Goal: Information Seeking & Learning: Find specific fact

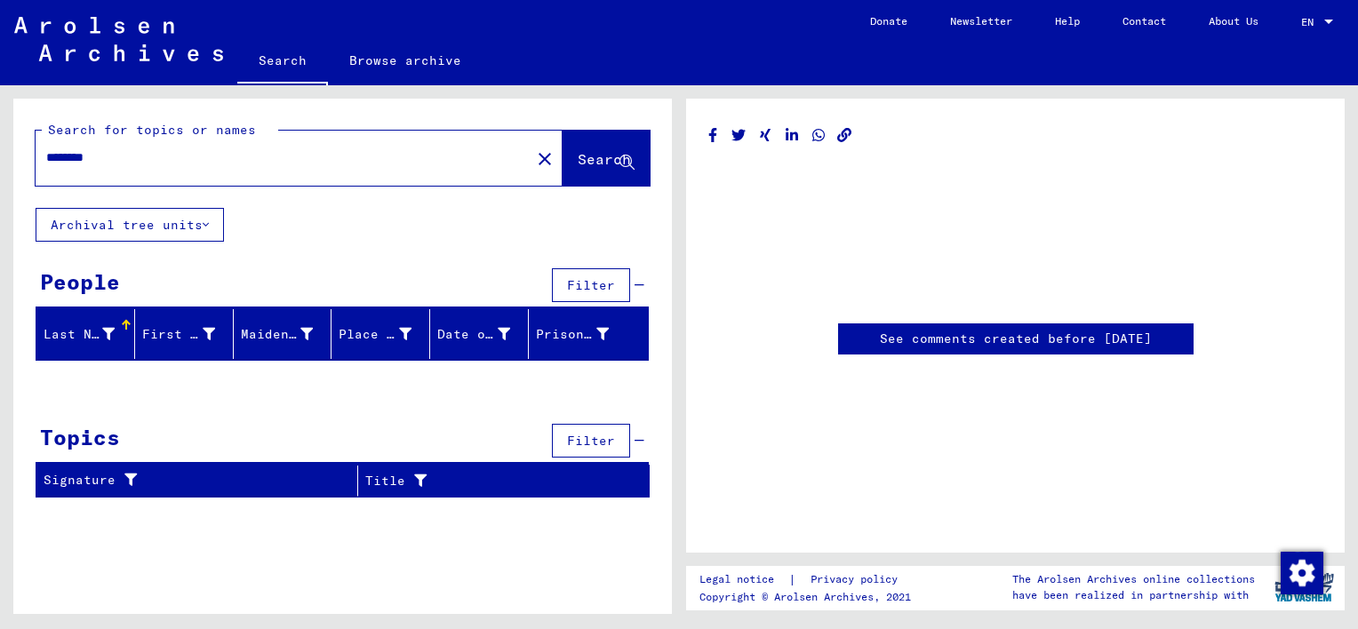
click at [581, 161] on span "Search" at bounding box center [604, 159] width 53 height 18
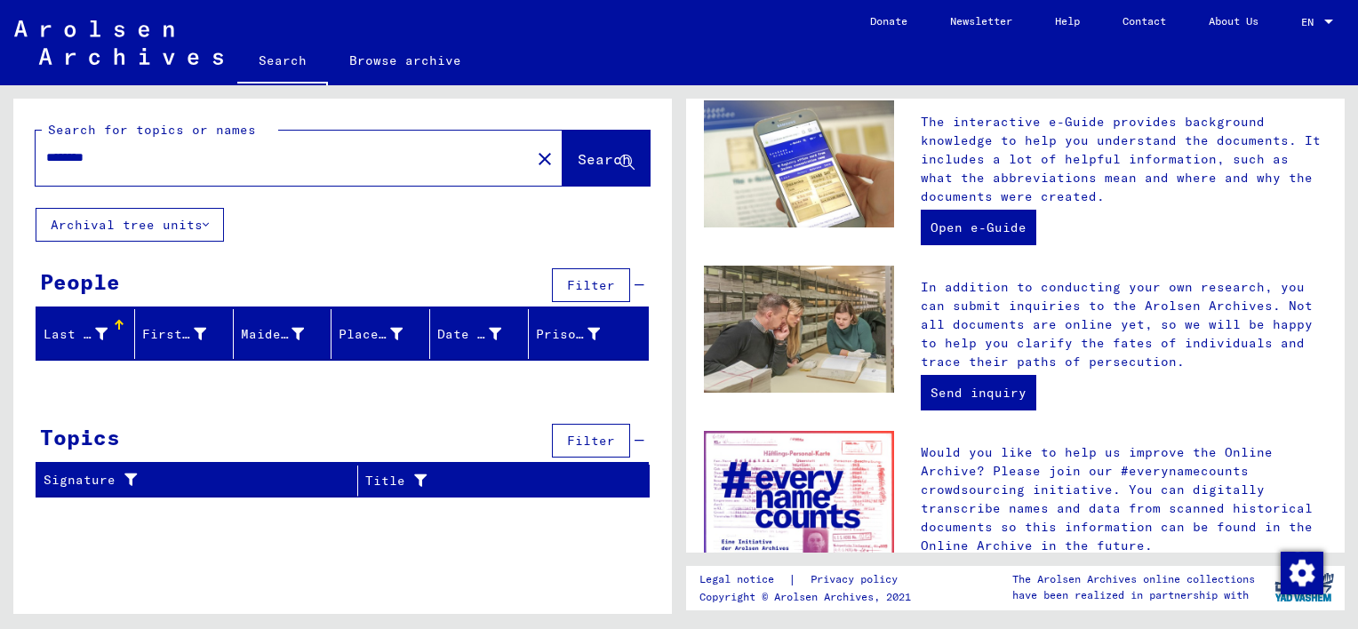
scroll to position [658, 0]
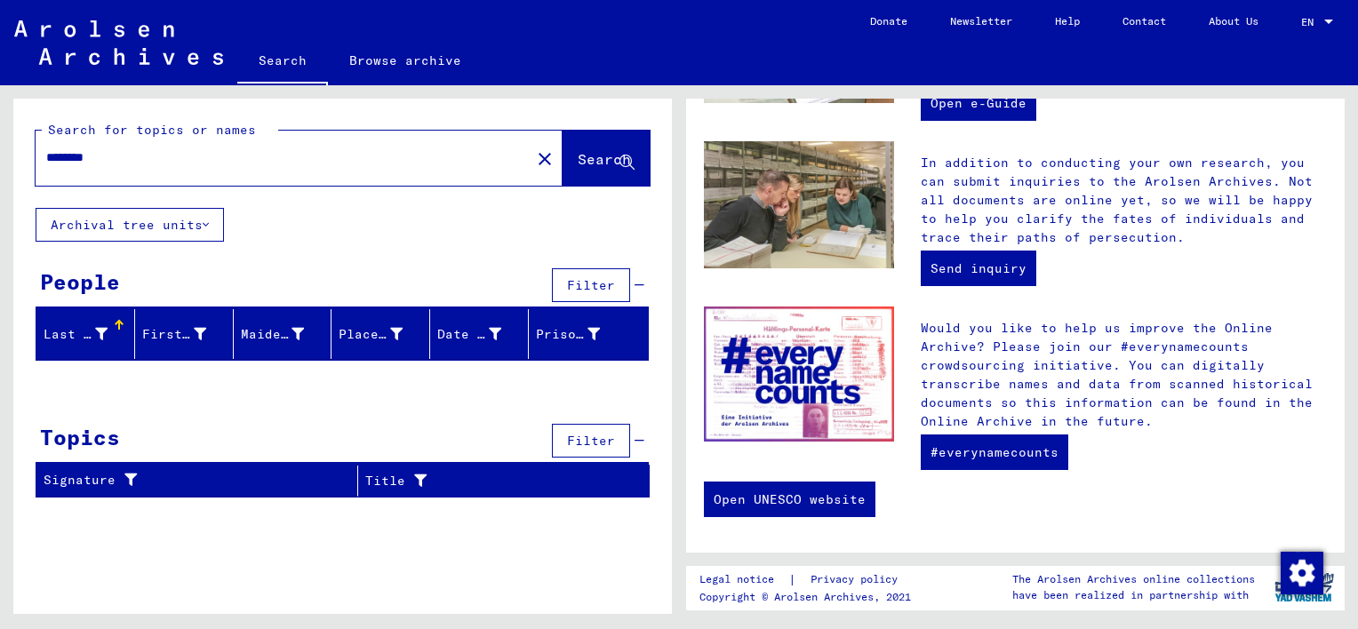
click at [207, 228] on icon at bounding box center [206, 225] width 6 height 12
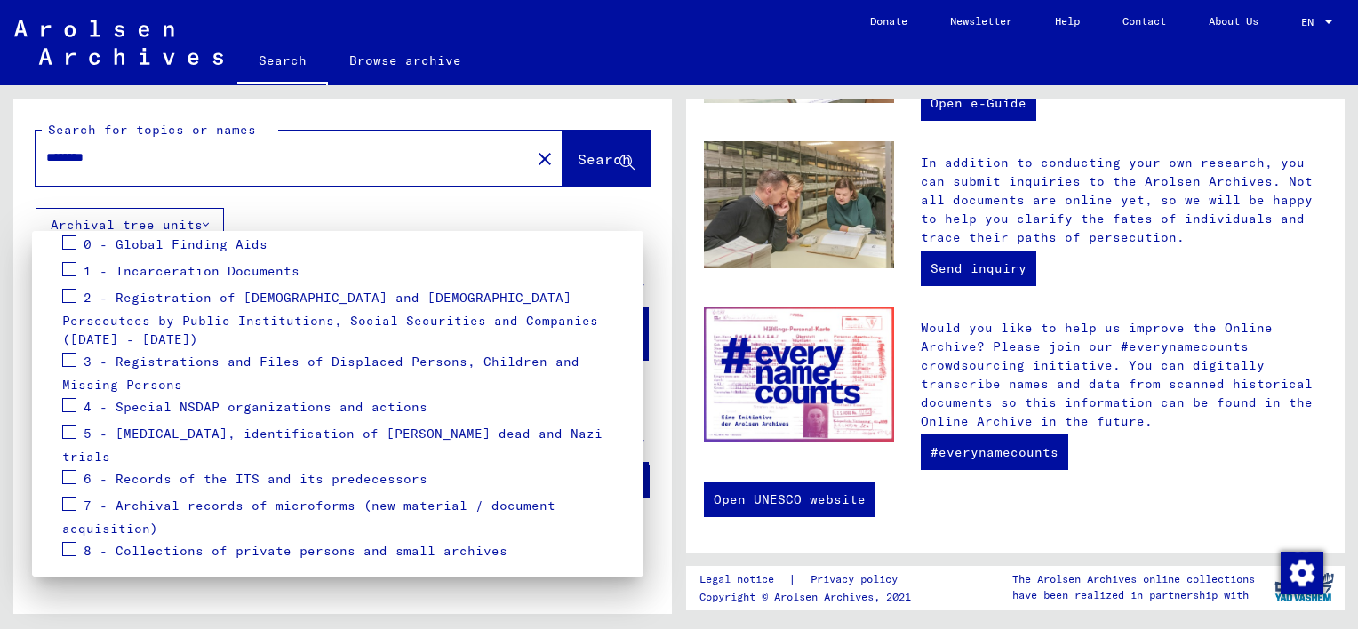
scroll to position [251, 0]
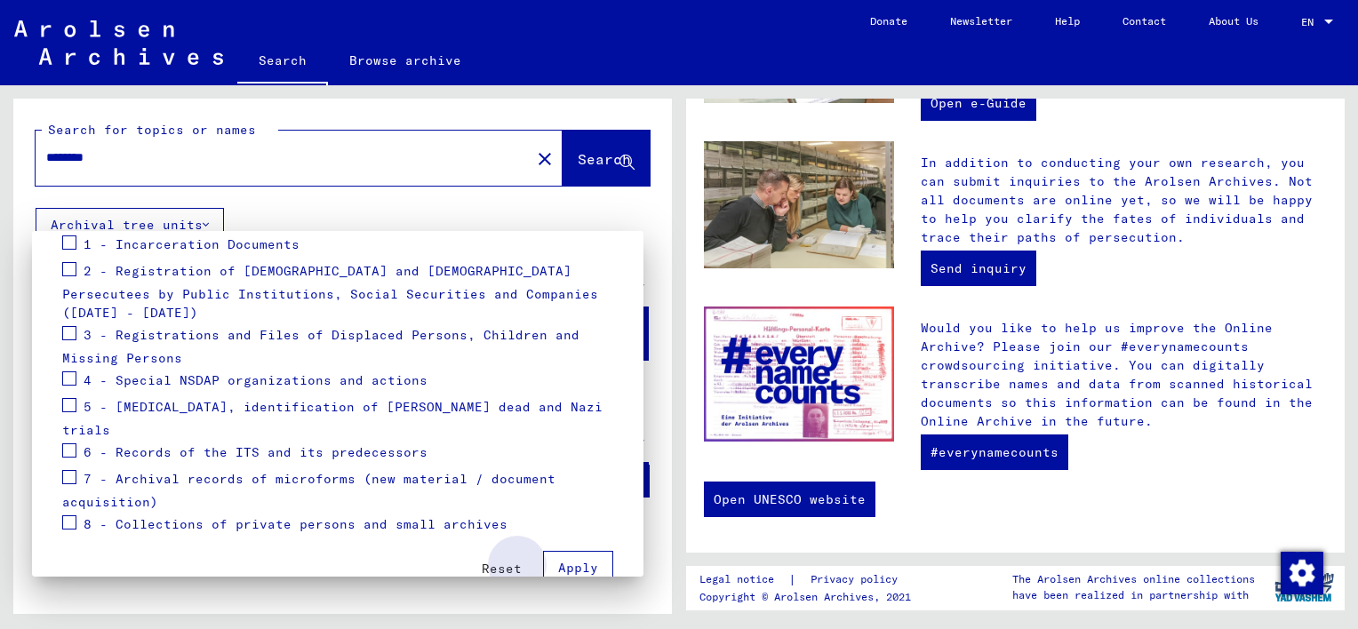
click at [558, 560] on span "Apply" at bounding box center [578, 568] width 40 height 16
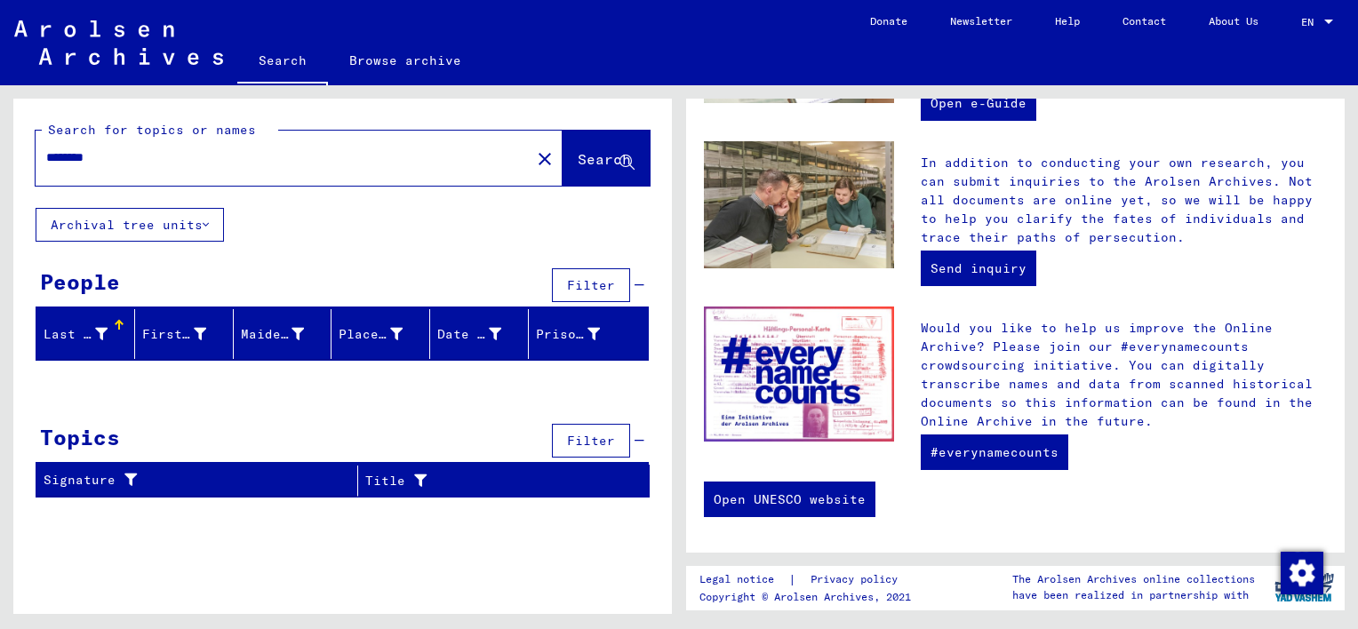
click at [206, 228] on icon at bounding box center [206, 225] width 6 height 12
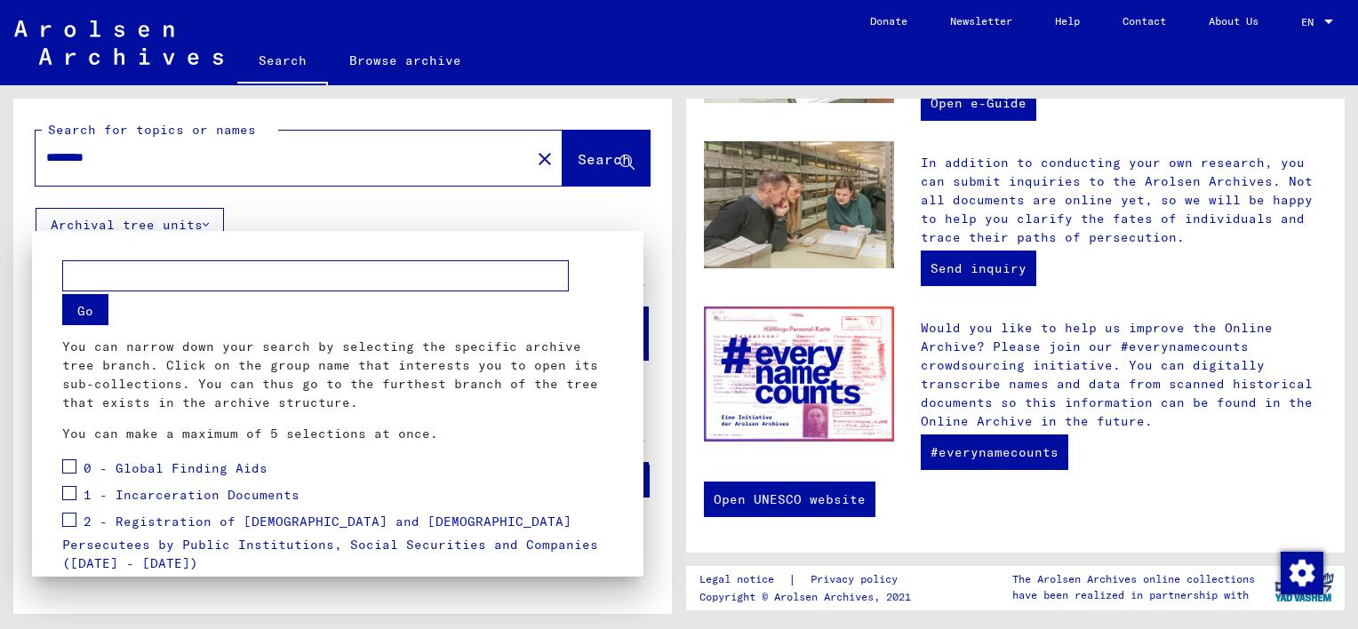
click at [74, 469] on span at bounding box center [69, 467] width 14 height 14
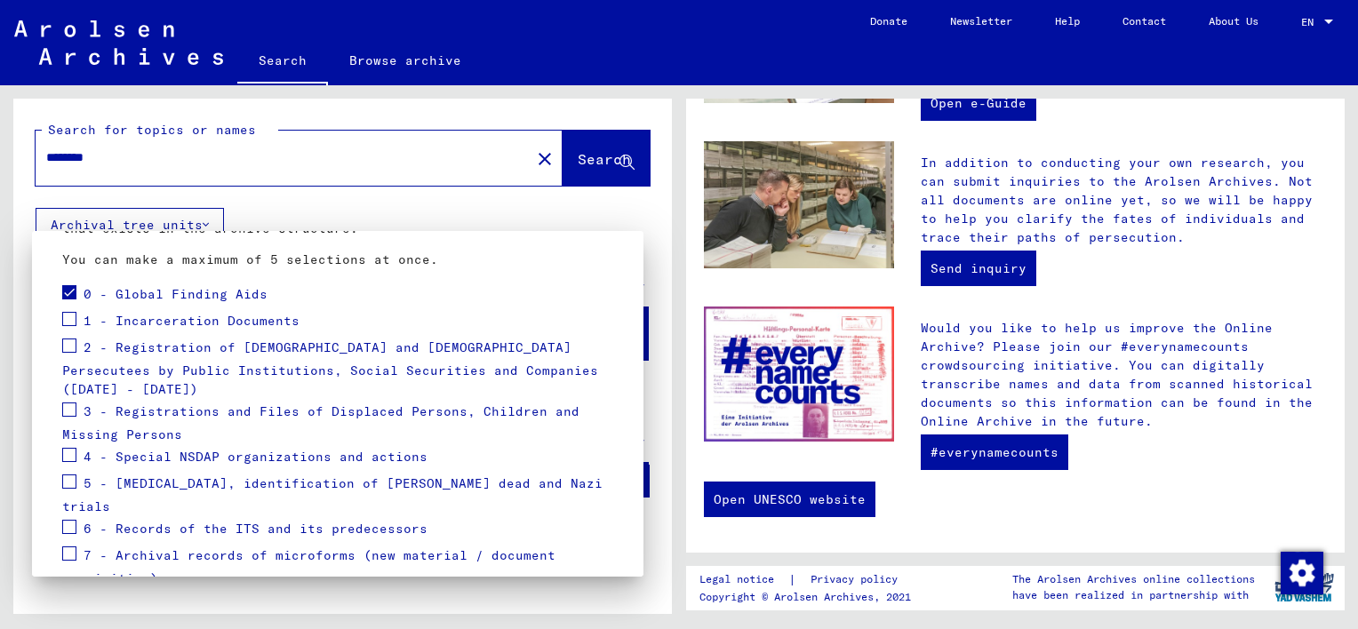
scroll to position [178, 0]
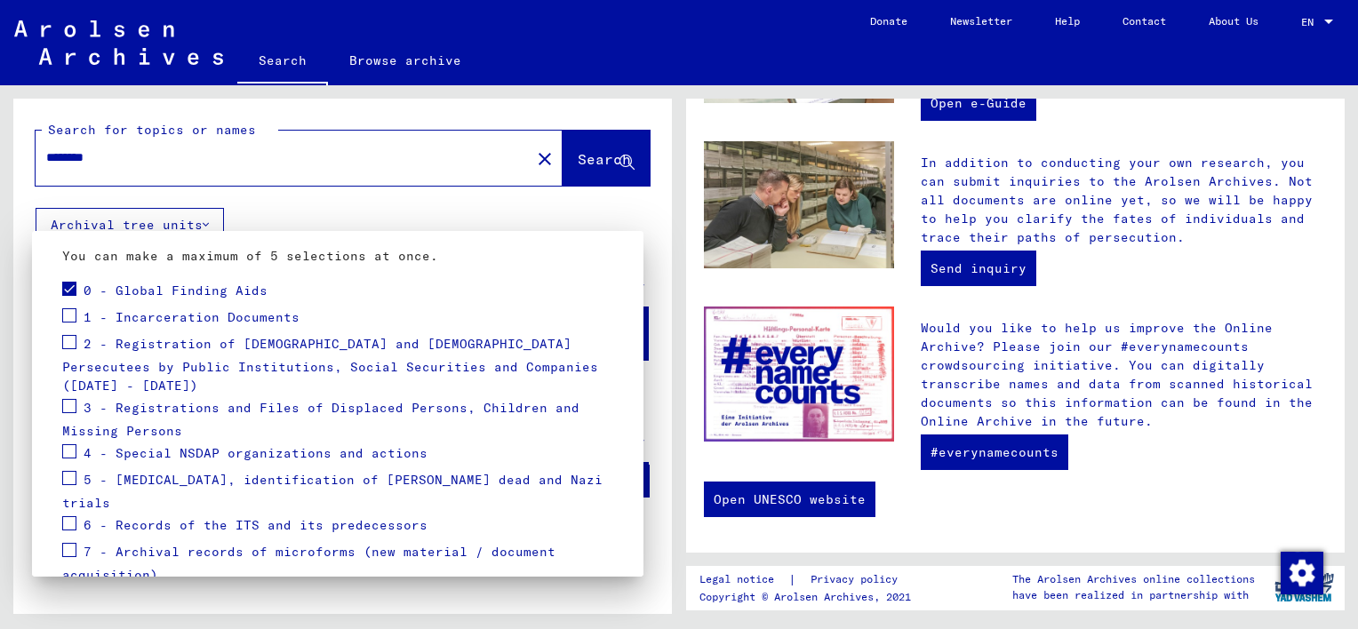
click at [70, 316] on span at bounding box center [69, 315] width 14 height 14
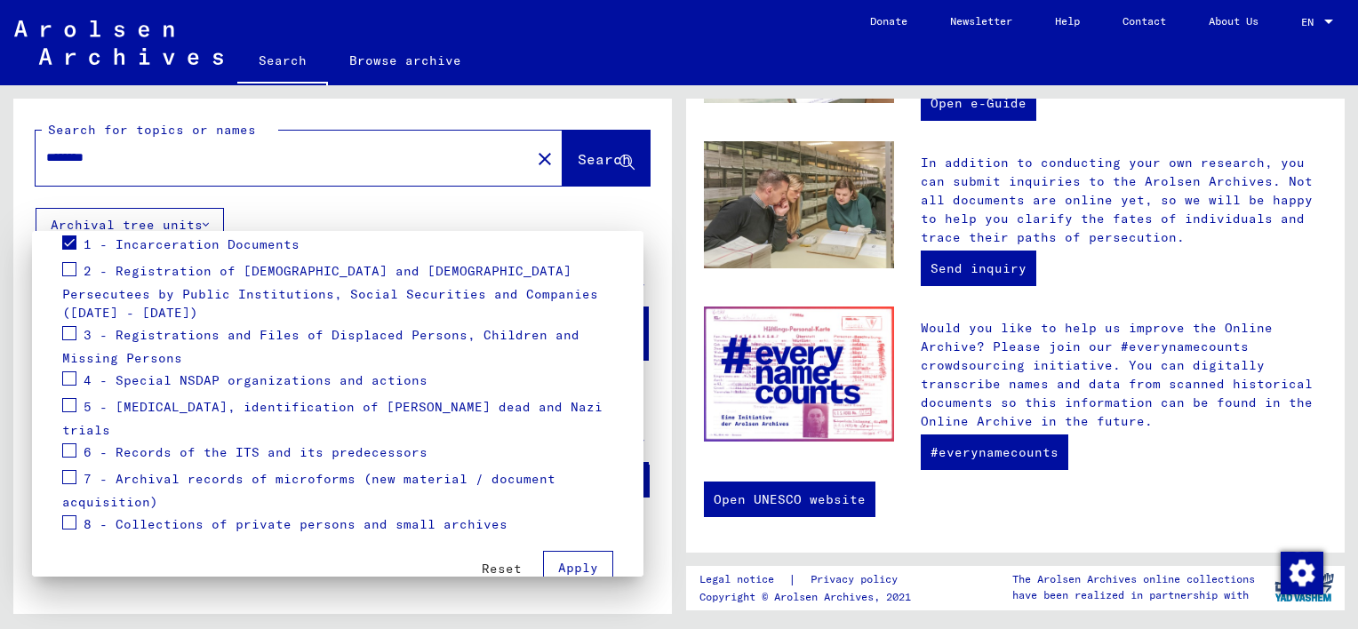
scroll to position [162, 0]
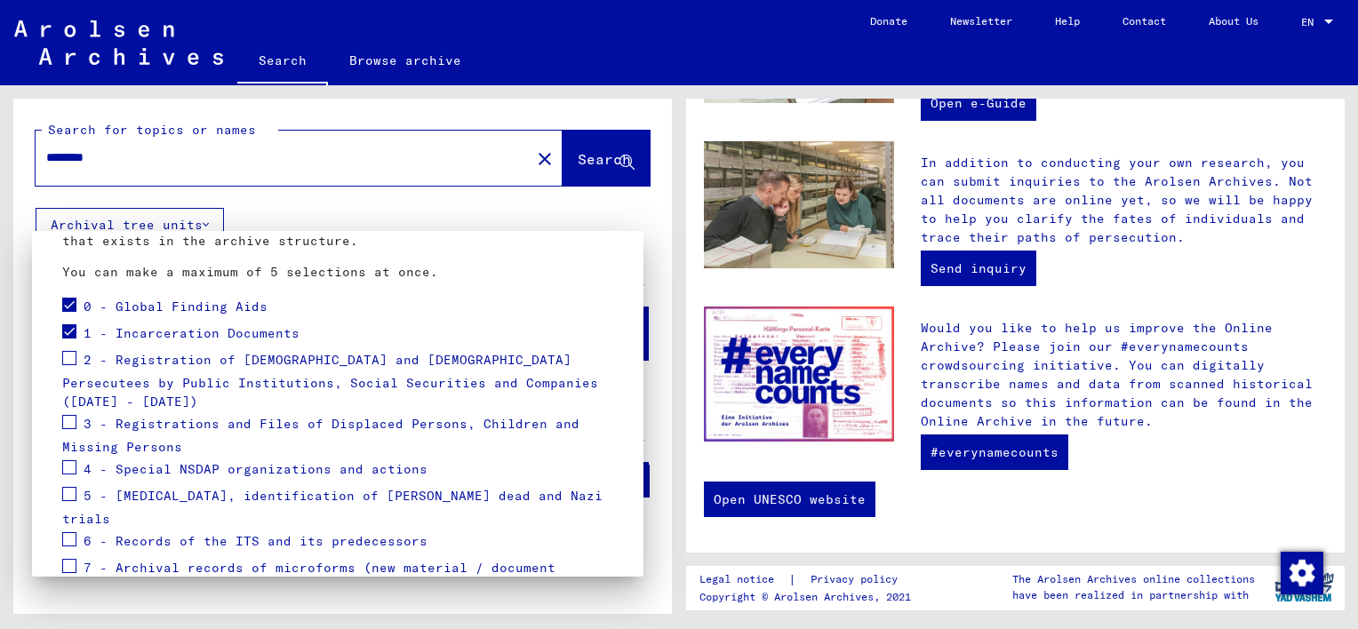
click at [70, 359] on span at bounding box center [69, 358] width 14 height 14
click at [70, 415] on span at bounding box center [69, 422] width 14 height 14
click at [71, 461] on span at bounding box center [69, 468] width 14 height 14
click at [68, 487] on span at bounding box center [69, 494] width 14 height 14
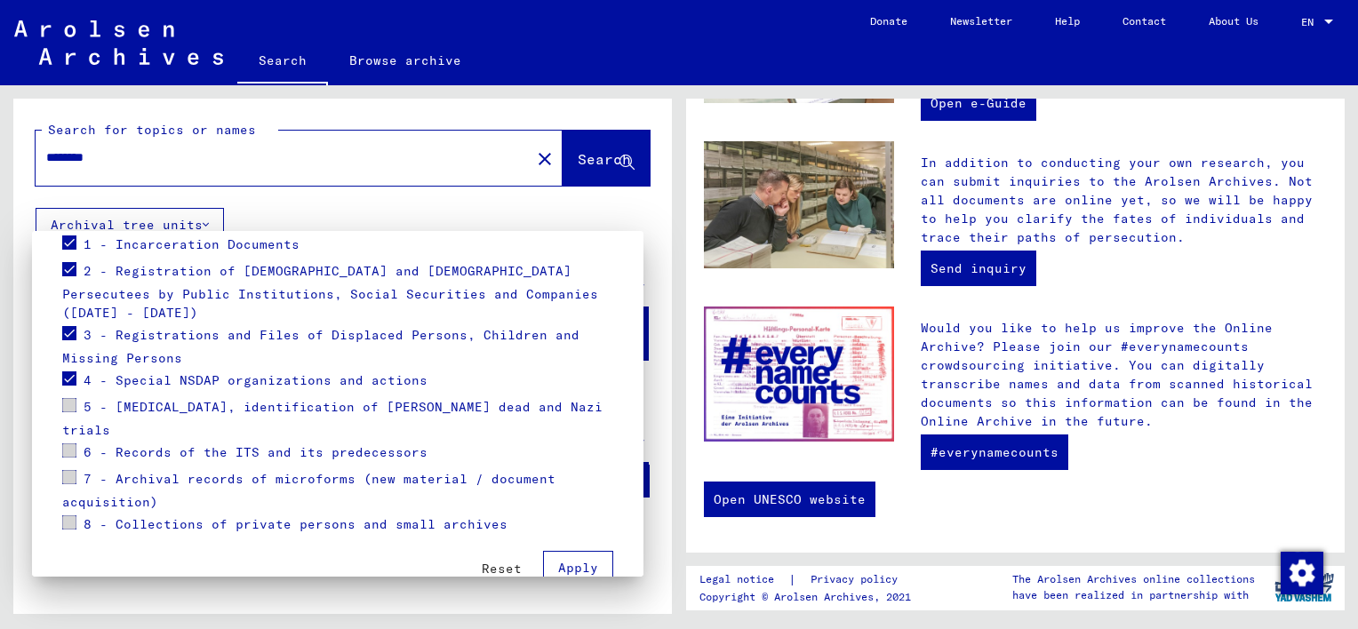
click at [573, 551] on button "Apply" at bounding box center [578, 568] width 70 height 34
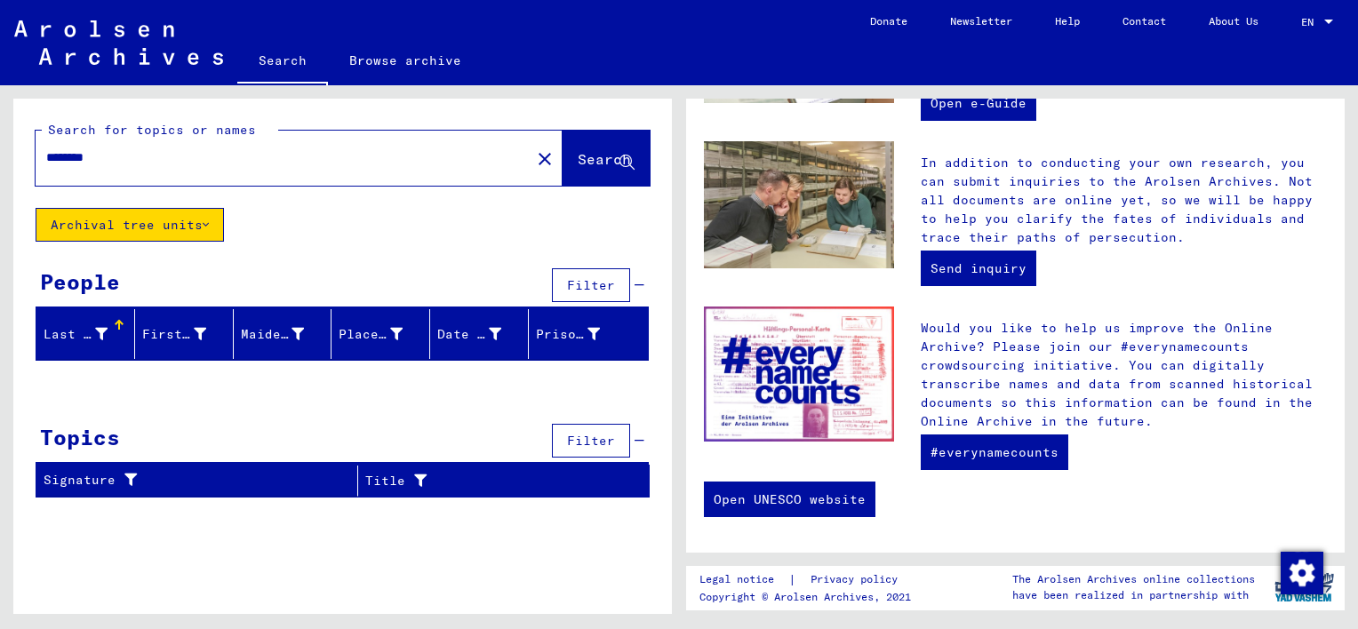
click at [164, 164] on input "********" at bounding box center [277, 157] width 463 height 19
drag, startPoint x: 149, startPoint y: 156, endPoint x: 39, endPoint y: 161, distance: 110.4
click at [39, 161] on div "********" at bounding box center [273, 158] width 474 height 40
type input "**********"
click at [563, 181] on button "Search" at bounding box center [606, 158] width 87 height 55
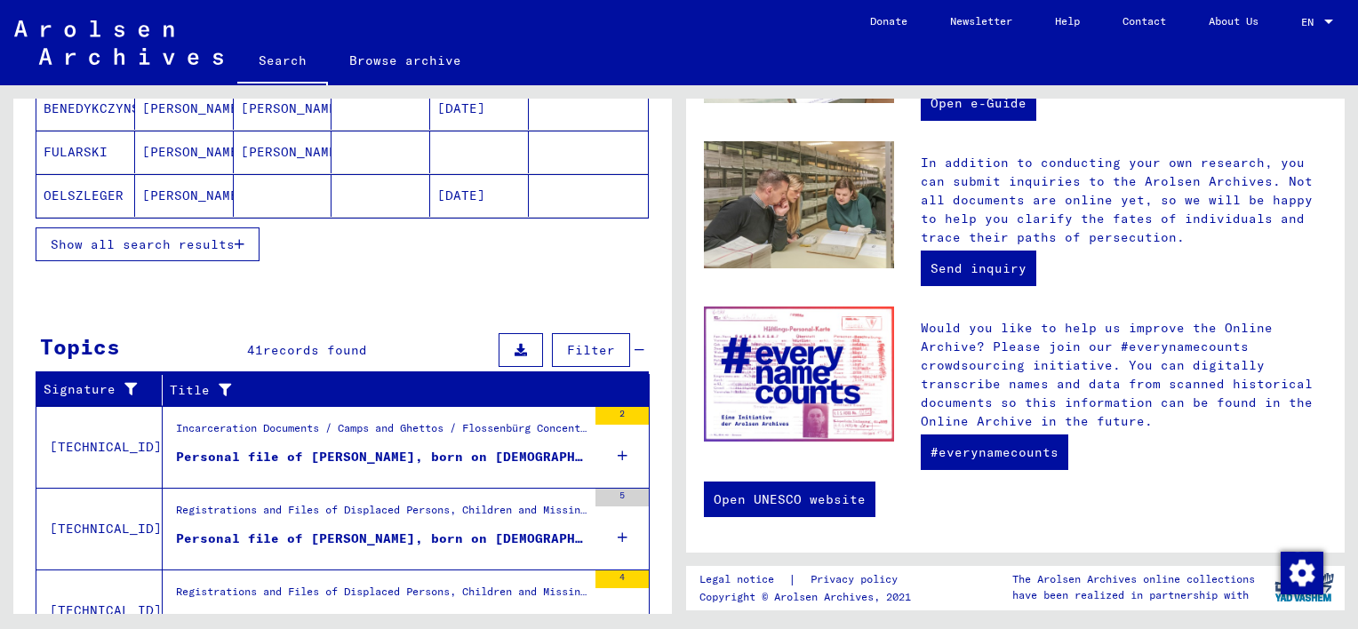
scroll to position [608, 0]
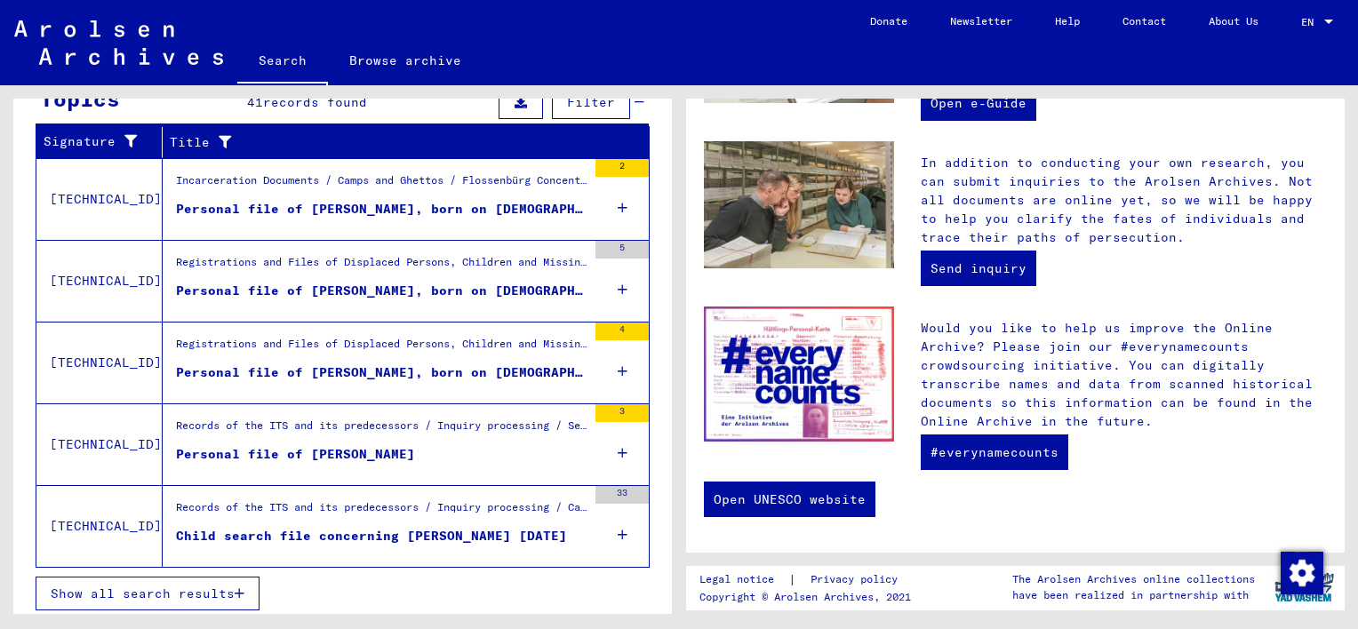
click at [238, 588] on icon "button" at bounding box center [240, 594] width 10 height 12
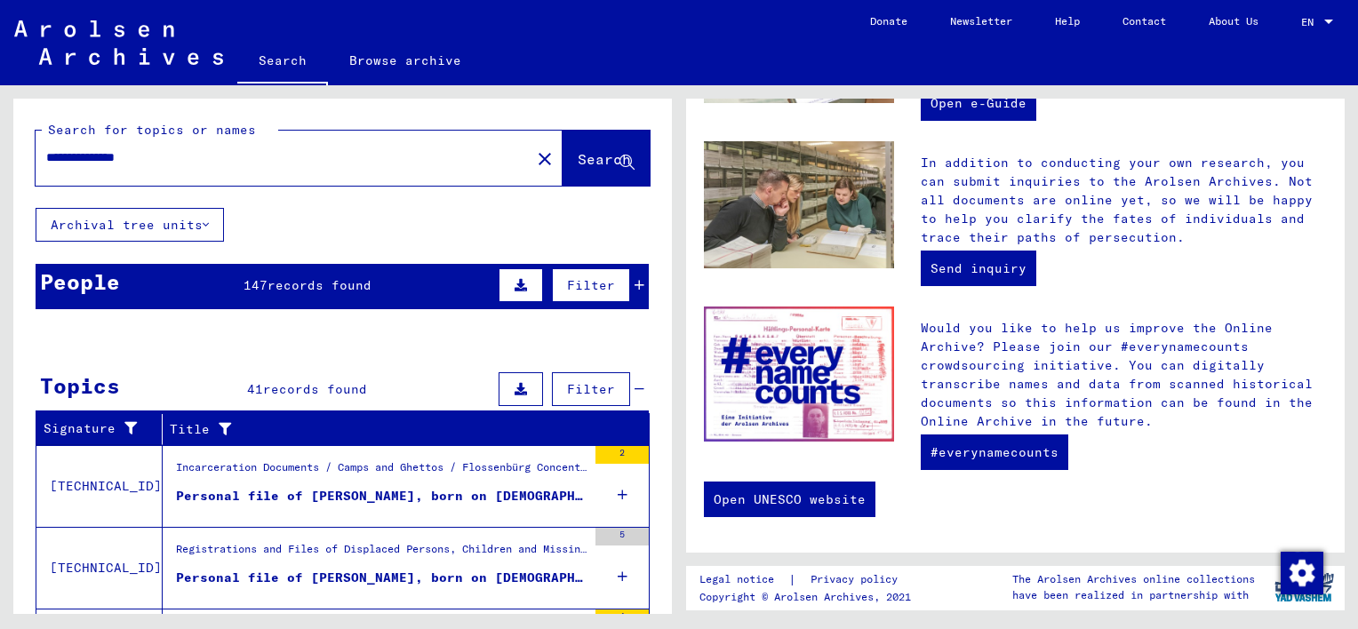
scroll to position [89, 0]
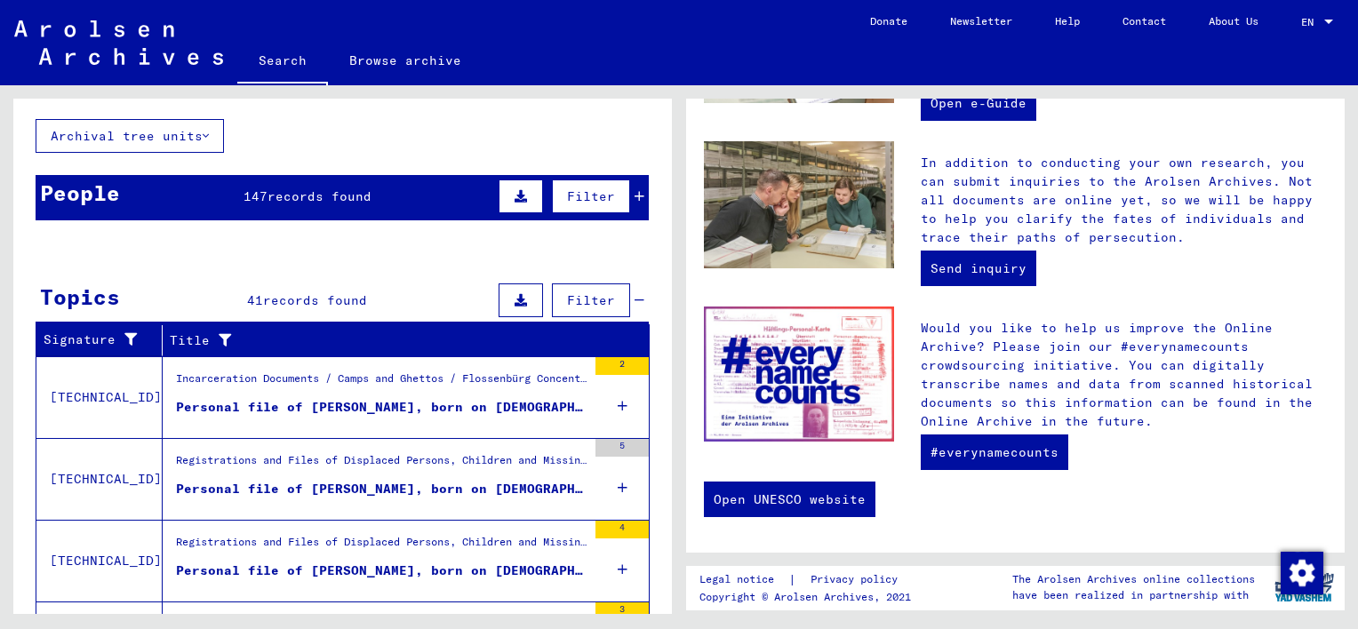
click at [515, 294] on icon at bounding box center [521, 300] width 12 height 12
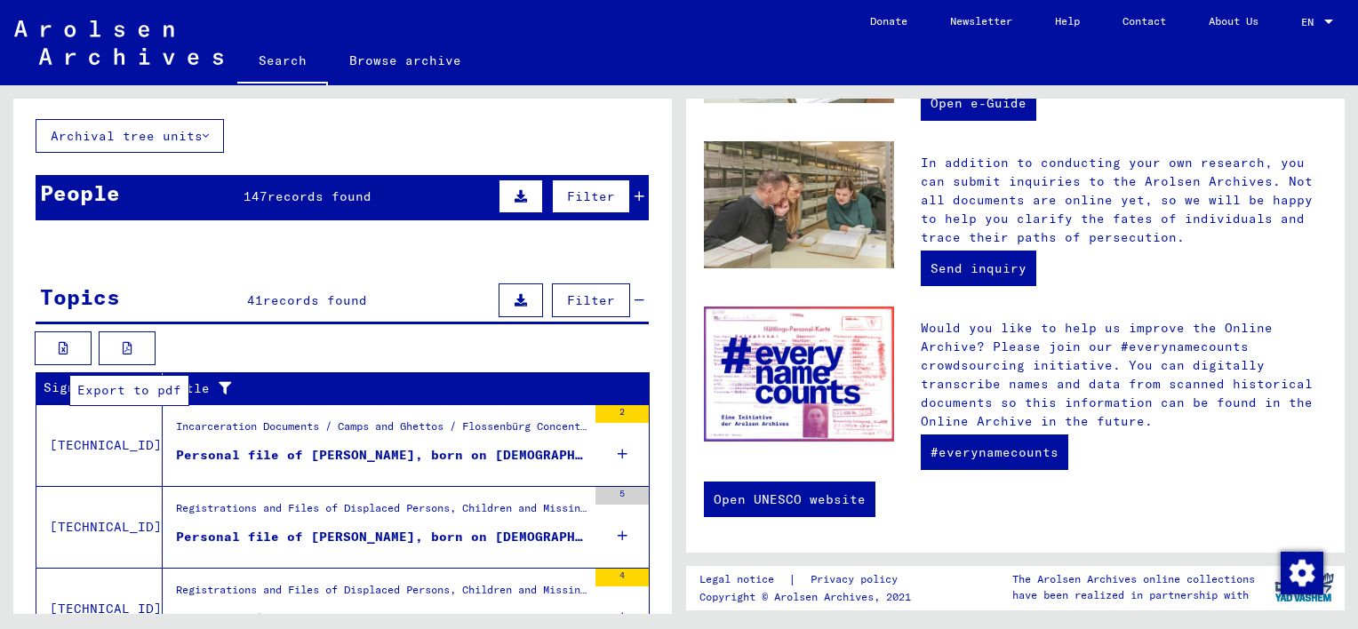
click at [123, 350] on icon at bounding box center [128, 348] width 10 height 12
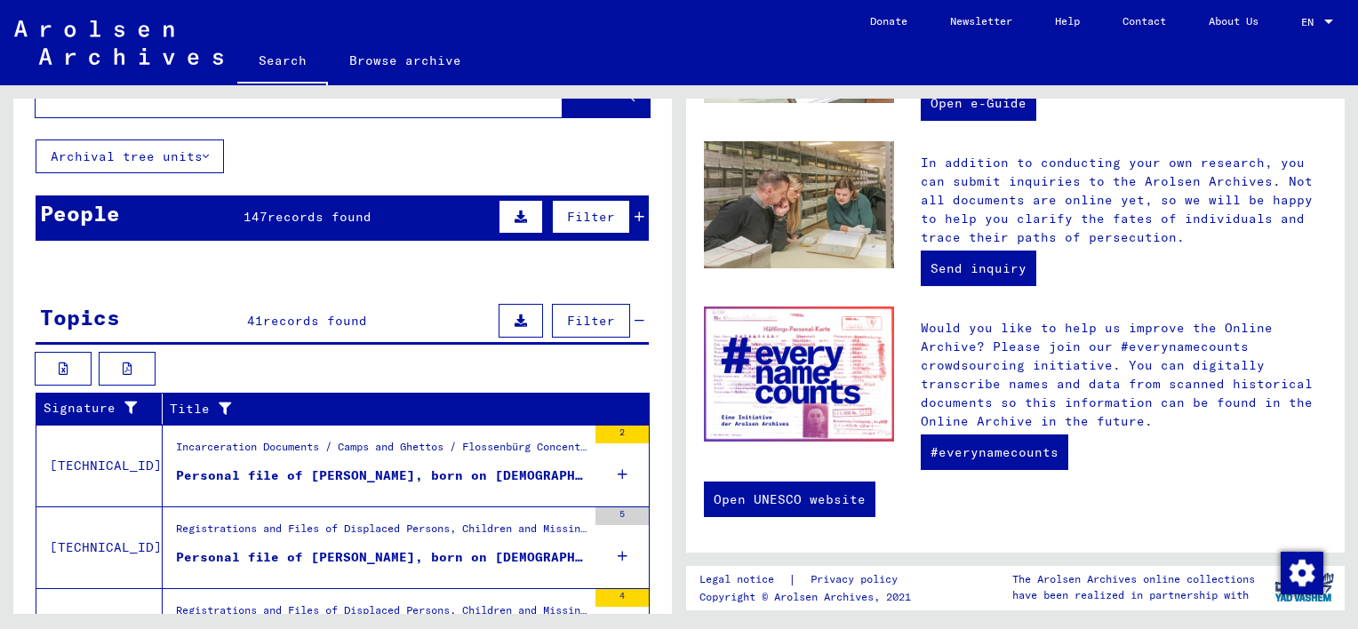
scroll to position [0, 0]
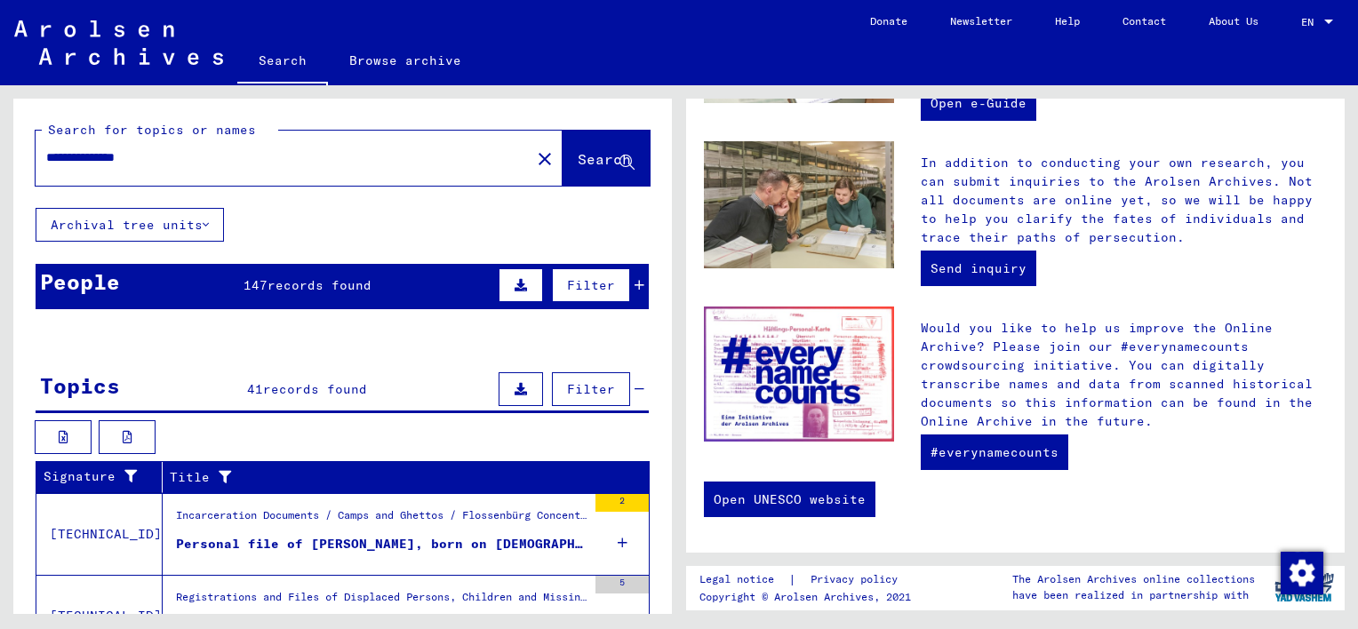
click at [209, 221] on icon at bounding box center [206, 225] width 6 height 12
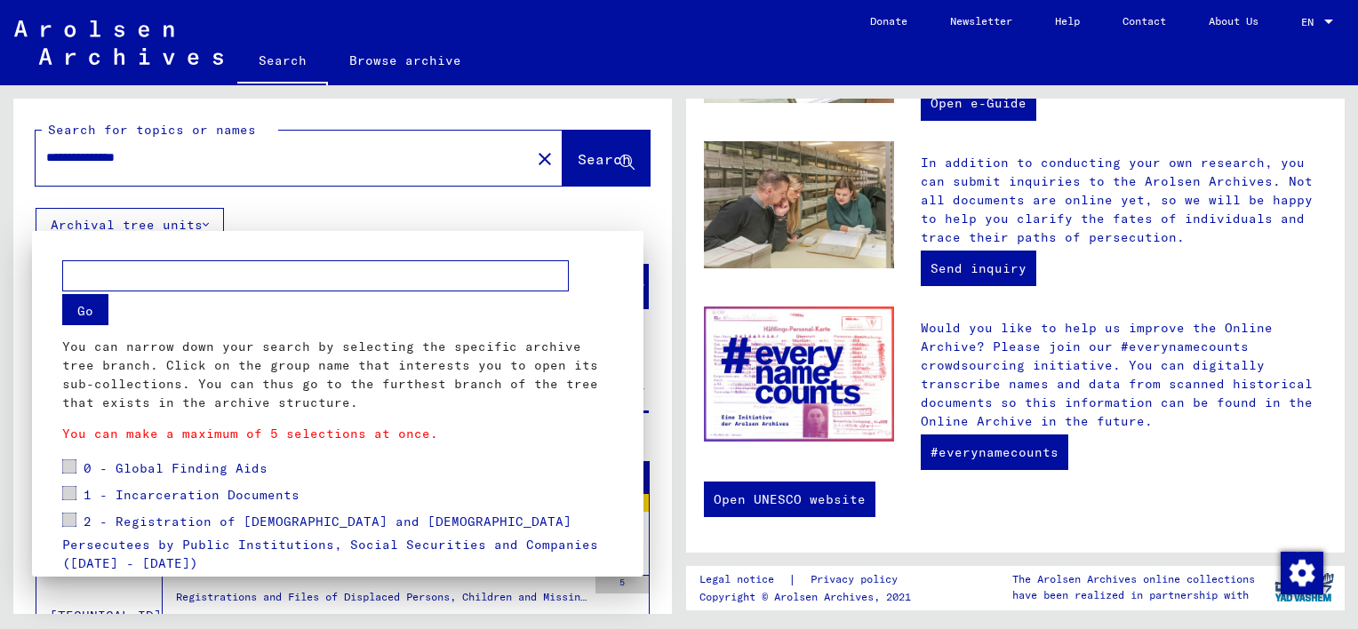
click at [601, 237] on mat-dialog-container "Go You can narrow down your search by selecting the specific archive tree branc…" at bounding box center [338, 404] width 612 height 346
click at [596, 213] on div at bounding box center [679, 314] width 1358 height 629
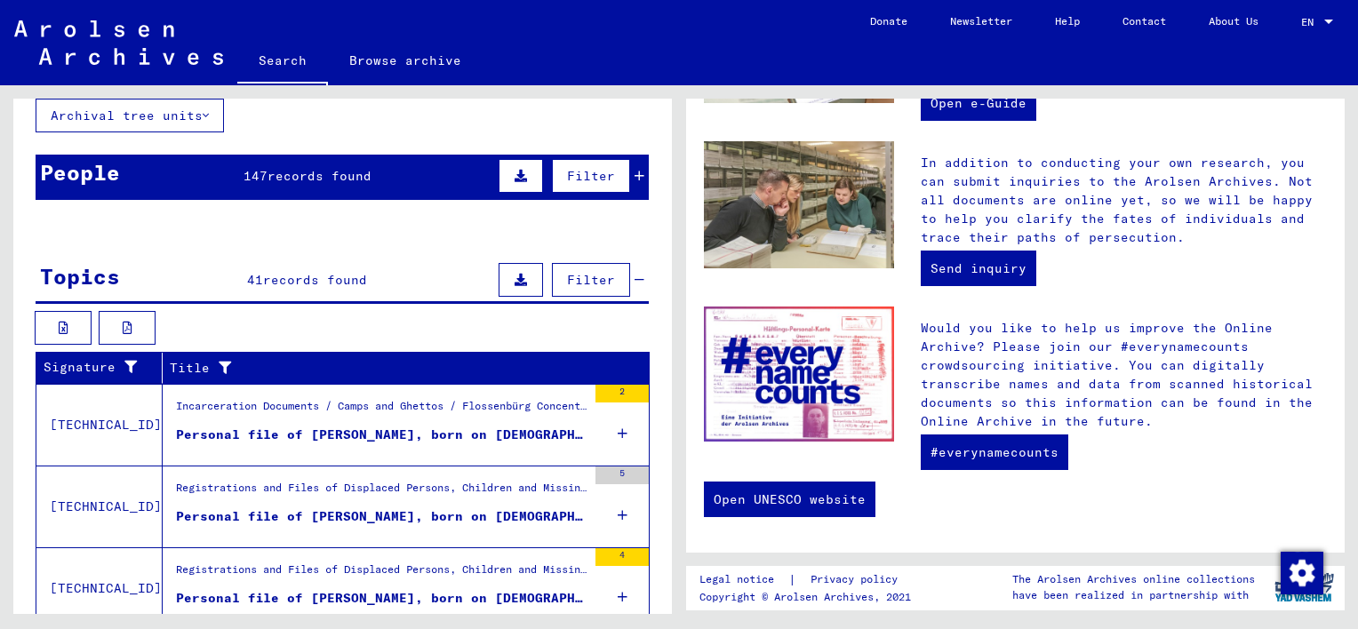
scroll to position [89, 0]
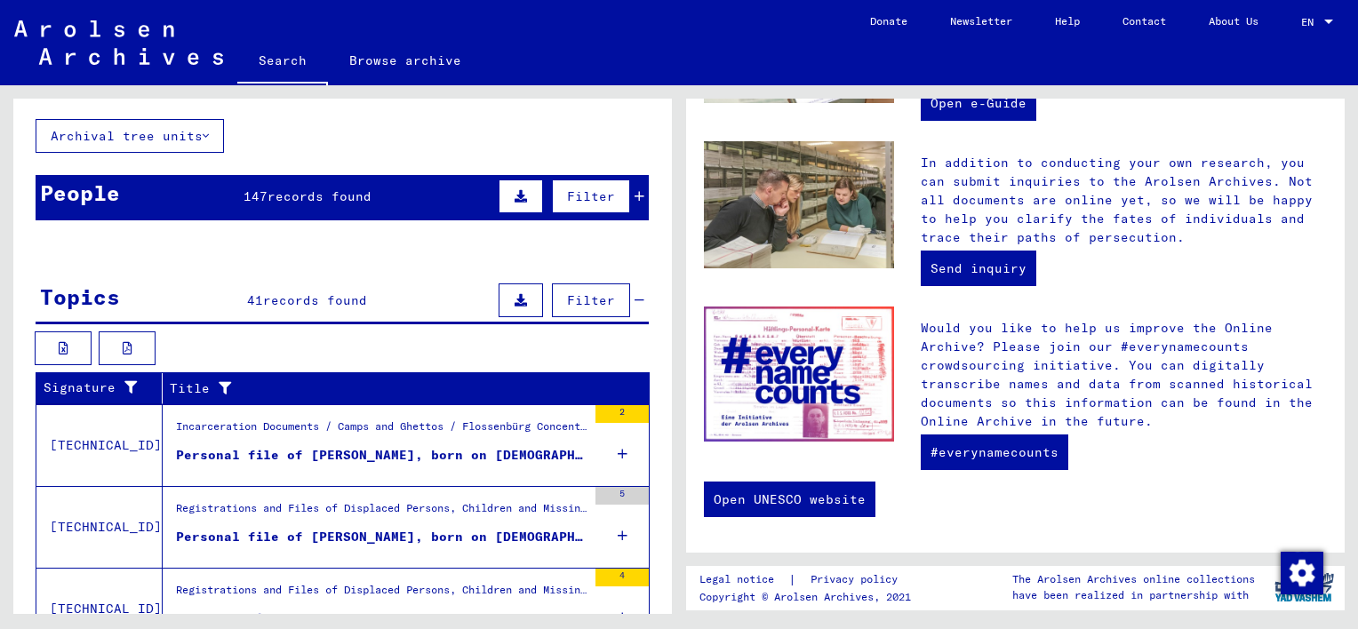
click at [234, 275] on mat-cell at bounding box center [283, 292] width 99 height 43
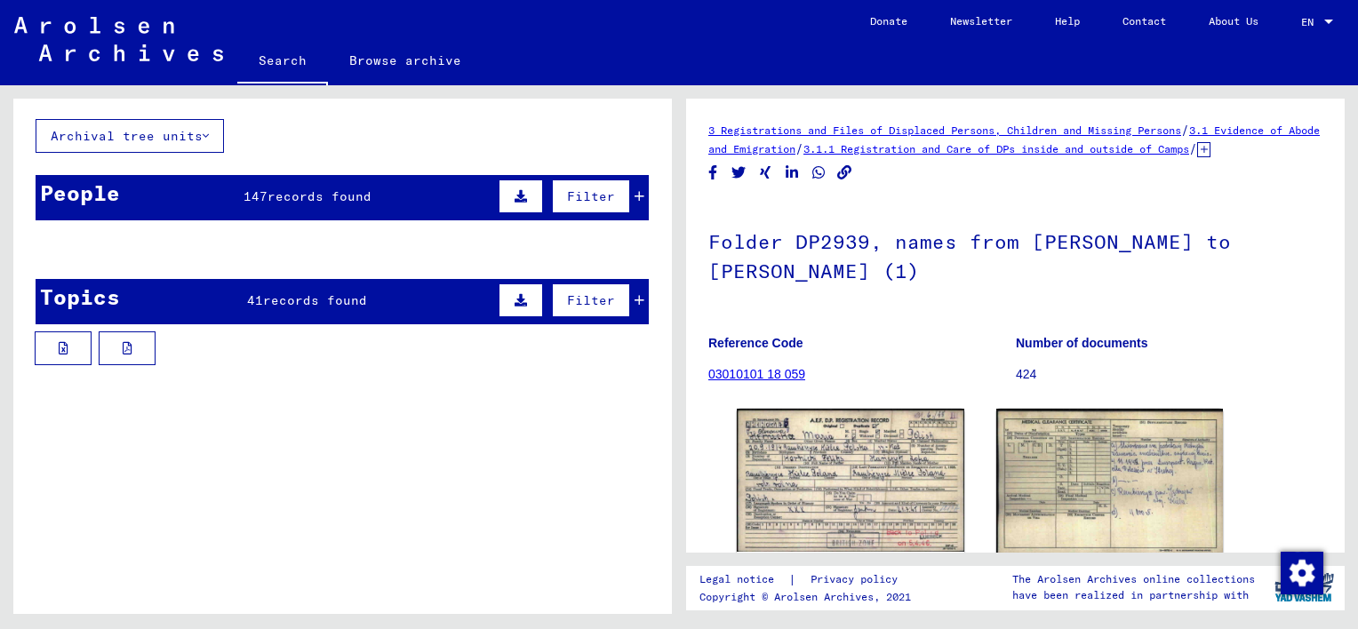
click at [306, 303] on mat-cell at bounding box center [283, 293] width 99 height 44
click at [86, 309] on mat-cell "ALSZAWA" at bounding box center [85, 293] width 99 height 44
click at [110, 201] on div "People" at bounding box center [80, 193] width 80 height 32
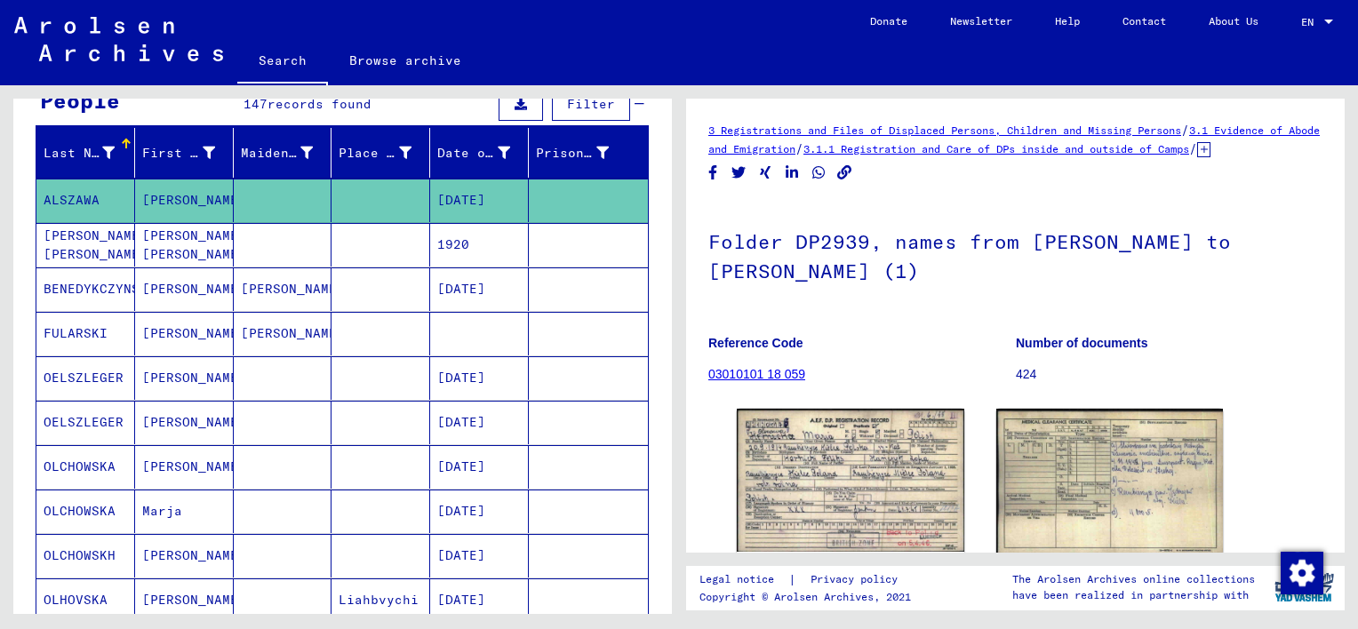
scroll to position [178, 0]
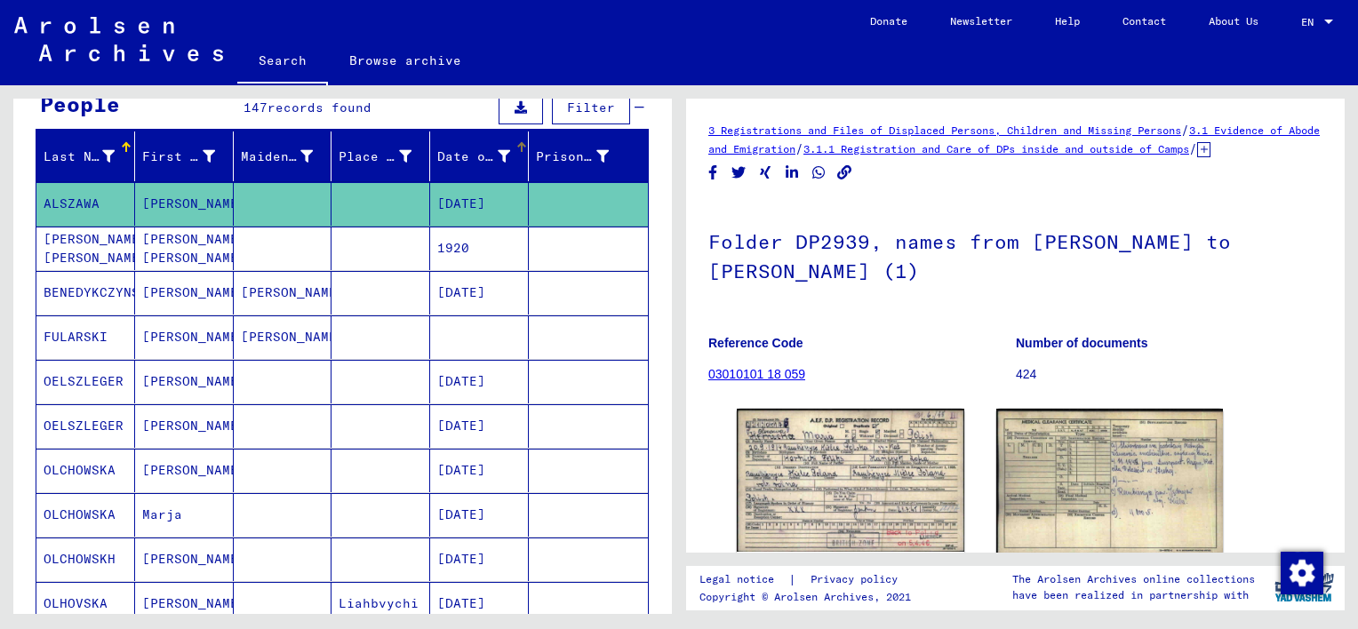
click at [437, 156] on div "Date of Birth" at bounding box center [473, 157] width 73 height 19
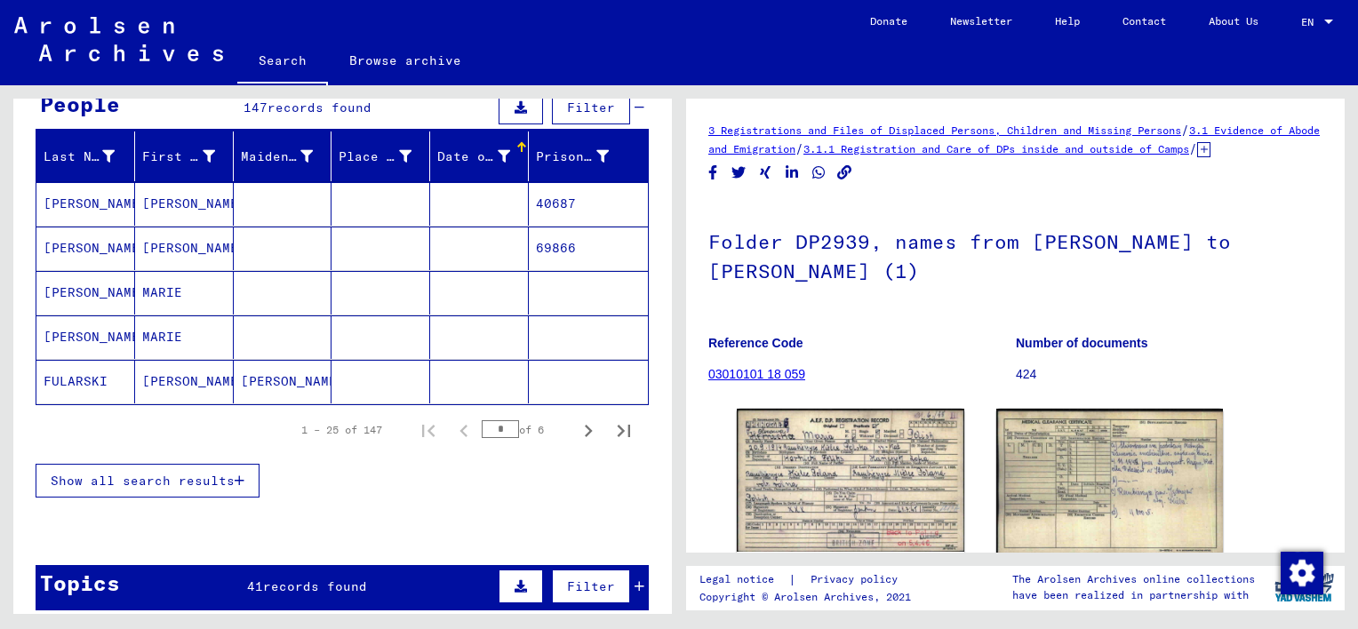
scroll to position [0, 0]
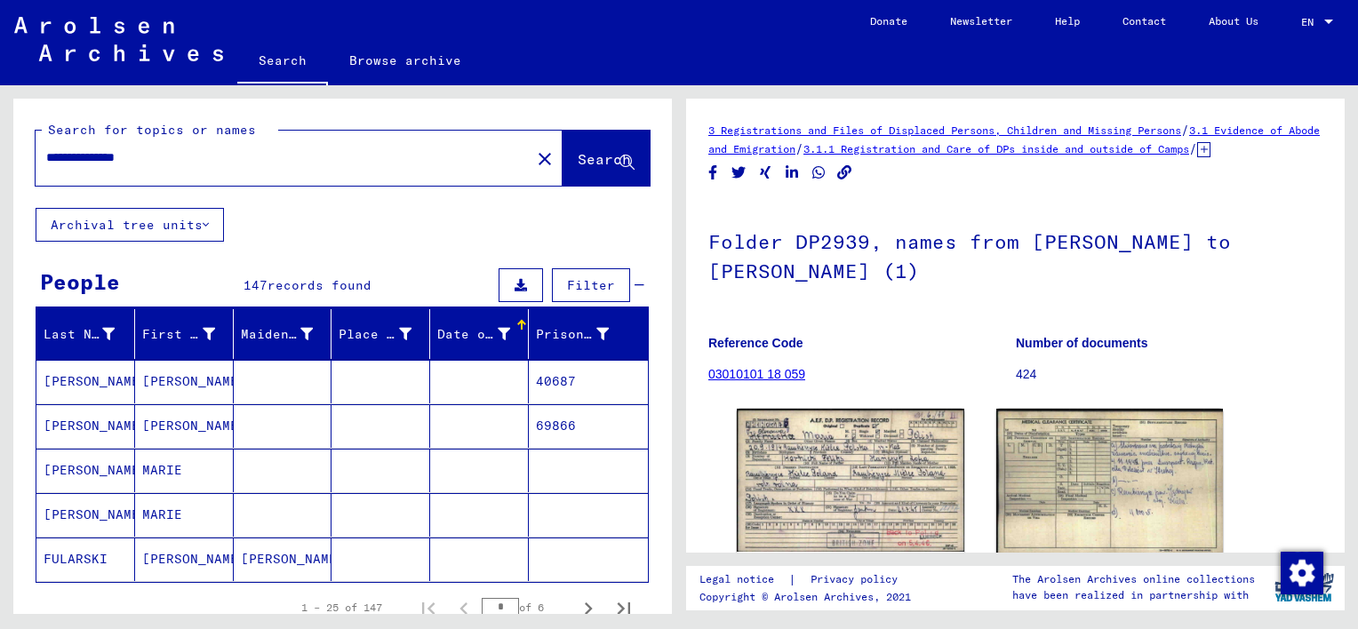
click at [438, 338] on div "Date of Birth" at bounding box center [473, 334] width 73 height 19
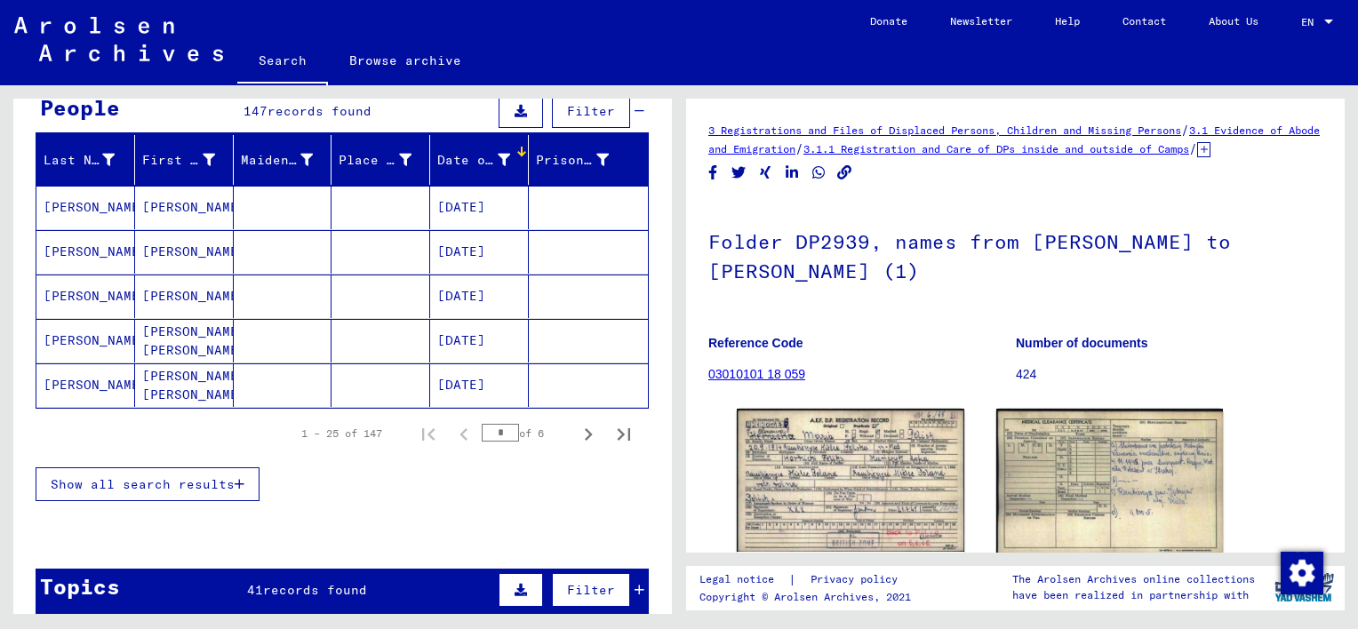
scroll to position [178, 0]
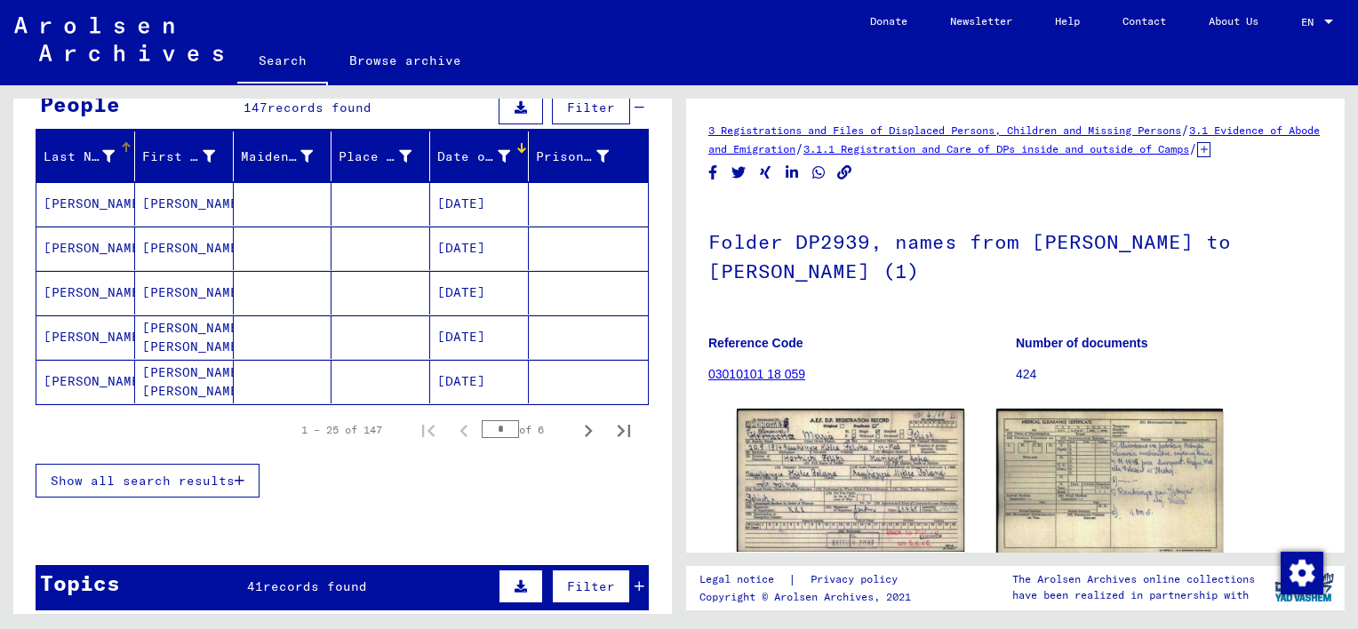
click at [77, 155] on div "Last Name" at bounding box center [79, 157] width 71 height 19
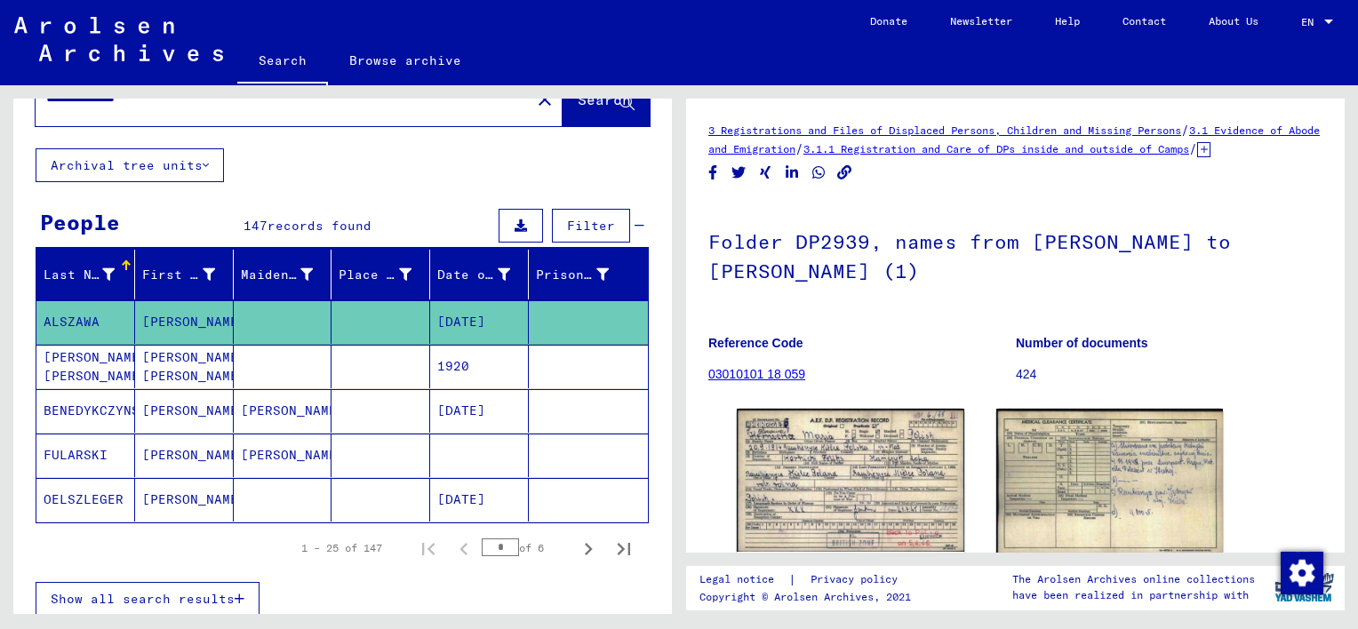
scroll to position [89, 0]
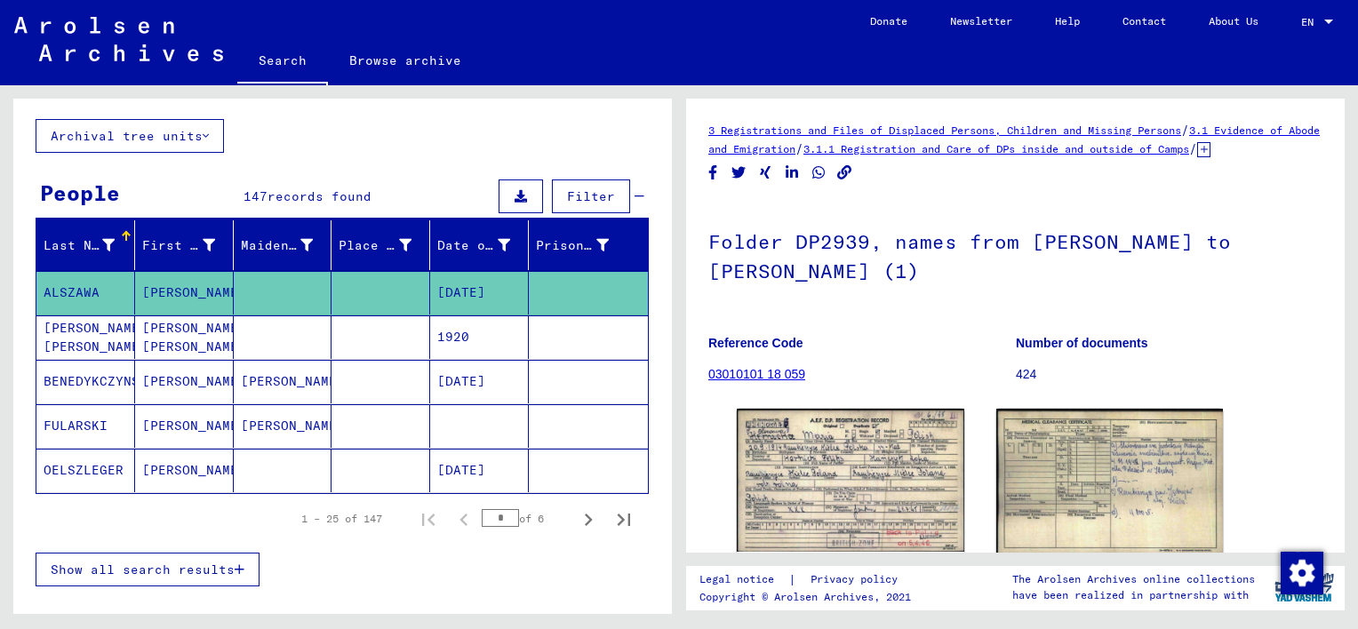
click at [228, 572] on span "Show all search results" at bounding box center [143, 570] width 184 height 16
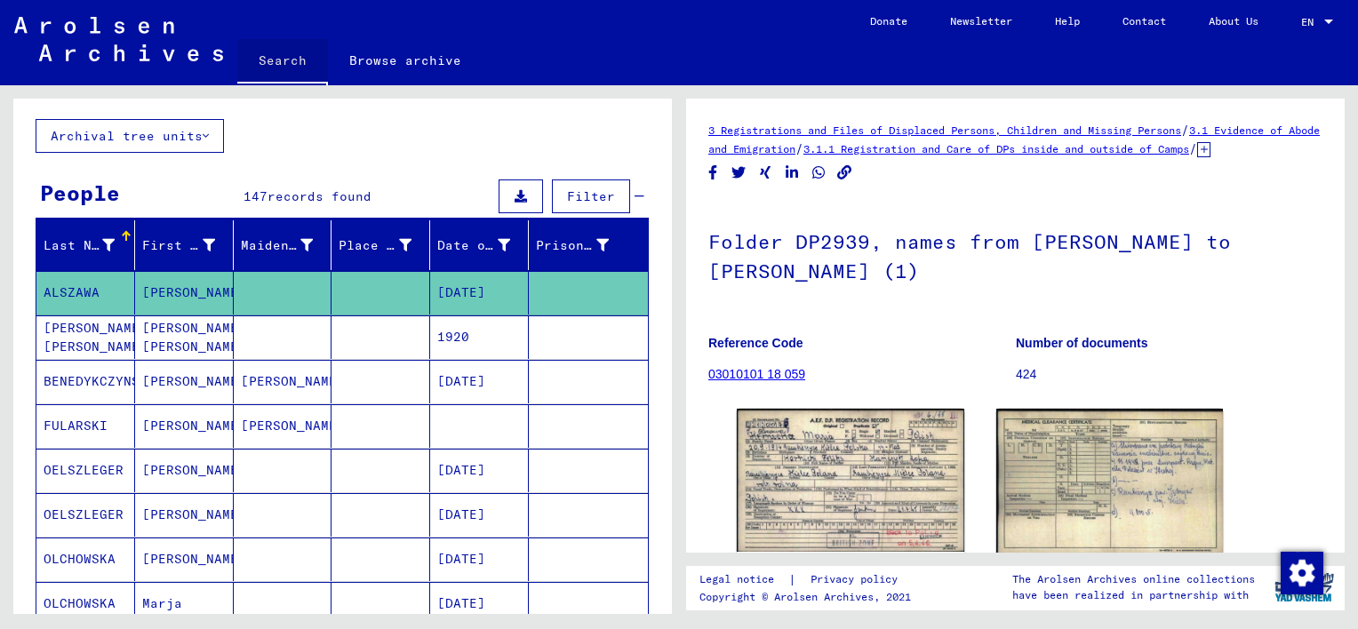
click at [285, 60] on link "Search" at bounding box center [282, 62] width 91 height 46
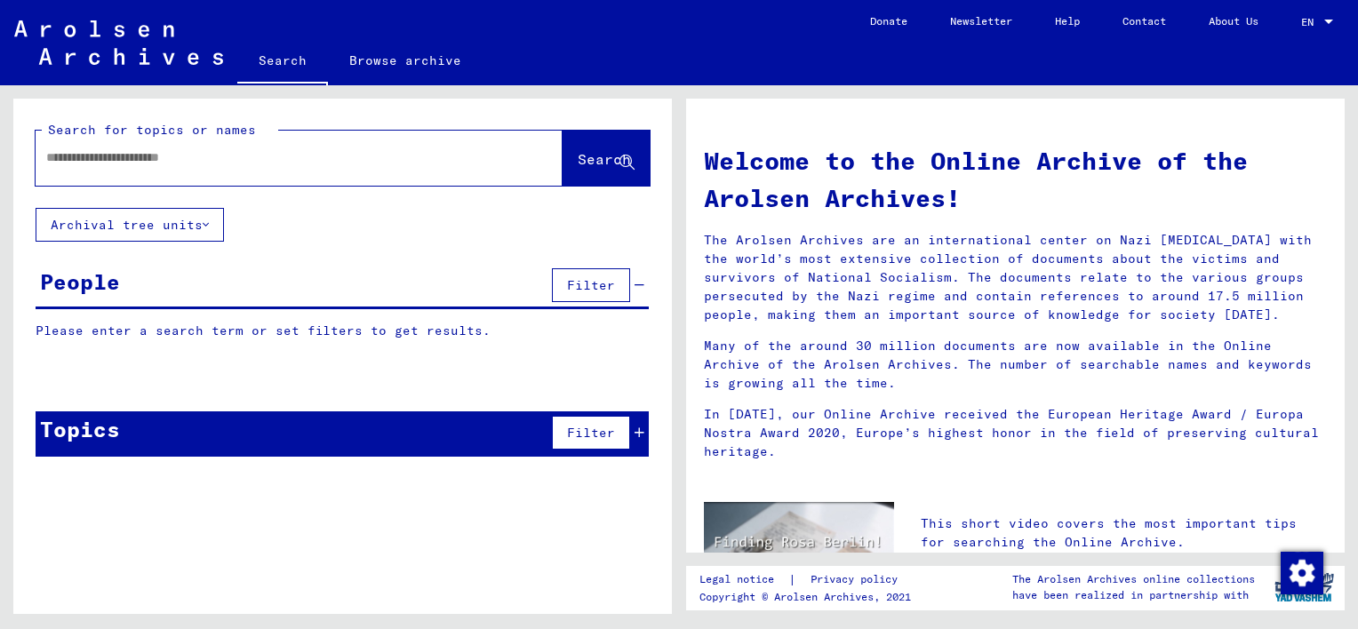
click at [167, 170] on div at bounding box center [273, 158] width 474 height 40
click at [166, 157] on input "text" at bounding box center [277, 157] width 463 height 19
click at [177, 154] on input "text" at bounding box center [277, 157] width 463 height 19
type input "*"
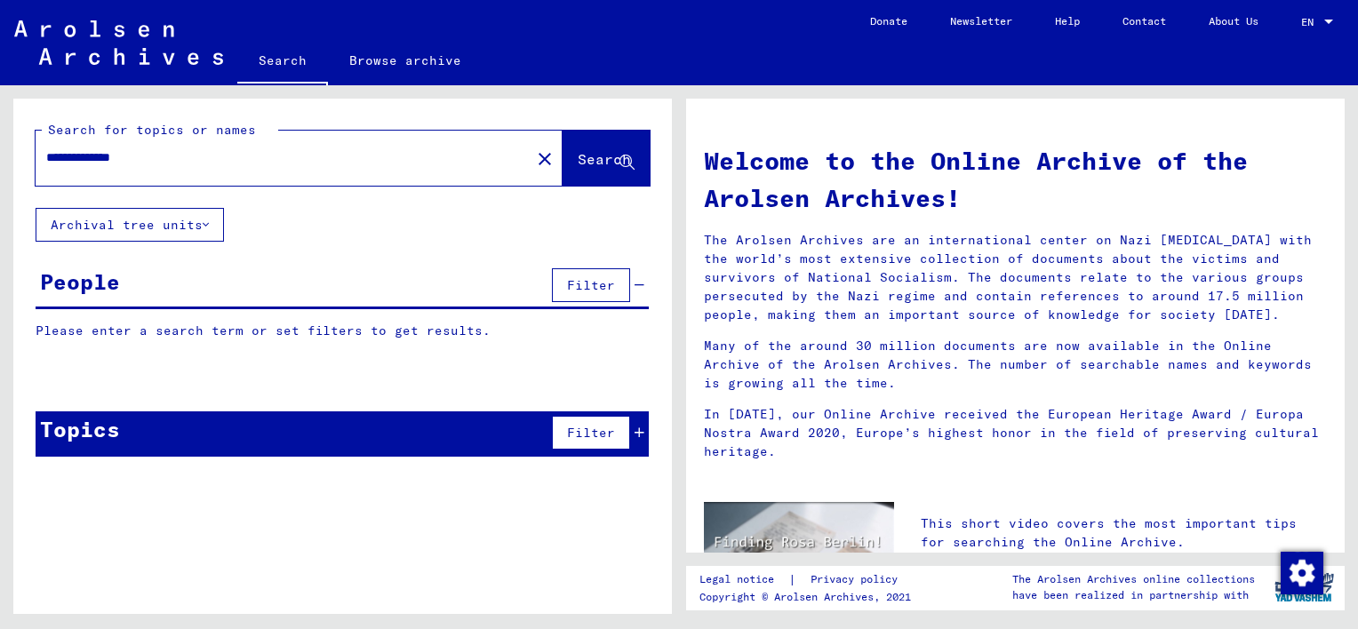
type input "**********"
click at [591, 160] on span "Search" at bounding box center [604, 159] width 53 height 18
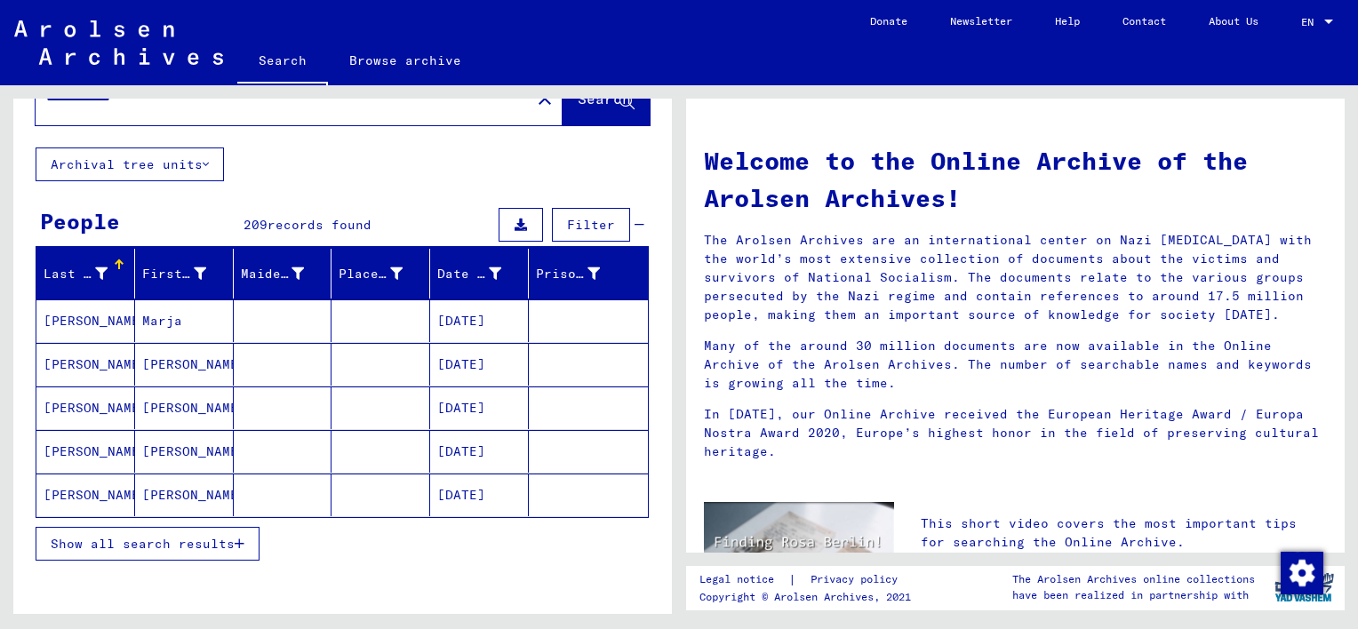
scroll to position [89, 0]
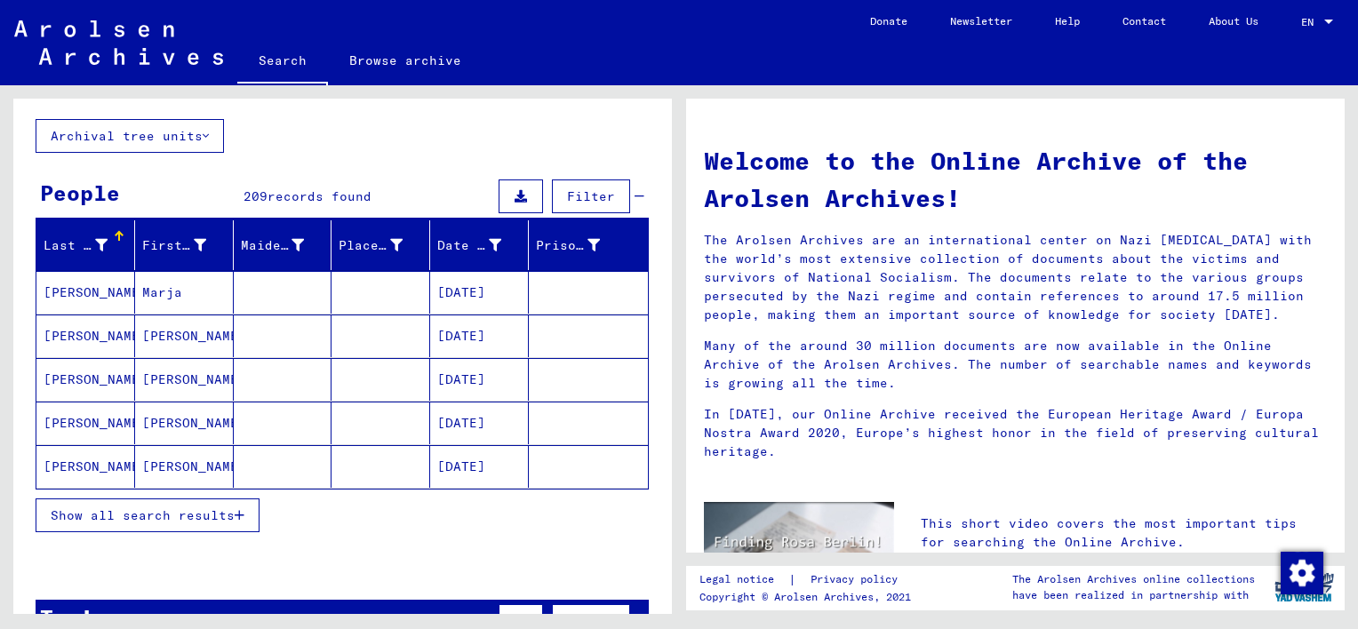
click at [234, 508] on span "Show all search results" at bounding box center [143, 516] width 184 height 16
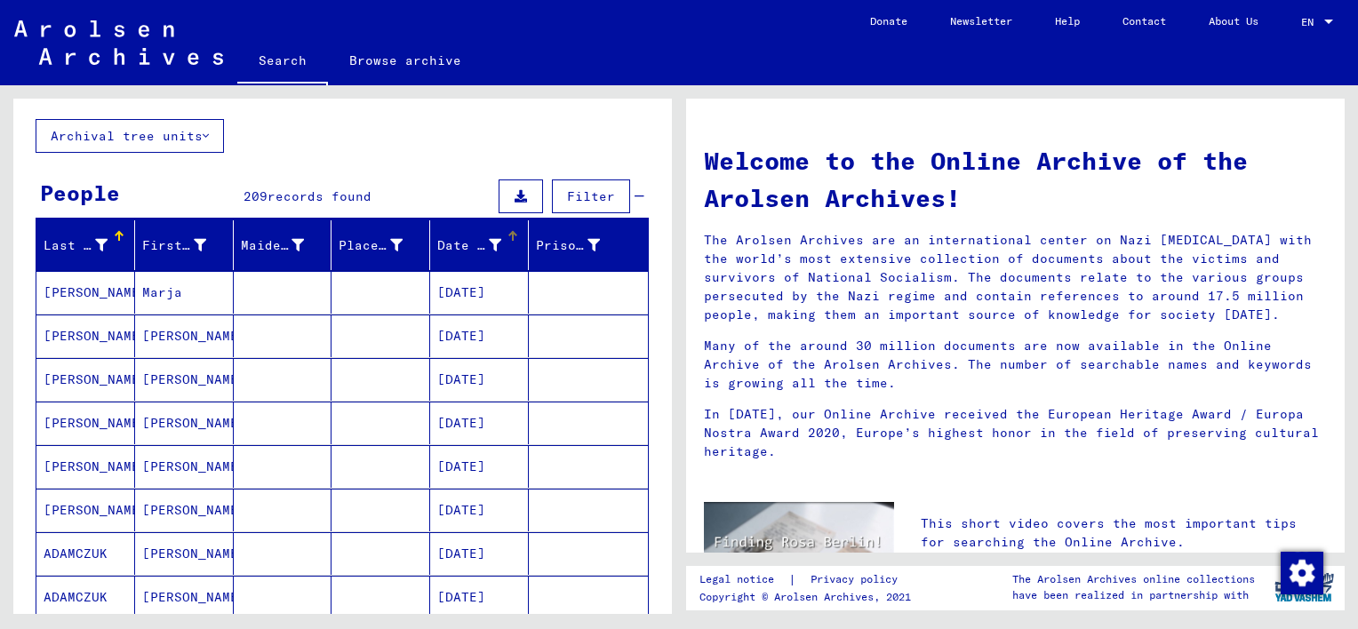
click at [449, 246] on div "Date of Birth" at bounding box center [469, 245] width 64 height 19
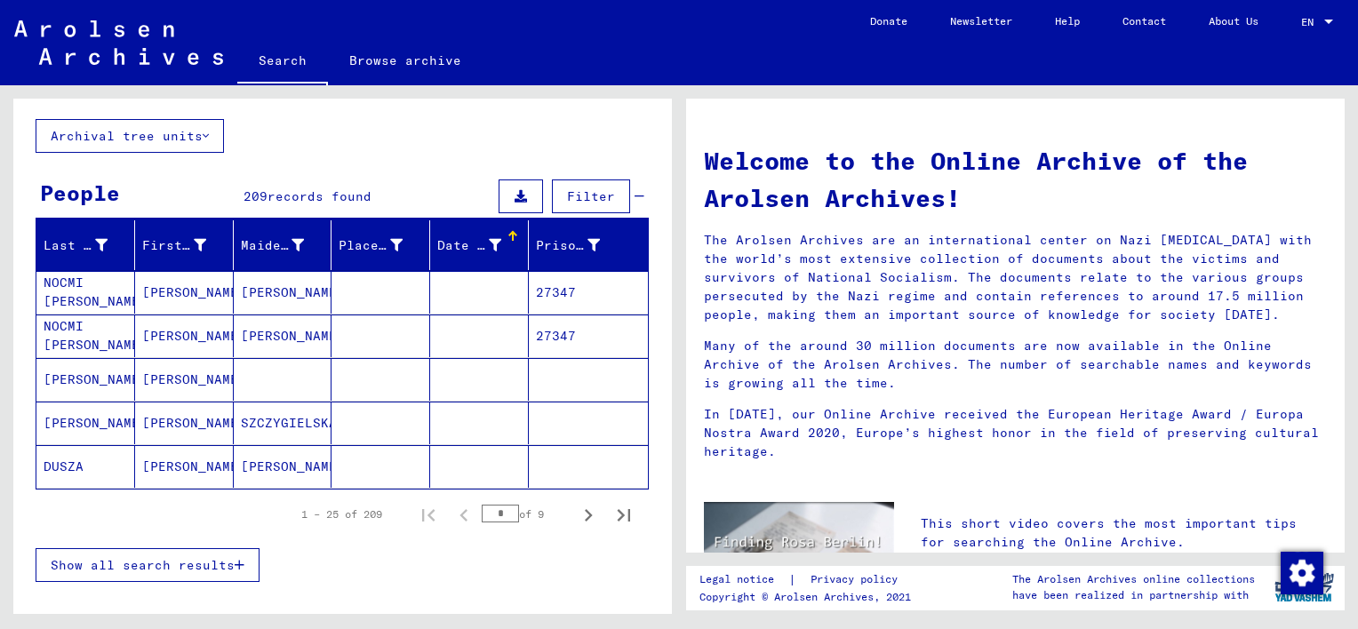
click at [444, 243] on div "Date of Birth" at bounding box center [469, 245] width 64 height 19
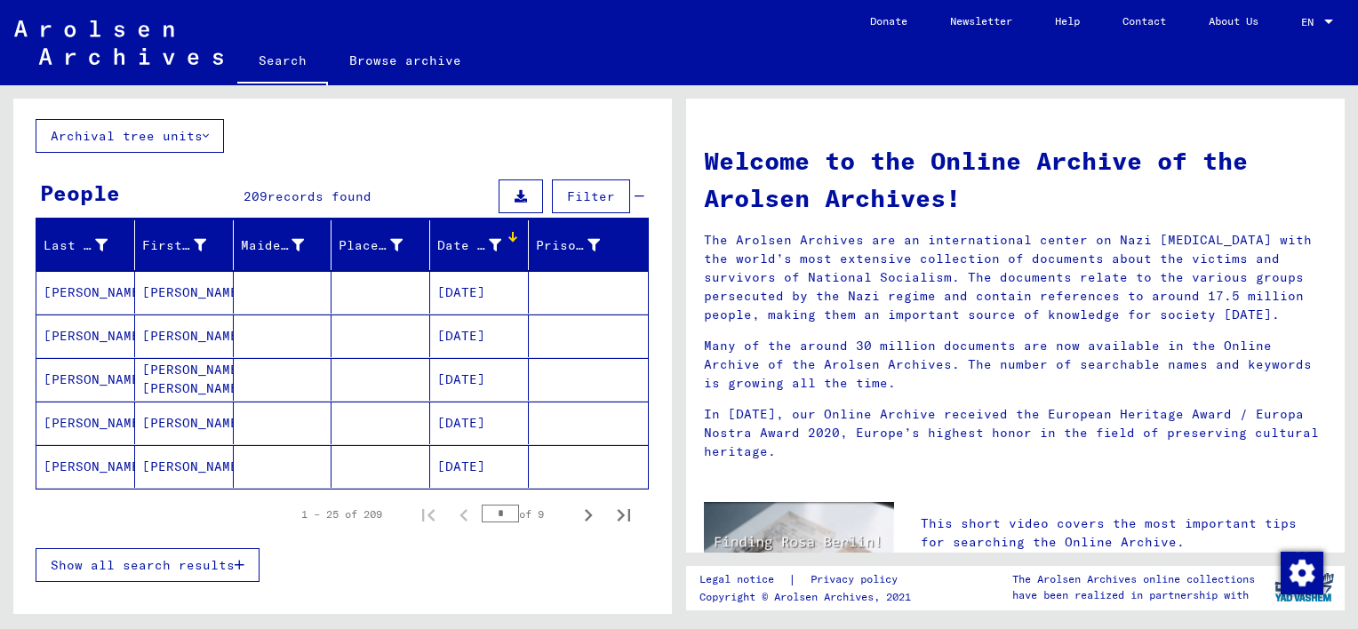
click at [165, 567] on span "Show all search results" at bounding box center [143, 565] width 184 height 16
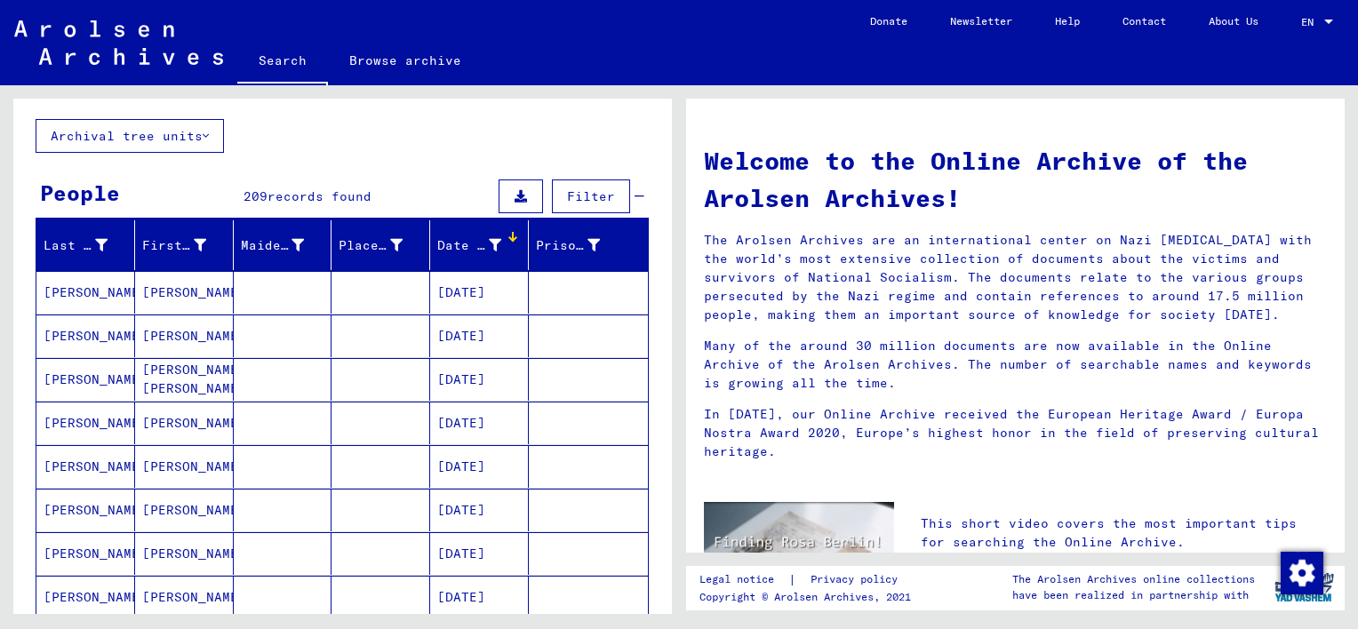
click at [445, 244] on div "Date of Birth" at bounding box center [469, 245] width 64 height 19
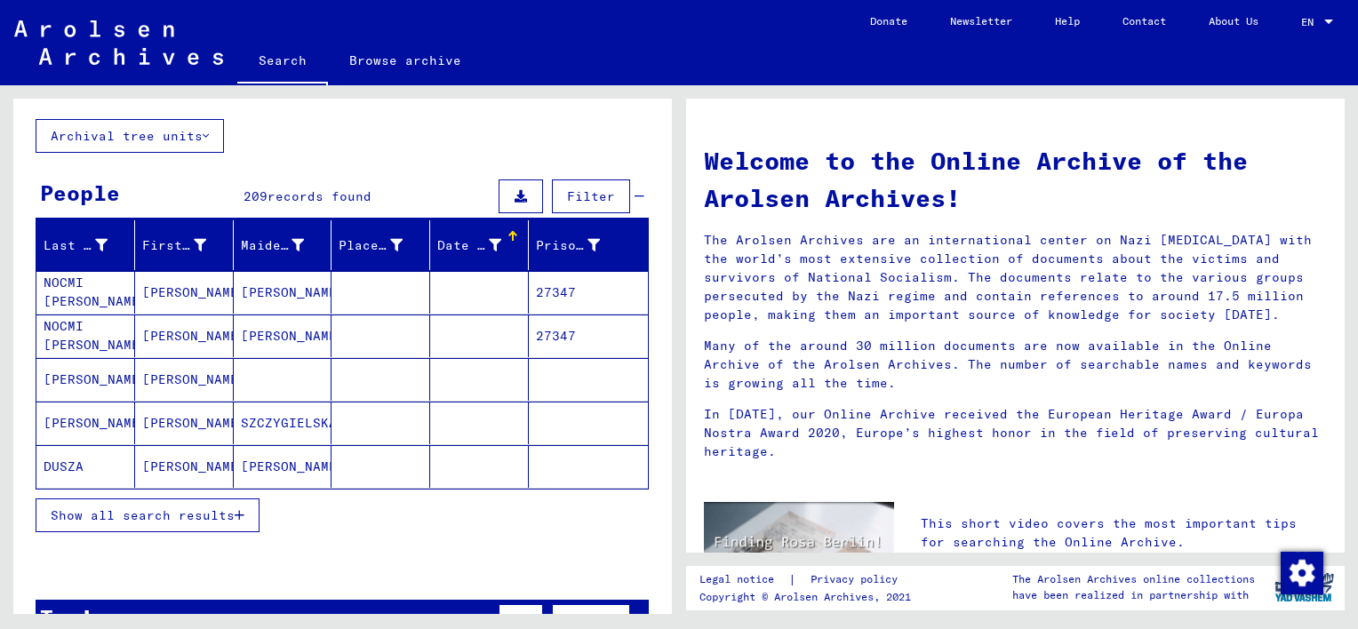
click at [219, 517] on span "Show all search results" at bounding box center [143, 516] width 184 height 16
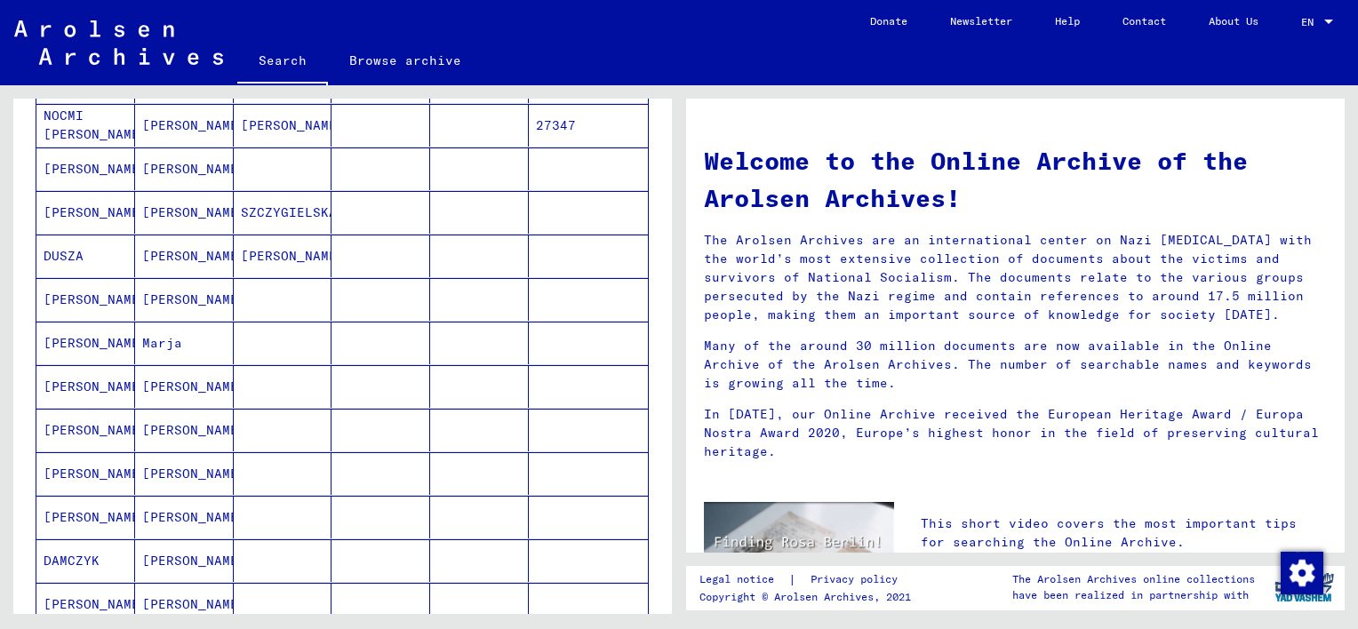
scroll to position [178, 0]
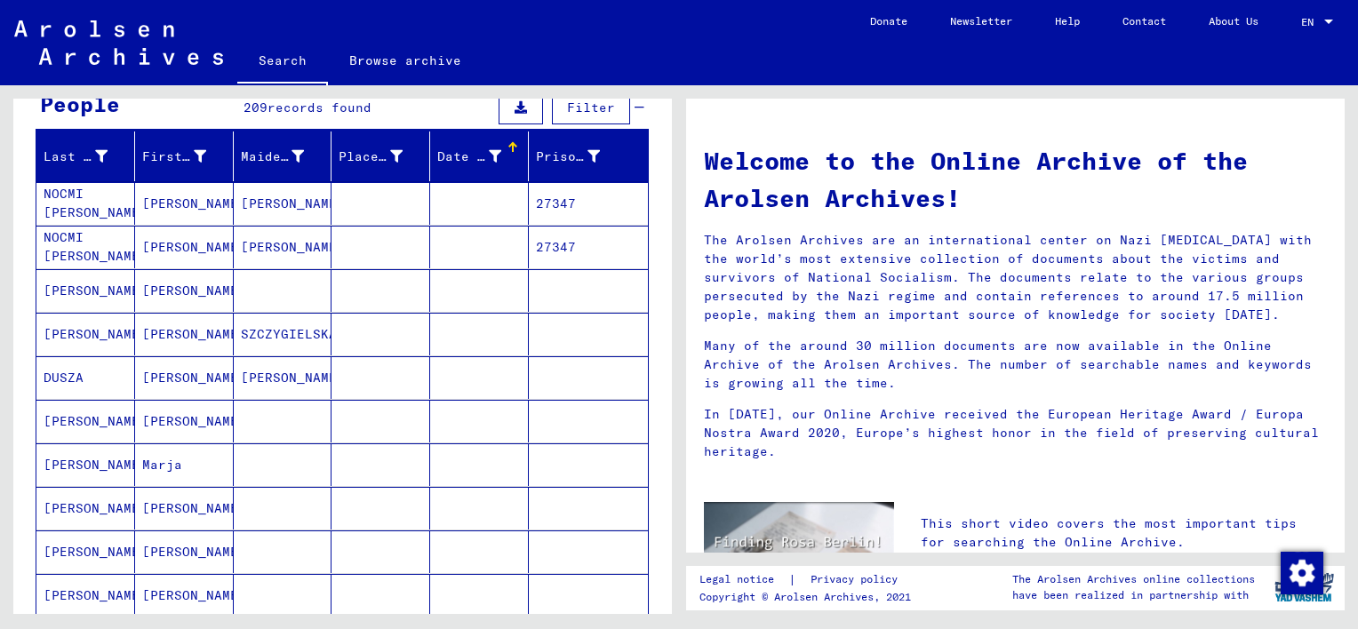
click at [542, 200] on mat-cell "27347" at bounding box center [588, 203] width 119 height 43
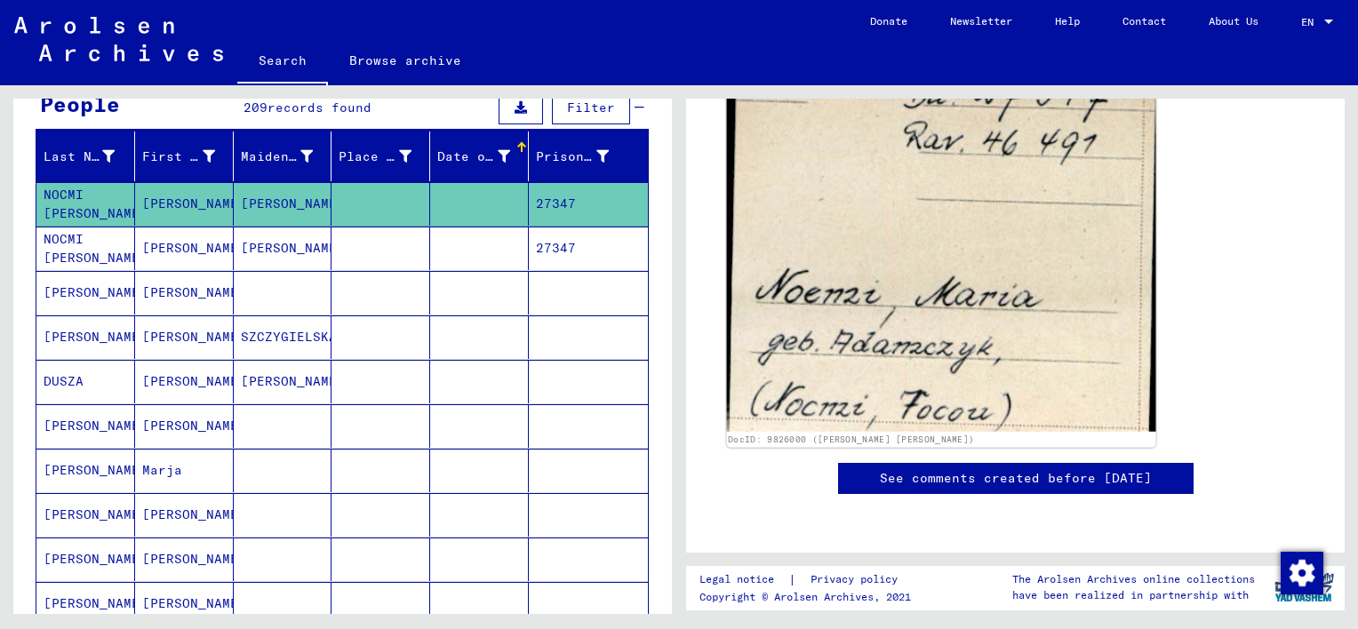
scroll to position [356, 0]
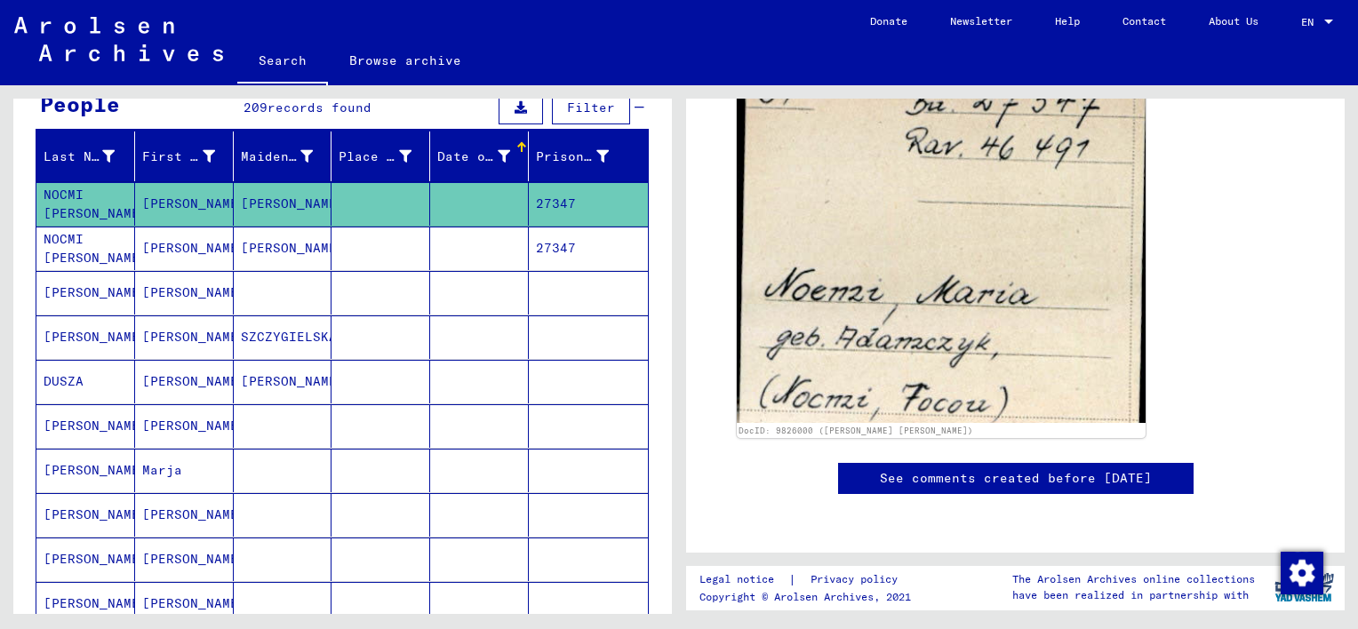
click at [193, 249] on mat-cell "[PERSON_NAME]" at bounding box center [184, 249] width 99 height 44
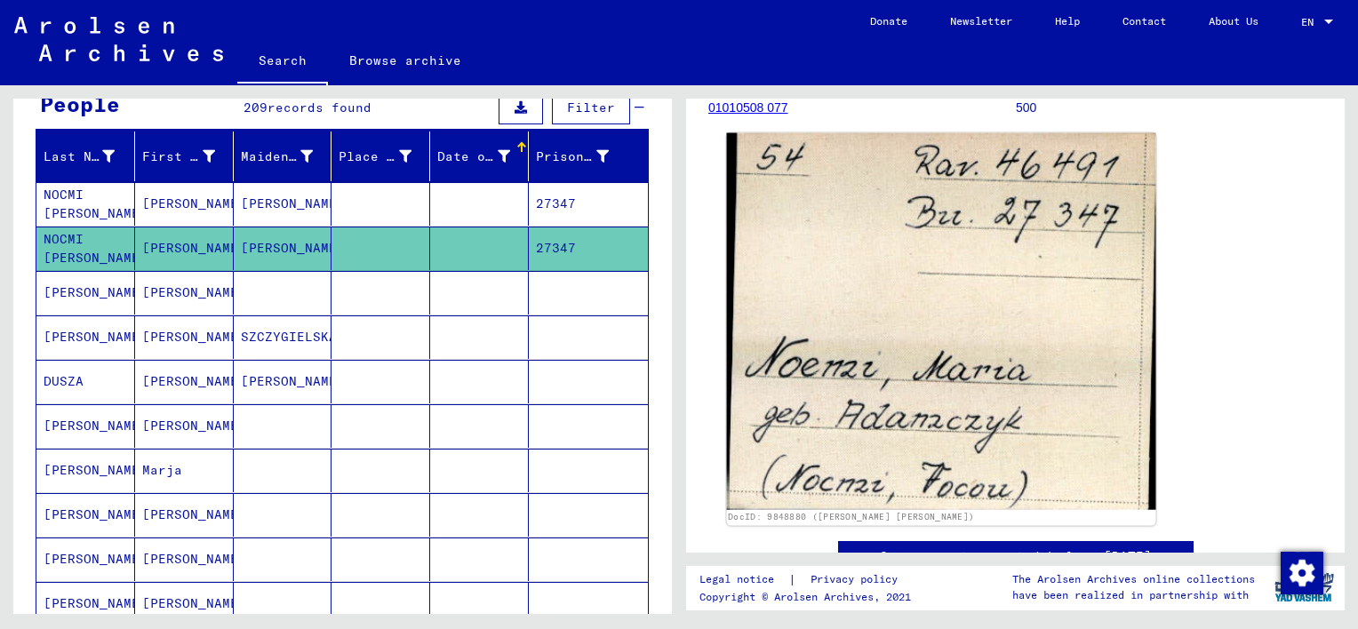
scroll to position [178, 0]
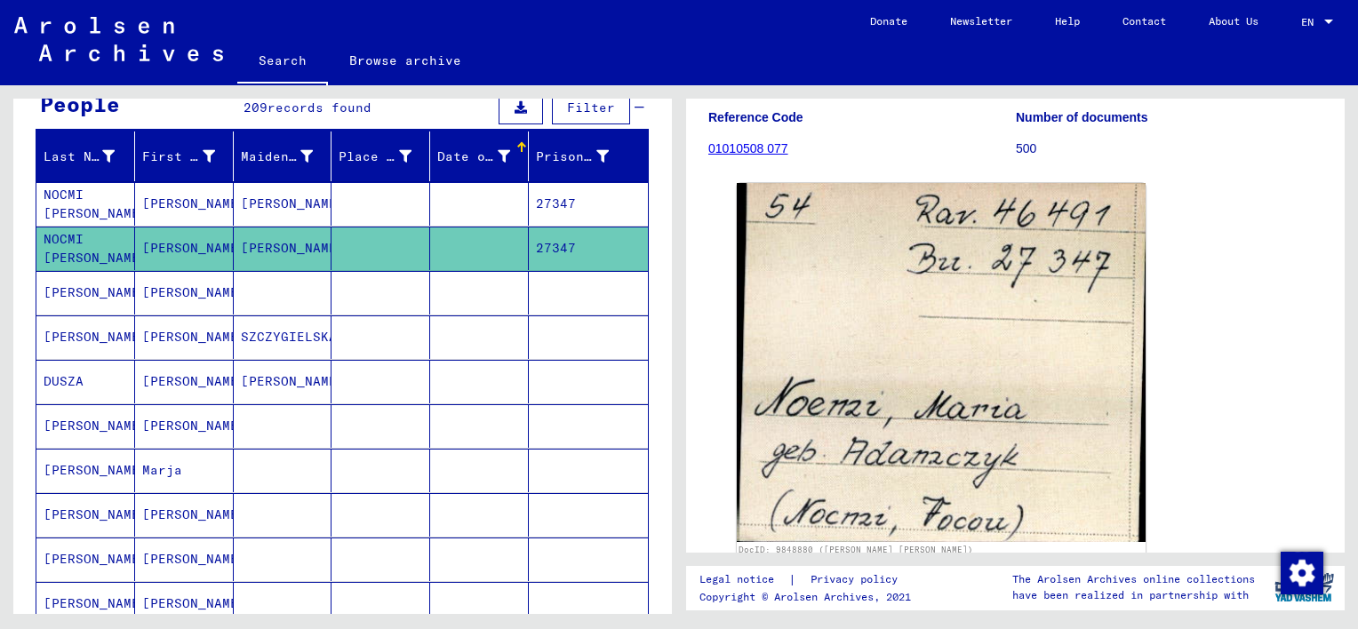
click at [277, 383] on mat-cell "[PERSON_NAME]" at bounding box center [283, 382] width 99 height 44
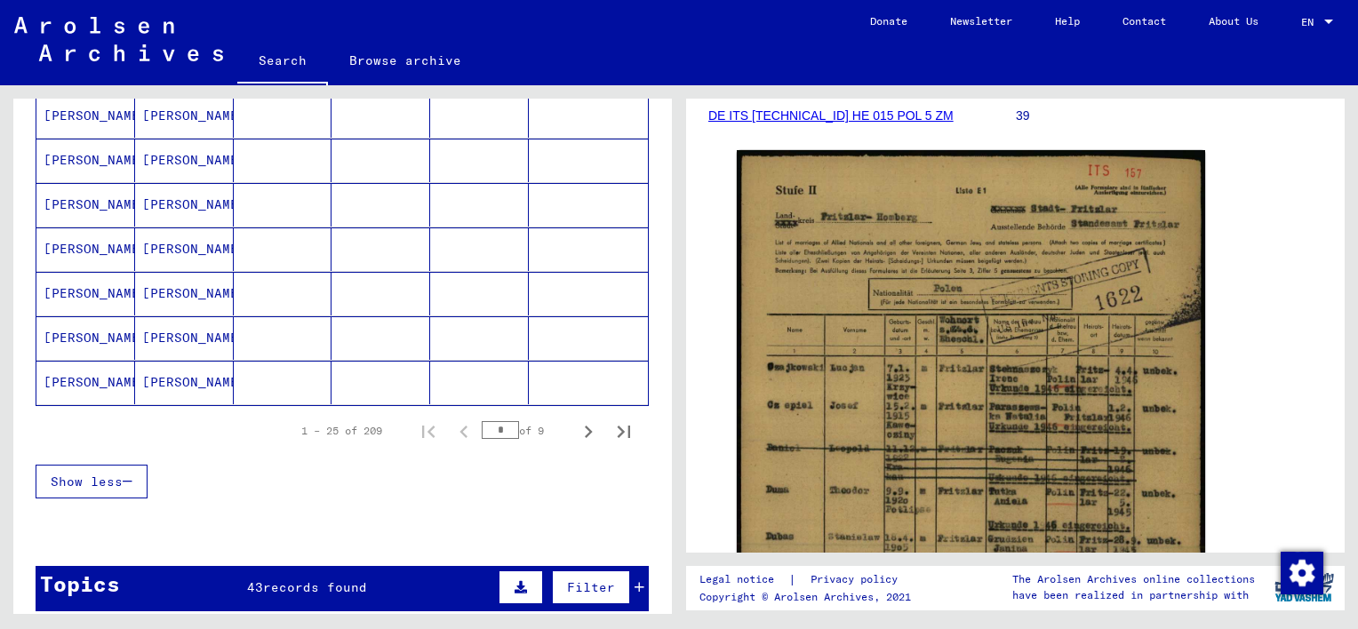
scroll to position [1067, 0]
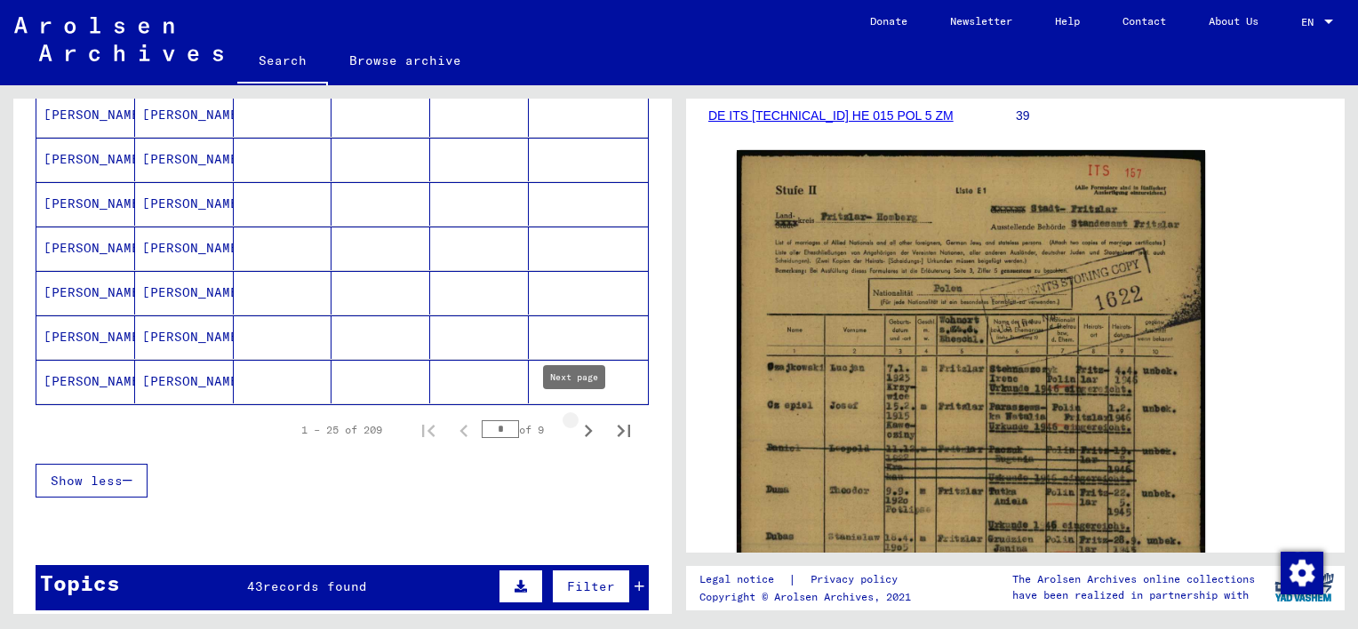
click at [576, 423] on icon "Next page" at bounding box center [588, 431] width 25 height 25
click at [576, 422] on icon "Next page" at bounding box center [588, 431] width 25 height 25
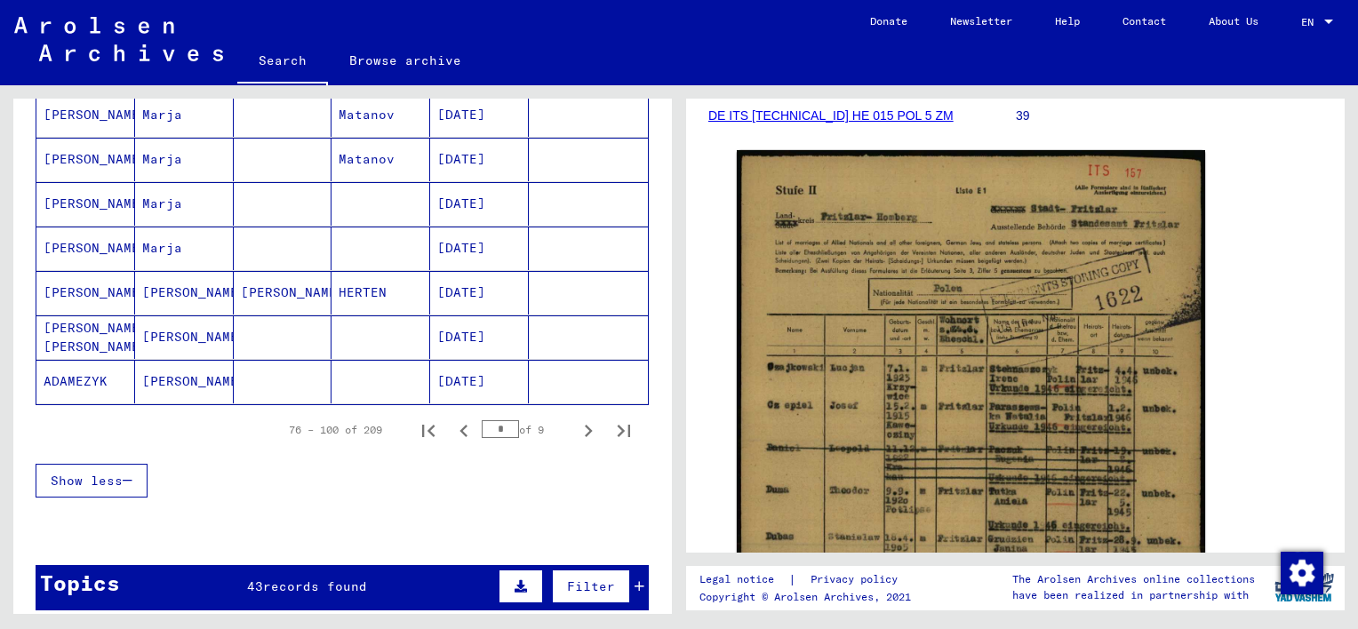
click at [576, 422] on icon "Next page" at bounding box center [588, 431] width 25 height 25
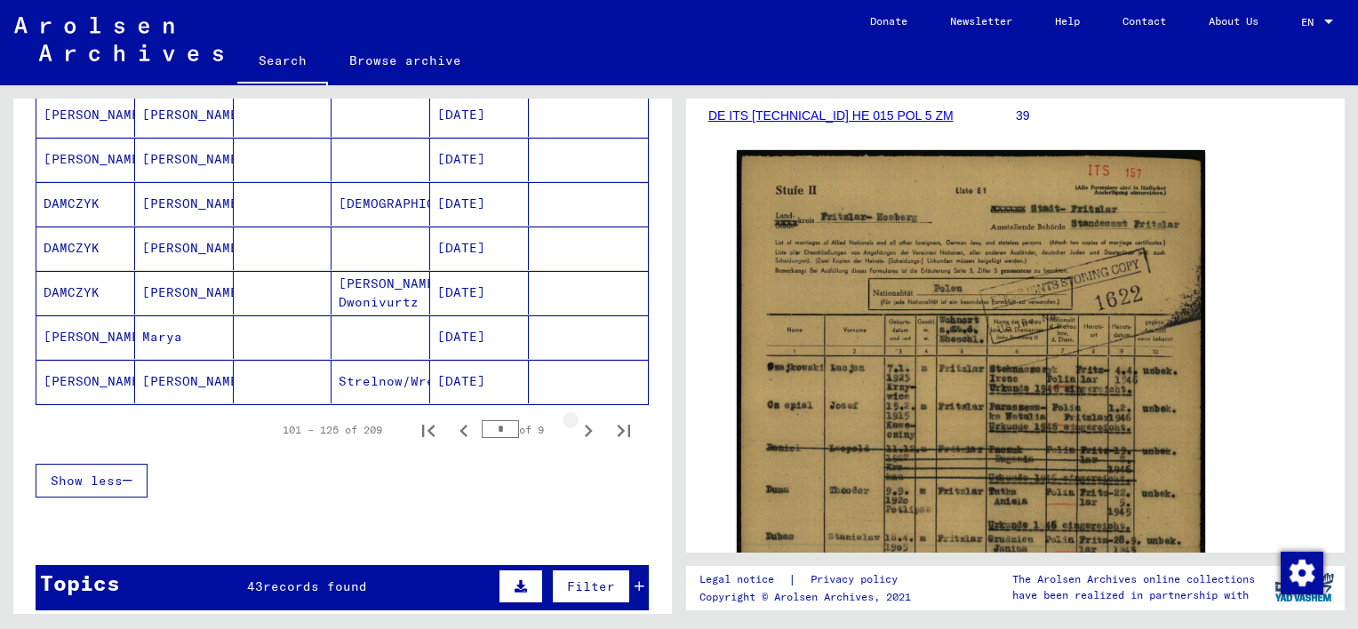
click at [576, 422] on icon "Next page" at bounding box center [588, 431] width 25 height 25
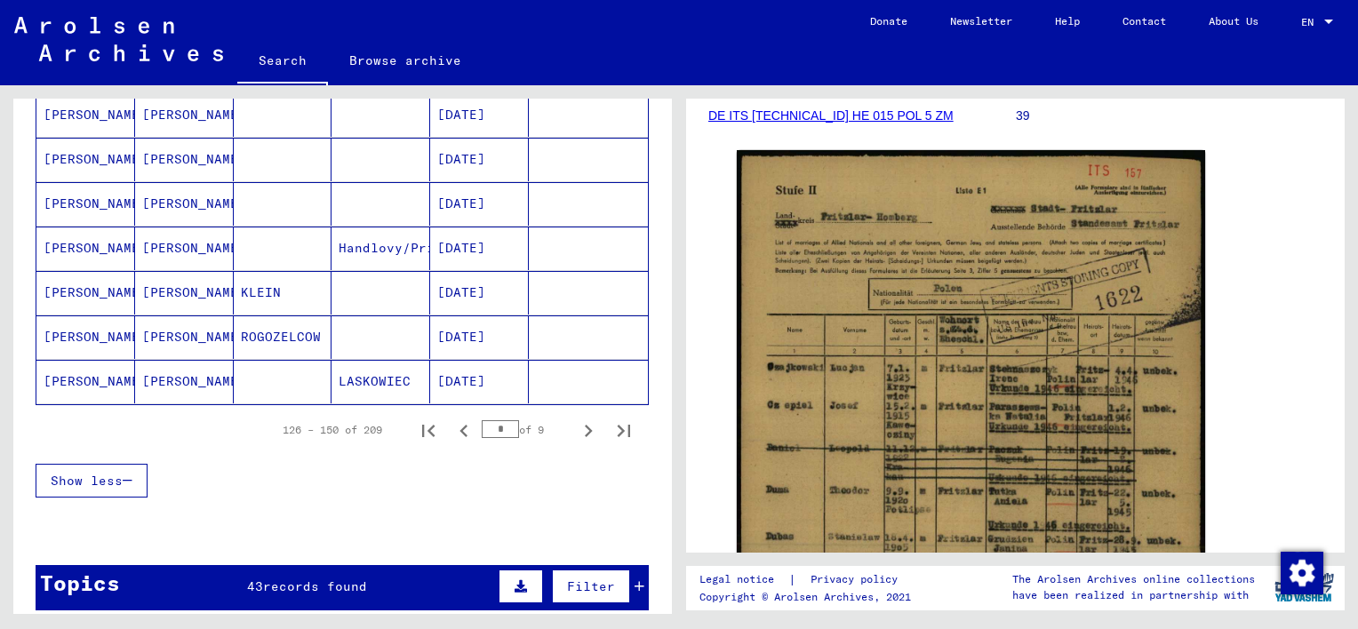
click at [576, 422] on icon "Next page" at bounding box center [588, 431] width 25 height 25
type input "*"
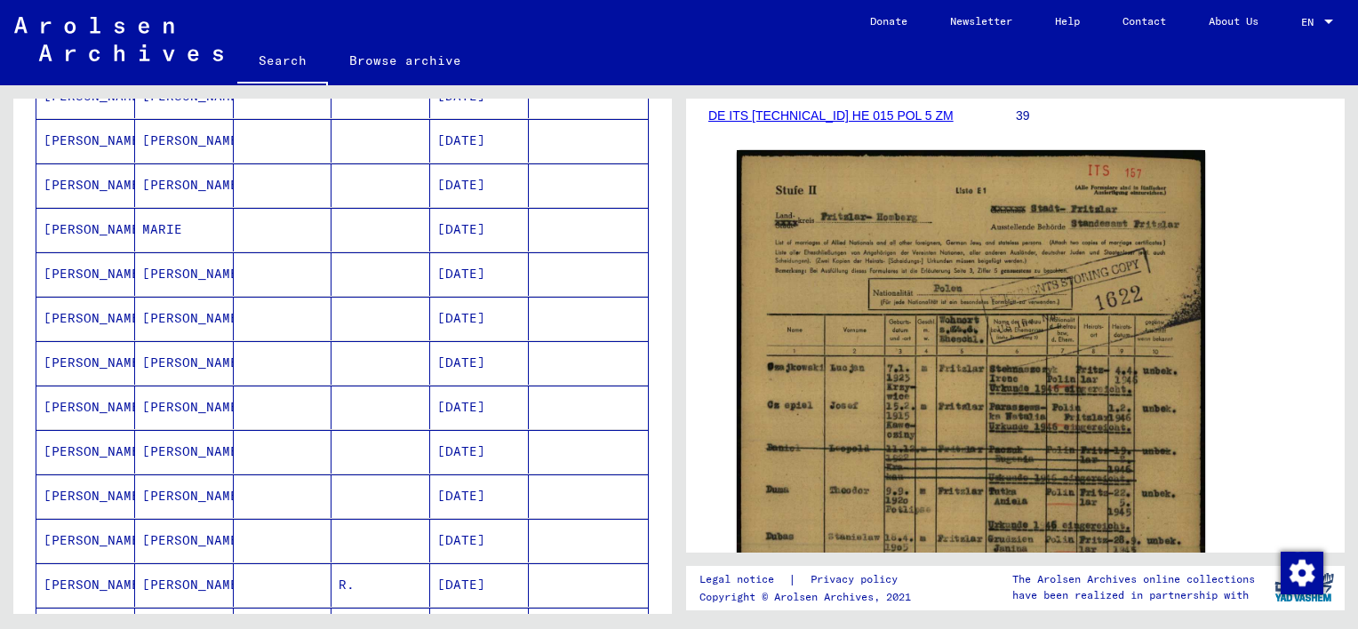
scroll to position [622, 0]
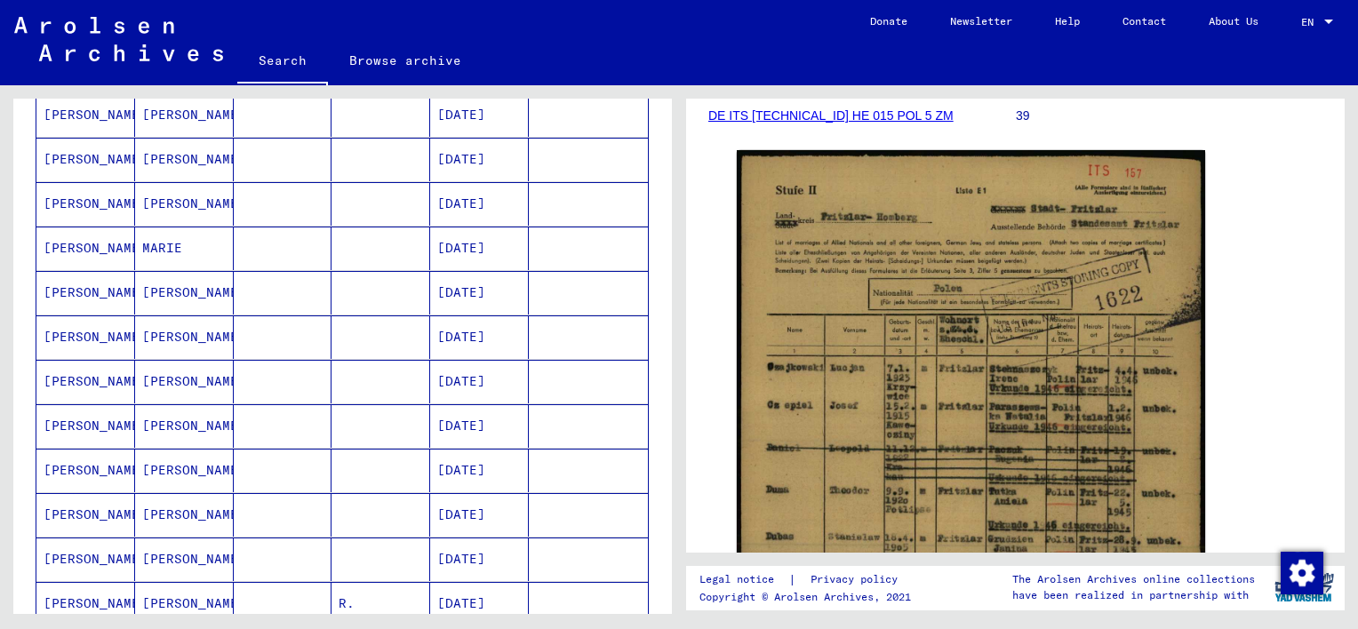
click at [476, 292] on mat-cell "[DATE]" at bounding box center [479, 293] width 99 height 44
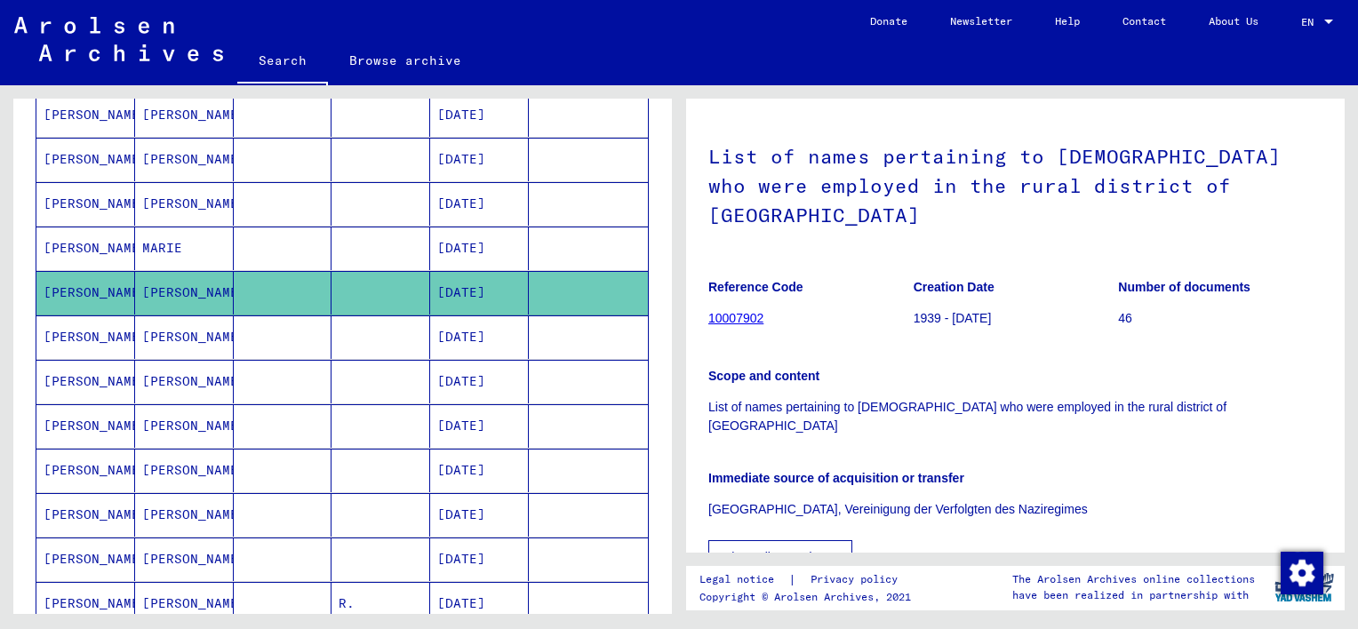
scroll to position [445, 0]
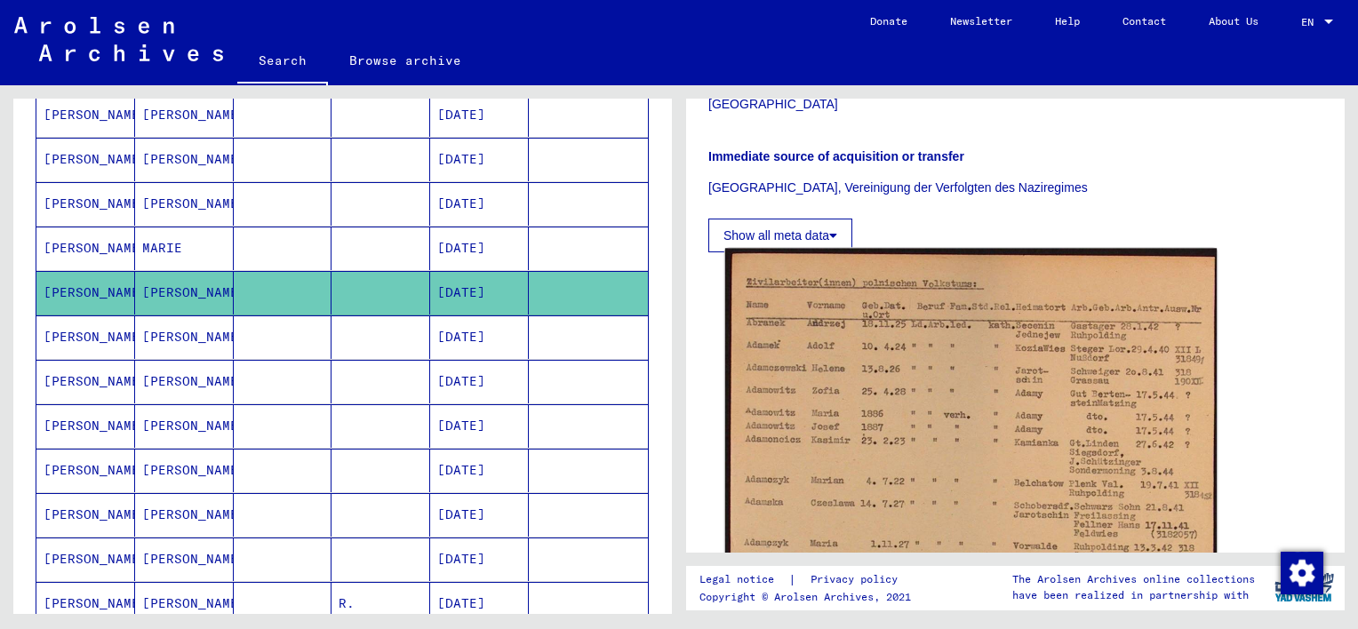
click at [871, 413] on img at bounding box center [971, 477] width 492 height 457
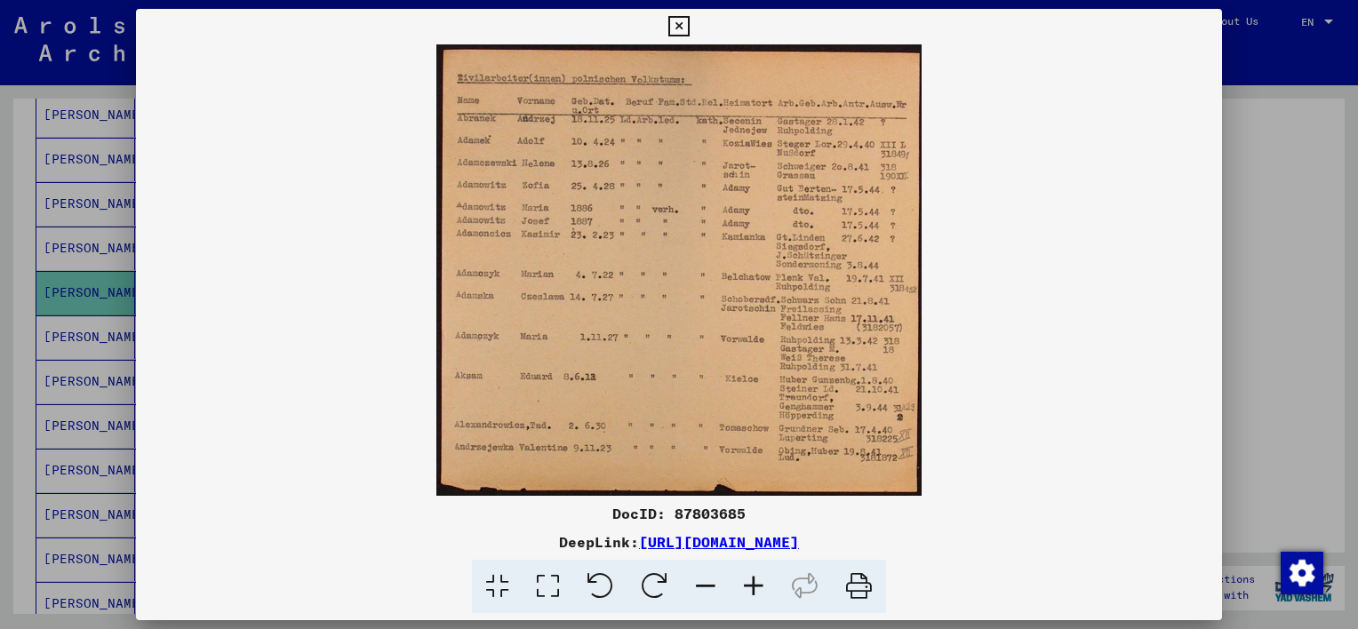
click at [627, 341] on img at bounding box center [679, 270] width 1086 height 452
click at [757, 594] on icon at bounding box center [754, 587] width 48 height 54
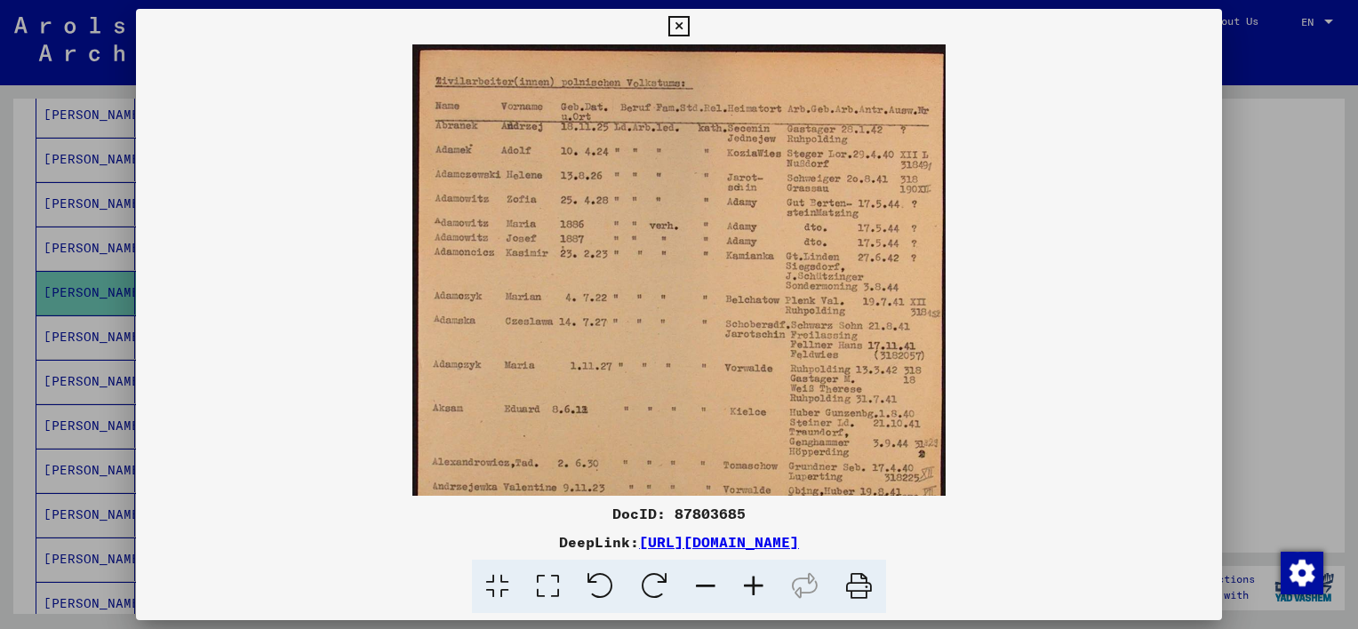
click at [757, 594] on icon at bounding box center [754, 587] width 48 height 54
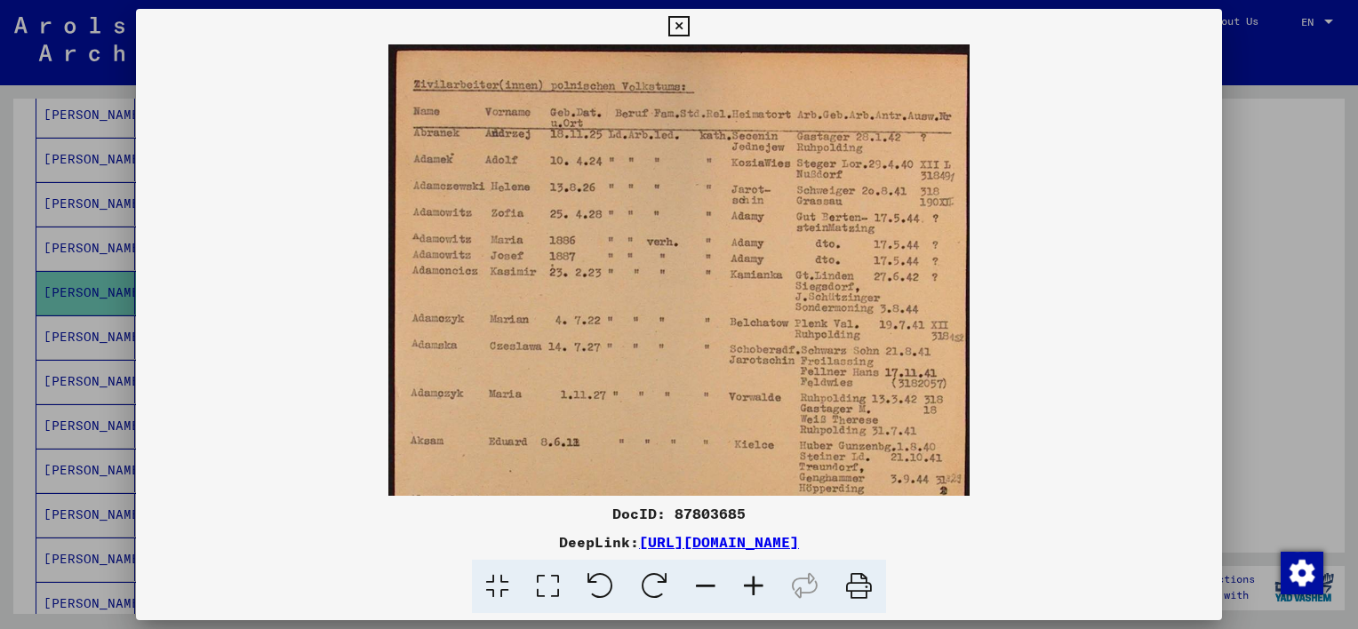
click at [757, 594] on icon at bounding box center [754, 587] width 48 height 54
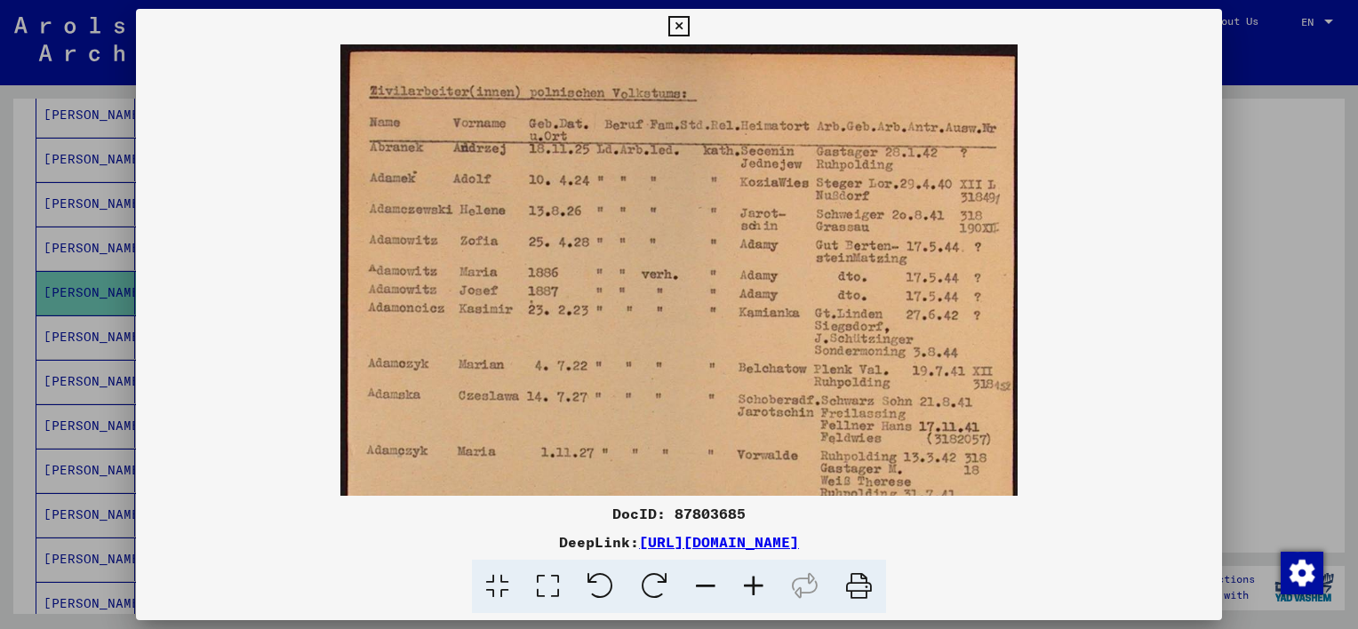
click at [757, 594] on icon at bounding box center [754, 587] width 48 height 54
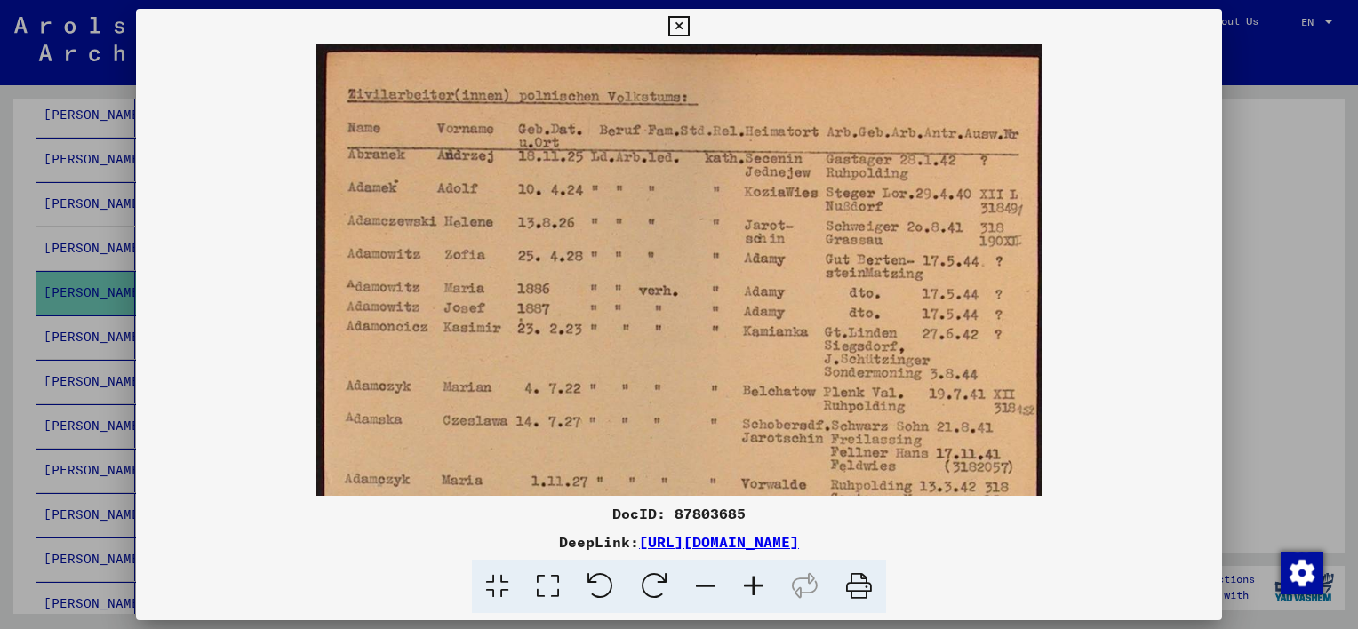
click at [757, 593] on icon at bounding box center [754, 587] width 48 height 54
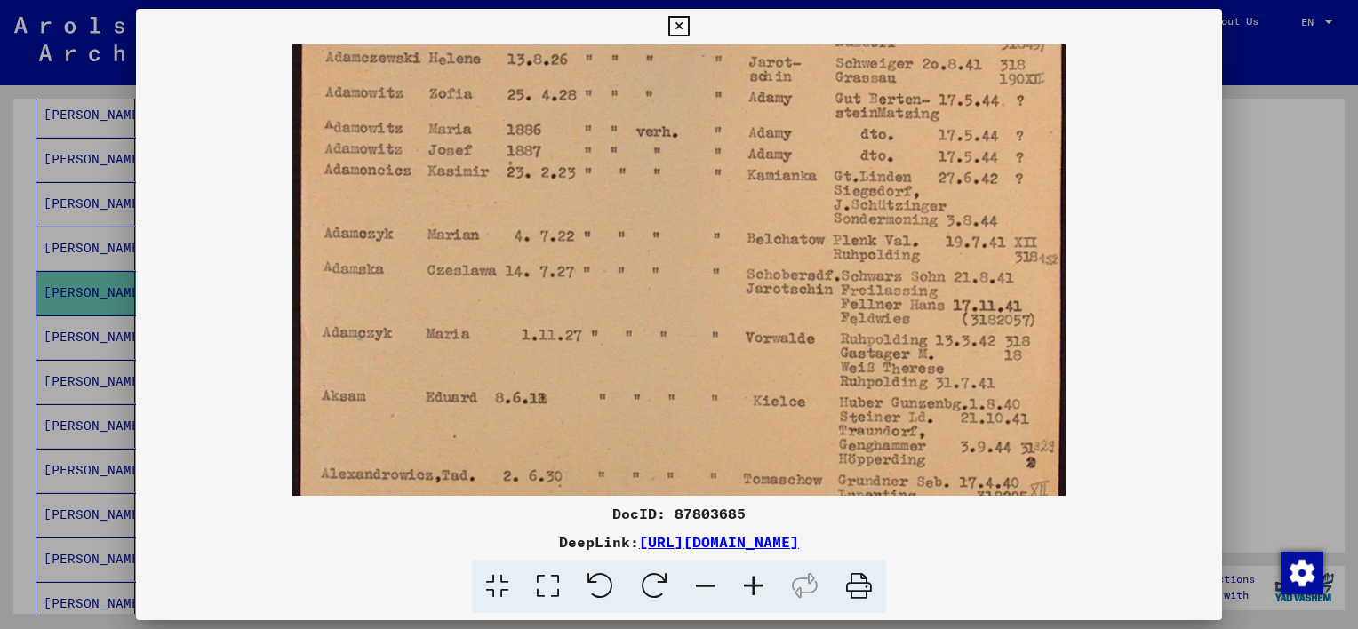
drag, startPoint x: 955, startPoint y: 409, endPoint x: 906, endPoint y: 277, distance: 140.4
click at [946, 245] on img at bounding box center [678, 228] width 773 height 718
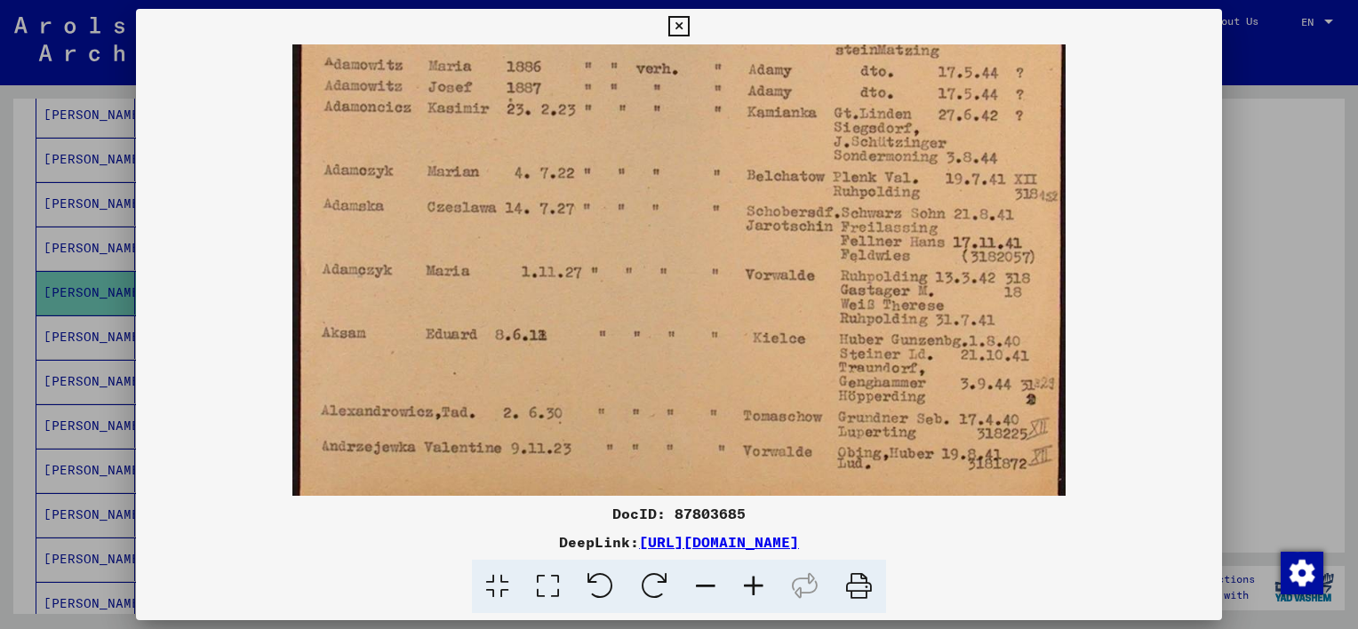
scroll to position [267, 0]
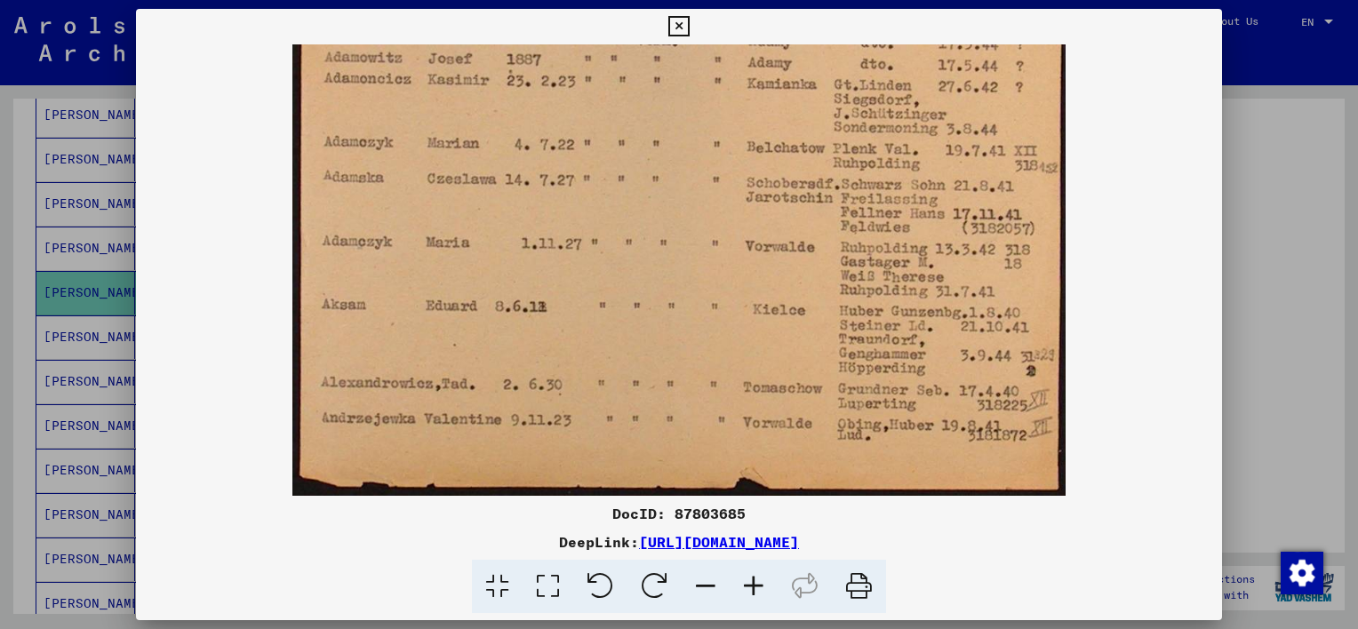
drag, startPoint x: 596, startPoint y: 372, endPoint x: 626, endPoint y: 241, distance: 134.1
click at [626, 242] on img at bounding box center [678, 137] width 773 height 718
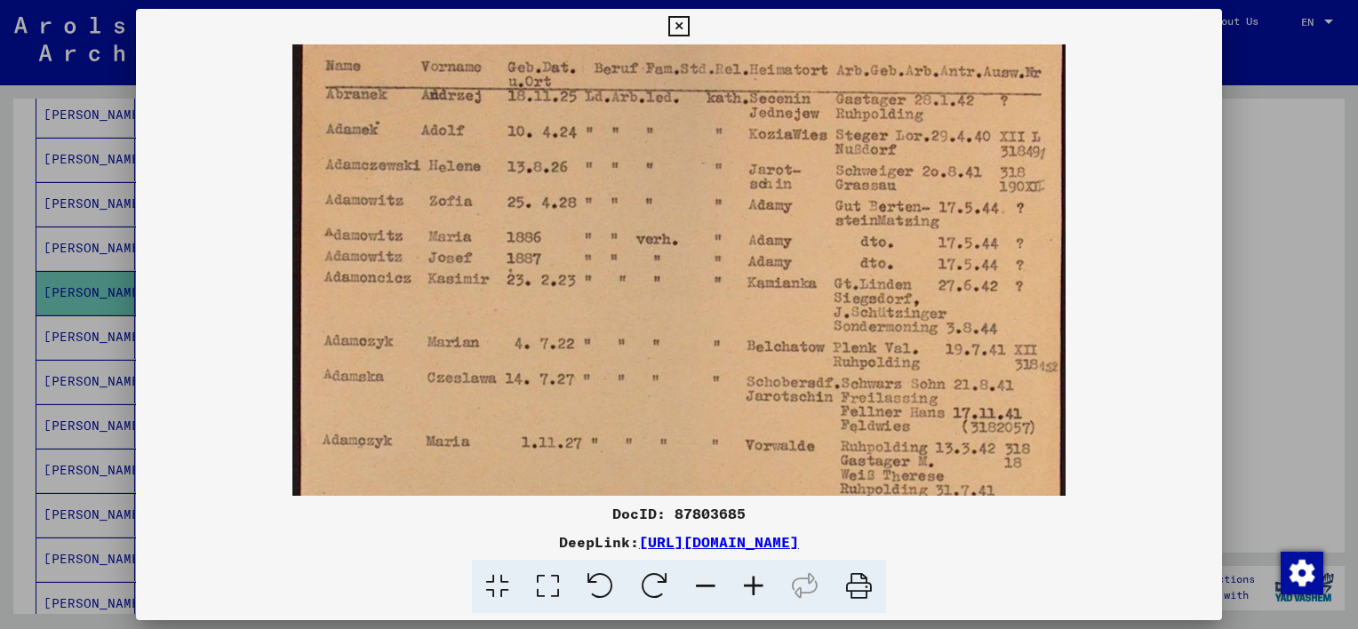
drag, startPoint x: 604, startPoint y: 221, endPoint x: 581, endPoint y: 429, distance: 208.4
click at [581, 428] on img at bounding box center [678, 336] width 773 height 718
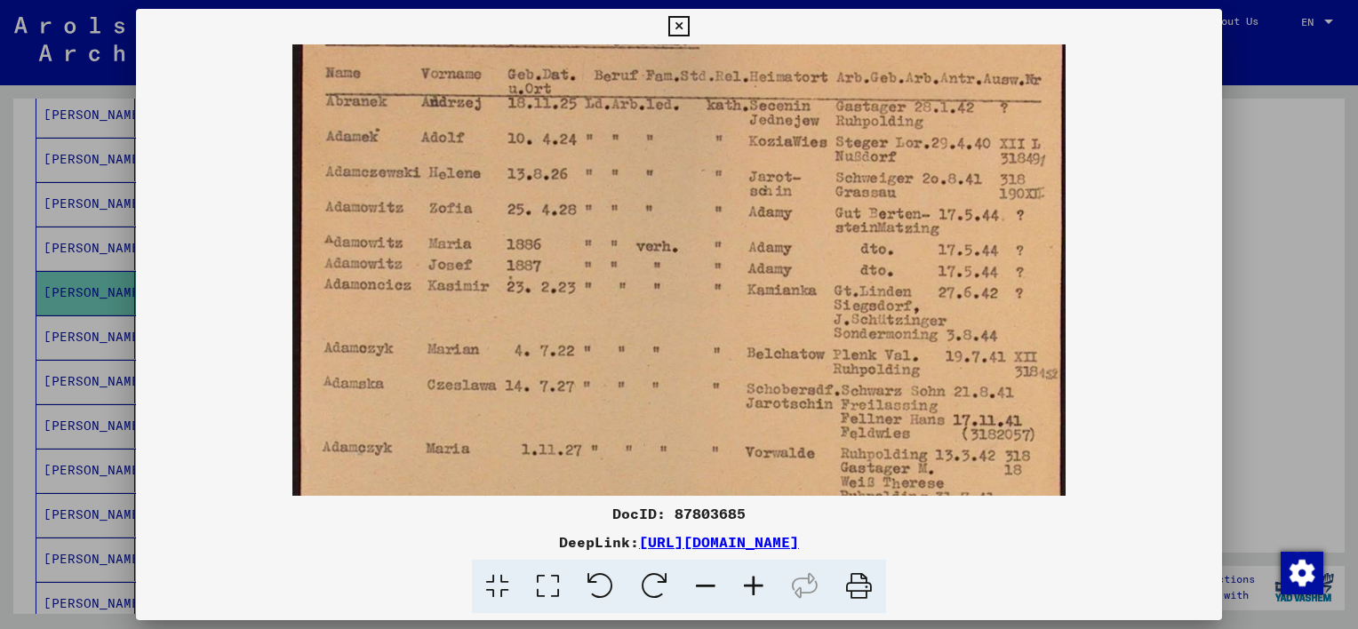
scroll to position [0, 0]
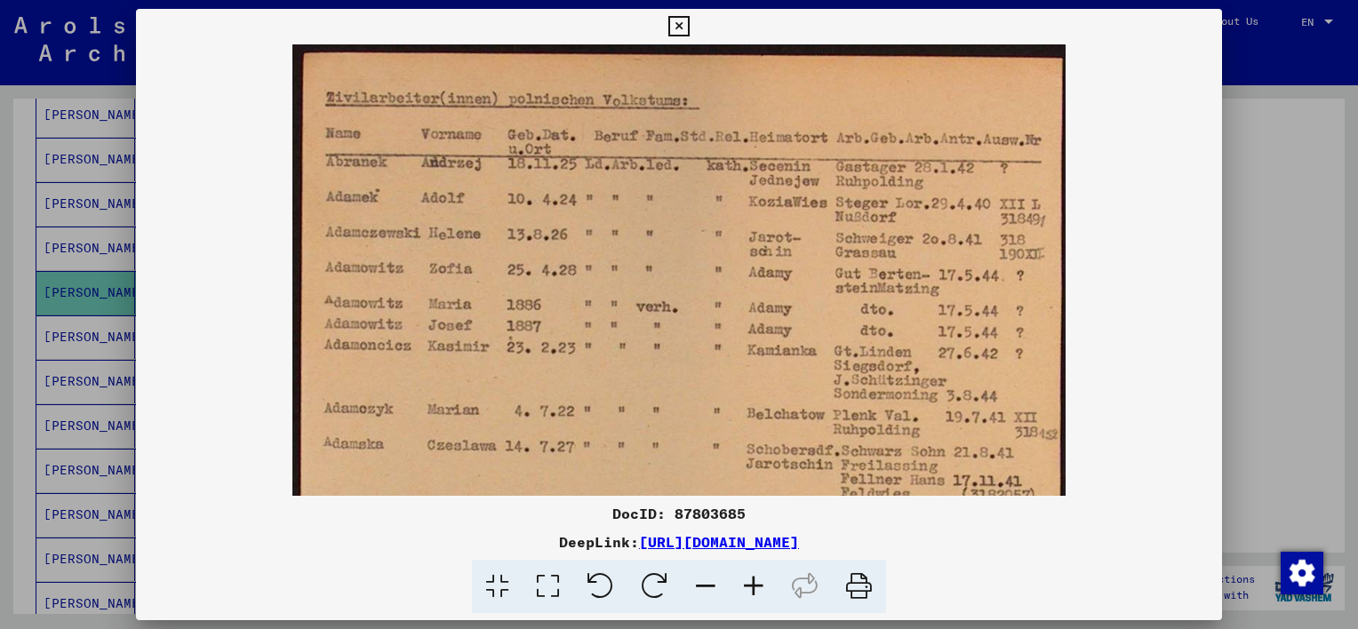
drag, startPoint x: 580, startPoint y: 264, endPoint x: 554, endPoint y: 431, distance: 169.1
click at [553, 437] on img at bounding box center [678, 403] width 773 height 718
click at [683, 28] on icon at bounding box center [679, 26] width 20 height 21
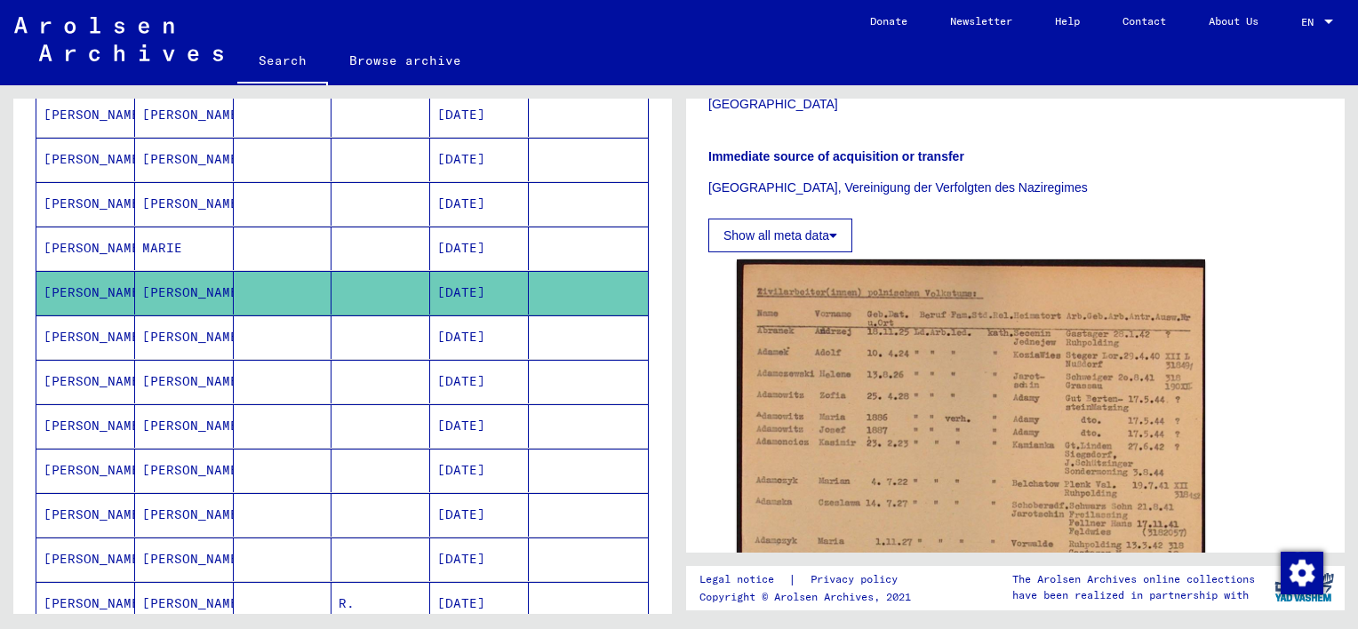
click at [303, 246] on mat-cell at bounding box center [283, 249] width 99 height 44
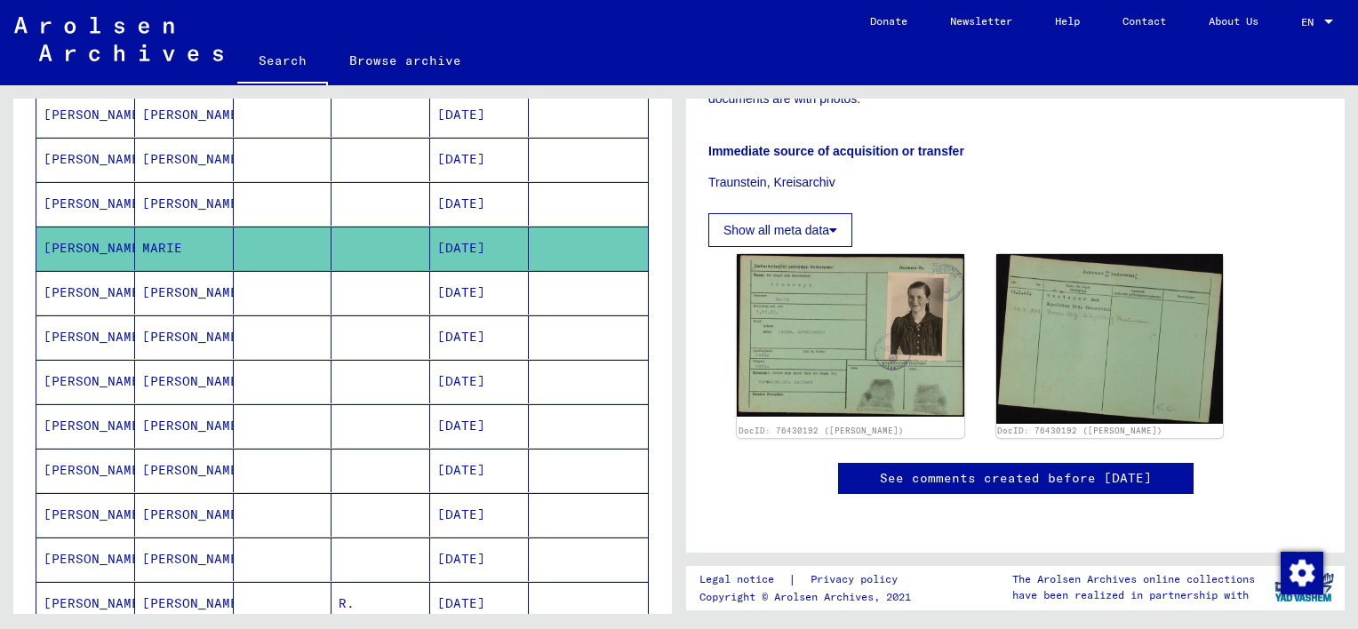
scroll to position [533, 0]
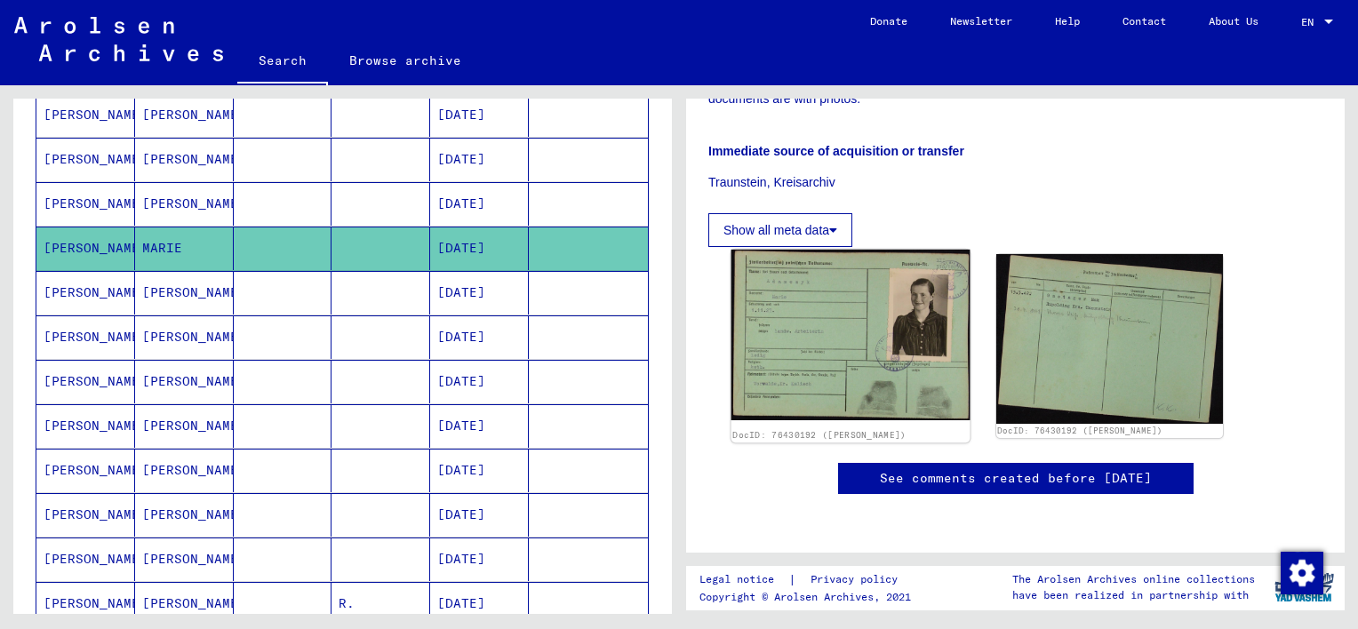
click at [861, 276] on img at bounding box center [851, 335] width 238 height 171
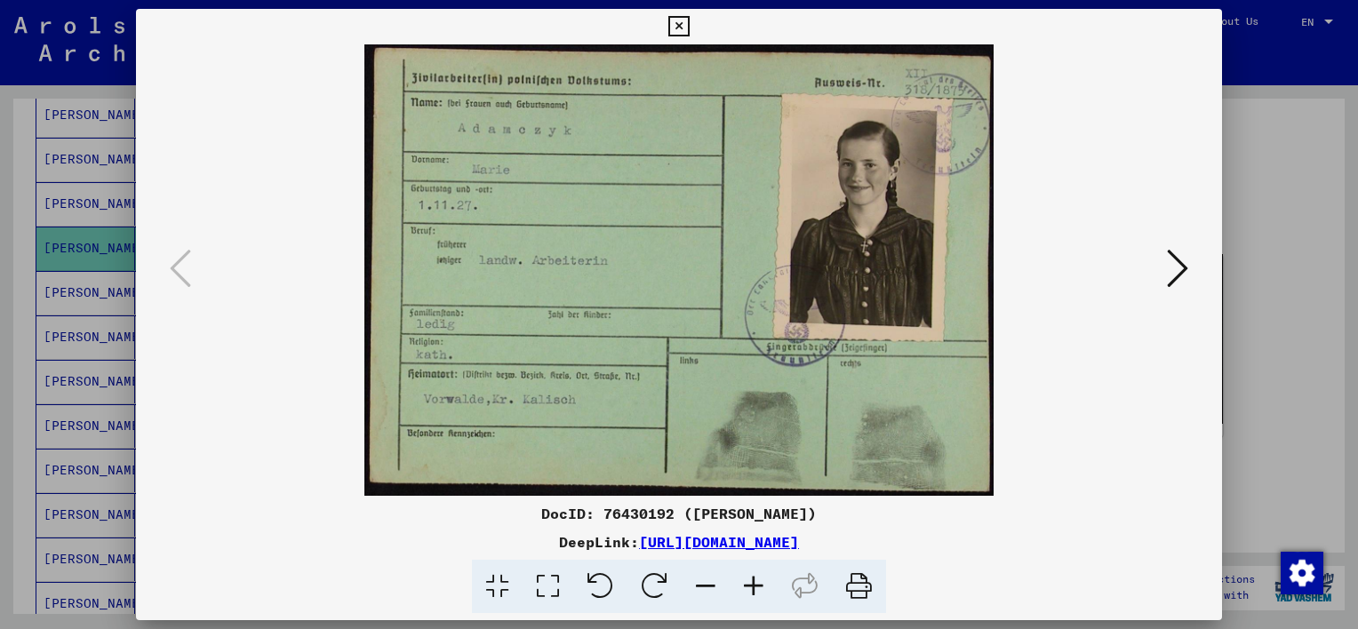
click at [589, 174] on img at bounding box center [678, 270] width 965 height 452
click at [757, 583] on icon at bounding box center [754, 587] width 48 height 54
click at [760, 584] on icon at bounding box center [754, 587] width 48 height 54
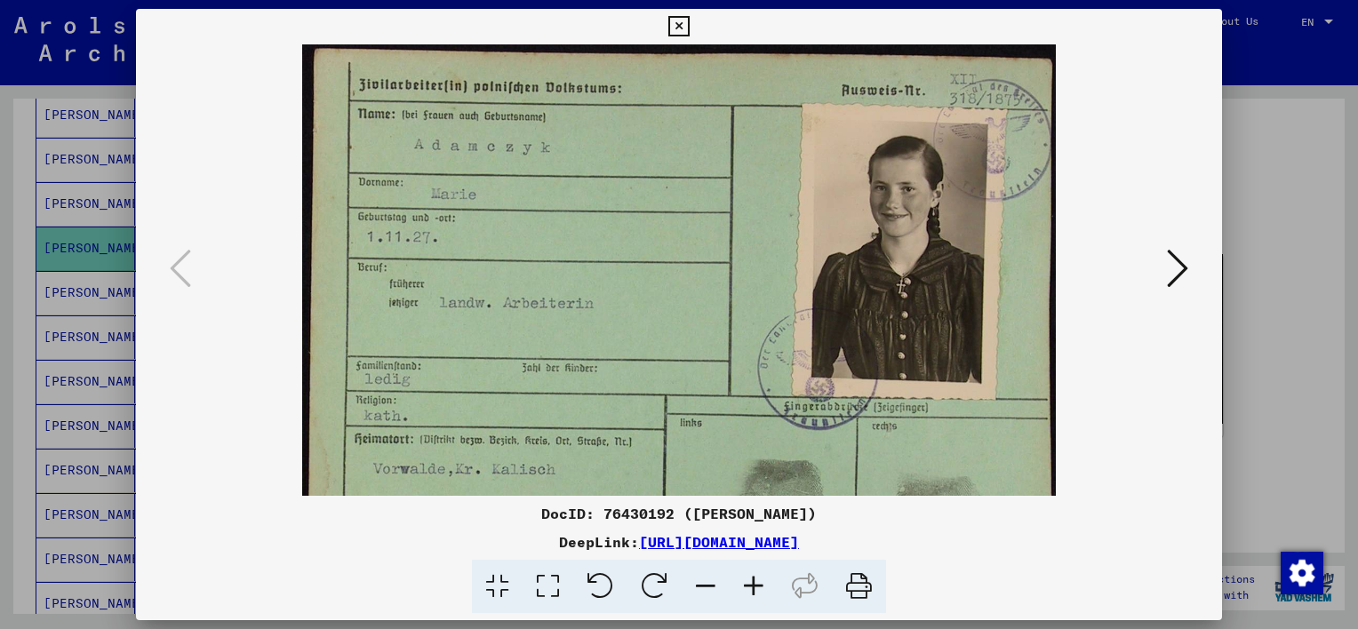
click at [761, 584] on icon at bounding box center [754, 587] width 48 height 54
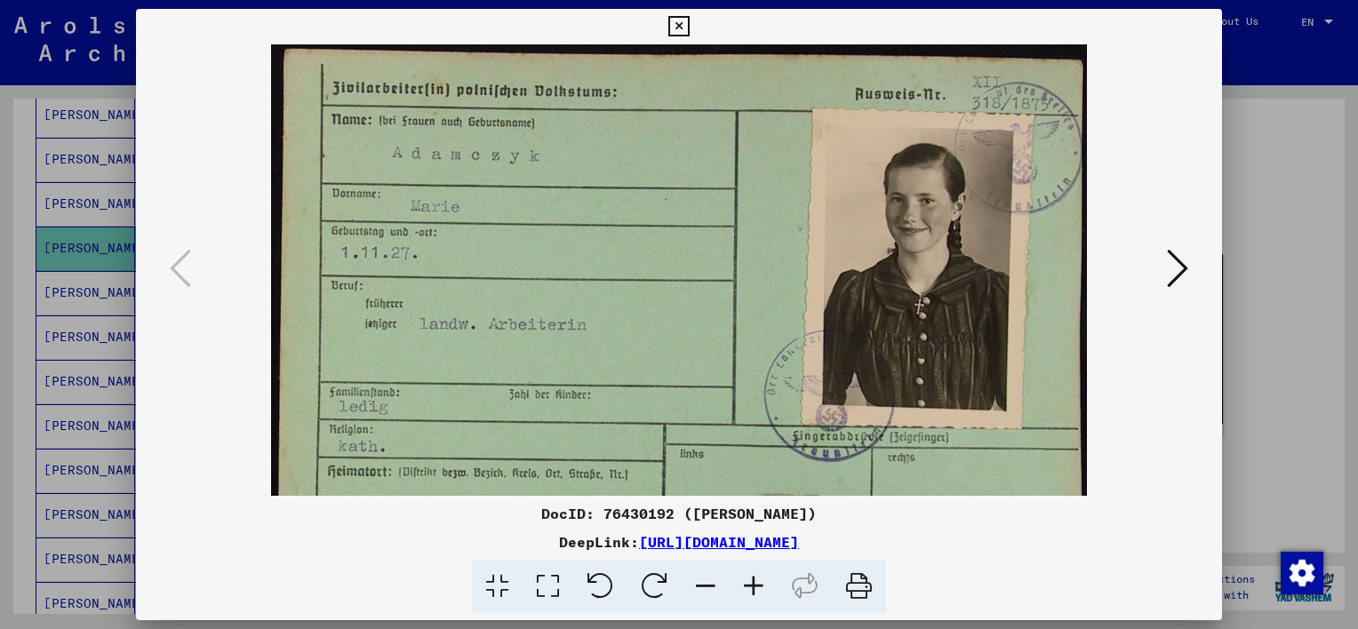
click at [761, 585] on icon at bounding box center [754, 587] width 48 height 54
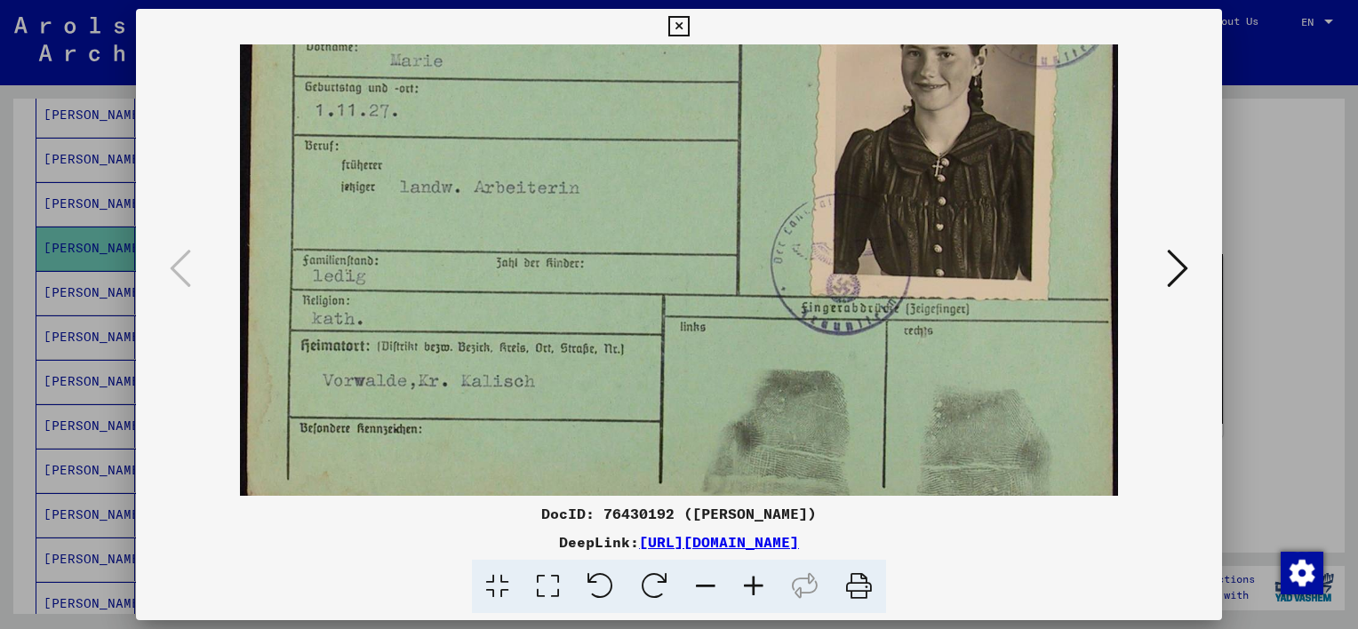
scroll to position [156, 0]
drag, startPoint x: 573, startPoint y: 373, endPoint x: 609, endPoint y: 191, distance: 185.7
click at [615, 172] on img at bounding box center [679, 202] width 878 height 629
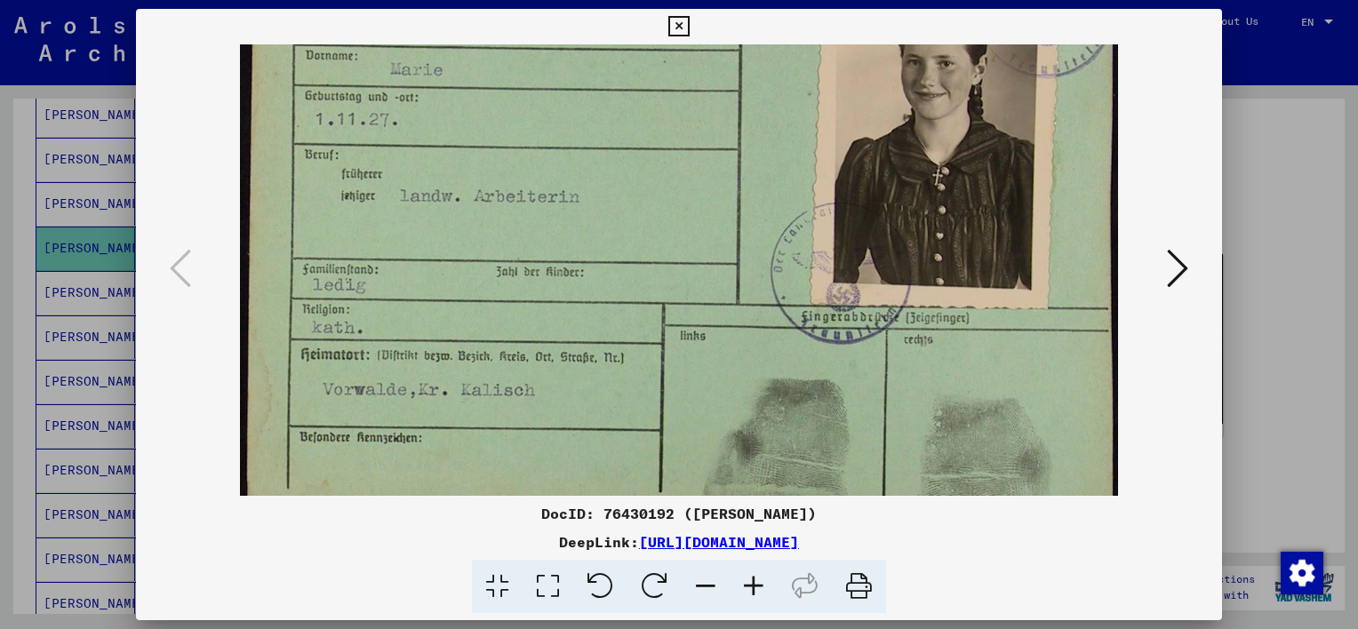
scroll to position [178, 0]
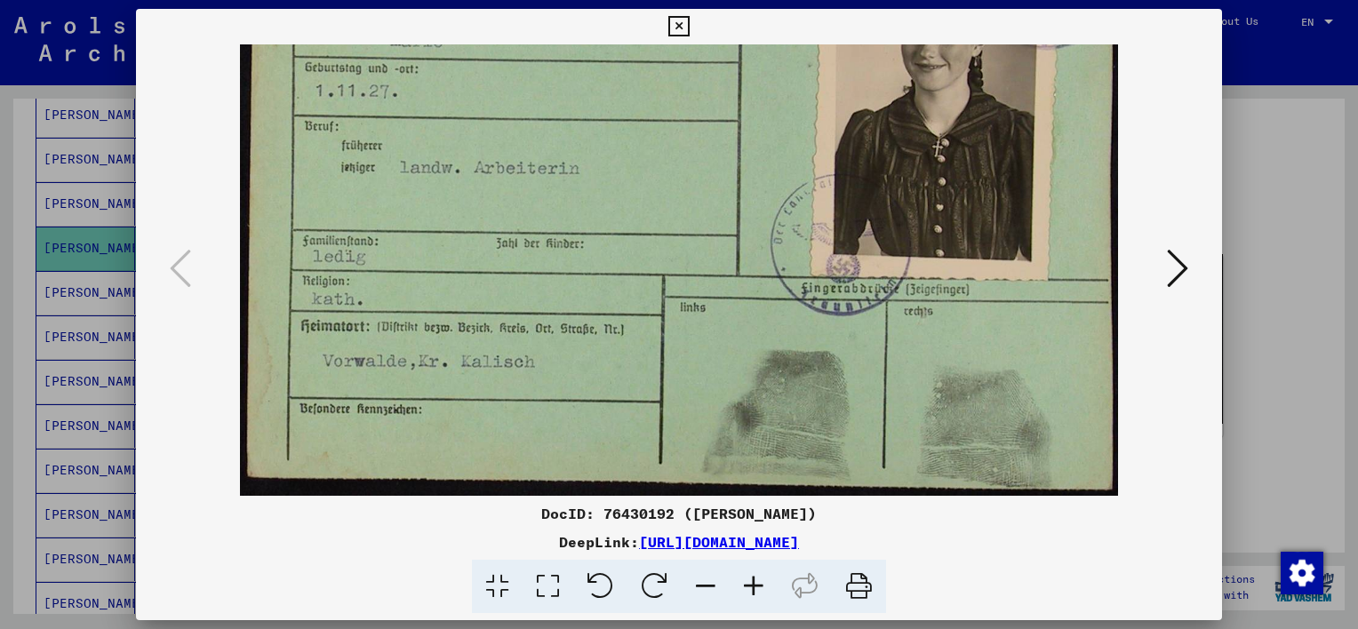
drag, startPoint x: 718, startPoint y: 185, endPoint x: 573, endPoint y: 181, distance: 145.0
click at [573, 181] on img at bounding box center [679, 181] width 878 height 629
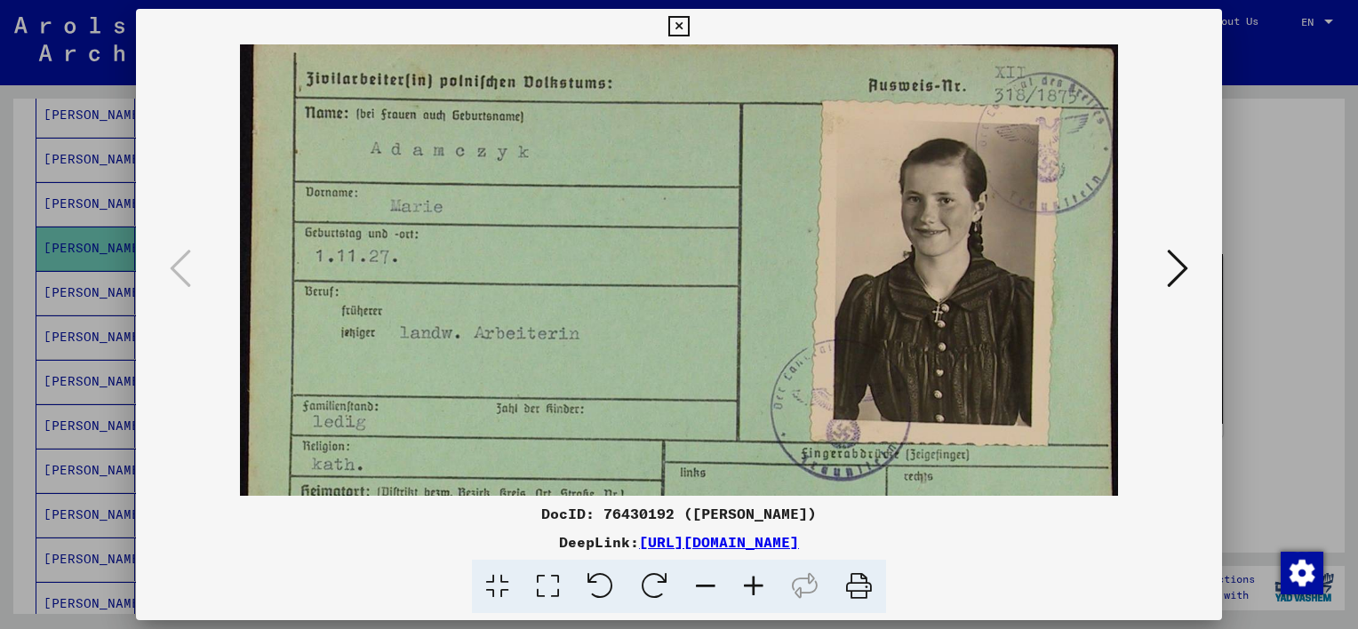
scroll to position [0, 0]
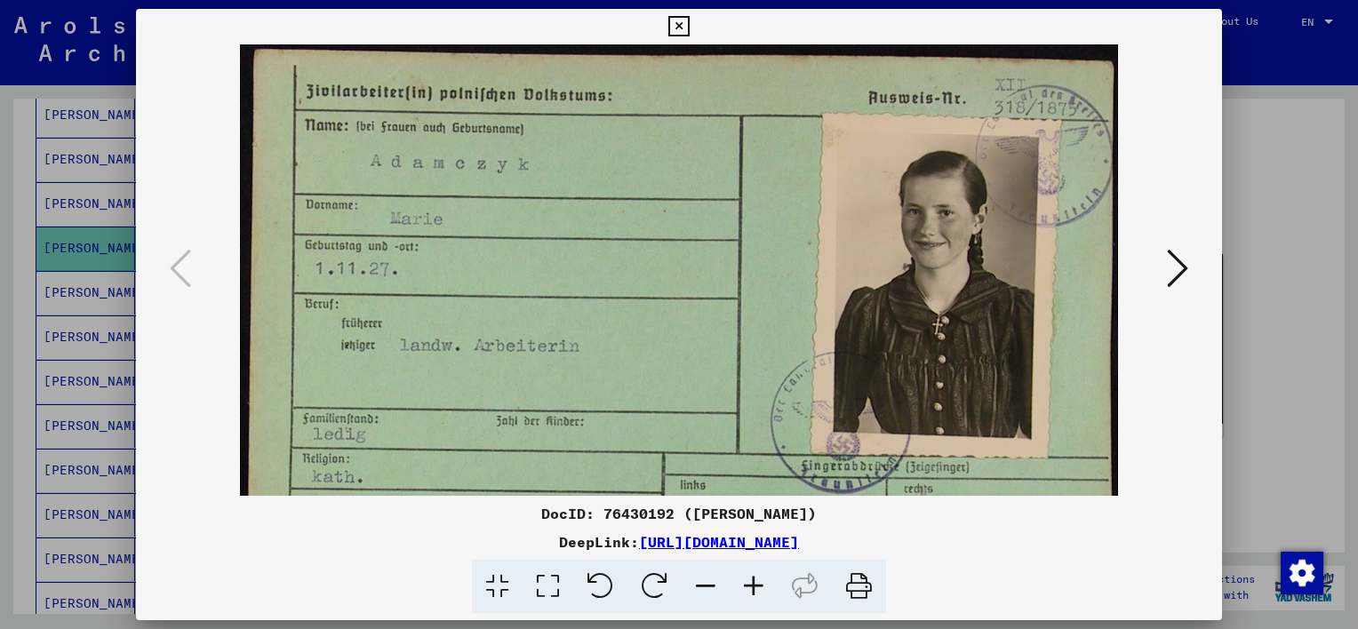
drag, startPoint x: 629, startPoint y: 211, endPoint x: 556, endPoint y: 416, distance: 217.9
click at [556, 416] on img at bounding box center [679, 358] width 878 height 629
click at [989, 316] on img at bounding box center [679, 358] width 878 height 629
click at [988, 316] on img at bounding box center [679, 358] width 878 height 629
click at [799, 544] on link "[URL][DOMAIN_NAME]" at bounding box center [719, 542] width 160 height 18
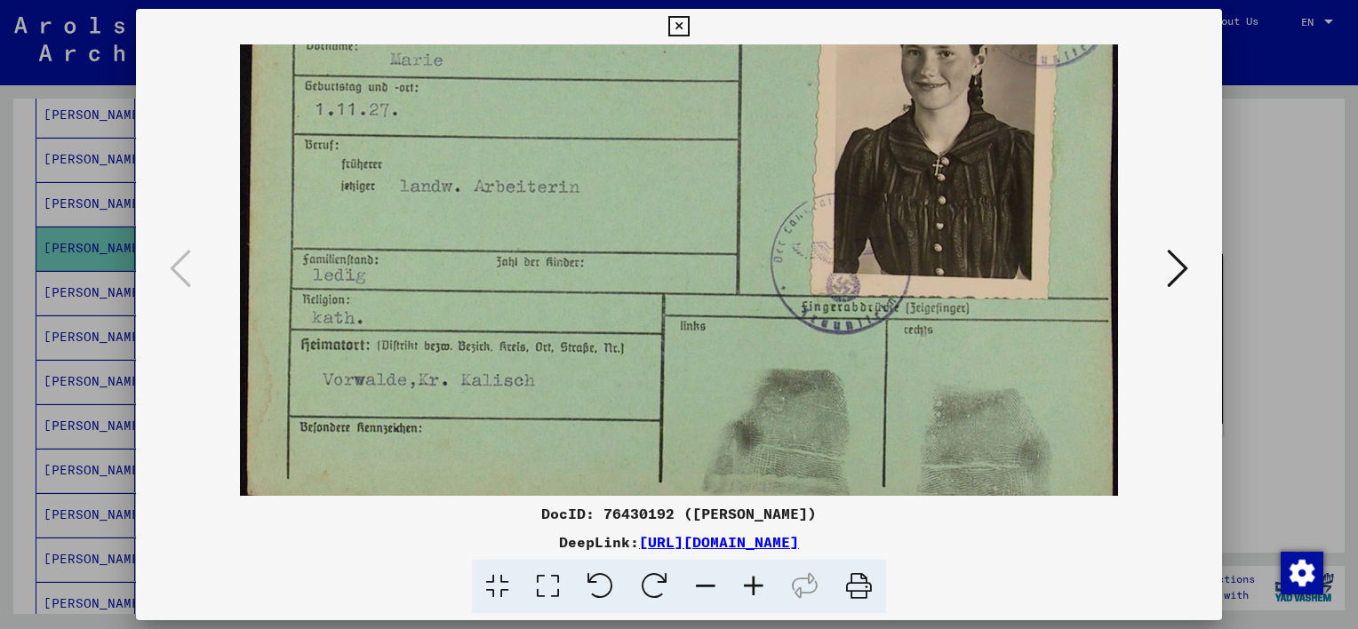
scroll to position [156, 0]
drag, startPoint x: 708, startPoint y: 381, endPoint x: 714, endPoint y: 199, distance: 181.5
click at [714, 199] on img at bounding box center [679, 202] width 878 height 629
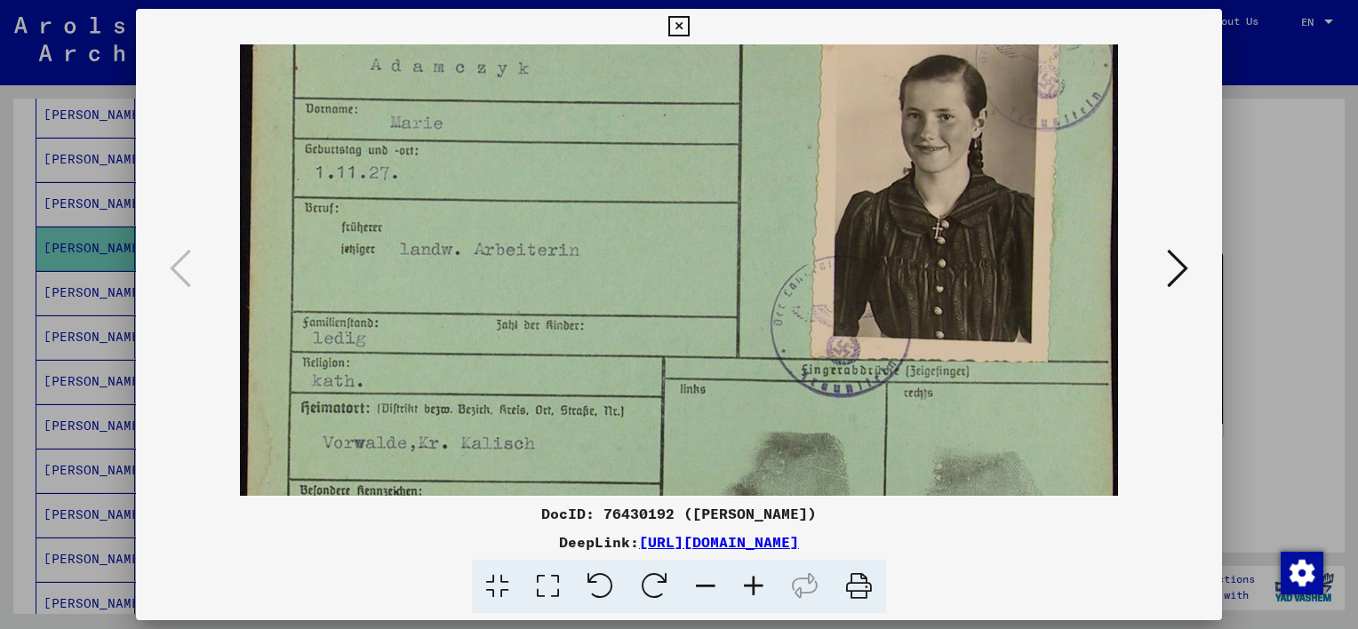
scroll to position [73, 0]
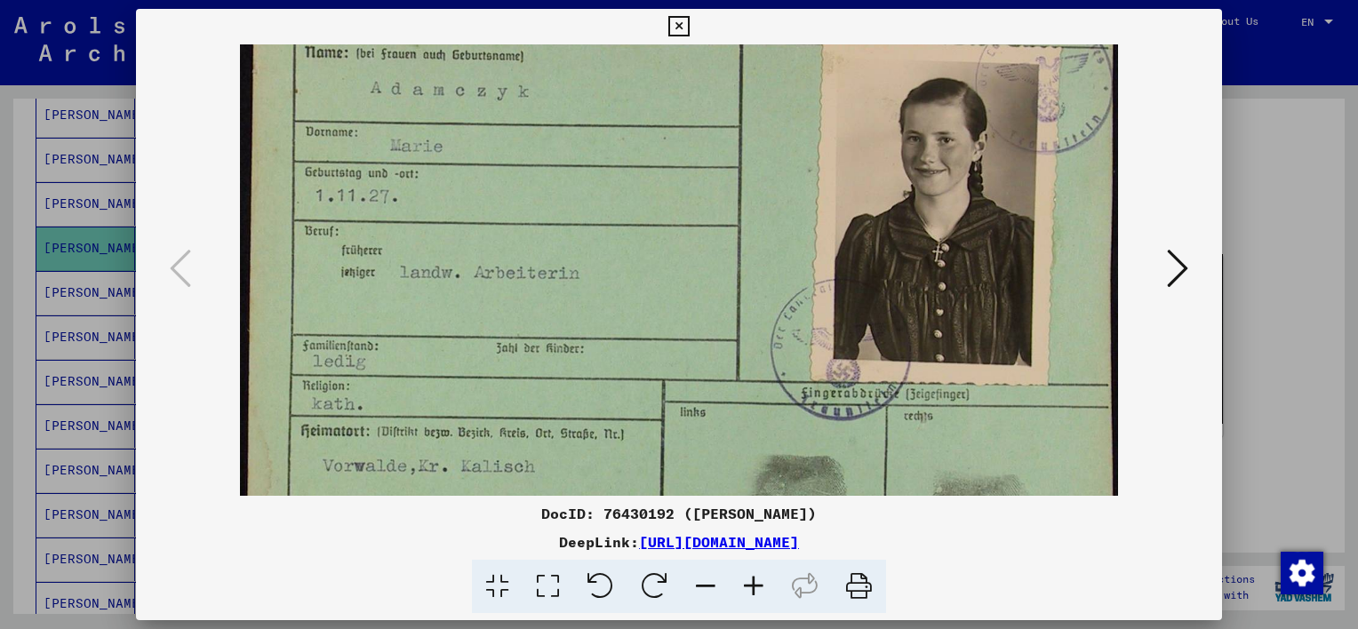
drag, startPoint x: 873, startPoint y: 261, endPoint x: 867, endPoint y: 348, distance: 87.3
click at [867, 348] on img at bounding box center [679, 286] width 878 height 629
click at [1181, 273] on icon at bounding box center [1177, 268] width 21 height 43
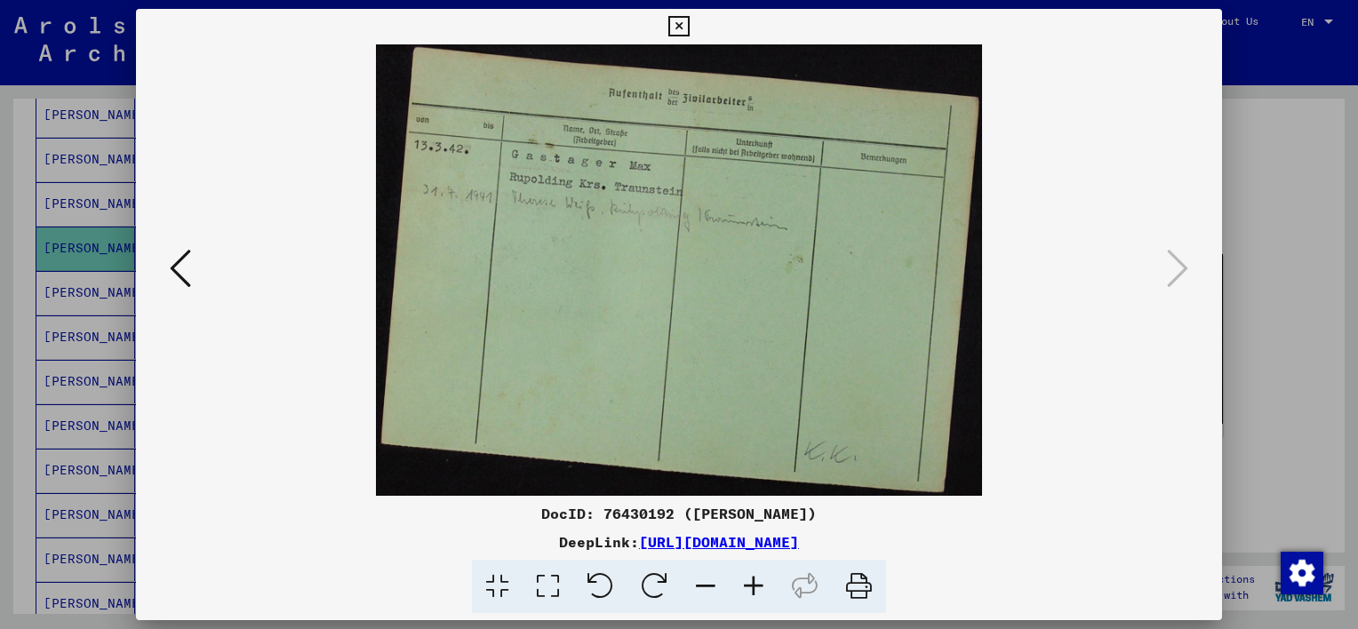
click at [676, 250] on img at bounding box center [679, 270] width 606 height 452
click at [755, 581] on icon at bounding box center [754, 587] width 48 height 54
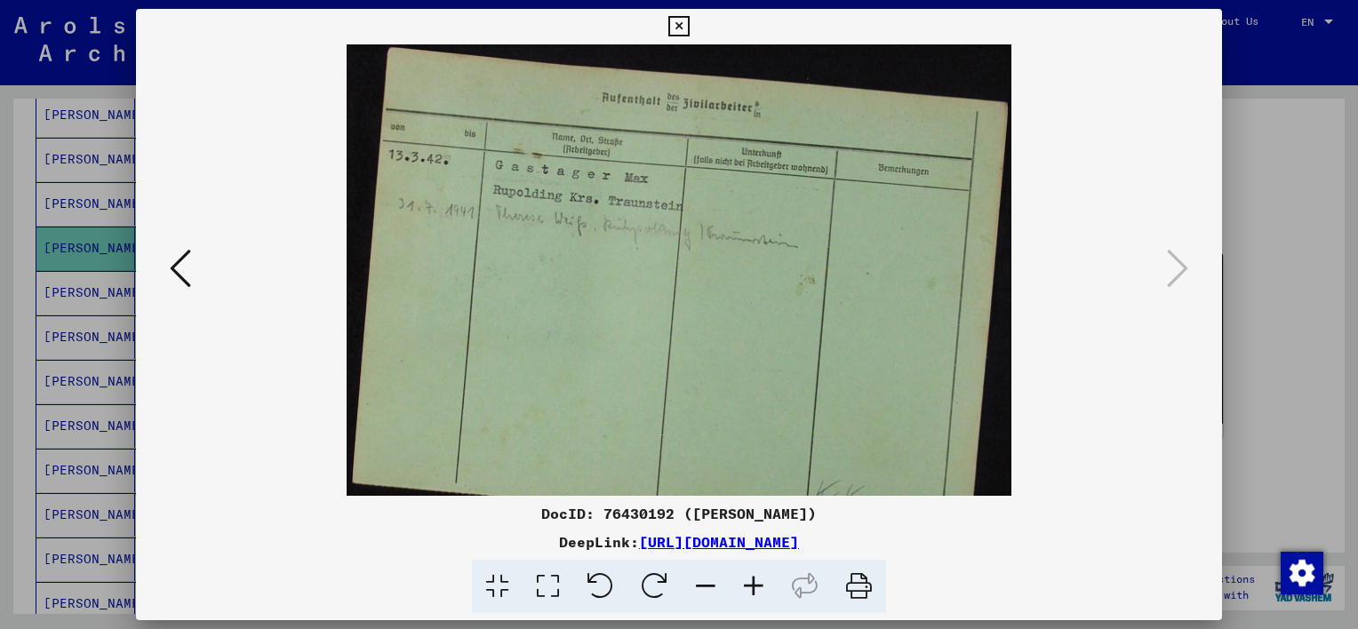
click at [756, 581] on icon at bounding box center [754, 587] width 48 height 54
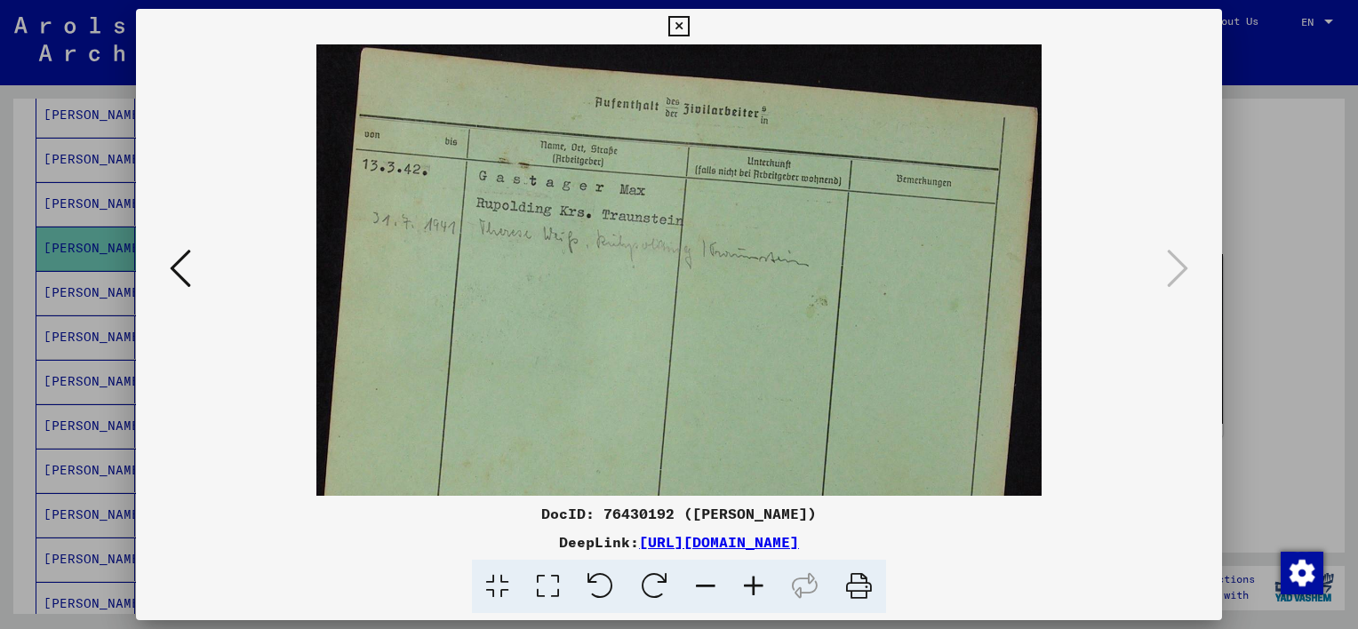
click at [757, 581] on icon at bounding box center [754, 587] width 48 height 54
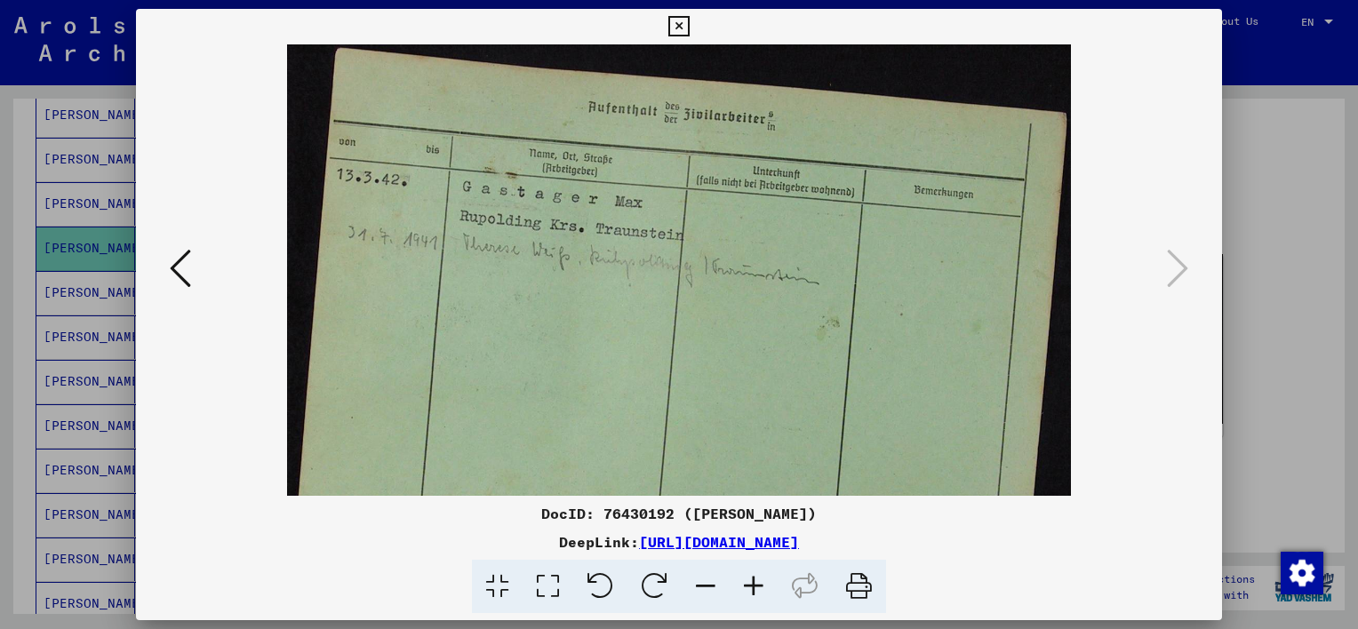
click at [758, 581] on icon at bounding box center [754, 587] width 48 height 54
click at [758, 582] on icon at bounding box center [754, 587] width 48 height 54
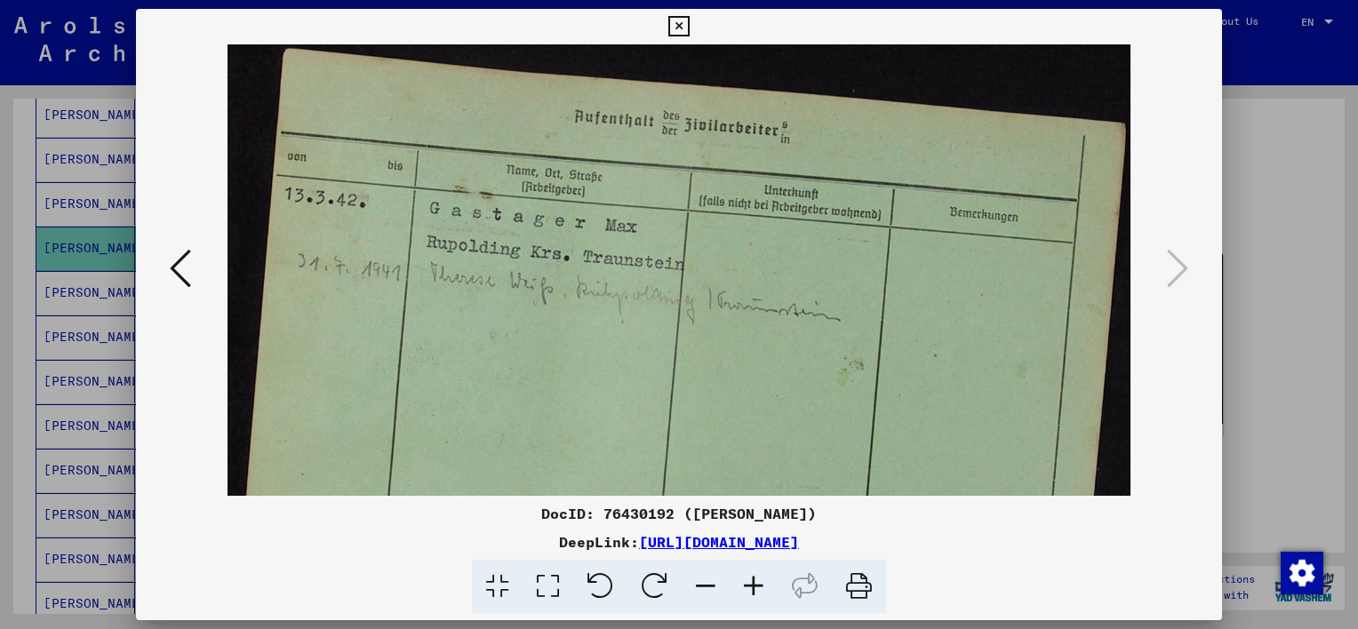
click at [758, 582] on icon at bounding box center [754, 587] width 48 height 54
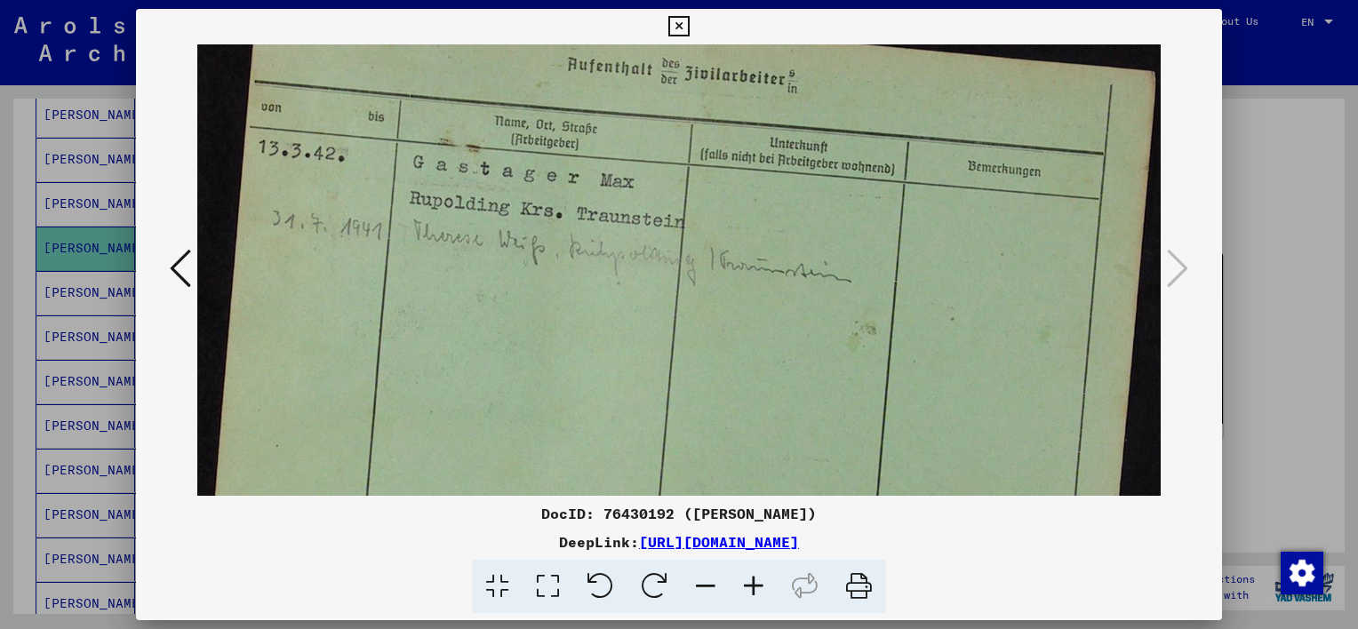
scroll to position [60, 0]
drag, startPoint x: 529, startPoint y: 423, endPoint x: 538, endPoint y: 363, distance: 61.1
click at [538, 363] on img at bounding box center [679, 344] width 964 height 718
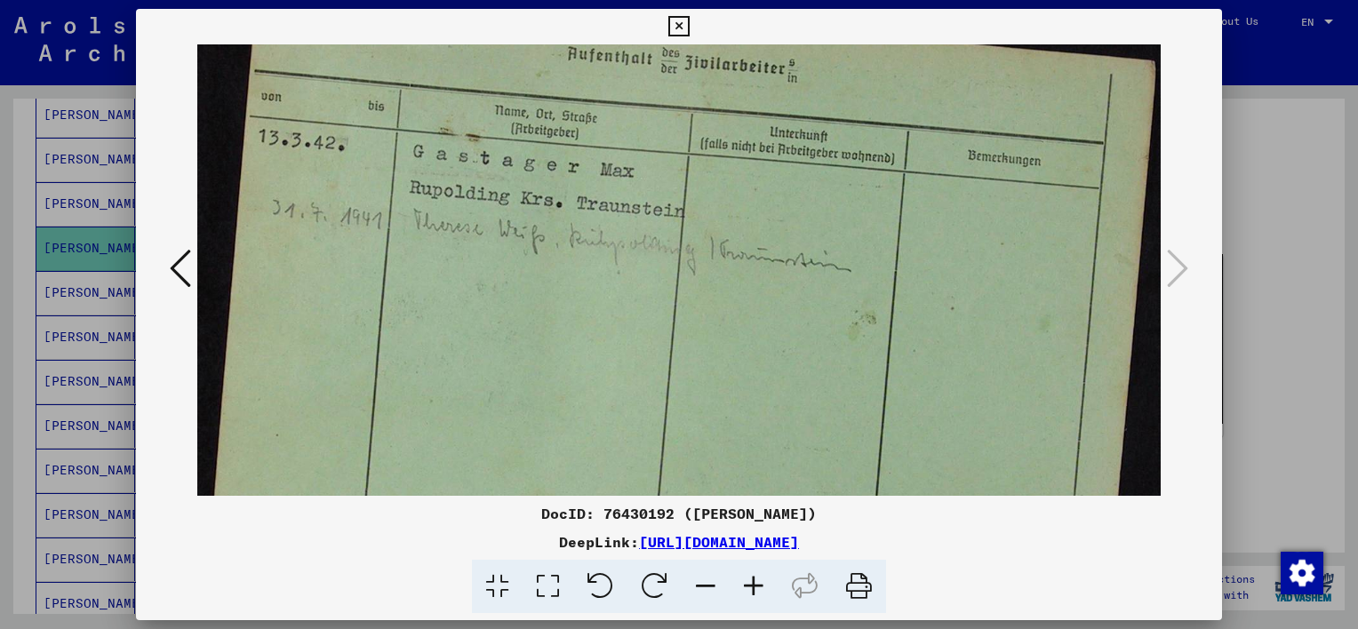
scroll to position [66, 0]
click at [543, 422] on img at bounding box center [679, 338] width 964 height 718
click at [757, 591] on icon at bounding box center [754, 587] width 48 height 54
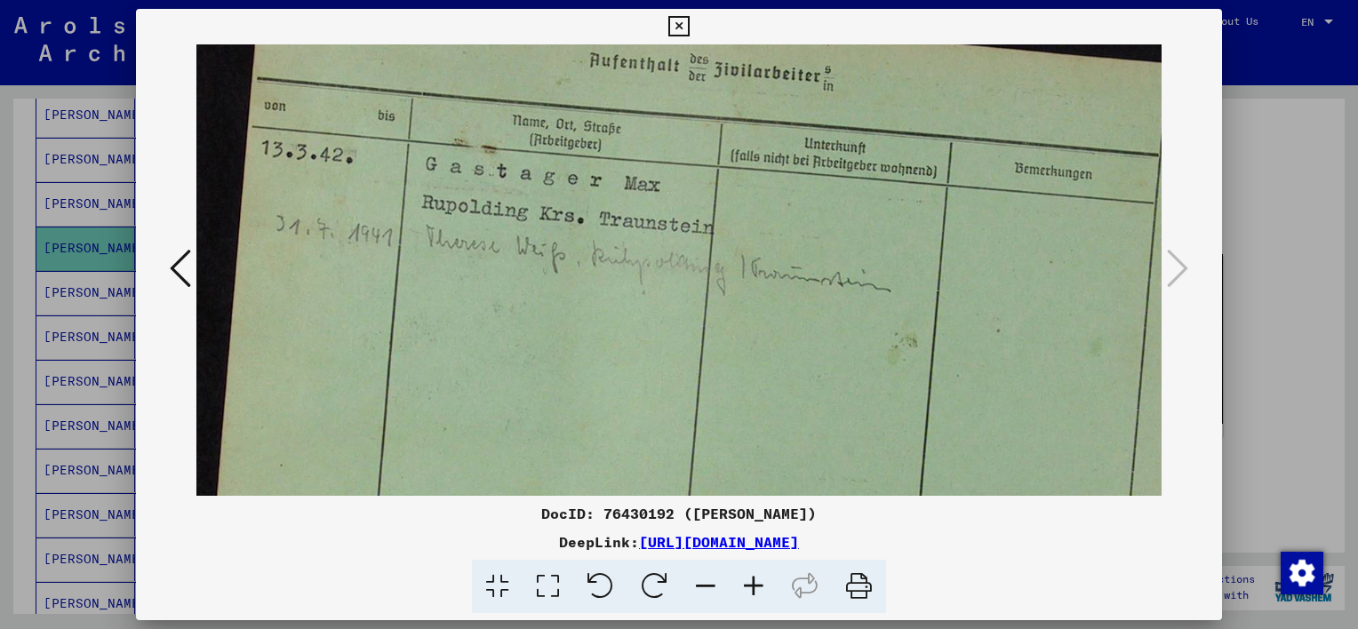
click at [757, 593] on icon at bounding box center [754, 587] width 48 height 54
click at [757, 594] on icon at bounding box center [754, 587] width 48 height 54
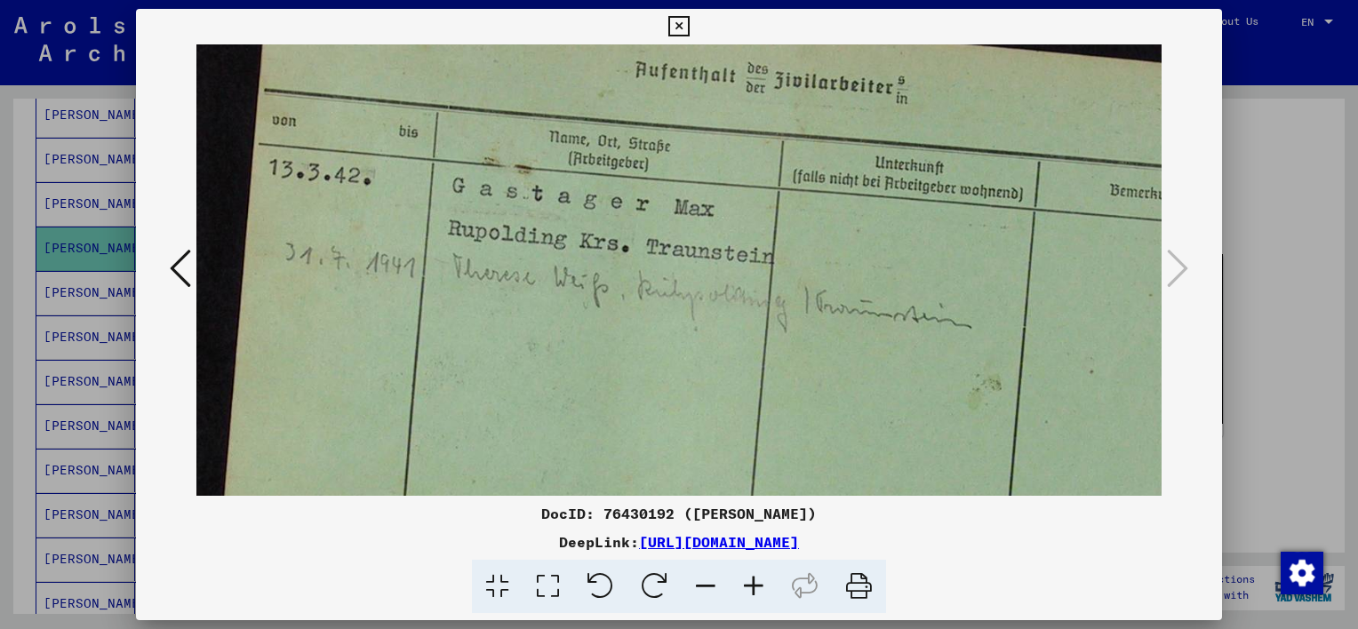
click at [757, 594] on icon at bounding box center [754, 587] width 48 height 54
click at [757, 595] on icon at bounding box center [754, 587] width 48 height 54
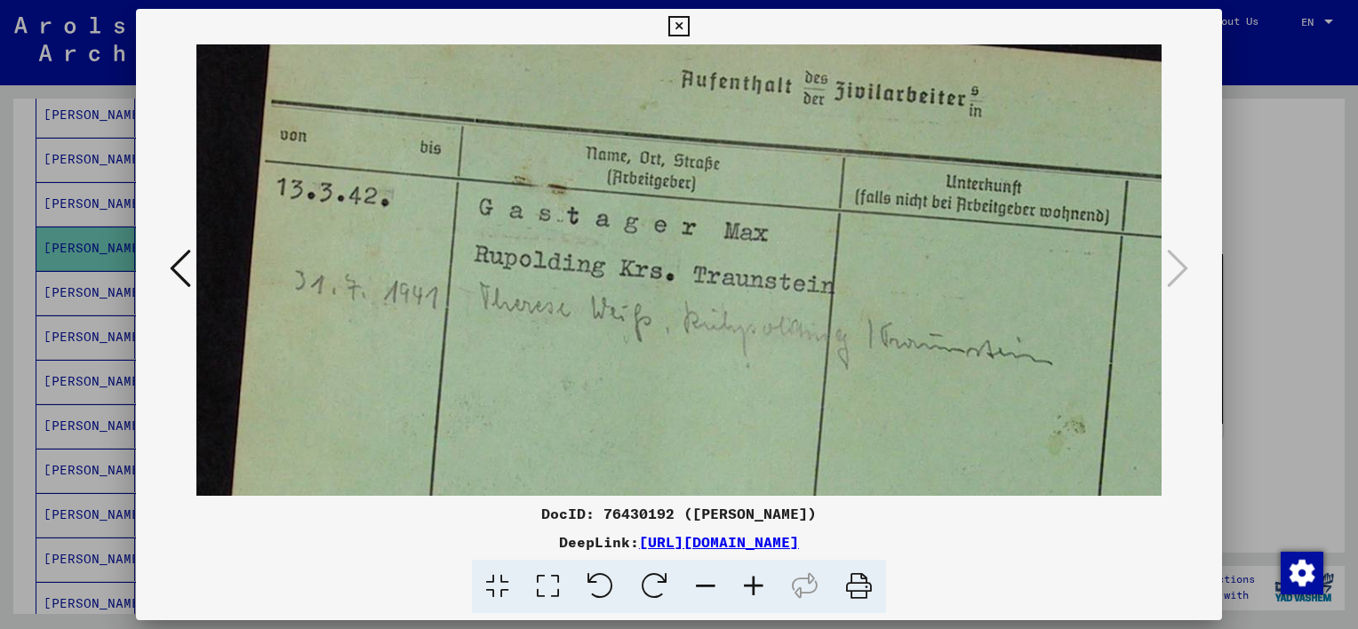
click at [756, 595] on icon at bounding box center [754, 587] width 48 height 54
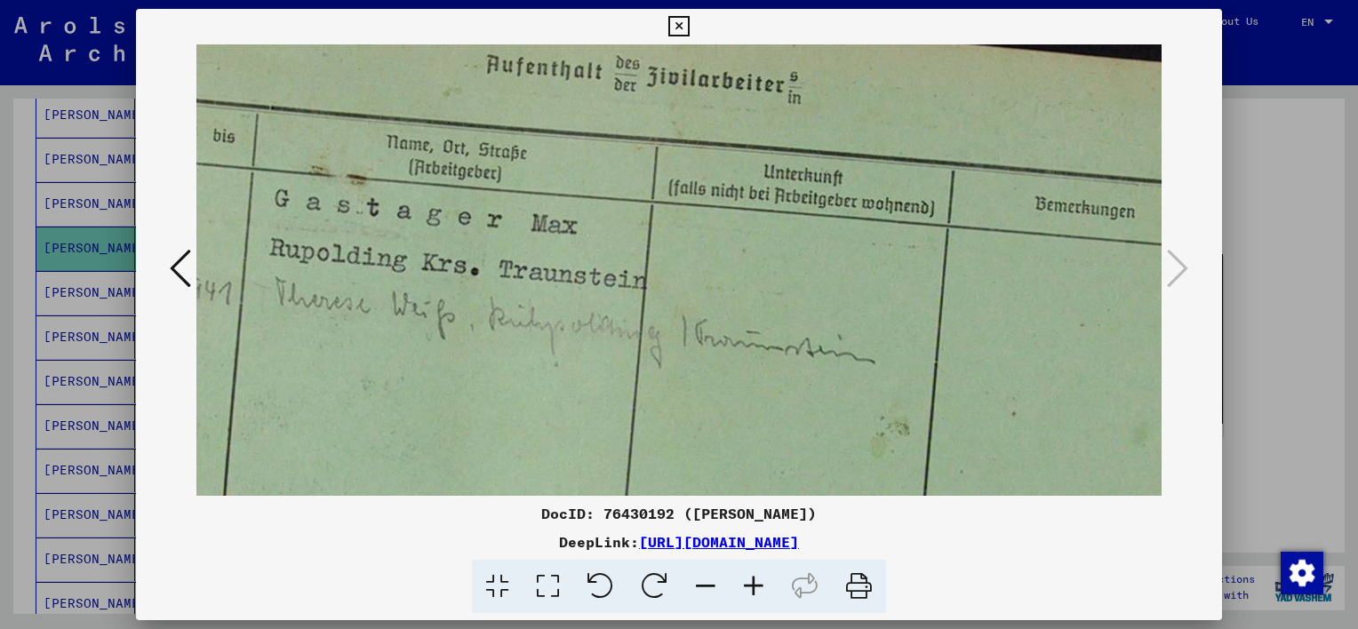
scroll to position [85, 228]
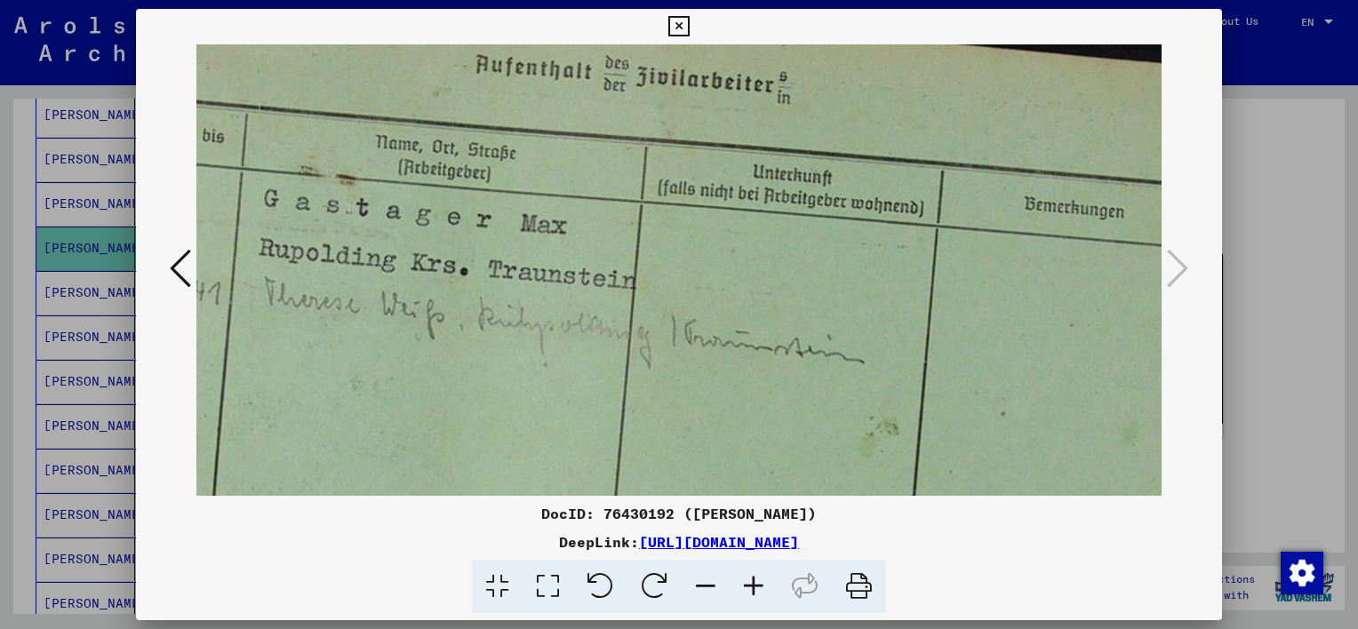
drag, startPoint x: 706, startPoint y: 408, endPoint x: 530, endPoint y: 392, distance: 176.8
click at [530, 392] on img at bounding box center [629, 451] width 1322 height 985
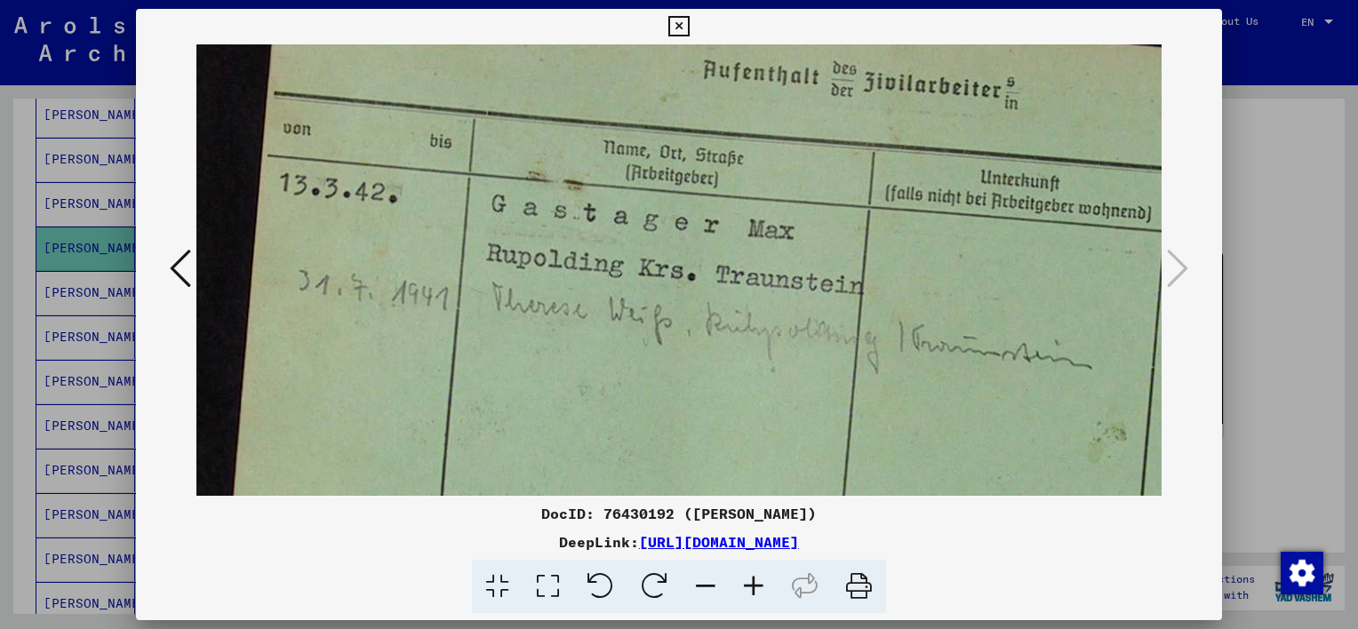
scroll to position [81, 0]
drag, startPoint x: 650, startPoint y: 379, endPoint x: 791, endPoint y: 379, distance: 141.4
click at [791, 379] on img at bounding box center [857, 456] width 1322 height 985
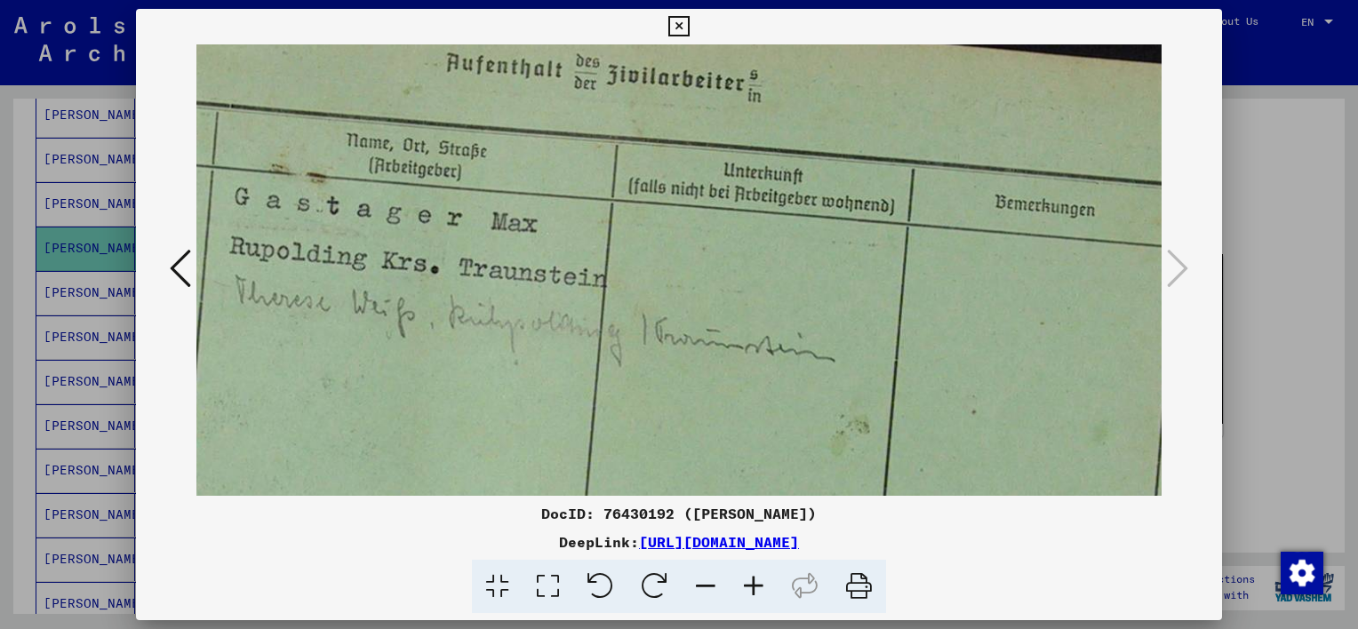
scroll to position [87, 259]
drag, startPoint x: 555, startPoint y: 345, endPoint x: 306, endPoint y: 337, distance: 249.1
click at [306, 337] on img at bounding box center [599, 449] width 1322 height 985
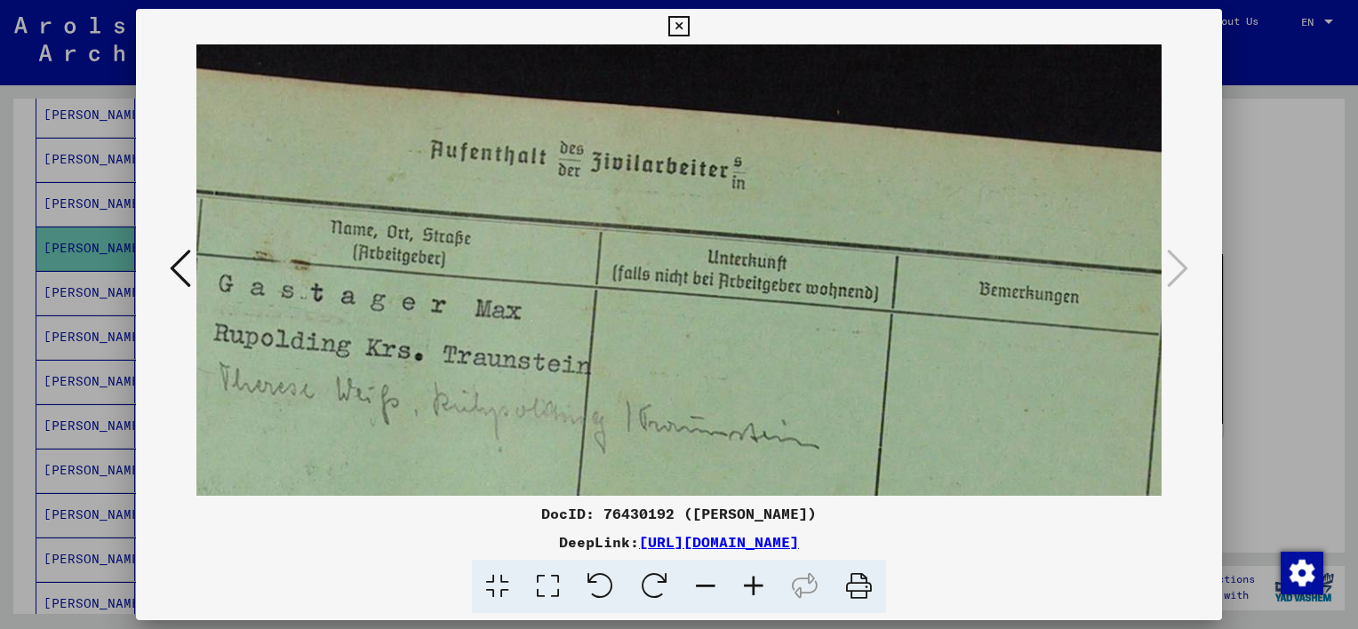
scroll to position [0, 272]
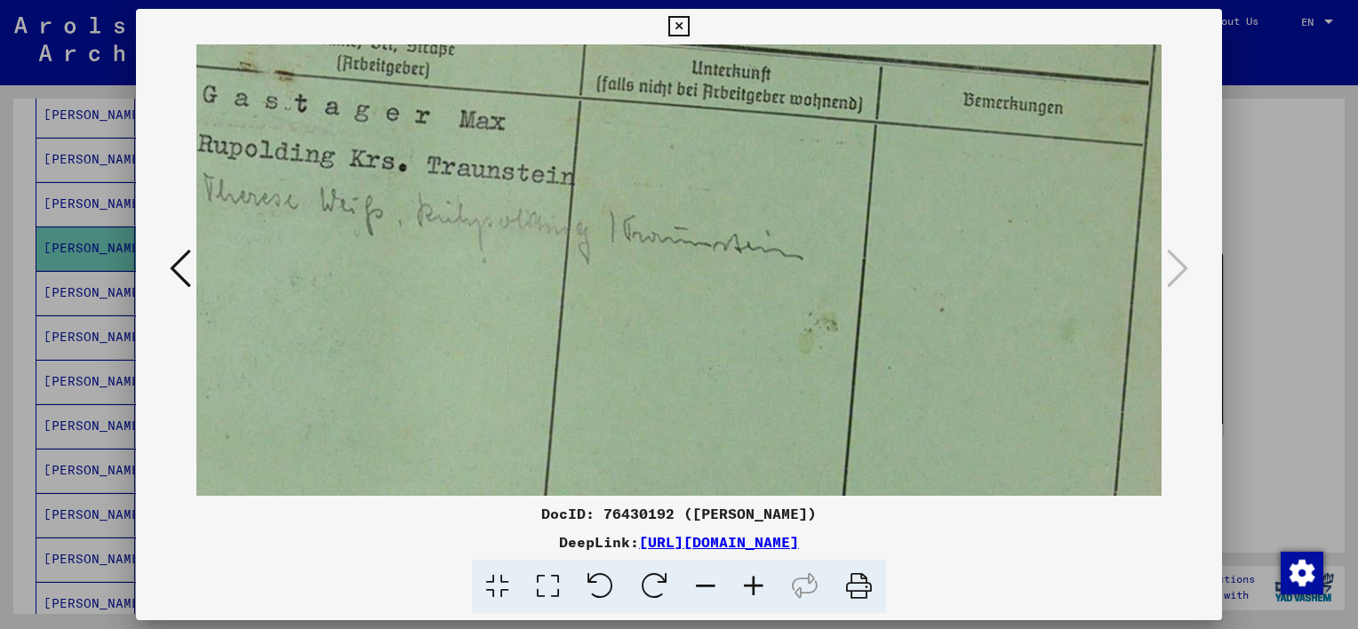
drag, startPoint x: 582, startPoint y: 361, endPoint x: 557, endPoint y: 268, distance: 96.0
click at [557, 268] on img at bounding box center [568, 347] width 1322 height 985
click at [862, 587] on icon at bounding box center [859, 587] width 54 height 54
click at [182, 278] on icon at bounding box center [180, 268] width 21 height 43
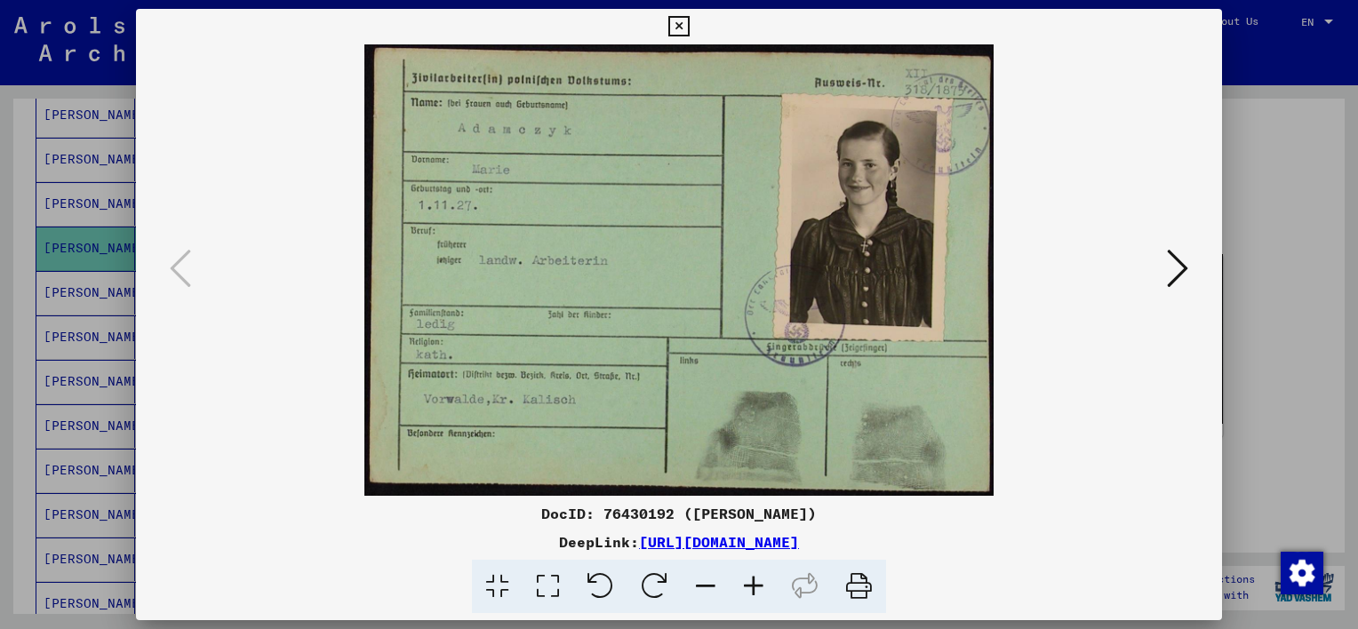
scroll to position [0, 0]
click at [864, 591] on icon at bounding box center [859, 587] width 54 height 54
click at [1094, 381] on viewer-one-image at bounding box center [678, 270] width 965 height 452
click at [757, 587] on icon at bounding box center [754, 587] width 48 height 54
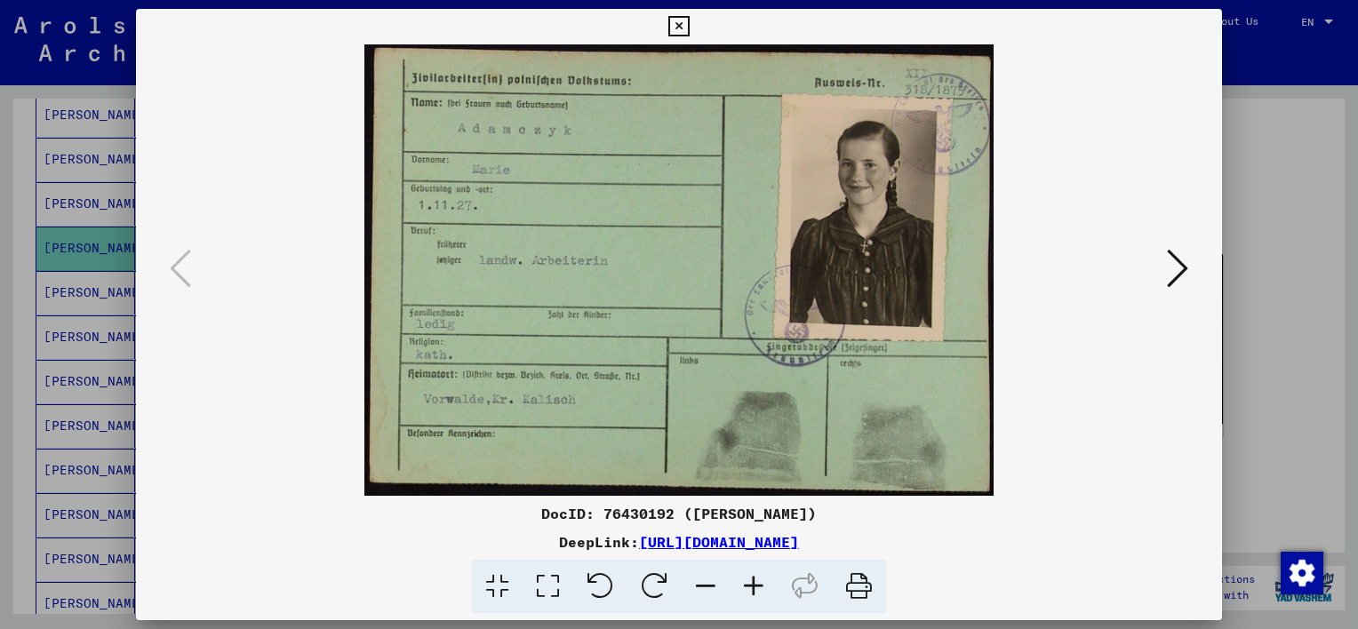
click at [757, 587] on icon at bounding box center [754, 587] width 48 height 54
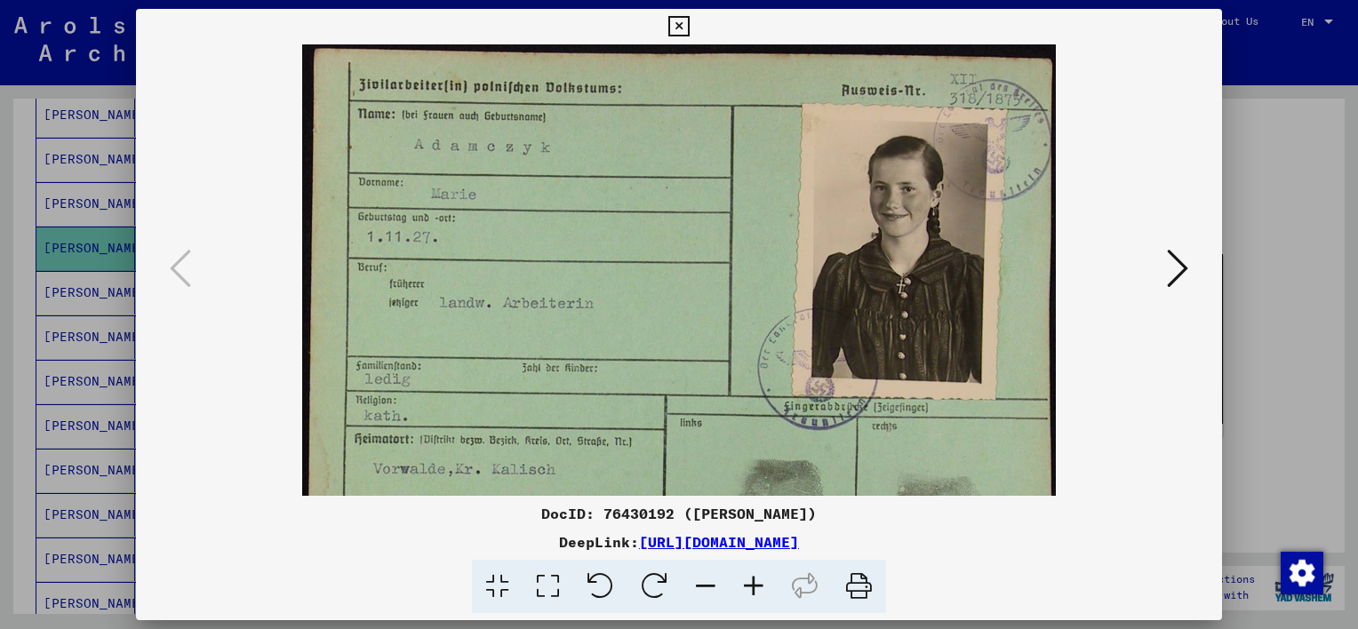
click at [757, 589] on icon at bounding box center [754, 587] width 48 height 54
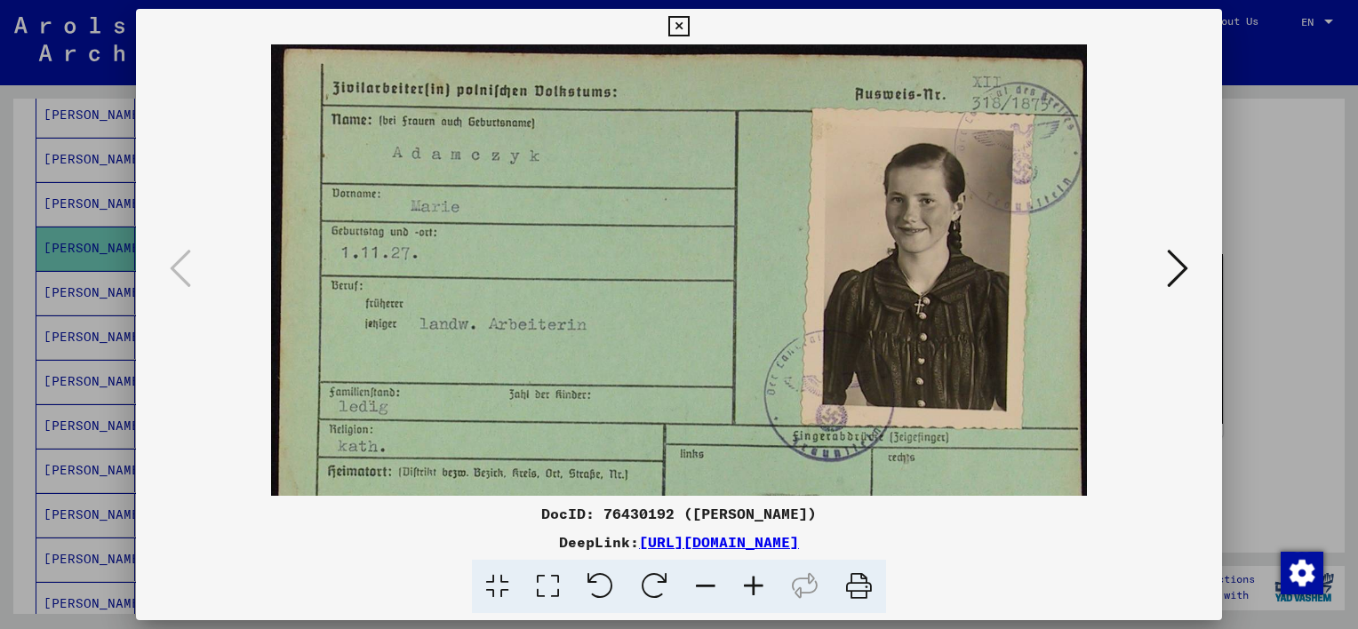
click at [757, 590] on icon at bounding box center [754, 587] width 48 height 54
click at [757, 592] on icon at bounding box center [754, 587] width 48 height 54
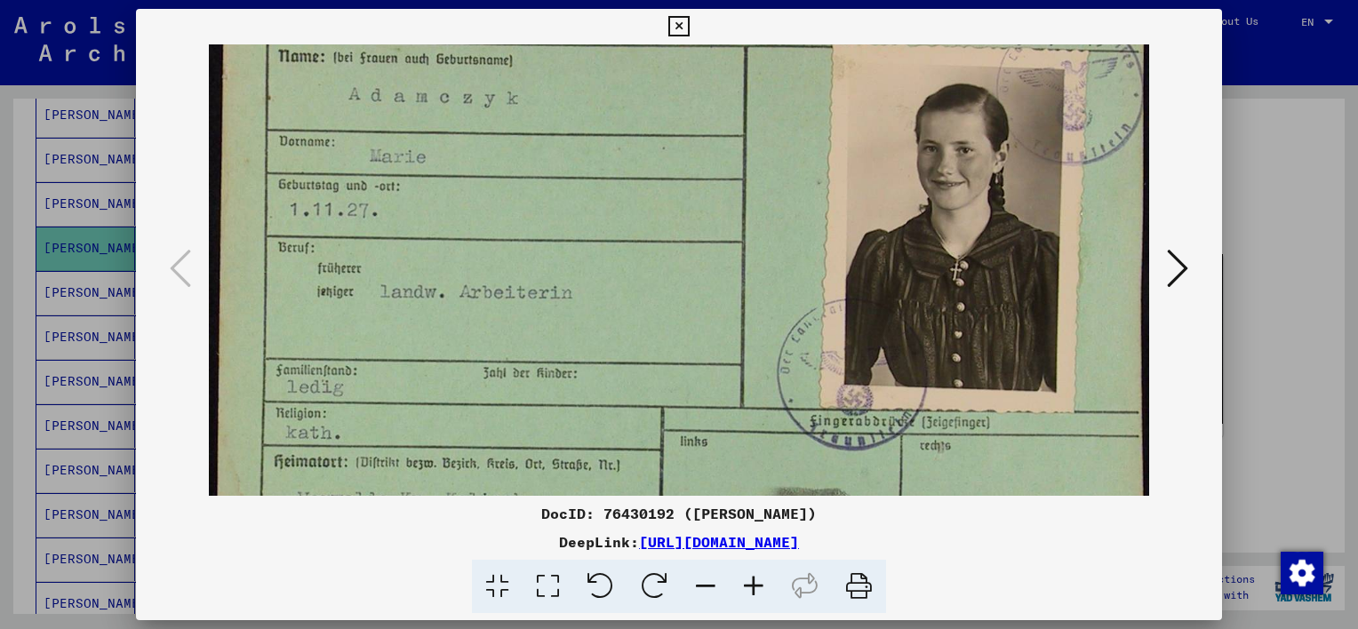
drag, startPoint x: 669, startPoint y: 288, endPoint x: 679, endPoint y: 216, distance: 72.7
click at [679, 216] on img at bounding box center [679, 307] width 941 height 674
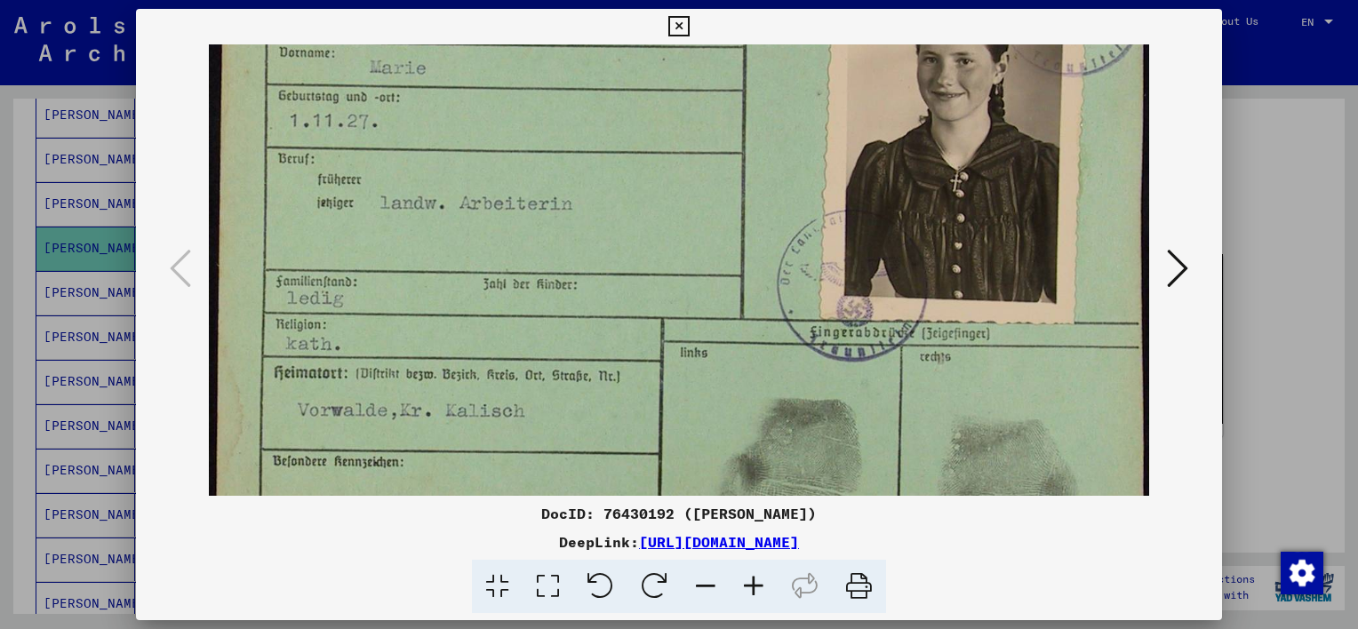
scroll to position [168, 0]
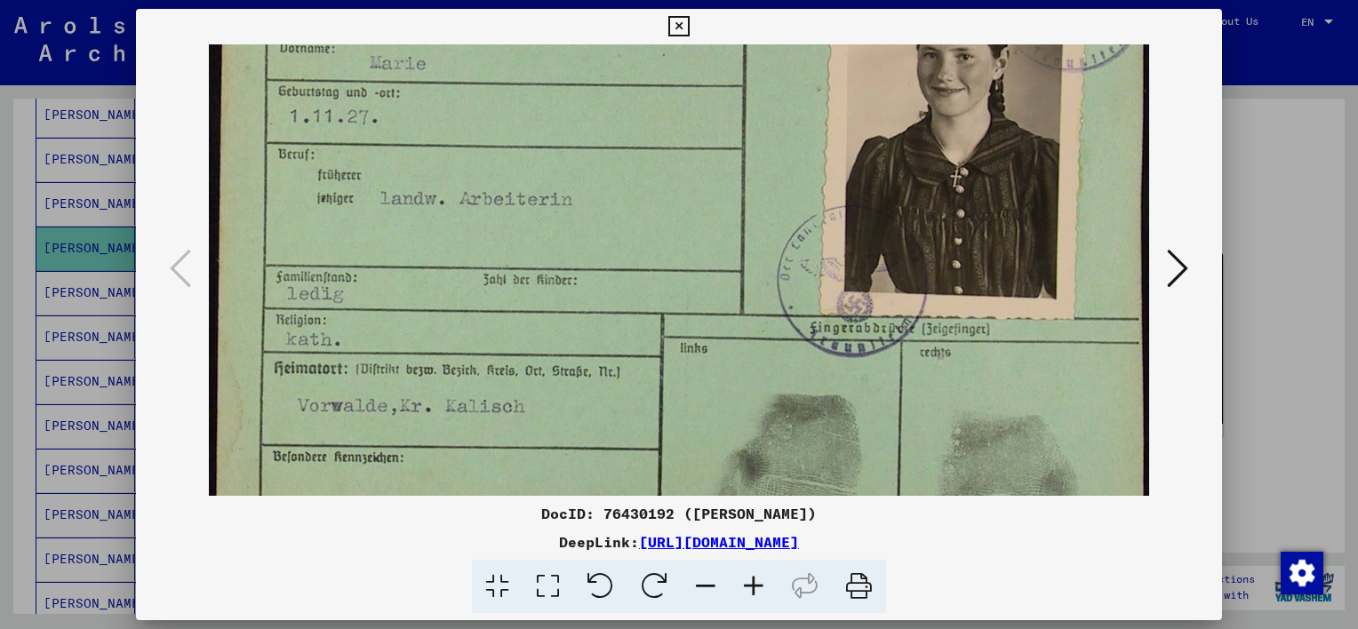
drag, startPoint x: 466, startPoint y: 372, endPoint x: 458, endPoint y: 284, distance: 87.5
click at [458, 284] on img at bounding box center [679, 213] width 941 height 674
click at [764, 588] on icon at bounding box center [754, 587] width 48 height 54
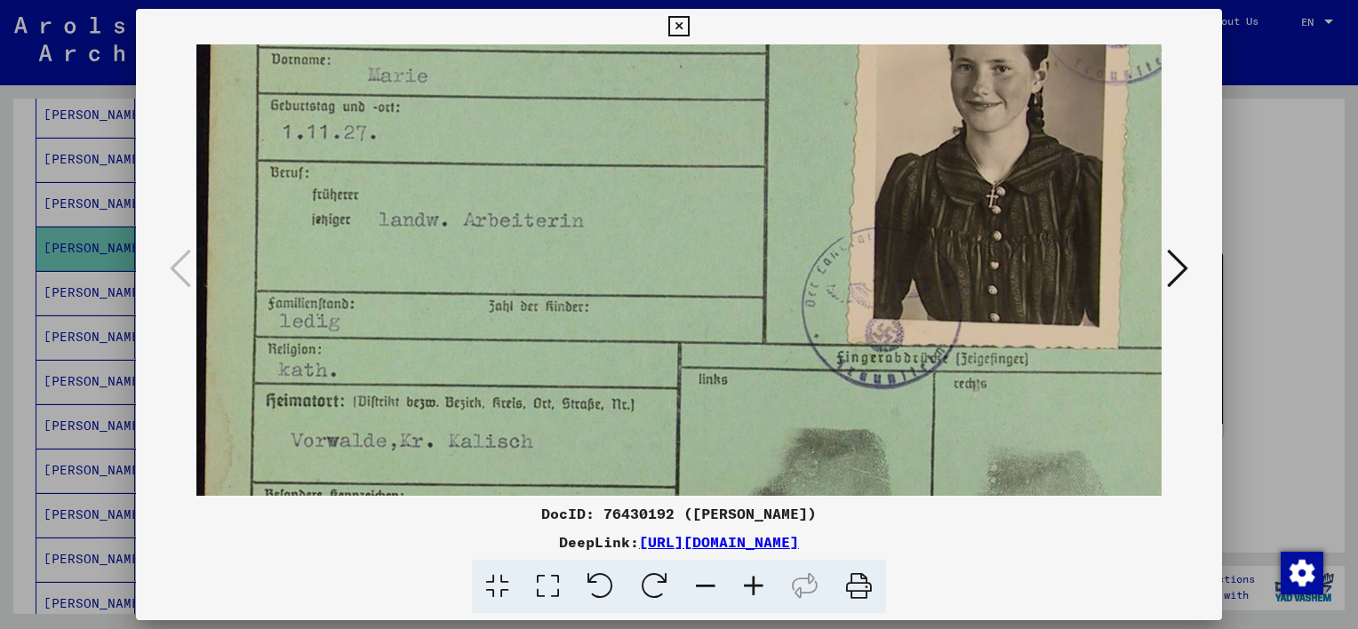
click at [764, 588] on icon at bounding box center [754, 587] width 48 height 54
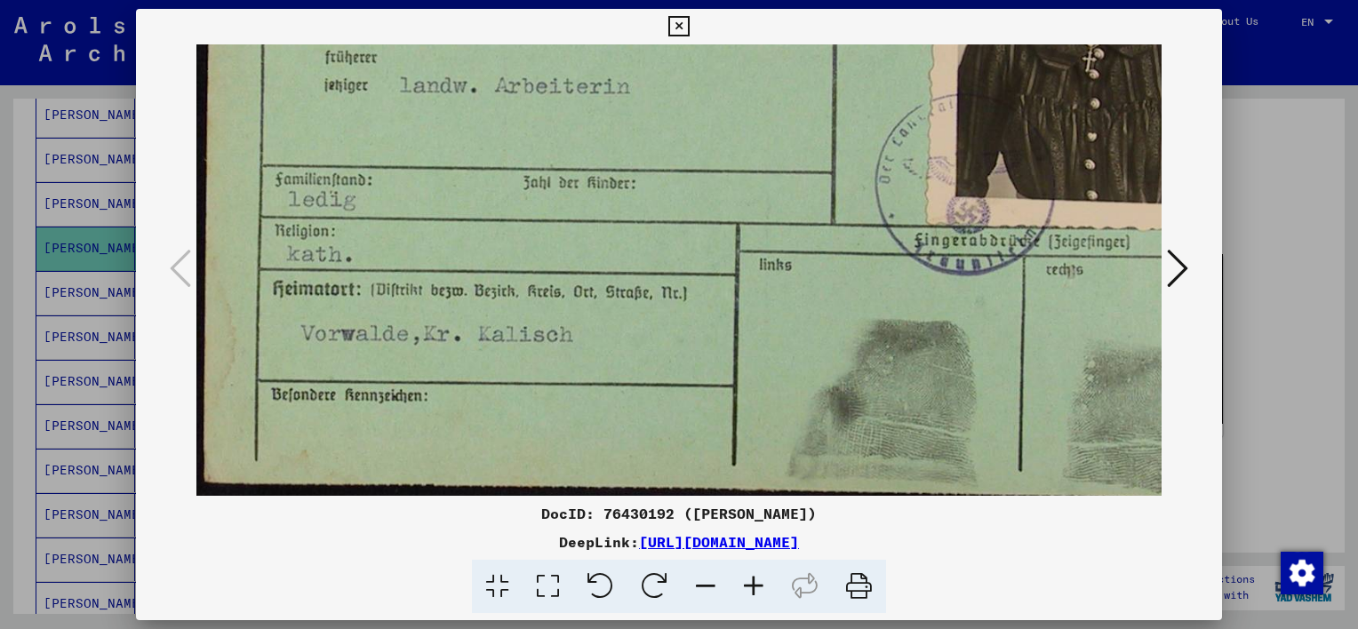
scroll to position [348, 2]
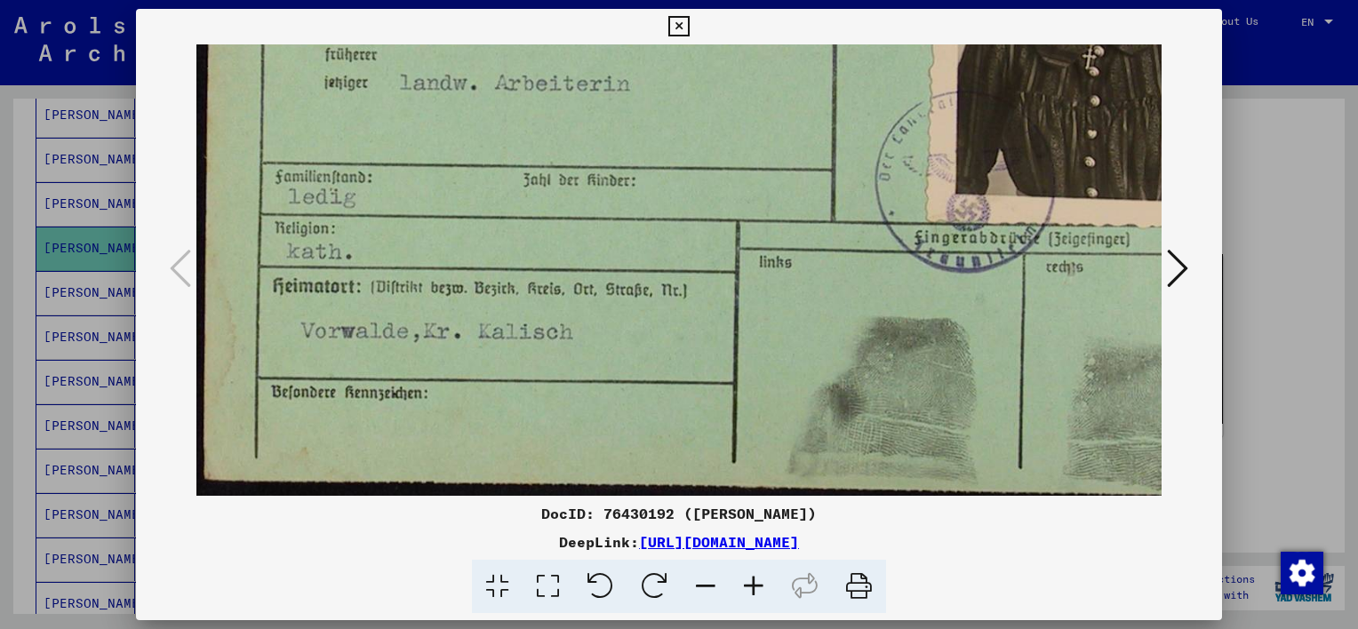
drag, startPoint x: 569, startPoint y: 447, endPoint x: 572, endPoint y: 270, distance: 176.9
click at [572, 270] on img at bounding box center [758, 100] width 1126 height 807
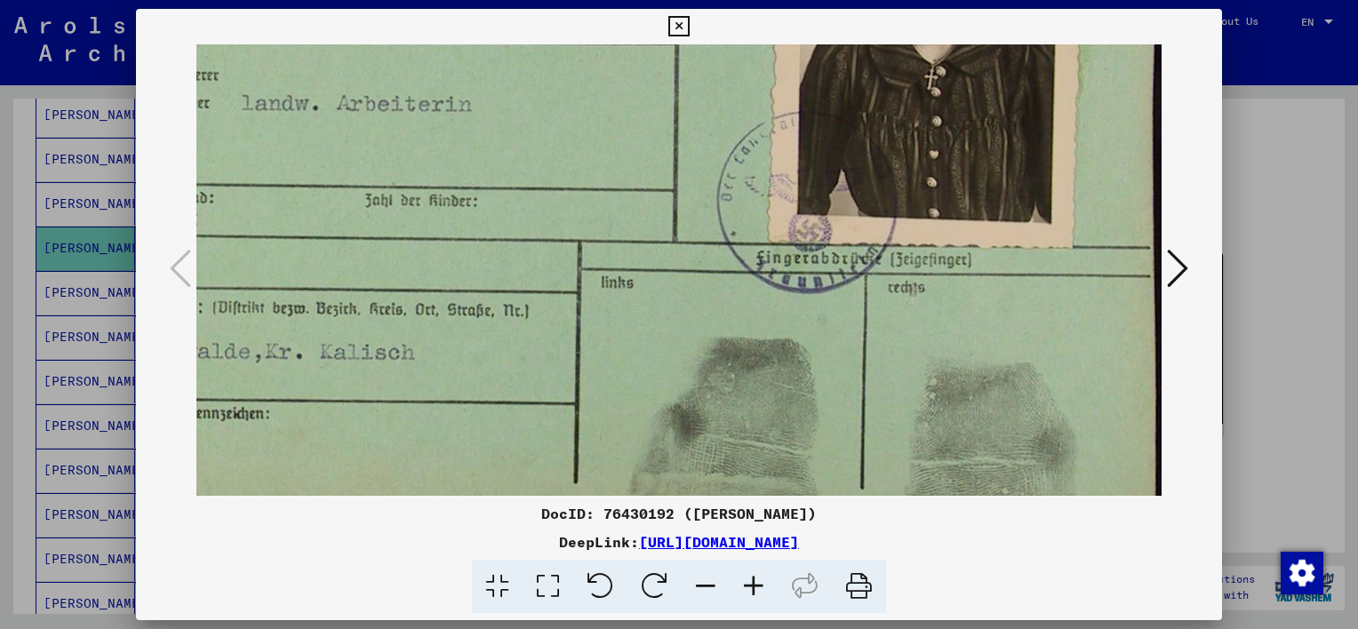
scroll to position [356, 160]
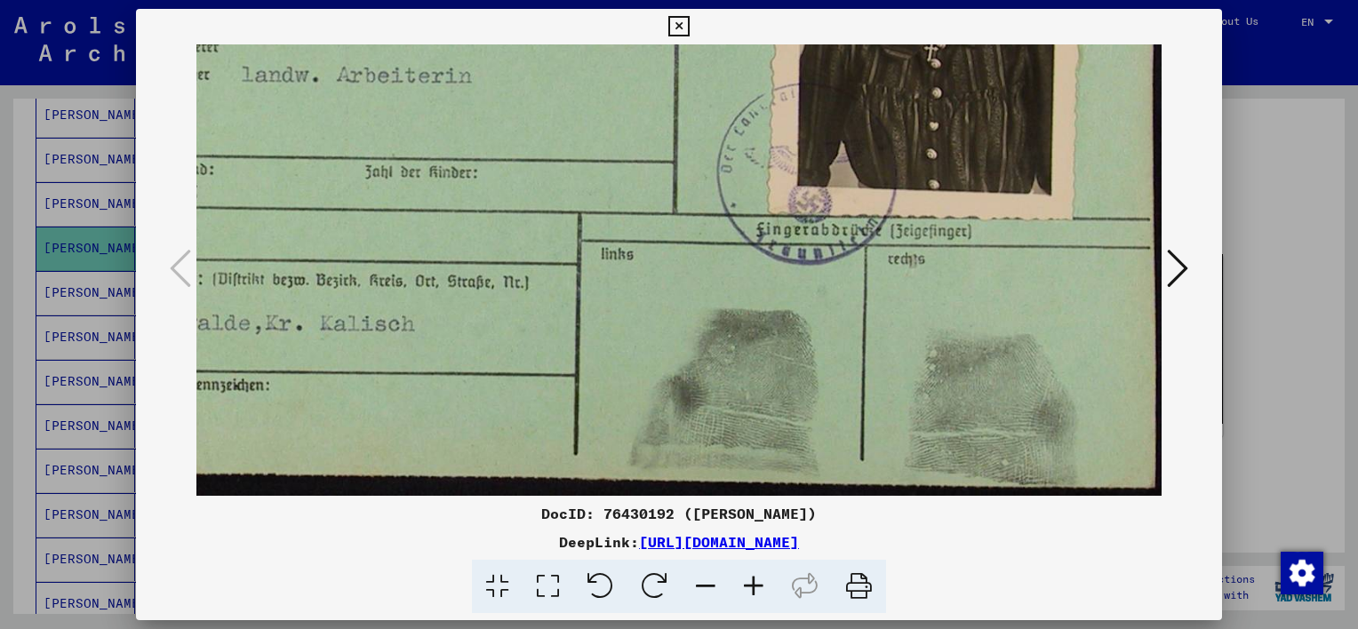
drag, startPoint x: 757, startPoint y: 388, endPoint x: 356, endPoint y: 285, distance: 413.8
click at [356, 285] on img at bounding box center [599, 92] width 1126 height 807
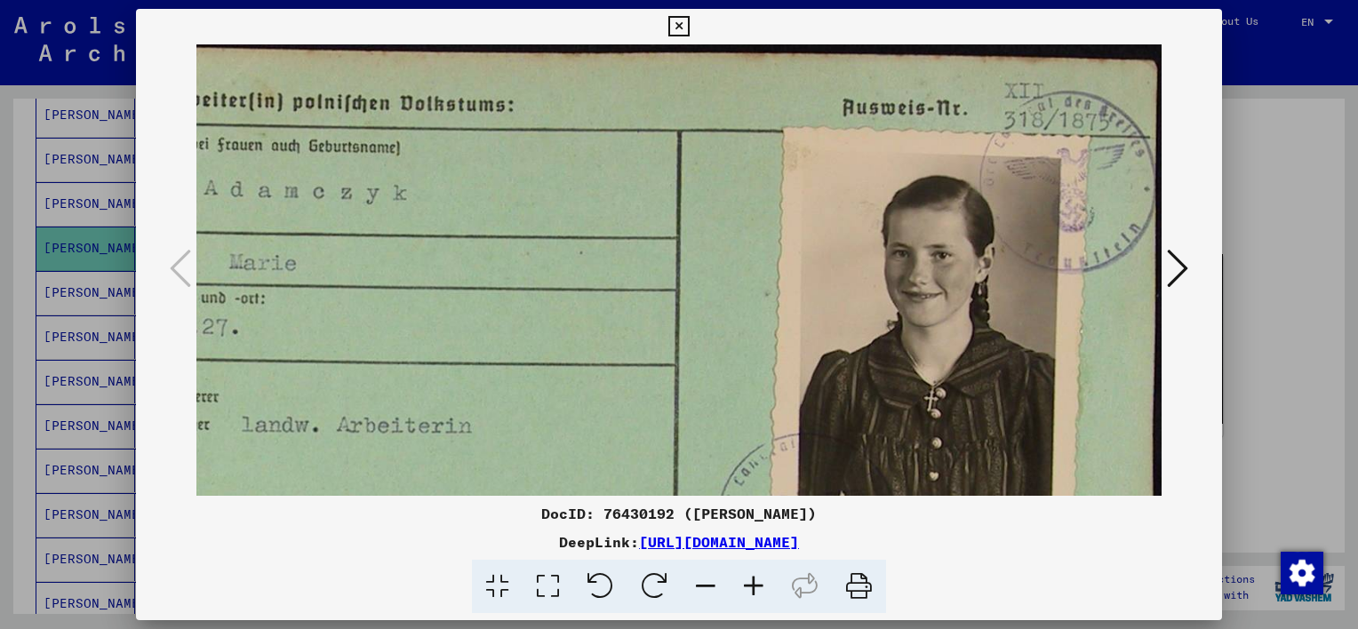
scroll to position [0, 160]
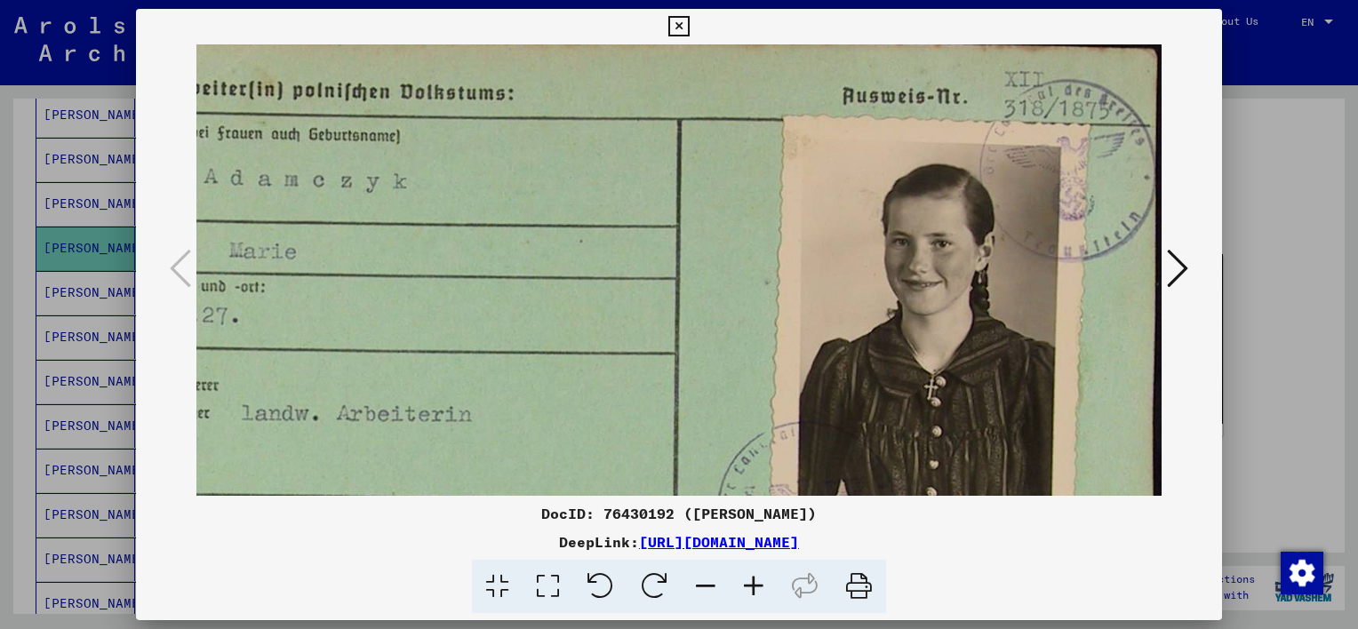
drag, startPoint x: 673, startPoint y: 121, endPoint x: 290, endPoint y: 481, distance: 525.8
click at [280, 492] on img at bounding box center [599, 431] width 1126 height 807
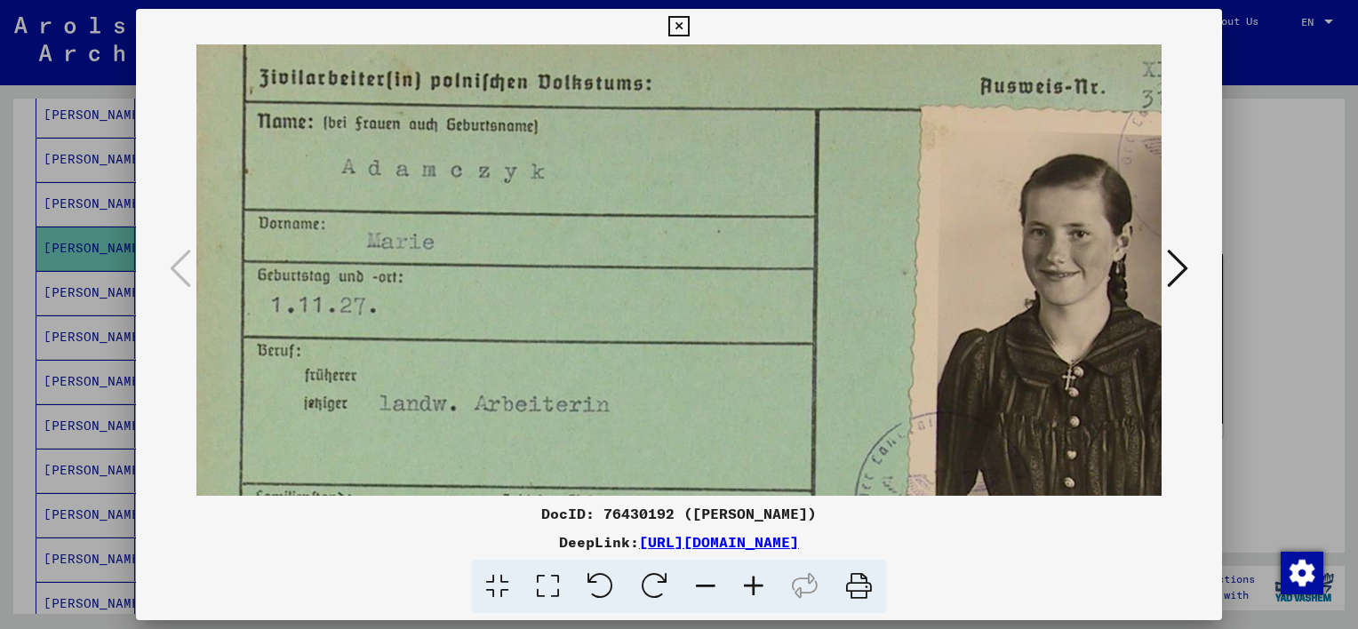
scroll to position [32, 0]
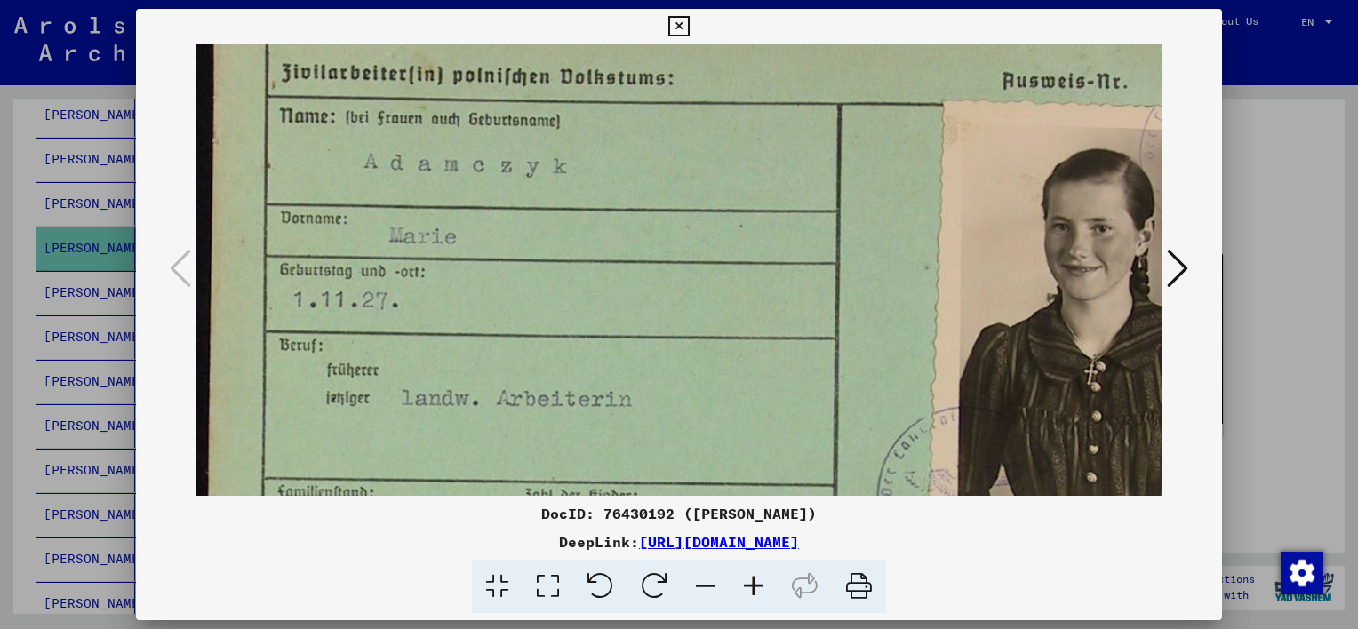
drag, startPoint x: 597, startPoint y: 242, endPoint x: 793, endPoint y: 252, distance: 196.7
click at [793, 252] on img at bounding box center [759, 415] width 1126 height 807
click at [603, 295] on img at bounding box center [759, 415] width 1126 height 807
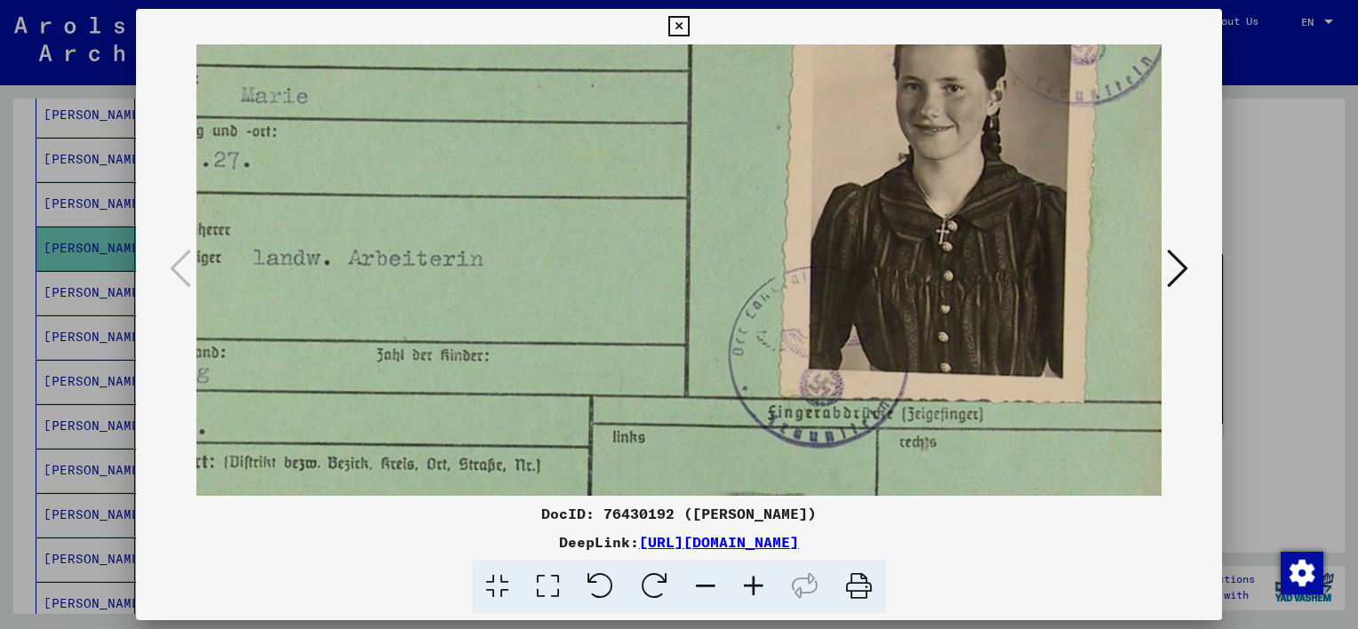
scroll to position [181, 143]
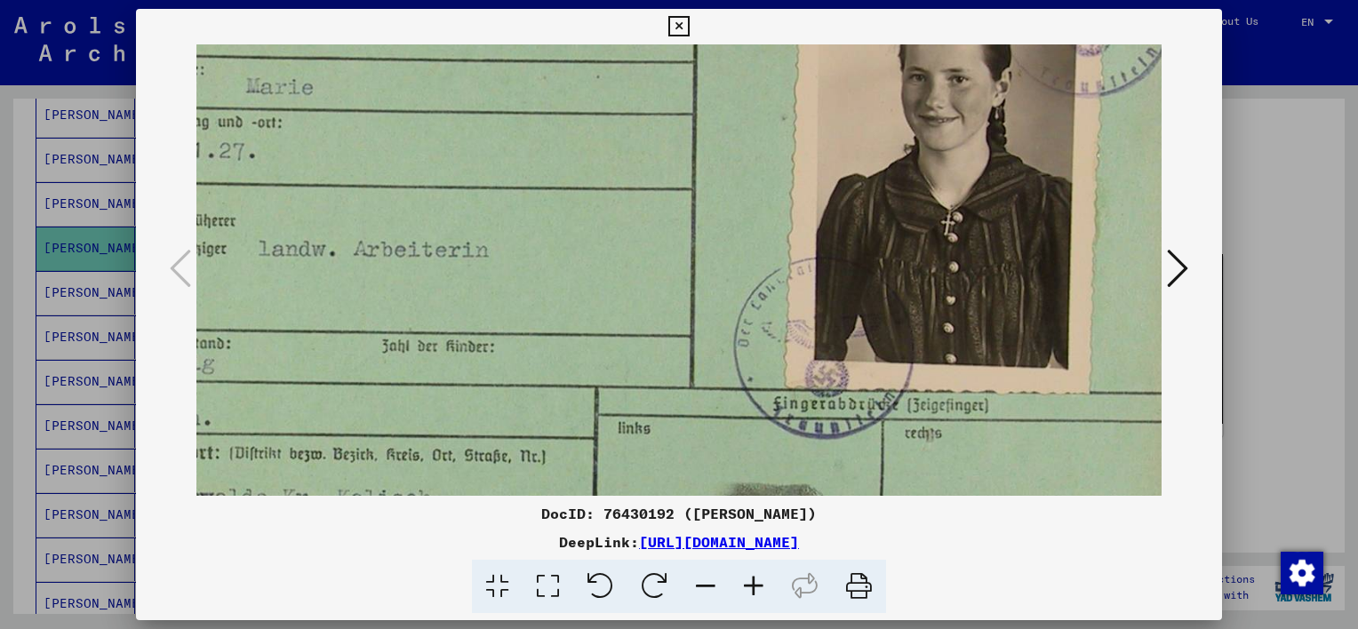
drag, startPoint x: 743, startPoint y: 392, endPoint x: 607, endPoint y: 249, distance: 197.5
click at [607, 249] on img at bounding box center [616, 266] width 1126 height 807
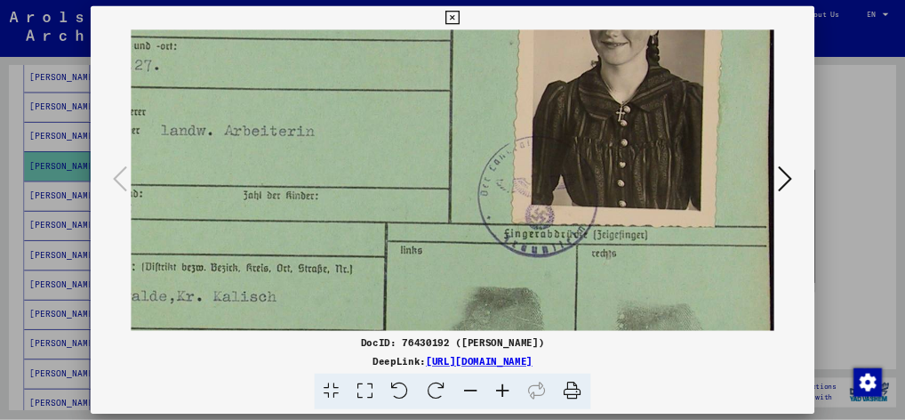
scroll to position [234, 160]
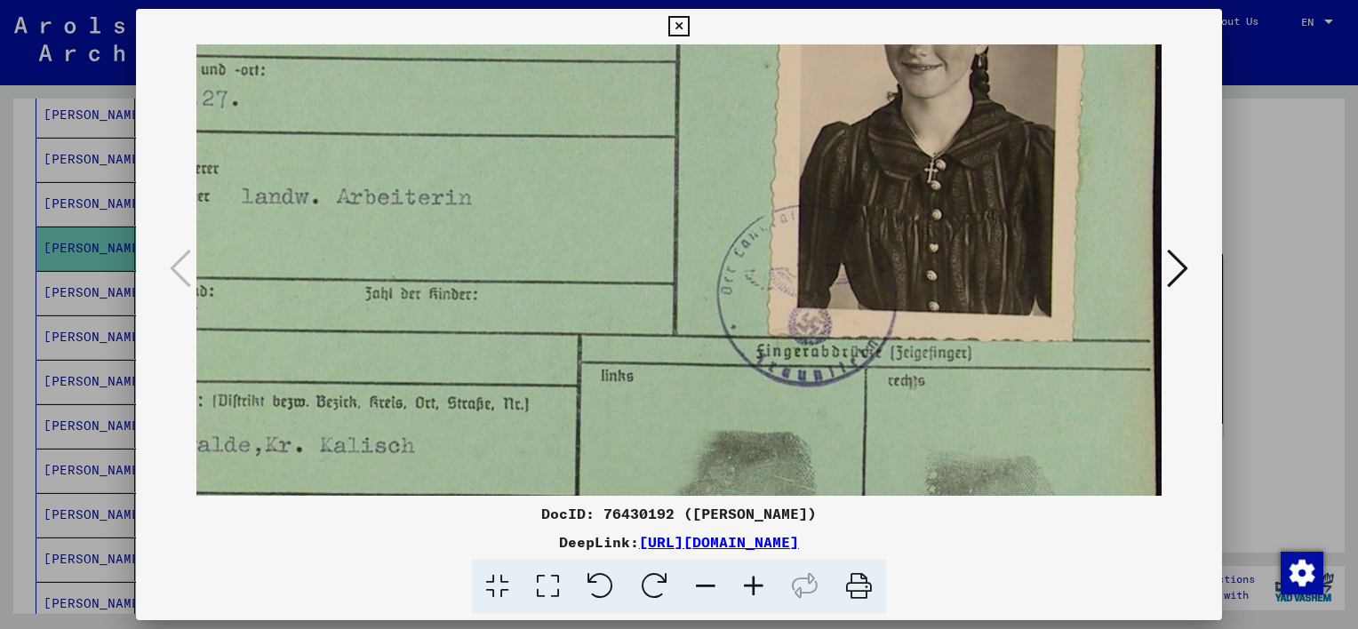
drag, startPoint x: 663, startPoint y: 332, endPoint x: 602, endPoint y: 301, distance: 68.4
click at [602, 301] on img at bounding box center [599, 214] width 1126 height 807
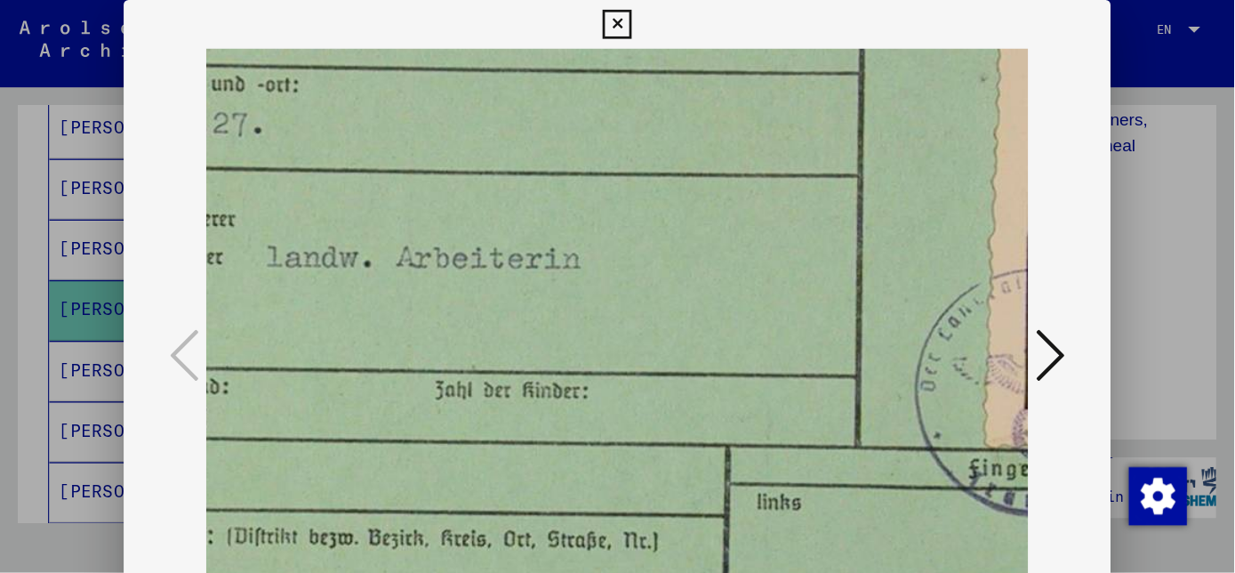
scroll to position [234, 161]
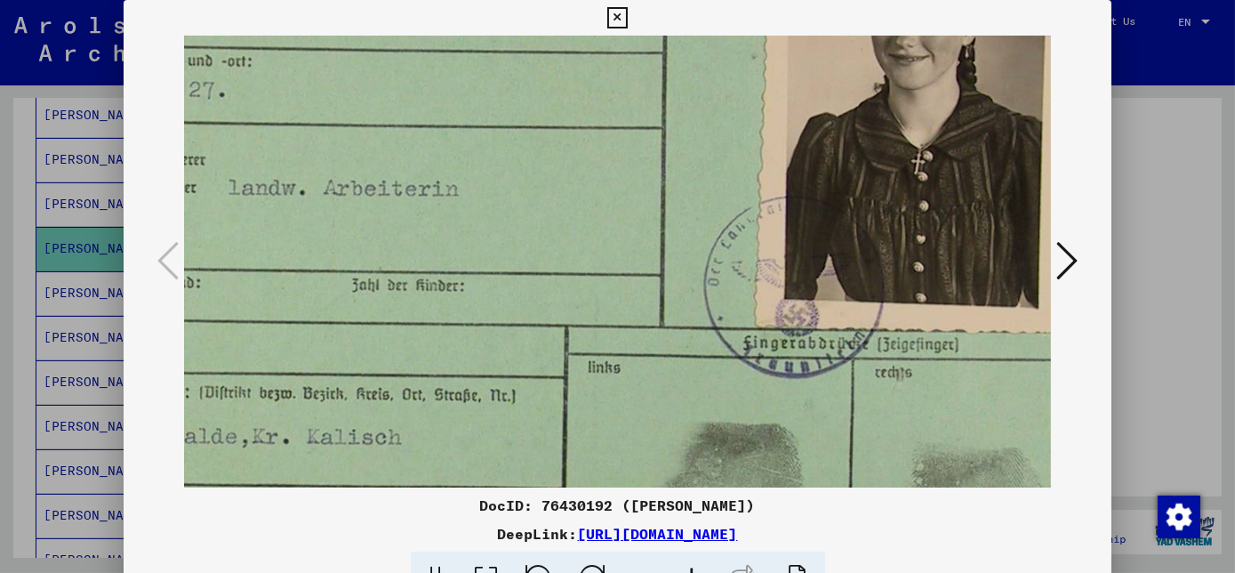
click at [615, 16] on icon at bounding box center [617, 17] width 20 height 21
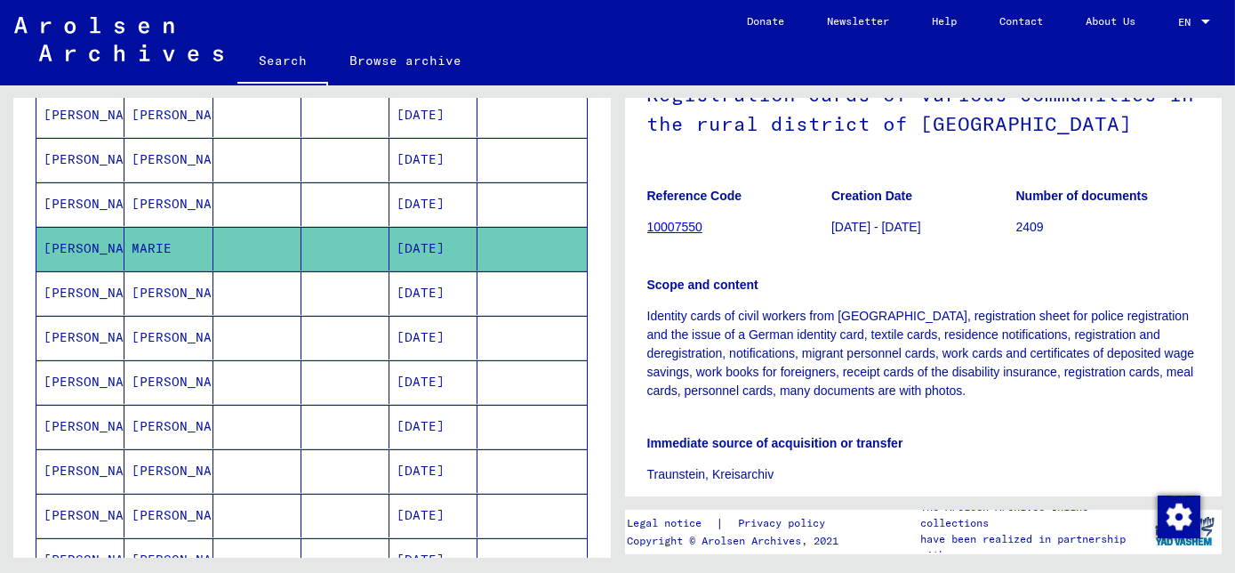
scroll to position [180, 0]
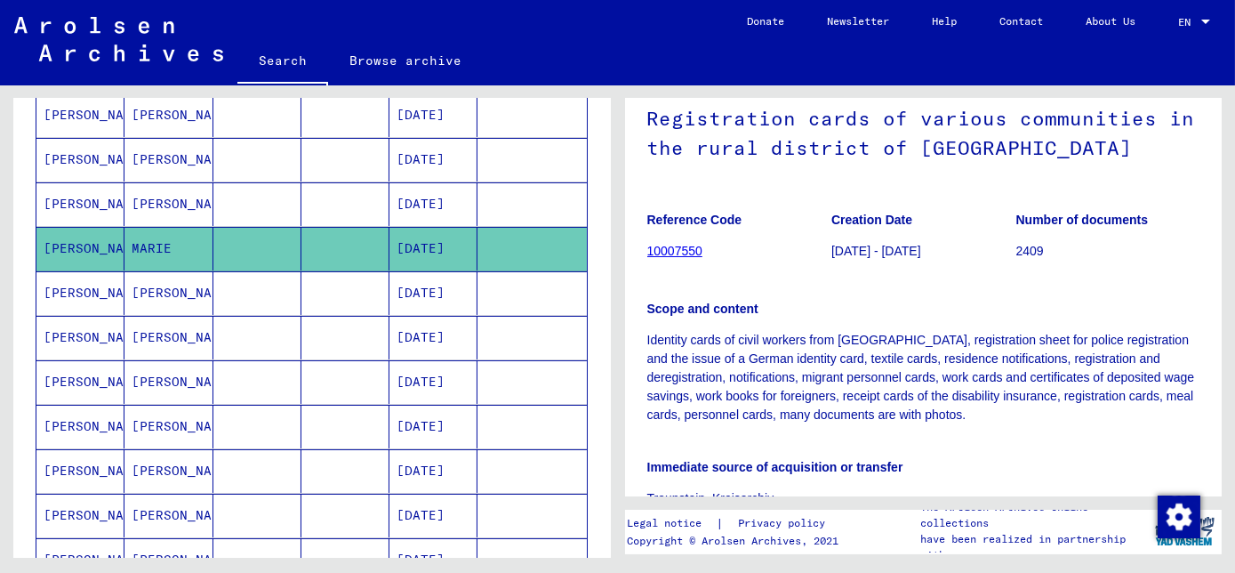
drag, startPoint x: 784, startPoint y: 339, endPoint x: 676, endPoint y: 340, distance: 108.5
click at [676, 340] on p "Identity cards of civil workers from [GEOGRAPHIC_DATA], registration sheet for …" at bounding box center [923, 377] width 553 height 93
drag, startPoint x: 676, startPoint y: 340, endPoint x: 841, endPoint y: 340, distance: 165.4
click at [841, 340] on p "Identity cards of civil workers from [GEOGRAPHIC_DATA], registration sheet for …" at bounding box center [923, 377] width 553 height 93
drag, startPoint x: 868, startPoint y: 339, endPoint x: 963, endPoint y: 339, distance: 95.1
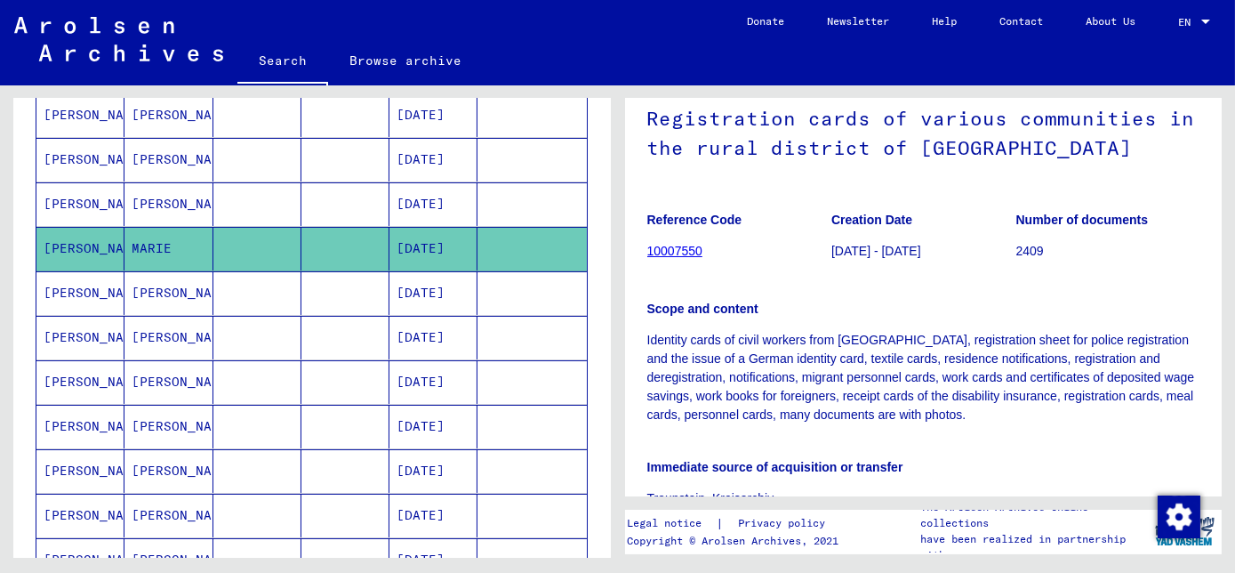
click at [963, 339] on p "Identity cards of civil workers from [GEOGRAPHIC_DATA], registration sheet for …" at bounding box center [923, 377] width 553 height 93
drag, startPoint x: 963, startPoint y: 339, endPoint x: 957, endPoint y: 357, distance: 19.4
click at [957, 357] on p "Identity cards of civil workers from [GEOGRAPHIC_DATA], registration sheet for …" at bounding box center [923, 377] width 553 height 93
drag, startPoint x: 898, startPoint y: 340, endPoint x: 1058, endPoint y: 363, distance: 161.6
click at [1058, 363] on p "Identity cards of civil workers from [GEOGRAPHIC_DATA], registration sheet for …" at bounding box center [923, 377] width 553 height 93
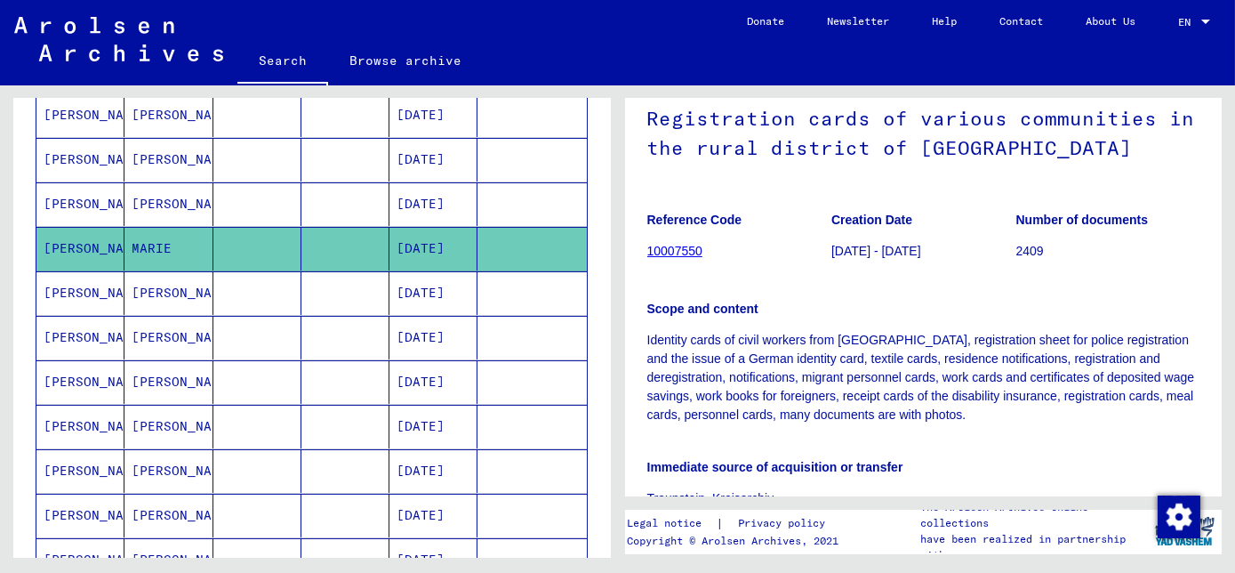
drag, startPoint x: 1058, startPoint y: 363, endPoint x: 989, endPoint y: 384, distance: 72.6
click at [989, 384] on p "Identity cards of civil workers from [GEOGRAPHIC_DATA], registration sheet for …" at bounding box center [923, 377] width 553 height 93
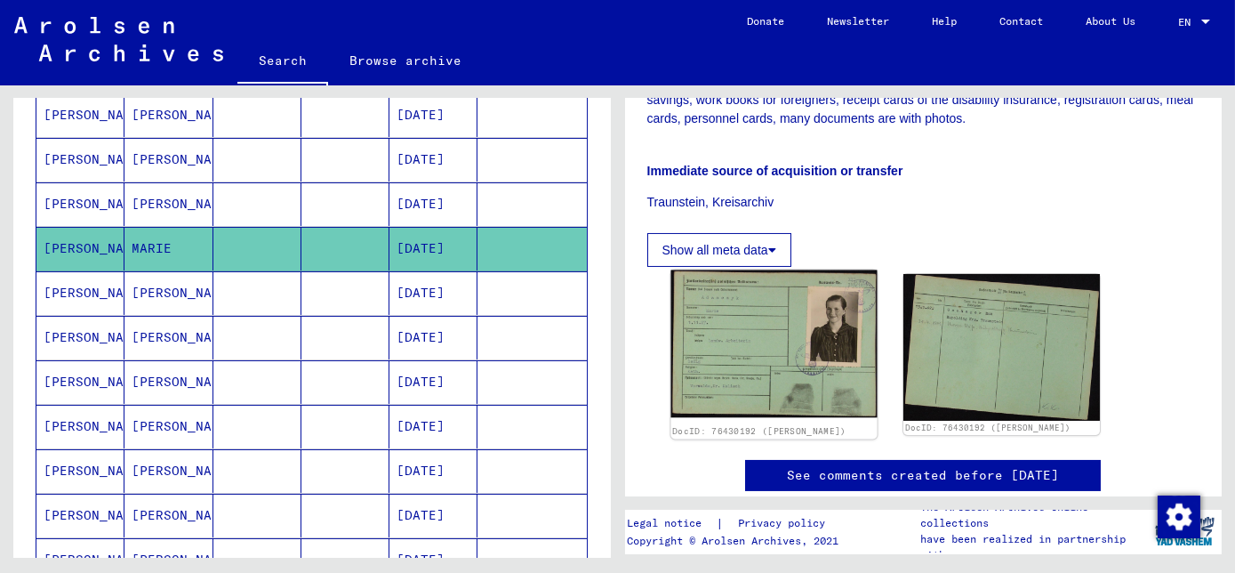
scroll to position [584, 0]
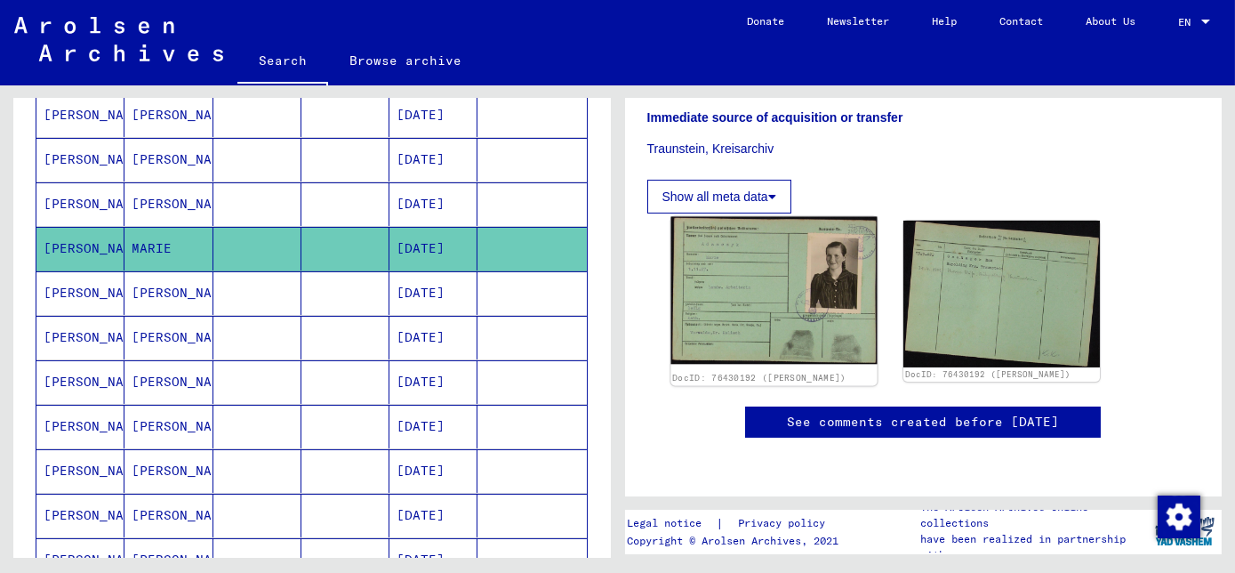
click at [773, 190] on icon at bounding box center [772, 196] width 8 height 12
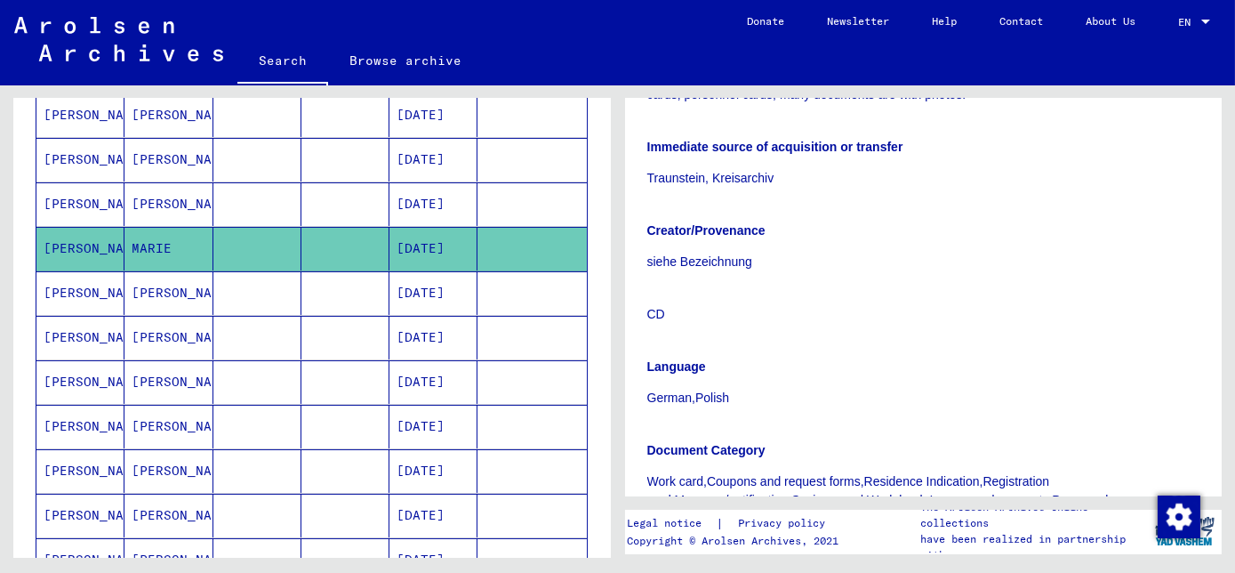
scroll to position [503, 0]
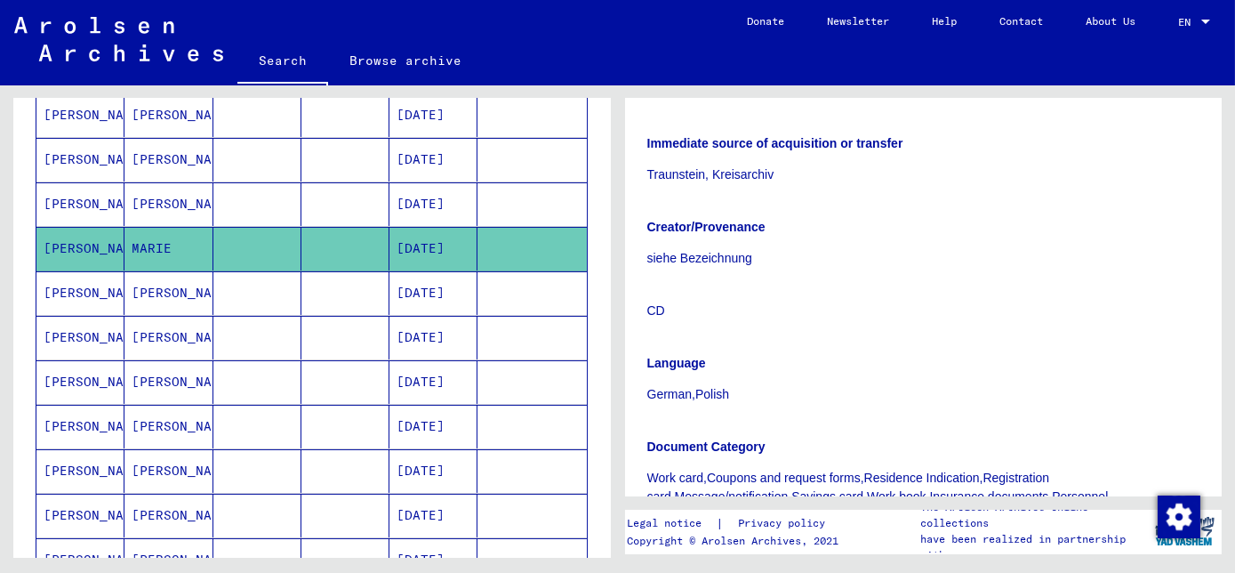
click at [729, 249] on p "siehe Bezeichnung" at bounding box center [923, 258] width 553 height 19
click at [661, 301] on p "CD" at bounding box center [923, 310] width 553 height 19
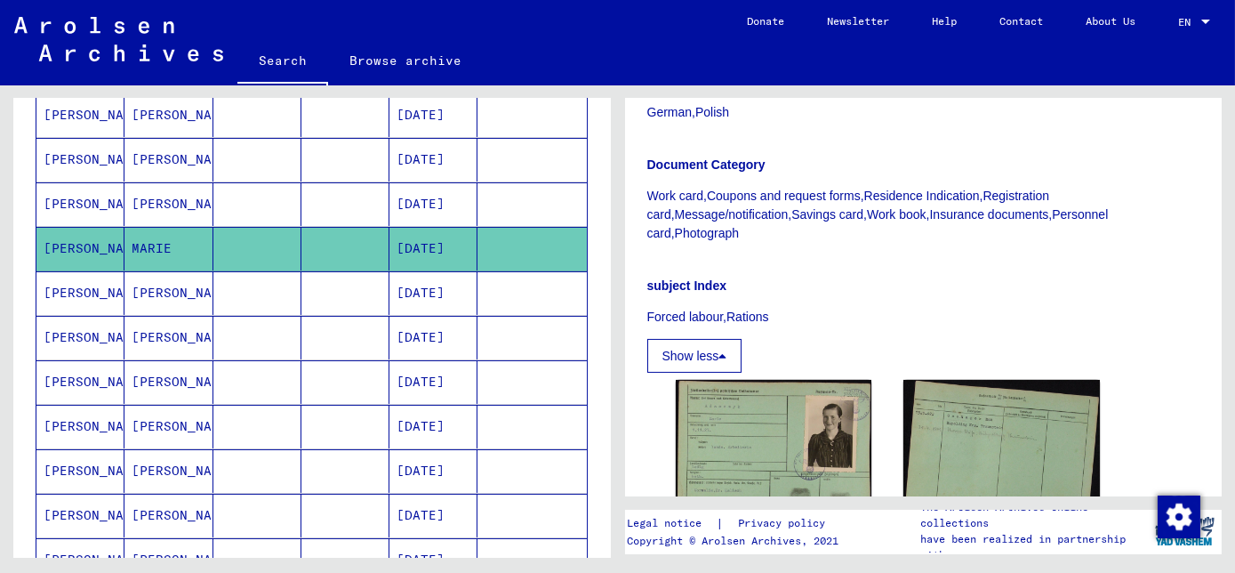
scroll to position [746, 0]
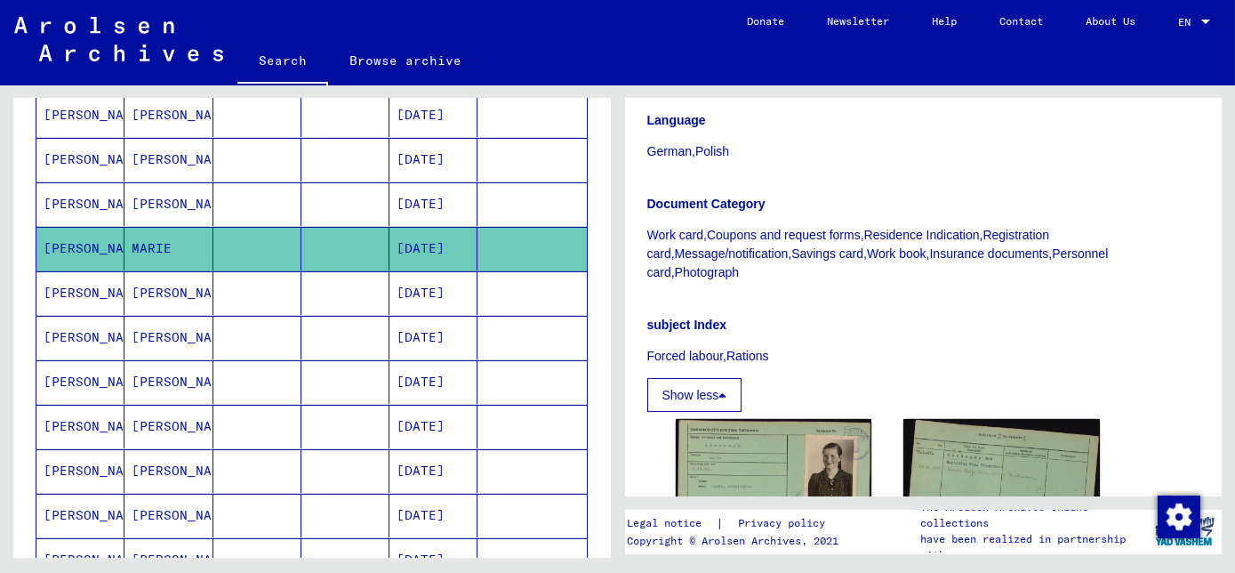
click at [444, 286] on mat-cell "[DATE]" at bounding box center [433, 293] width 88 height 44
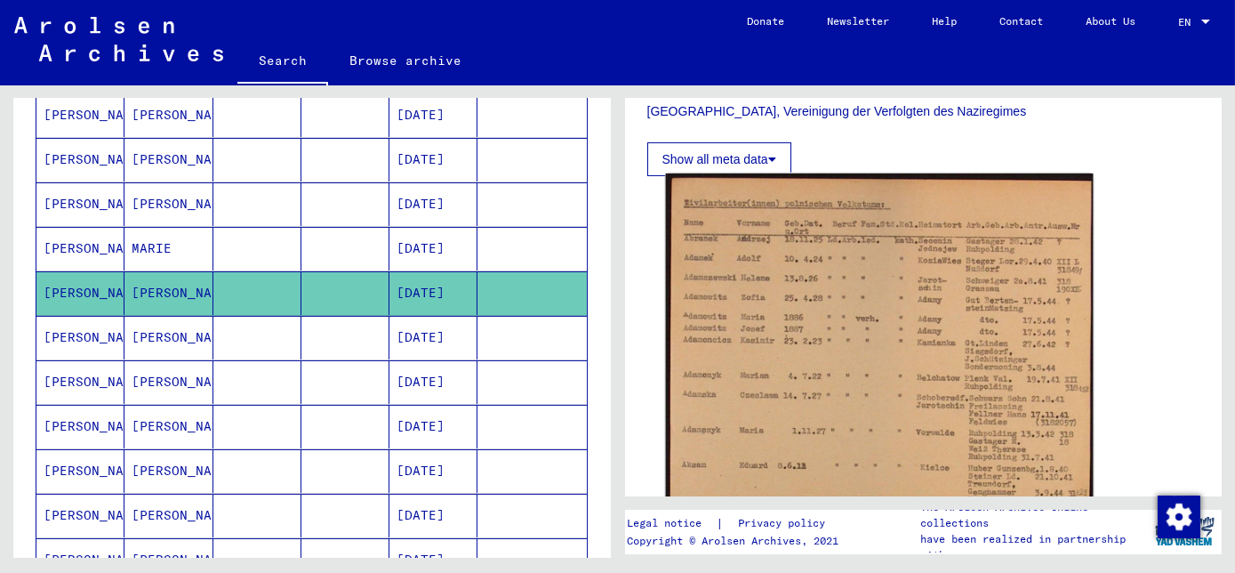
scroll to position [565, 0]
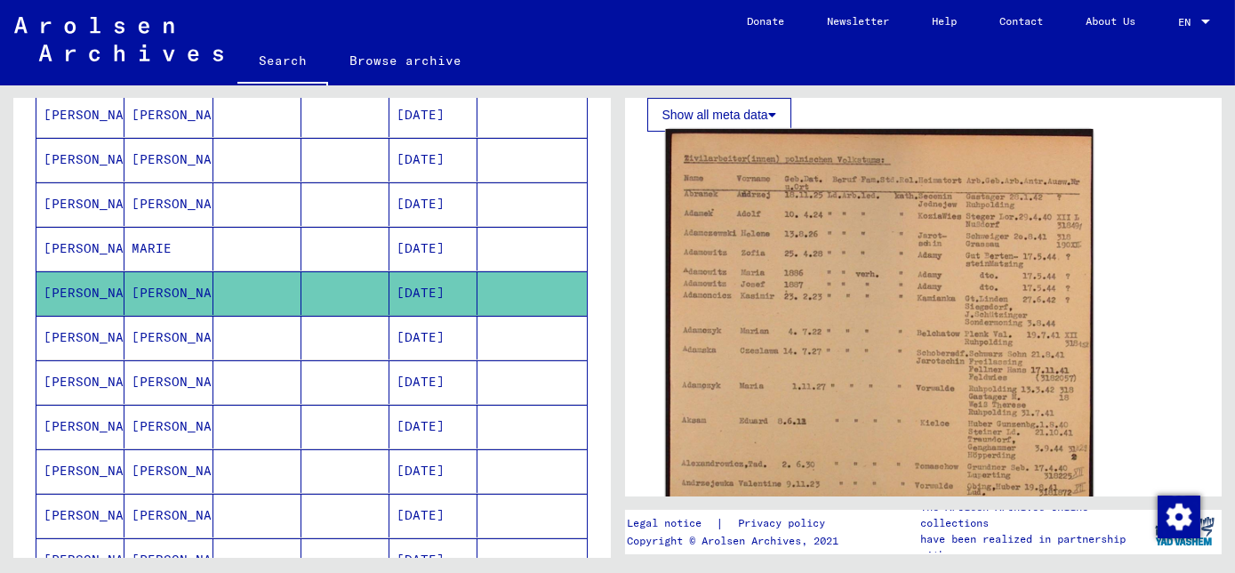
click at [879, 360] on img at bounding box center [878, 327] width 427 height 397
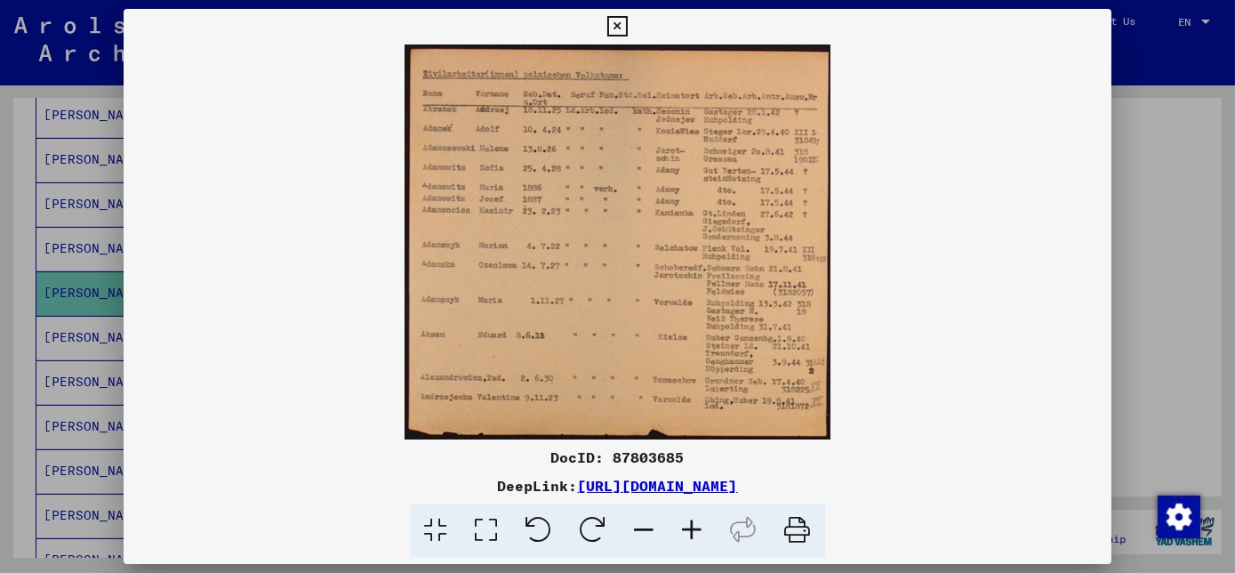
click at [591, 277] on img at bounding box center [618, 241] width 988 height 395
click at [694, 539] on icon at bounding box center [693, 530] width 48 height 54
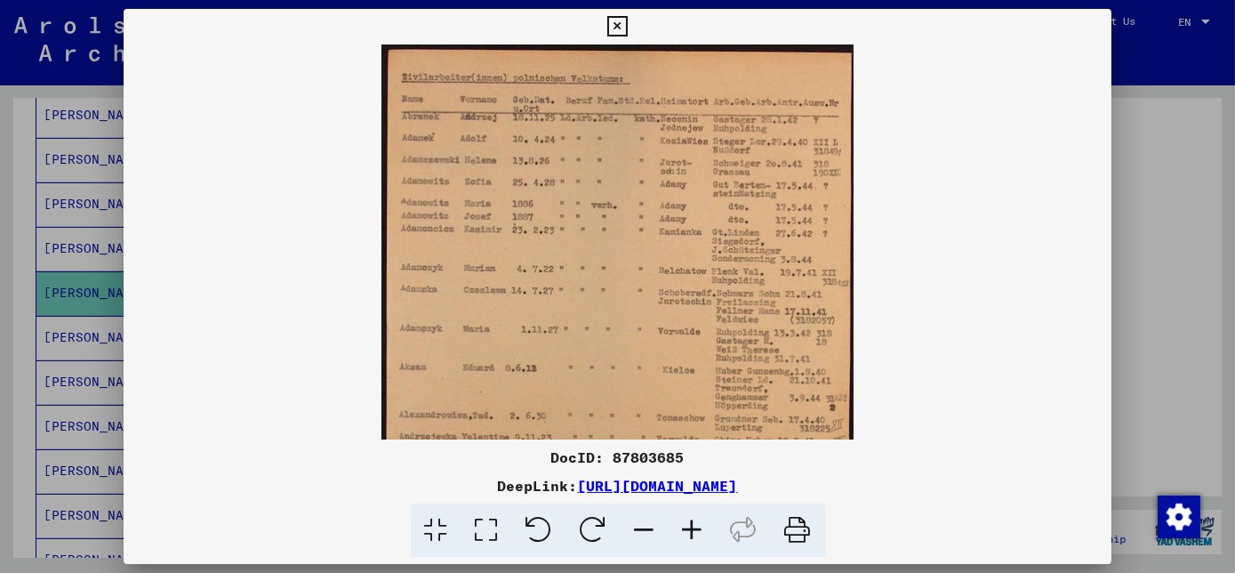
click at [695, 539] on icon at bounding box center [693, 530] width 48 height 54
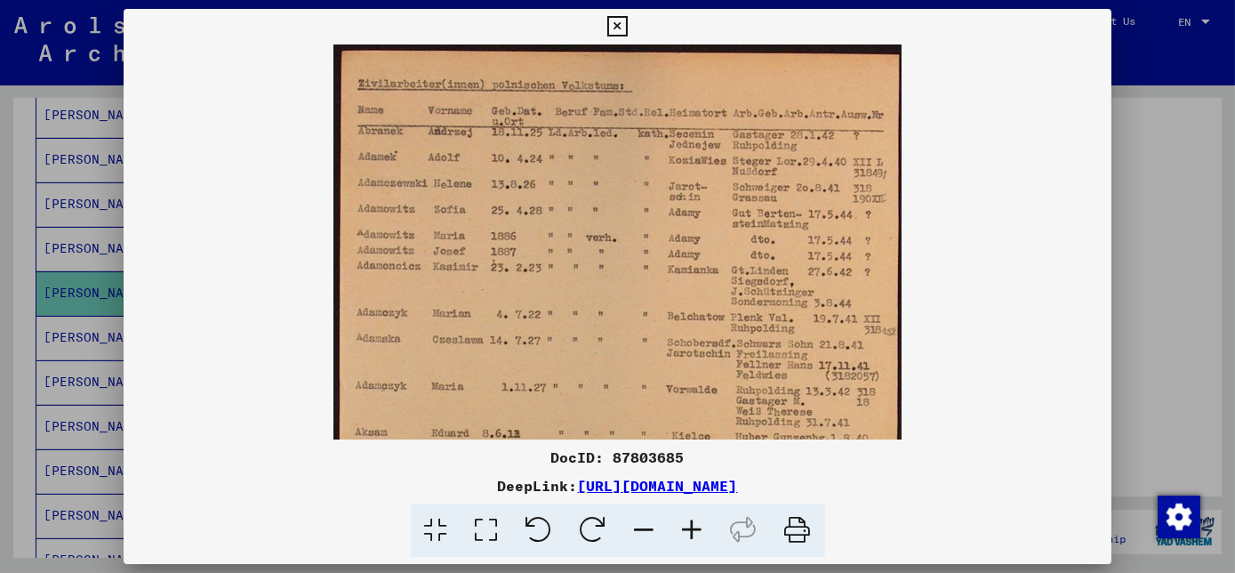
click at [696, 539] on icon at bounding box center [693, 530] width 48 height 54
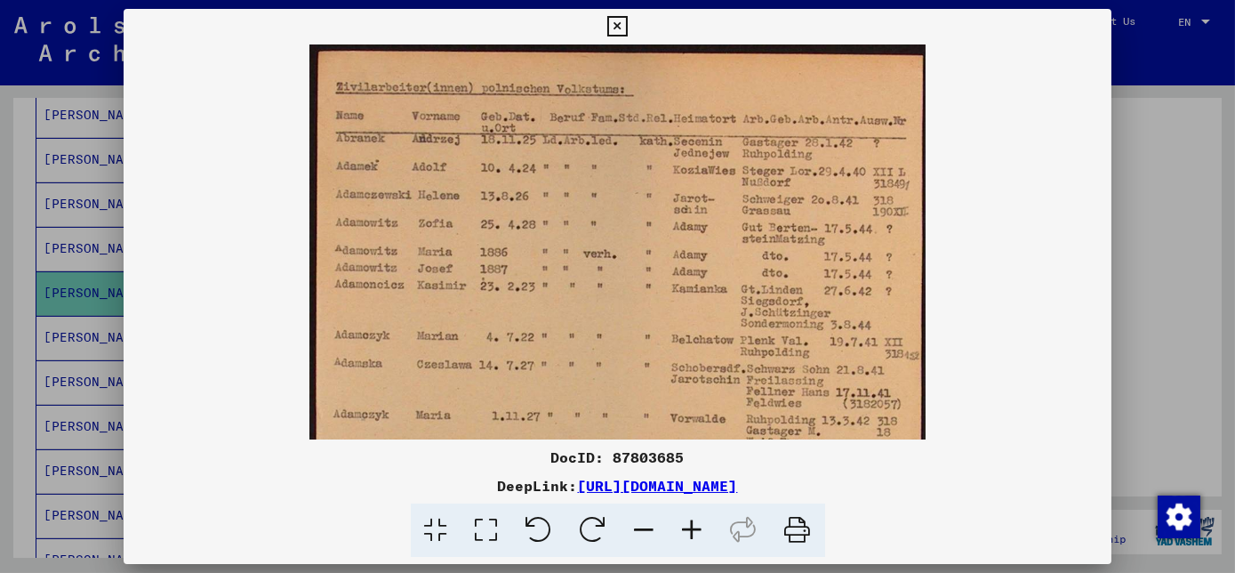
click at [696, 539] on icon at bounding box center [693, 530] width 48 height 54
click at [697, 538] on icon at bounding box center [693, 530] width 48 height 54
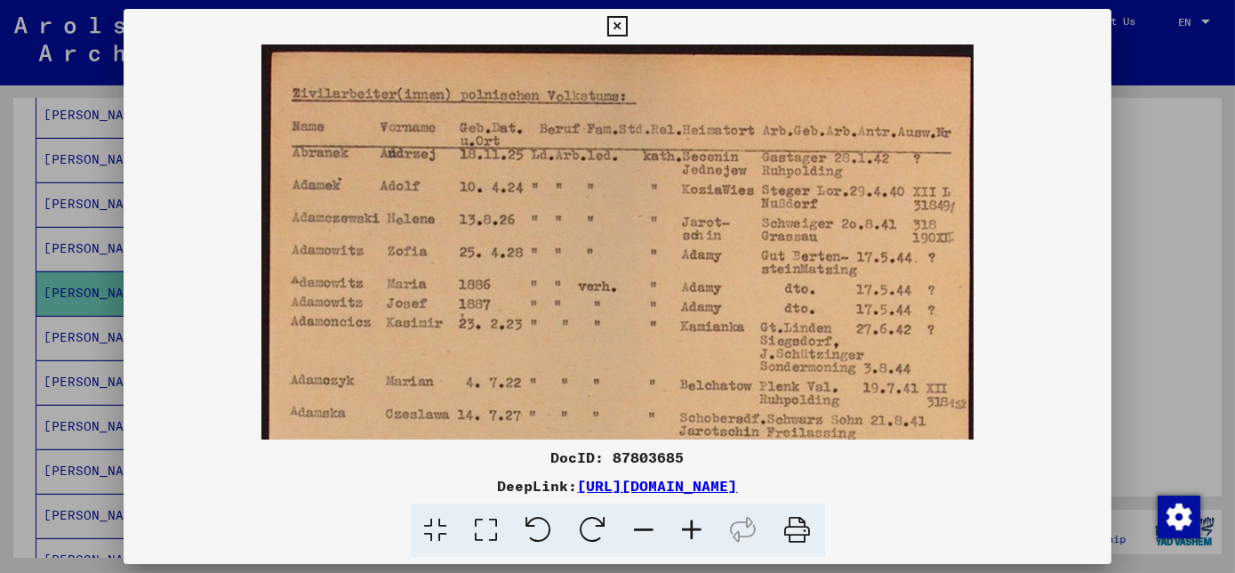
click at [698, 538] on icon at bounding box center [693, 530] width 48 height 54
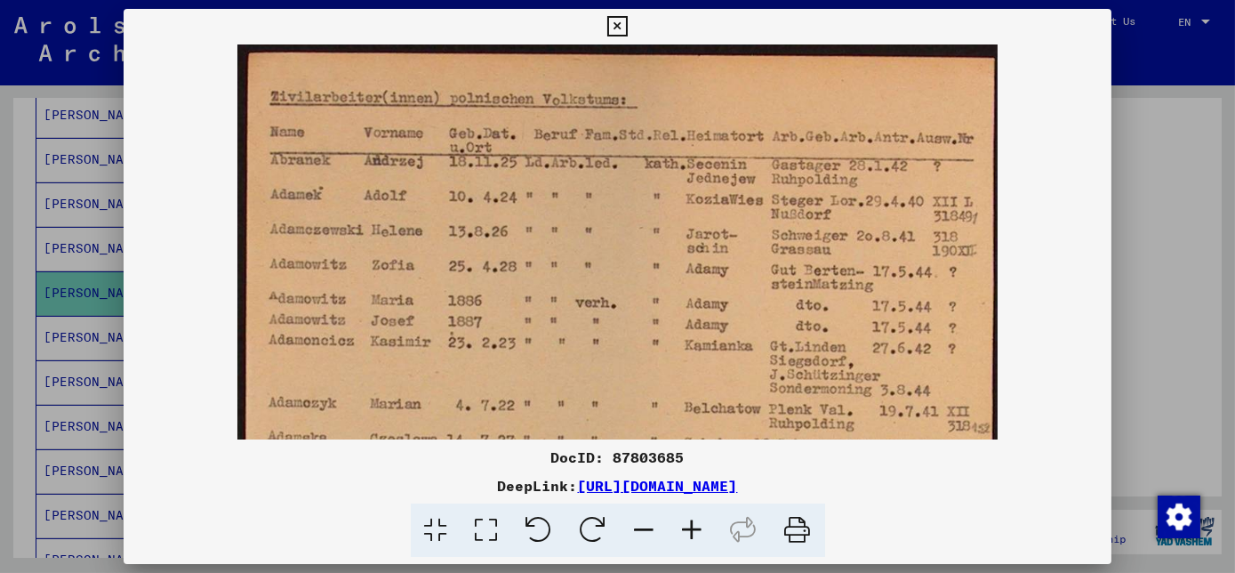
click at [698, 538] on icon at bounding box center [693, 530] width 48 height 54
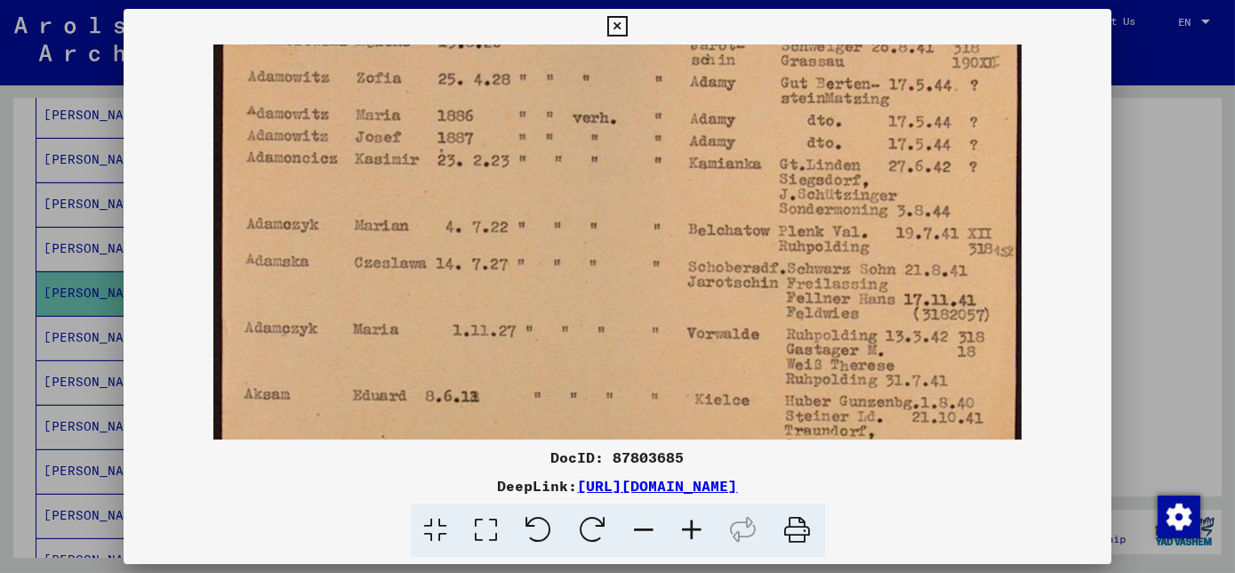
drag, startPoint x: 570, startPoint y: 356, endPoint x: 597, endPoint y: 154, distance: 204.6
click at [597, 154] on img at bounding box center [617, 219] width 808 height 750
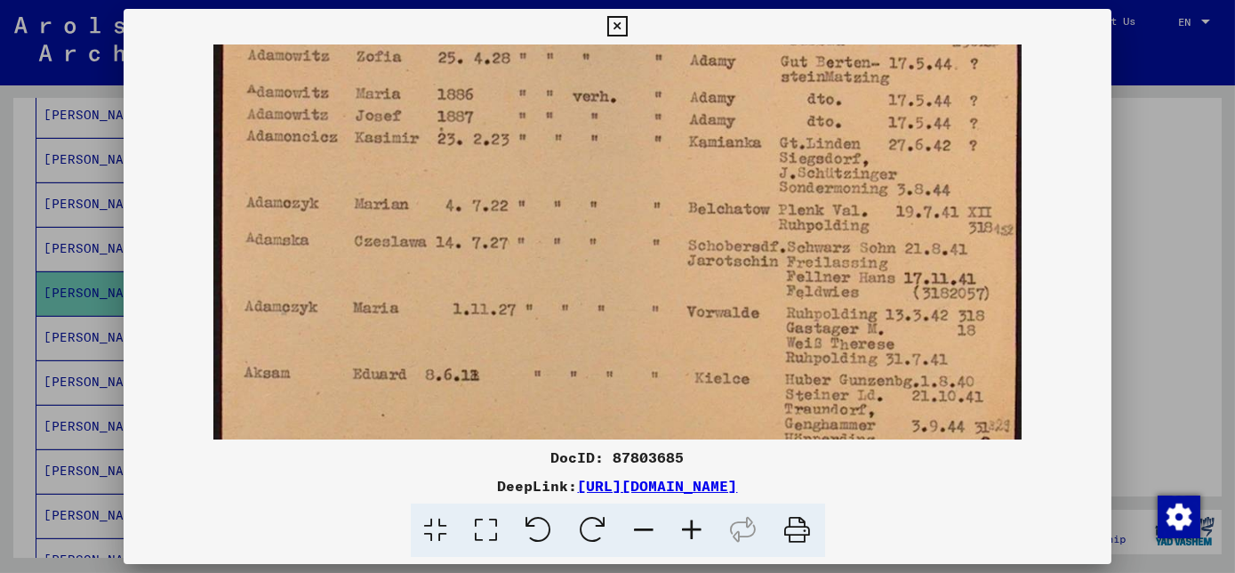
scroll to position [220, 0]
drag, startPoint x: 507, startPoint y: 352, endPoint x: 568, endPoint y: 303, distance: 78.4
click at [568, 303] on img at bounding box center [617, 199] width 808 height 750
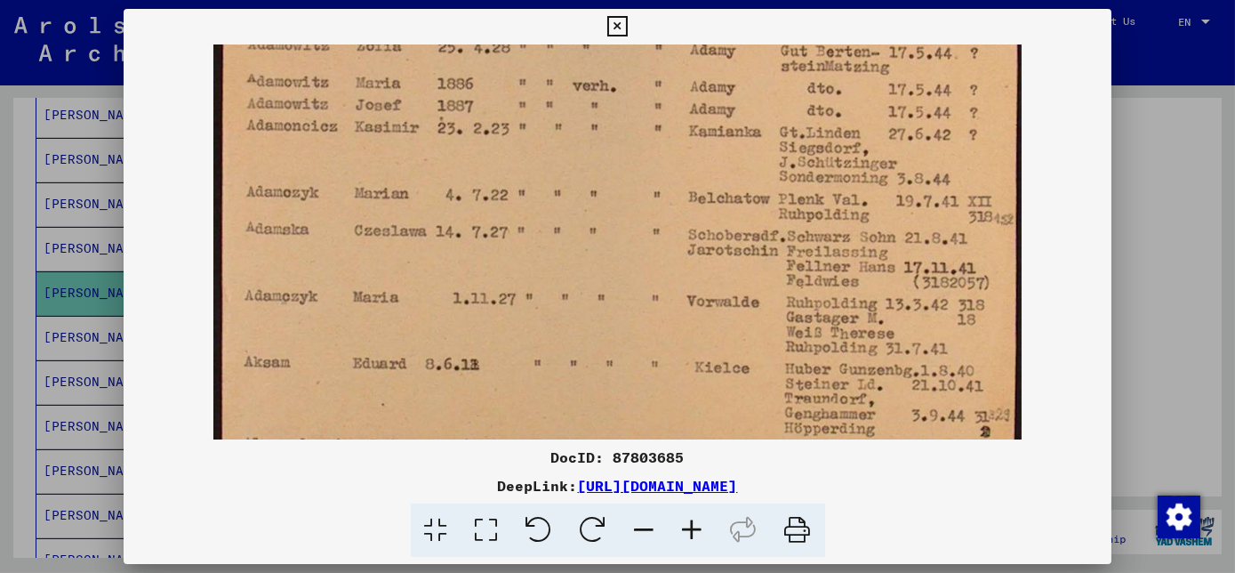
drag, startPoint x: 747, startPoint y: 320, endPoint x: 747, endPoint y: 304, distance: 16.0
click at [728, 303] on img at bounding box center [617, 187] width 808 height 750
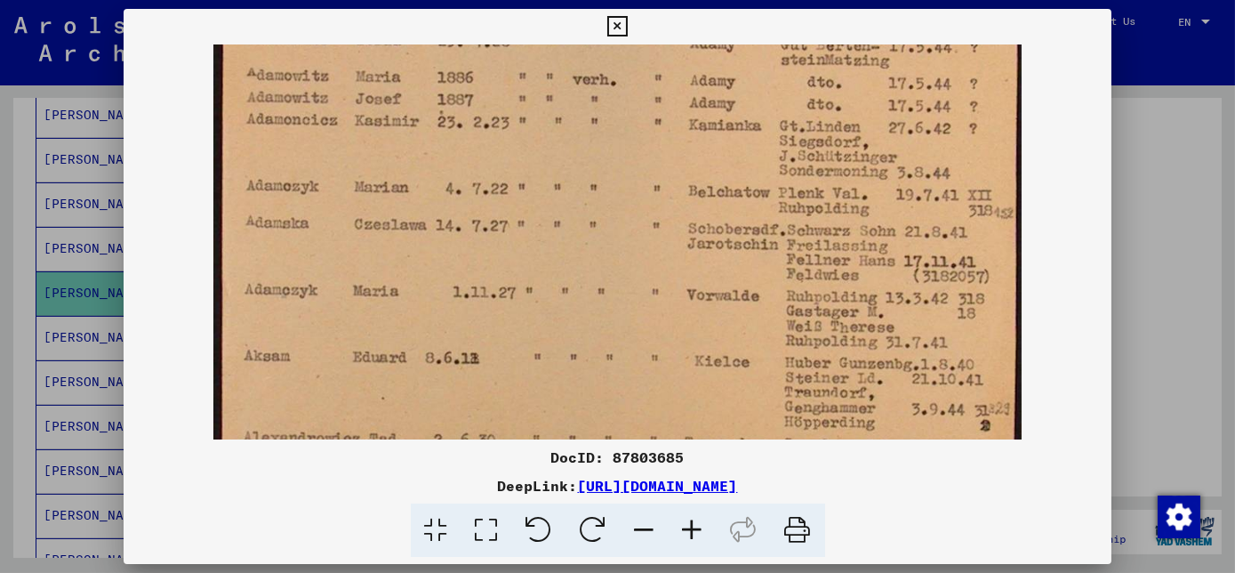
drag, startPoint x: 832, startPoint y: 335, endPoint x: 818, endPoint y: 334, distance: 14.3
click at [818, 334] on img at bounding box center [617, 180] width 808 height 750
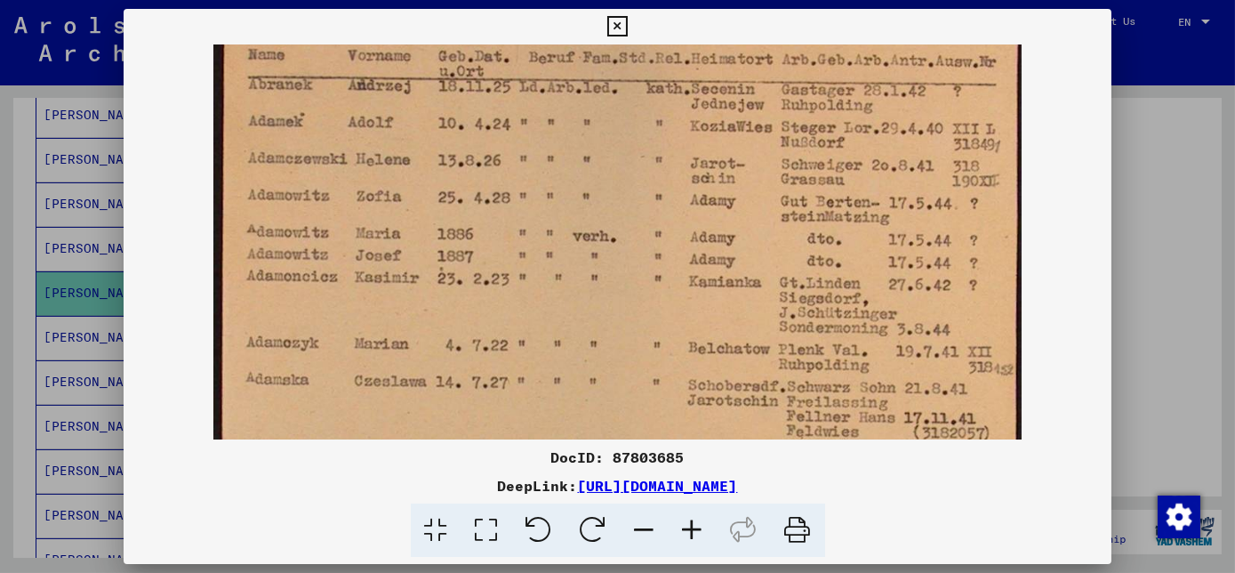
scroll to position [78, 0]
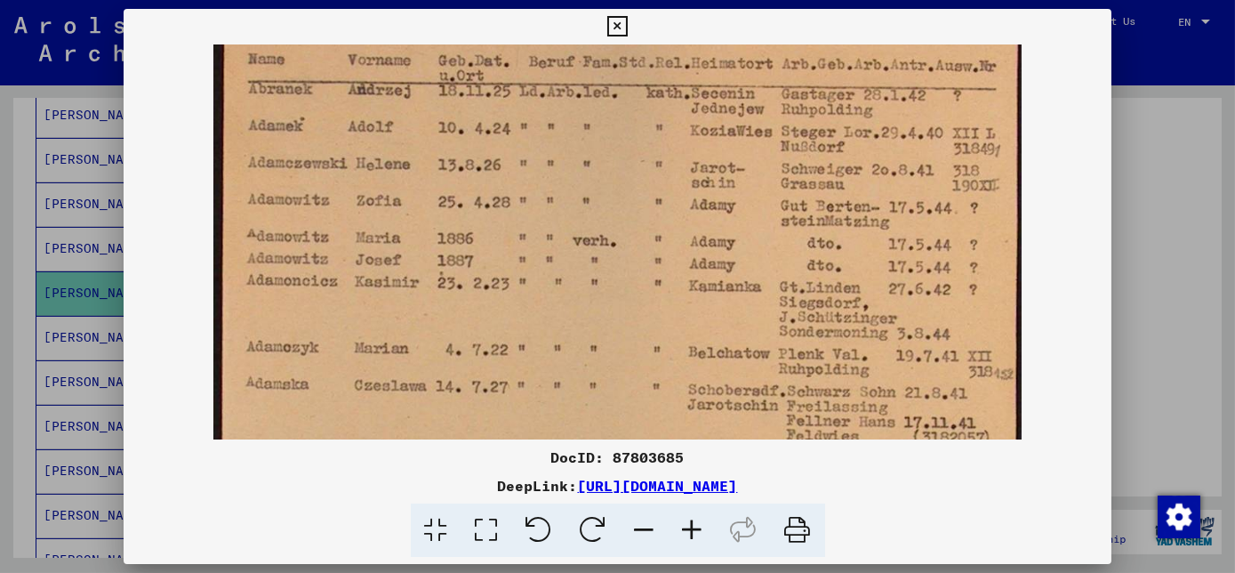
drag, startPoint x: 846, startPoint y: 292, endPoint x: 799, endPoint y: 454, distance: 169.4
click at [799, 454] on div "DocID: 87803685 DeepLink: [URL][DOMAIN_NAME]" at bounding box center [618, 283] width 988 height 549
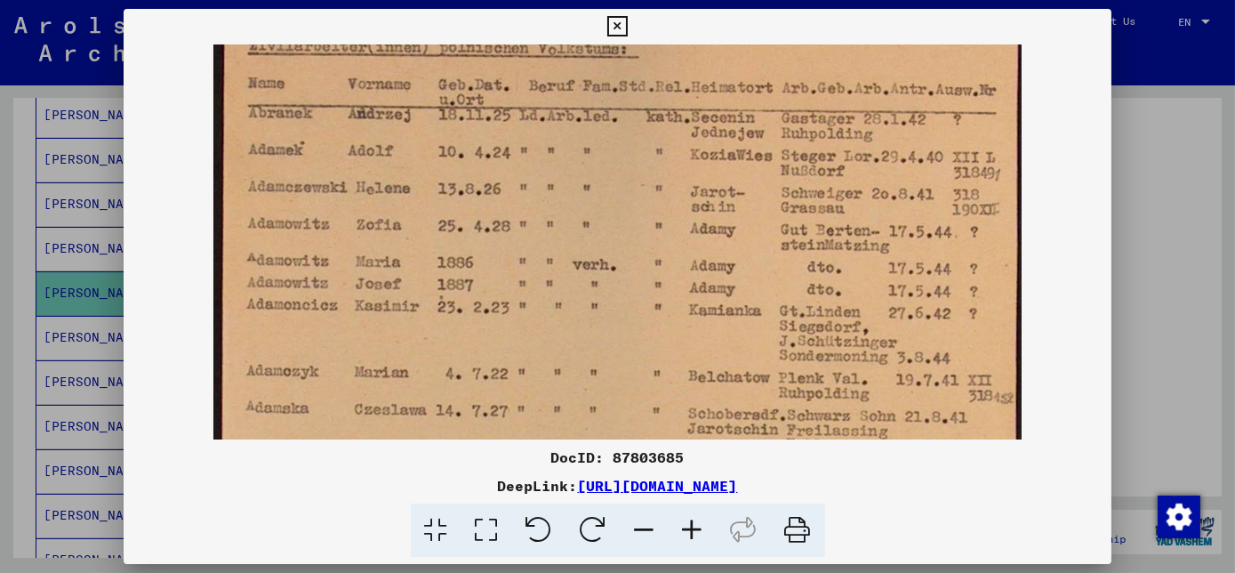
drag, startPoint x: 819, startPoint y: 325, endPoint x: 813, endPoint y: 339, distance: 14.4
click at [811, 344] on img at bounding box center [617, 365] width 808 height 750
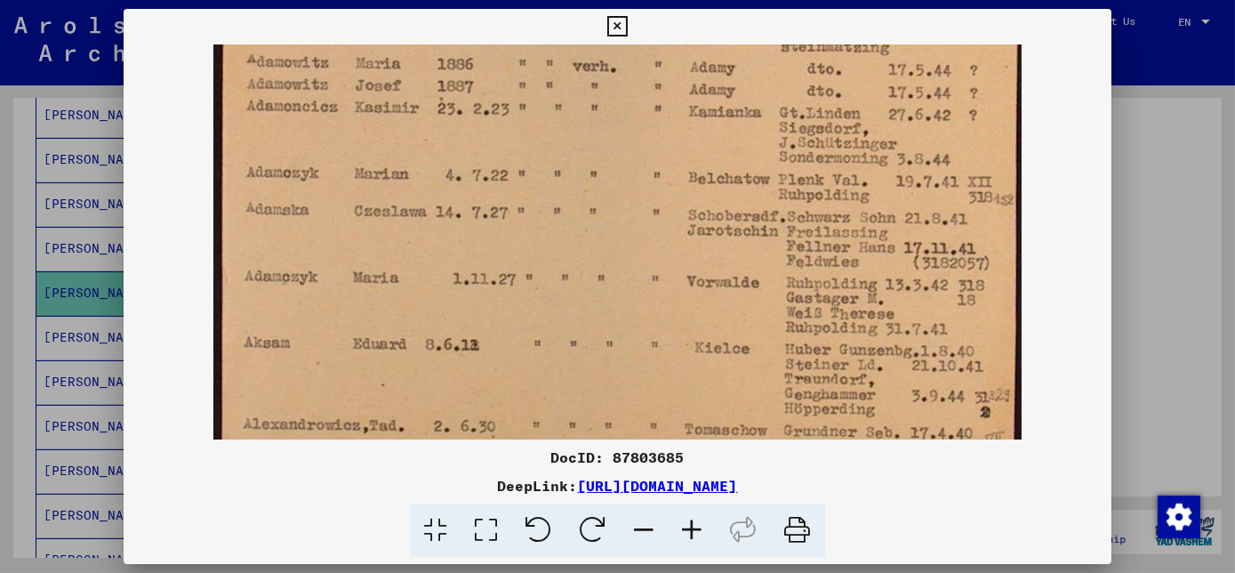
scroll to position [255, 0]
drag, startPoint x: 883, startPoint y: 277, endPoint x: 850, endPoint y: 94, distance: 186.1
click at [855, 80] on img at bounding box center [617, 164] width 808 height 750
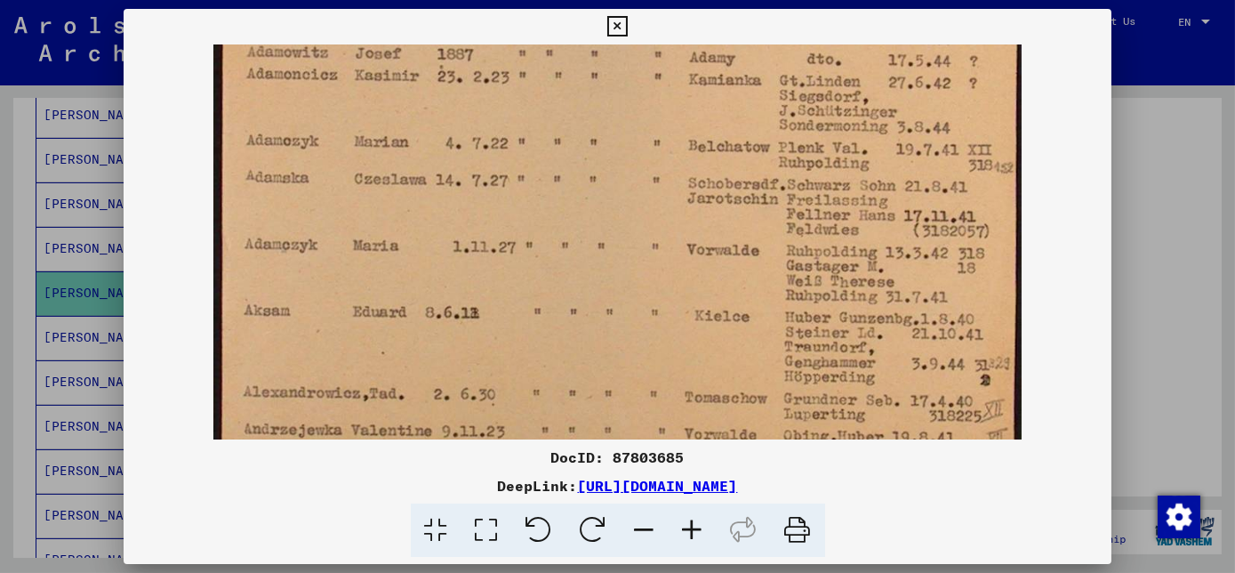
scroll to position [284, 0]
drag, startPoint x: 927, startPoint y: 332, endPoint x: 914, endPoint y: 299, distance: 35.5
click at [914, 299] on img at bounding box center [617, 135] width 808 height 750
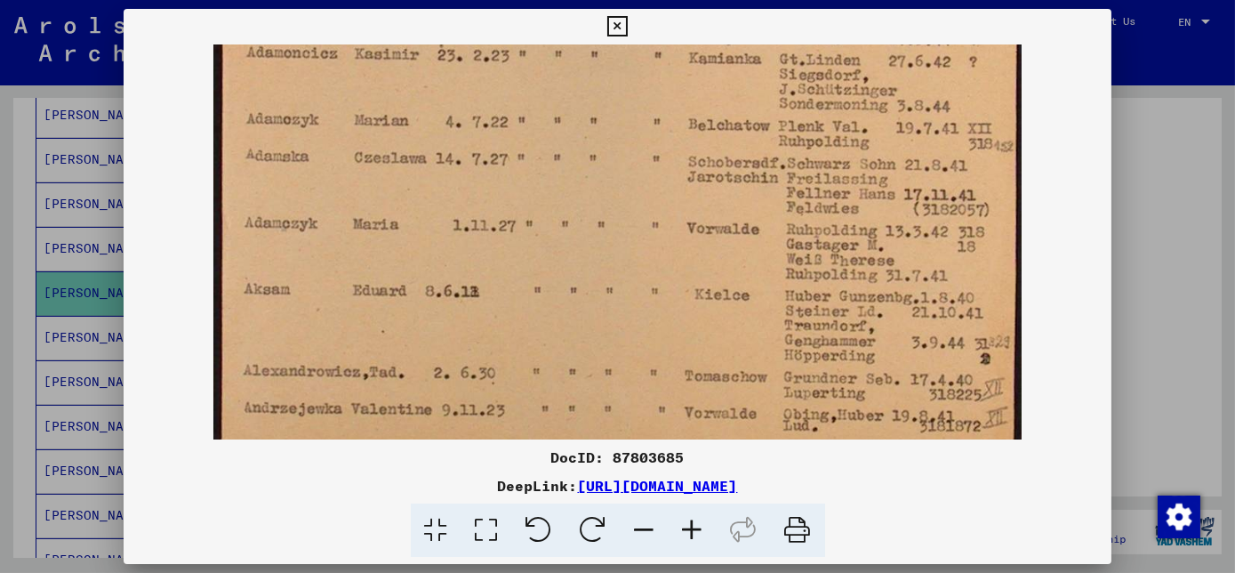
scroll to position [308, 0]
drag, startPoint x: 835, startPoint y: 274, endPoint x: 814, endPoint y: 258, distance: 26.0
click at [814, 258] on img at bounding box center [617, 112] width 808 height 750
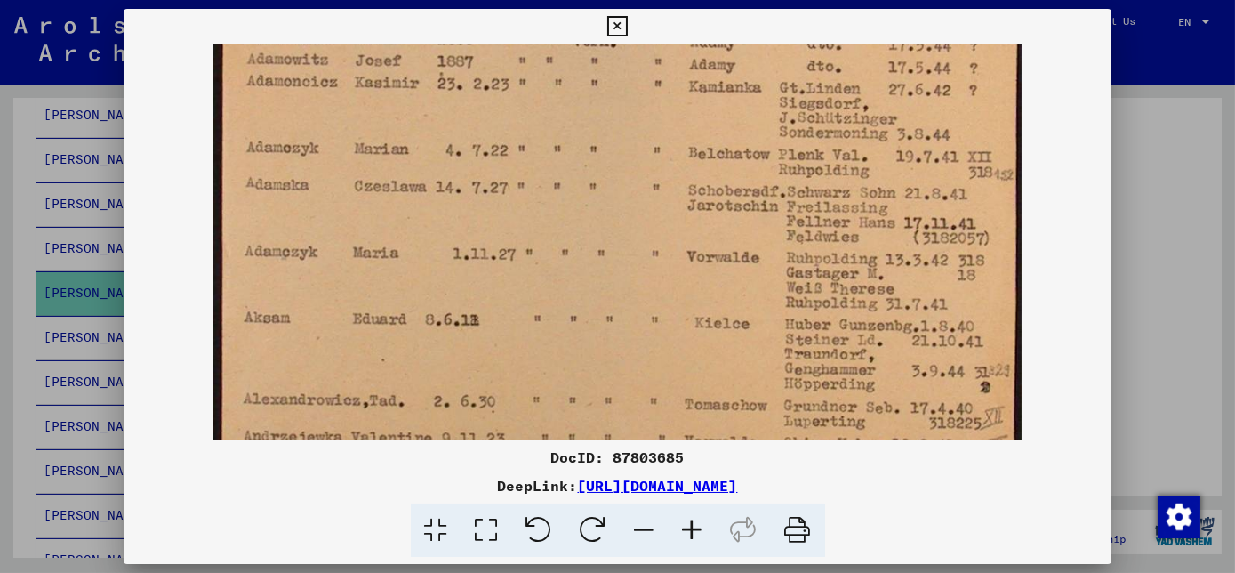
scroll to position [277, 0]
drag, startPoint x: 838, startPoint y: 225, endPoint x: 844, endPoint y: 259, distance: 34.2
click at [844, 259] on img at bounding box center [617, 142] width 808 height 750
drag, startPoint x: 791, startPoint y: 531, endPoint x: 252, endPoint y: 443, distance: 546.8
click at [792, 531] on icon at bounding box center [798, 530] width 54 height 54
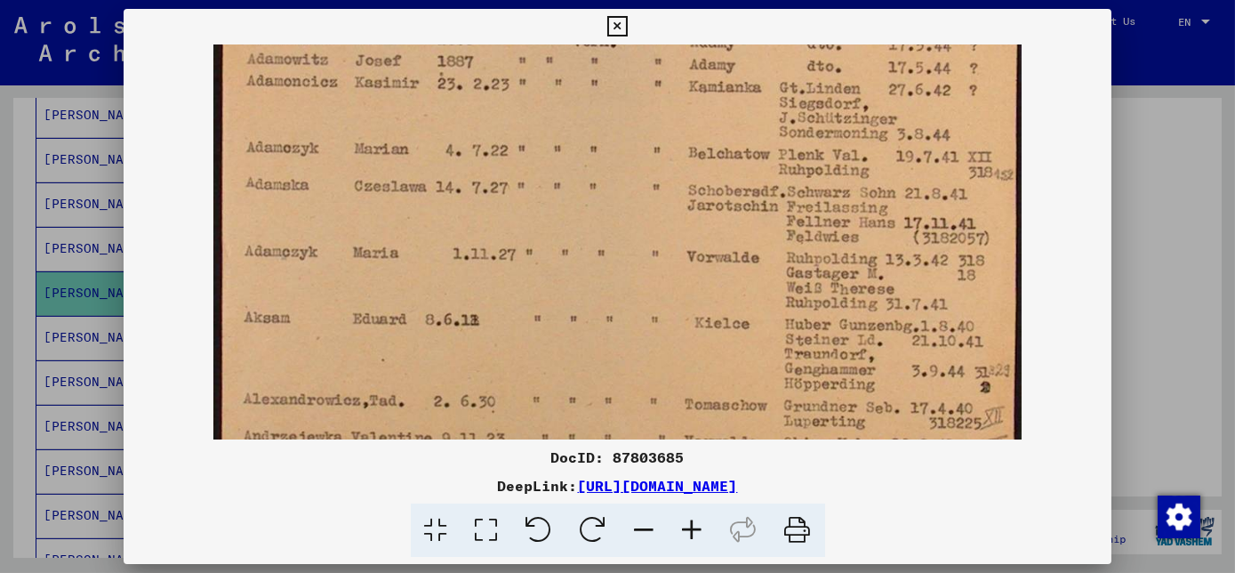
click at [840, 535] on div at bounding box center [617, 530] width 973 height 54
click at [618, 26] on icon at bounding box center [617, 26] width 20 height 21
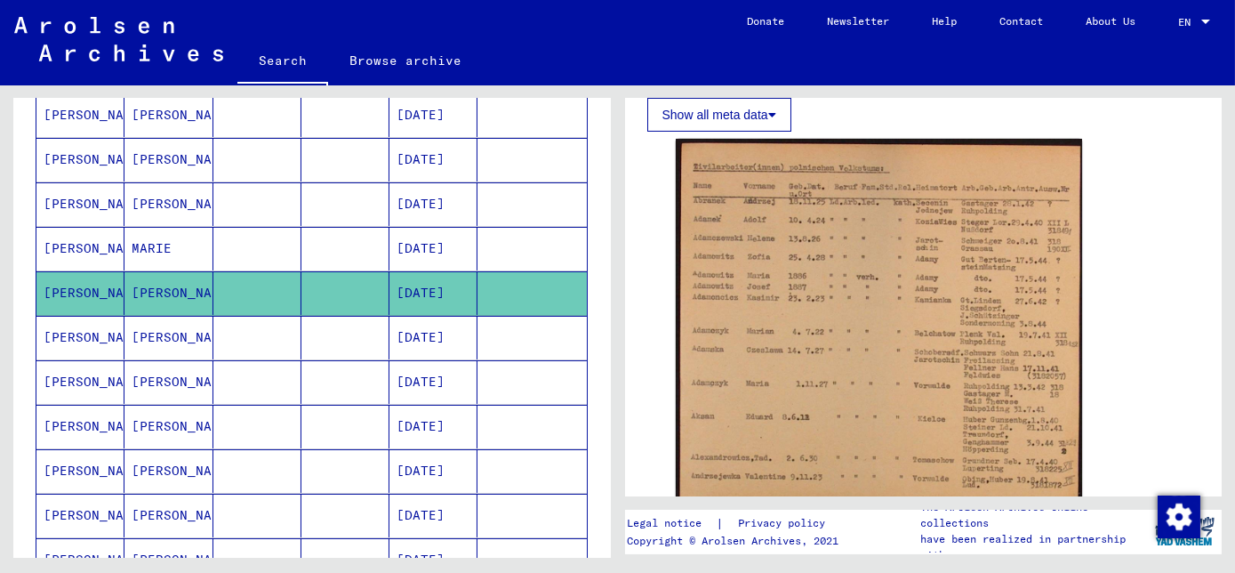
click at [314, 239] on mat-cell at bounding box center [345, 249] width 88 height 44
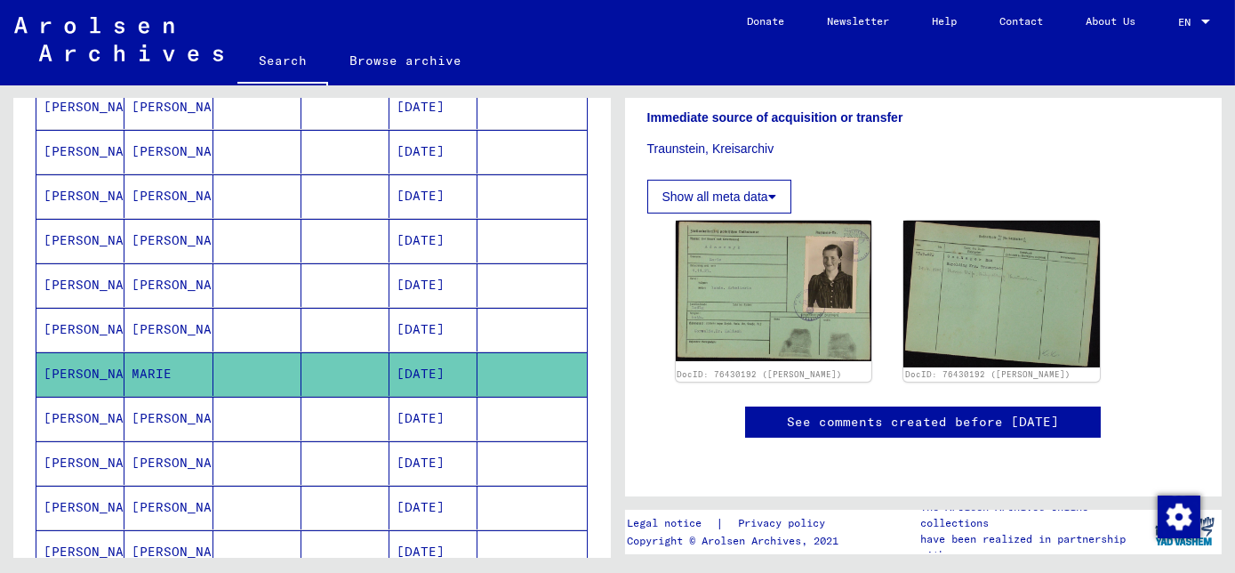
scroll to position [461, 0]
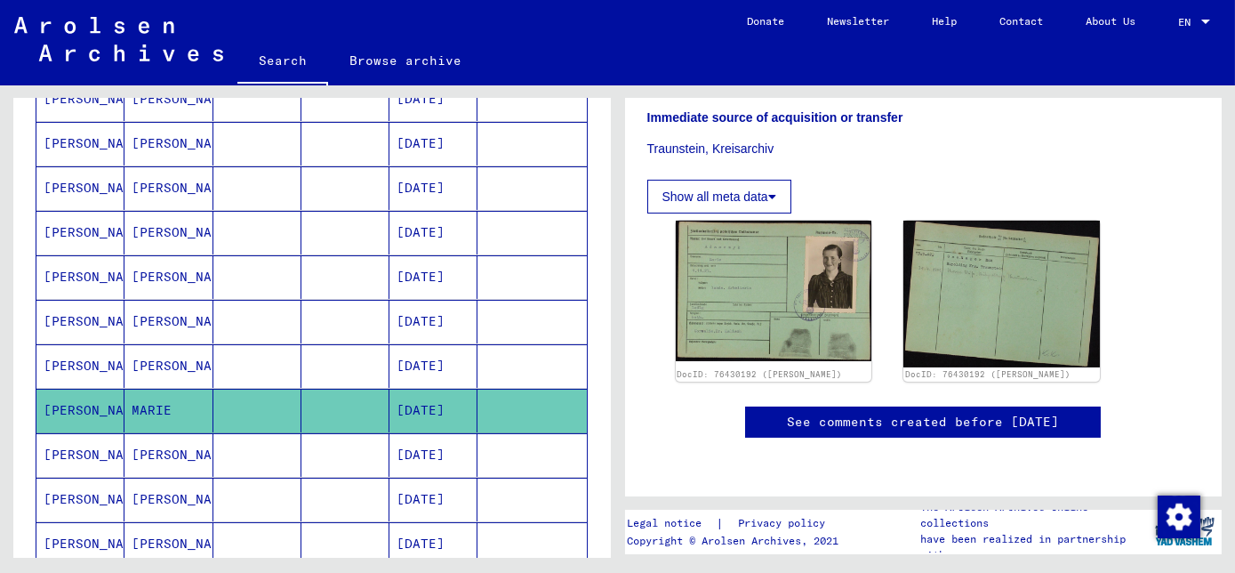
click at [431, 188] on mat-cell "[DATE]" at bounding box center [433, 188] width 88 height 44
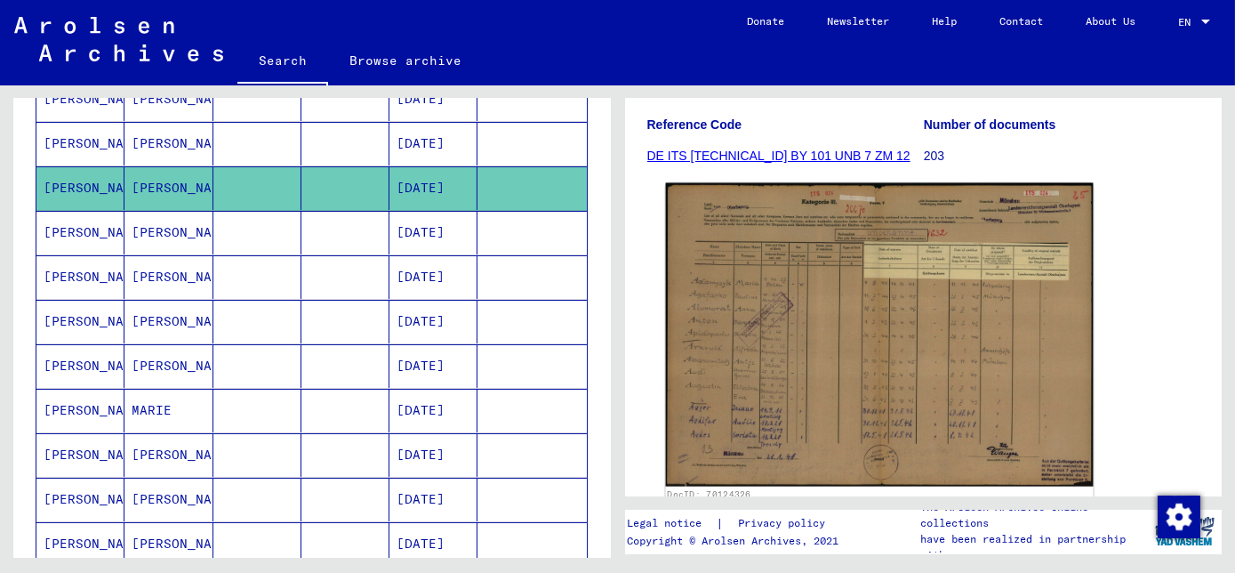
scroll to position [242, 0]
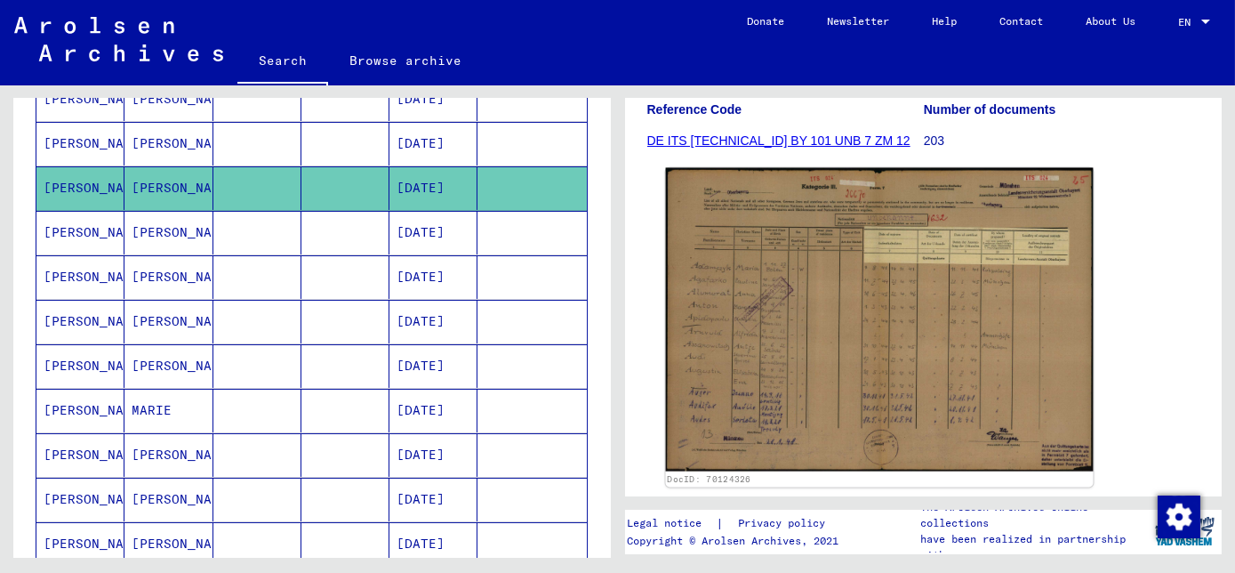
click at [849, 341] on img at bounding box center [878, 319] width 427 height 303
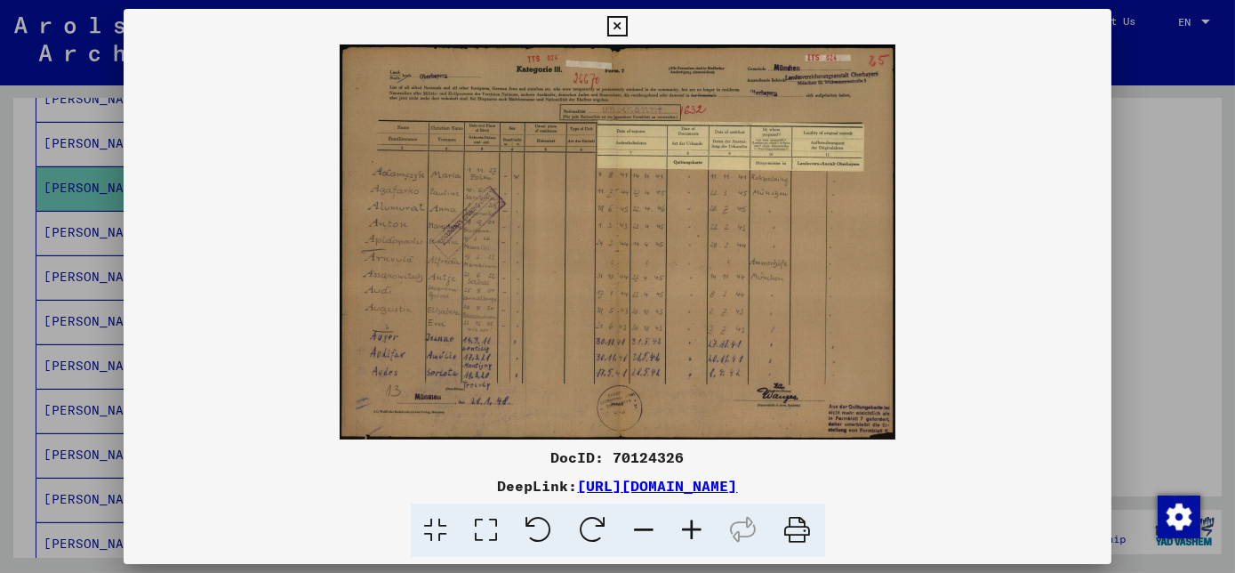
click at [696, 529] on icon at bounding box center [693, 530] width 48 height 54
click at [696, 528] on icon at bounding box center [693, 530] width 48 height 54
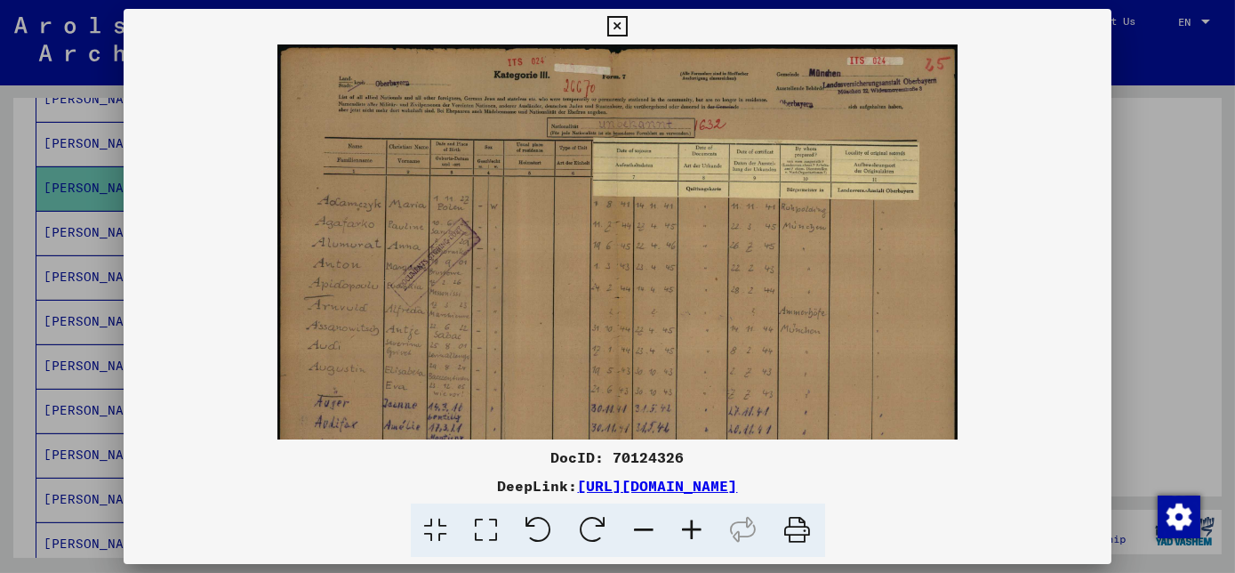
click at [696, 528] on icon at bounding box center [693, 530] width 48 height 54
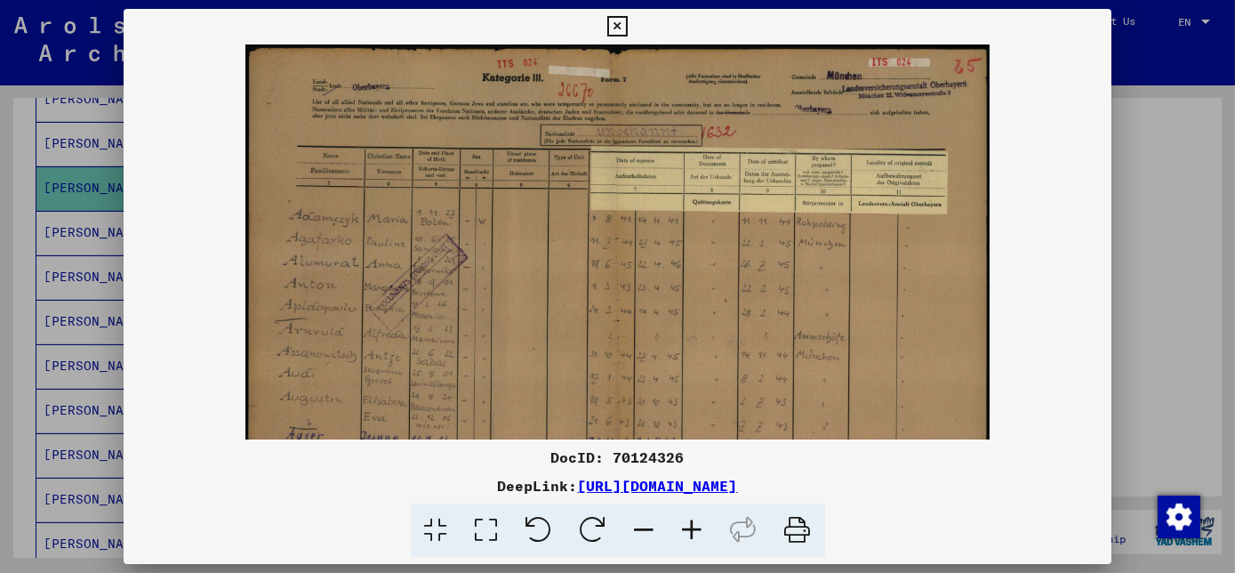
click at [696, 528] on icon at bounding box center [693, 530] width 48 height 54
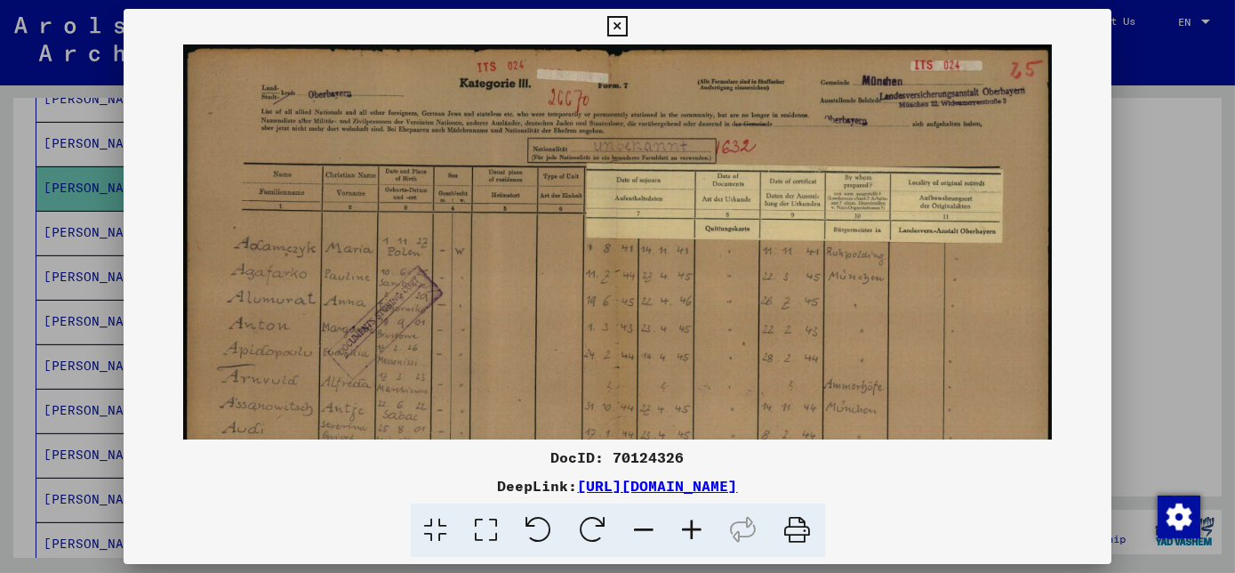
click at [696, 528] on icon at bounding box center [693, 530] width 48 height 54
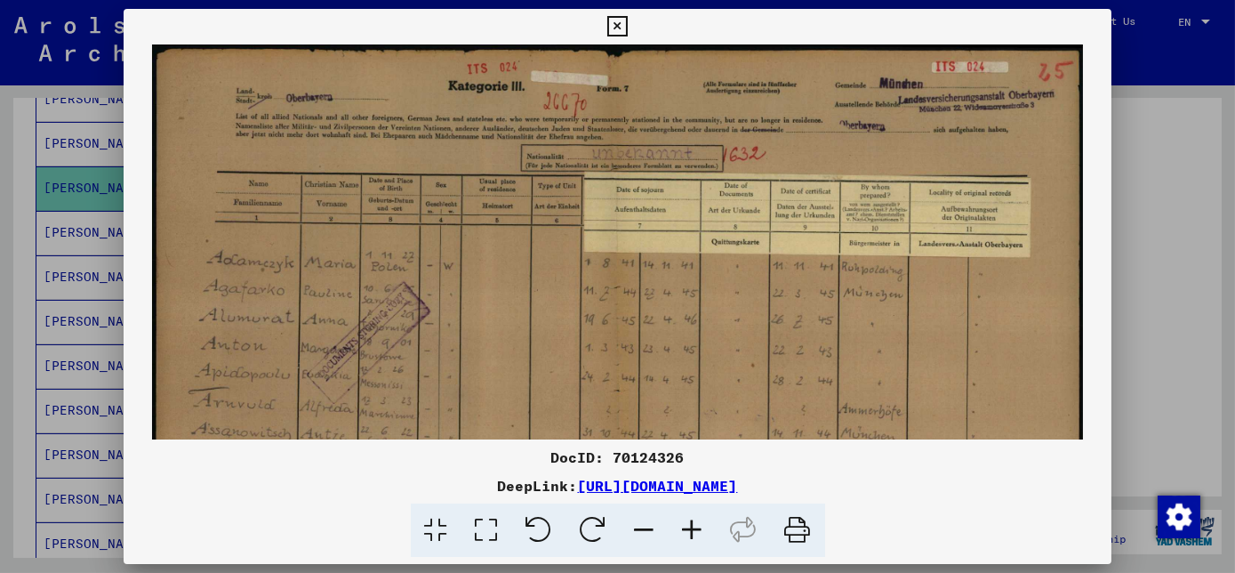
click at [696, 528] on icon at bounding box center [693, 530] width 48 height 54
click at [696, 526] on icon at bounding box center [693, 530] width 48 height 54
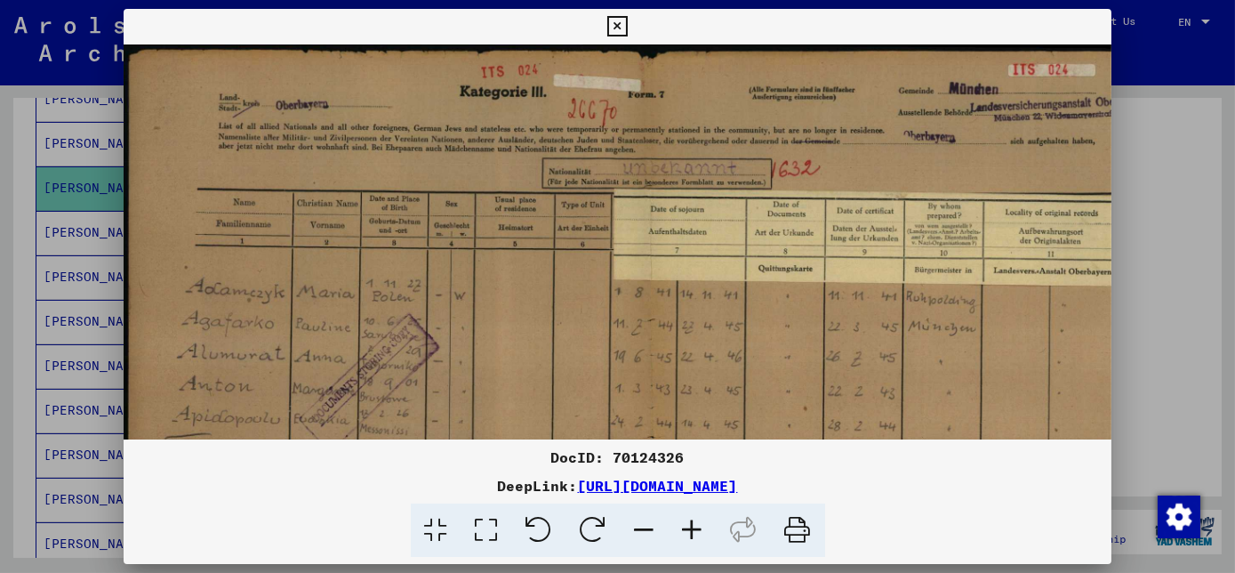
click at [697, 526] on icon at bounding box center [693, 530] width 48 height 54
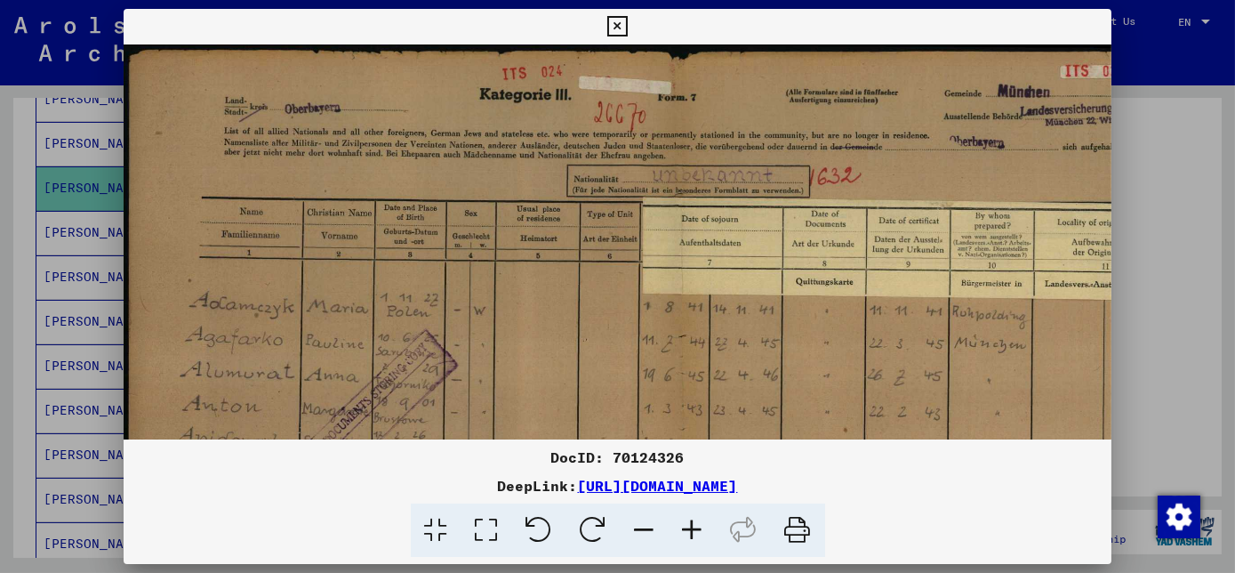
click at [698, 527] on icon at bounding box center [693, 530] width 48 height 54
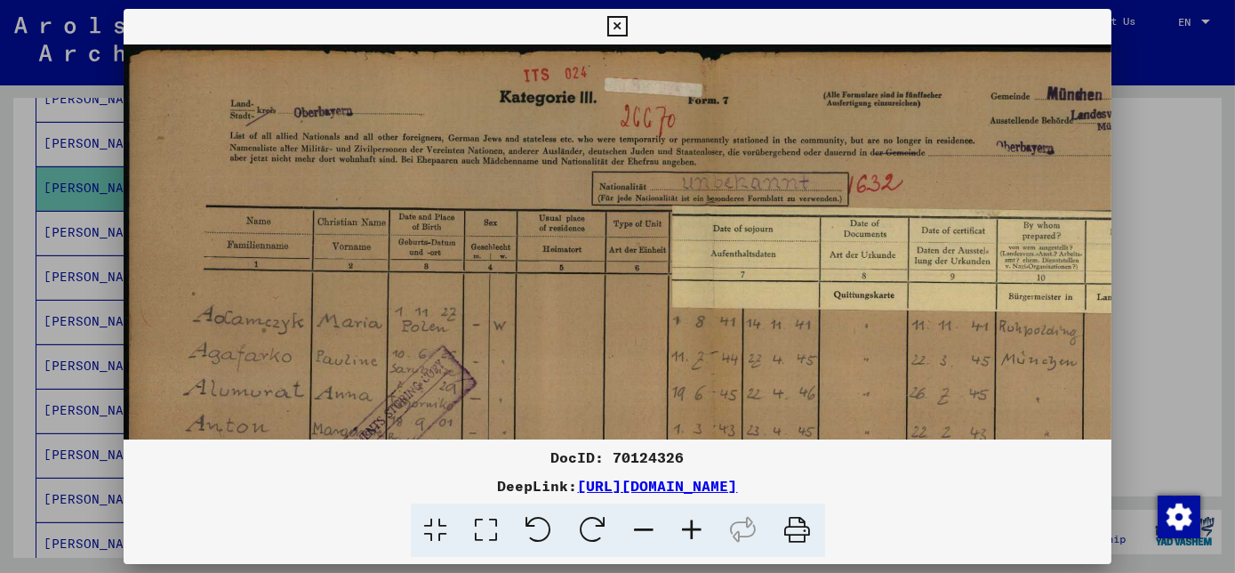
click at [698, 526] on icon at bounding box center [693, 530] width 48 height 54
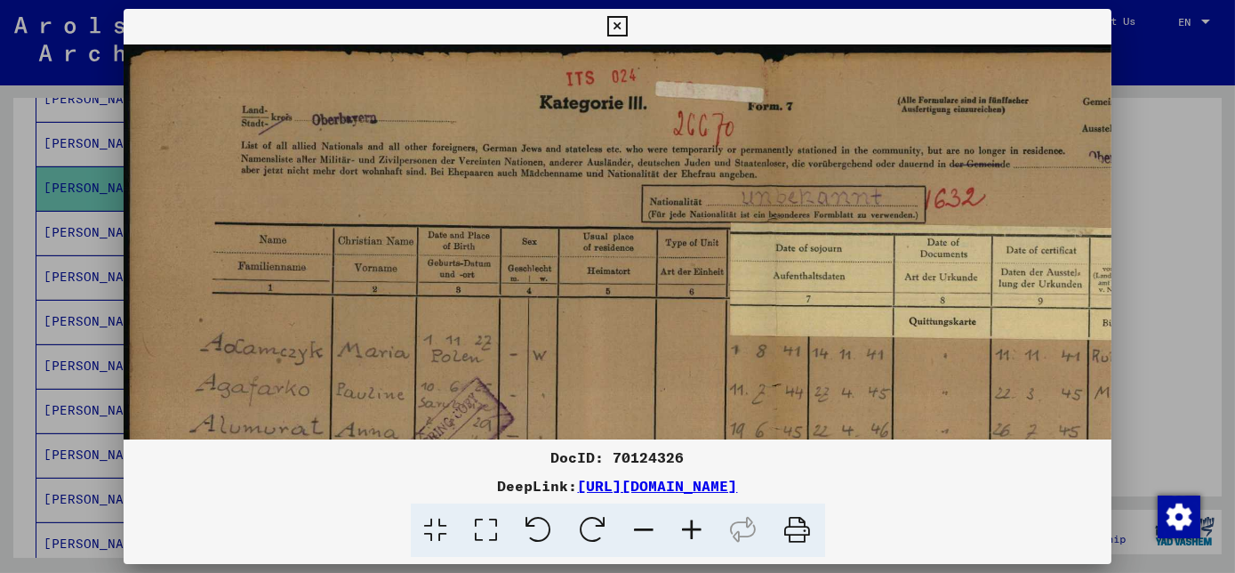
click at [699, 525] on icon at bounding box center [693, 530] width 48 height 54
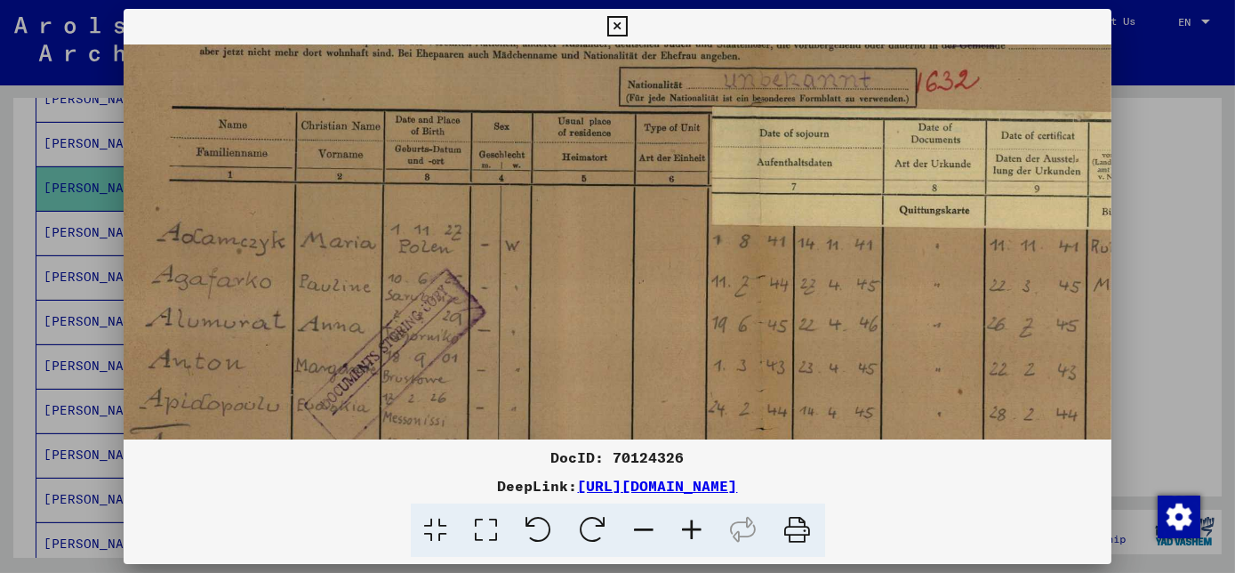
scroll to position [126, 53]
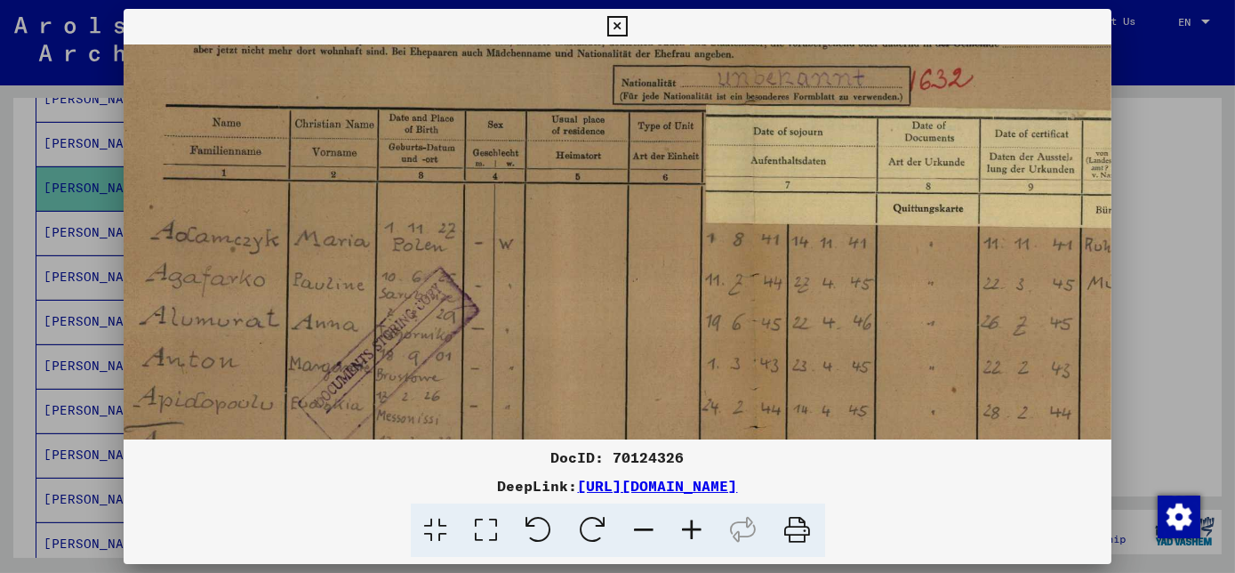
drag, startPoint x: 565, startPoint y: 399, endPoint x: 512, endPoint y: 272, distance: 137.9
click at [512, 272] on img at bounding box center [754, 404] width 1369 height 973
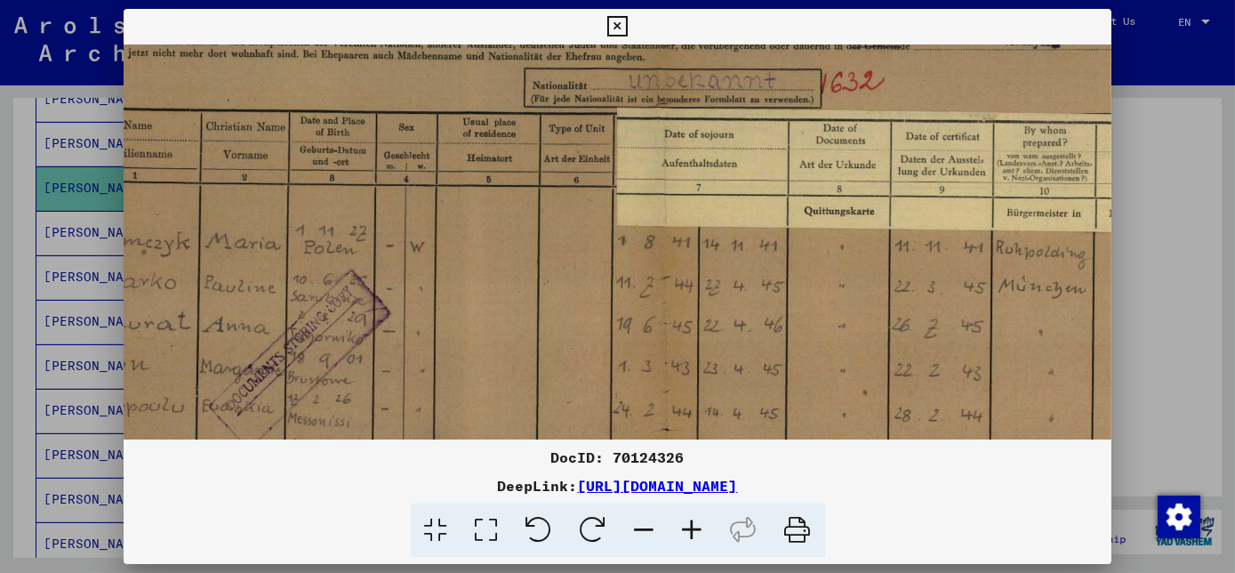
scroll to position [124, 147]
drag, startPoint x: 448, startPoint y: 246, endPoint x: 356, endPoint y: 251, distance: 92.6
click at [356, 251] on img at bounding box center [661, 407] width 1369 height 973
click at [423, 208] on img at bounding box center [661, 407] width 1369 height 973
click at [422, 208] on img at bounding box center [661, 407] width 1369 height 973
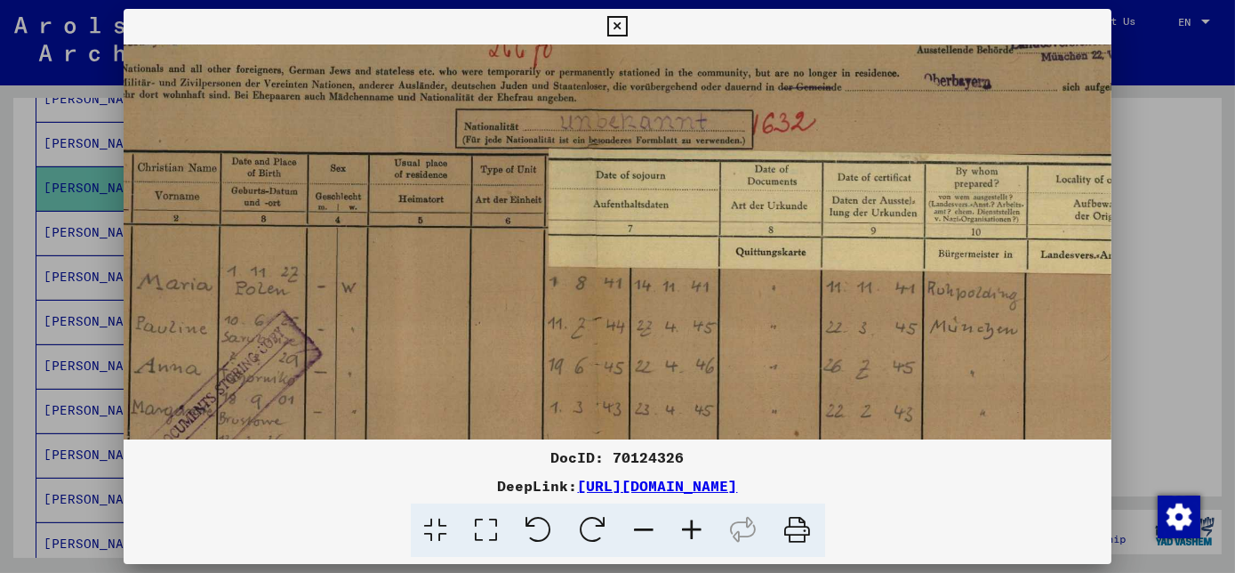
scroll to position [82, 210]
drag, startPoint x: 467, startPoint y: 259, endPoint x: 370, endPoint y: 304, distance: 107.0
click at [401, 308] on img at bounding box center [597, 449] width 1369 height 973
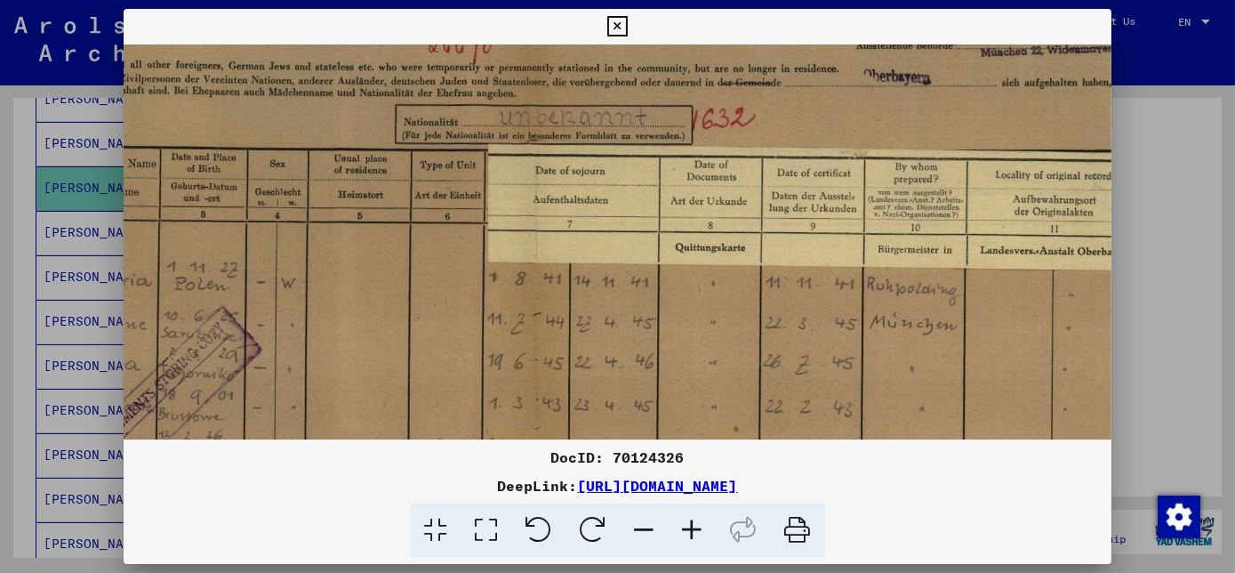
drag, startPoint x: 374, startPoint y: 317, endPoint x: 315, endPoint y: 310, distance: 60.0
click at [315, 310] on img at bounding box center [536, 443] width 1369 height 973
click at [284, 289] on img at bounding box center [537, 442] width 1369 height 973
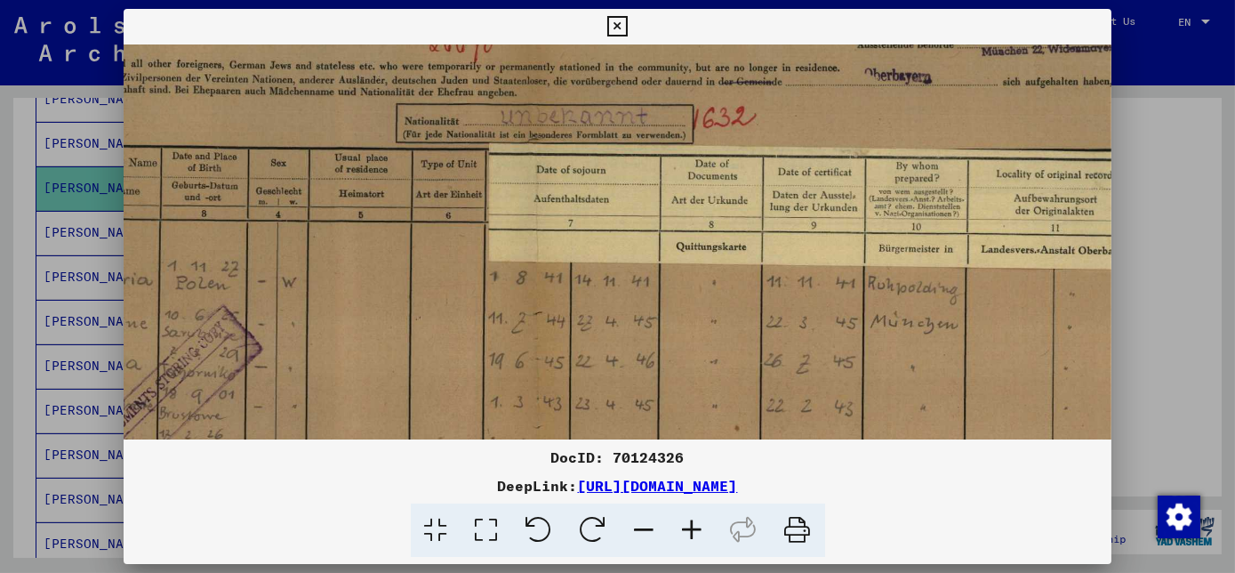
click at [289, 284] on img at bounding box center [537, 442] width 1369 height 973
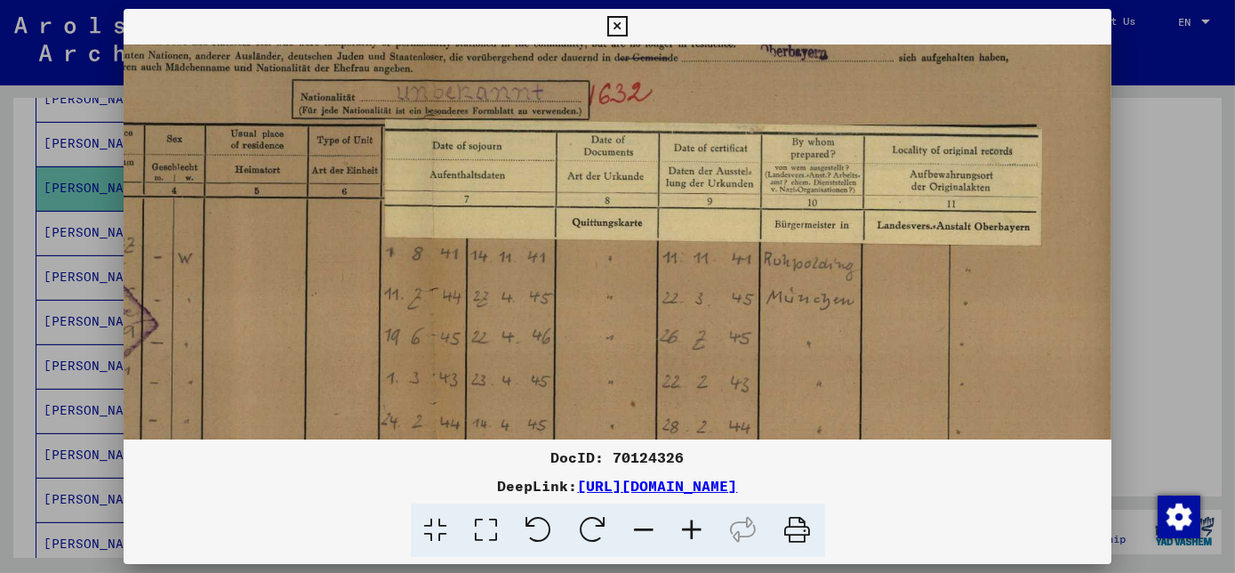
scroll to position [111, 374]
drag, startPoint x: 445, startPoint y: 312, endPoint x: 329, endPoint y: 284, distance: 119.7
click at [329, 284] on img at bounding box center [433, 419] width 1369 height 973
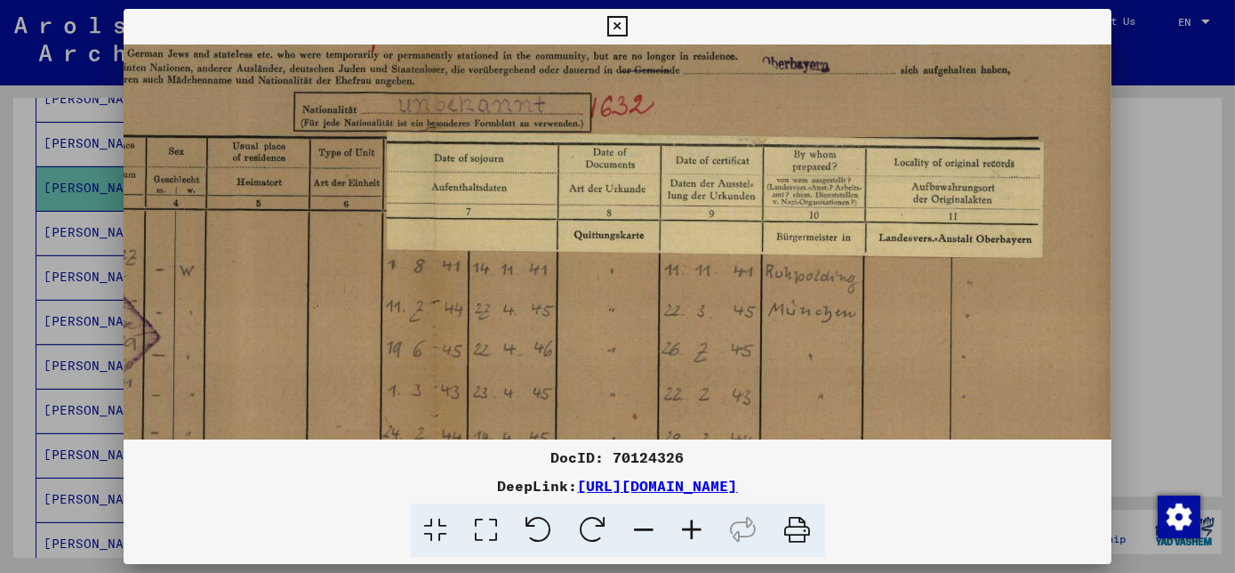
scroll to position [99, 372]
drag, startPoint x: 438, startPoint y: 268, endPoint x: 443, endPoint y: 284, distance: 16.6
click at [441, 285] on img at bounding box center [436, 432] width 1369 height 973
click at [471, 204] on img at bounding box center [436, 433] width 1369 height 973
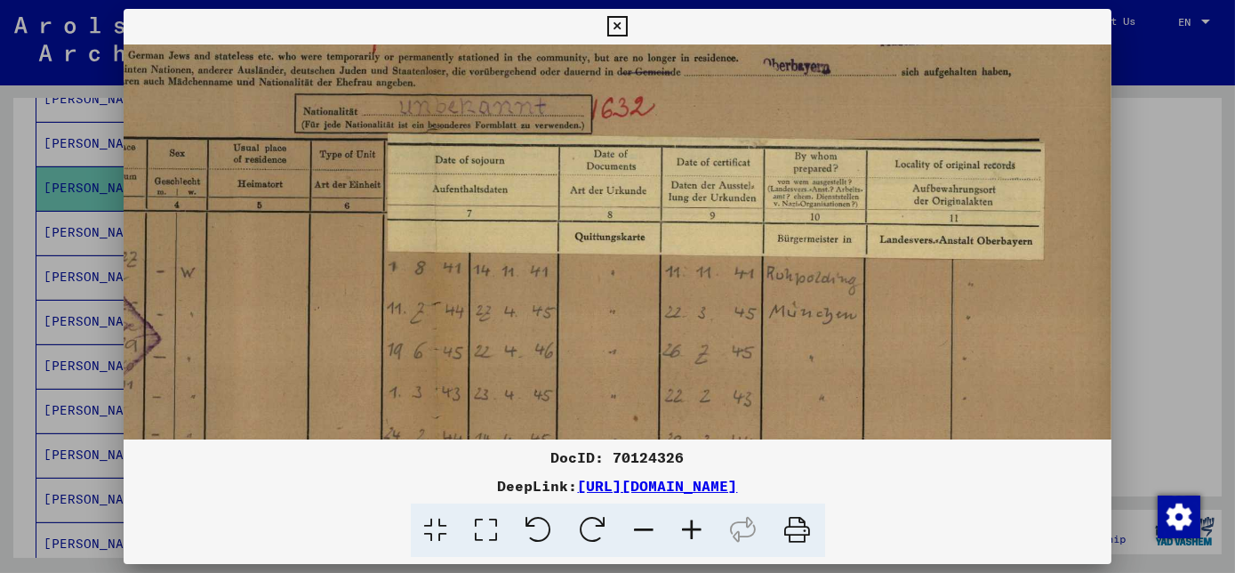
click at [470, 204] on img at bounding box center [436, 433] width 1369 height 973
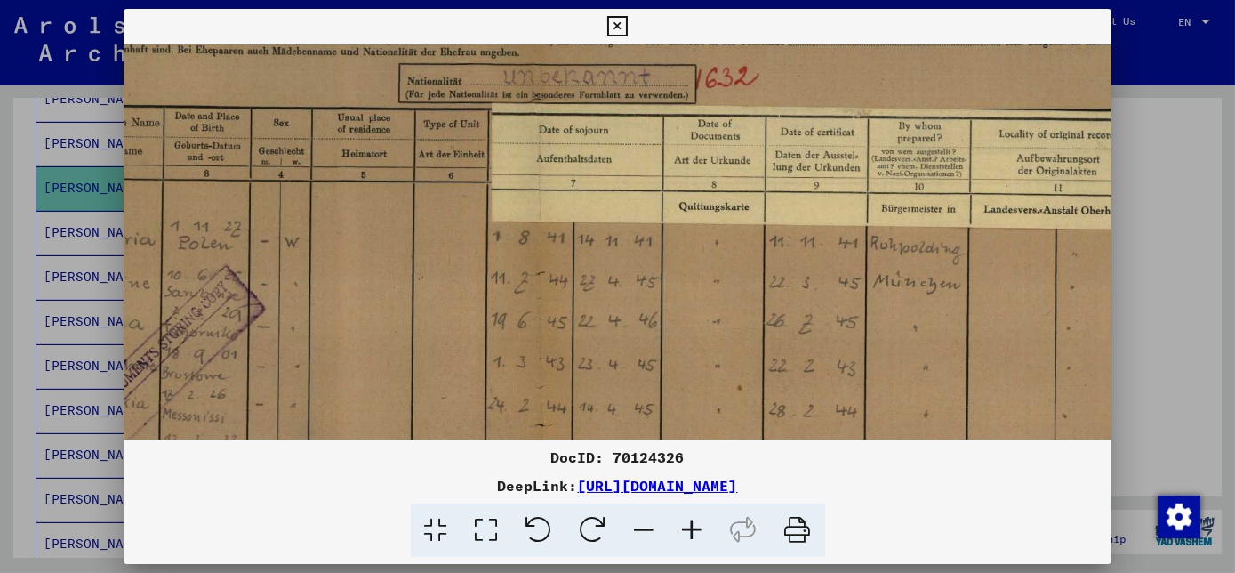
drag, startPoint x: 823, startPoint y: 330, endPoint x: 940, endPoint y: 293, distance: 122.0
click at [940, 293] on img at bounding box center [540, 402] width 1369 height 973
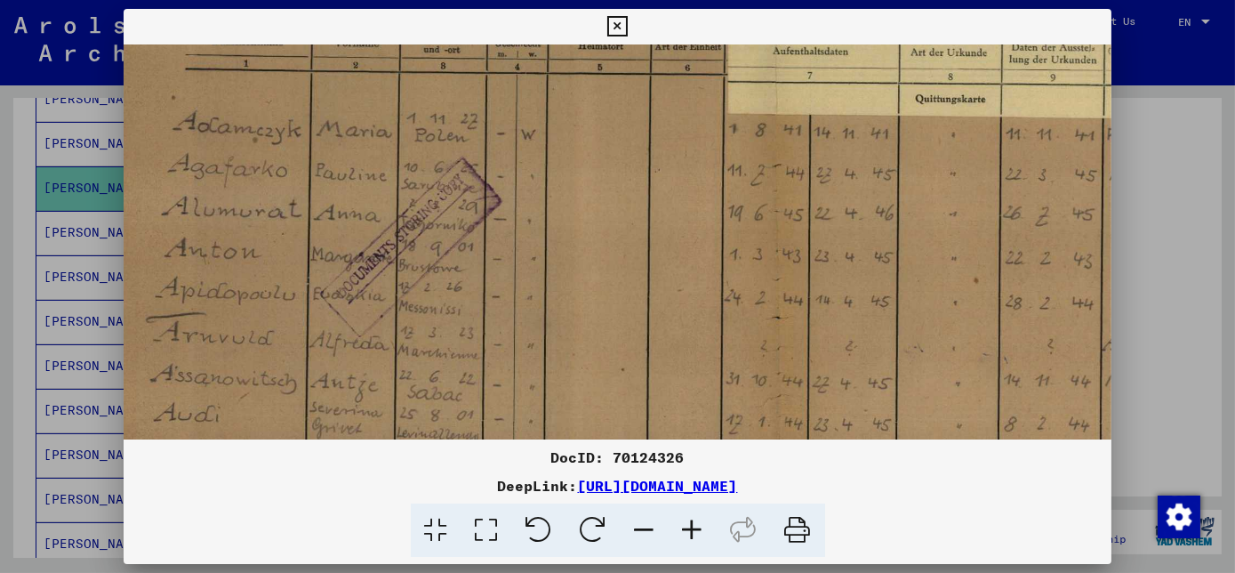
drag, startPoint x: 549, startPoint y: 348, endPoint x: 771, endPoint y: 241, distance: 246.9
click at [771, 241] on img at bounding box center [776, 295] width 1369 height 973
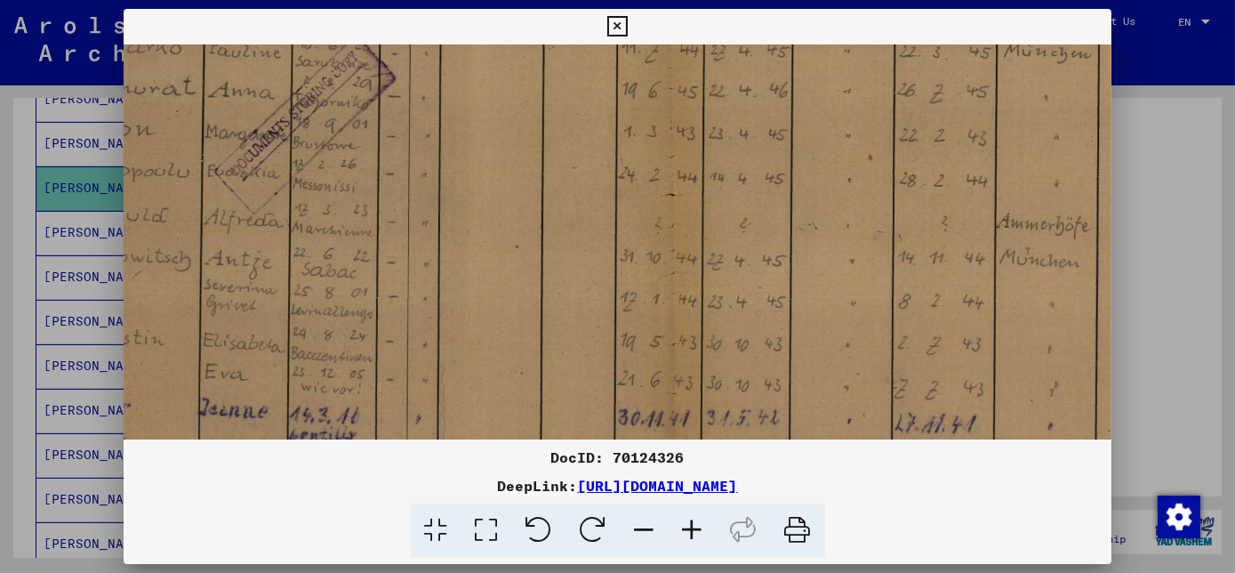
scroll to position [361, 135]
drag, startPoint x: 726, startPoint y: 256, endPoint x: 626, endPoint y: 132, distance: 159.3
click at [626, 132] on img at bounding box center [672, 170] width 1369 height 973
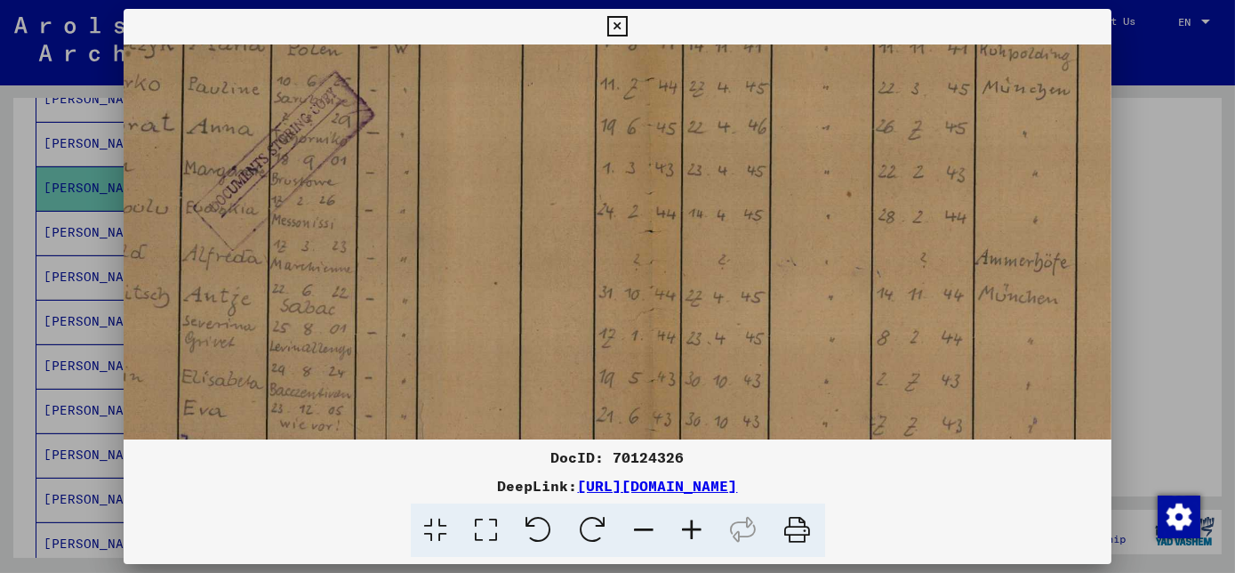
drag, startPoint x: 505, startPoint y: 305, endPoint x: 482, endPoint y: 351, distance: 51.7
click at [482, 351] on img at bounding box center [649, 209] width 1369 height 973
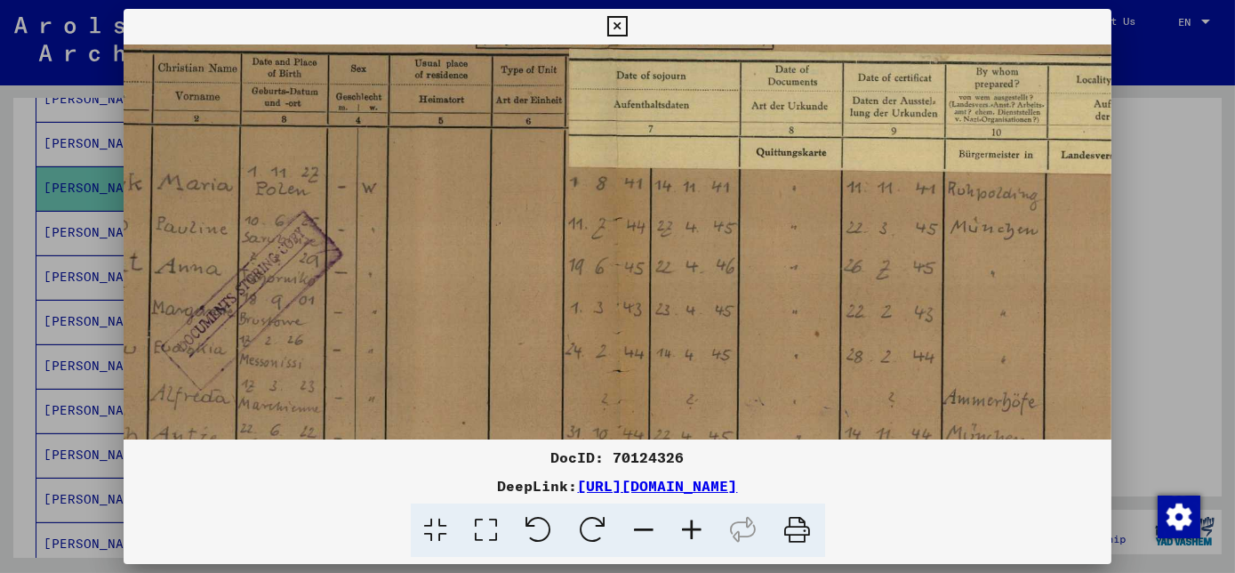
drag, startPoint x: 514, startPoint y: 168, endPoint x: 488, endPoint y: 293, distance: 128.0
click at [488, 293] on img at bounding box center [617, 348] width 1369 height 973
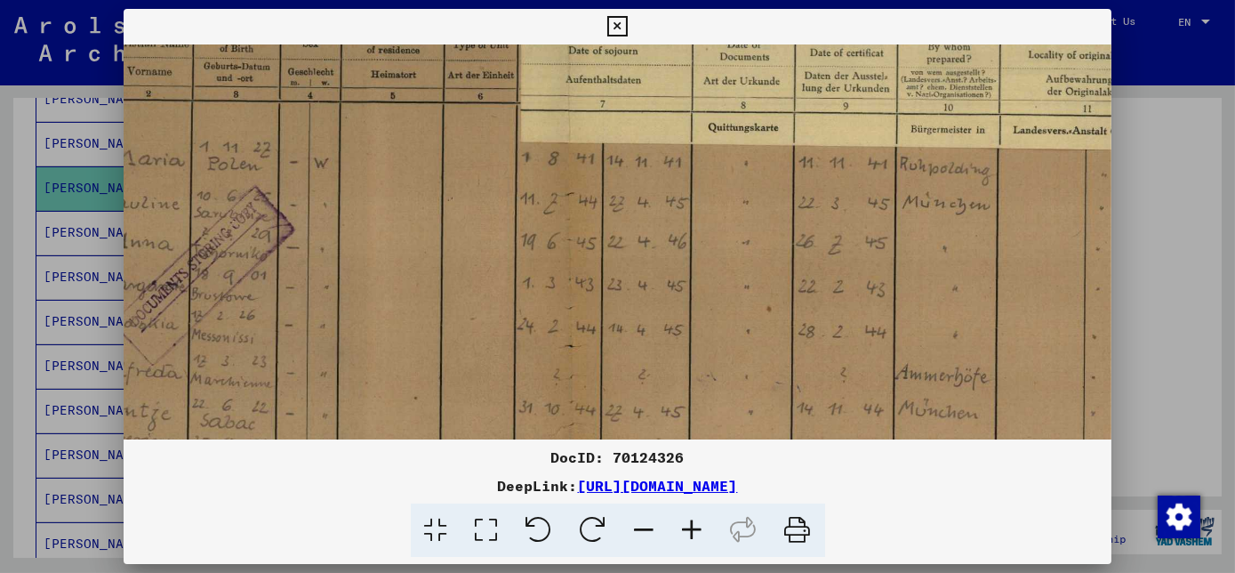
drag, startPoint x: 544, startPoint y: 363, endPoint x: 501, endPoint y: 333, distance: 52.5
click at [499, 334] on img at bounding box center [569, 323] width 1369 height 973
click at [798, 537] on icon at bounding box center [798, 530] width 54 height 54
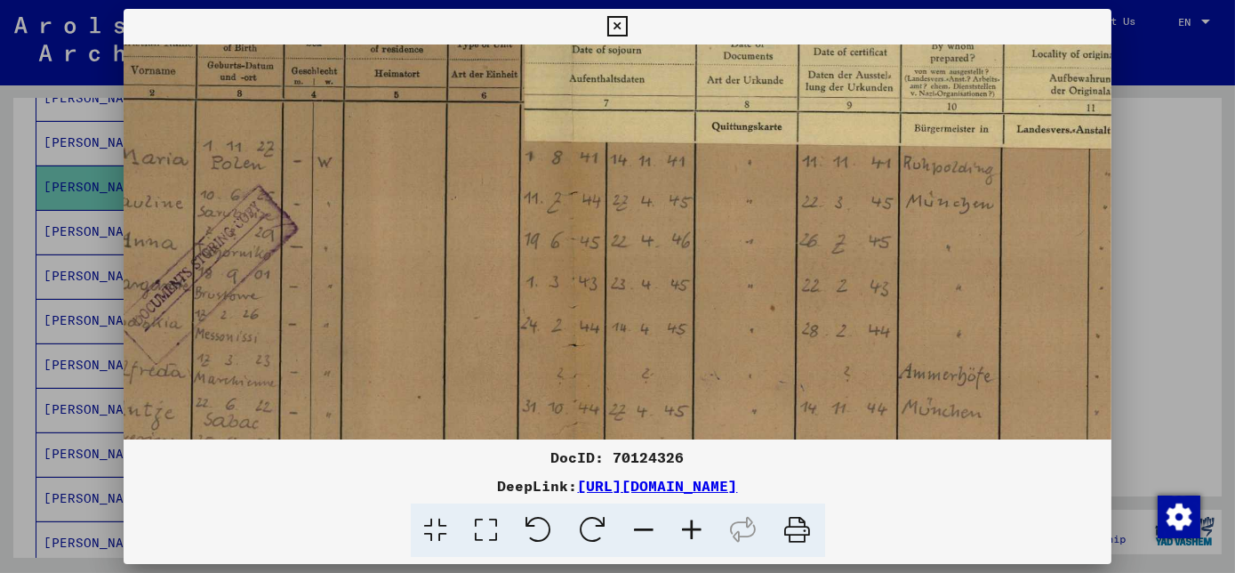
click at [1045, 476] on div "DeepLink: [URL][DOMAIN_NAME]" at bounding box center [618, 485] width 988 height 21
click at [1152, 158] on div at bounding box center [617, 286] width 1235 height 573
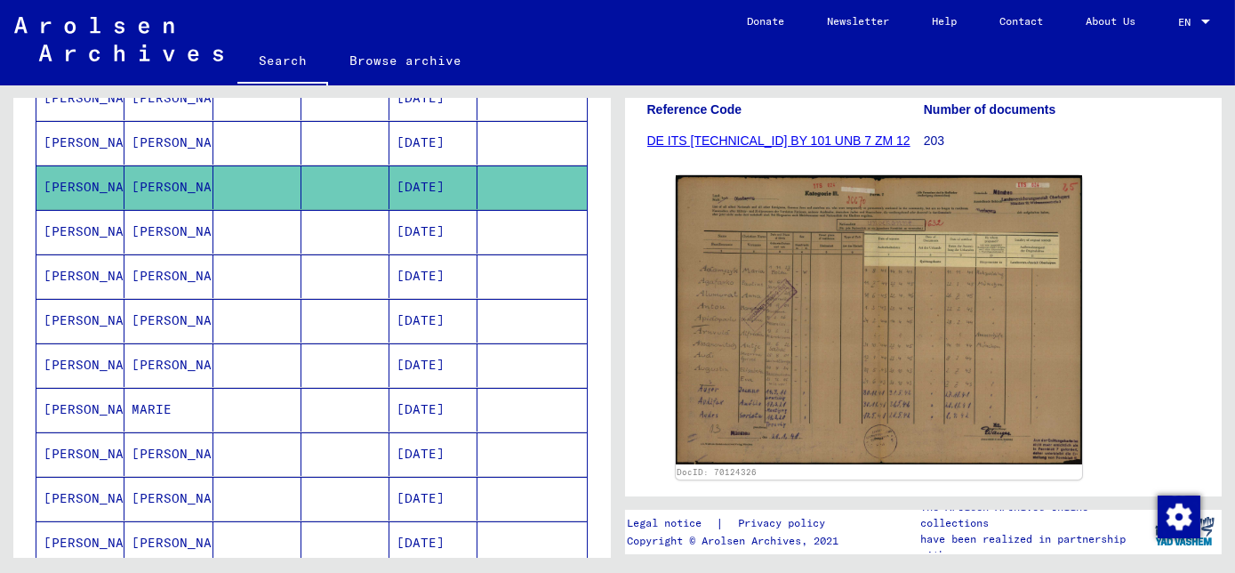
click at [260, 218] on mat-cell at bounding box center [257, 232] width 88 height 44
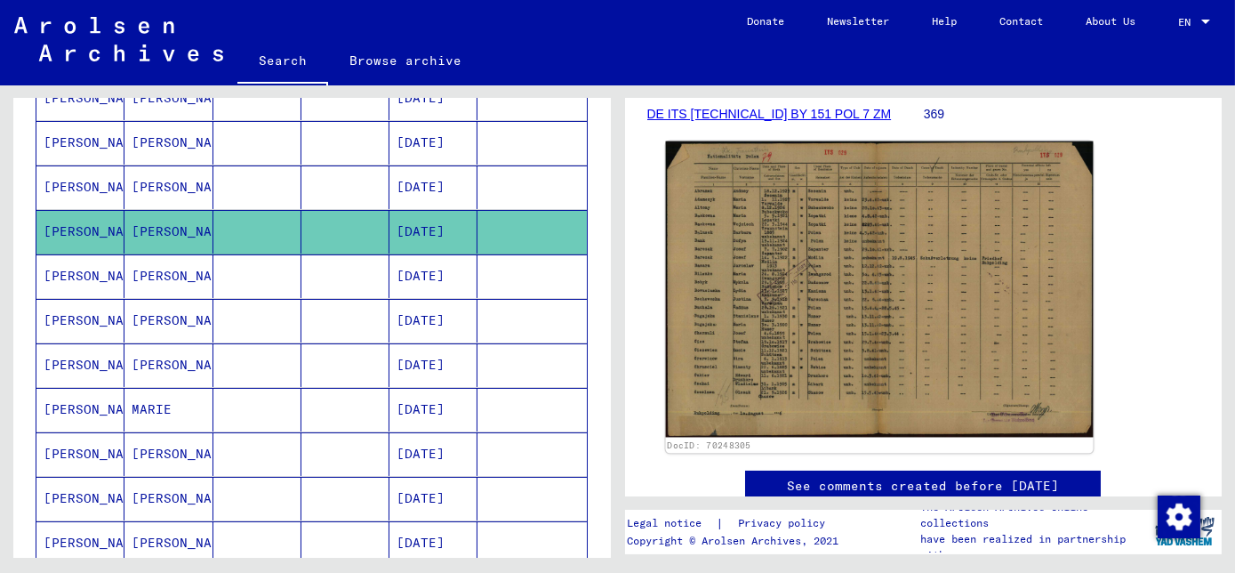
scroll to position [242, 0]
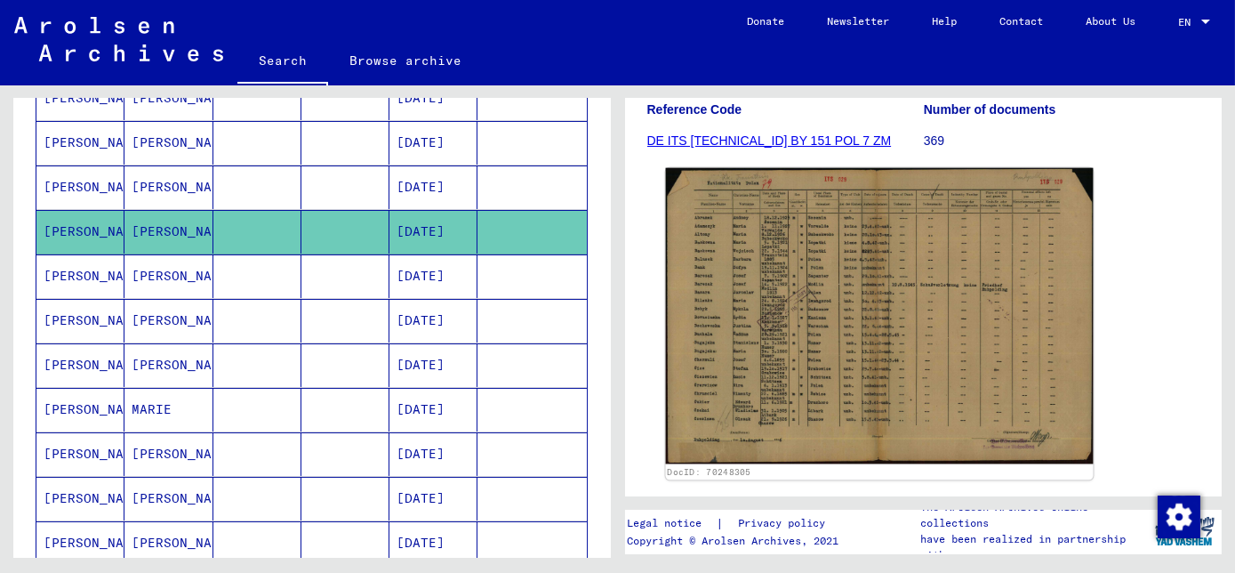
click at [919, 350] on img at bounding box center [878, 316] width 427 height 296
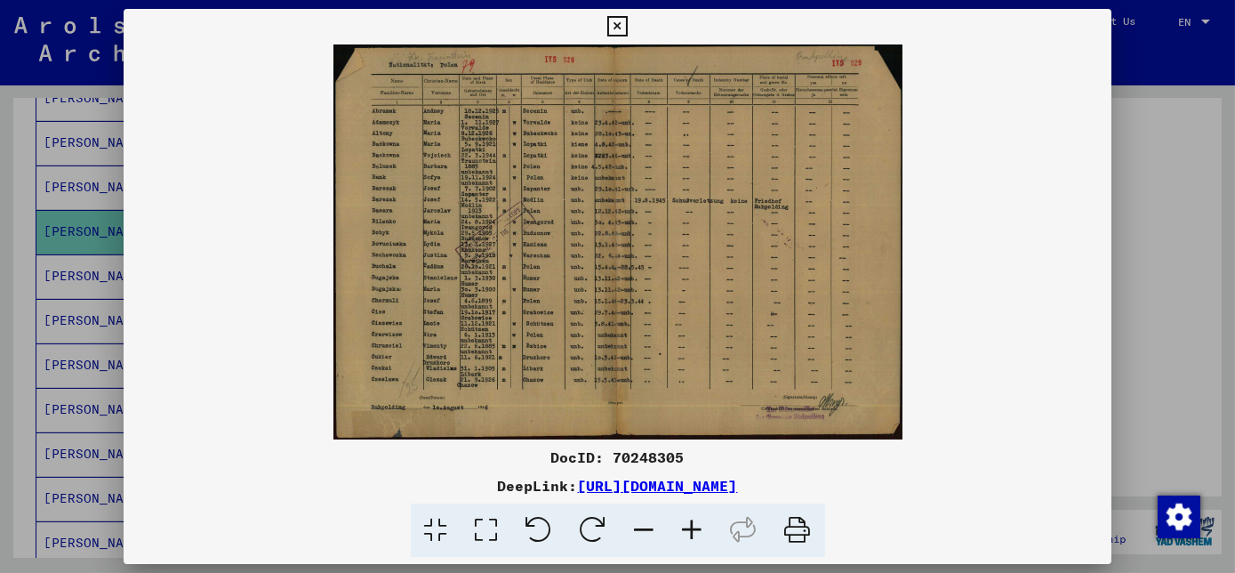
click at [699, 531] on icon at bounding box center [693, 530] width 48 height 54
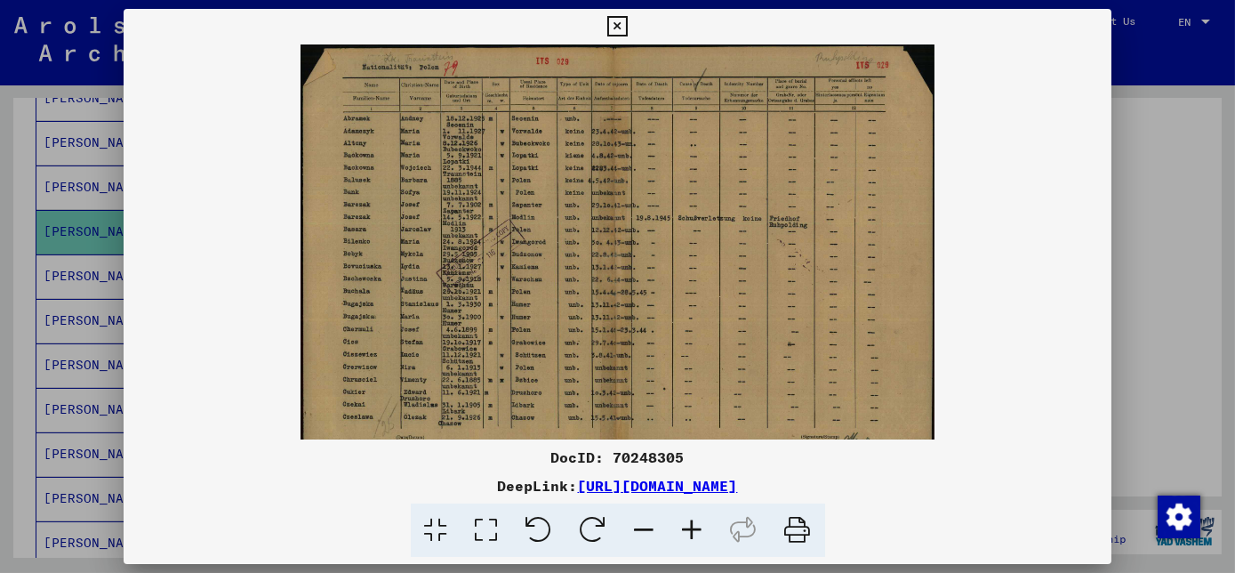
click at [699, 531] on icon at bounding box center [693, 530] width 48 height 54
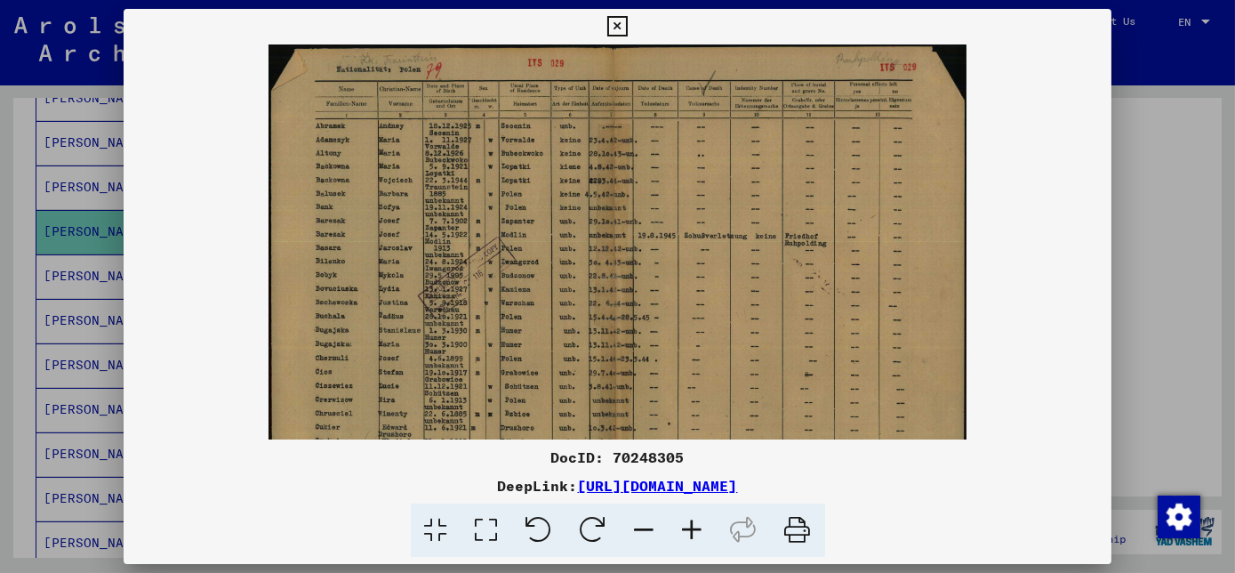
click at [699, 533] on icon at bounding box center [693, 530] width 48 height 54
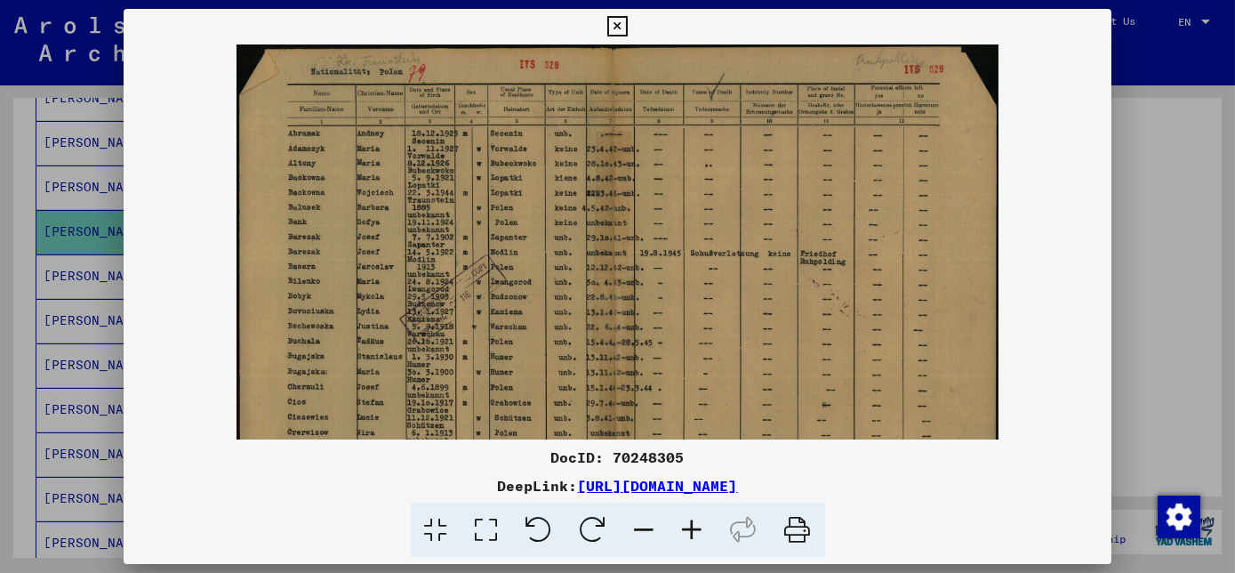
click at [699, 533] on icon at bounding box center [693, 530] width 48 height 54
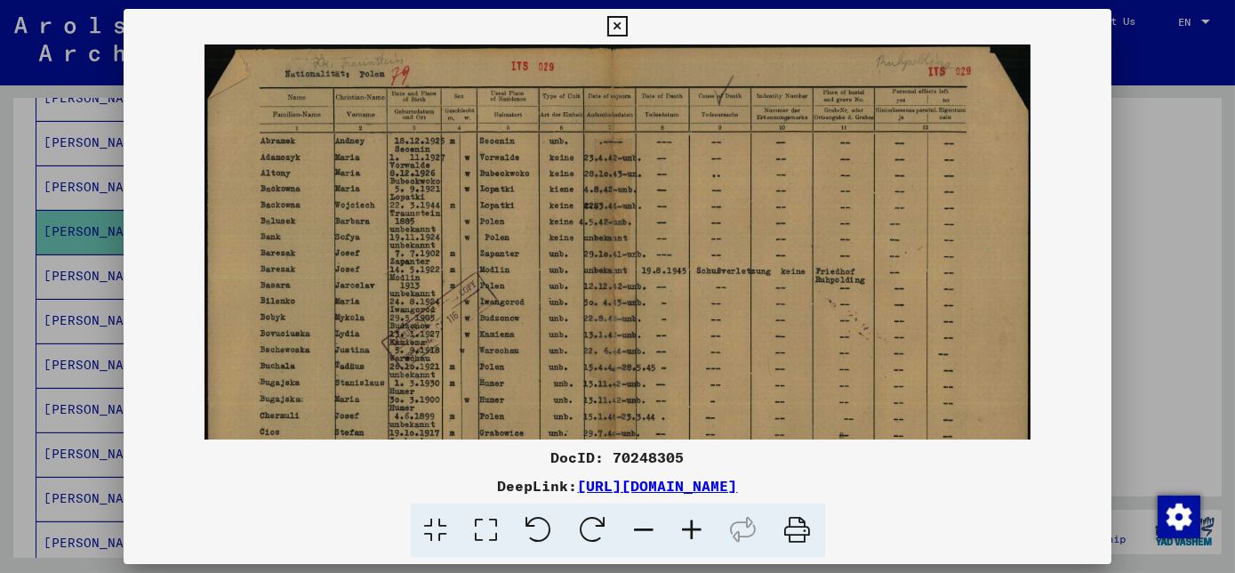
click at [700, 533] on icon at bounding box center [693, 530] width 48 height 54
click at [701, 534] on icon at bounding box center [693, 530] width 48 height 54
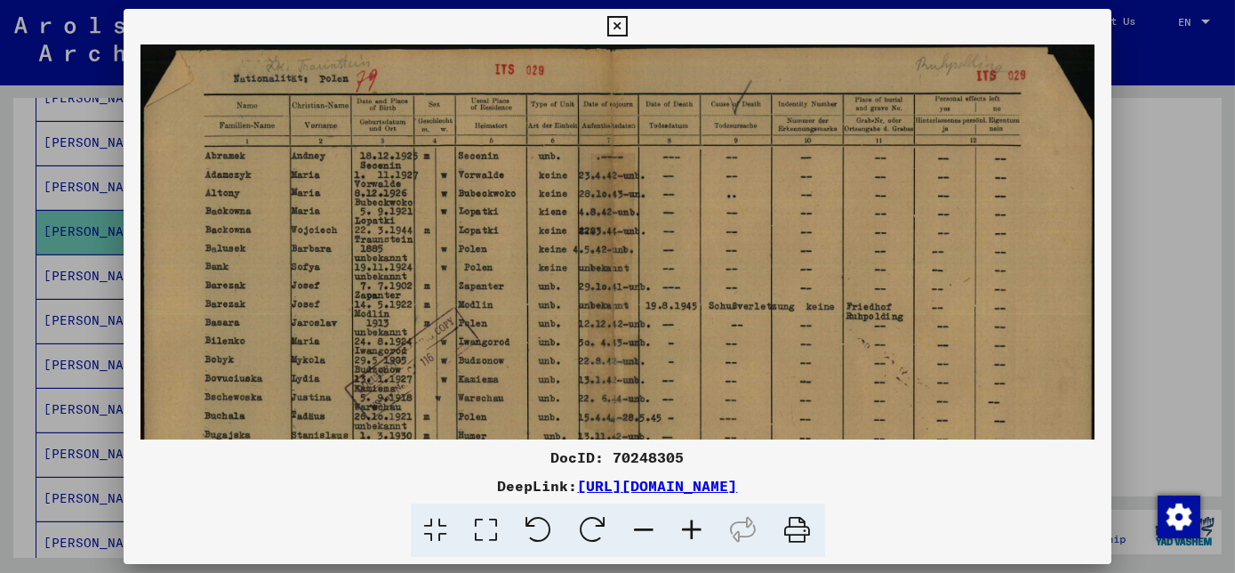
click at [701, 534] on icon at bounding box center [693, 530] width 48 height 54
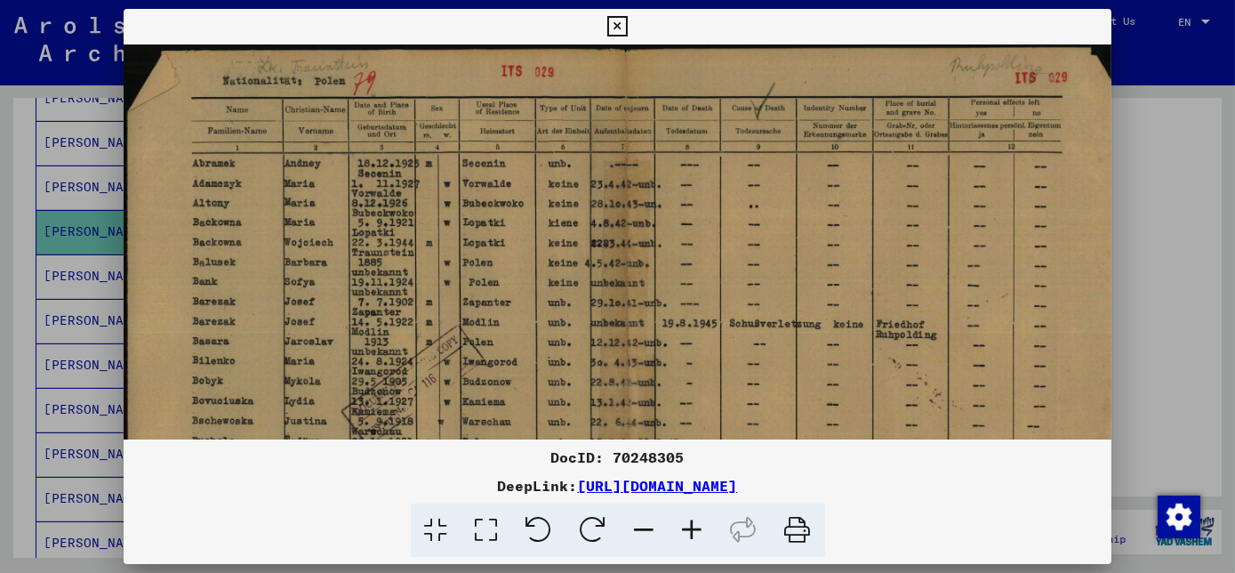
click at [703, 533] on icon at bounding box center [693, 530] width 48 height 54
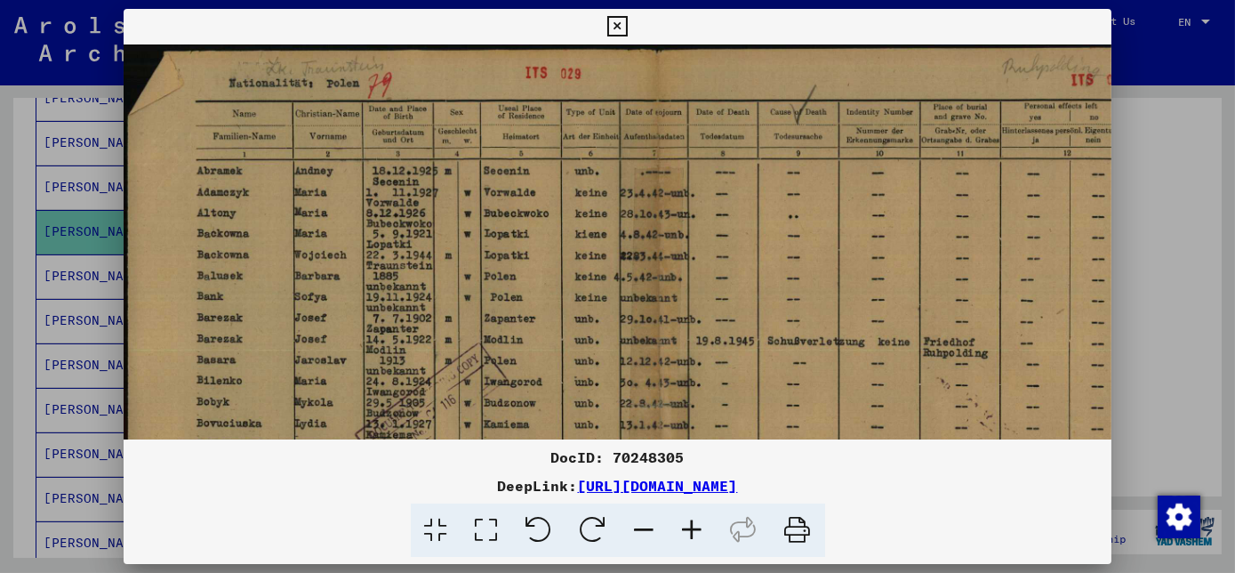
click at [704, 534] on icon at bounding box center [693, 530] width 48 height 54
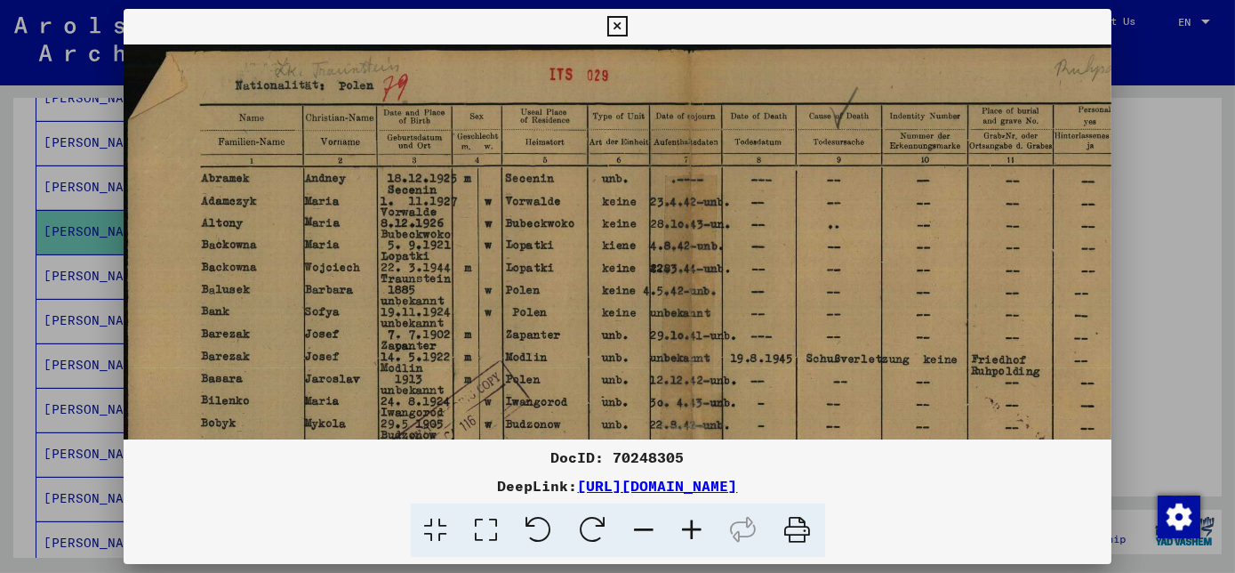
click at [706, 533] on icon at bounding box center [693, 530] width 48 height 54
click at [707, 534] on icon at bounding box center [693, 530] width 48 height 54
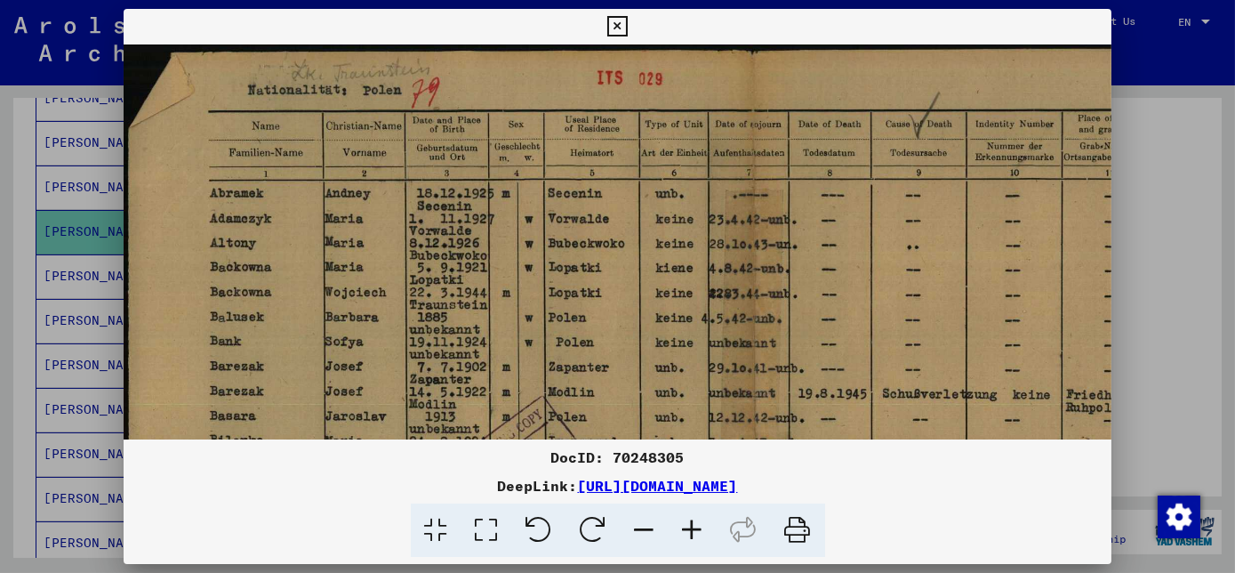
click at [707, 534] on icon at bounding box center [693, 530] width 48 height 54
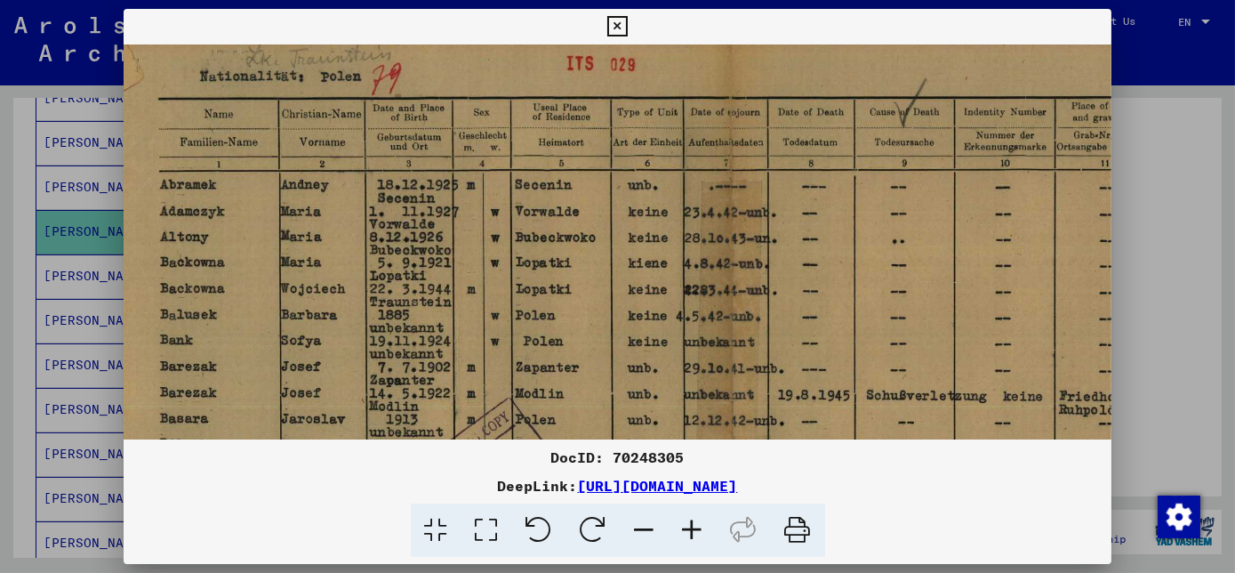
scroll to position [16, 55]
drag, startPoint x: 701, startPoint y: 357, endPoint x: 643, endPoint y: 336, distance: 62.4
click at [643, 336] on img at bounding box center [737, 492] width 1338 height 928
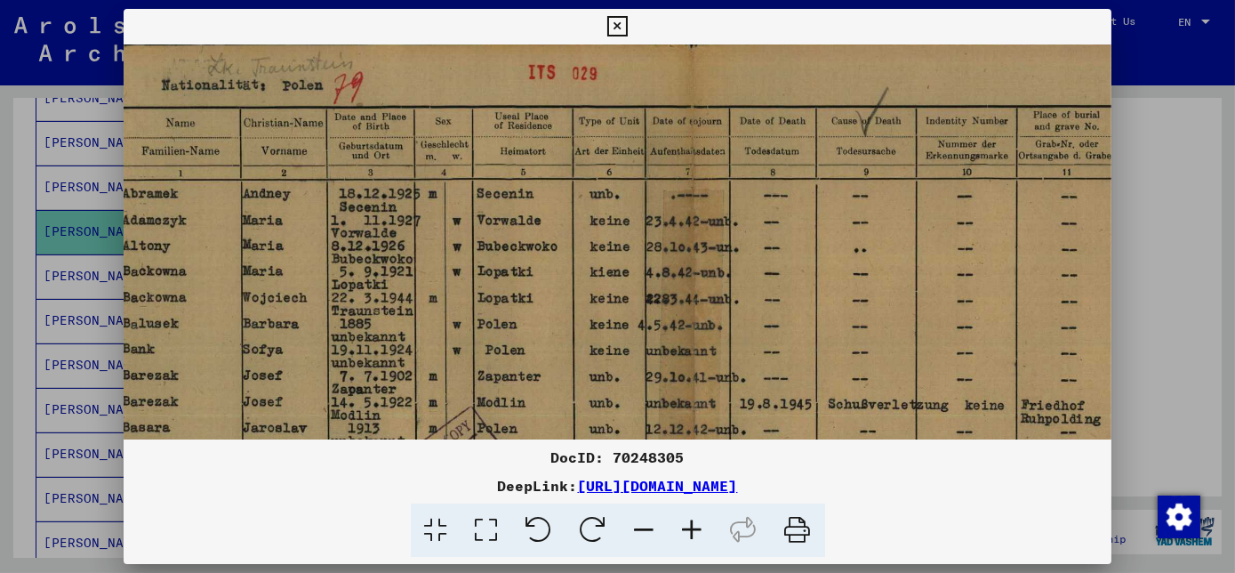
scroll to position [4, 85]
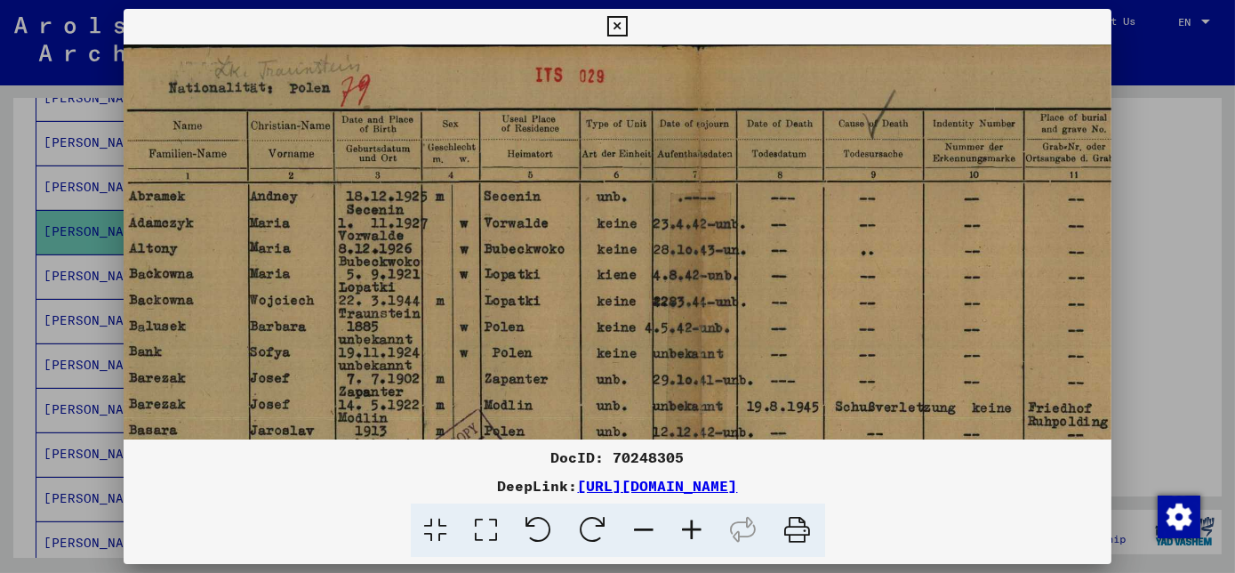
drag, startPoint x: 393, startPoint y: 213, endPoint x: 370, endPoint y: 228, distance: 27.1
click at [370, 228] on img at bounding box center [707, 504] width 1338 height 928
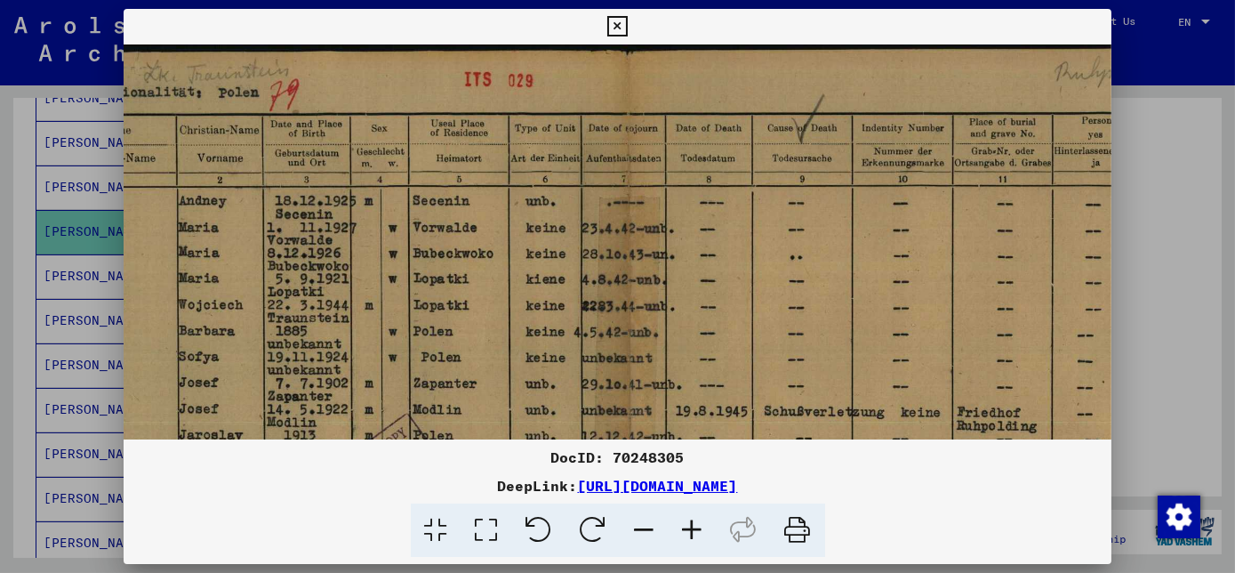
scroll to position [0, 156]
drag, startPoint x: 393, startPoint y: 229, endPoint x: 318, endPoint y: 253, distance: 78.4
click at [318, 253] on img at bounding box center [636, 508] width 1338 height 928
click at [326, 202] on img at bounding box center [636, 508] width 1338 height 928
click at [327, 201] on img at bounding box center [636, 508] width 1338 height 928
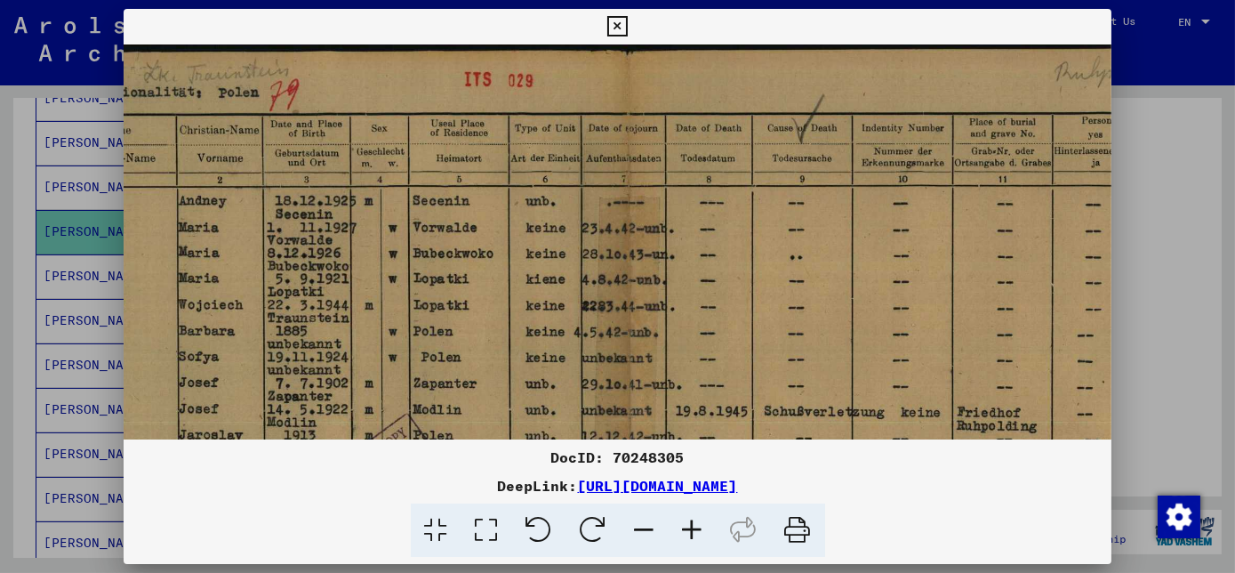
click at [311, 242] on img at bounding box center [636, 508] width 1338 height 928
click at [446, 138] on img at bounding box center [636, 508] width 1338 height 928
click at [691, 535] on icon at bounding box center [693, 530] width 48 height 54
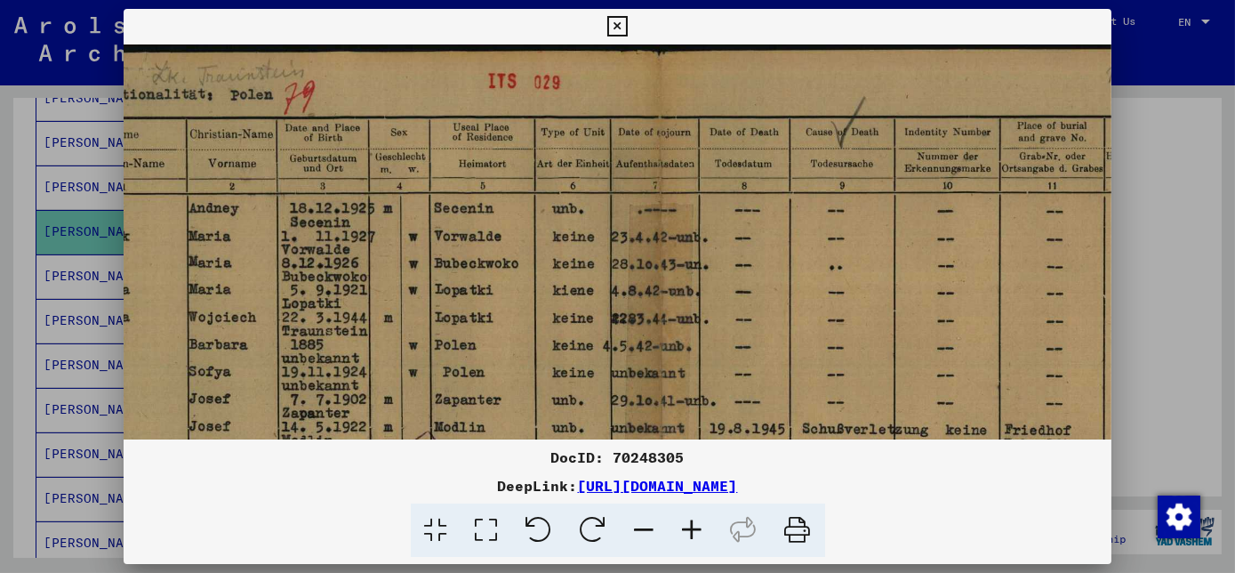
click at [690, 534] on icon at bounding box center [693, 530] width 48 height 54
click at [689, 534] on icon at bounding box center [693, 530] width 48 height 54
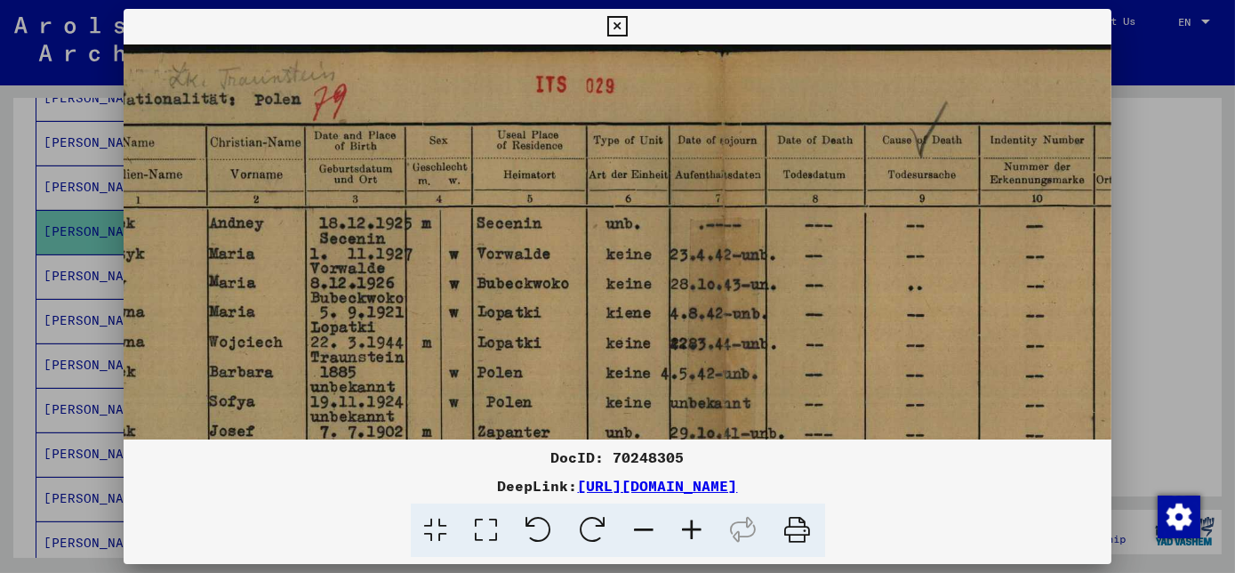
click at [689, 534] on icon at bounding box center [693, 530] width 48 height 54
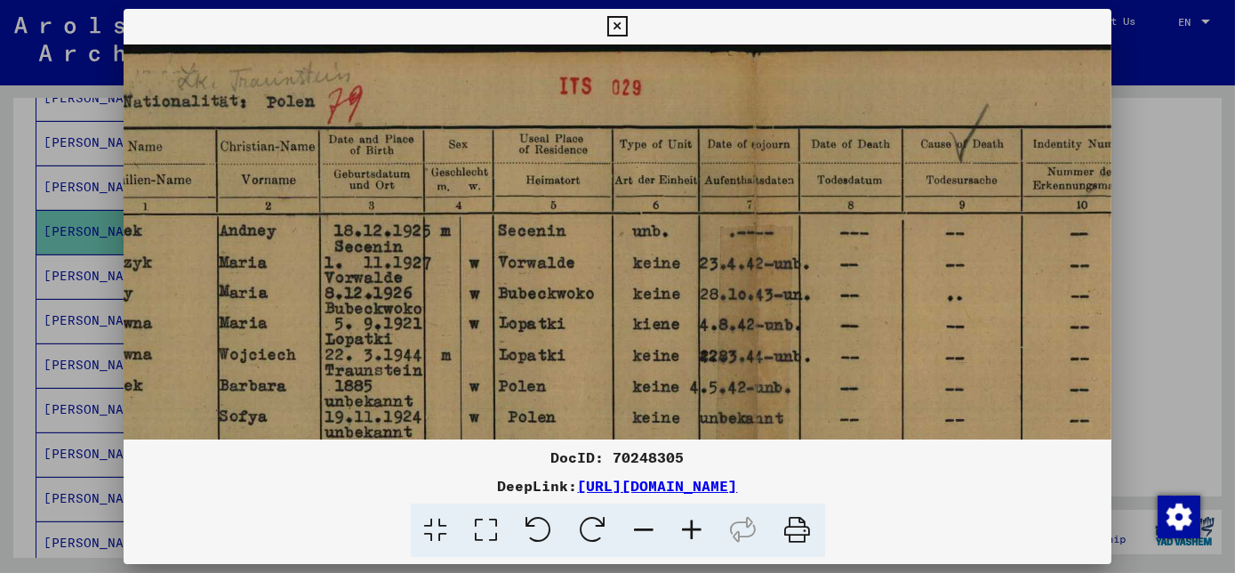
click at [689, 534] on icon at bounding box center [693, 530] width 48 height 54
click at [689, 533] on icon at bounding box center [693, 530] width 48 height 54
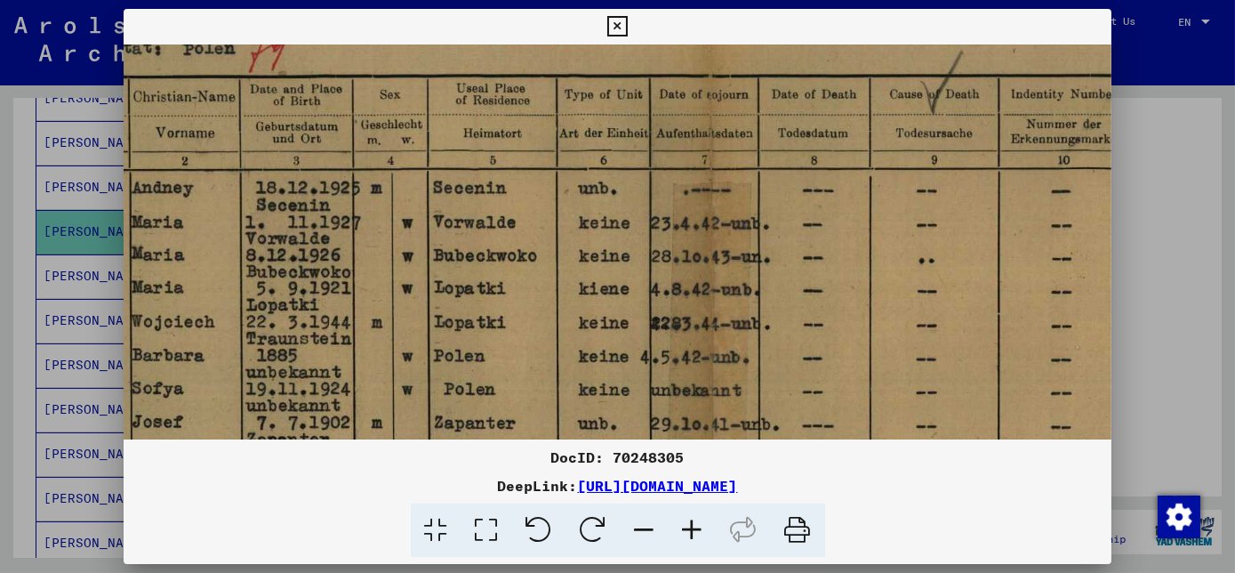
scroll to position [59, 265]
drag, startPoint x: 619, startPoint y: 306, endPoint x: 512, endPoint y: 242, distance: 124.4
click at [512, 242] on img at bounding box center [720, 583] width 1722 height 1195
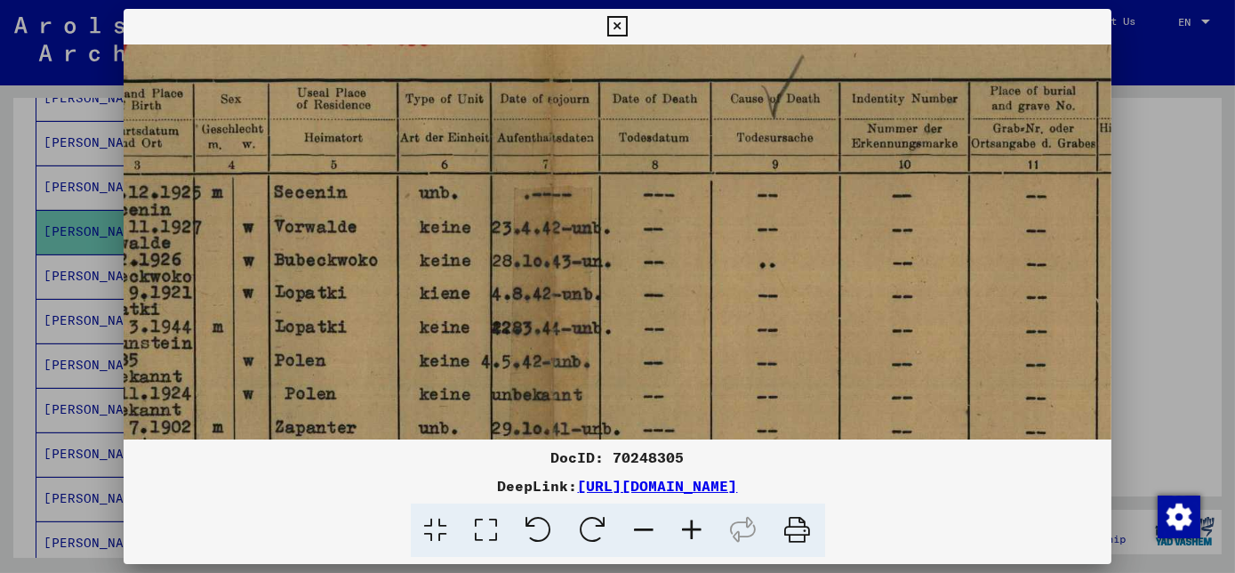
drag, startPoint x: 612, startPoint y: 236, endPoint x: 450, endPoint y: 244, distance: 162.0
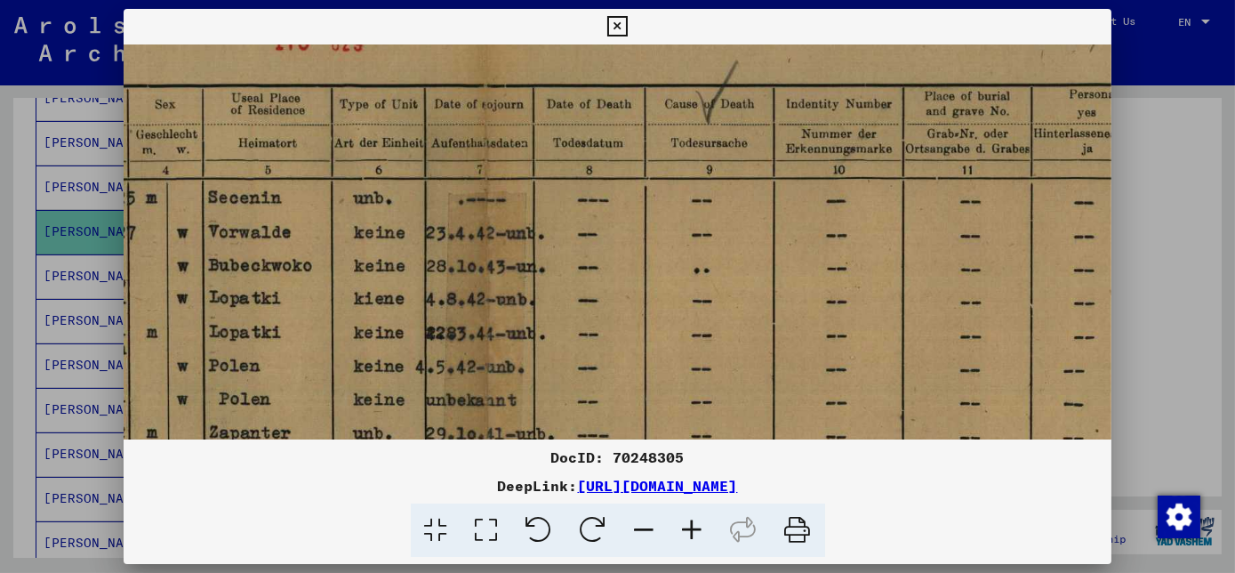
scroll to position [48, 490]
drag, startPoint x: 559, startPoint y: 242, endPoint x: 487, endPoint y: 247, distance: 72.2
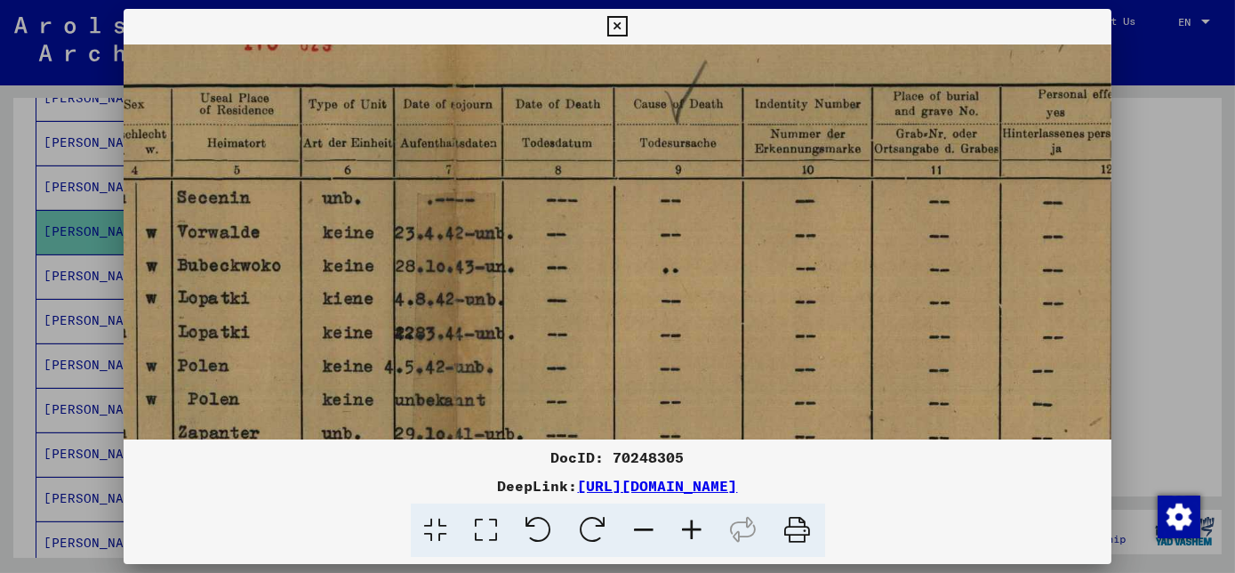
scroll to position [48, 526]
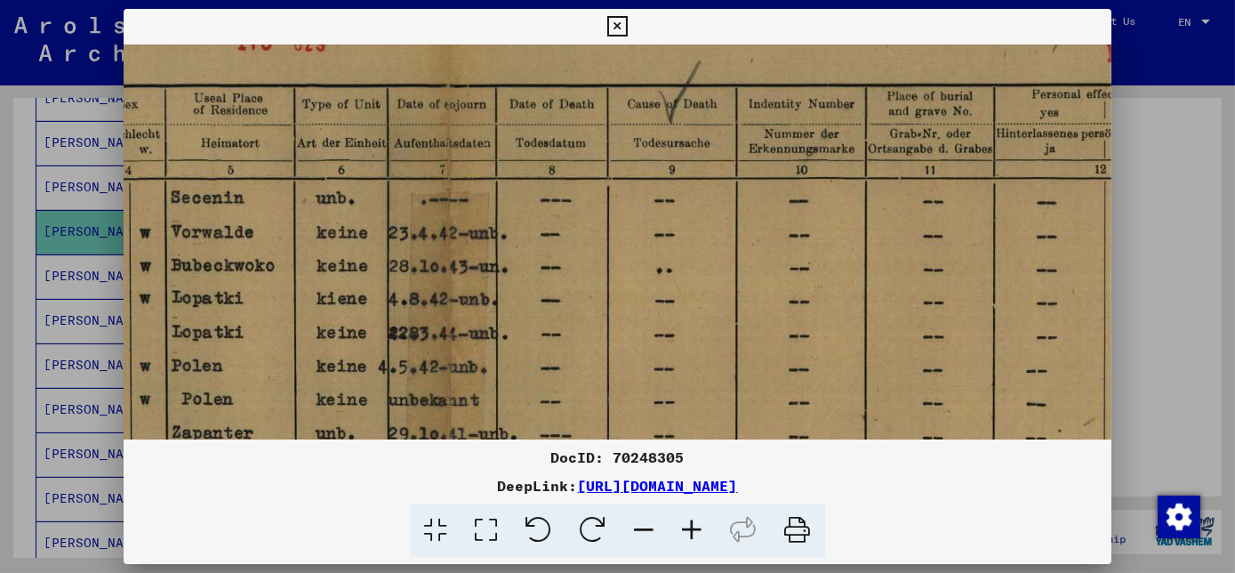
drag, startPoint x: 521, startPoint y: 242, endPoint x: 484, endPoint y: 242, distance: 37.3
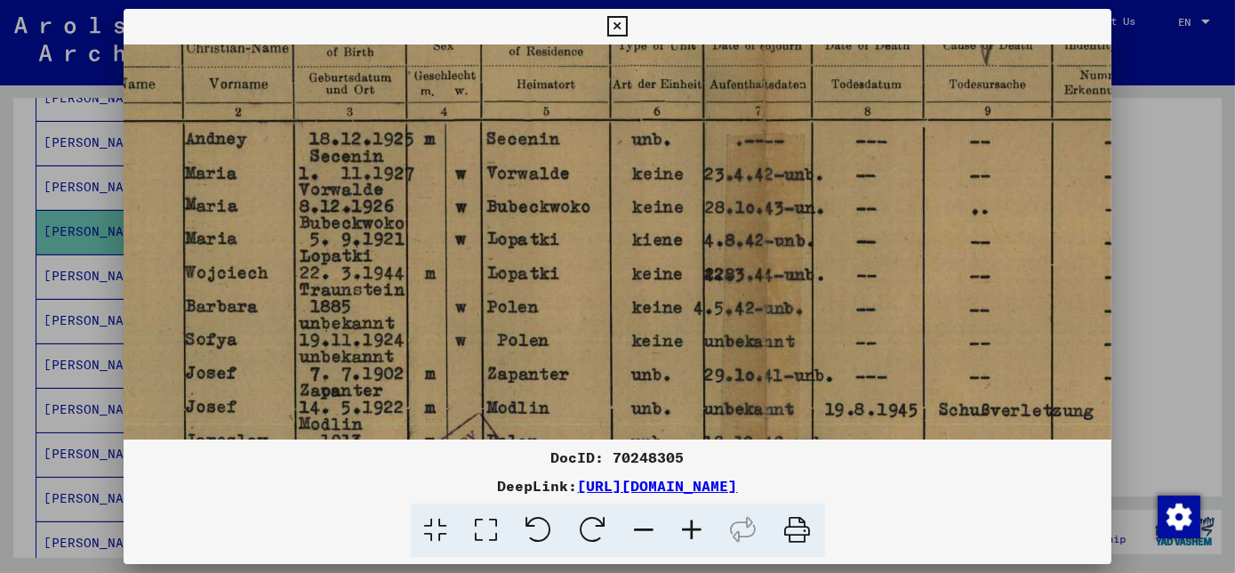
drag, startPoint x: 493, startPoint y: 251, endPoint x: 670, endPoint y: 192, distance: 186.4
click at [670, 192] on img at bounding box center [774, 535] width 1722 height 1195
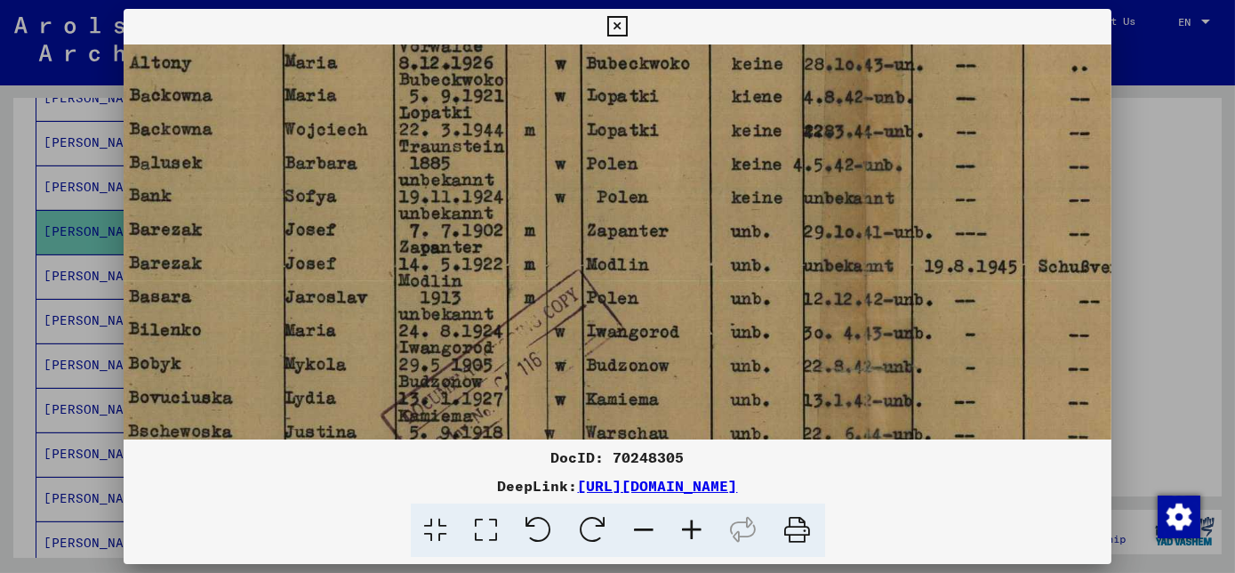
scroll to position [242, 128]
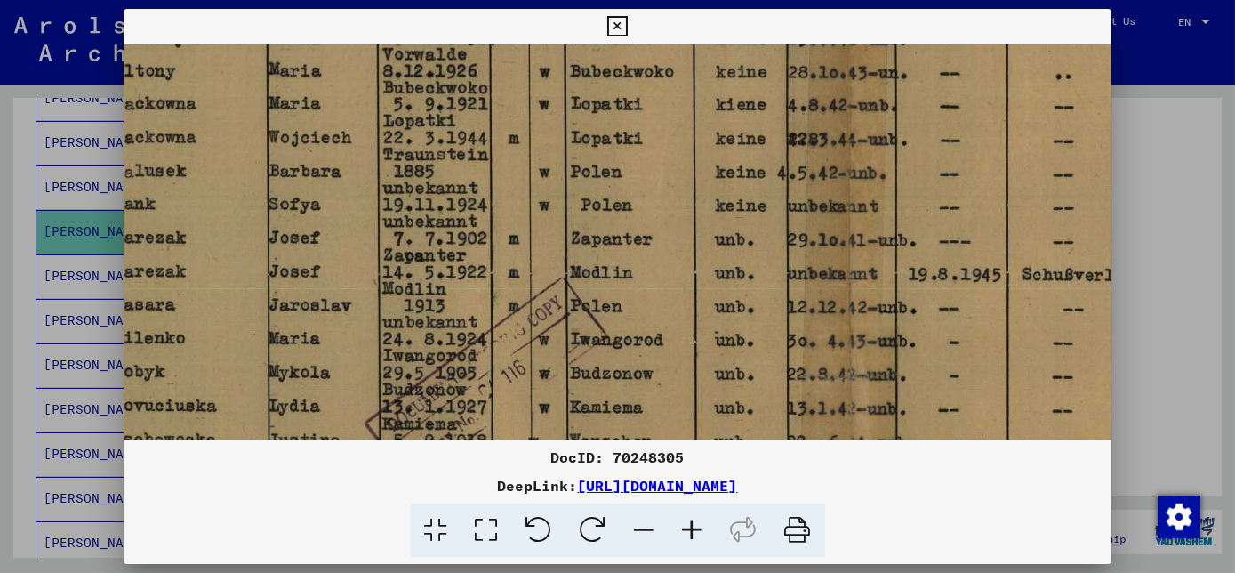
drag, startPoint x: 566, startPoint y: 317, endPoint x: 649, endPoint y: 174, distance: 165.3
click at [649, 174] on img at bounding box center [857, 400] width 1722 height 1195
click at [794, 533] on icon at bounding box center [798, 530] width 54 height 54
click at [1119, 397] on div at bounding box center [617, 286] width 1235 height 573
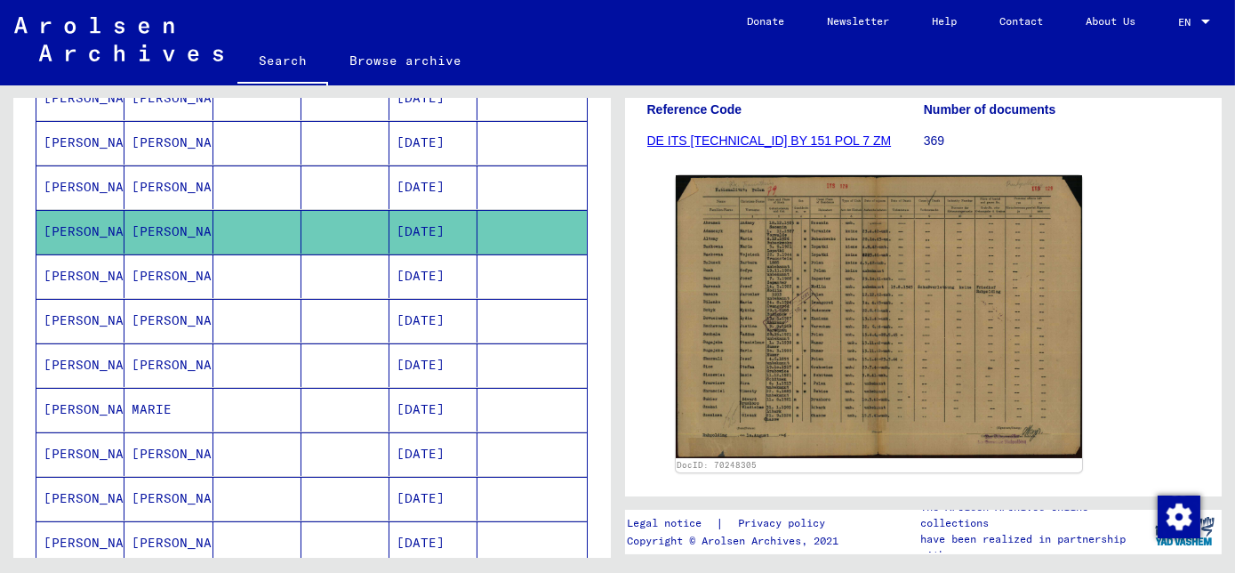
click at [391, 267] on mat-cell "[DATE]" at bounding box center [433, 276] width 88 height 44
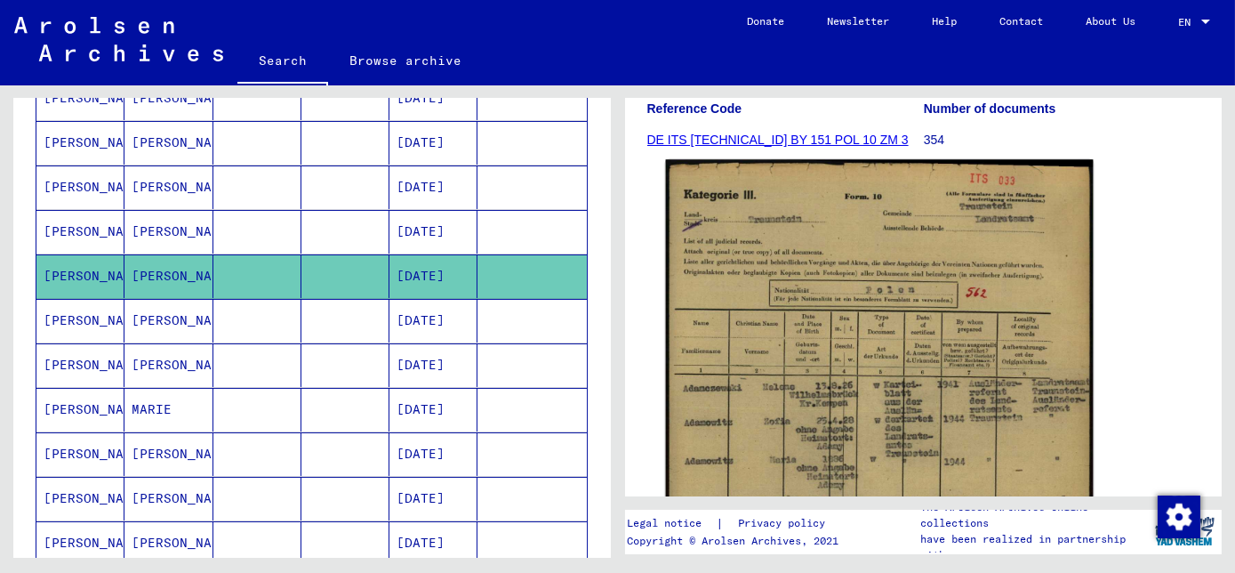
scroll to position [242, 0]
click at [836, 328] on img at bounding box center [878, 465] width 427 height 610
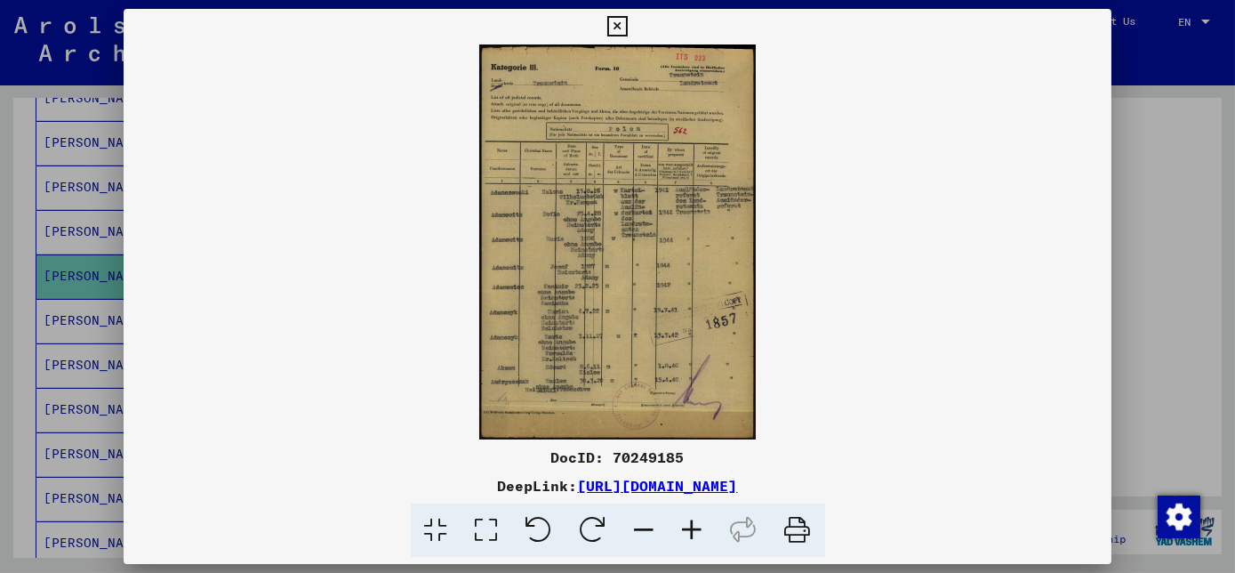
click at [700, 531] on icon at bounding box center [693, 530] width 48 height 54
click at [698, 531] on icon at bounding box center [693, 530] width 48 height 54
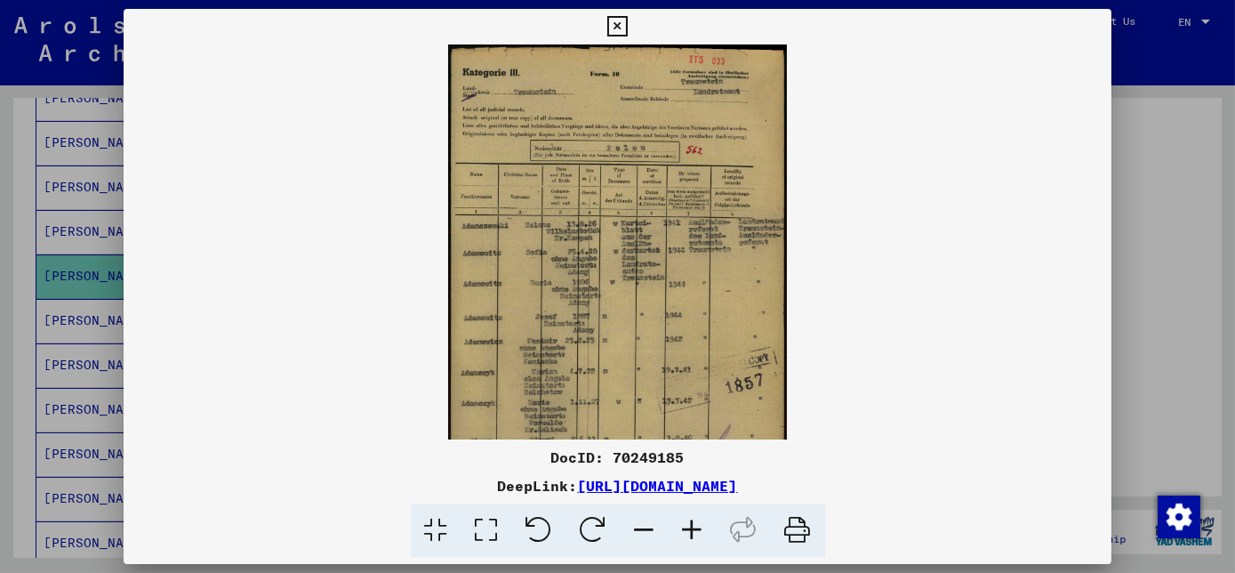
click at [698, 530] on icon at bounding box center [693, 530] width 48 height 54
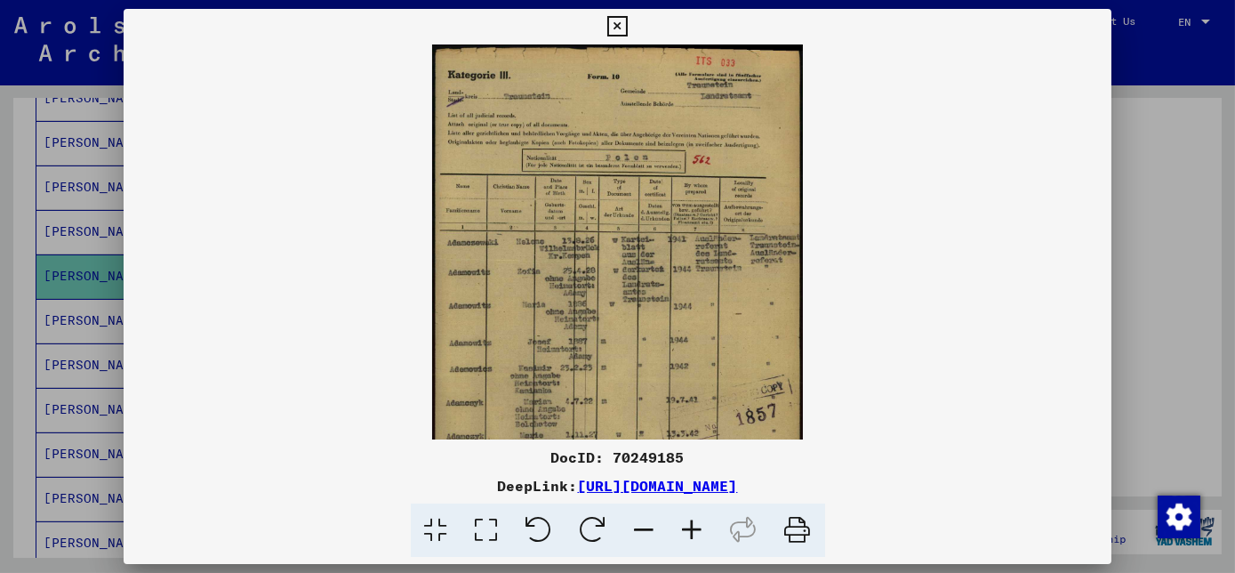
click at [699, 530] on icon at bounding box center [693, 530] width 48 height 54
click at [699, 528] on icon at bounding box center [693, 530] width 48 height 54
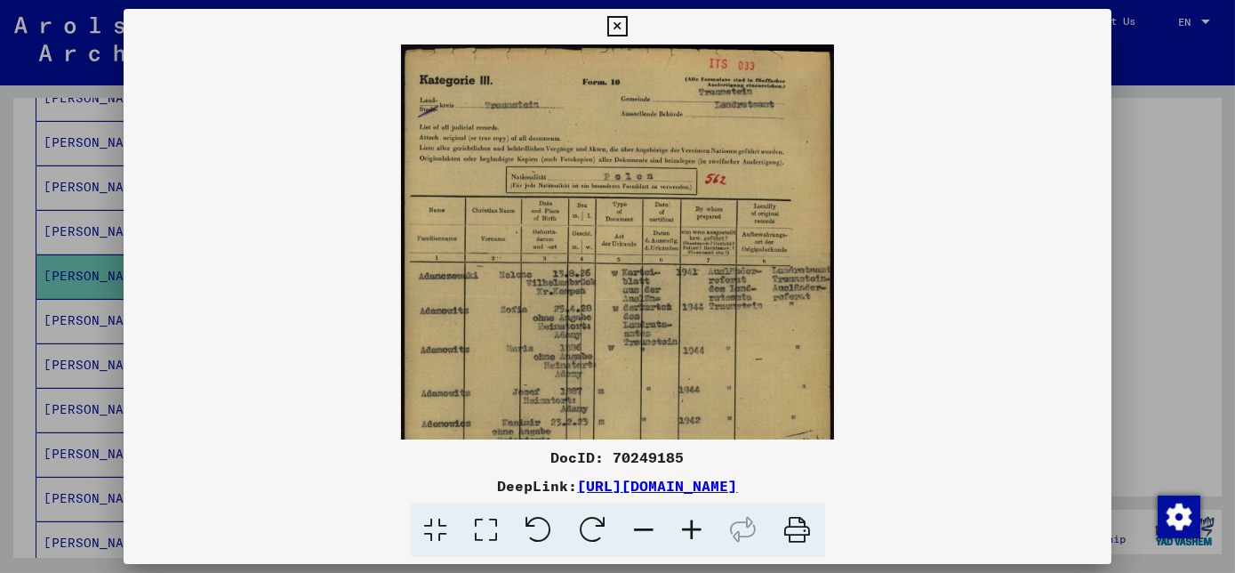
click at [699, 528] on icon at bounding box center [693, 530] width 48 height 54
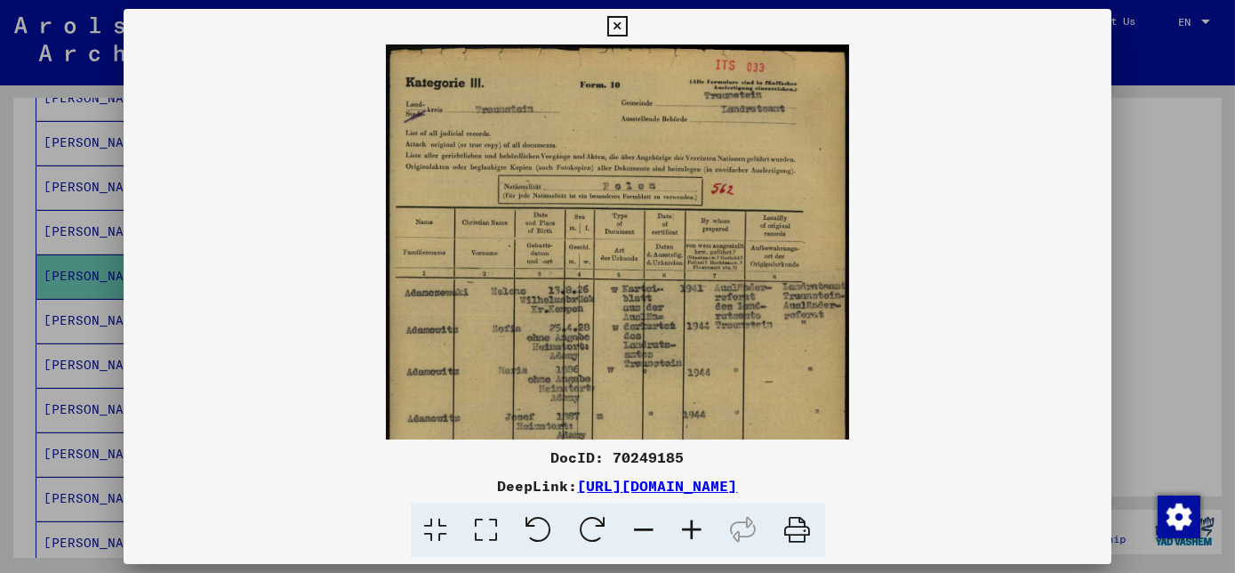
click at [699, 528] on icon at bounding box center [693, 530] width 48 height 54
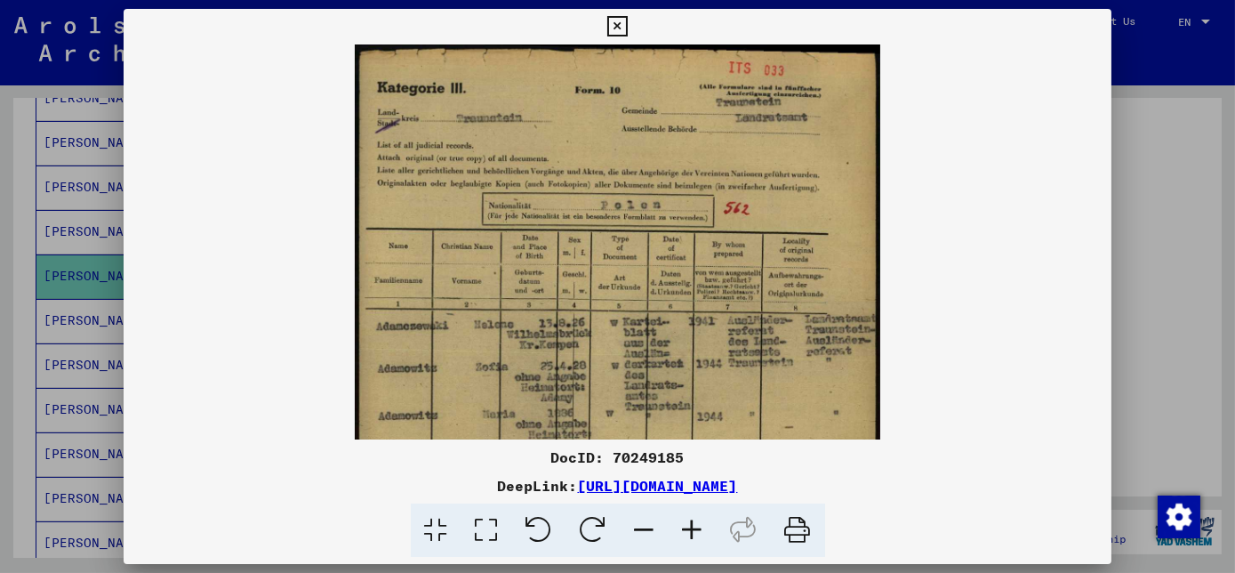
click at [701, 528] on icon at bounding box center [693, 530] width 48 height 54
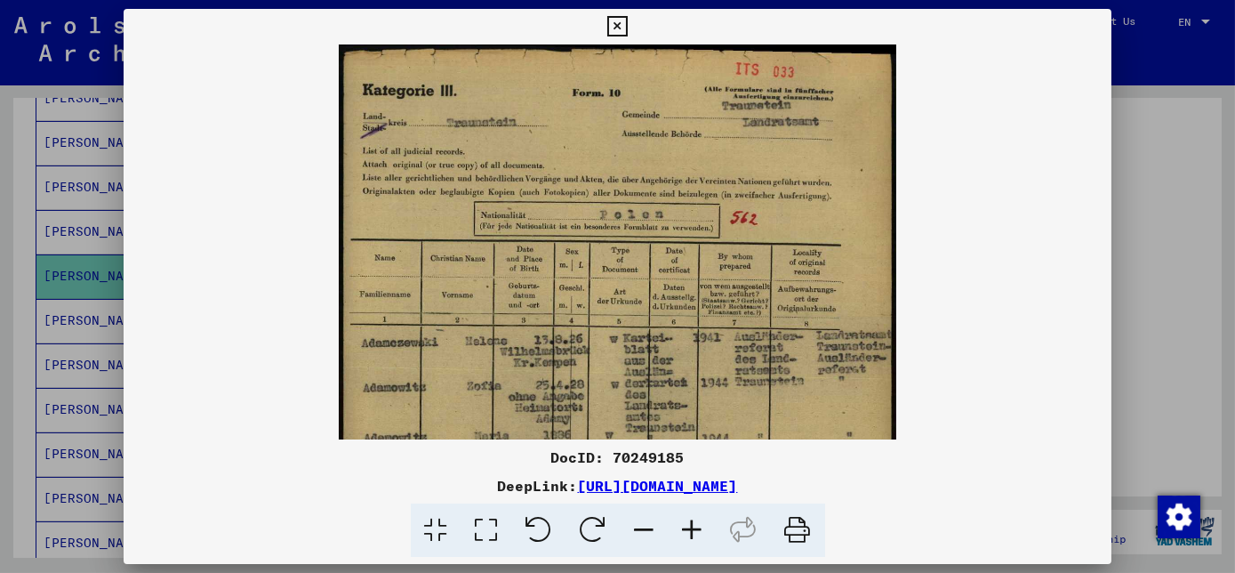
click at [701, 528] on icon at bounding box center [693, 530] width 48 height 54
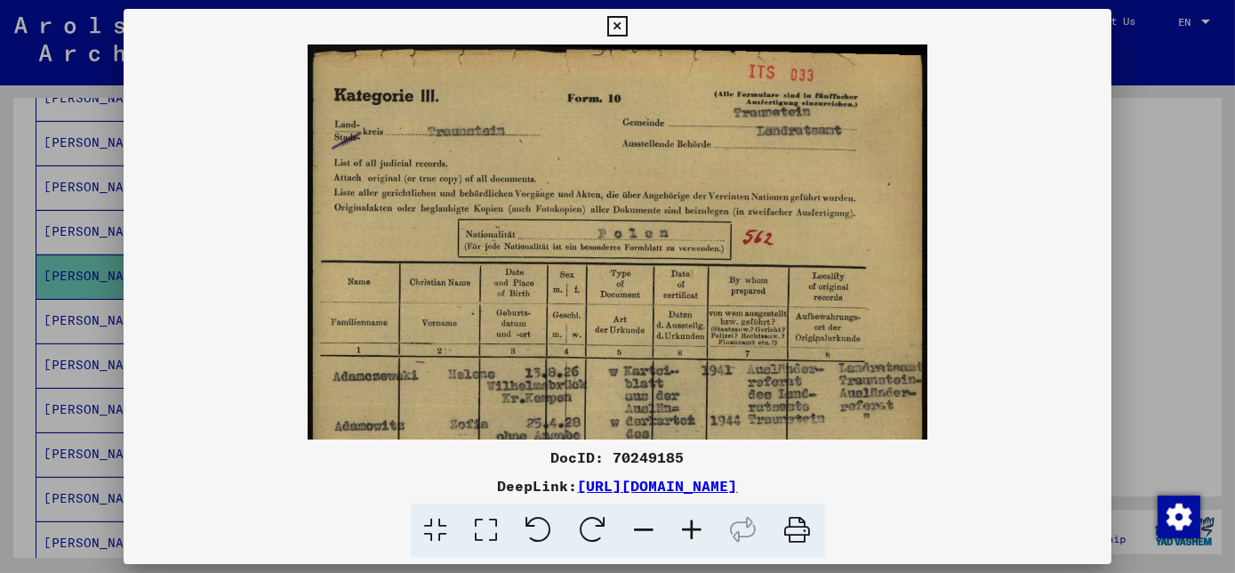
click at [701, 528] on icon at bounding box center [693, 530] width 48 height 54
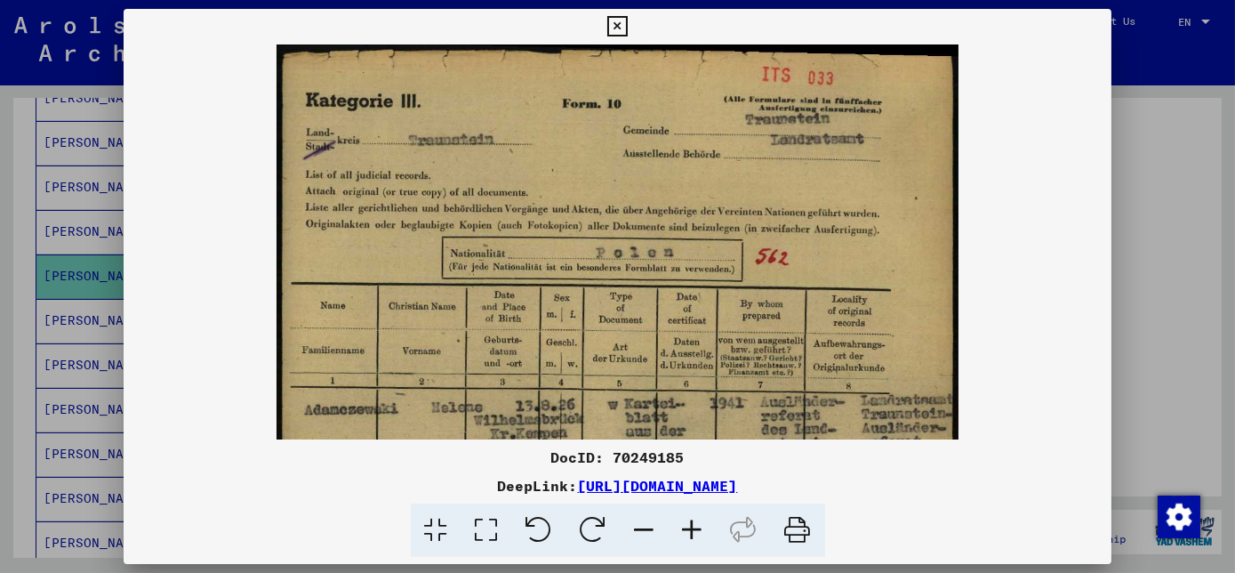
click at [702, 528] on icon at bounding box center [693, 530] width 48 height 54
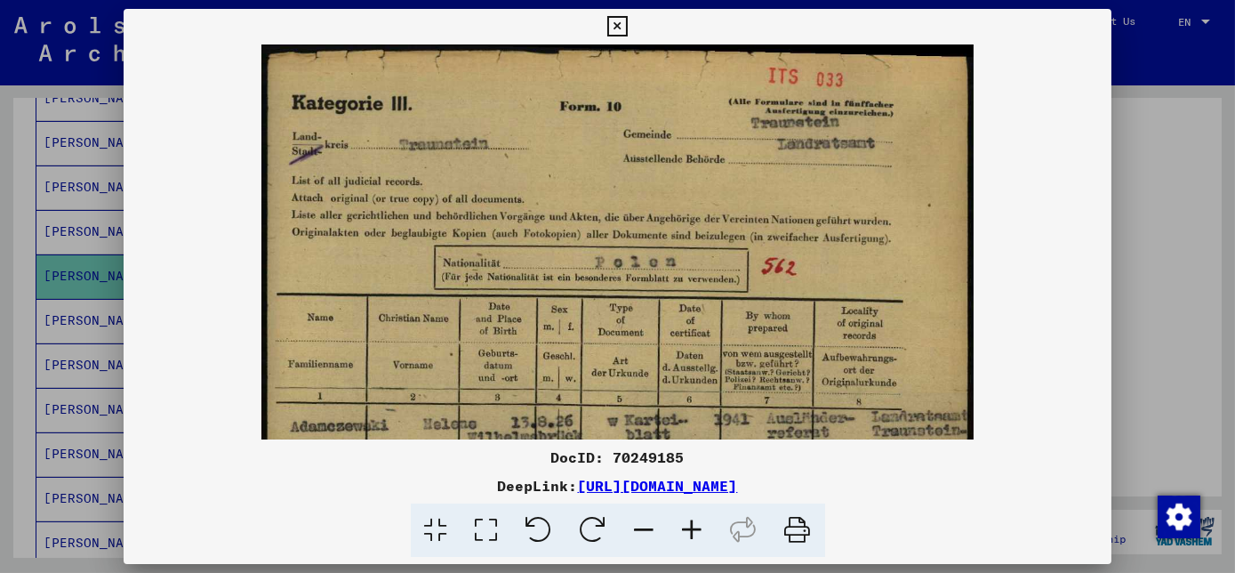
click at [702, 528] on icon at bounding box center [693, 530] width 48 height 54
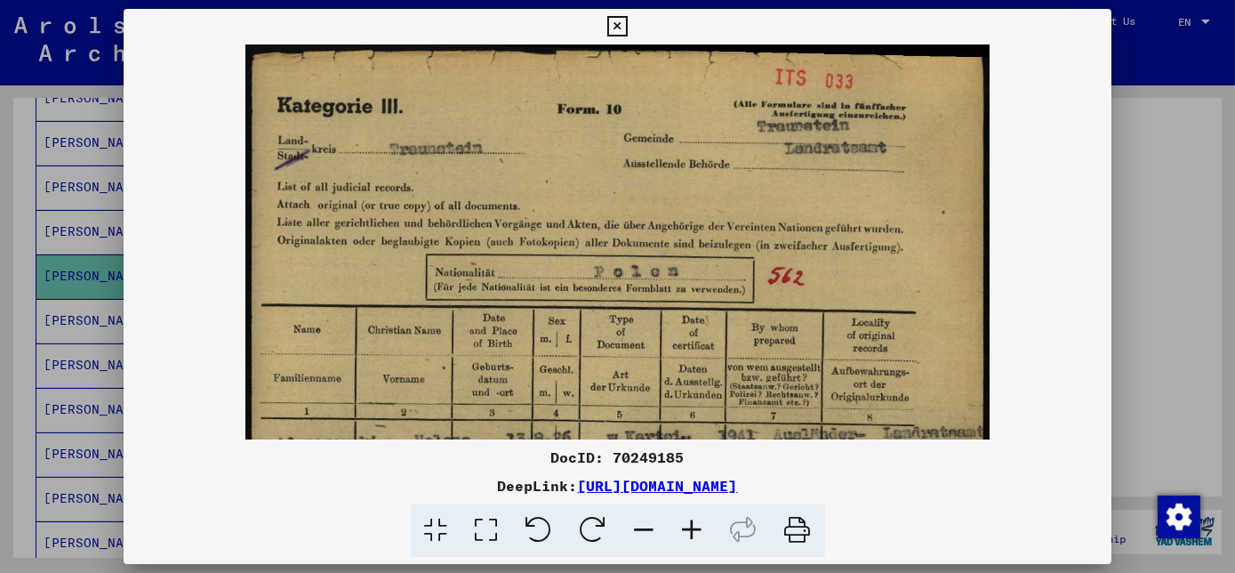
click at [702, 528] on icon at bounding box center [693, 530] width 48 height 54
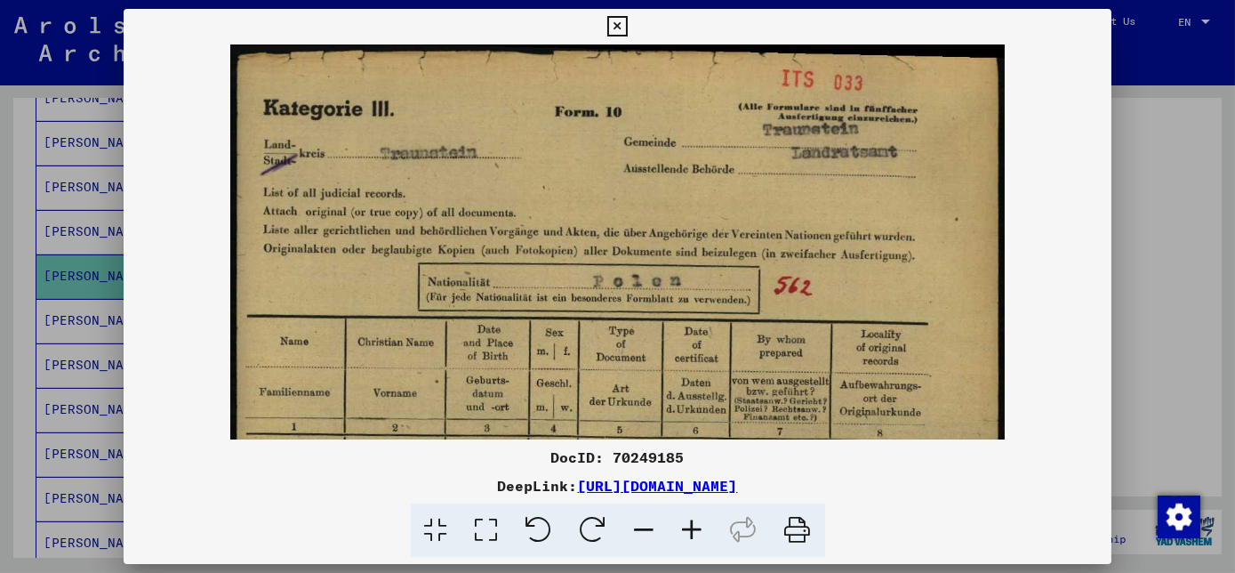
click at [702, 528] on icon at bounding box center [693, 530] width 48 height 54
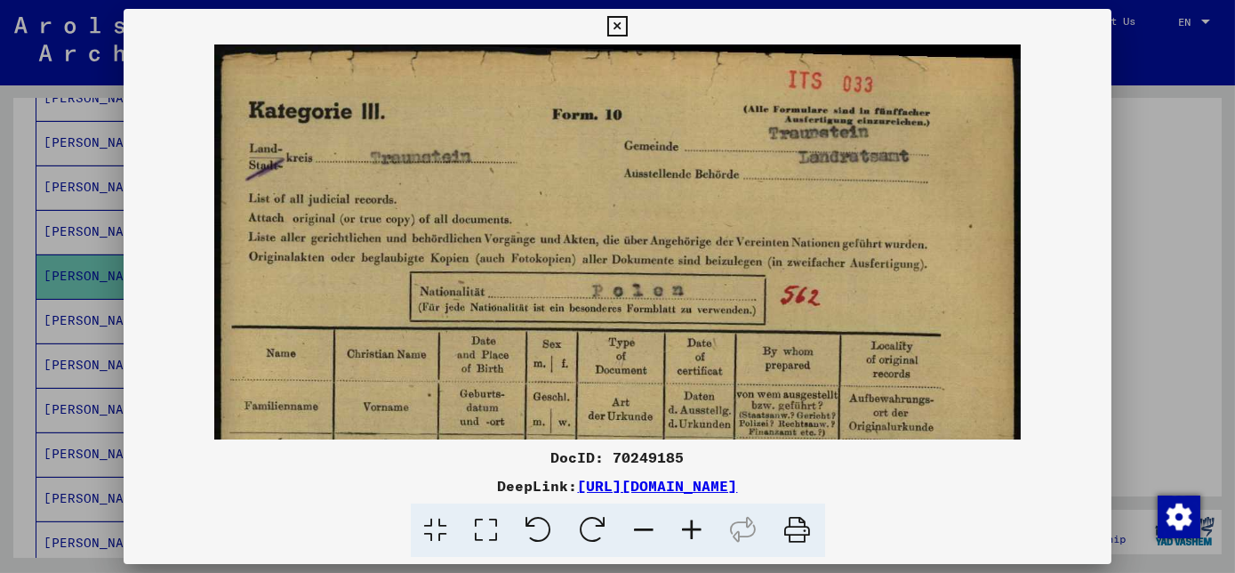
click at [702, 528] on icon at bounding box center [693, 530] width 48 height 54
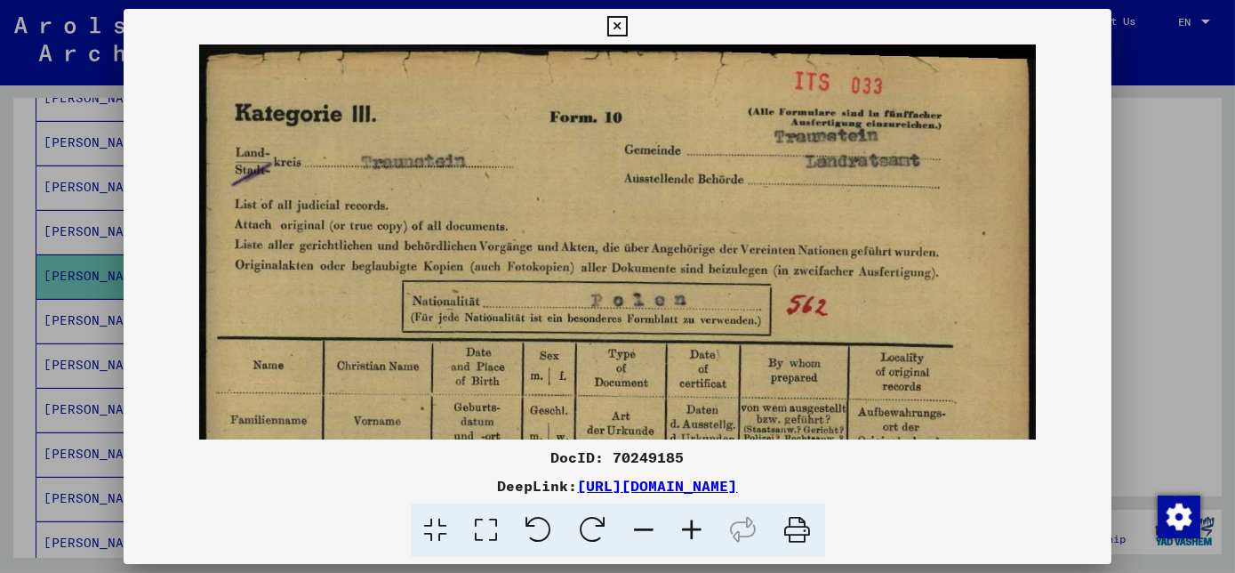
click at [702, 528] on icon at bounding box center [693, 530] width 48 height 54
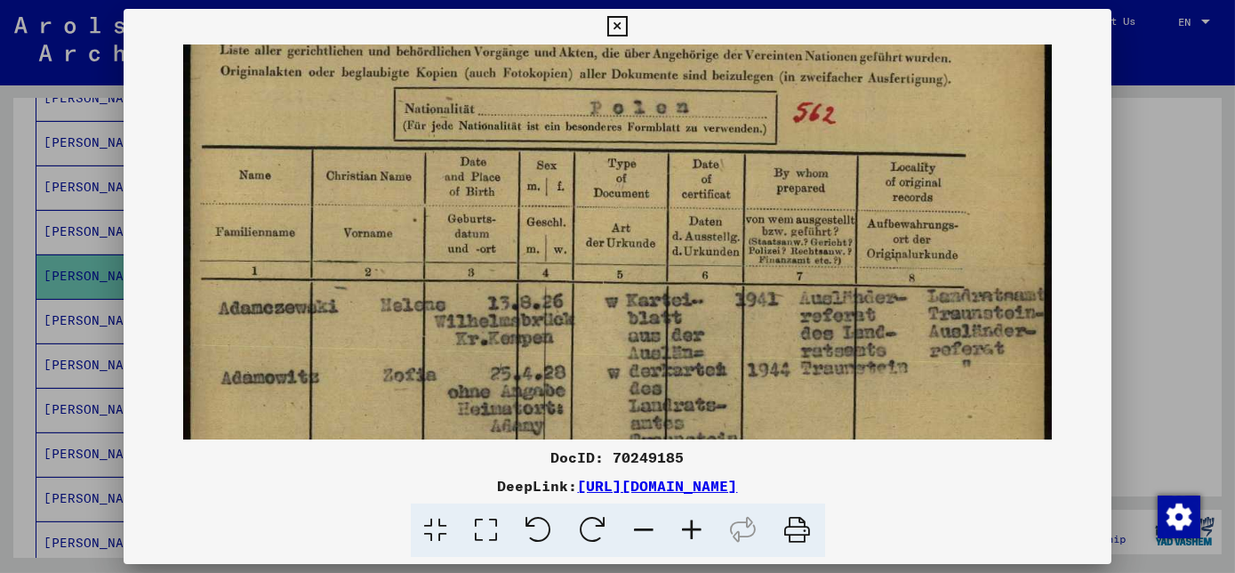
drag, startPoint x: 517, startPoint y: 328, endPoint x: 514, endPoint y: 126, distance: 201.8
click at [514, 127] on img at bounding box center [617, 462] width 868 height 1239
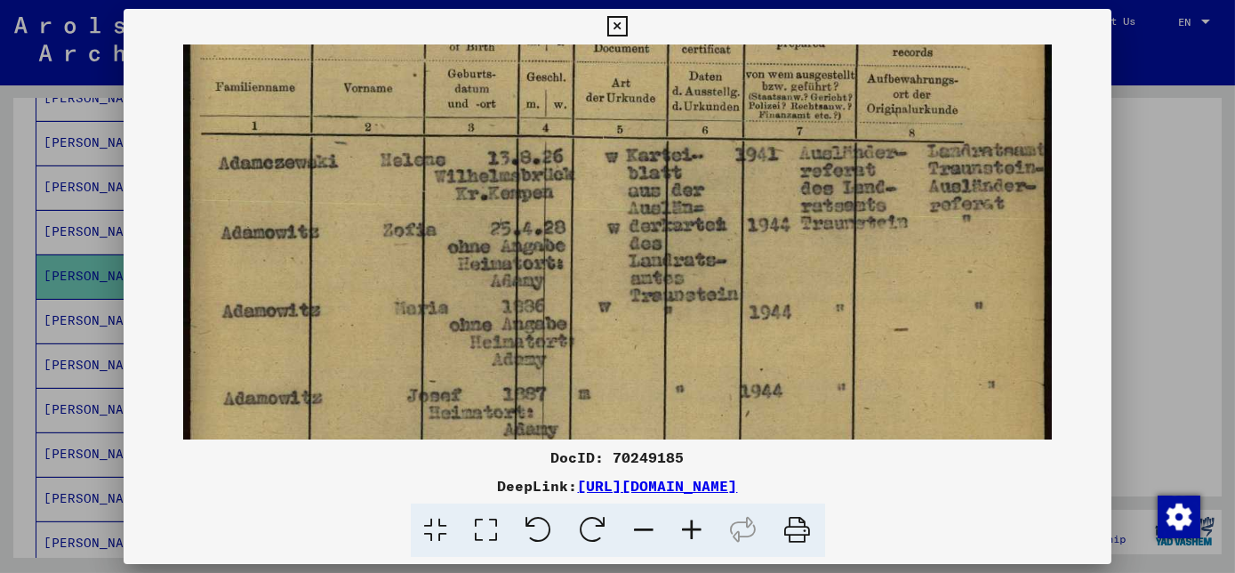
drag, startPoint x: 500, startPoint y: 348, endPoint x: 493, endPoint y: 222, distance: 125.6
click at [493, 222] on img at bounding box center [617, 317] width 868 height 1239
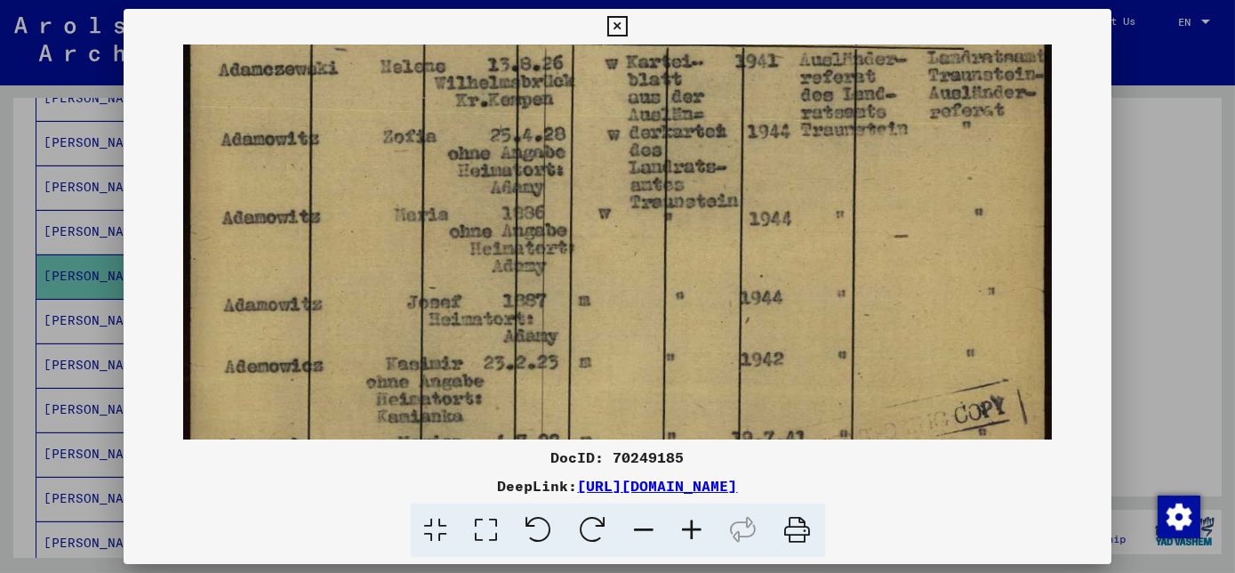
drag, startPoint x: 494, startPoint y: 352, endPoint x: 499, endPoint y: 256, distance: 96.1
click at [499, 256] on img at bounding box center [617, 223] width 868 height 1239
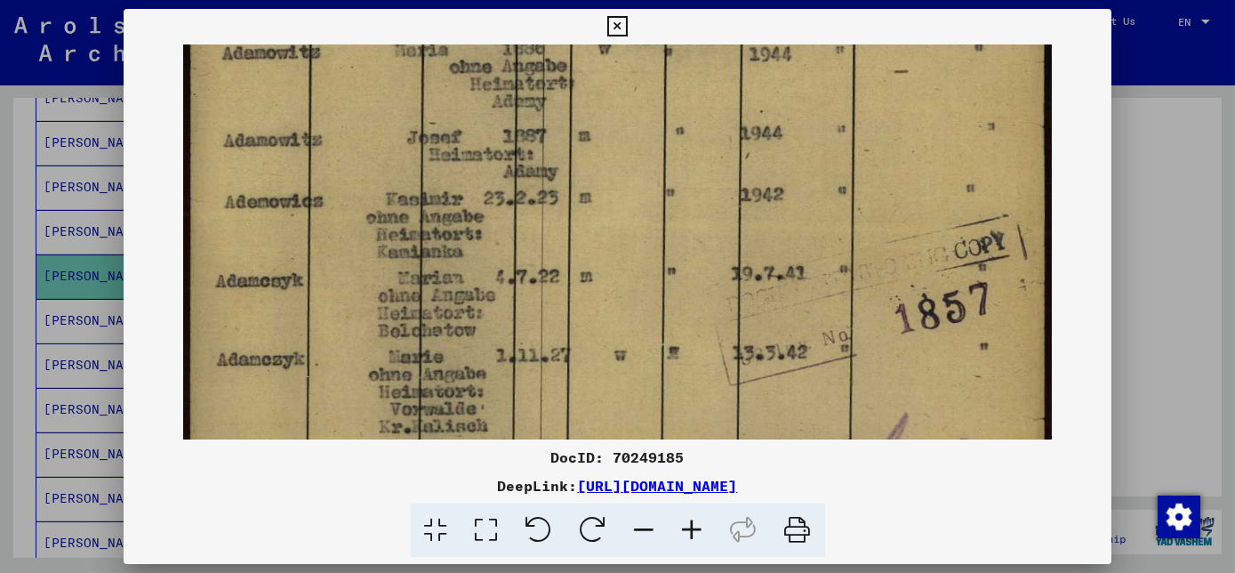
drag, startPoint x: 501, startPoint y: 377, endPoint x: 498, endPoint y: 216, distance: 161.0
click at [498, 213] on img at bounding box center [617, 59] width 868 height 1239
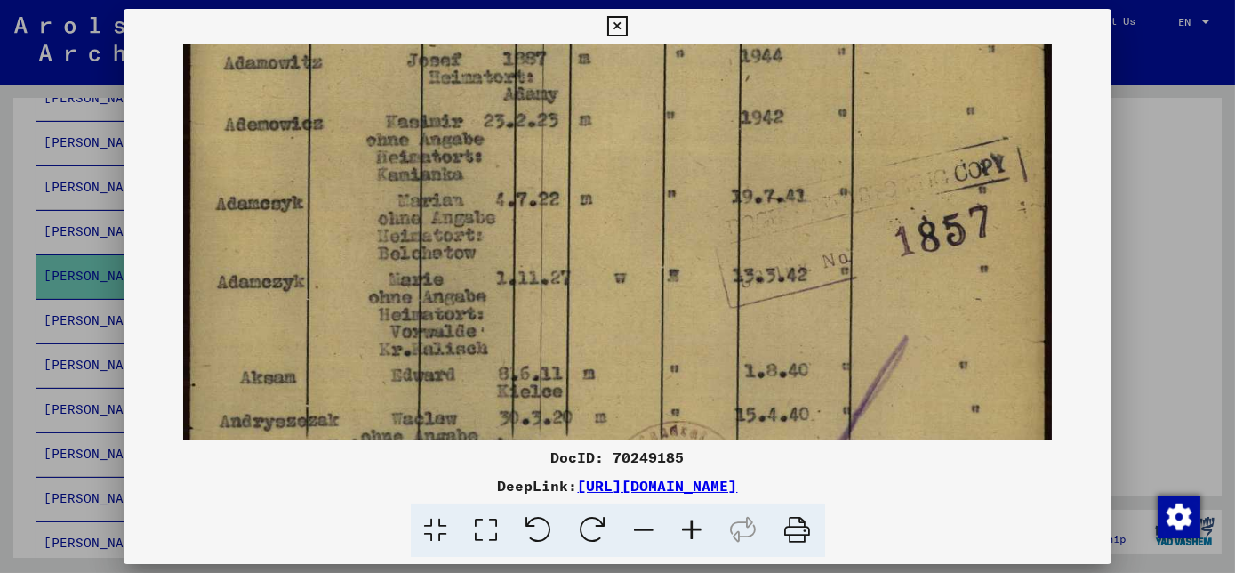
drag, startPoint x: 475, startPoint y: 375, endPoint x: 457, endPoint y: 301, distance: 75.9
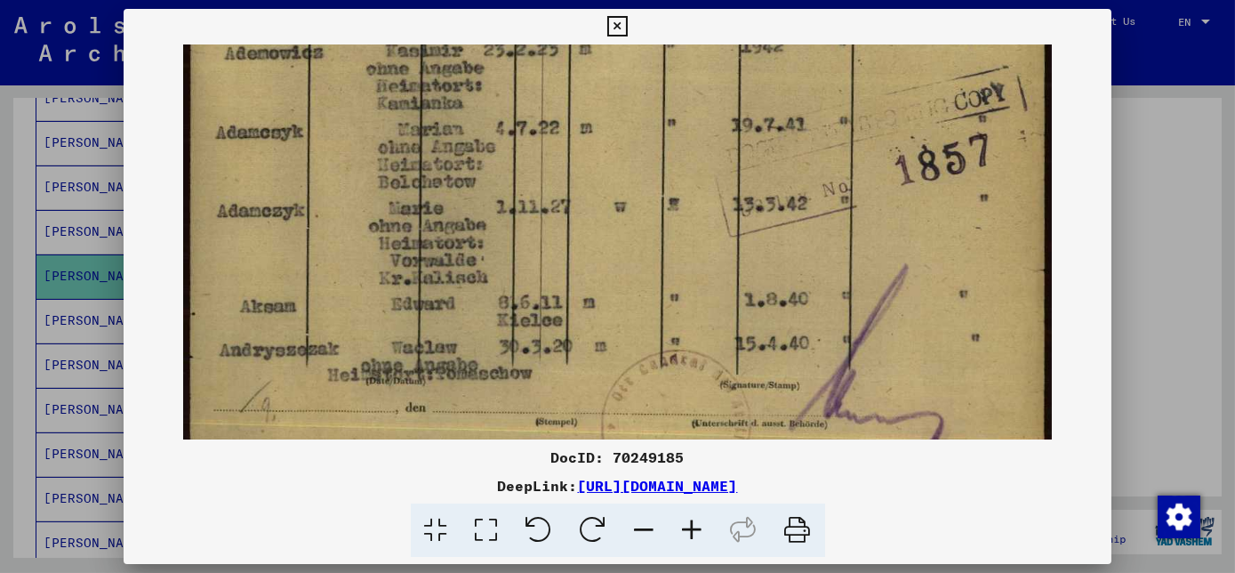
scroll to position [757, 0]
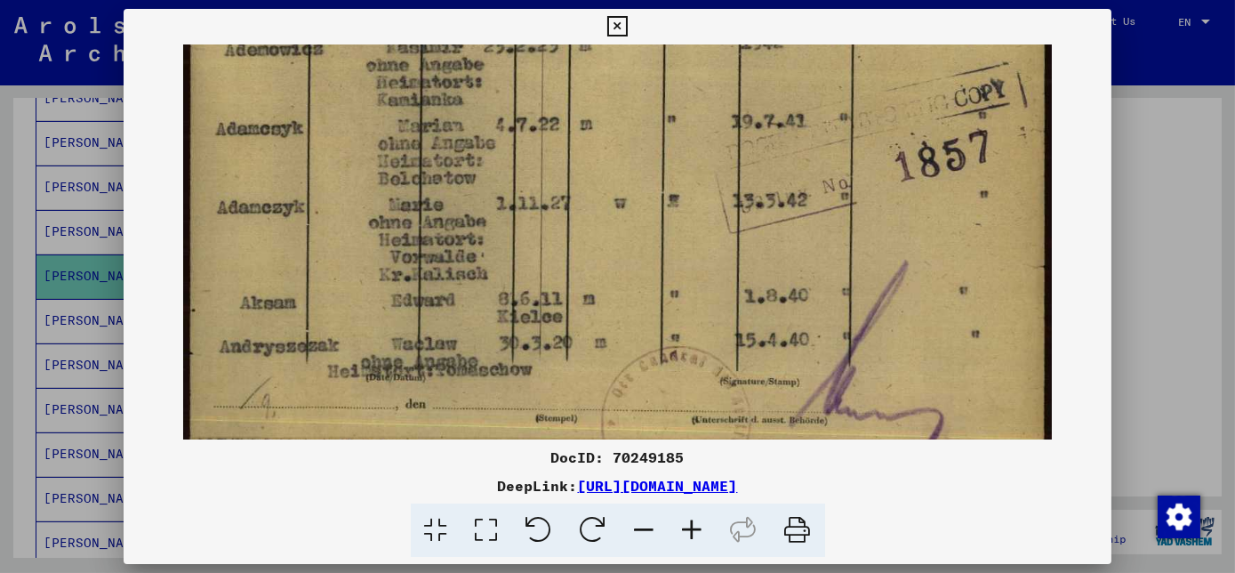
drag, startPoint x: 450, startPoint y: 381, endPoint x: 415, endPoint y: 307, distance: 82.3
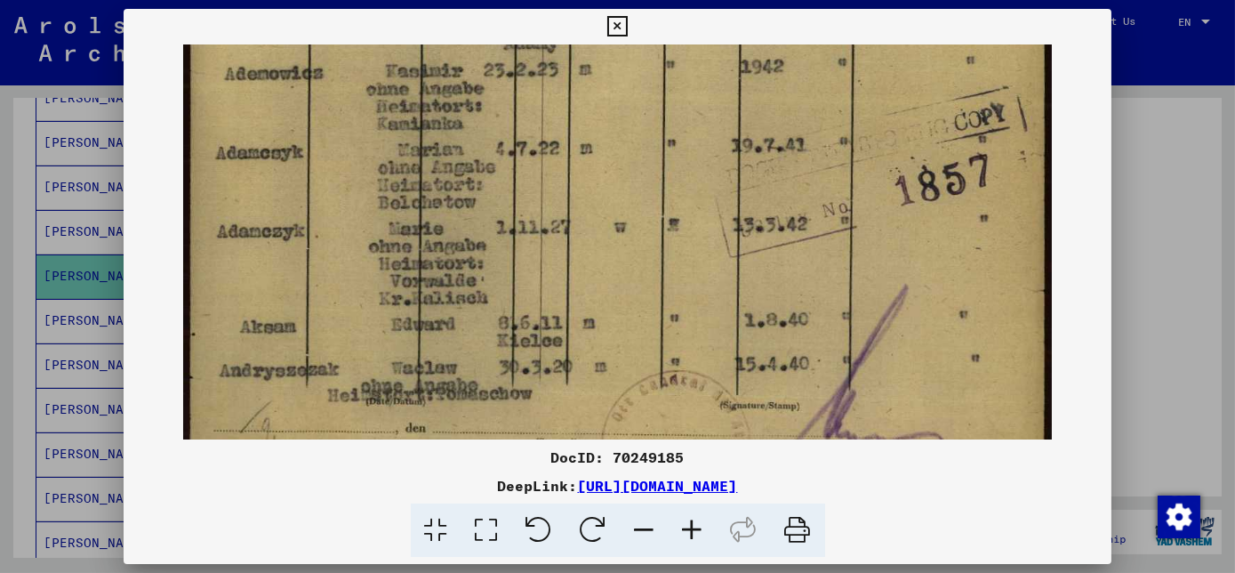
scroll to position [733, 0]
drag, startPoint x: 557, startPoint y: 216, endPoint x: 491, endPoint y: 237, distance: 70.0
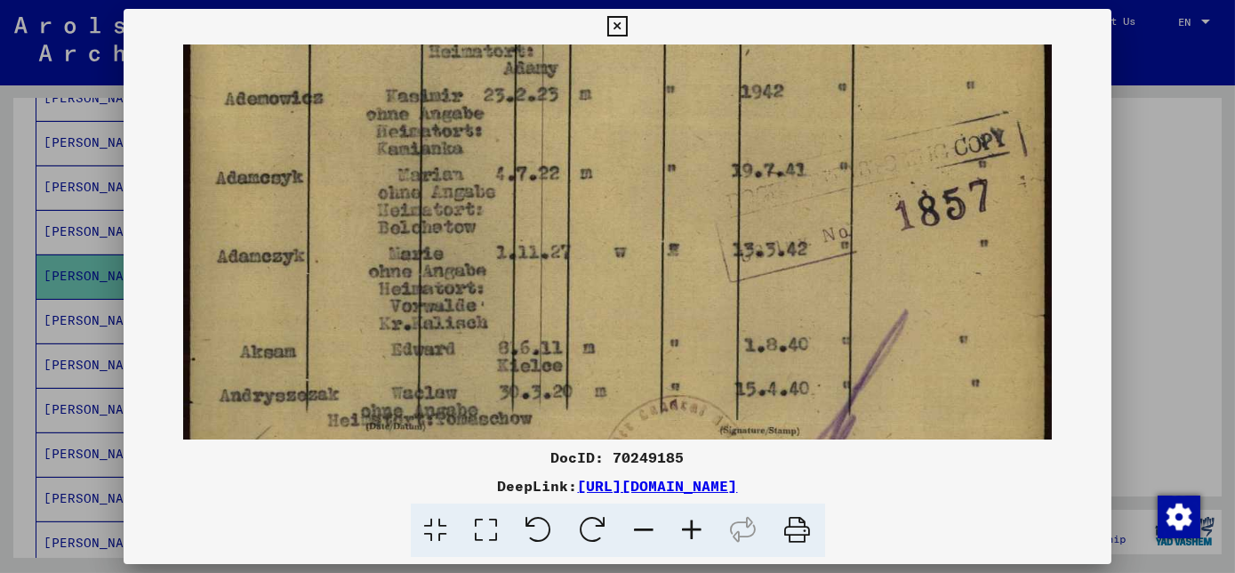
scroll to position [702, 0]
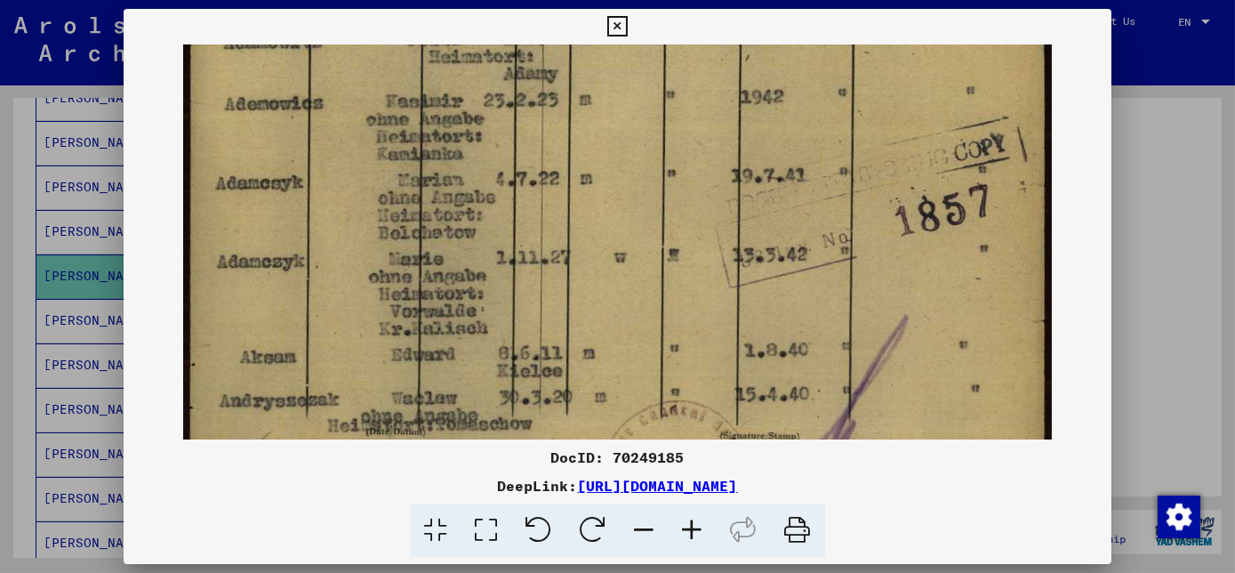
drag, startPoint x: 467, startPoint y: 271, endPoint x: 402, endPoint y: 299, distance: 70.5
drag, startPoint x: 773, startPoint y: 268, endPoint x: 706, endPoint y: 268, distance: 67.6
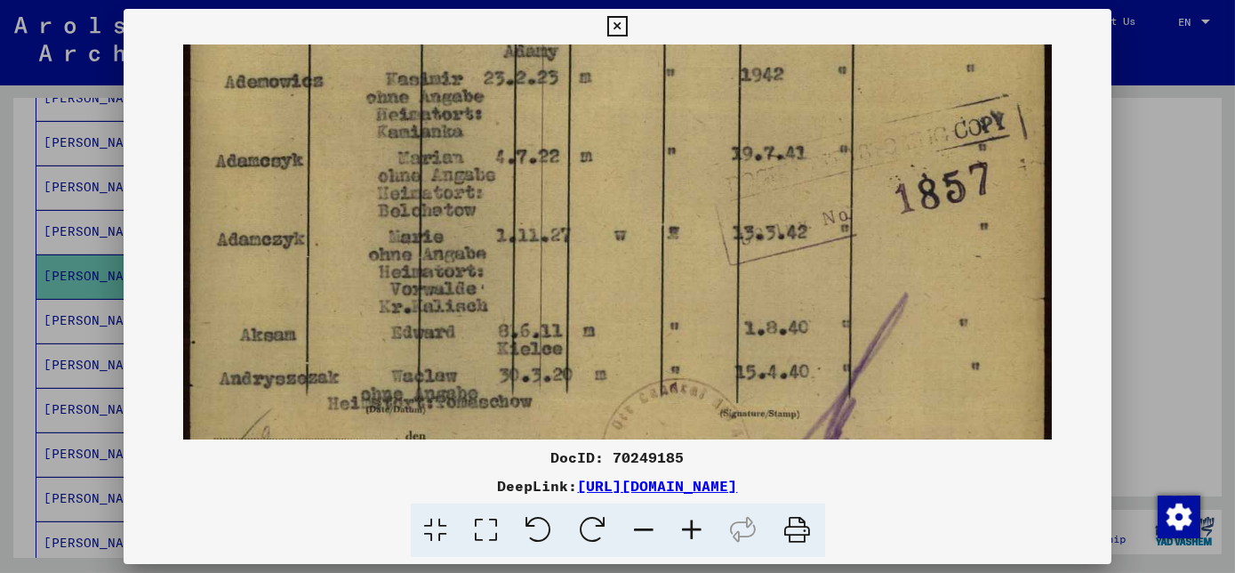
scroll to position [677, 0]
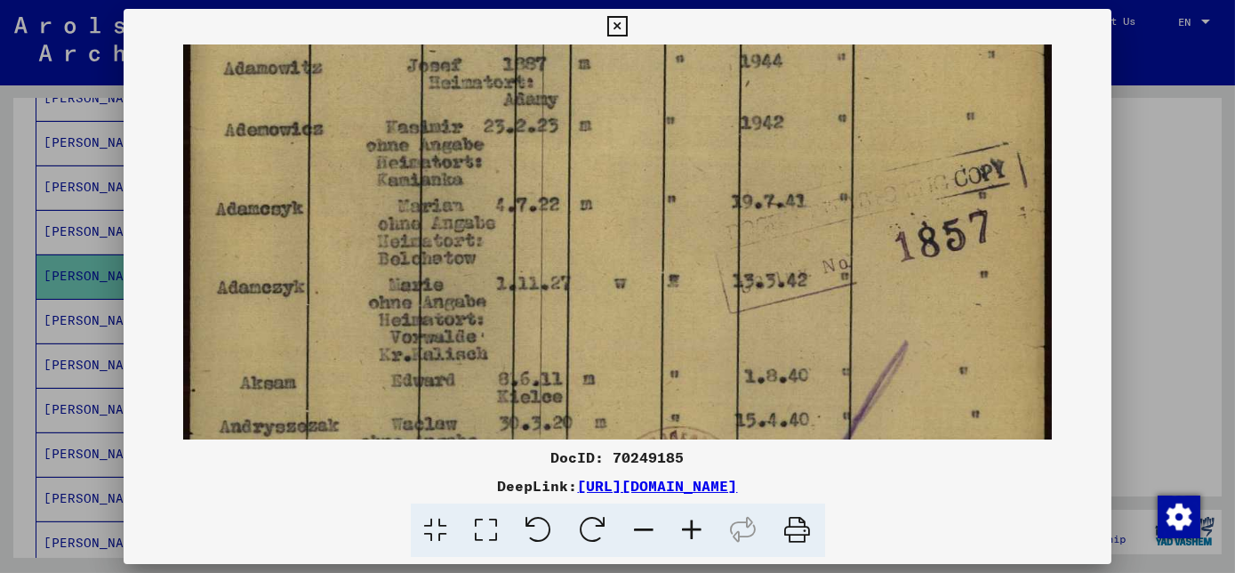
drag, startPoint x: 690, startPoint y: 339, endPoint x: 640, endPoint y: 344, distance: 50.1
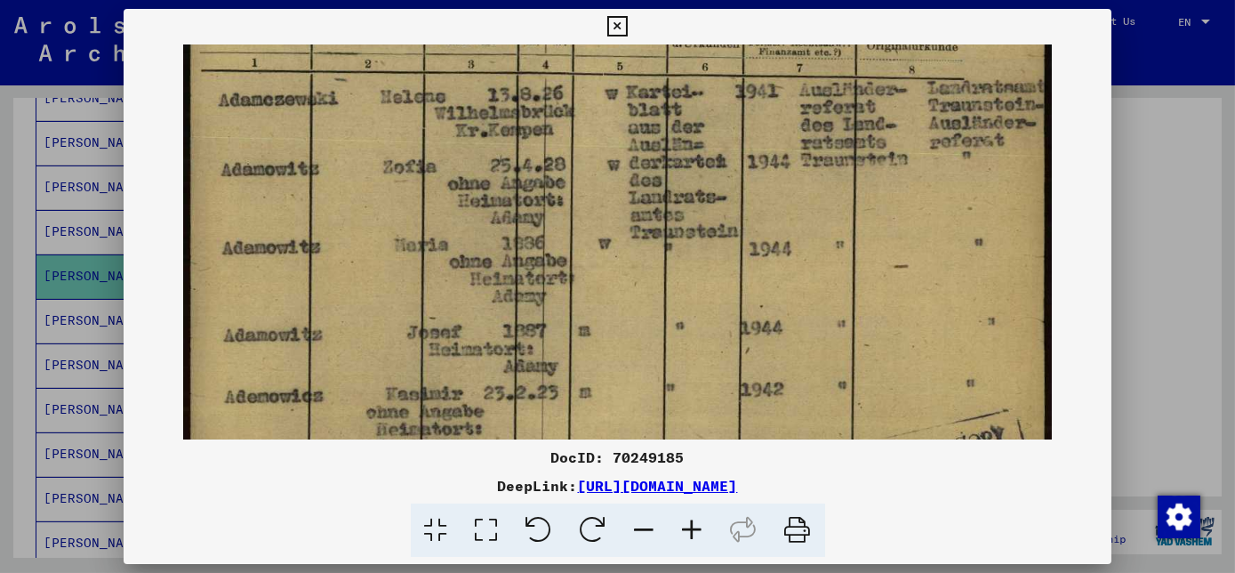
drag, startPoint x: 735, startPoint y: 165, endPoint x: 645, endPoint y: 434, distance: 283.1
click at [645, 434] on img at bounding box center [617, 254] width 868 height 1239
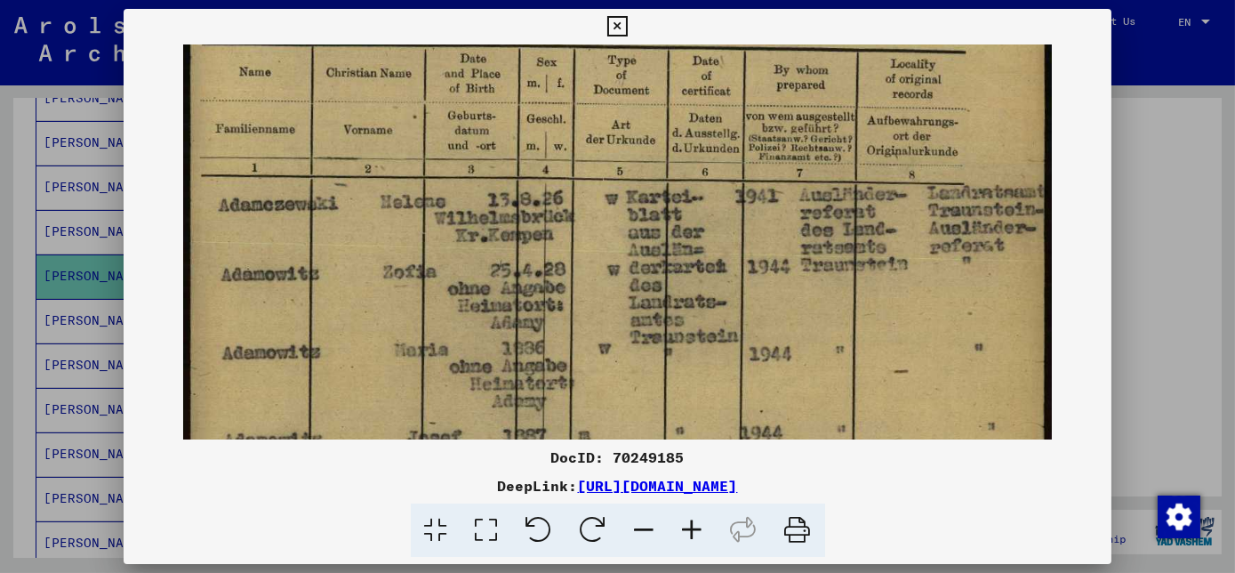
scroll to position [307, 0]
drag, startPoint x: 706, startPoint y: 186, endPoint x: 660, endPoint y: 286, distance: 110.6
click at [660, 286] on img at bounding box center [617, 357] width 868 height 1239
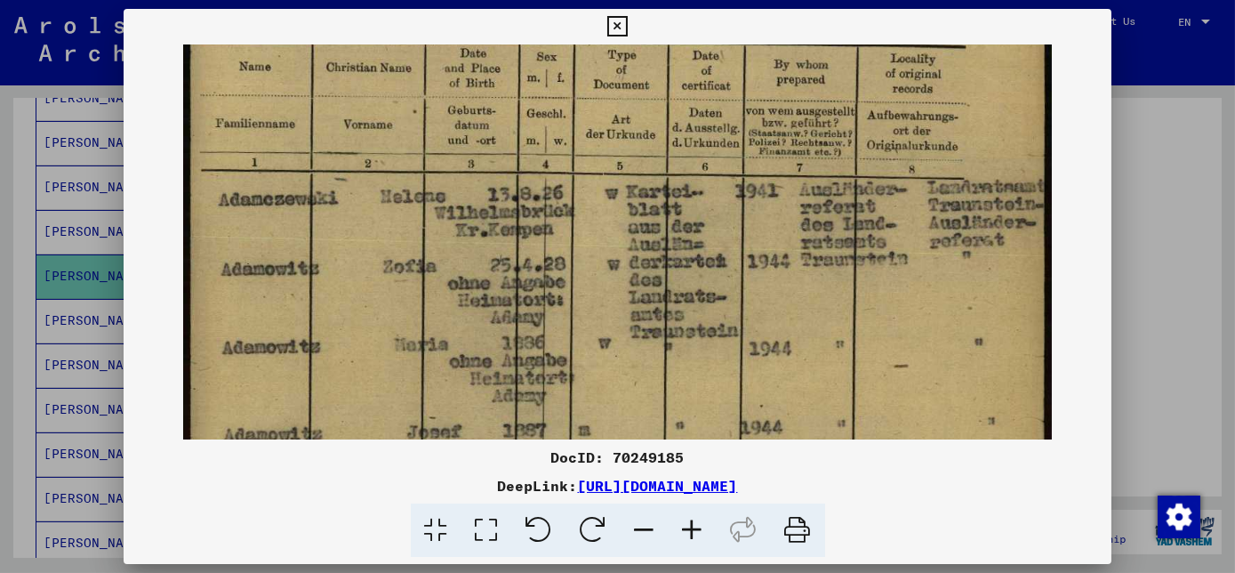
scroll to position [312, 0]
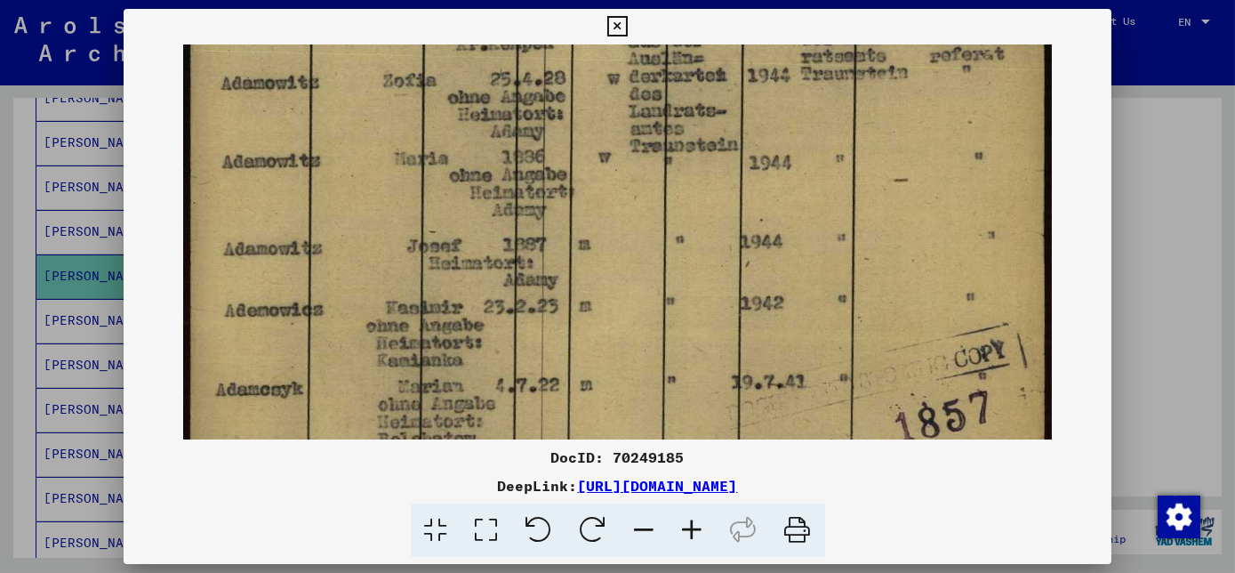
drag, startPoint x: 712, startPoint y: 308, endPoint x: 592, endPoint y: 97, distance: 242.5
click at [592, 97] on img at bounding box center [617, 167] width 868 height 1239
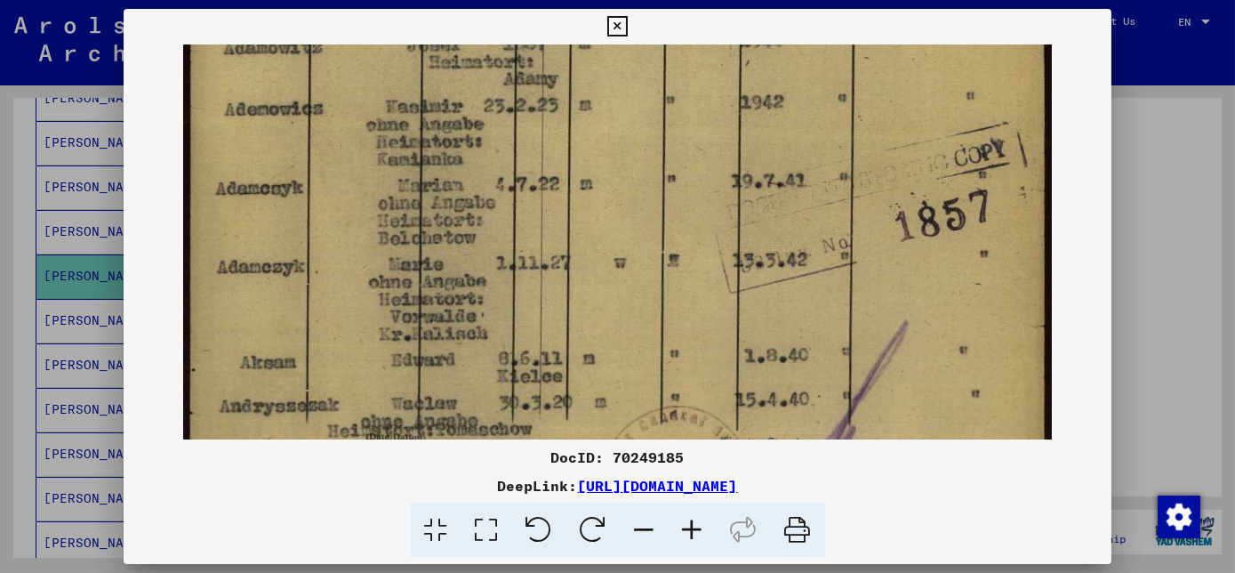
drag, startPoint x: 609, startPoint y: 353, endPoint x: 604, endPoint y: 150, distance: 202.8
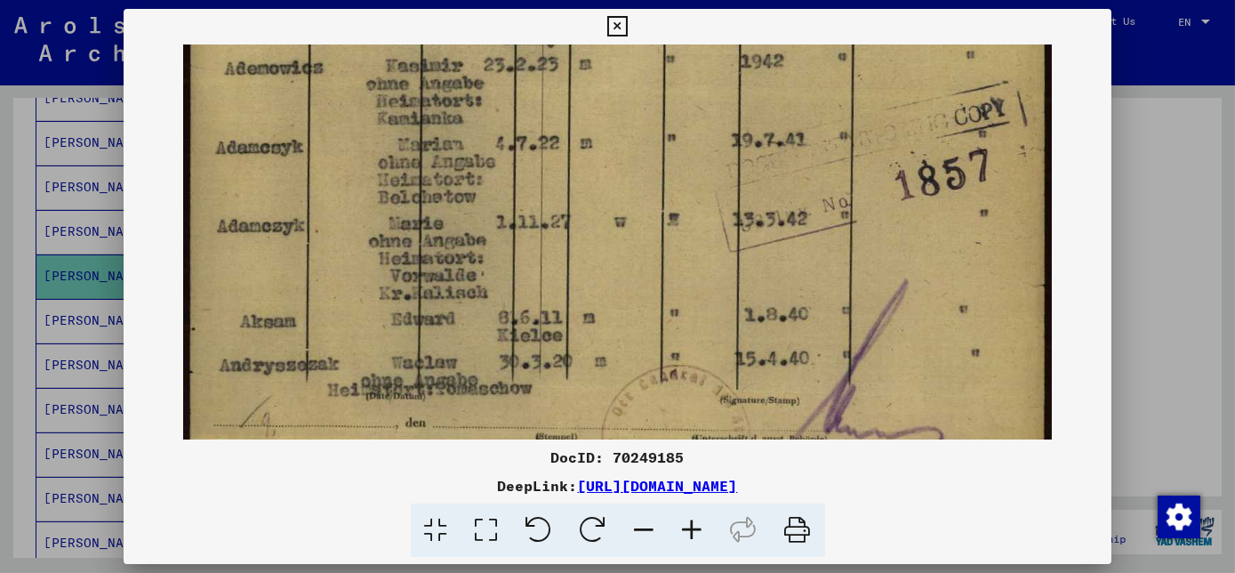
scroll to position [844, 0]
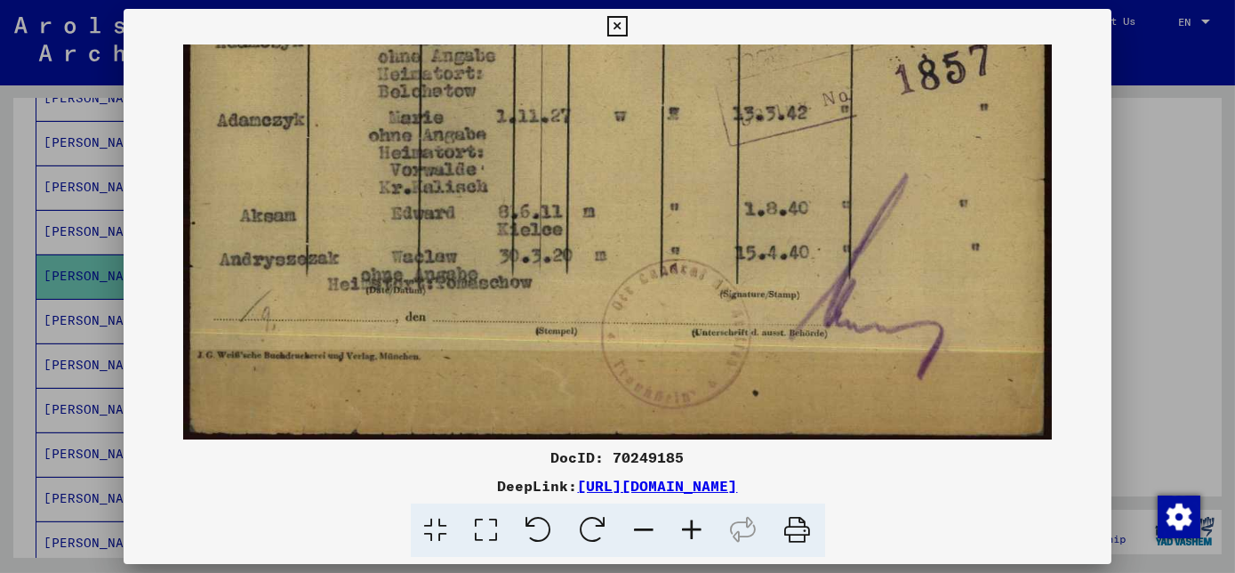
drag, startPoint x: 609, startPoint y: 370, endPoint x: 593, endPoint y: 180, distance: 190.9
click at [800, 532] on icon at bounding box center [798, 530] width 54 height 54
click at [1031, 493] on div "DeepLink: [URL][DOMAIN_NAME]" at bounding box center [618, 485] width 988 height 21
click at [610, 25] on icon at bounding box center [617, 26] width 20 height 21
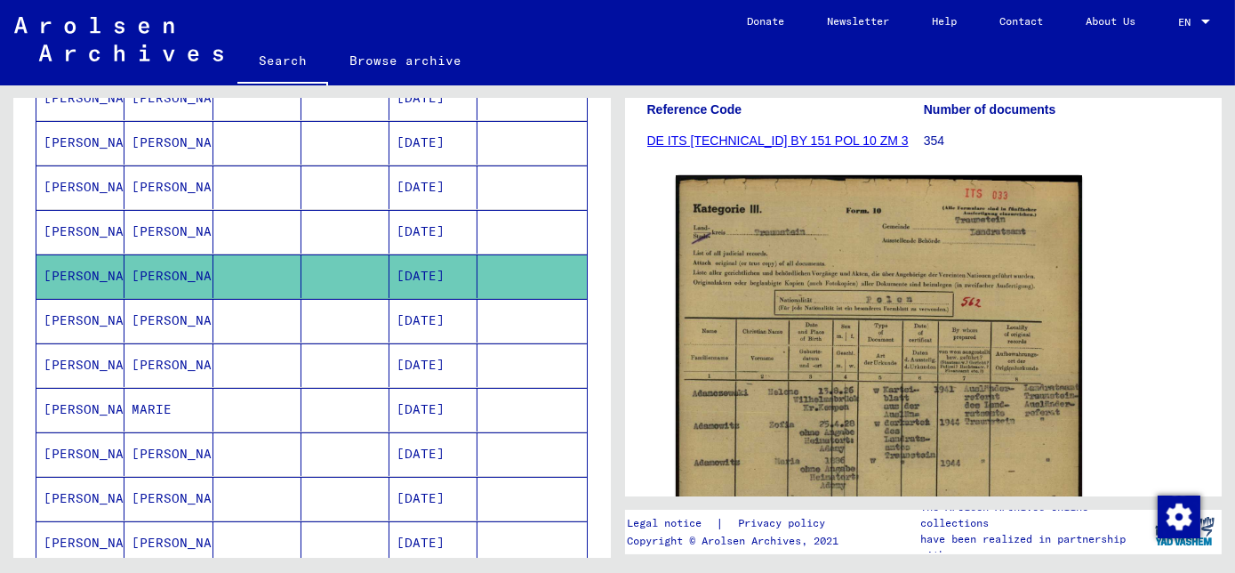
click at [389, 320] on mat-cell "[DATE]" at bounding box center [433, 321] width 88 height 44
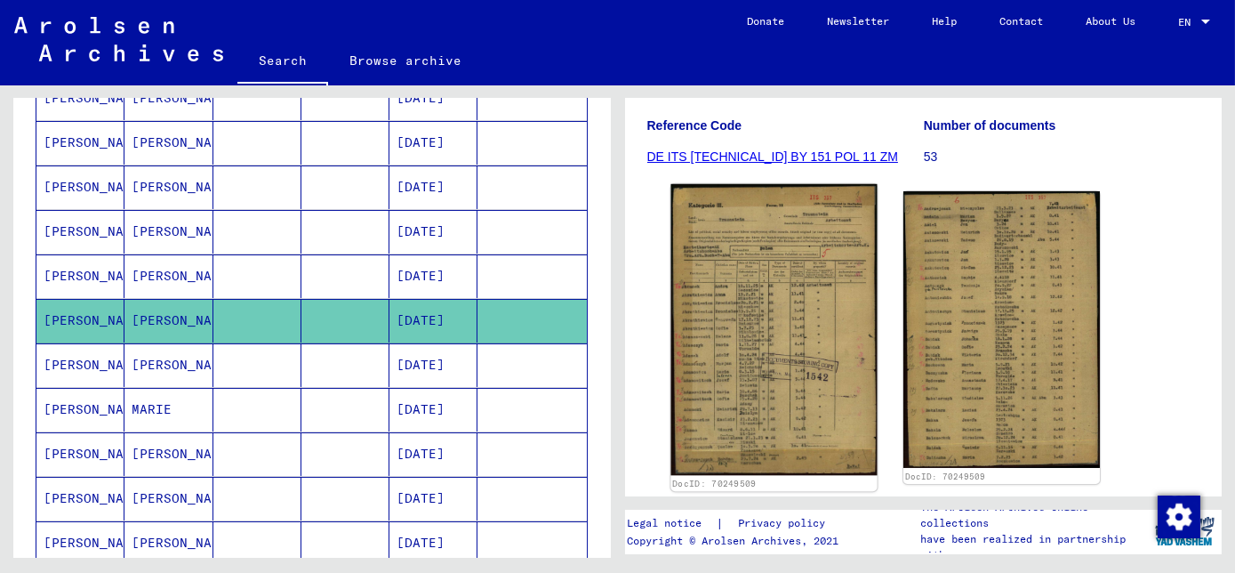
scroll to position [242, 0]
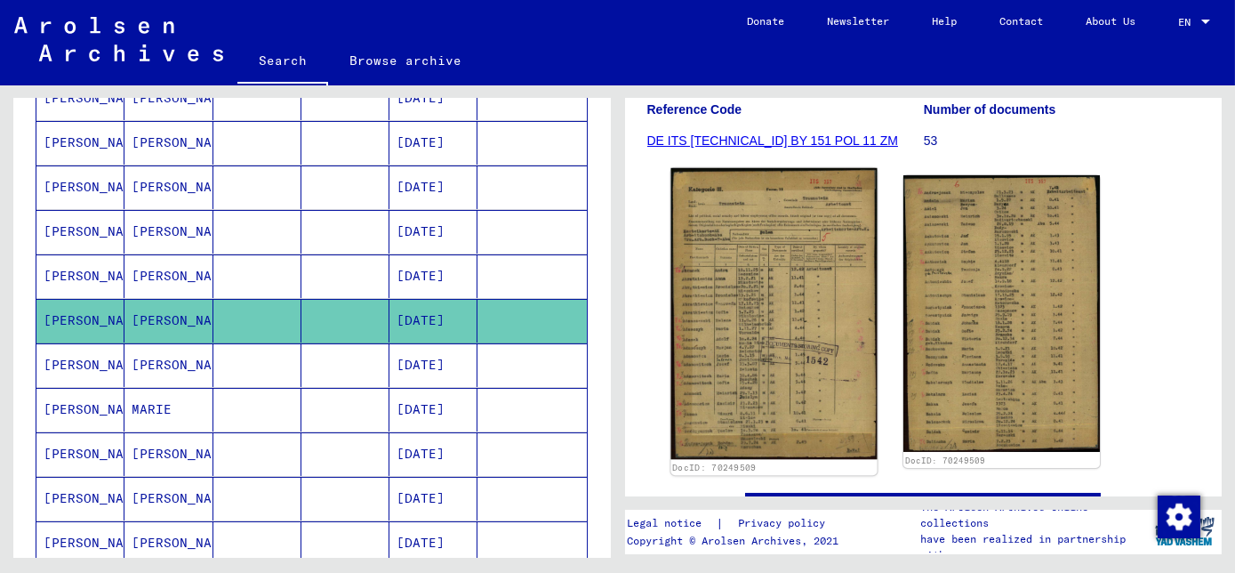
click at [812, 296] on img at bounding box center [773, 314] width 206 height 292
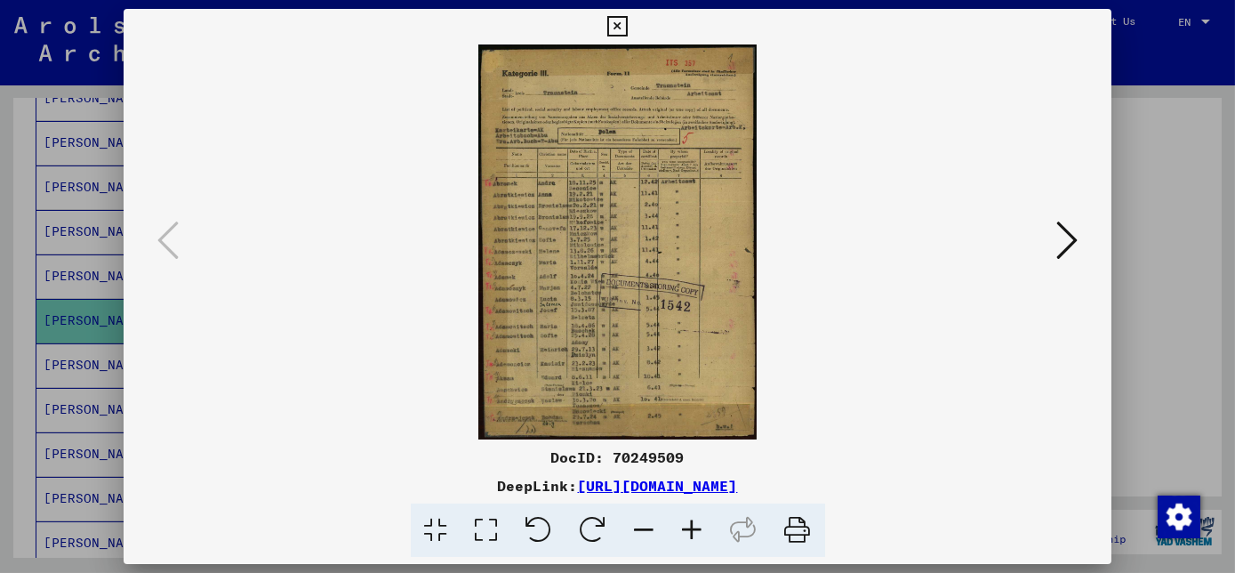
click at [694, 529] on icon at bounding box center [693, 530] width 48 height 54
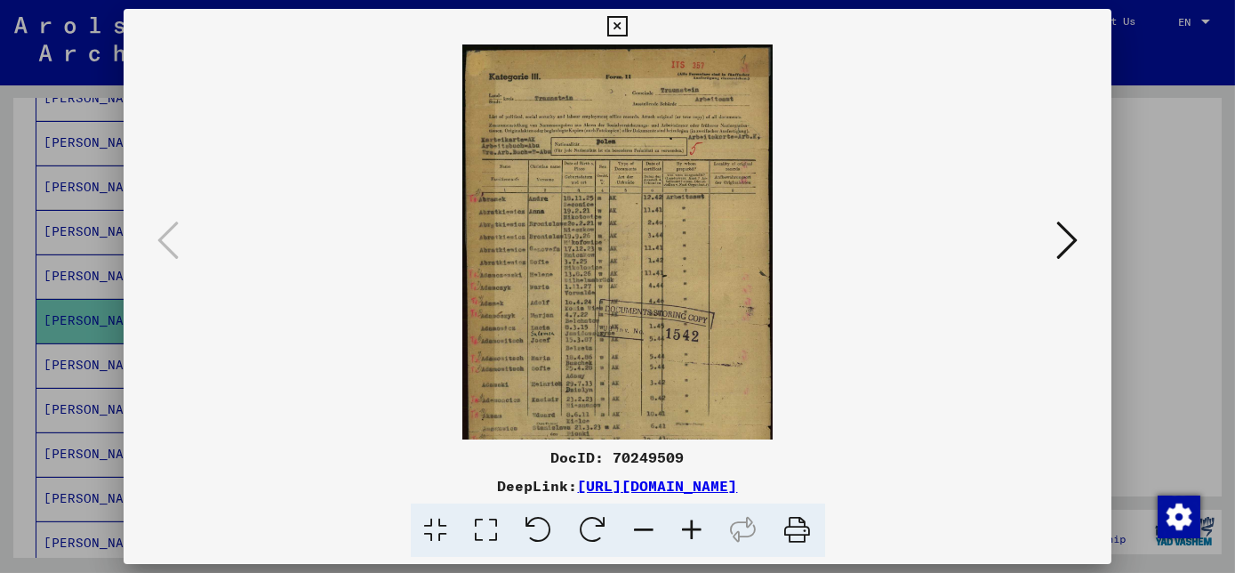
click at [694, 528] on icon at bounding box center [693, 530] width 48 height 54
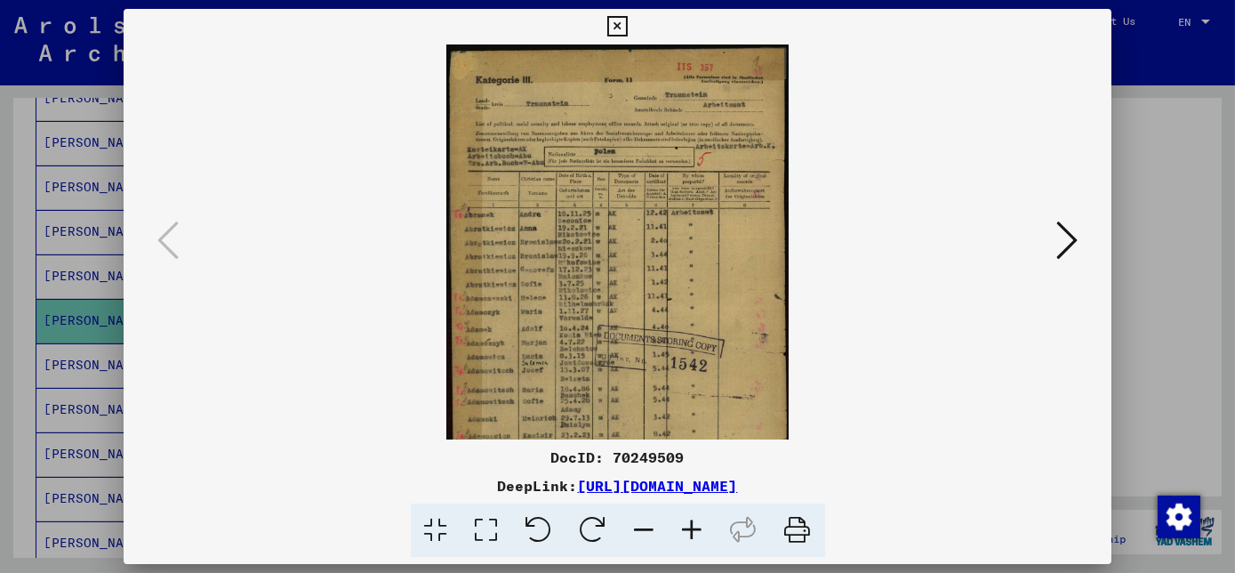
click at [695, 528] on icon at bounding box center [693, 530] width 48 height 54
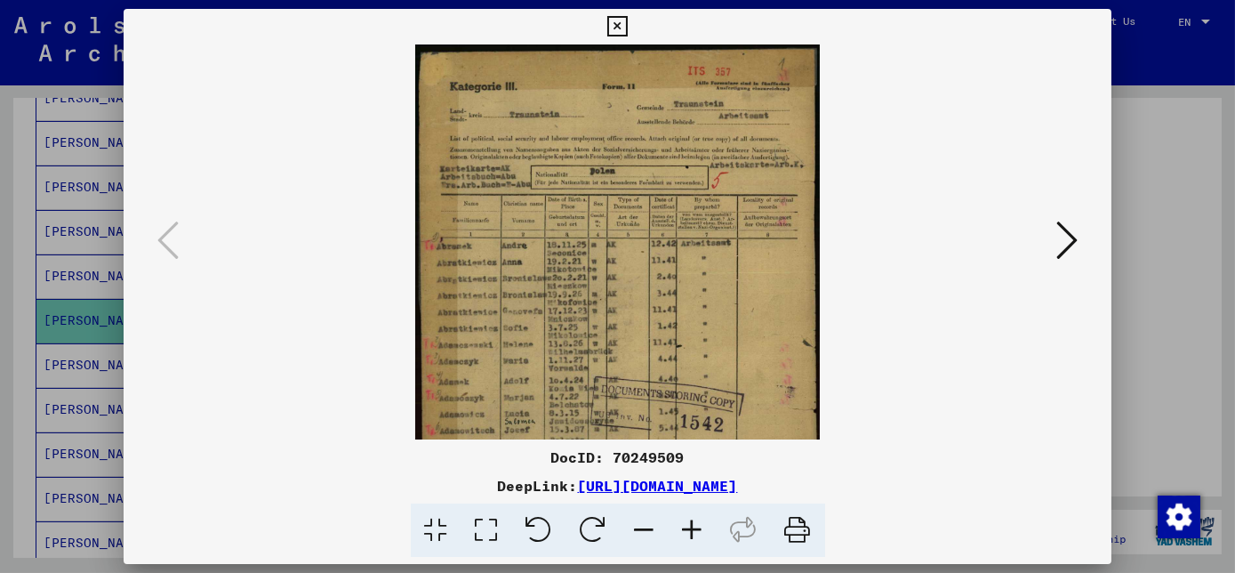
click at [695, 528] on icon at bounding box center [693, 530] width 48 height 54
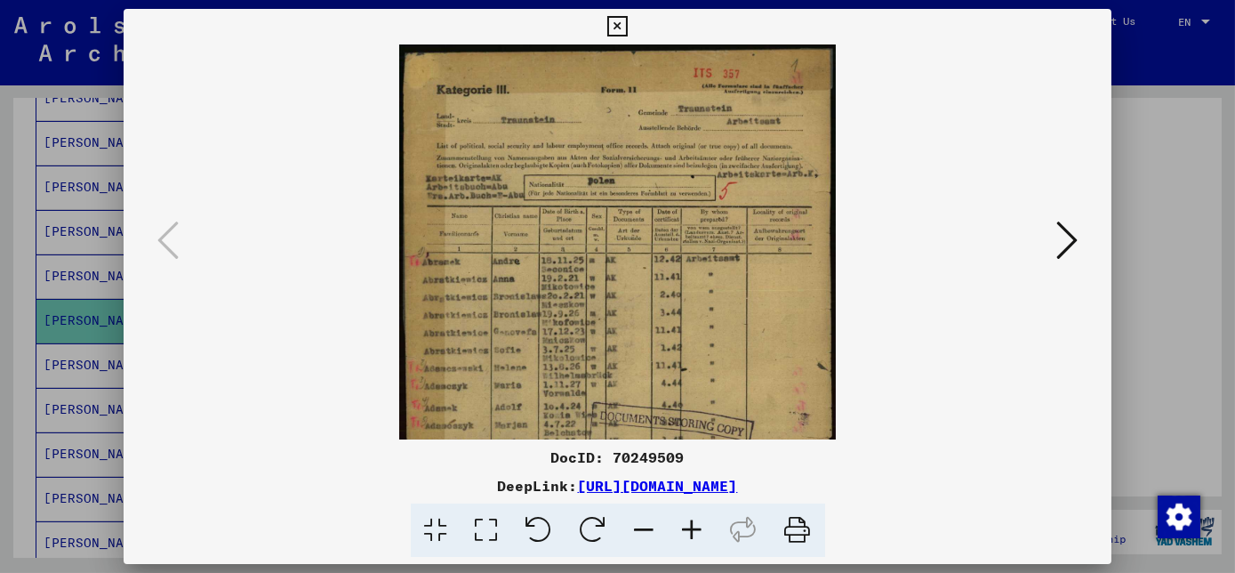
click at [695, 528] on icon at bounding box center [693, 530] width 48 height 54
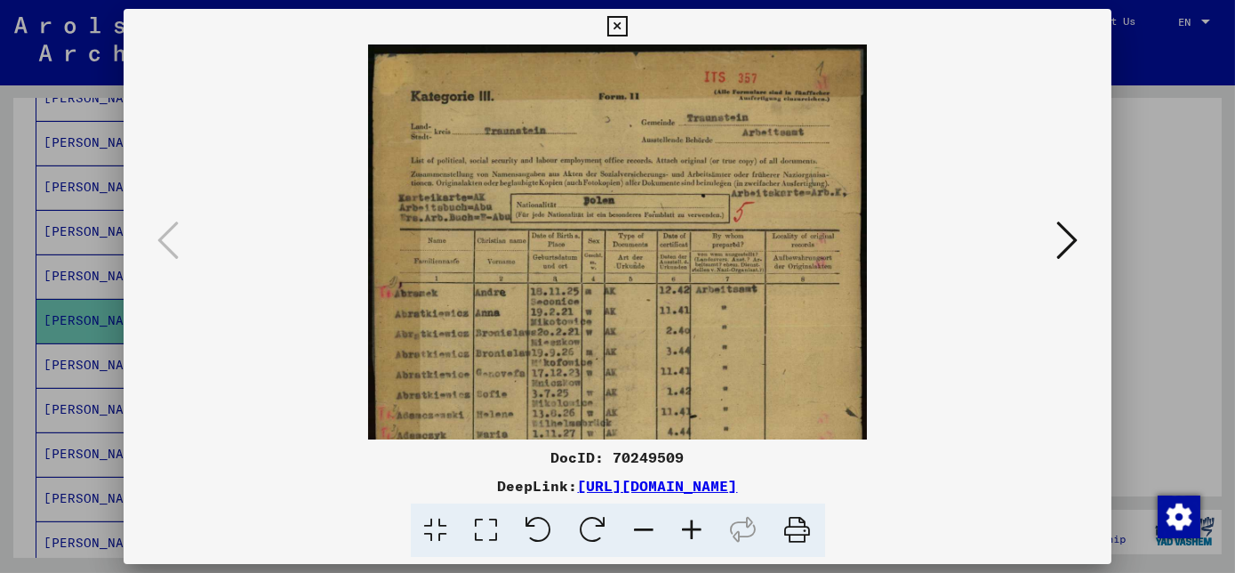
click at [695, 528] on icon at bounding box center [693, 530] width 48 height 54
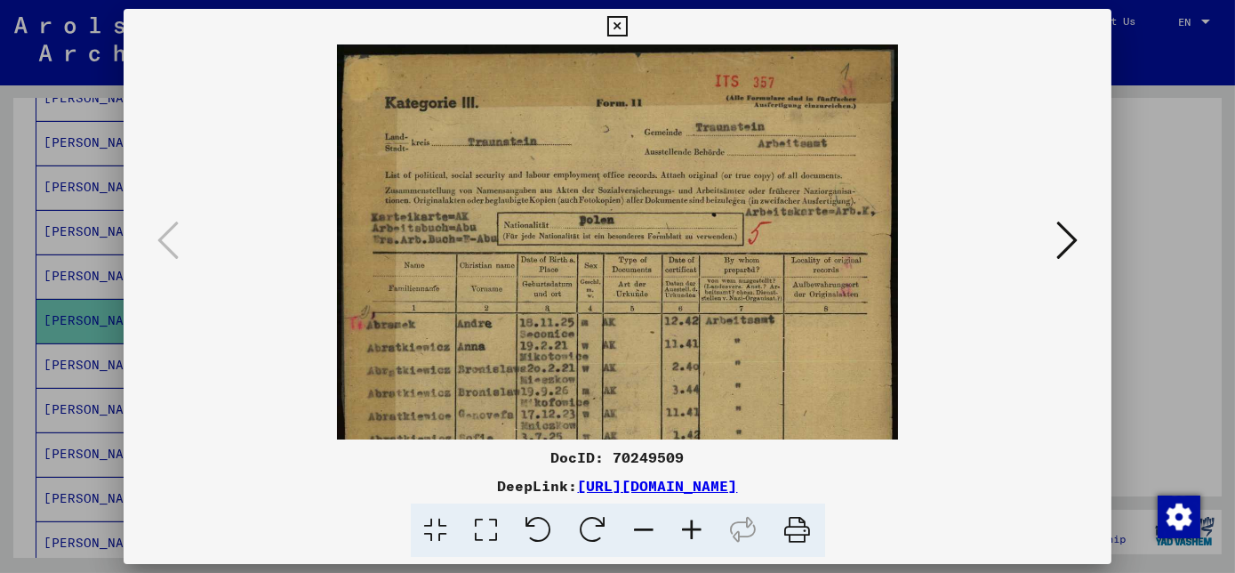
click at [695, 527] on icon at bounding box center [693, 530] width 48 height 54
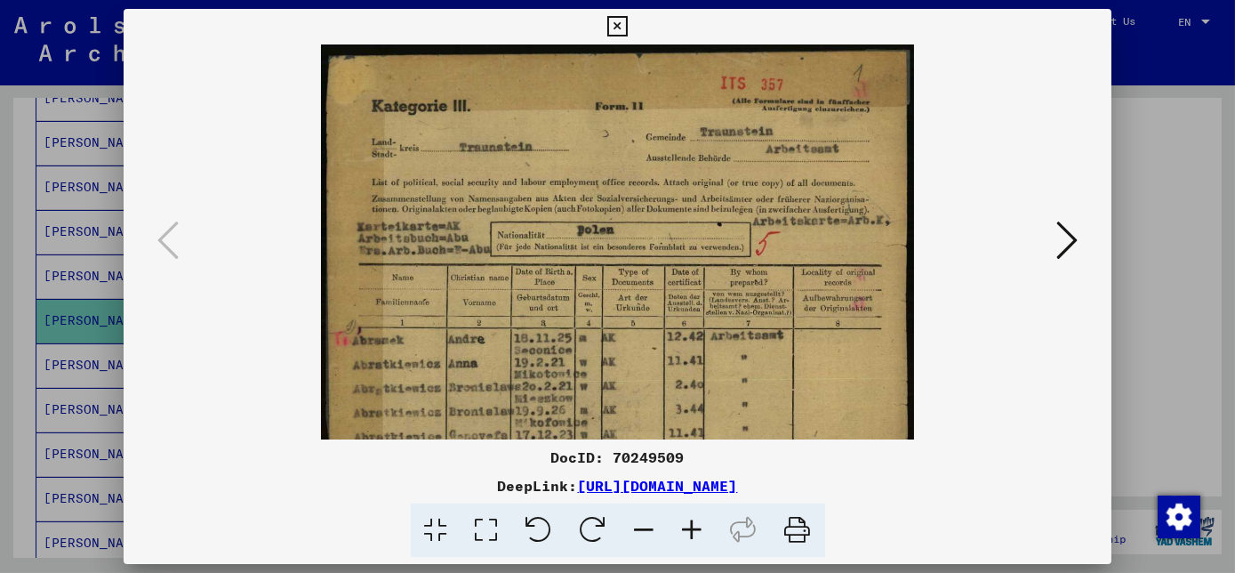
click at [695, 527] on icon at bounding box center [693, 530] width 48 height 54
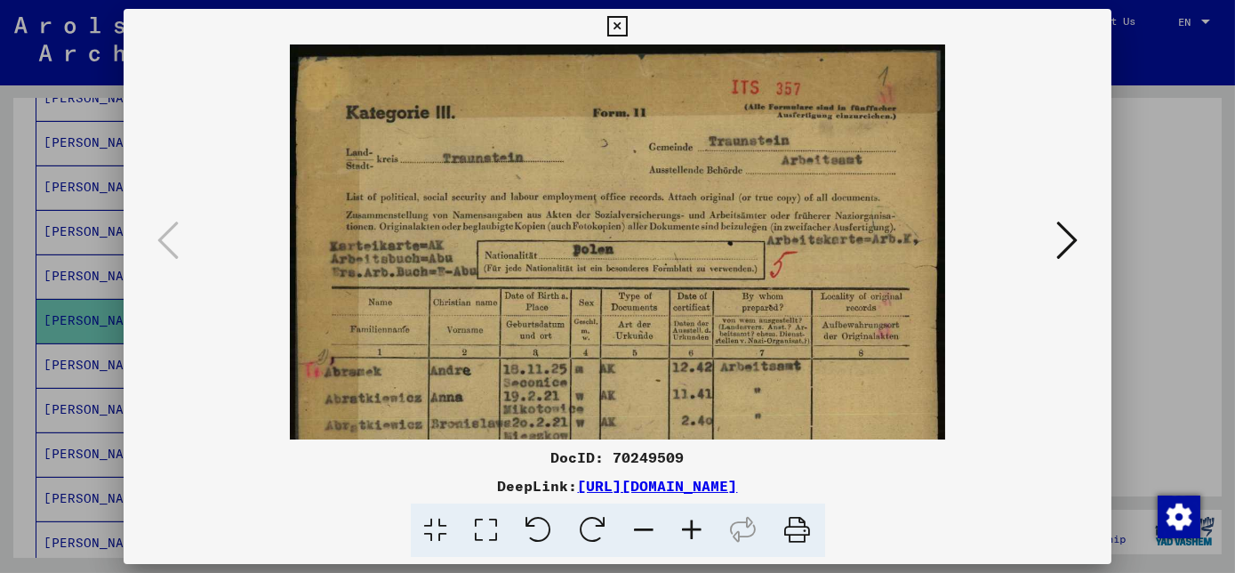
click at [695, 527] on icon at bounding box center [693, 530] width 48 height 54
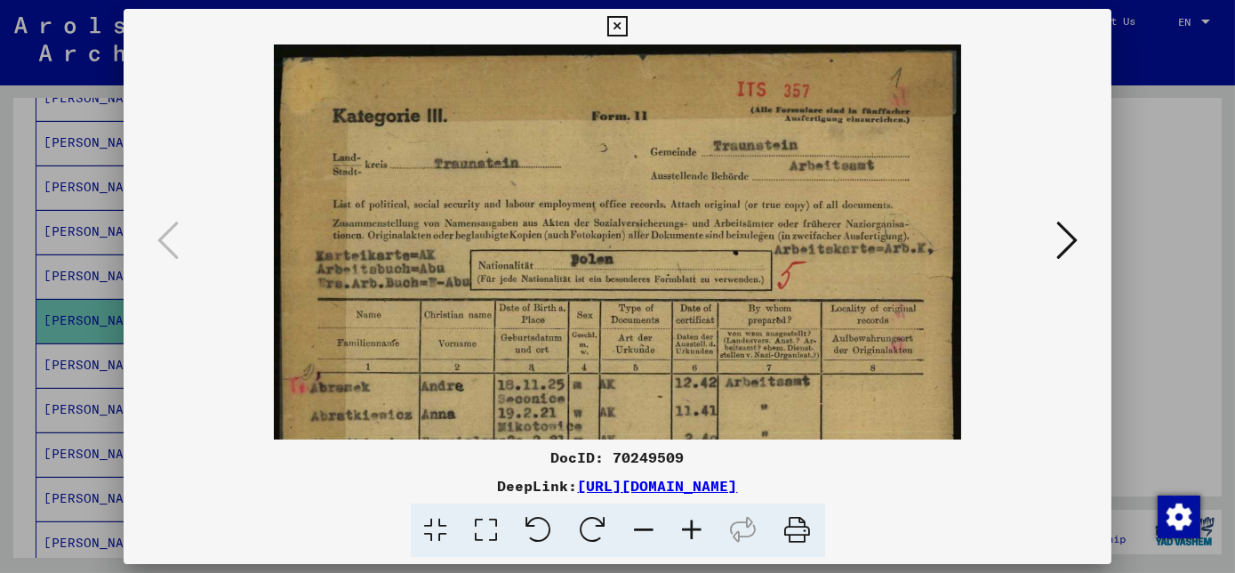
click at [697, 526] on icon at bounding box center [693, 530] width 48 height 54
click at [697, 525] on icon at bounding box center [693, 530] width 48 height 54
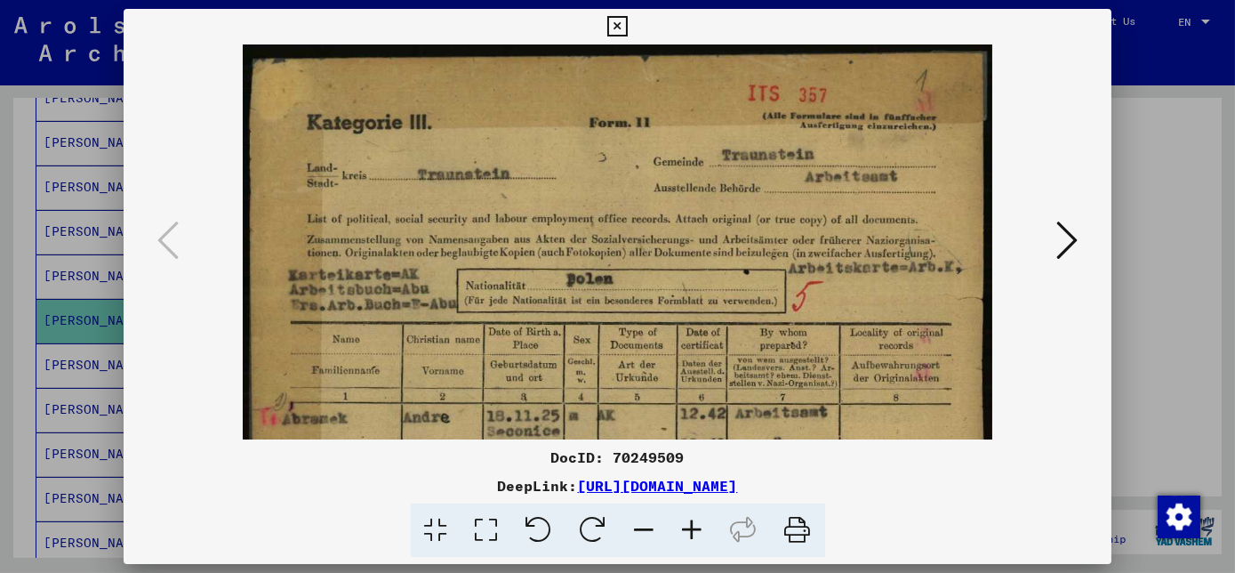
click at [697, 525] on icon at bounding box center [693, 530] width 48 height 54
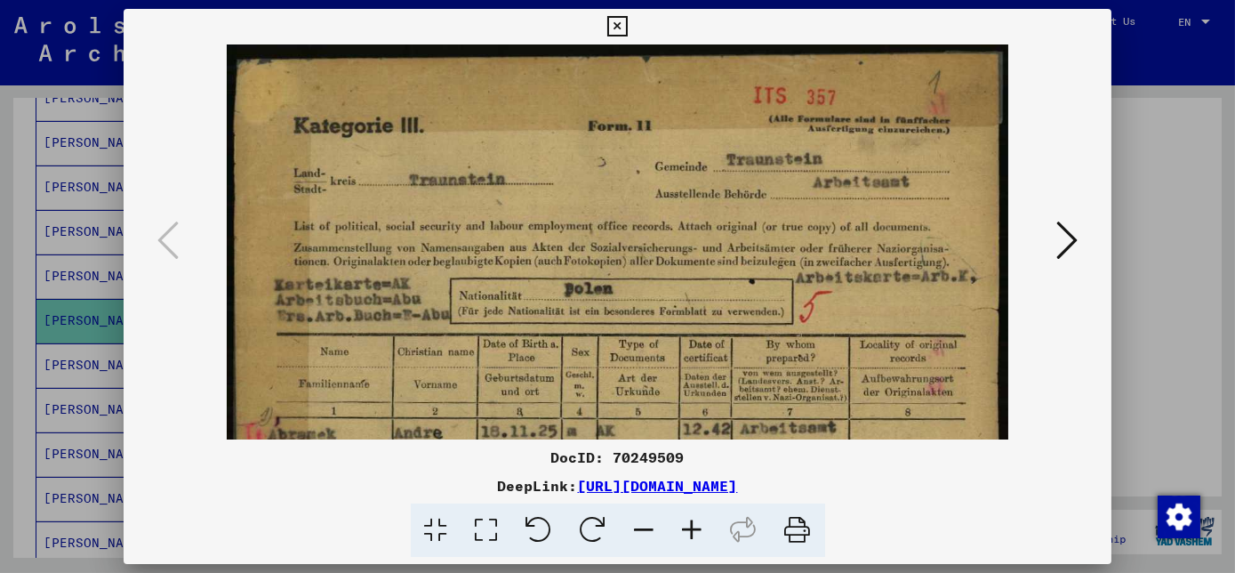
click at [697, 525] on icon at bounding box center [693, 530] width 48 height 54
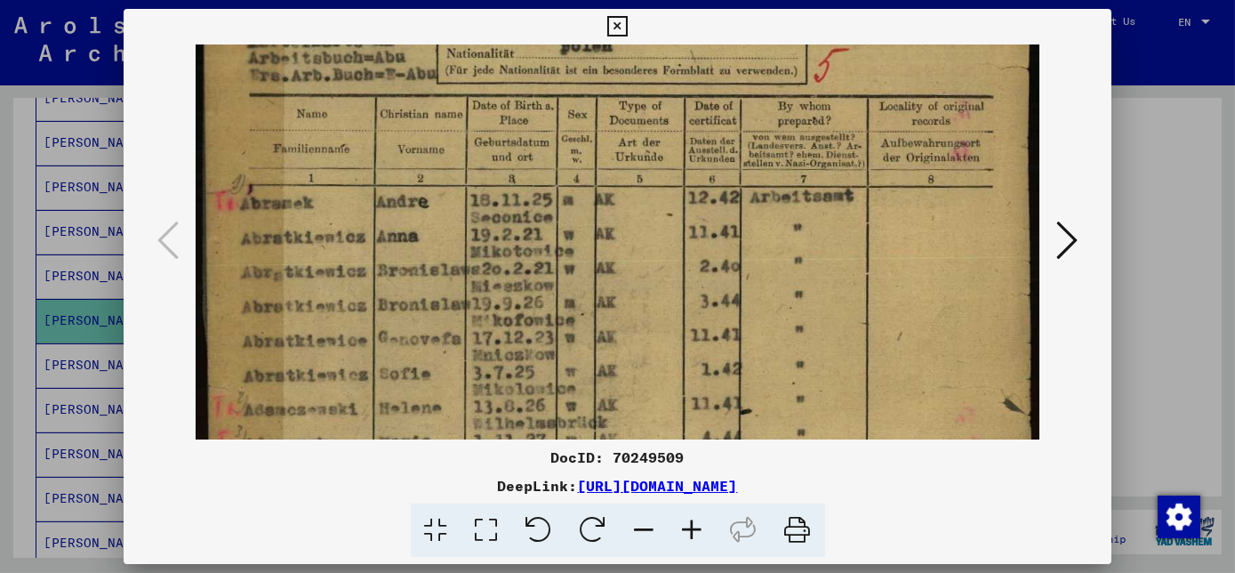
drag, startPoint x: 727, startPoint y: 399, endPoint x: 727, endPoint y: 116, distance: 283.6
click at [727, 116] on img at bounding box center [618, 379] width 845 height 1195
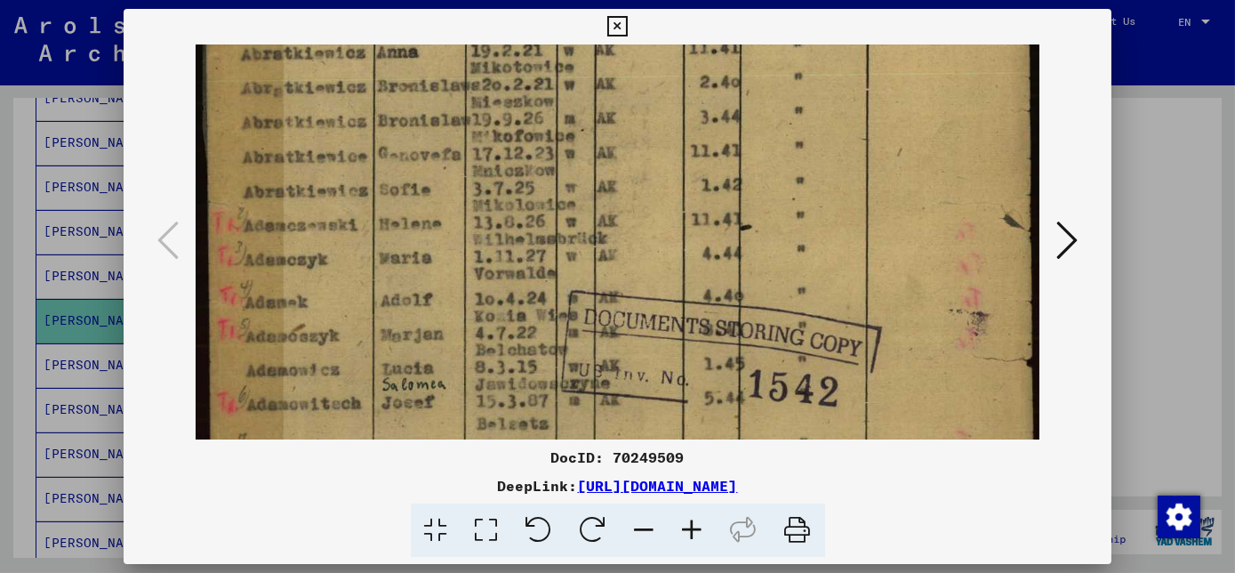
drag, startPoint x: 704, startPoint y: 348, endPoint x: 721, endPoint y: 180, distance: 168.0
click at [720, 178] on img at bounding box center [618, 195] width 845 height 1195
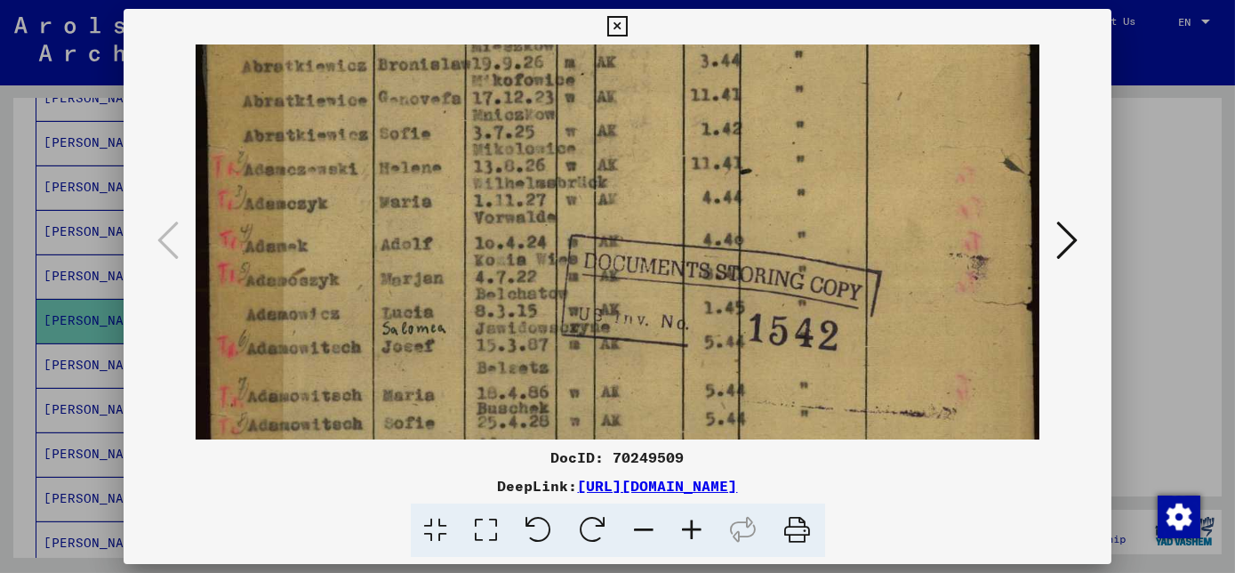
scroll to position [503, 0]
drag, startPoint x: 676, startPoint y: 346, endPoint x: 676, endPoint y: 297, distance: 48.9
click at [676, 297] on img at bounding box center [618, 138] width 845 height 1195
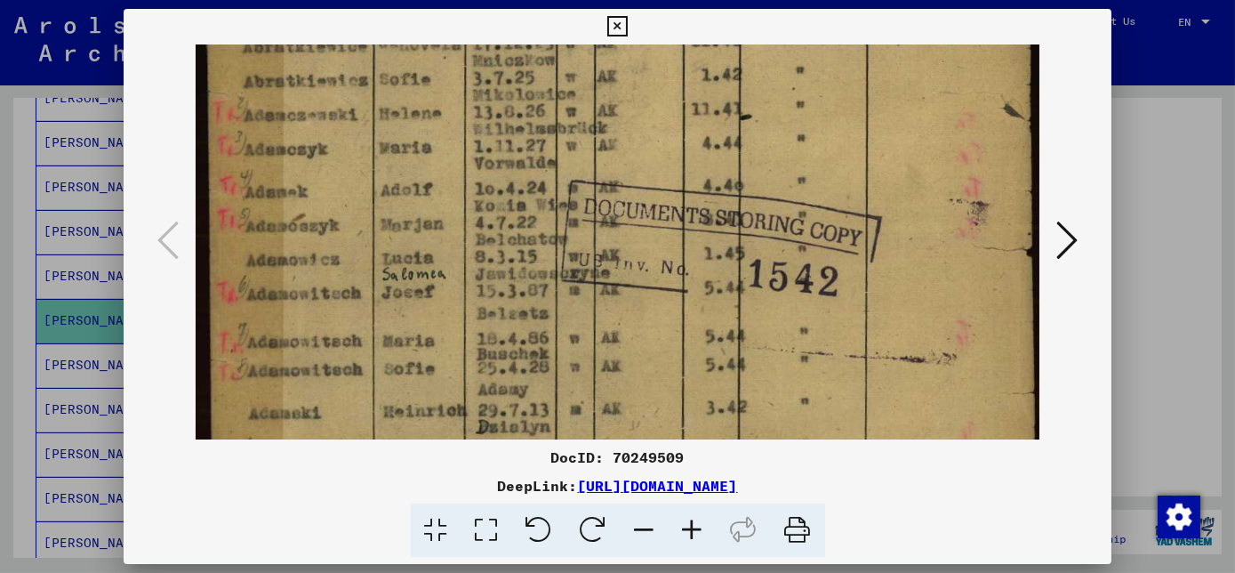
drag, startPoint x: 709, startPoint y: 196, endPoint x: 680, endPoint y: 220, distance: 37.9
click at [694, 138] on img at bounding box center [618, 85] width 845 height 1195
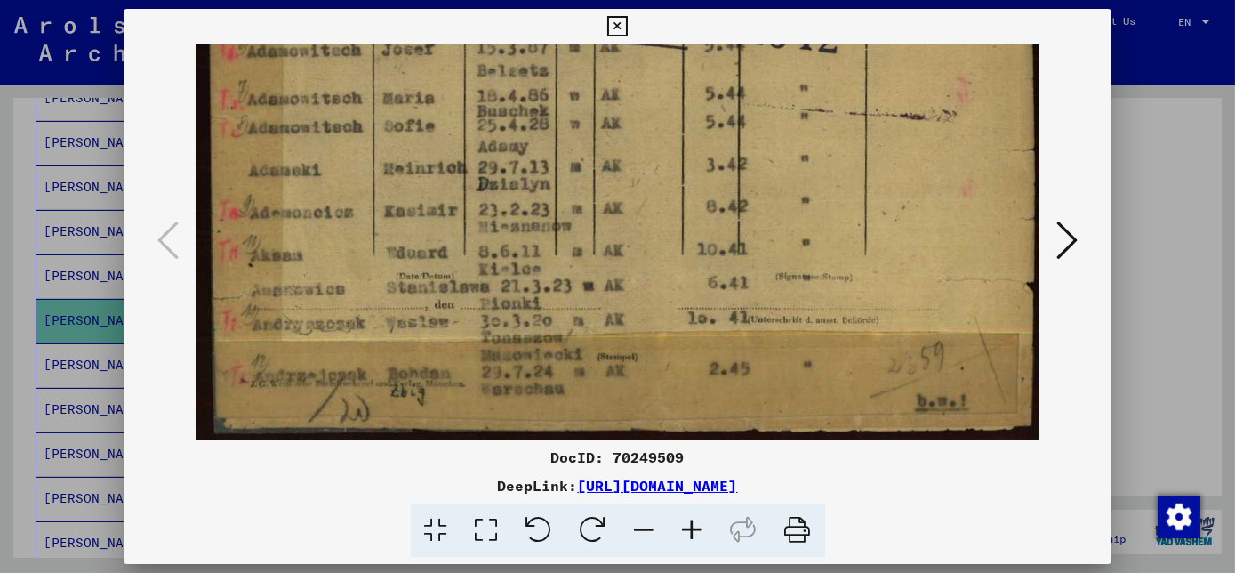
drag, startPoint x: 661, startPoint y: 327, endPoint x: 664, endPoint y: 79, distance: 248.1
drag, startPoint x: 669, startPoint y: 283, endPoint x: 671, endPoint y: 208, distance: 74.7
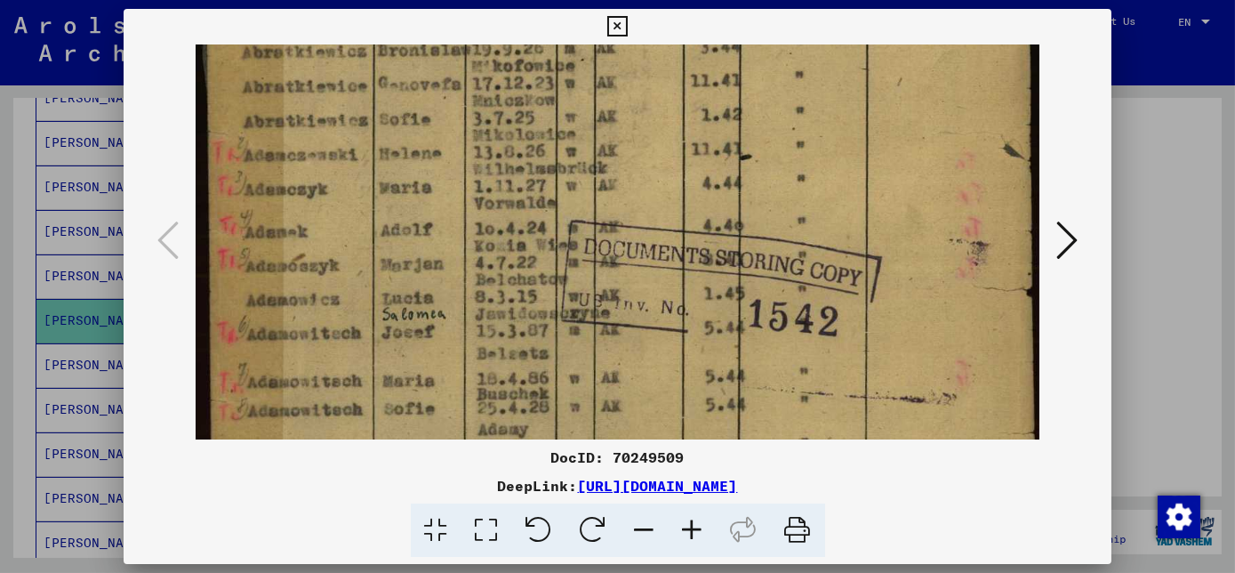
scroll to position [515, 0]
drag, startPoint x: 629, startPoint y: 166, endPoint x: 565, endPoint y: 460, distance: 300.1
click at [565, 460] on div "DocID: 70249509 DeepLink: [URL][DOMAIN_NAME]" at bounding box center [618, 283] width 988 height 549
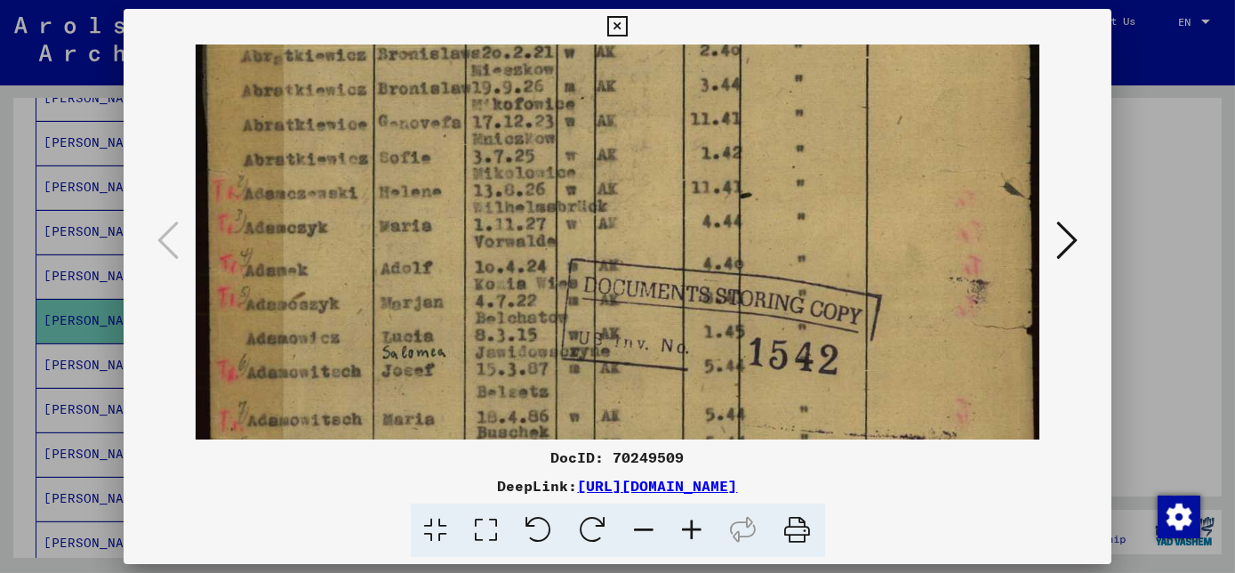
scroll to position [491, 0]
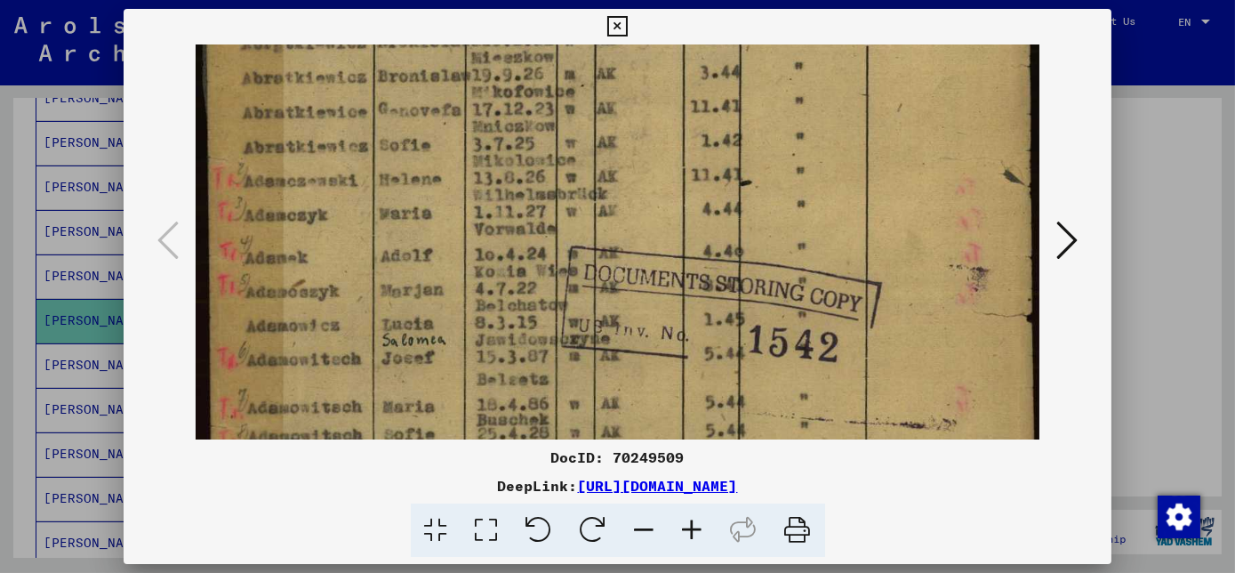
drag, startPoint x: 674, startPoint y: 162, endPoint x: 562, endPoint y: 184, distance: 114.2
click at [562, 184] on img at bounding box center [618, 151] width 845 height 1195
click at [798, 529] on icon at bounding box center [798, 530] width 54 height 54
click at [618, 26] on icon at bounding box center [617, 26] width 20 height 21
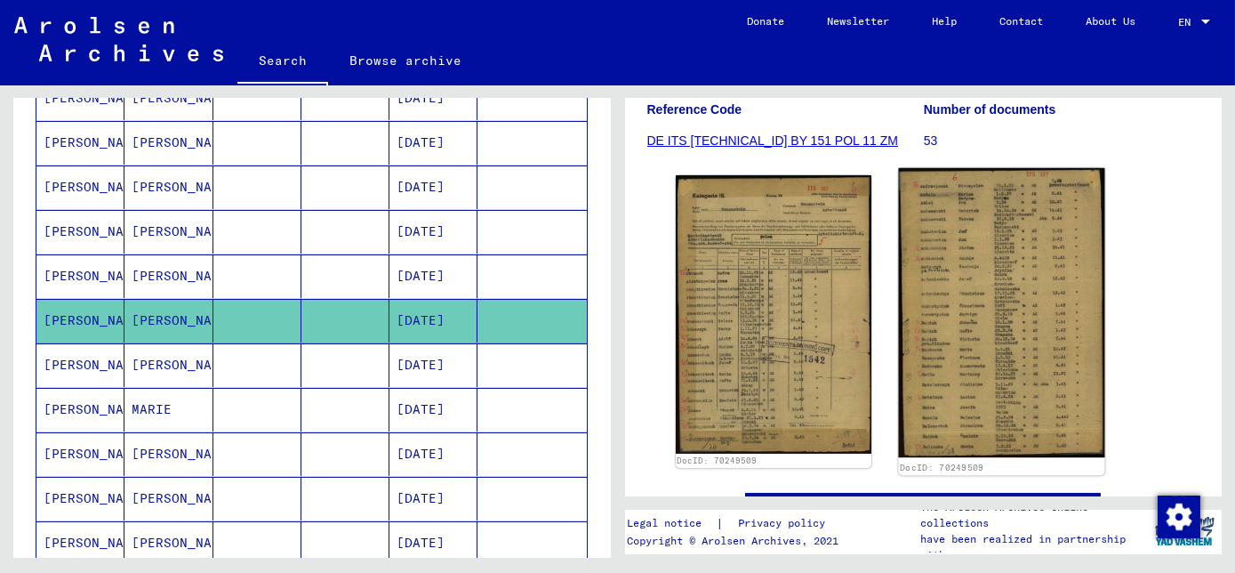
click at [955, 259] on img at bounding box center [1002, 313] width 206 height 290
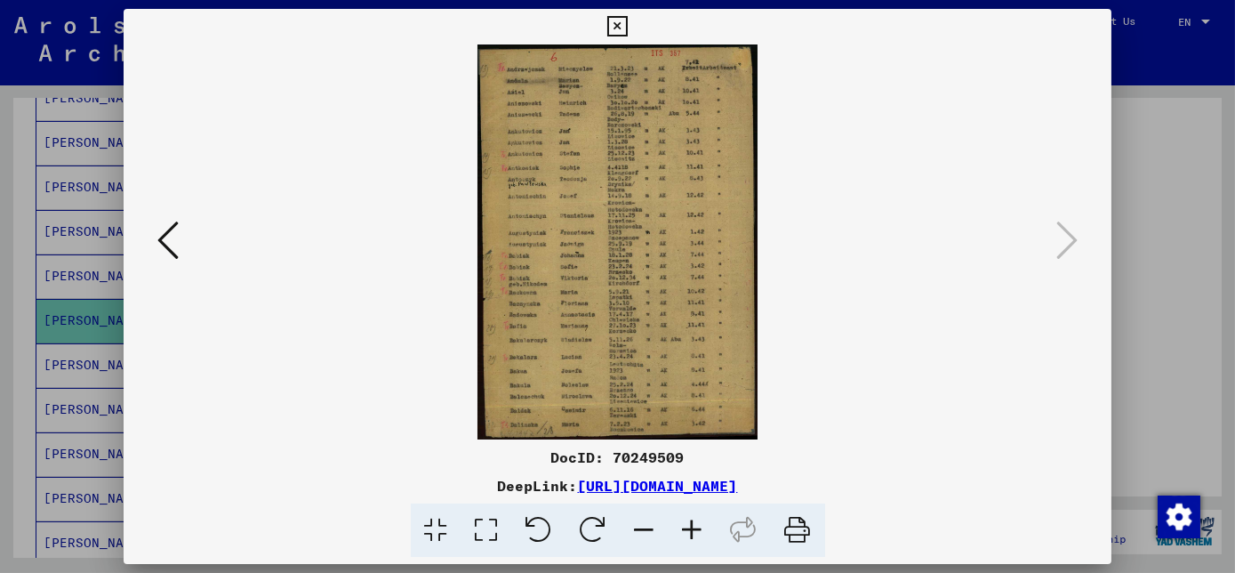
click at [693, 533] on icon at bounding box center [693, 530] width 48 height 54
click at [692, 533] on icon at bounding box center [693, 530] width 48 height 54
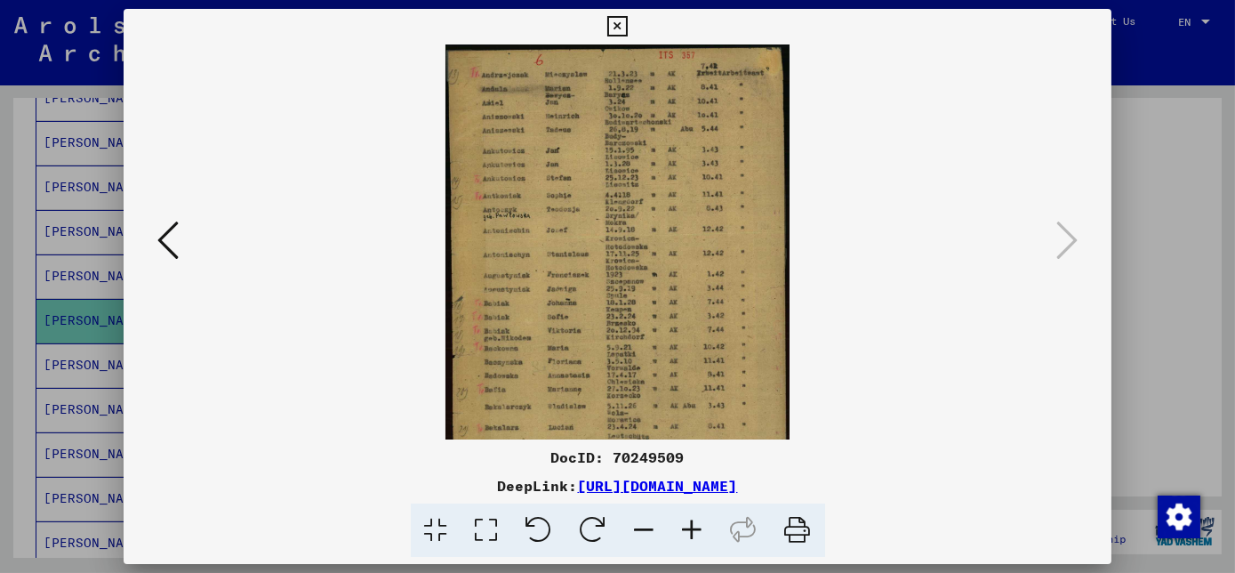
click at [692, 533] on icon at bounding box center [693, 530] width 48 height 54
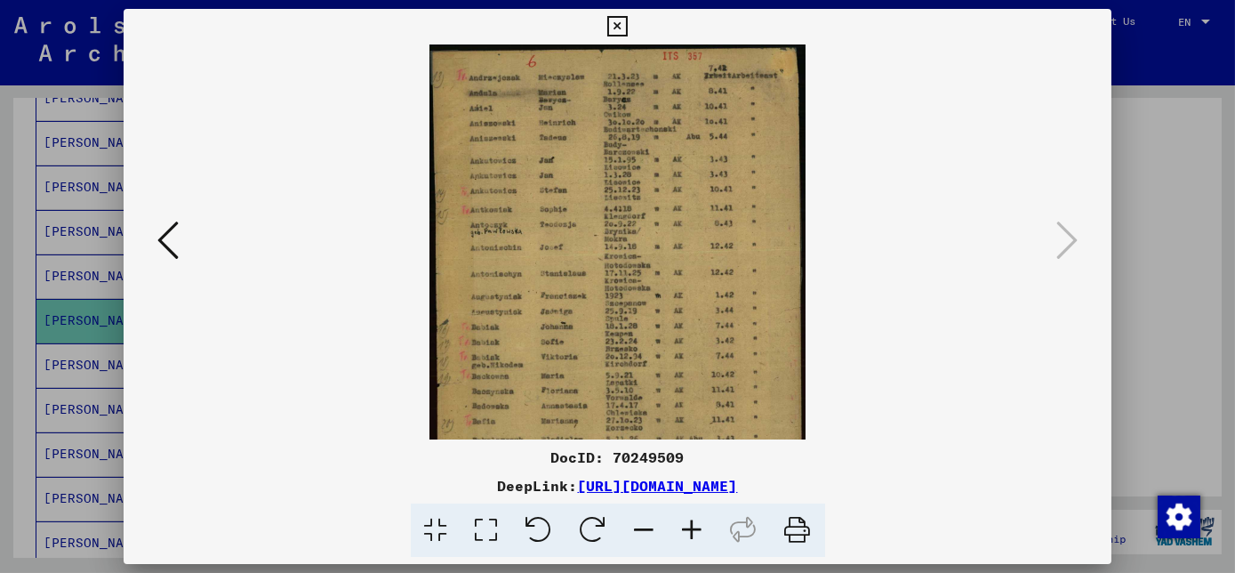
click at [690, 533] on icon at bounding box center [693, 530] width 48 height 54
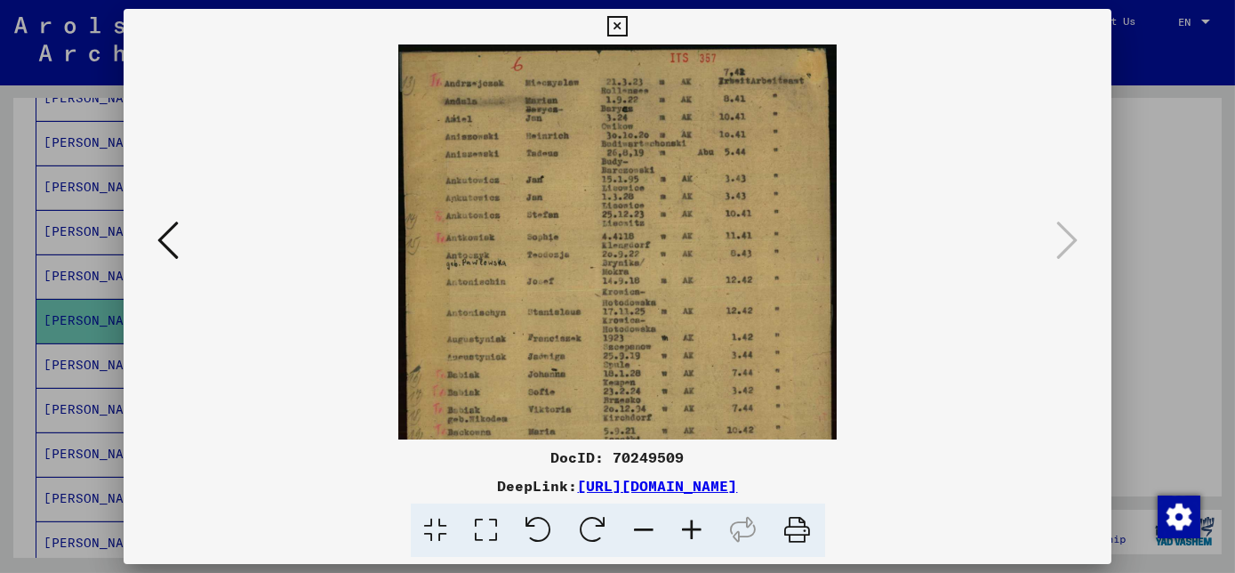
click at [690, 533] on icon at bounding box center [693, 530] width 48 height 54
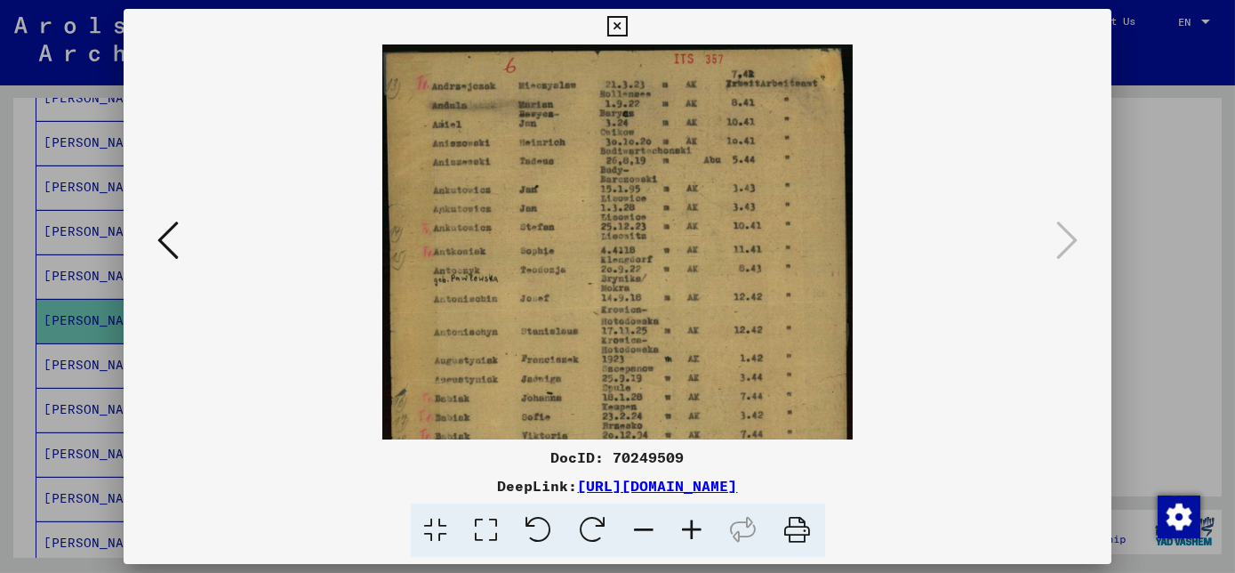
click at [690, 533] on icon at bounding box center [693, 530] width 48 height 54
click at [691, 533] on icon at bounding box center [693, 530] width 48 height 54
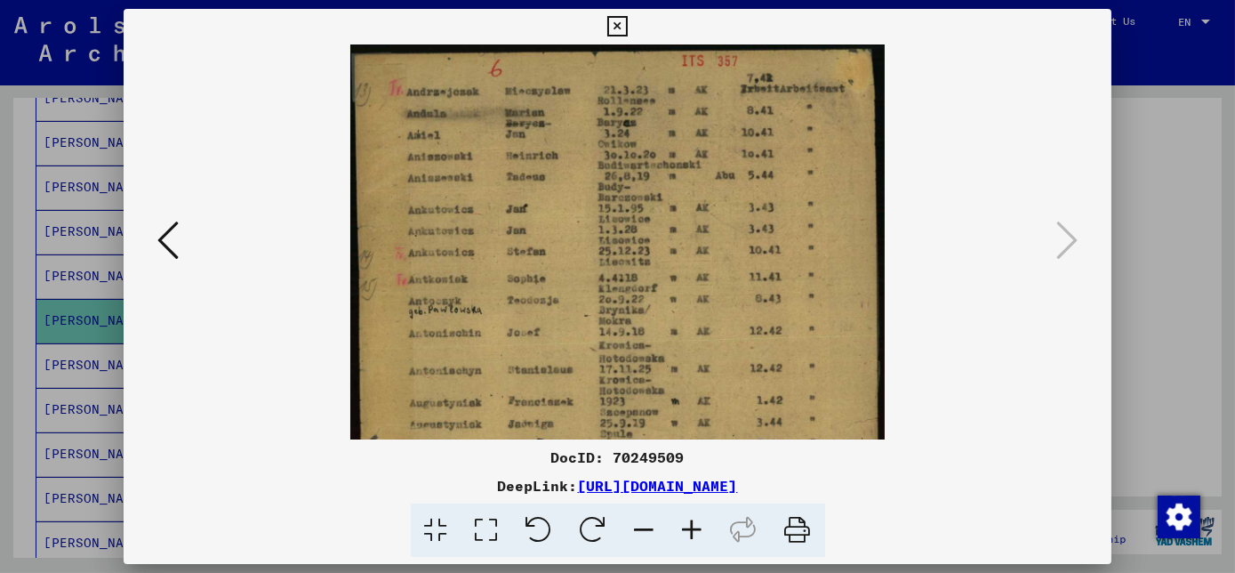
click at [691, 533] on icon at bounding box center [693, 530] width 48 height 54
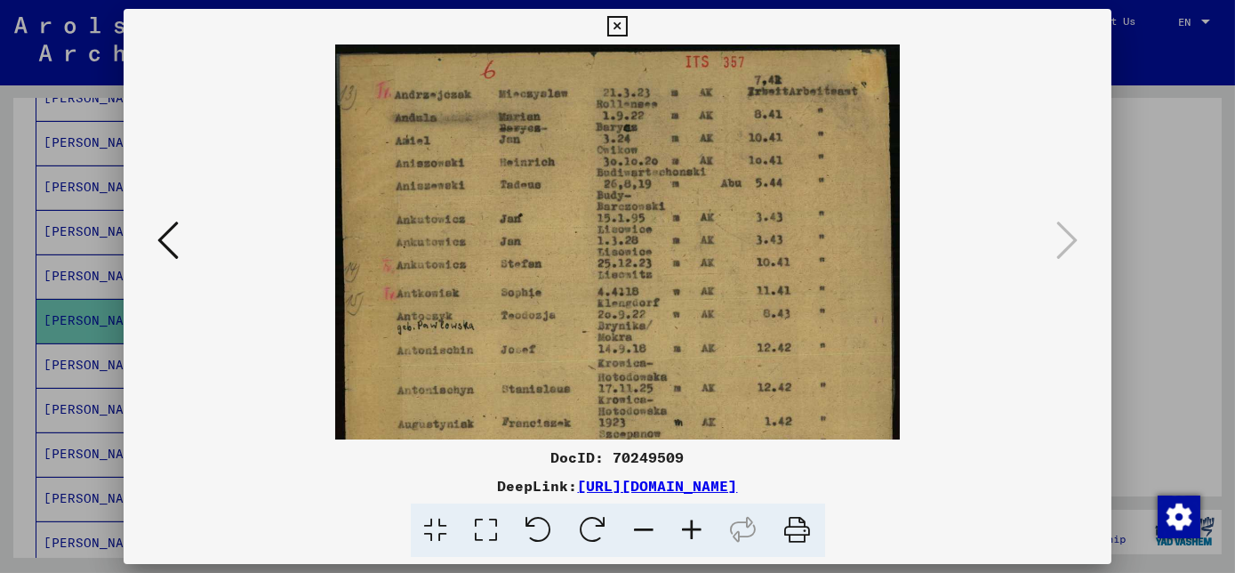
click at [691, 533] on icon at bounding box center [693, 530] width 48 height 54
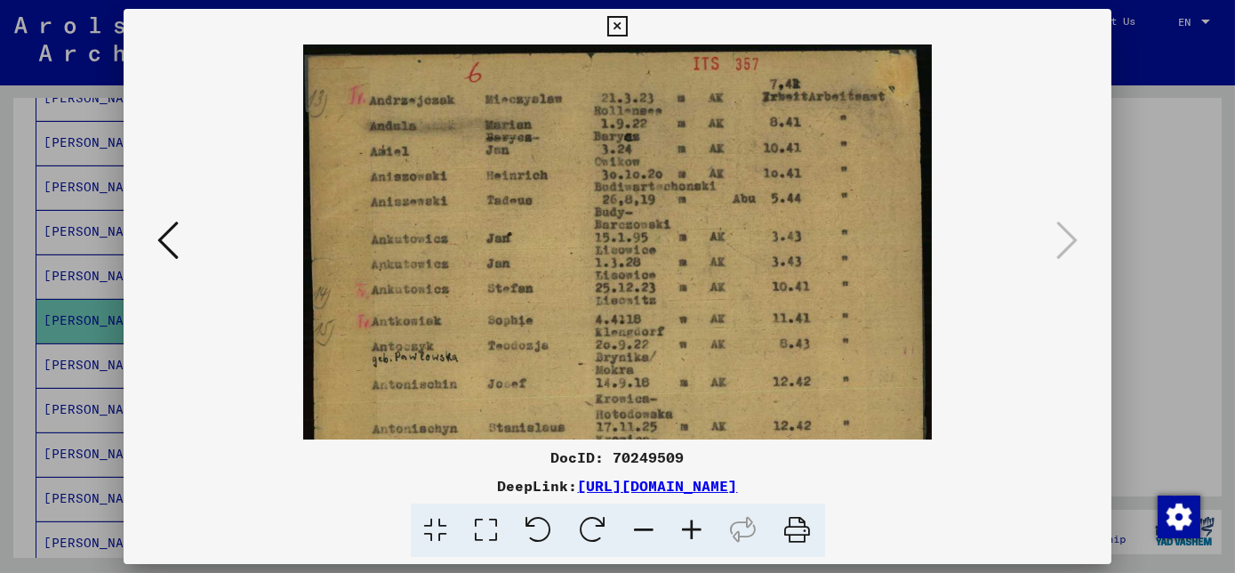
click at [691, 533] on icon at bounding box center [693, 530] width 48 height 54
click at [692, 533] on icon at bounding box center [693, 530] width 48 height 54
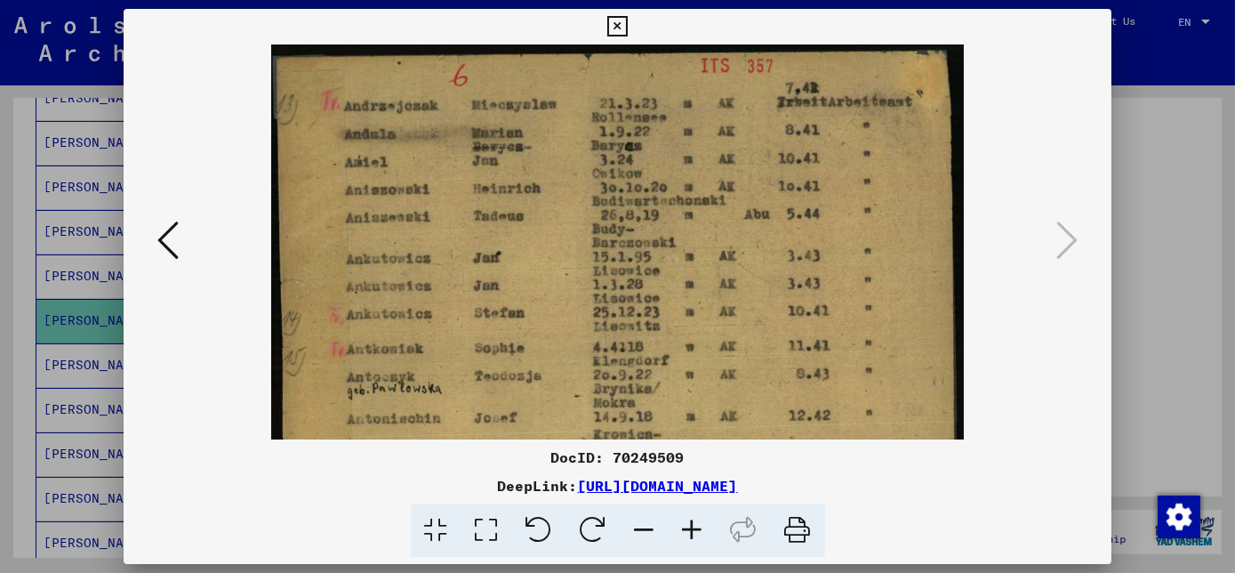
click at [692, 533] on icon at bounding box center [693, 530] width 48 height 54
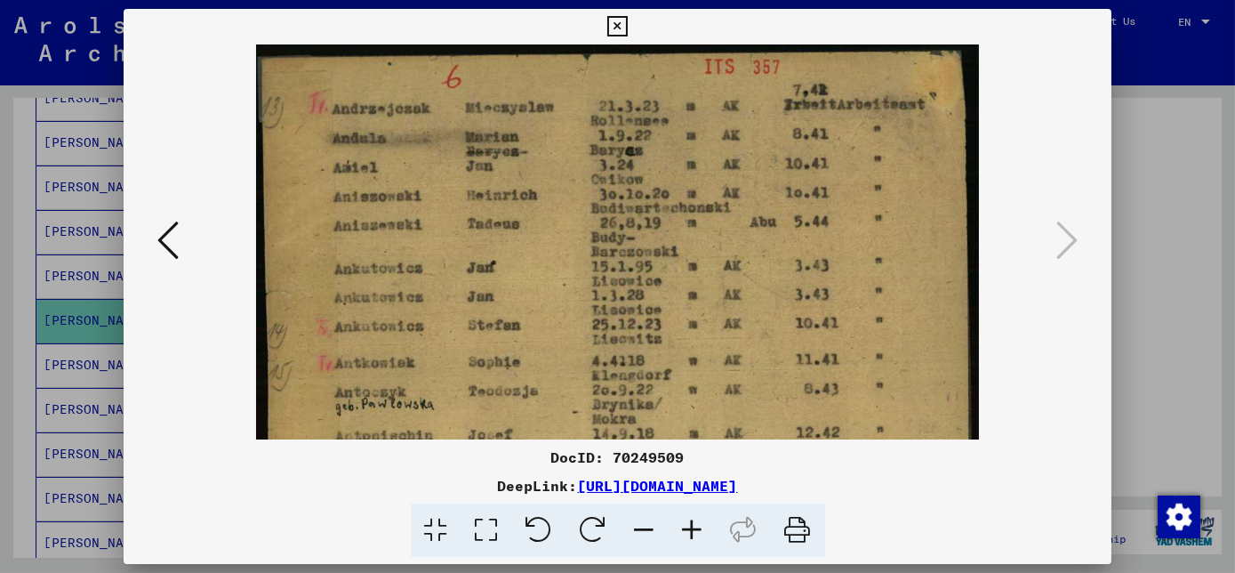
click at [692, 533] on icon at bounding box center [693, 530] width 48 height 54
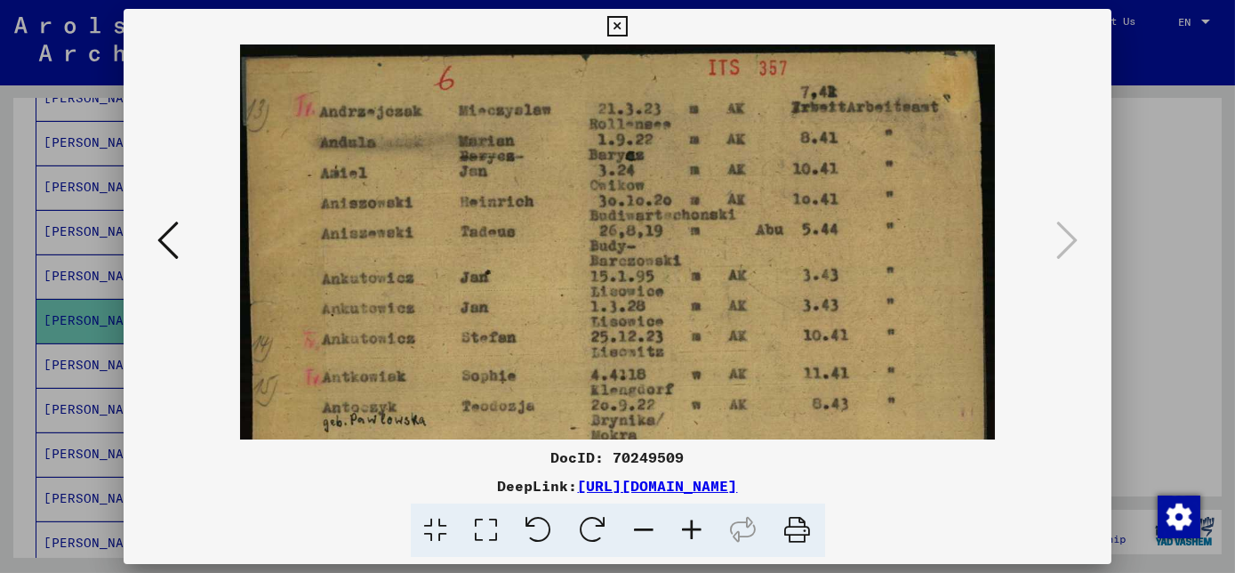
click at [692, 533] on icon at bounding box center [693, 530] width 48 height 54
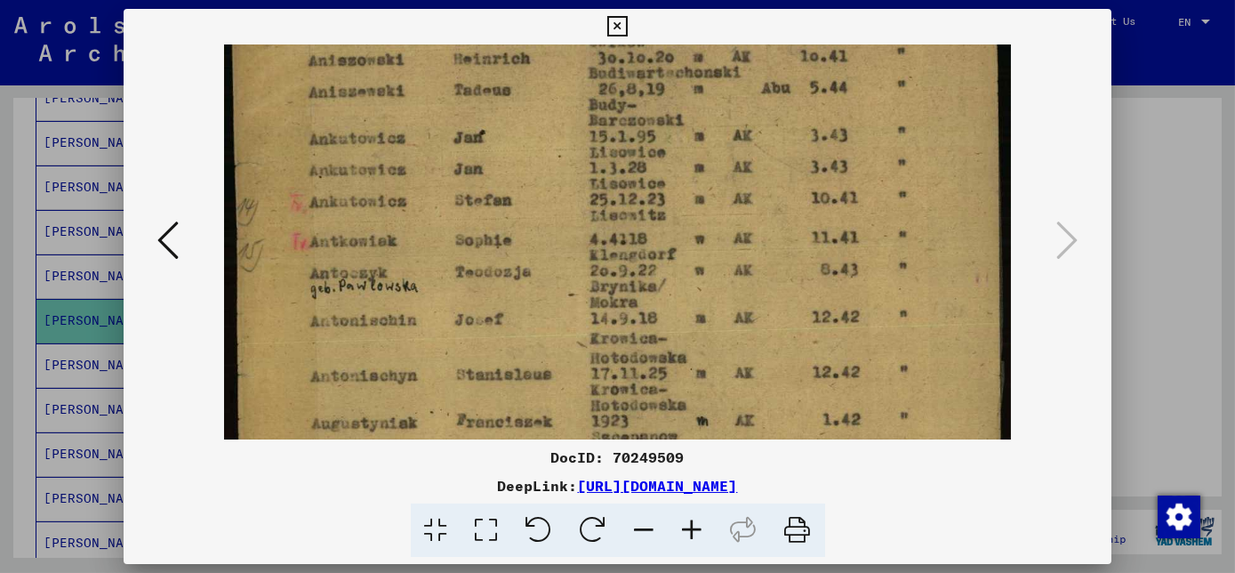
drag, startPoint x: 550, startPoint y: 313, endPoint x: 562, endPoint y: 144, distance: 169.3
click at [562, 144] on img at bounding box center [617, 448] width 787 height 1106
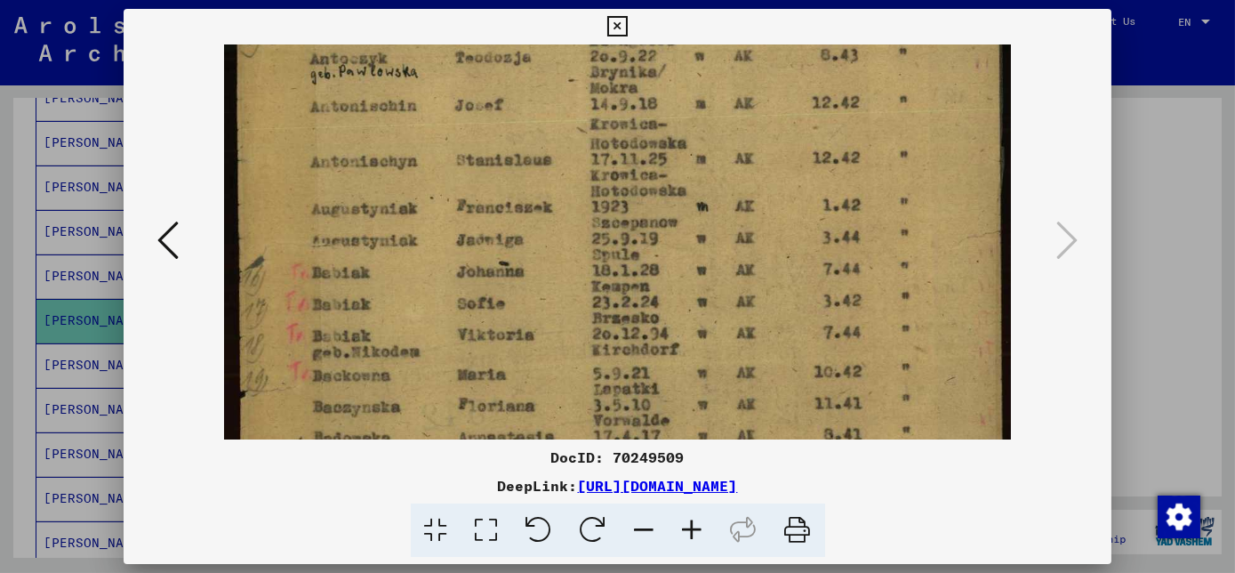
drag, startPoint x: 567, startPoint y: 376, endPoint x: 562, endPoint y: 183, distance: 193.0
click at [562, 183] on img at bounding box center [617, 234] width 787 height 1106
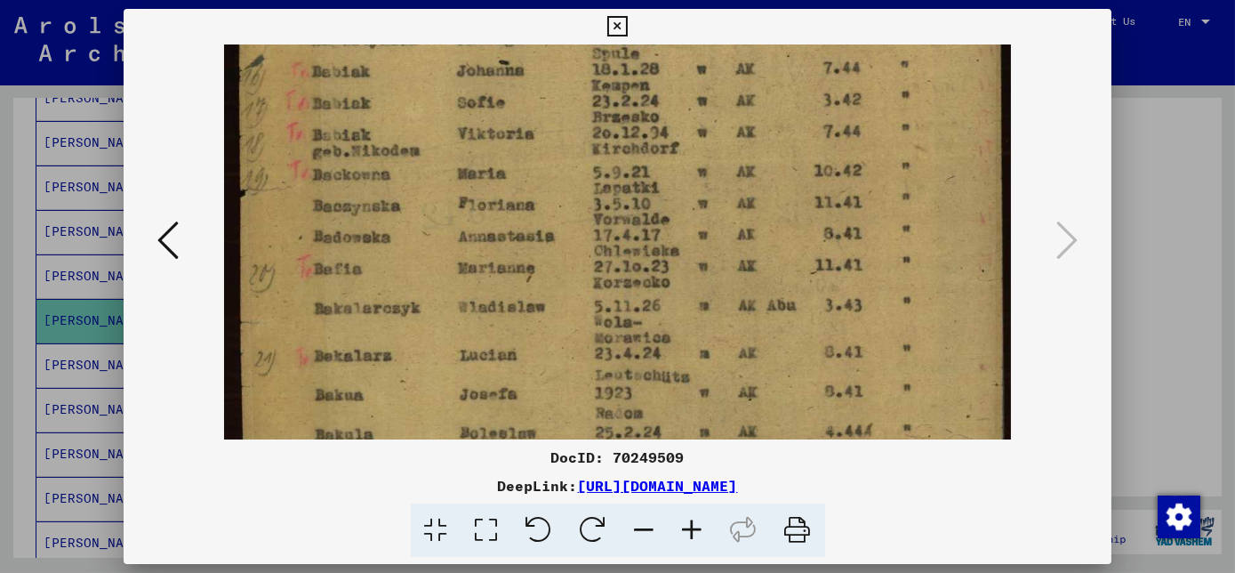
drag, startPoint x: 551, startPoint y: 372, endPoint x: 550, endPoint y: 178, distance: 194.7
click at [551, 178] on img at bounding box center [617, 33] width 787 height 1106
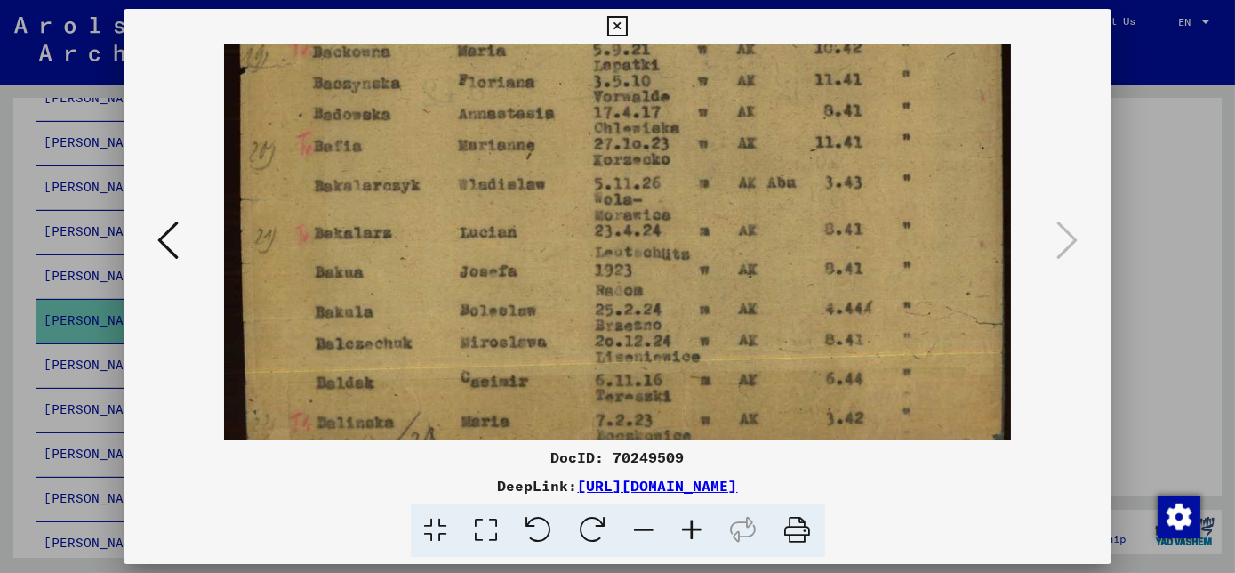
scroll to position [711, 0]
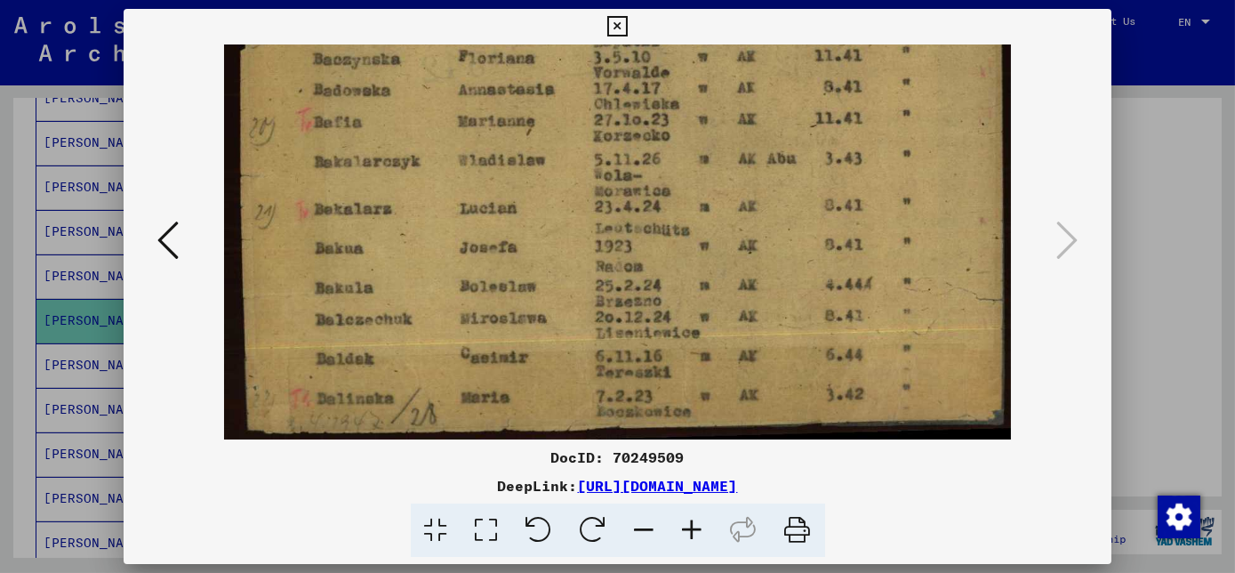
drag, startPoint x: 577, startPoint y: 429, endPoint x: 526, endPoint y: 110, distance: 323.2
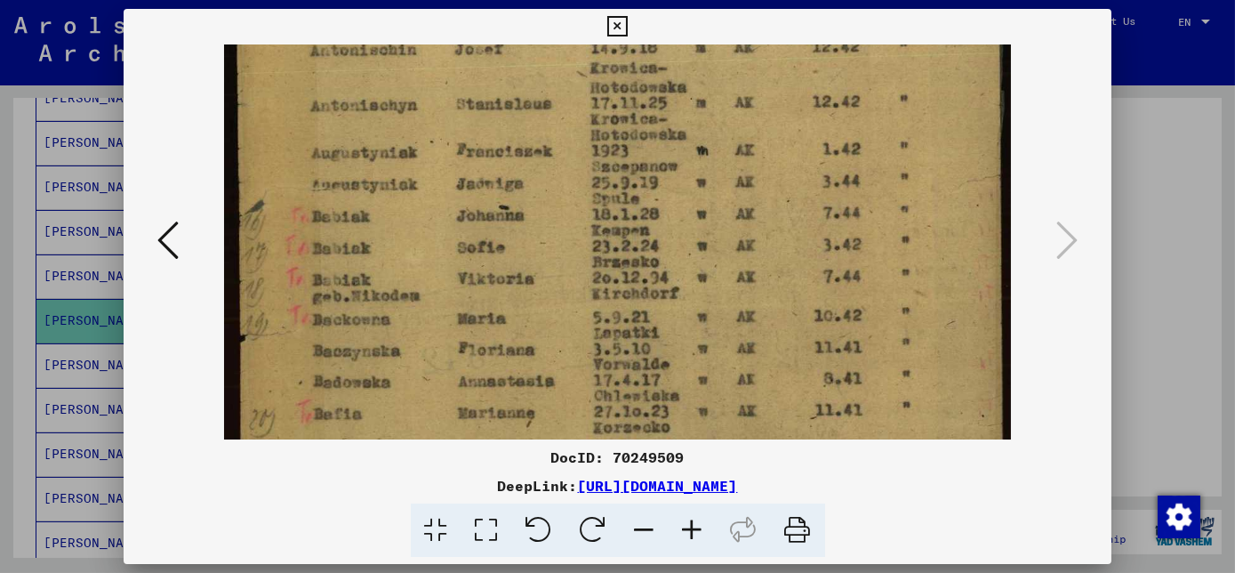
drag, startPoint x: 555, startPoint y: 116, endPoint x: 525, endPoint y: 474, distance: 358.7
click at [525, 474] on div "DocID: 70249509 DeepLink: [URL][DOMAIN_NAME]" at bounding box center [618, 283] width 988 height 549
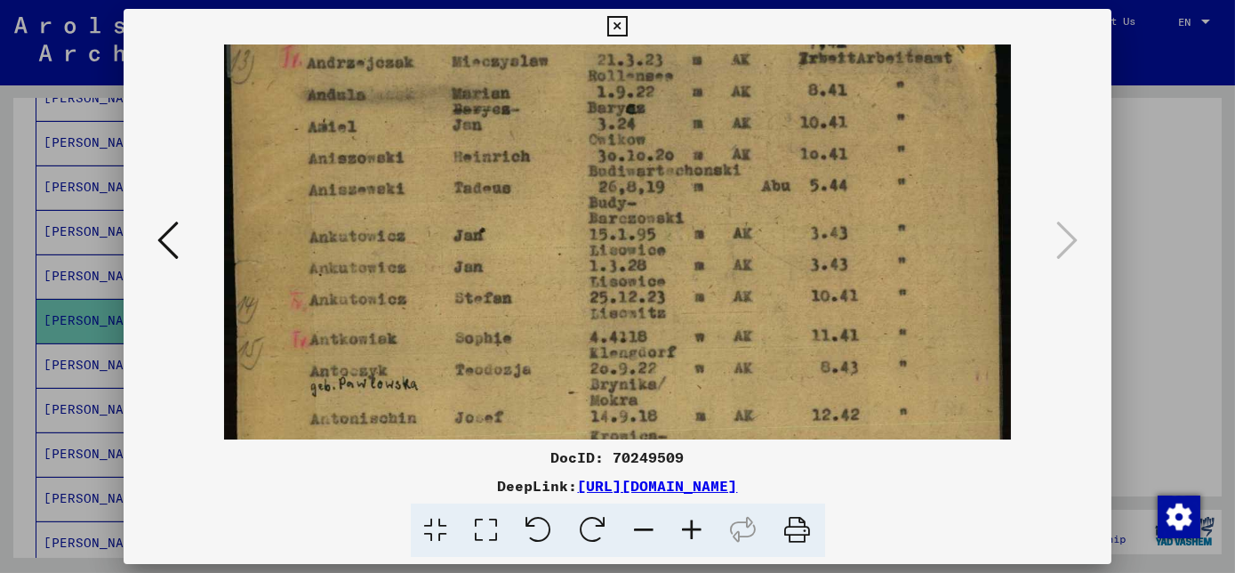
drag, startPoint x: 533, startPoint y: 212, endPoint x: 457, endPoint y: 518, distance: 315.2
click at [457, 518] on div "DocID: 70249509 DeepLink: [URL][DOMAIN_NAME]" at bounding box center [618, 283] width 988 height 549
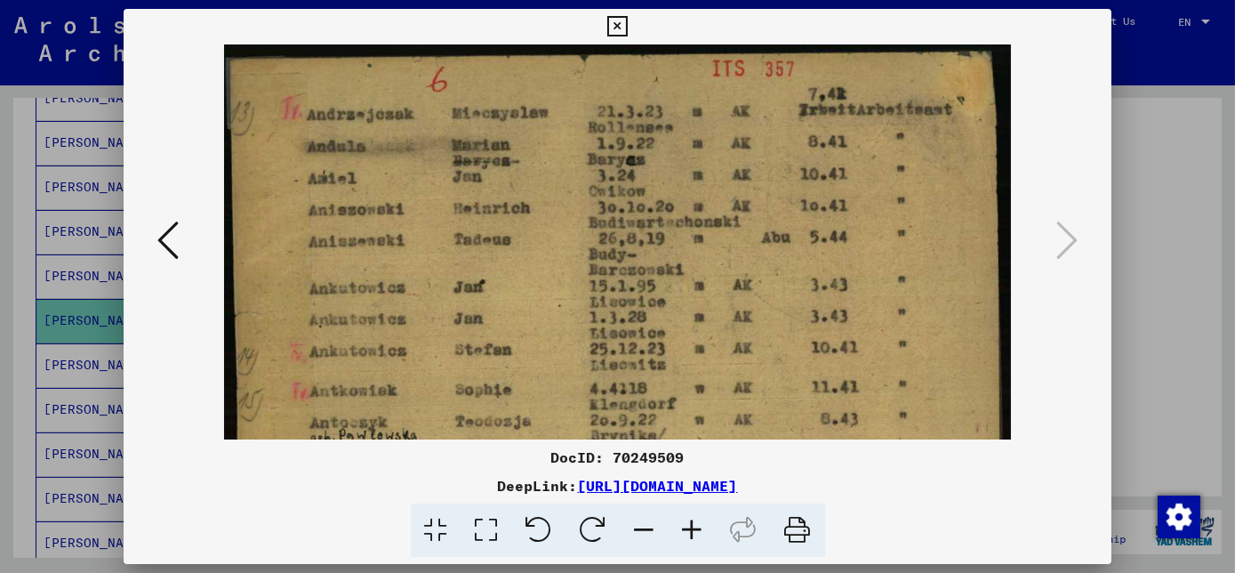
drag, startPoint x: 485, startPoint y: 266, endPoint x: 425, endPoint y: 414, distance: 160.0
click at [618, 25] on icon at bounding box center [617, 26] width 20 height 21
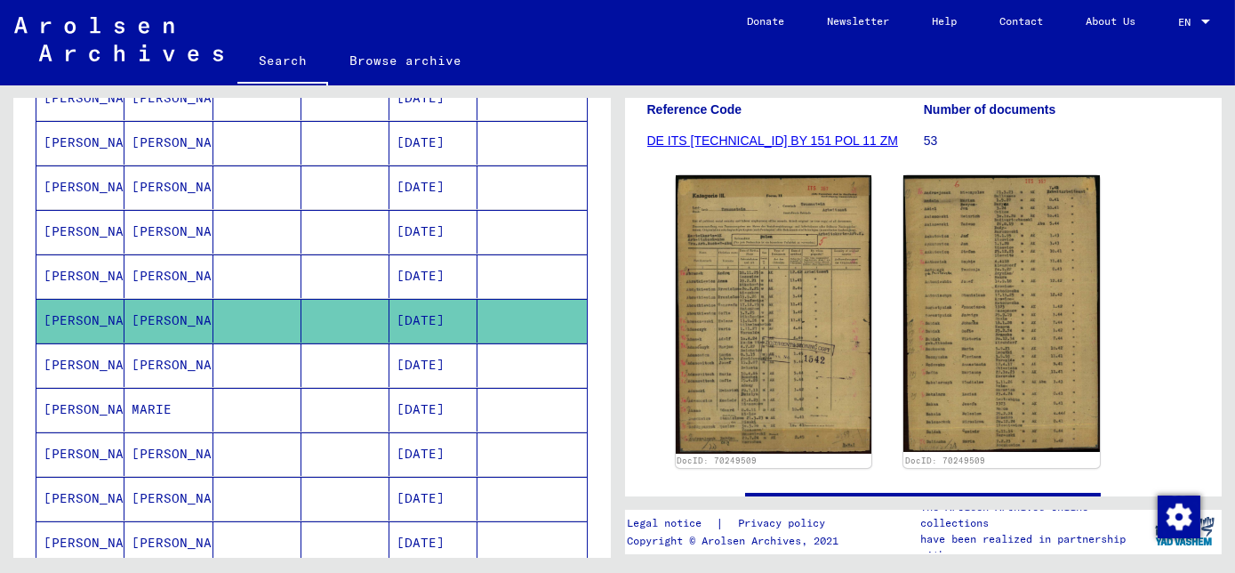
click at [389, 356] on mat-cell "[DATE]" at bounding box center [433, 365] width 88 height 44
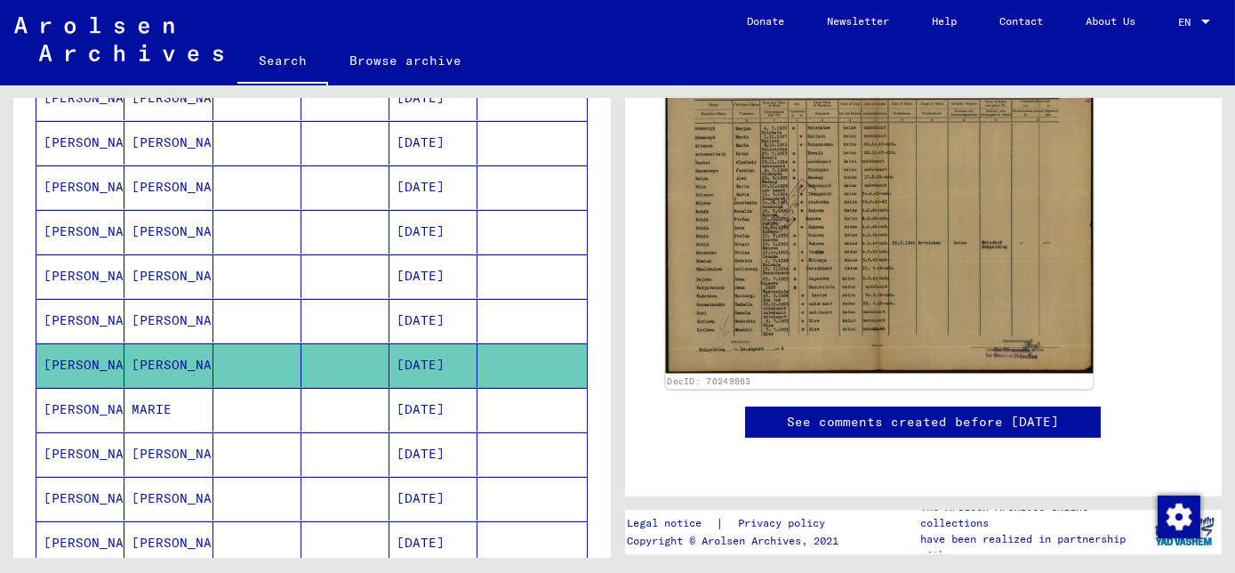
scroll to position [323, 0]
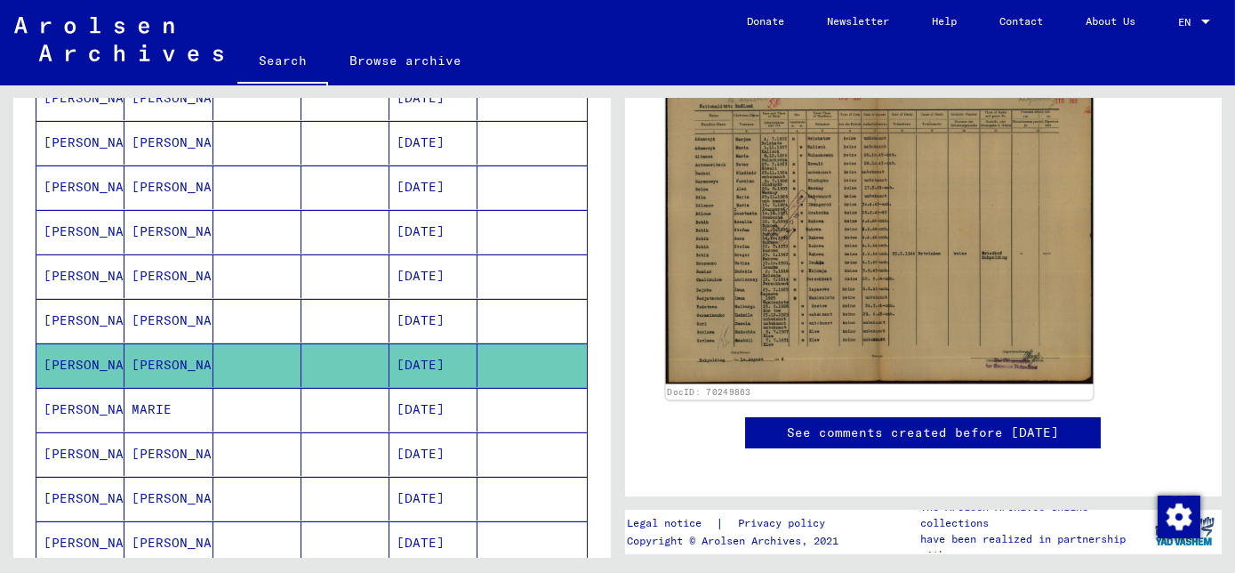
click at [869, 239] on img at bounding box center [878, 235] width 427 height 297
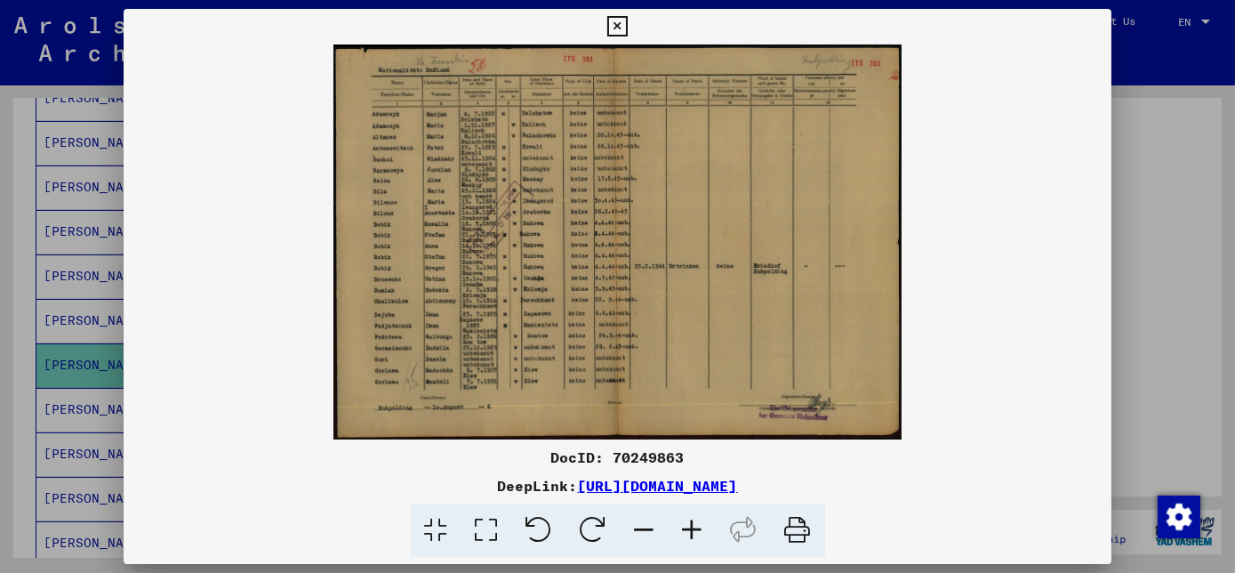
click at [689, 531] on icon at bounding box center [693, 530] width 48 height 54
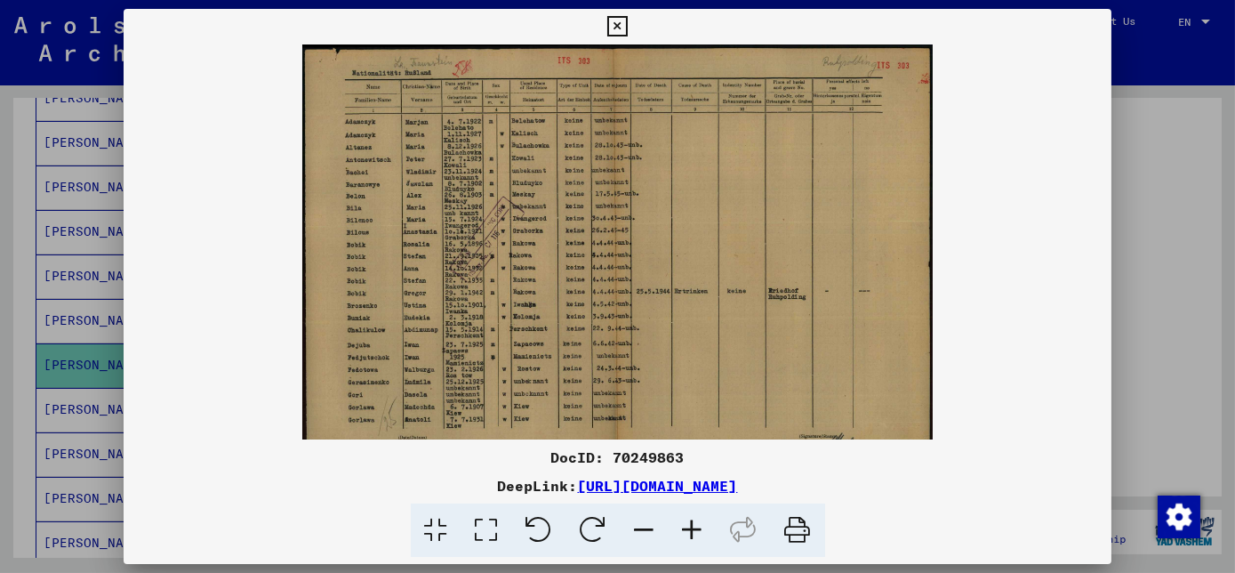
click at [689, 528] on icon at bounding box center [693, 530] width 48 height 54
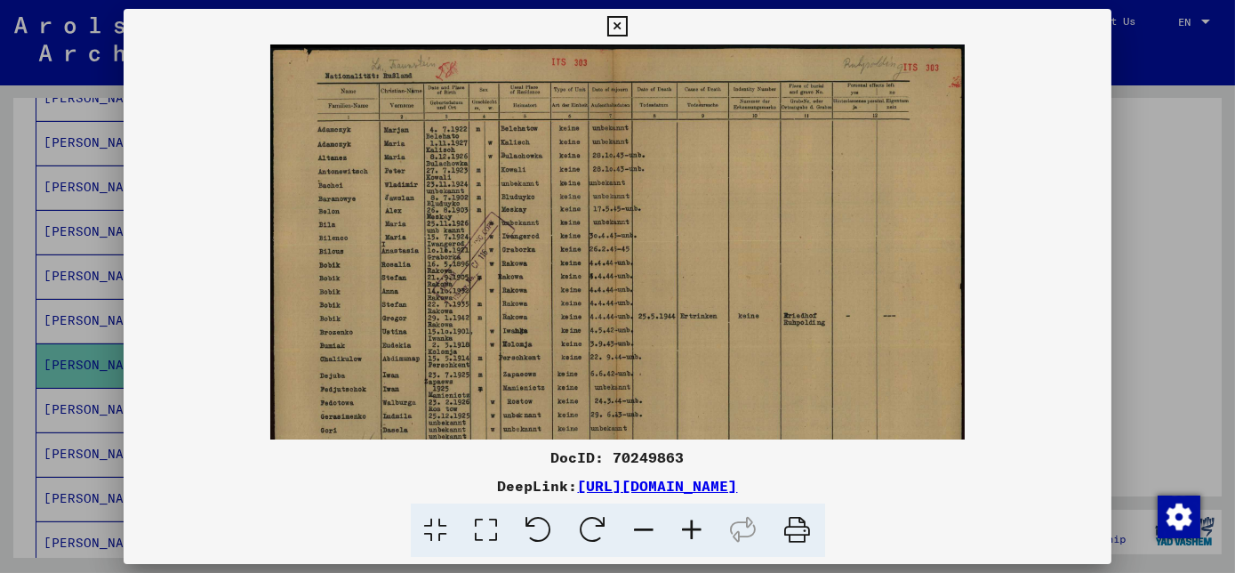
click at [689, 528] on icon at bounding box center [693, 530] width 48 height 54
click at [690, 528] on icon at bounding box center [693, 530] width 48 height 54
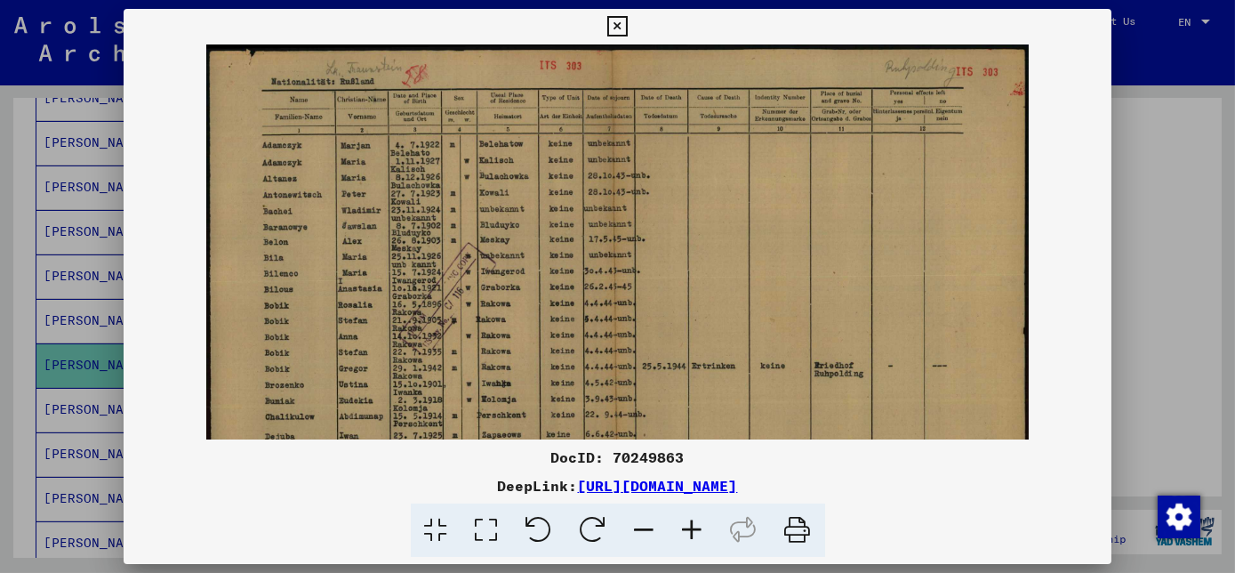
click at [690, 528] on icon at bounding box center [693, 530] width 48 height 54
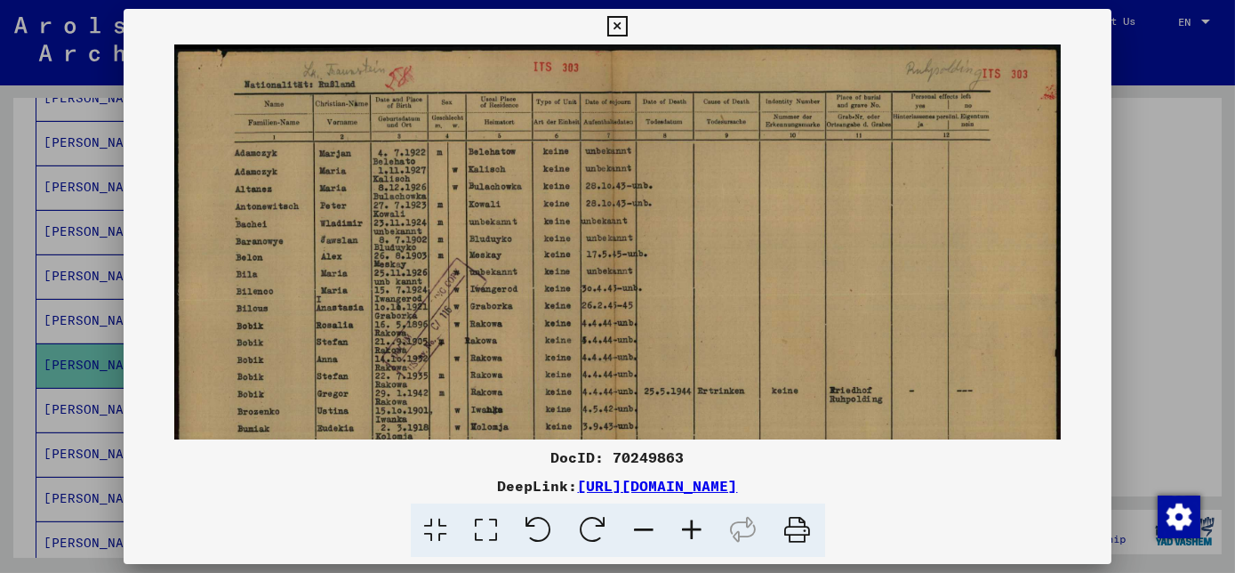
click at [690, 528] on icon at bounding box center [693, 530] width 48 height 54
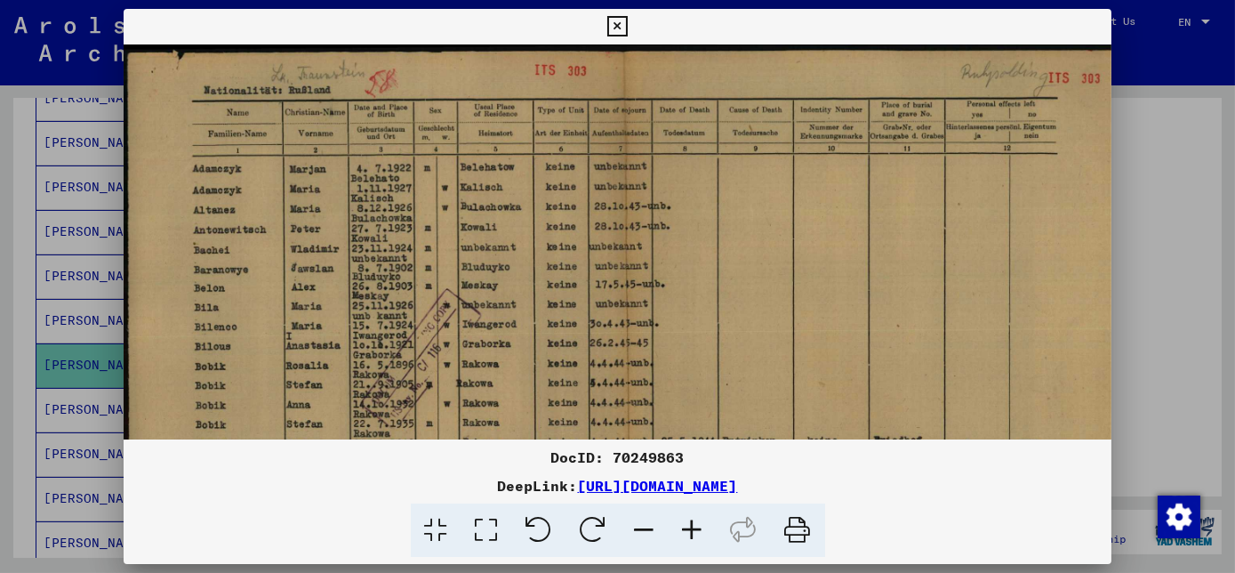
click at [690, 528] on icon at bounding box center [693, 530] width 48 height 54
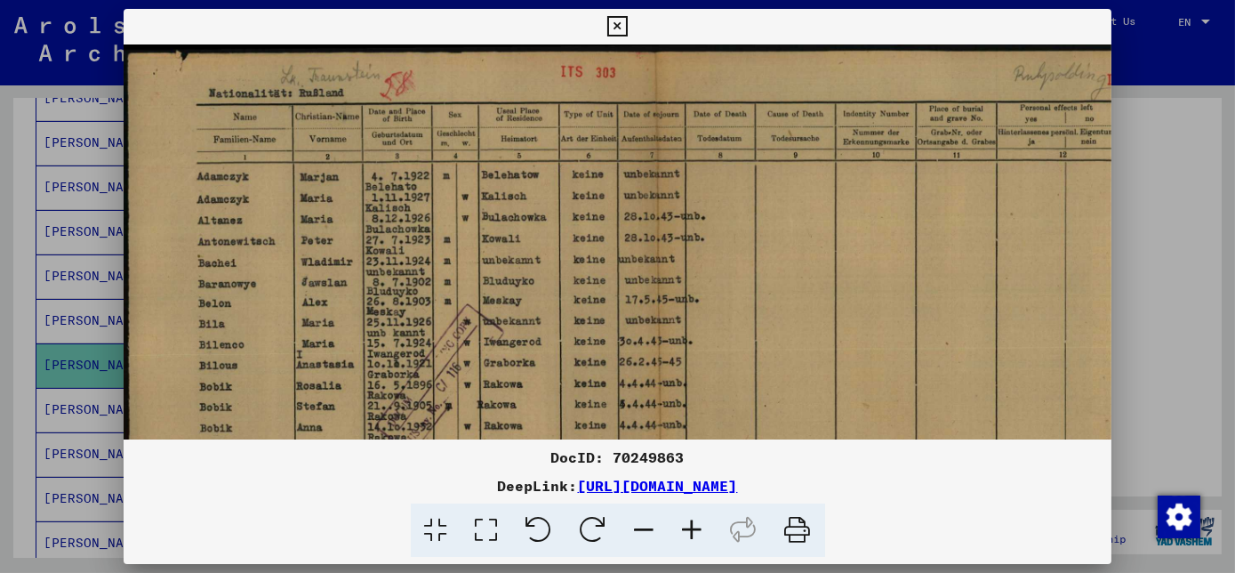
click at [690, 528] on icon at bounding box center [693, 530] width 48 height 54
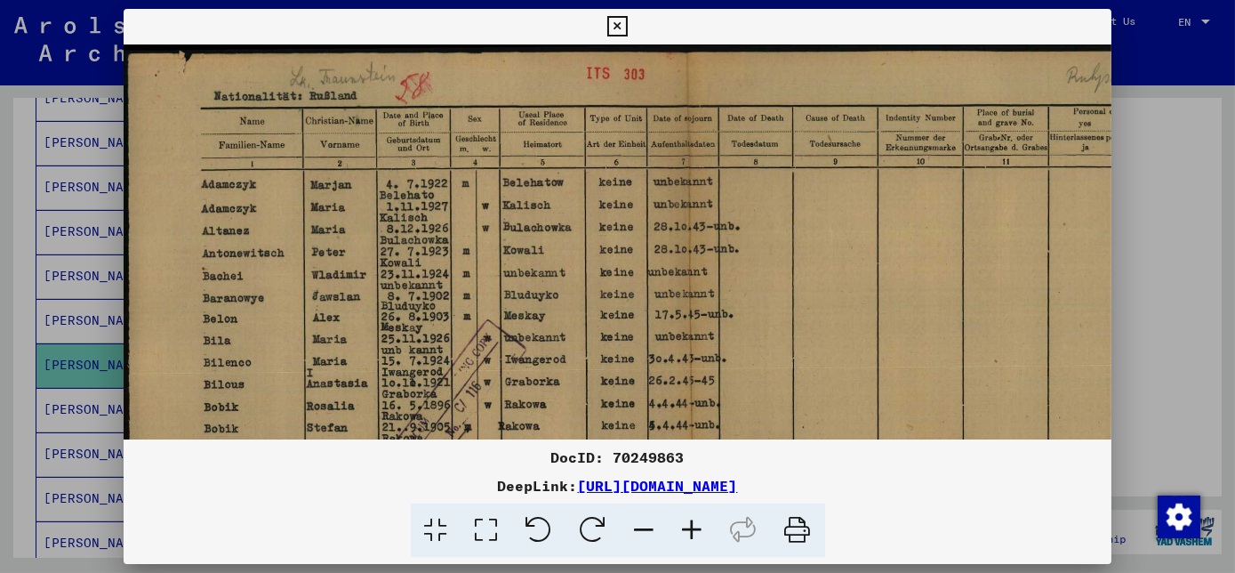
click at [690, 528] on icon at bounding box center [693, 530] width 48 height 54
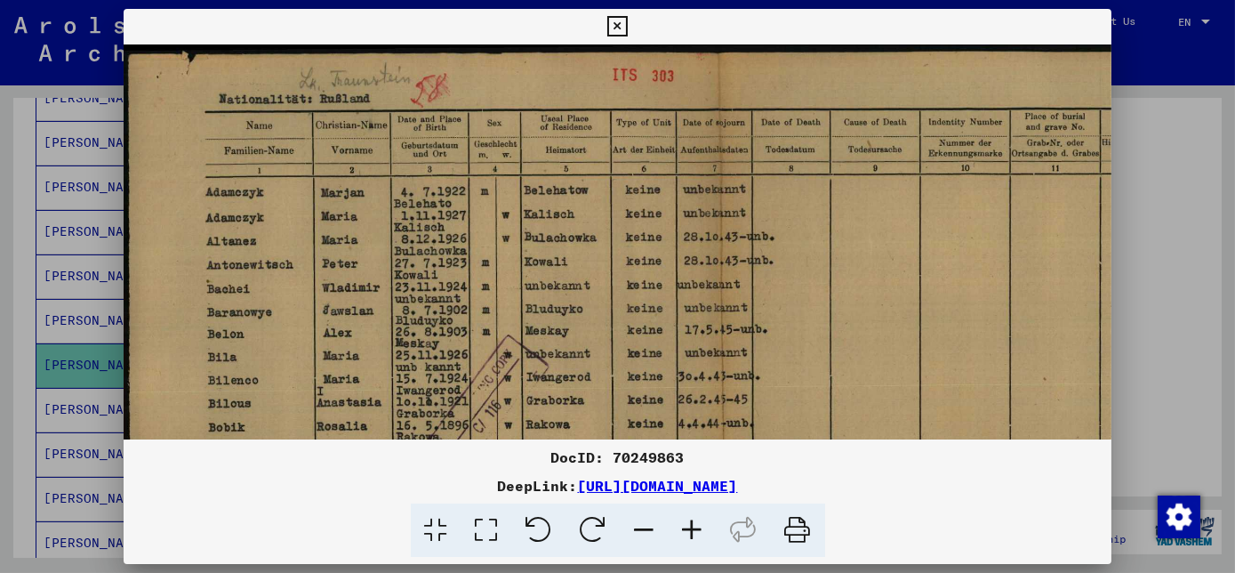
click at [689, 530] on icon at bounding box center [693, 530] width 48 height 54
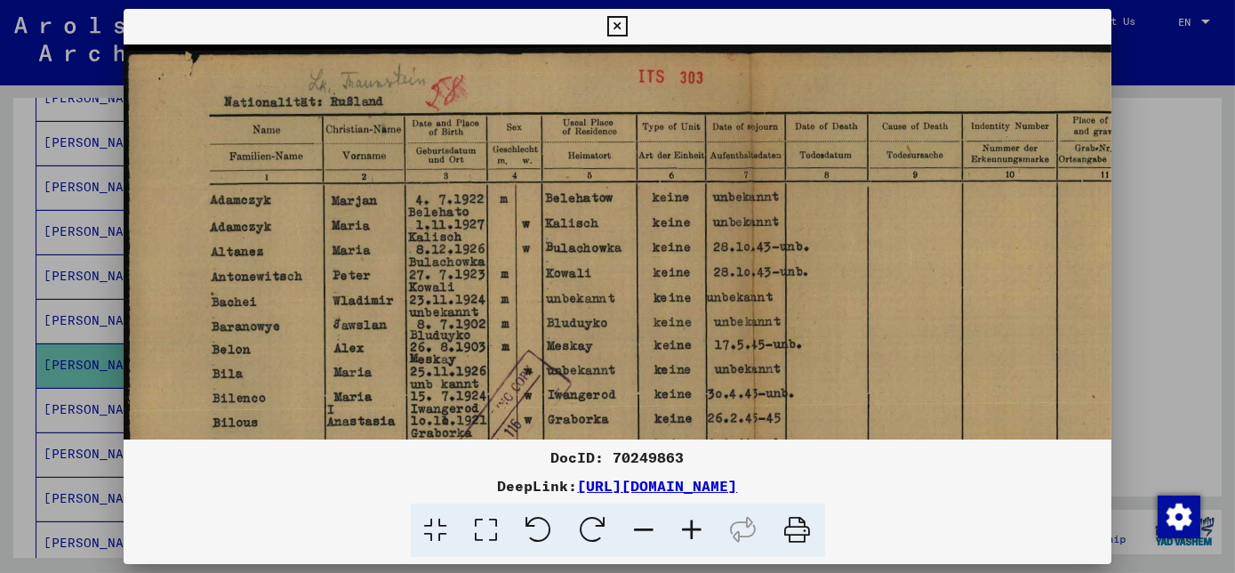
click at [580, 229] on img at bounding box center [759, 486] width 1270 height 884
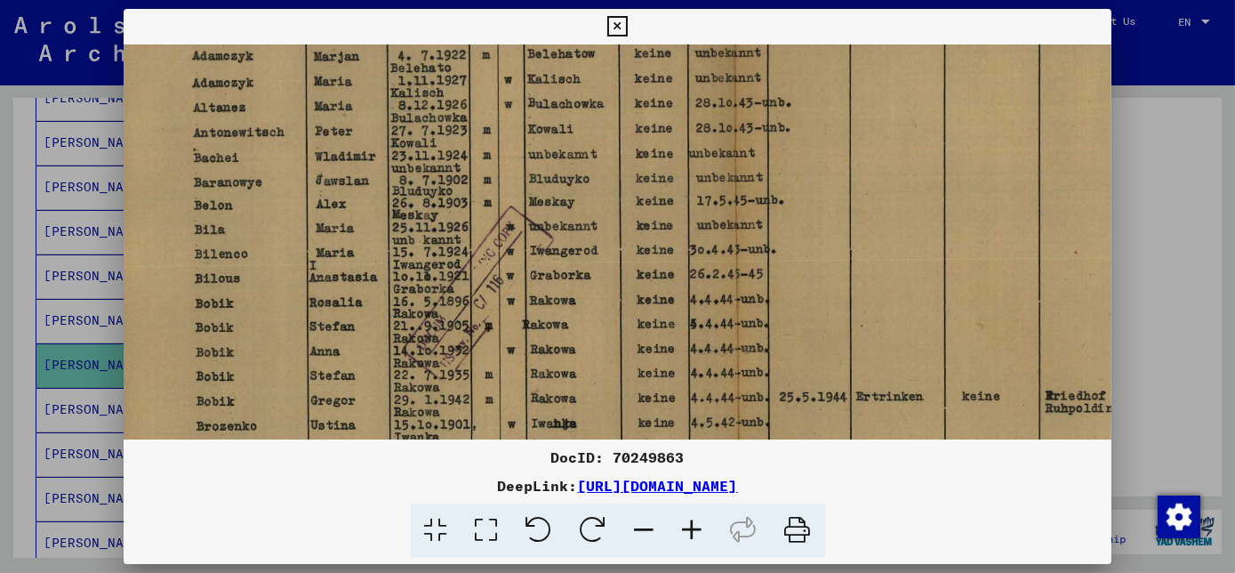
drag, startPoint x: 415, startPoint y: 255, endPoint x: 391, endPoint y: 132, distance: 125.9
click at [391, 132] on img at bounding box center [741, 342] width 1270 height 884
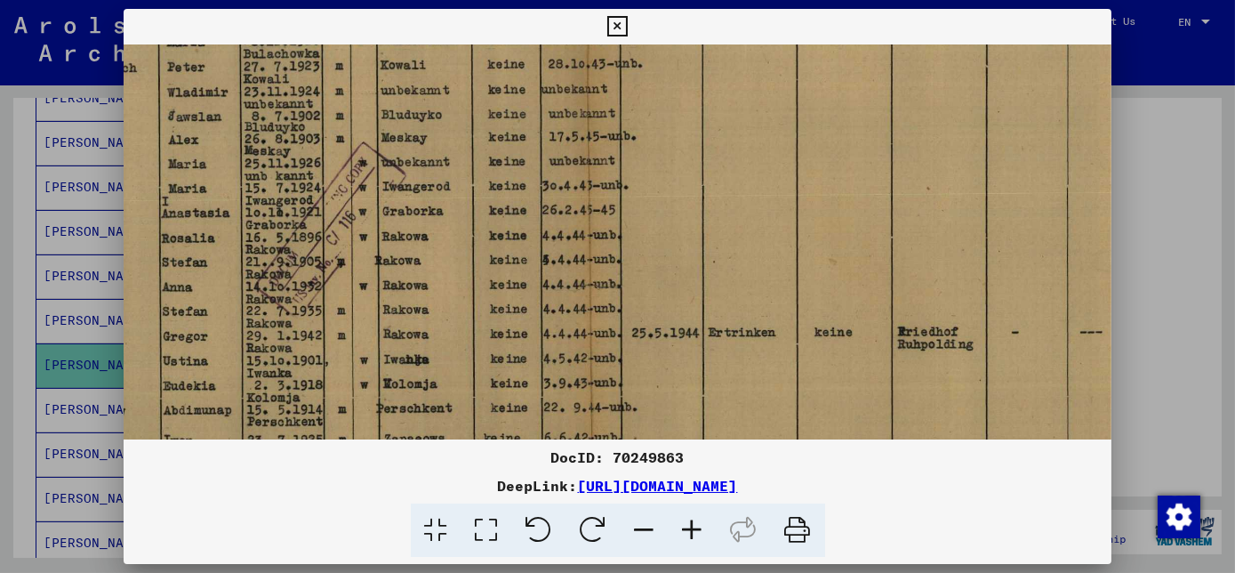
drag, startPoint x: 549, startPoint y: 322, endPoint x: 460, endPoint y: 312, distance: 90.3
click at [451, 304] on img at bounding box center [593, 278] width 1270 height 884
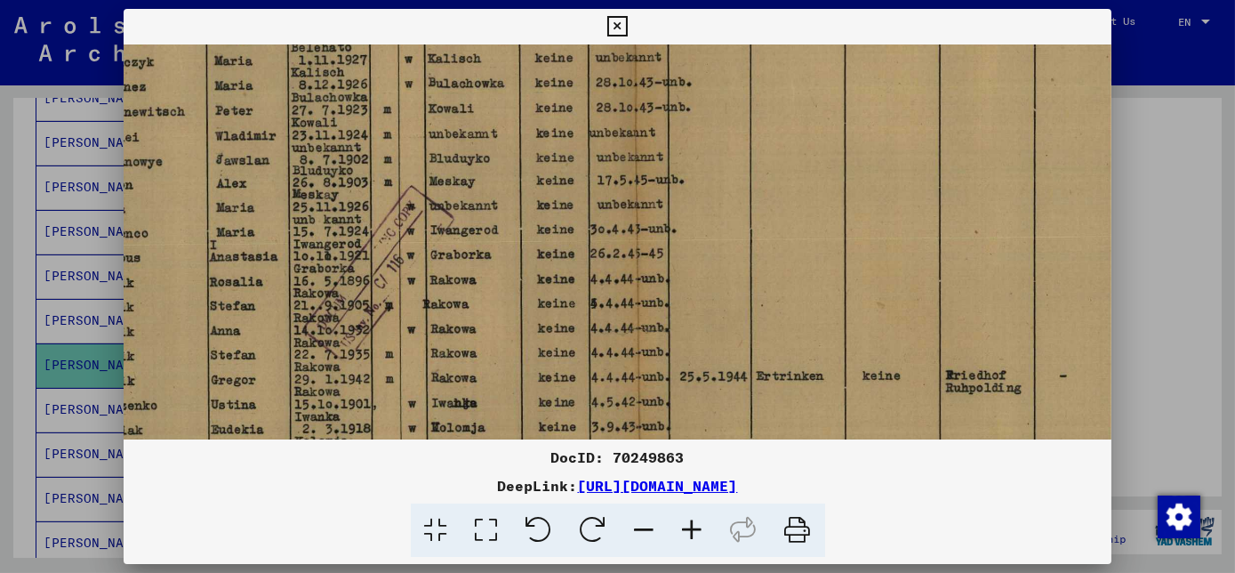
drag, startPoint x: 797, startPoint y: 527, endPoint x: 319, endPoint y: 477, distance: 480.1
click at [797, 527] on icon at bounding box center [798, 530] width 54 height 54
click at [986, 533] on div at bounding box center [617, 530] width 973 height 54
click at [613, 30] on icon at bounding box center [617, 26] width 20 height 21
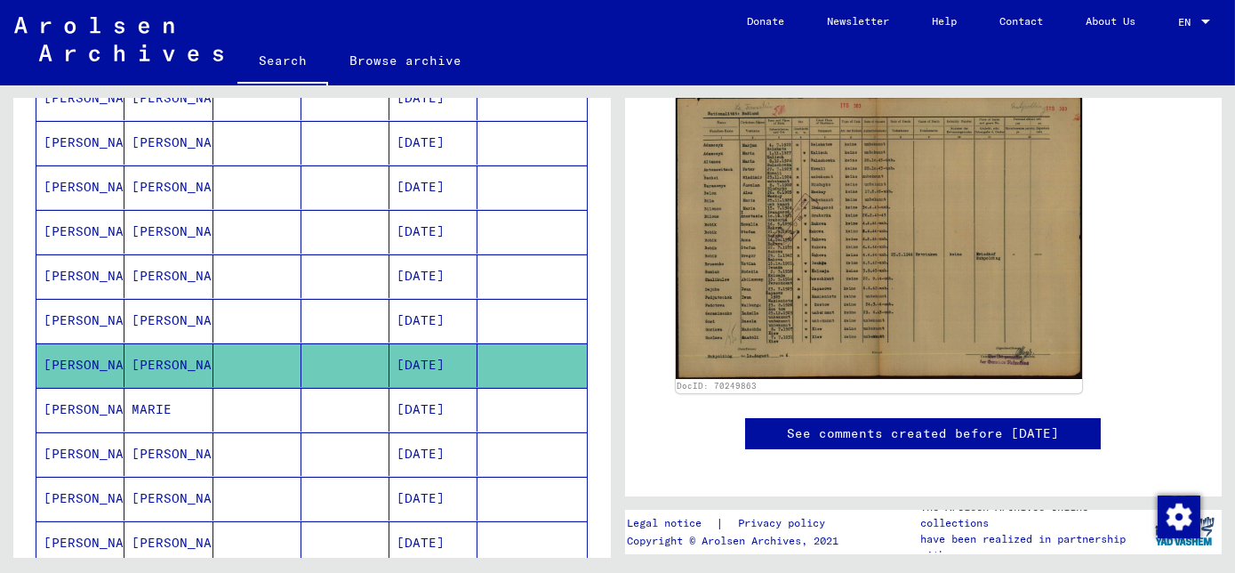
click at [424, 399] on mat-cell "[DATE]" at bounding box center [433, 410] width 88 height 44
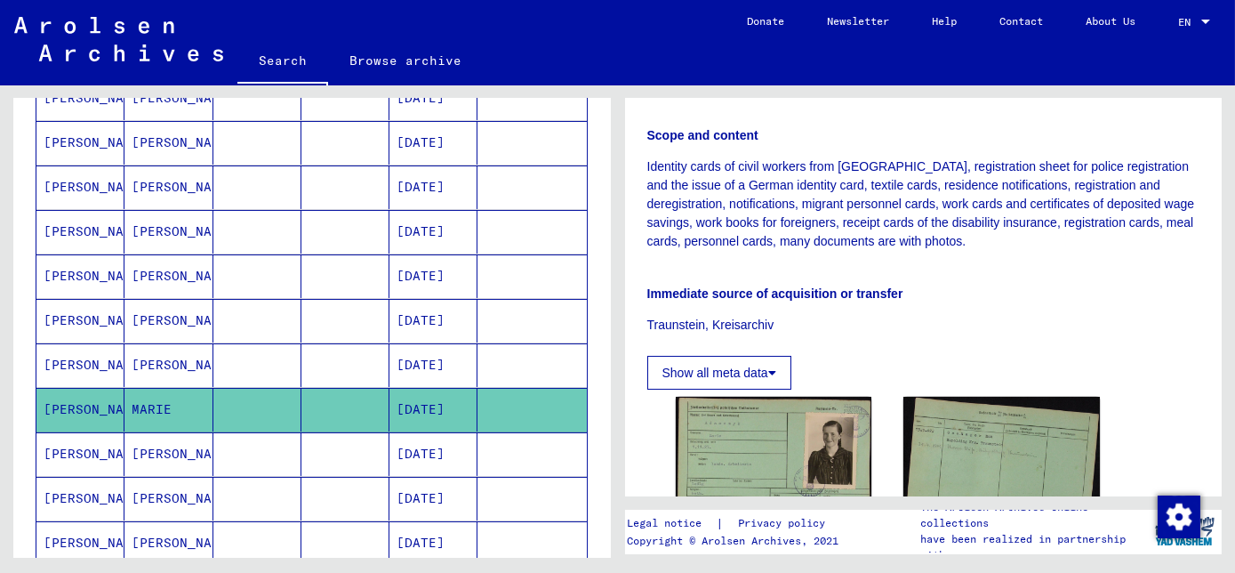
scroll to position [565, 0]
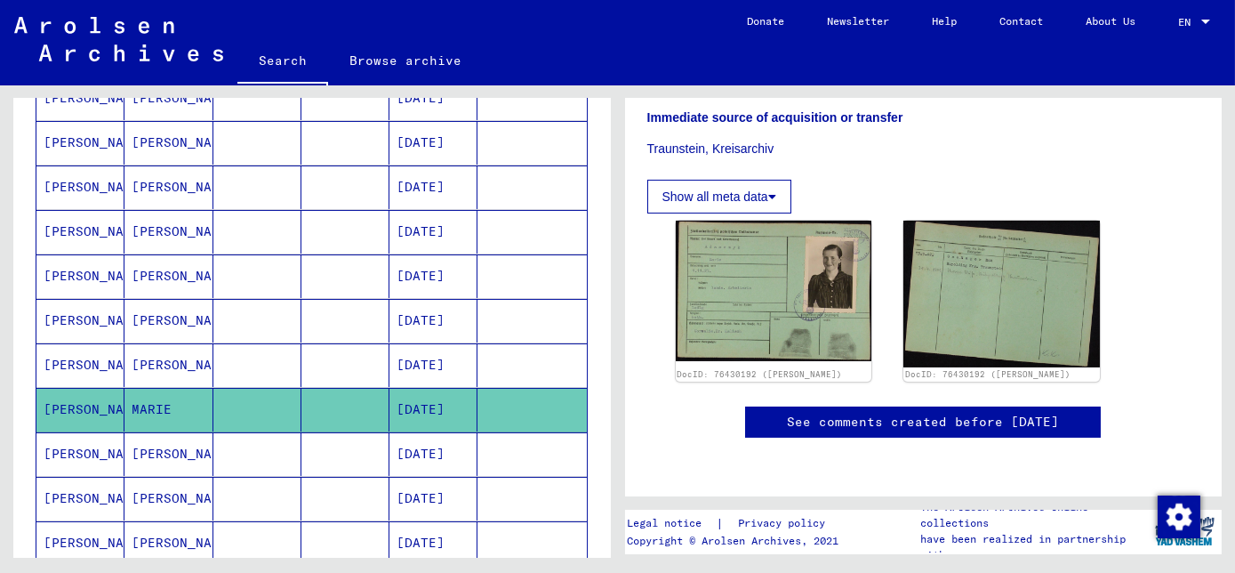
click at [453, 438] on mat-cell "[DATE]" at bounding box center [433, 454] width 88 height 44
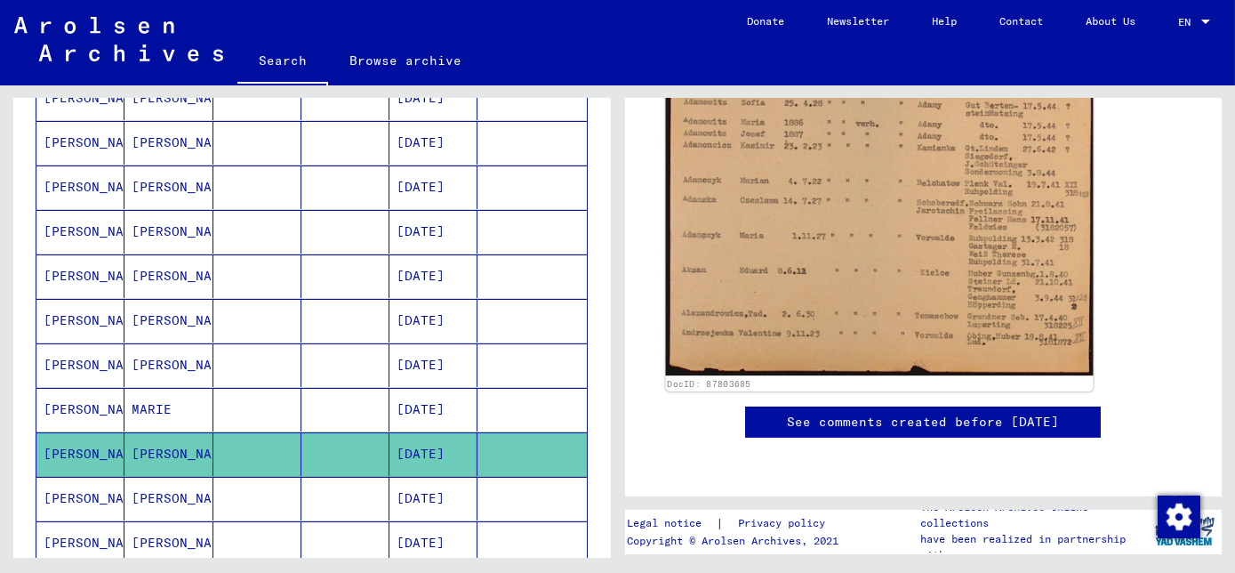
scroll to position [808, 0]
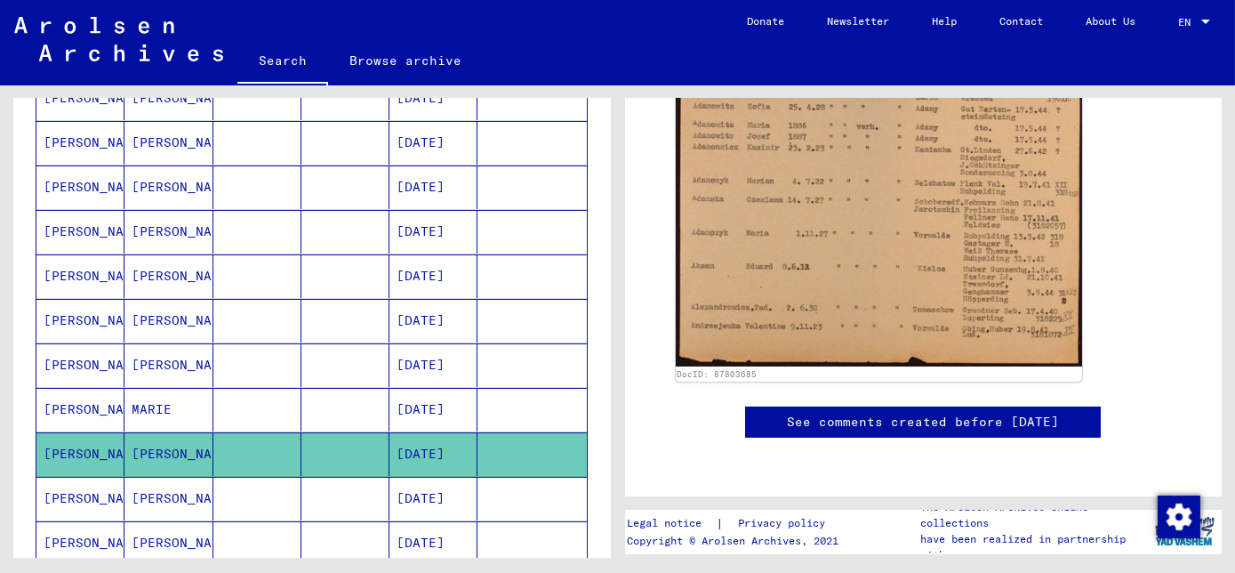
click at [953, 413] on link "See comments created before [DATE]" at bounding box center [923, 422] width 272 height 19
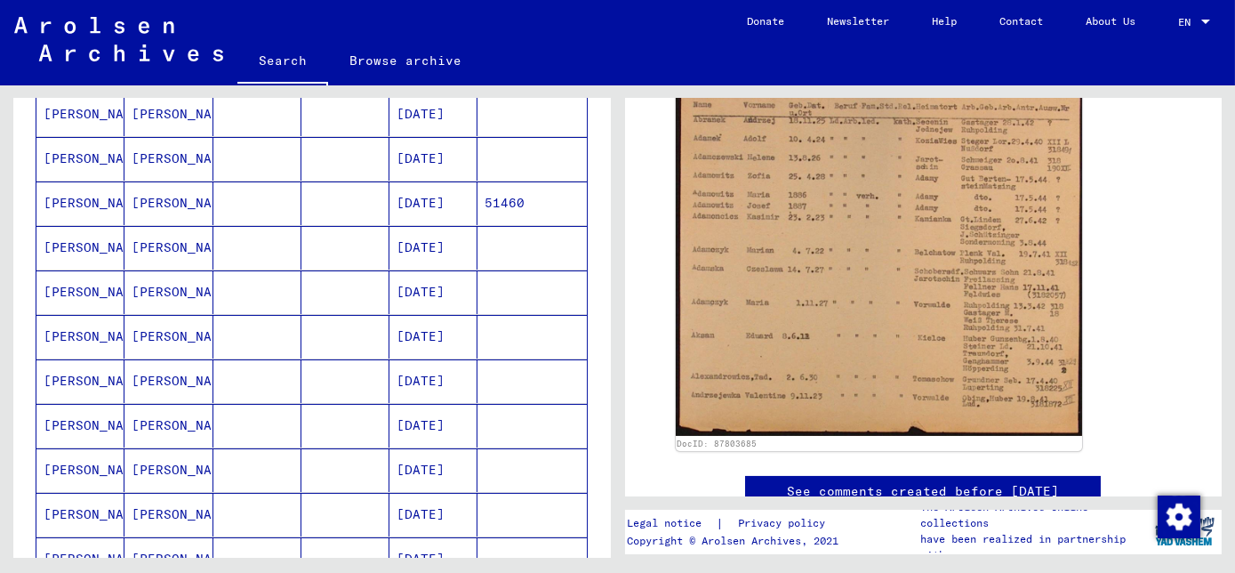
scroll to position [0, 0]
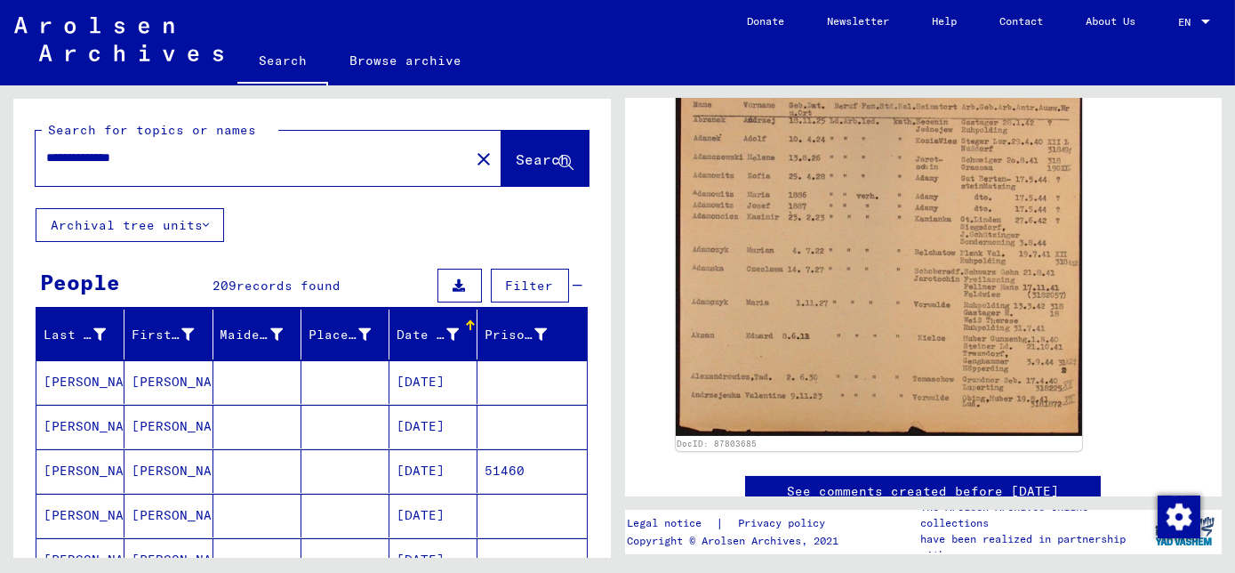
drag, startPoint x: 106, startPoint y: 161, endPoint x: 128, endPoint y: 161, distance: 22.2
click at [32, 164] on div "**********" at bounding box center [311, 153] width 597 height 109
drag, startPoint x: 163, startPoint y: 156, endPoint x: 116, endPoint y: 161, distance: 47.3
click at [116, 161] on input "**********" at bounding box center [252, 157] width 413 height 19
click at [517, 168] on span "Search" at bounding box center [543, 159] width 53 height 18
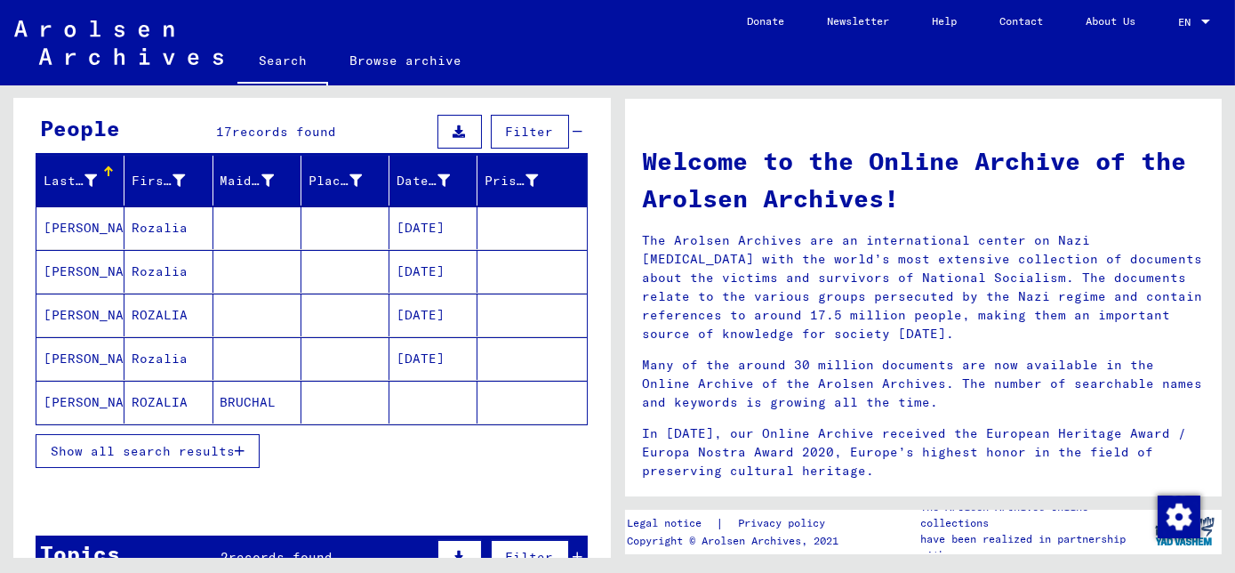
scroll to position [161, 0]
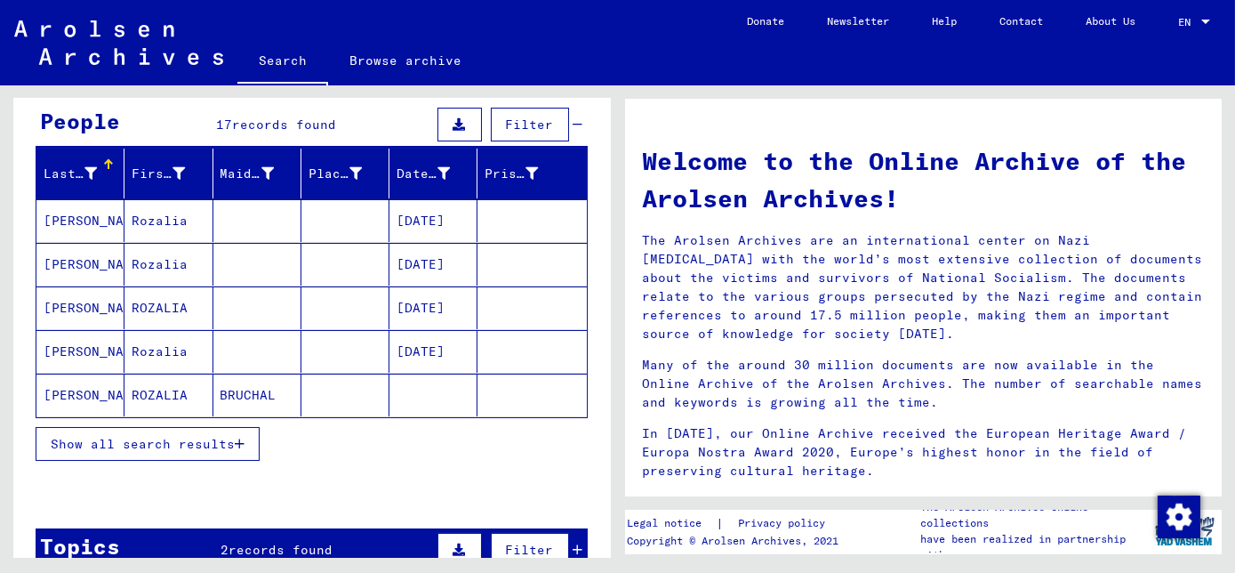
click at [242, 437] on icon "button" at bounding box center [240, 443] width 10 height 12
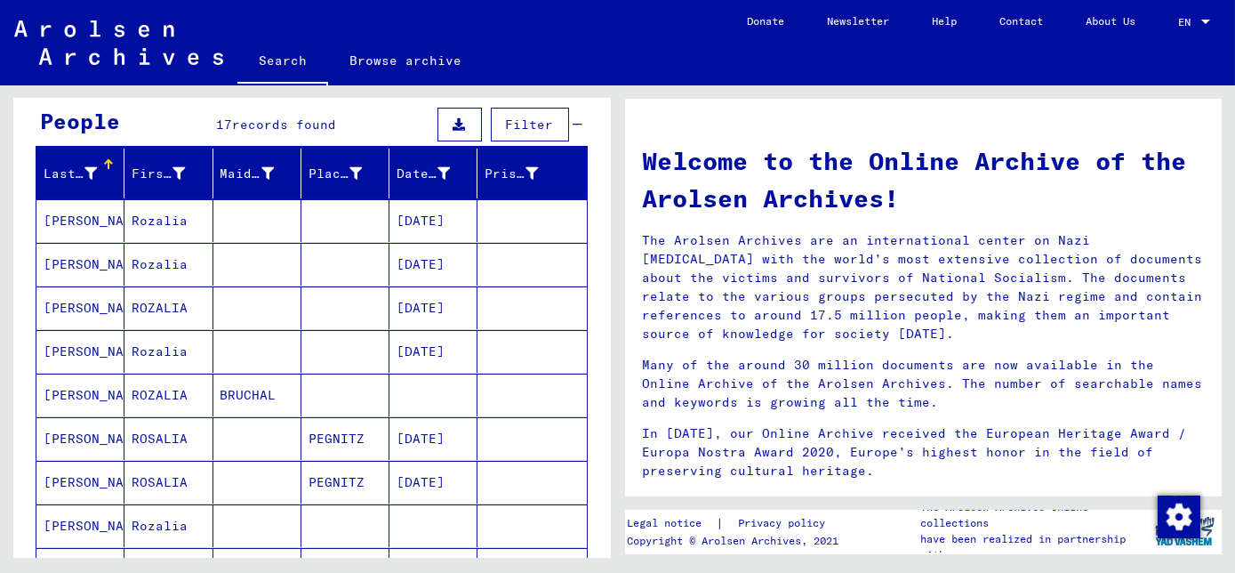
click at [420, 260] on mat-cell "[DATE]" at bounding box center [433, 264] width 88 height 43
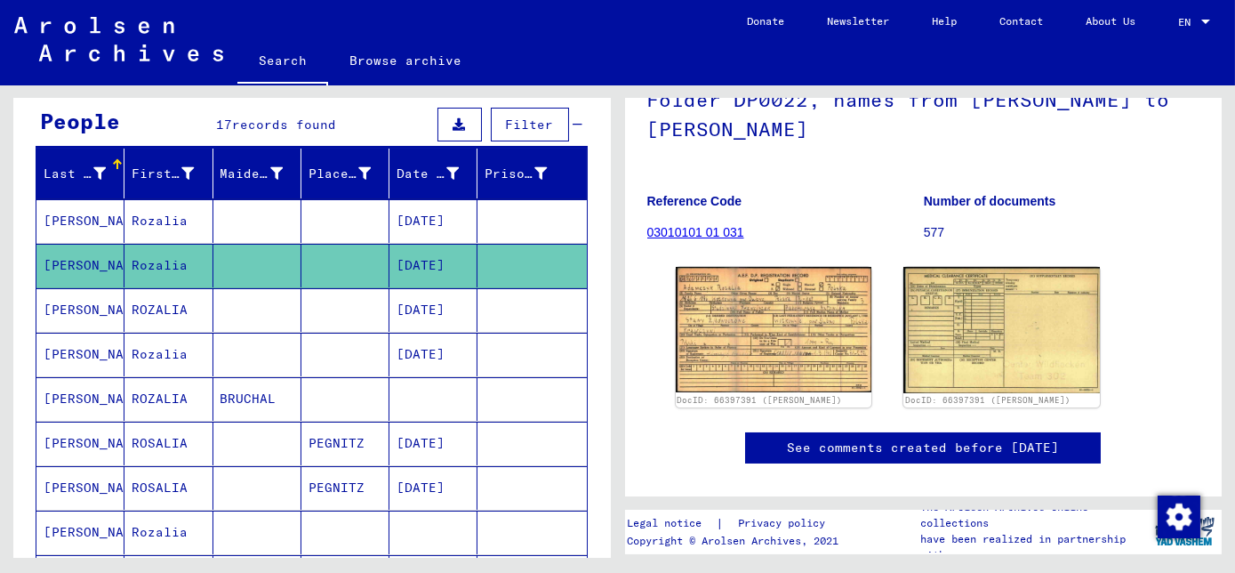
scroll to position [80, 0]
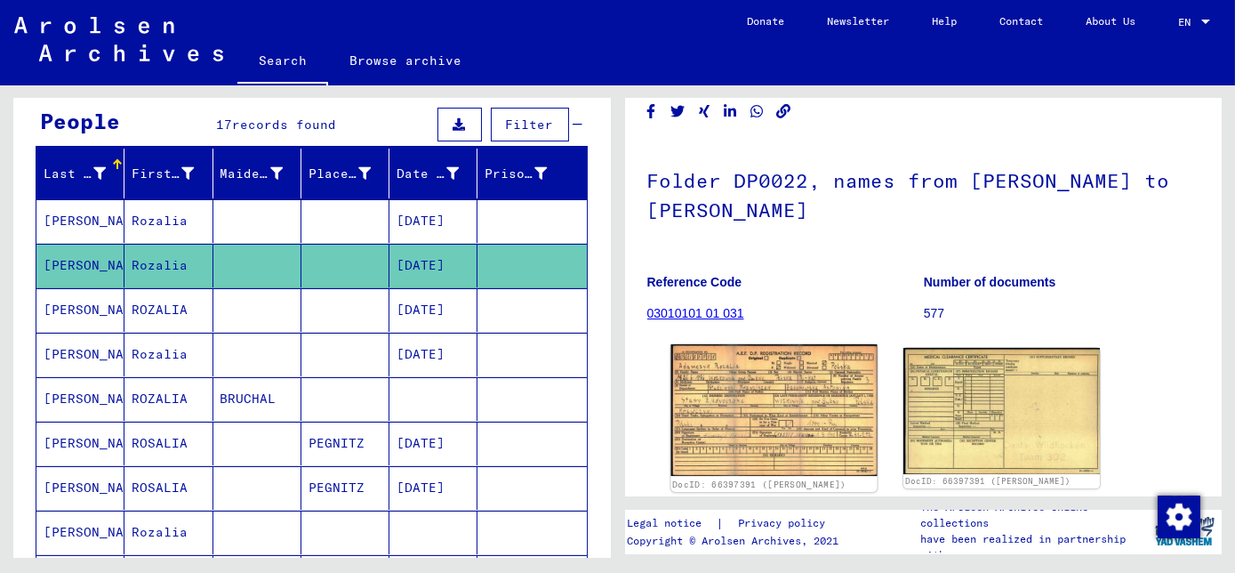
click at [755, 402] on img at bounding box center [773, 410] width 206 height 132
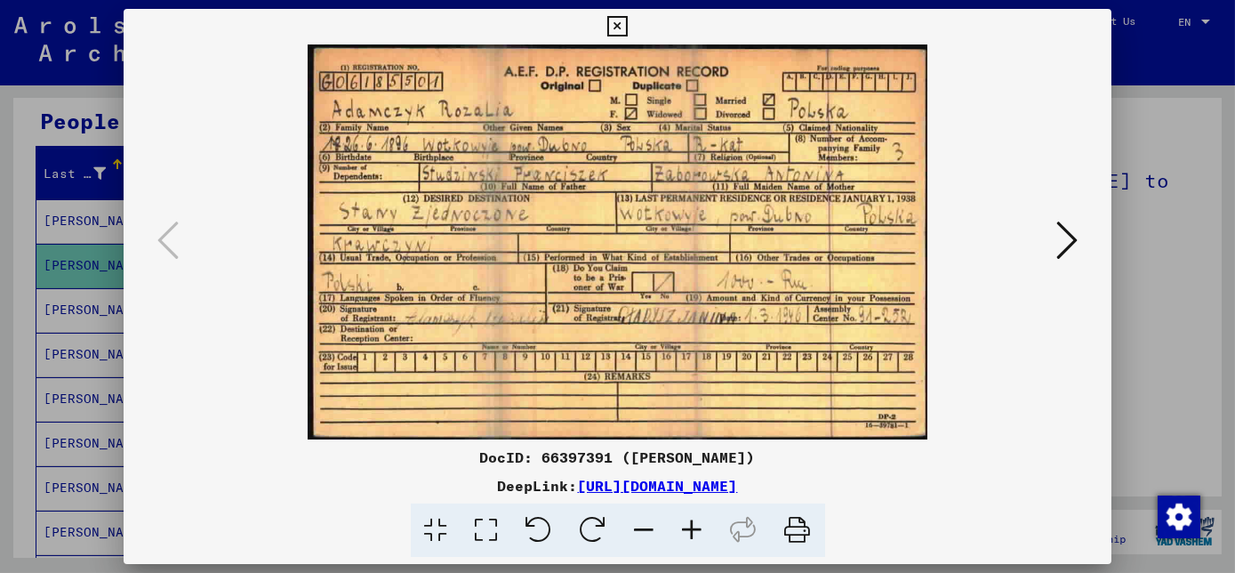
click at [648, 330] on img at bounding box center [617, 241] width 867 height 395
click at [692, 533] on icon at bounding box center [693, 530] width 48 height 54
click at [693, 533] on icon at bounding box center [693, 530] width 48 height 54
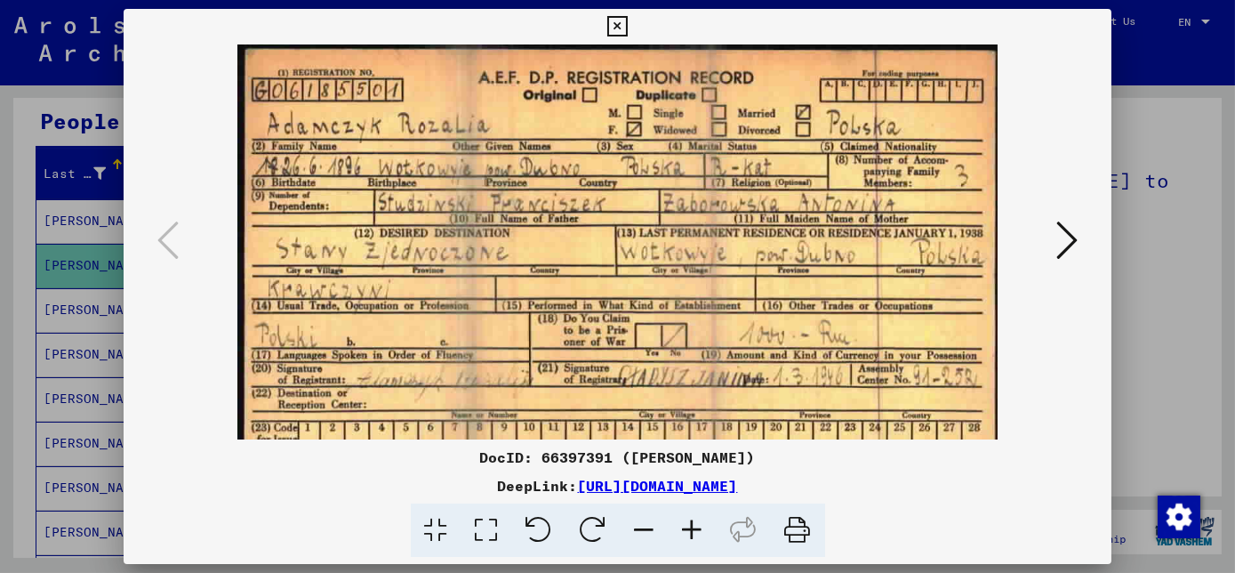
click at [693, 533] on icon at bounding box center [693, 530] width 48 height 54
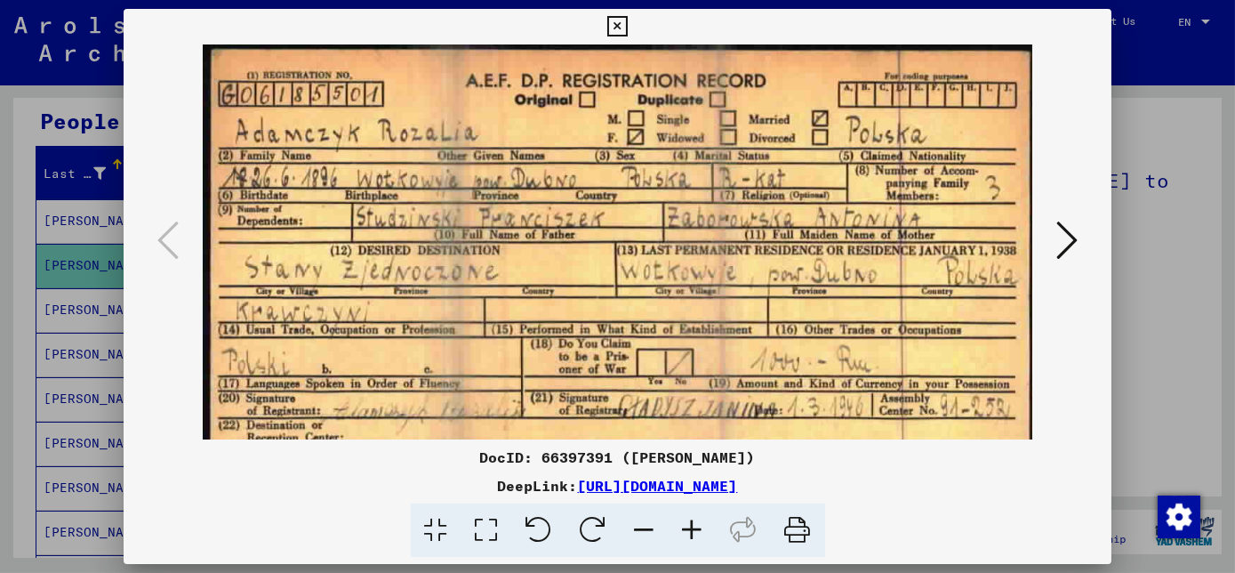
click at [693, 533] on icon at bounding box center [693, 530] width 48 height 54
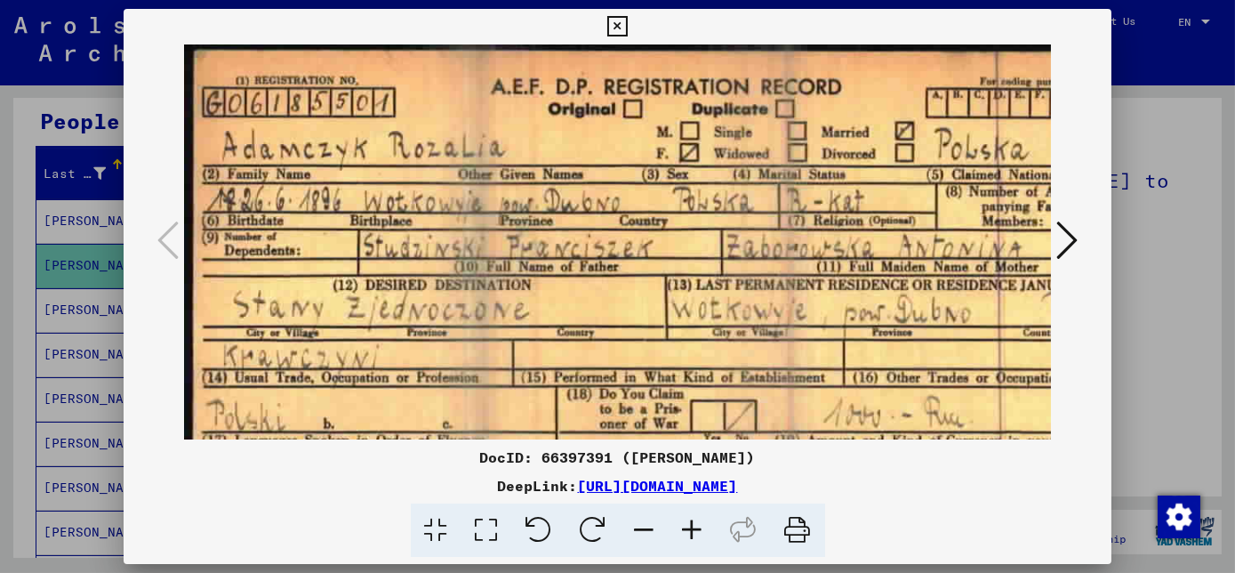
click at [693, 533] on icon at bounding box center [693, 530] width 48 height 54
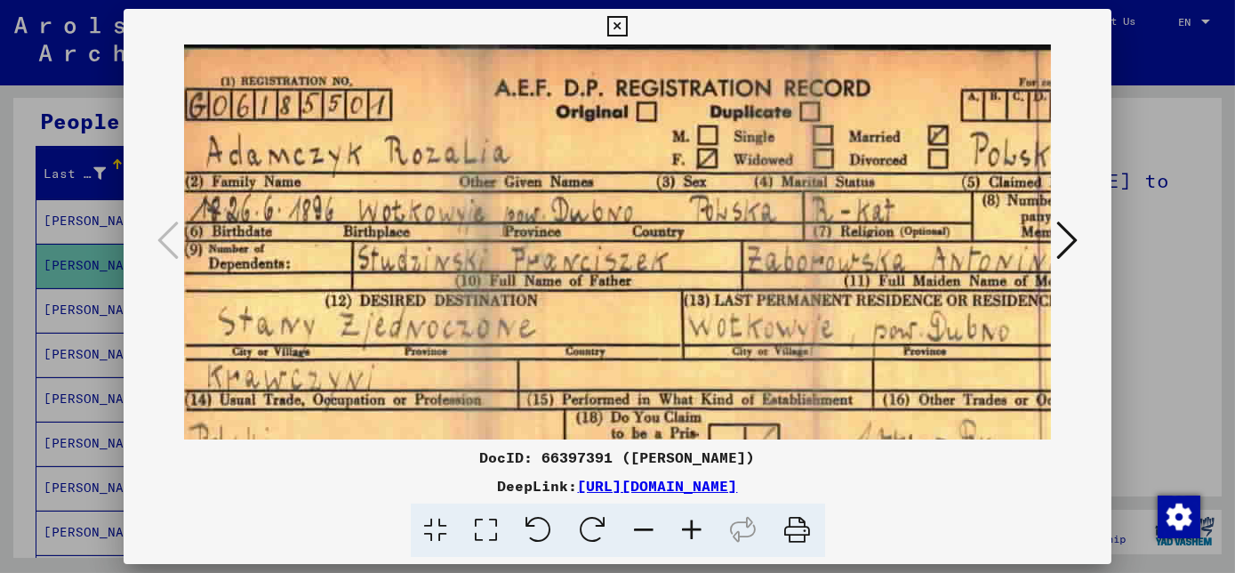
scroll to position [3, 18]
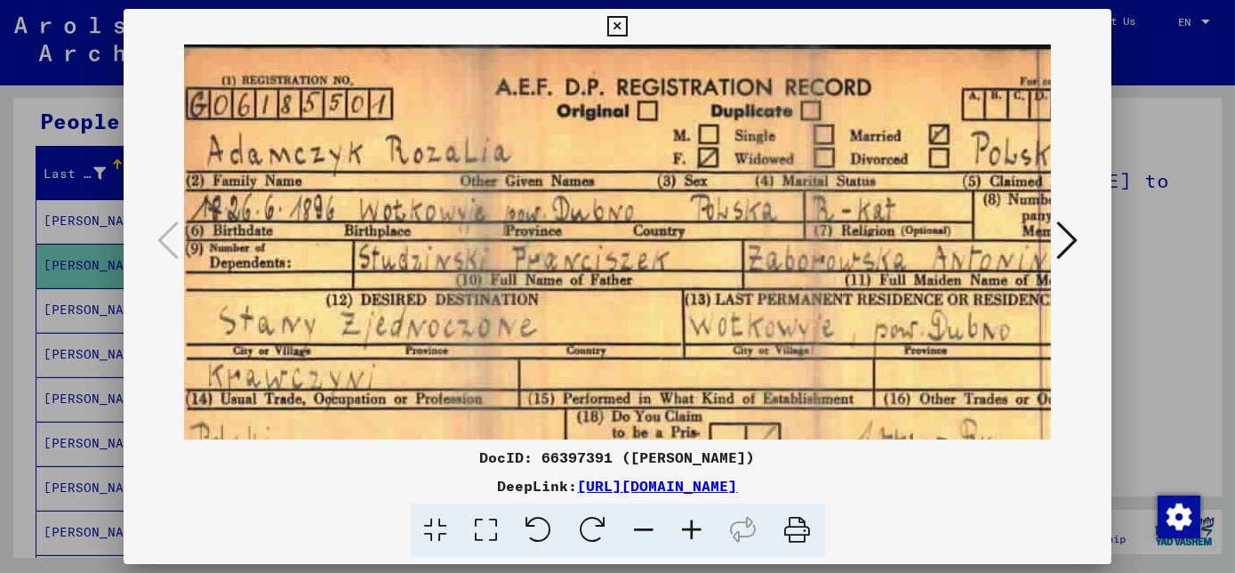
drag, startPoint x: 618, startPoint y: 390, endPoint x: 599, endPoint y: 405, distance: 24.0
click at [599, 405] on img at bounding box center [685, 372] width 1038 height 661
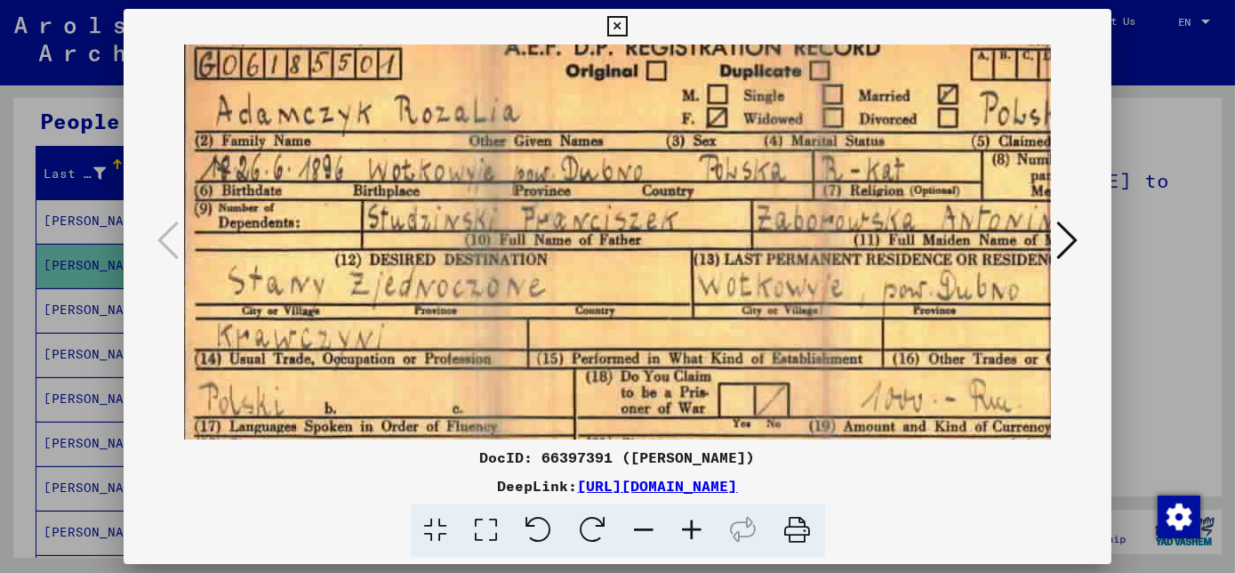
scroll to position [42, 7]
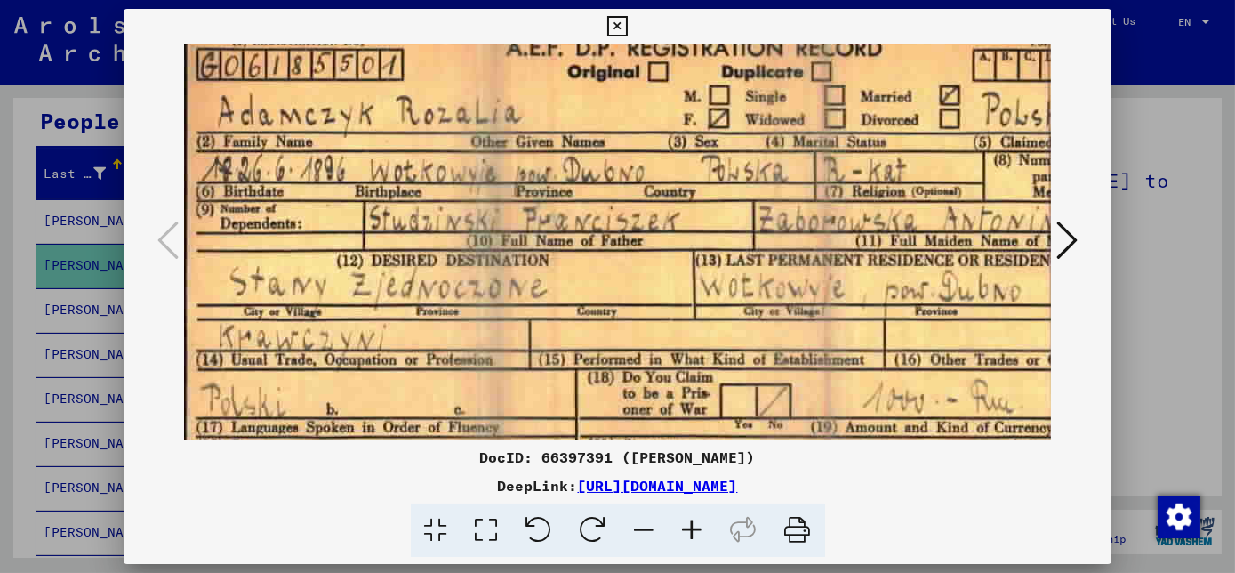
drag, startPoint x: 581, startPoint y: 280, endPoint x: 597, endPoint y: 247, distance: 37.0
click at [597, 247] on img at bounding box center [696, 333] width 1038 height 661
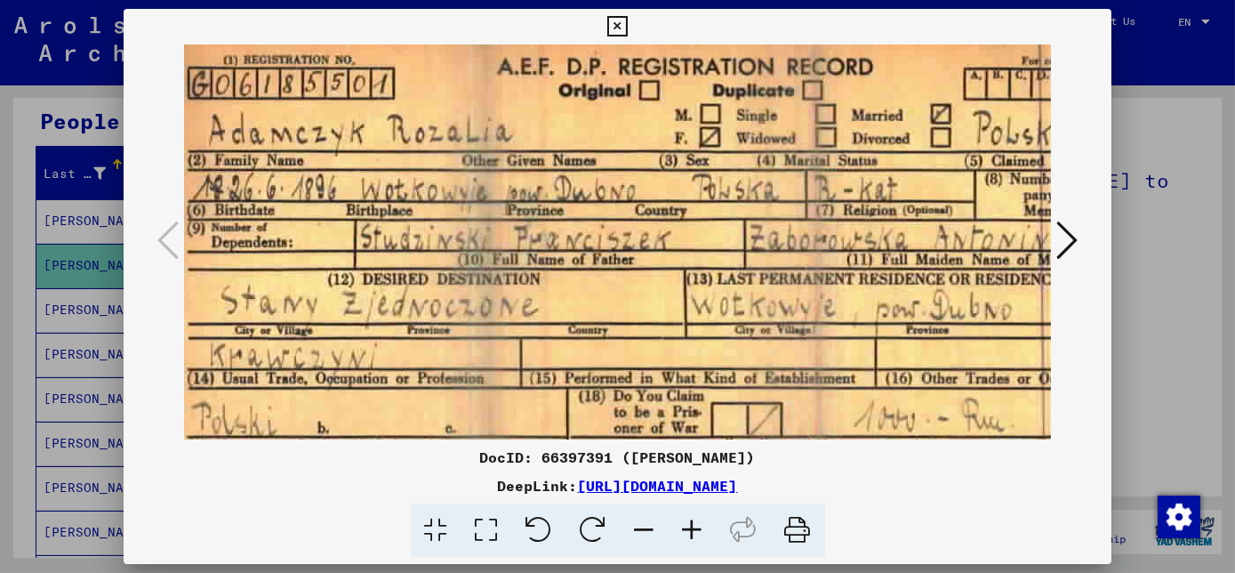
scroll to position [23, 17]
drag, startPoint x: 601, startPoint y: 254, endPoint x: 593, endPoint y: 282, distance: 28.7
click at [593, 282] on img at bounding box center [686, 351] width 1038 height 661
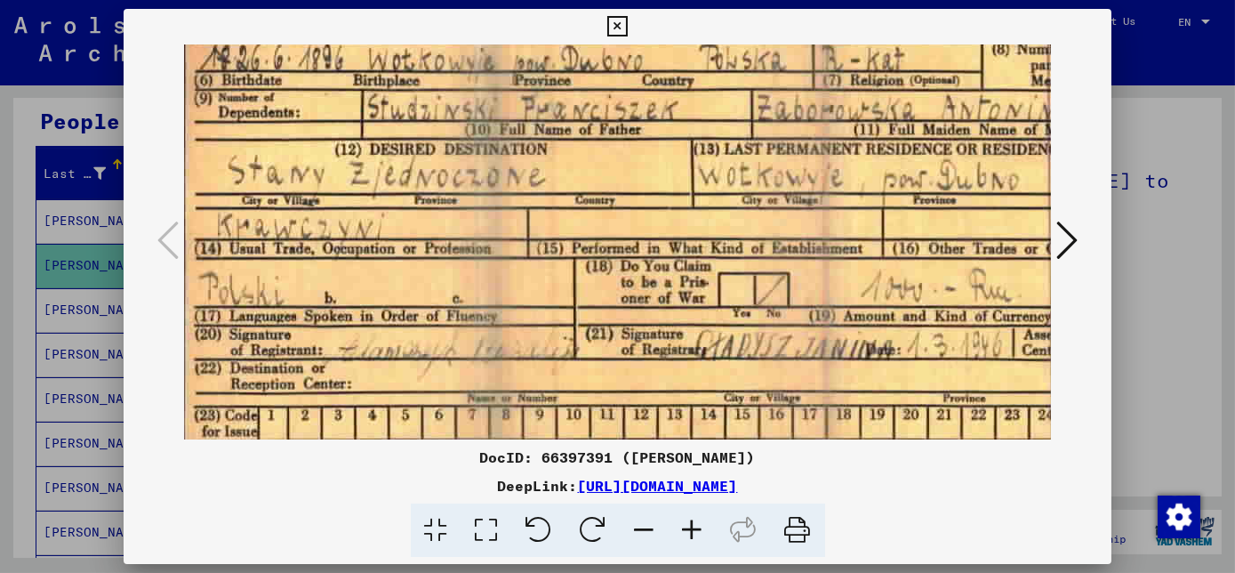
drag, startPoint x: 492, startPoint y: 269, endPoint x: 505, endPoint y: 118, distance: 151.7
click at [505, 118] on img at bounding box center [694, 222] width 1038 height 661
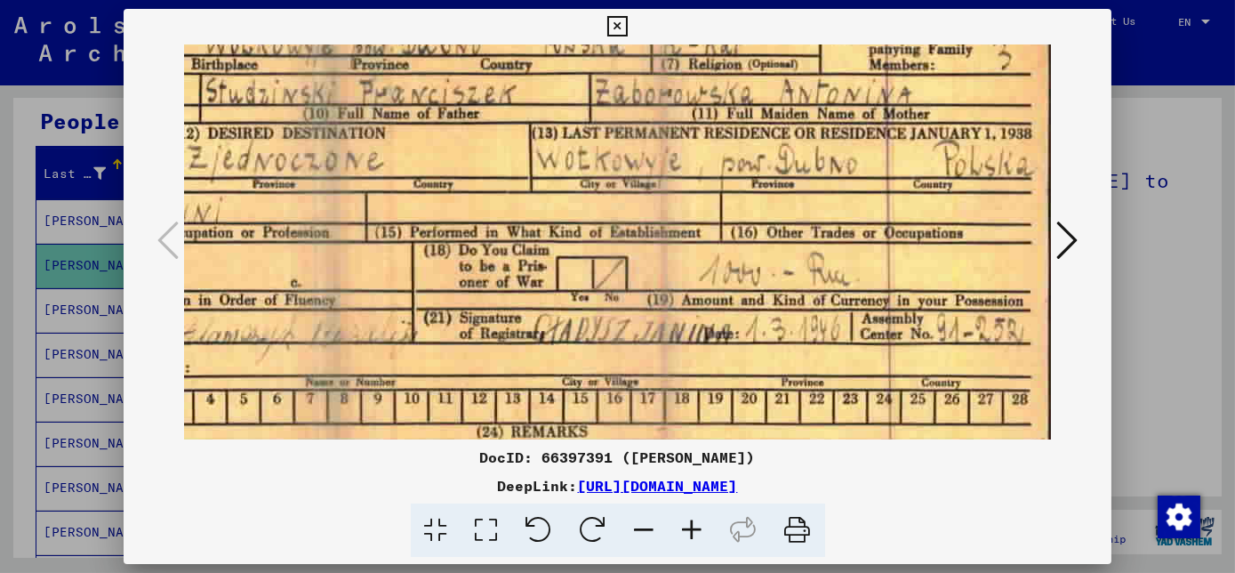
scroll to position [168, 171]
drag, startPoint x: 447, startPoint y: 265, endPoint x: 251, endPoint y: 256, distance: 196.7
click at [251, 256] on img at bounding box center [532, 206] width 1038 height 661
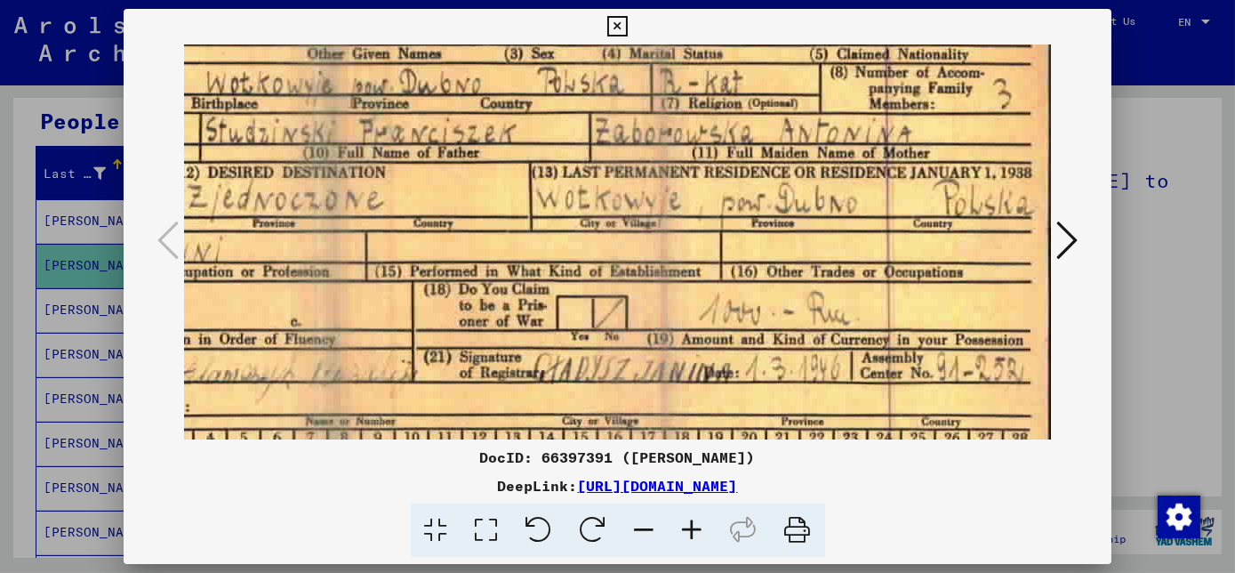
scroll to position [129, 171]
drag, startPoint x: 541, startPoint y: 246, endPoint x: 461, endPoint y: 286, distance: 88.7
click at [461, 286] on img at bounding box center [532, 246] width 1038 height 661
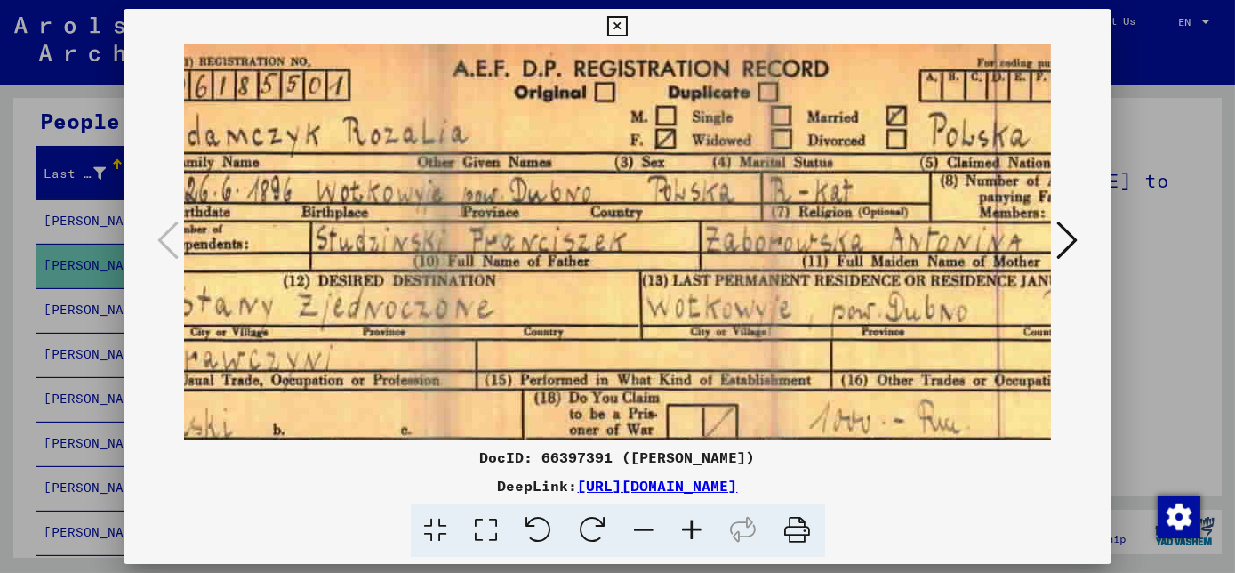
scroll to position [20, 60]
drag, startPoint x: 398, startPoint y: 329, endPoint x: 509, endPoint y: 458, distance: 169.6
click at [509, 458] on div "DocID: 66397391 ([PERSON_NAME]) DeepLink: [URL][DOMAIN_NAME]" at bounding box center [618, 283] width 988 height 549
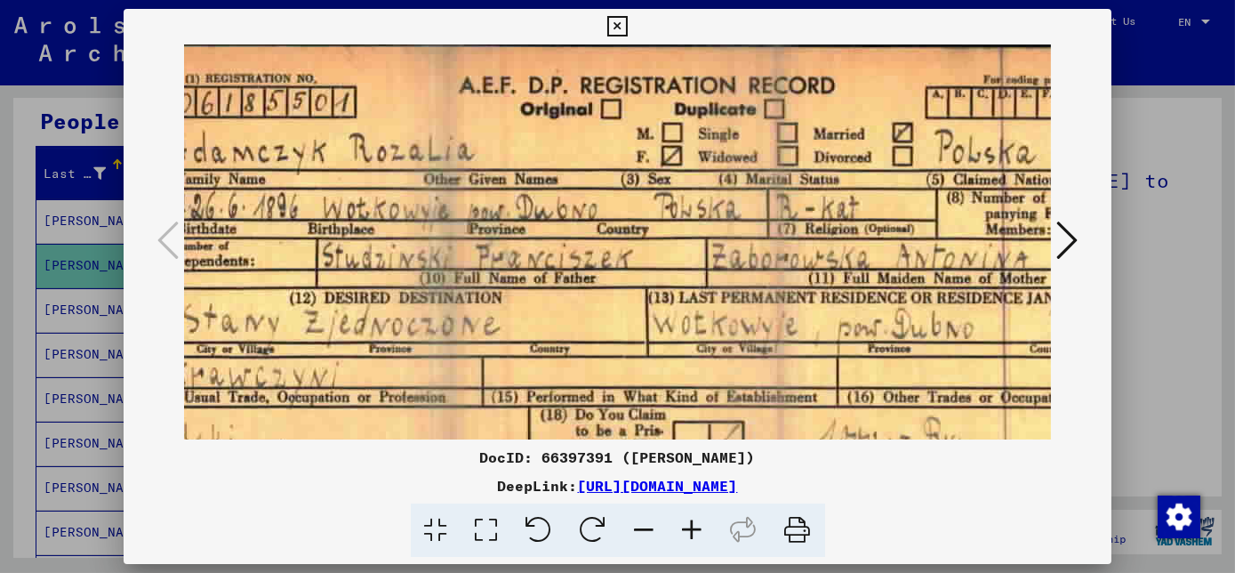
scroll to position [4, 57]
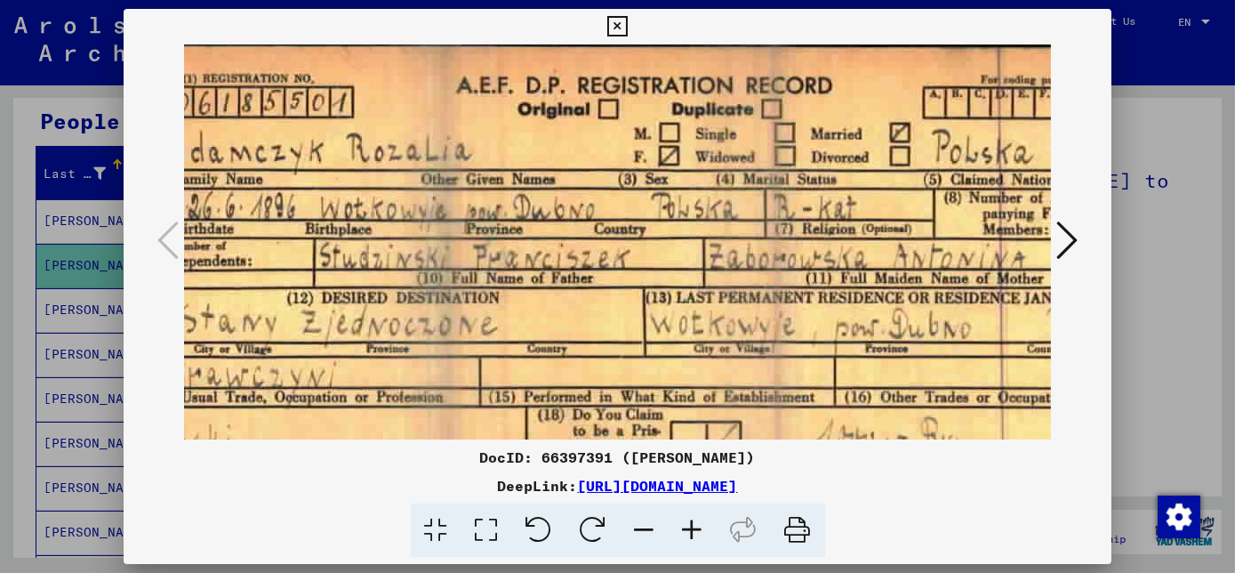
drag, startPoint x: 377, startPoint y: 253, endPoint x: 402, endPoint y: 289, distance: 43.4
click at [402, 289] on img at bounding box center [646, 370] width 1038 height 661
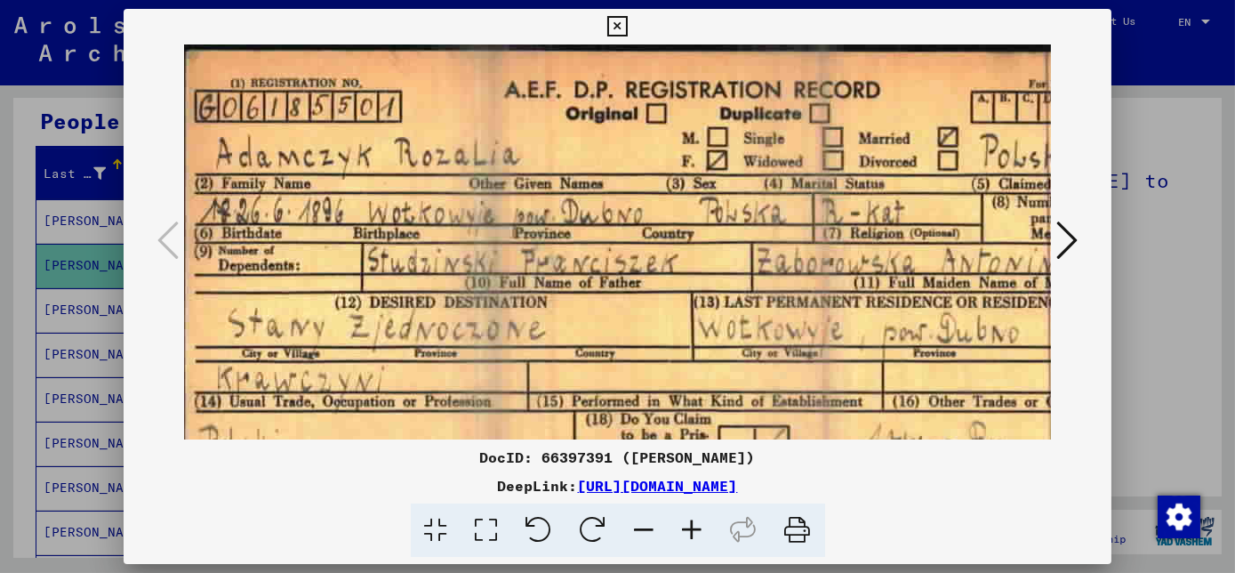
scroll to position [0, 8]
drag, startPoint x: 388, startPoint y: 168, endPoint x: 437, endPoint y: 212, distance: 66.1
click at [437, 212] on img at bounding box center [695, 374] width 1038 height 661
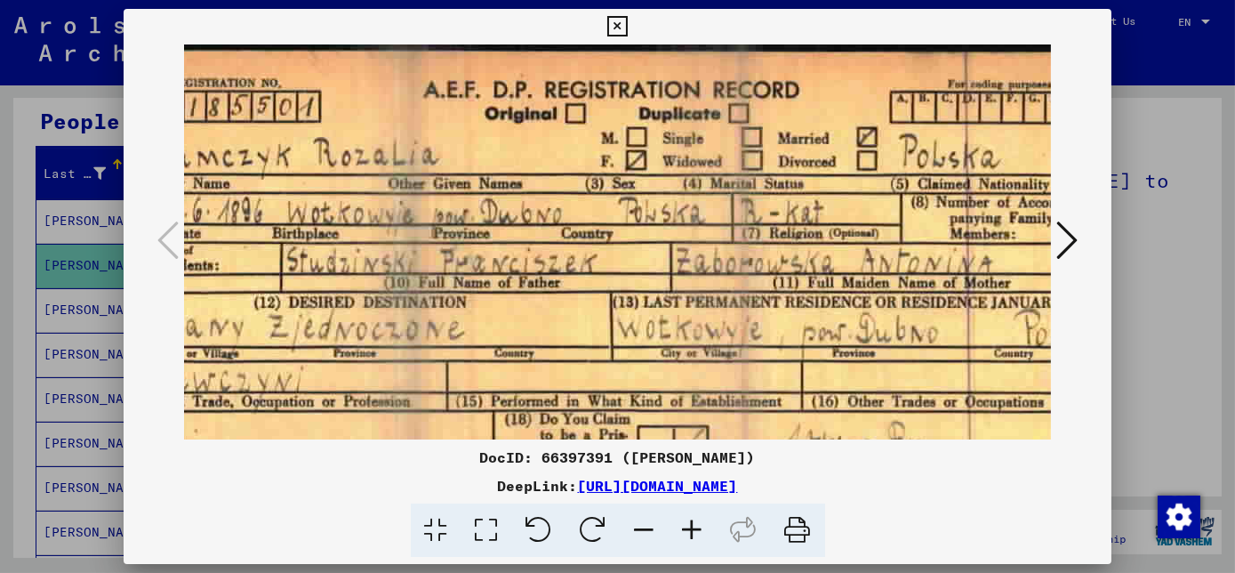
scroll to position [0, 90]
drag, startPoint x: 490, startPoint y: 273, endPoint x: 406, endPoint y: 277, distance: 83.7
click at [406, 277] on img at bounding box center [613, 374] width 1038 height 661
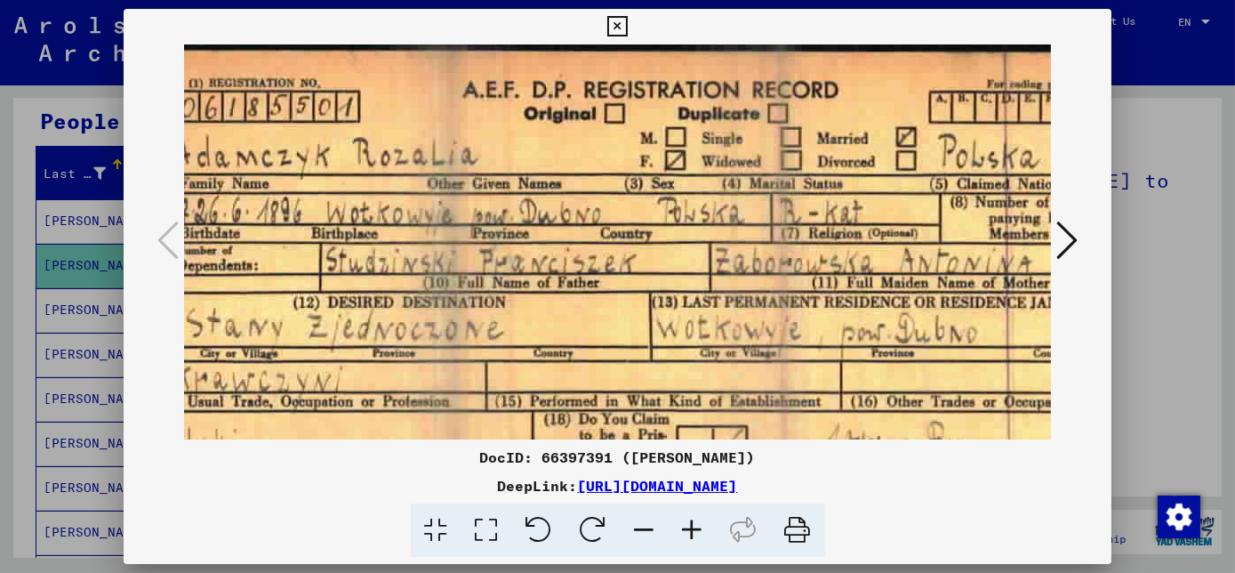
scroll to position [0, 15]
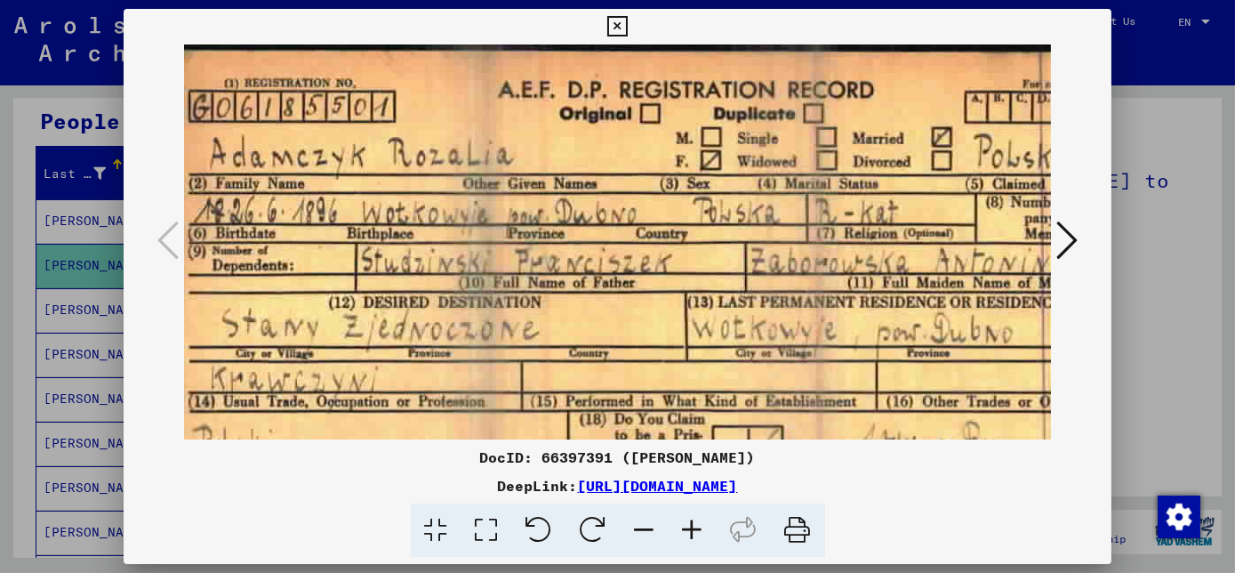
drag, startPoint x: 511, startPoint y: 276, endPoint x: 586, endPoint y: 282, distance: 74.9
click at [586, 282] on img at bounding box center [688, 374] width 1038 height 661
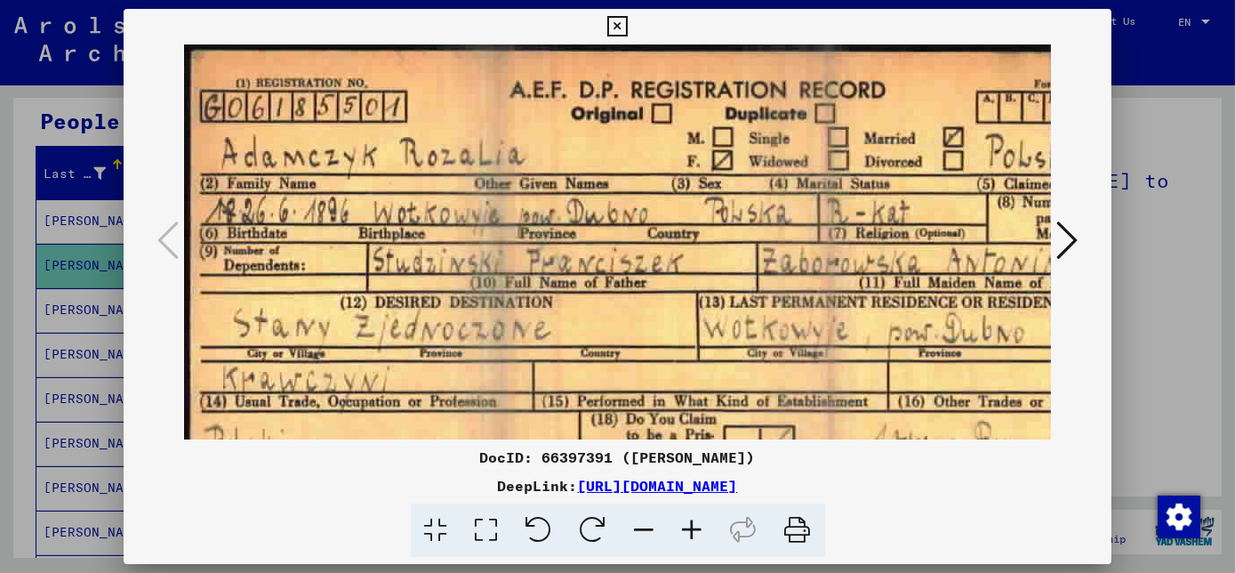
scroll to position [0, 2]
drag, startPoint x: 532, startPoint y: 239, endPoint x: 545, endPoint y: 242, distance: 13.6
click at [545, 242] on img at bounding box center [701, 374] width 1038 height 661
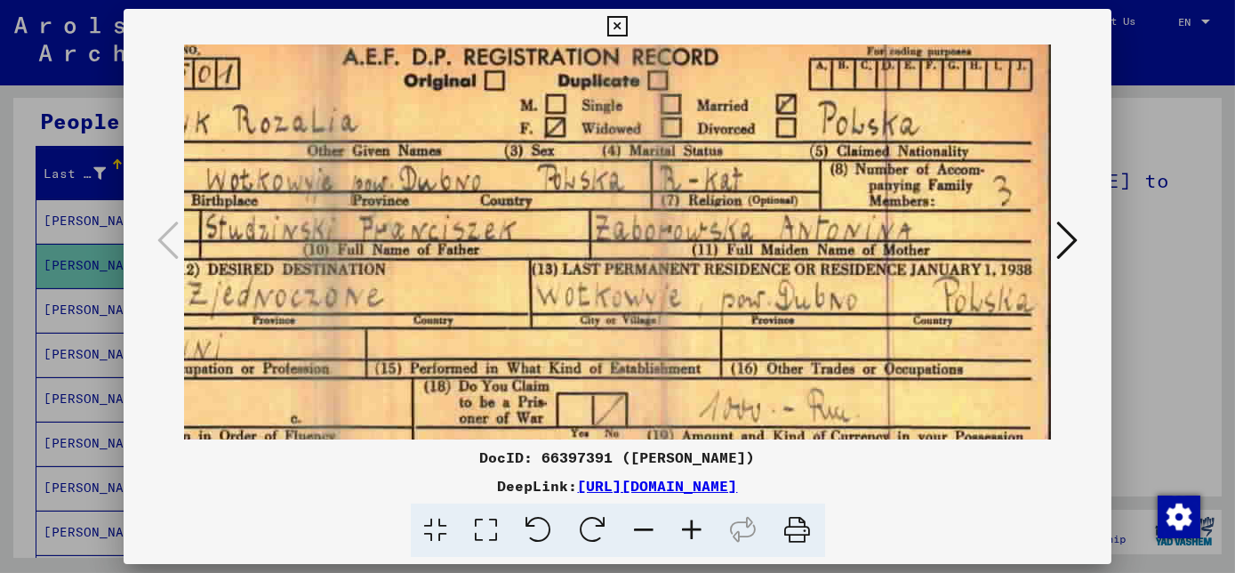
scroll to position [33, 171]
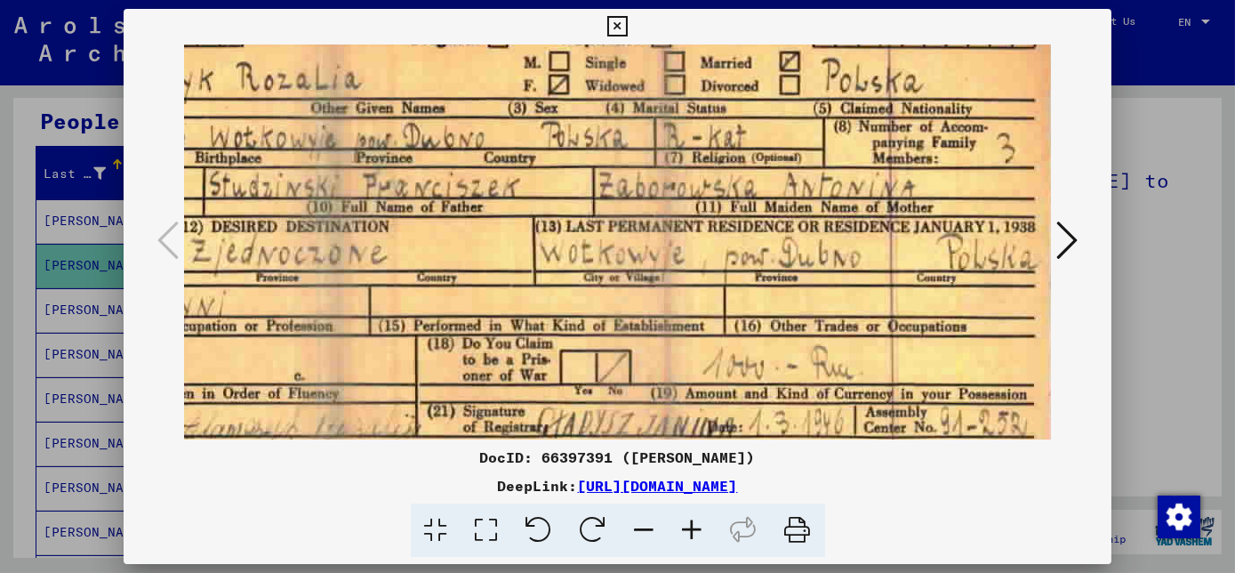
drag, startPoint x: 633, startPoint y: 221, endPoint x: 410, endPoint y: 137, distance: 238.6
click at [410, 137] on img at bounding box center [536, 299] width 1038 height 661
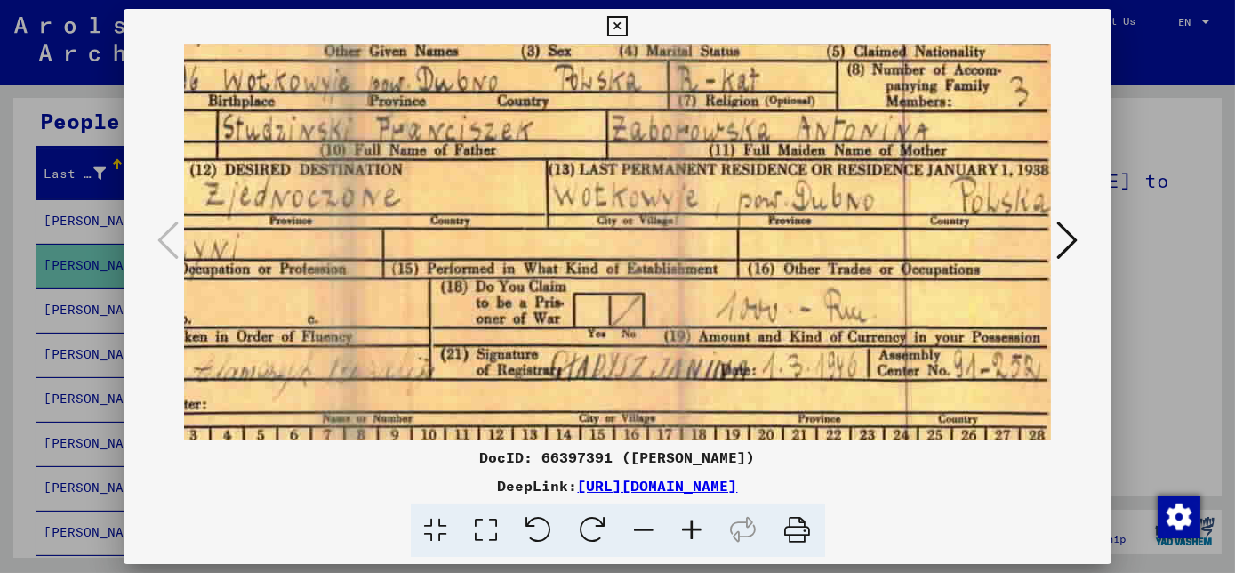
drag, startPoint x: 379, startPoint y: 195, endPoint x: 381, endPoint y: 125, distance: 69.4
click at [381, 125] on img at bounding box center [549, 242] width 1038 height 661
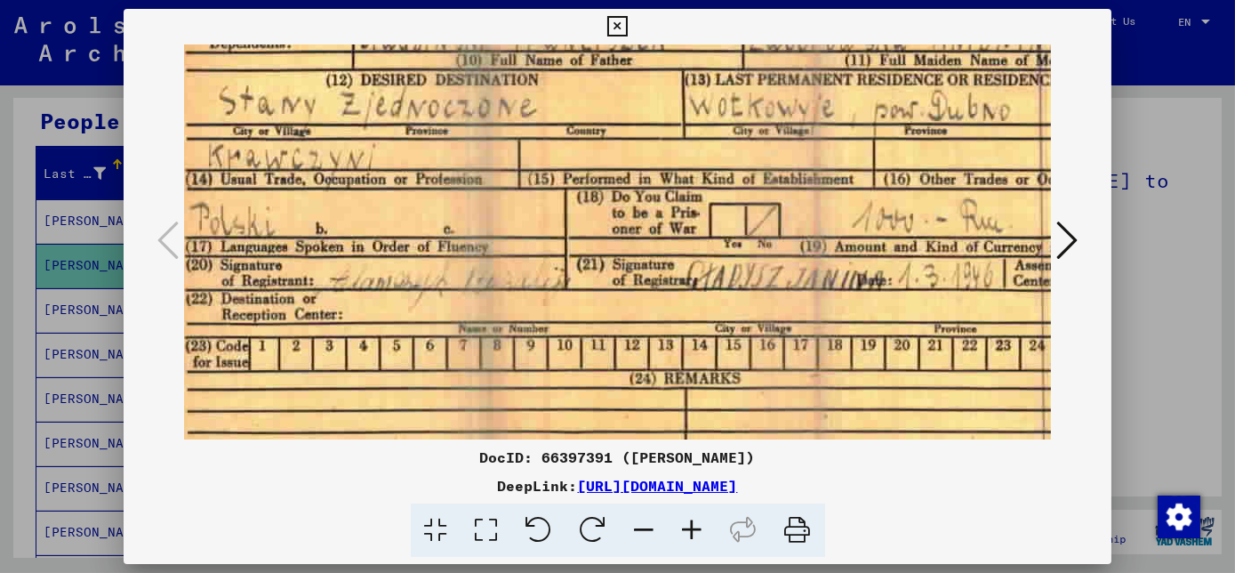
scroll to position [222, 19]
drag, startPoint x: 511, startPoint y: 300, endPoint x: 607, endPoint y: 228, distance: 120.0
click at [607, 228] on img at bounding box center [684, 152] width 1038 height 661
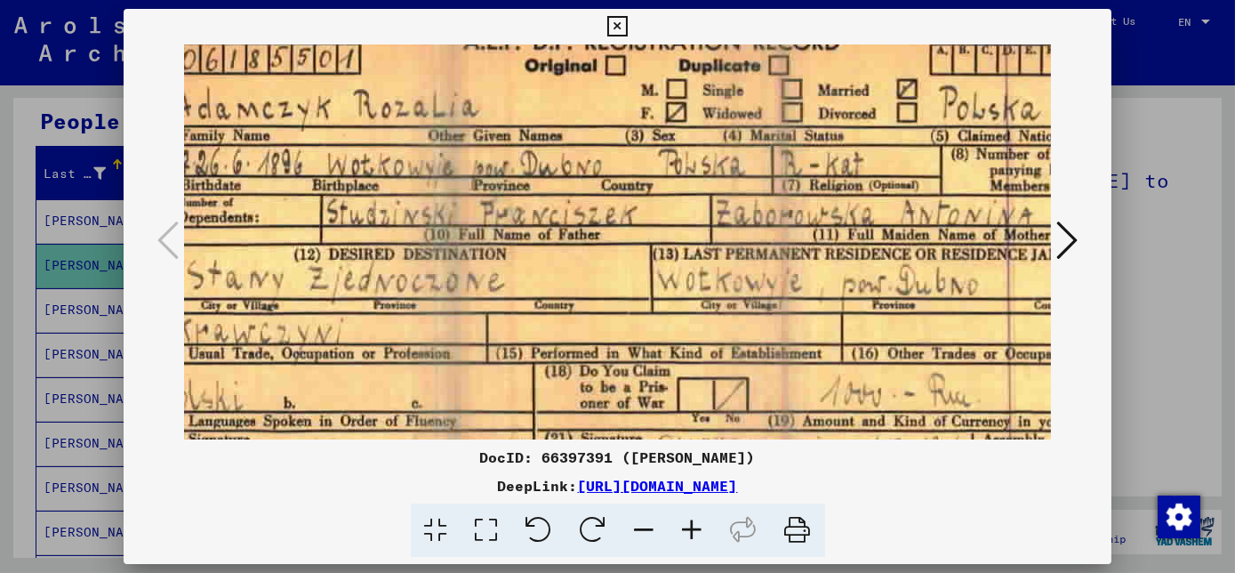
scroll to position [44, 57]
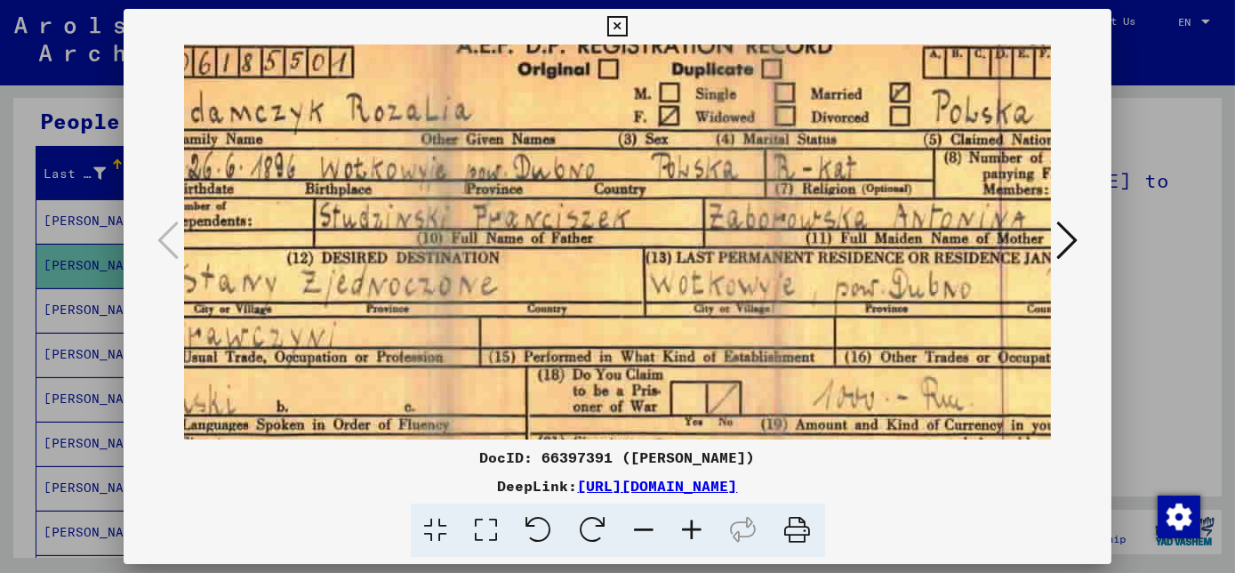
drag, startPoint x: 571, startPoint y: 302, endPoint x: 690, endPoint y: 464, distance: 200.9
click at [690, 464] on div "DocID: 66397391 ([PERSON_NAME]) DeepLink: [URL][DOMAIN_NAME]" at bounding box center [618, 283] width 988 height 549
click at [614, 27] on icon at bounding box center [617, 26] width 20 height 21
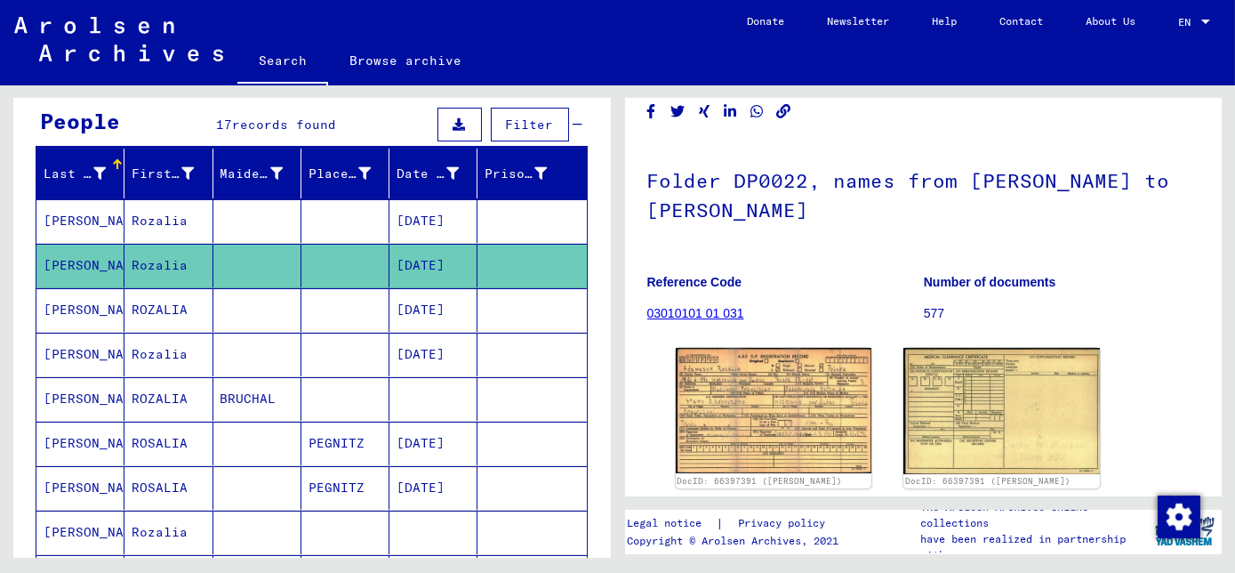
click at [389, 216] on mat-cell "[DATE]" at bounding box center [433, 221] width 88 height 44
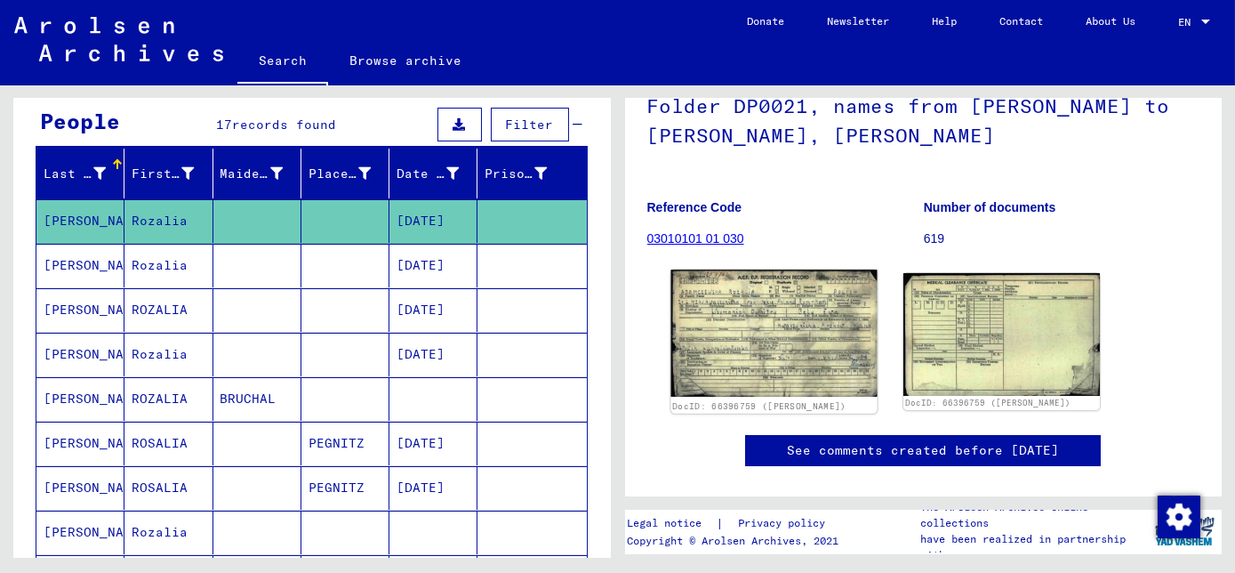
scroll to position [161, 0]
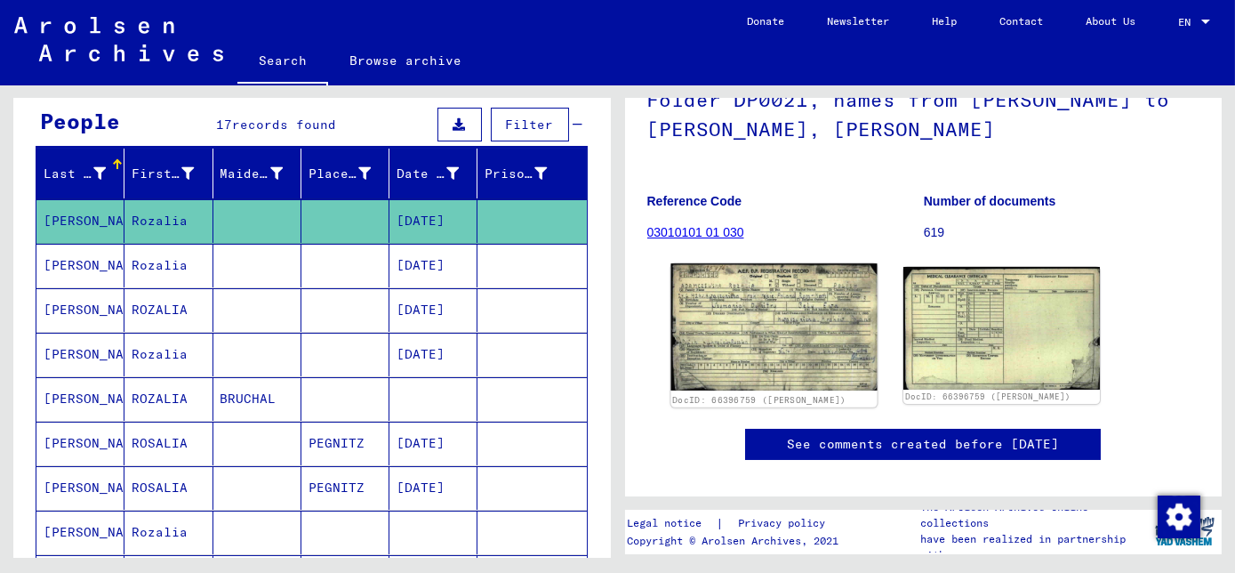
click at [757, 347] on img at bounding box center [773, 326] width 206 height 127
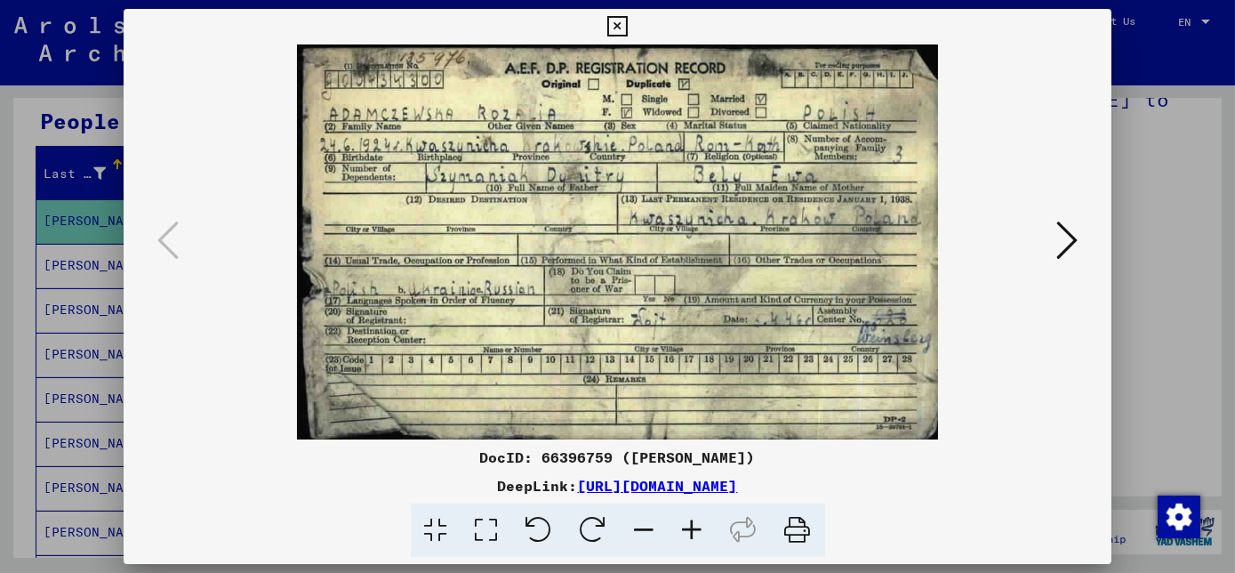
click at [504, 268] on img at bounding box center [617, 241] width 867 height 395
click at [502, 267] on img at bounding box center [617, 241] width 867 height 395
click at [694, 529] on icon at bounding box center [693, 530] width 48 height 54
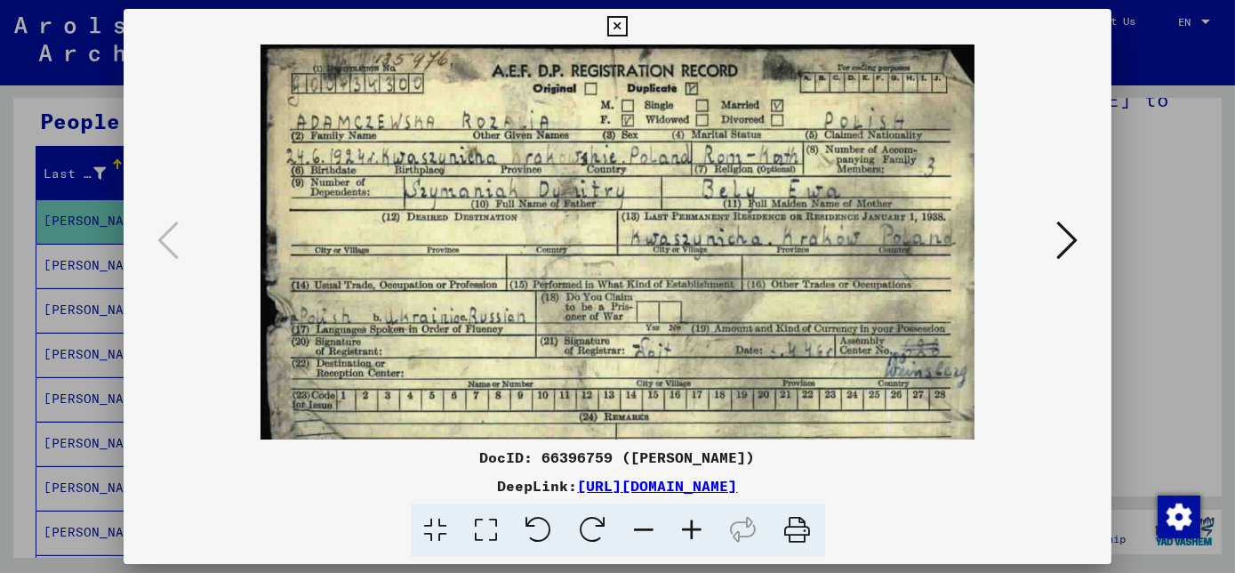
click at [694, 529] on icon at bounding box center [693, 530] width 48 height 54
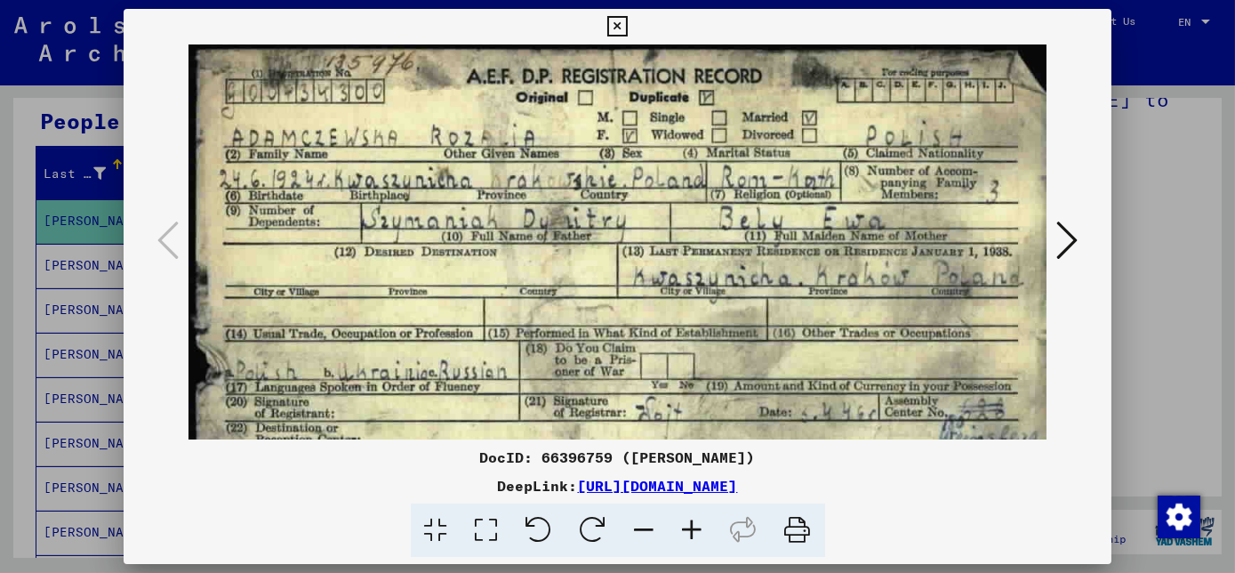
click at [694, 529] on icon at bounding box center [693, 530] width 48 height 54
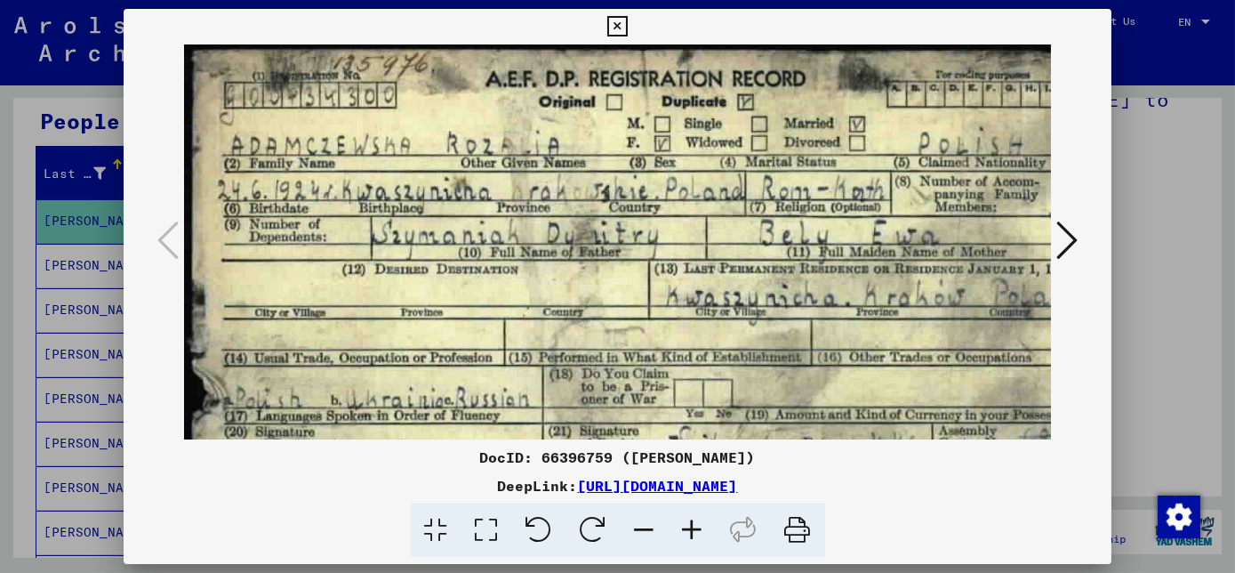
click at [694, 529] on icon at bounding box center [693, 530] width 48 height 54
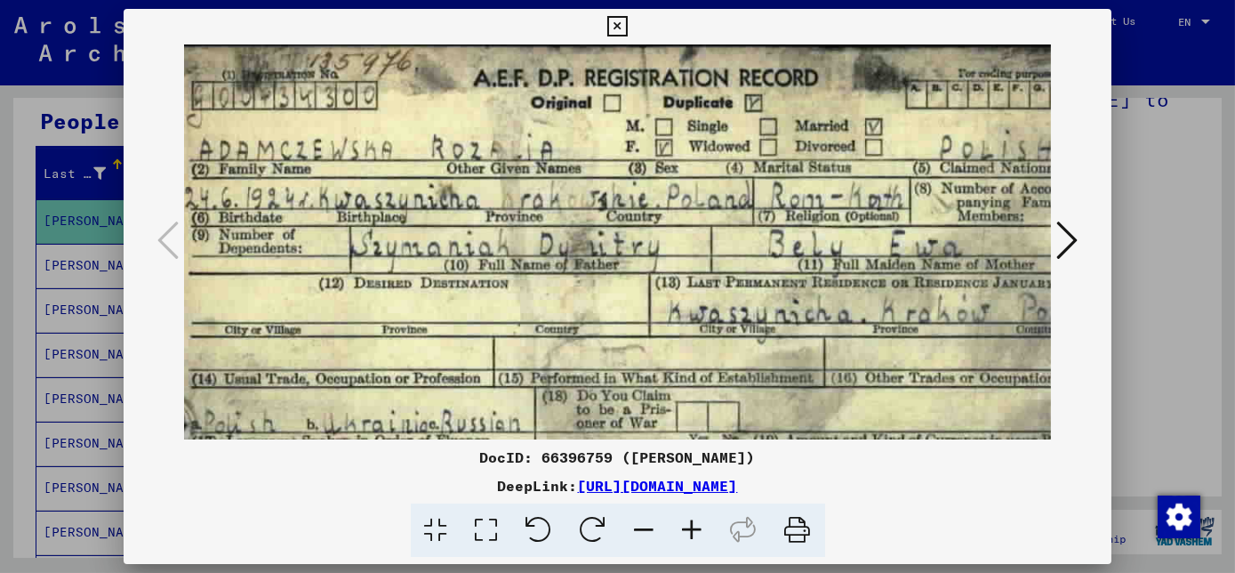
scroll to position [4, 36]
drag, startPoint x: 634, startPoint y: 391, endPoint x: 600, endPoint y: 389, distance: 33.9
click at [600, 389] on img at bounding box center [649, 349] width 1002 height 617
click at [613, 26] on icon at bounding box center [617, 26] width 20 height 21
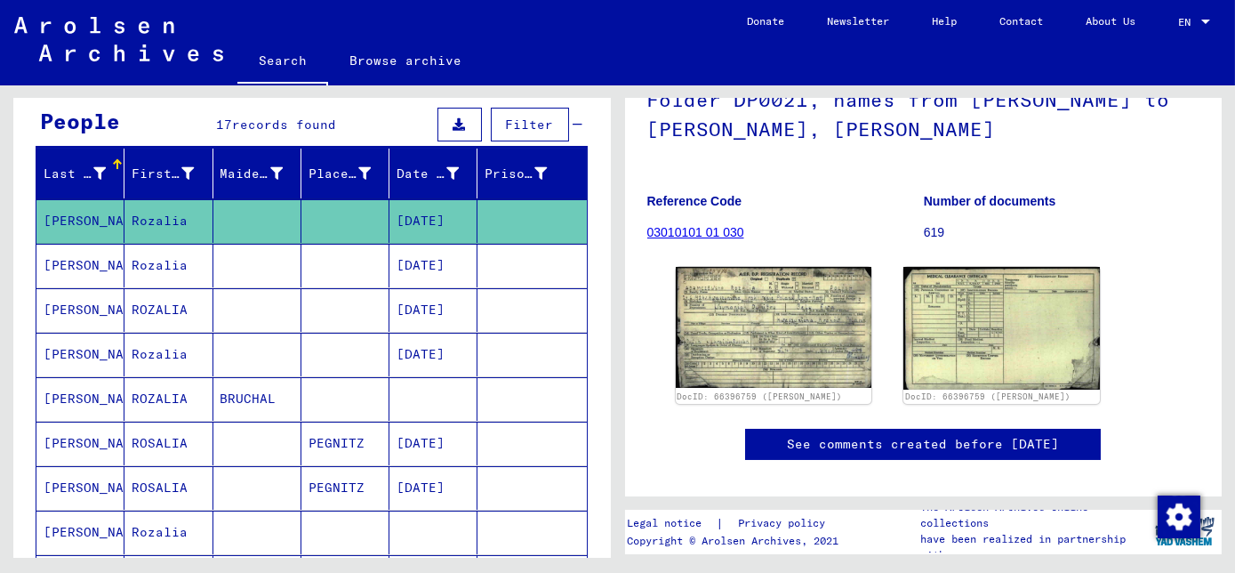
click at [241, 313] on mat-cell at bounding box center [257, 310] width 88 height 44
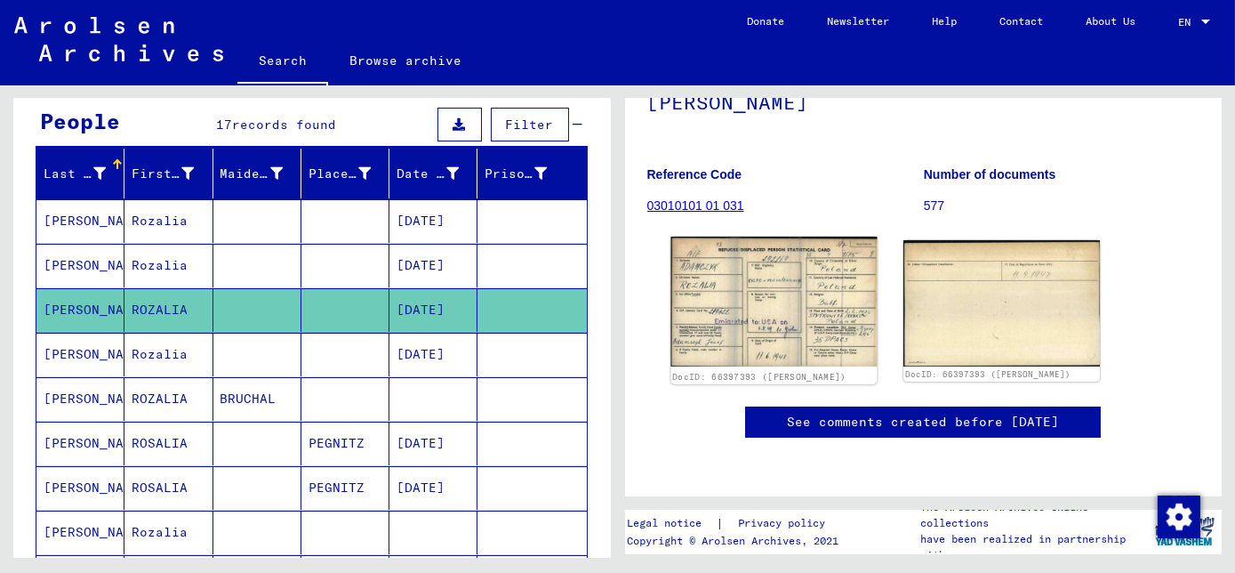
scroll to position [242, 0]
click at [805, 253] on img at bounding box center [773, 301] width 206 height 130
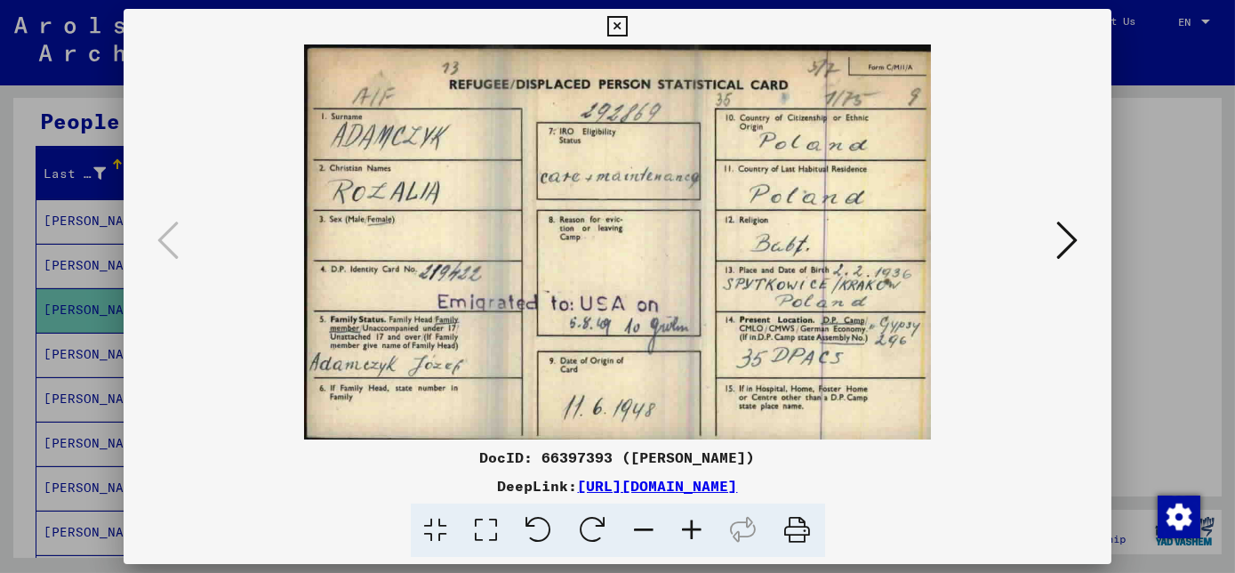
click at [371, 364] on img at bounding box center [617, 241] width 867 height 395
click at [688, 530] on icon at bounding box center [693, 530] width 48 height 54
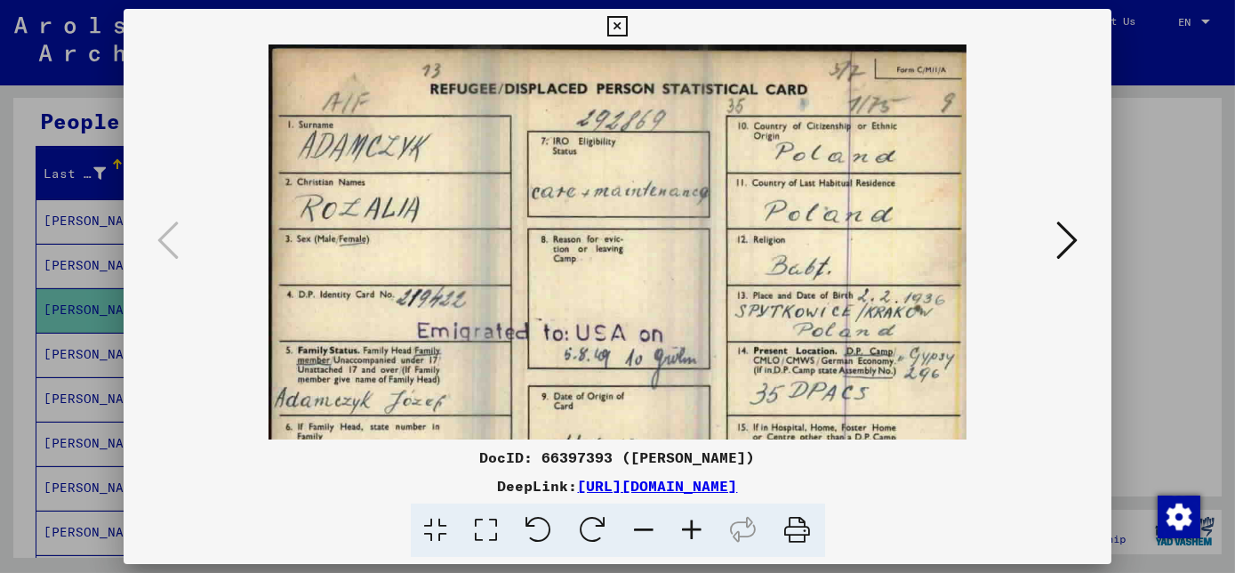
click at [688, 530] on icon at bounding box center [693, 530] width 48 height 54
click at [689, 530] on icon at bounding box center [693, 530] width 48 height 54
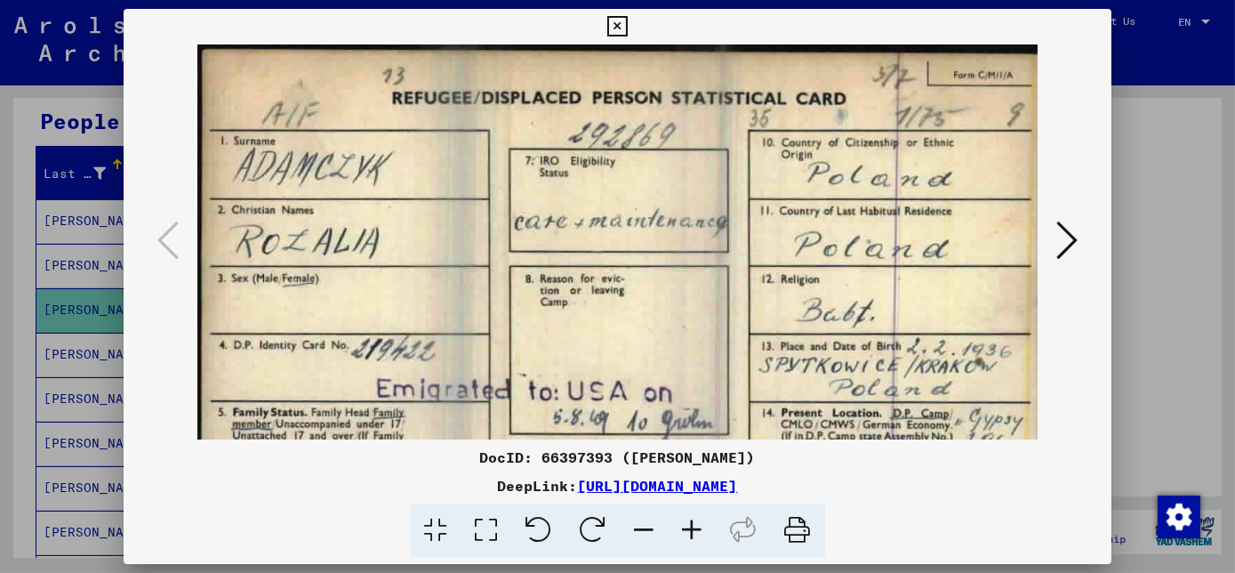
click at [689, 530] on icon at bounding box center [693, 530] width 48 height 54
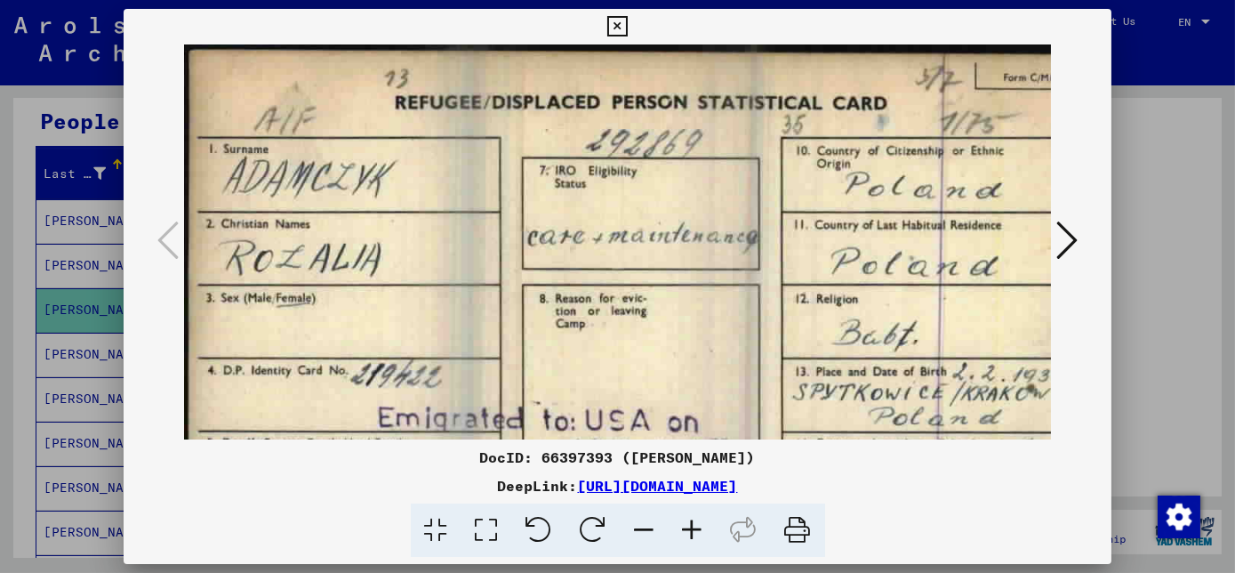
scroll to position [4, 1]
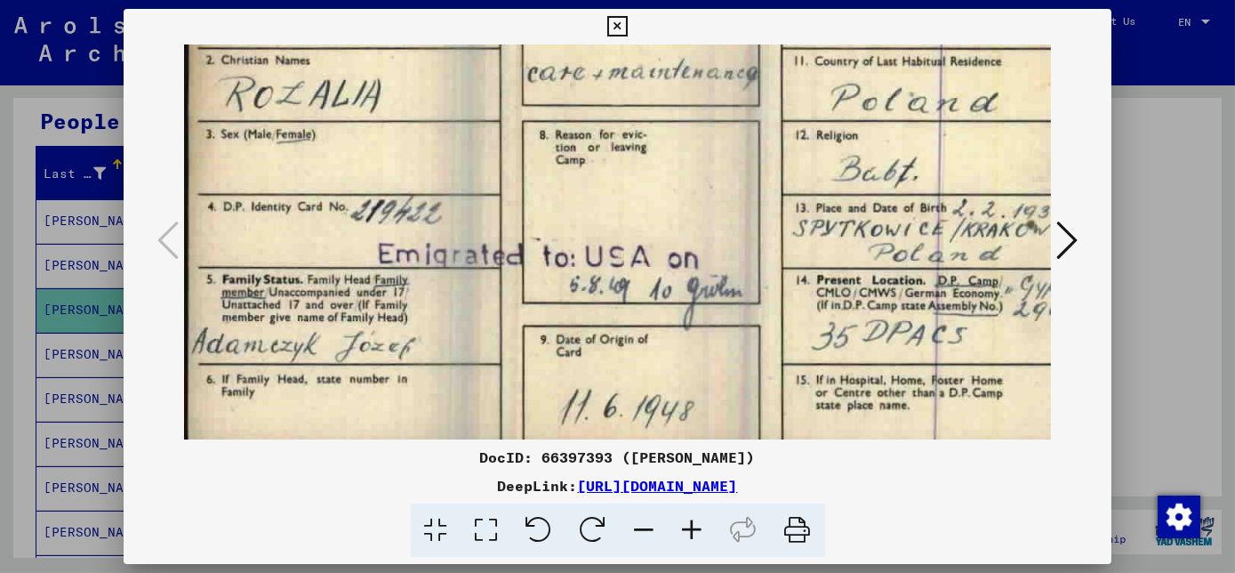
drag, startPoint x: 403, startPoint y: 318, endPoint x: 469, endPoint y: 158, distance: 173.4
click at [469, 158] on img at bounding box center [639, 167] width 910 height 573
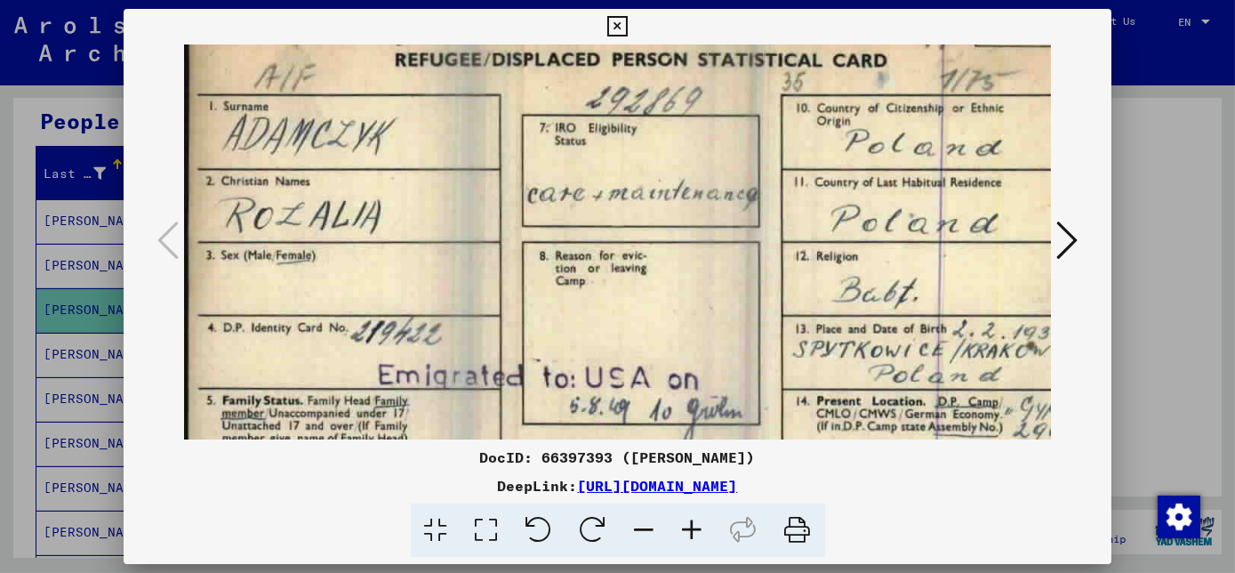
scroll to position [34, 0]
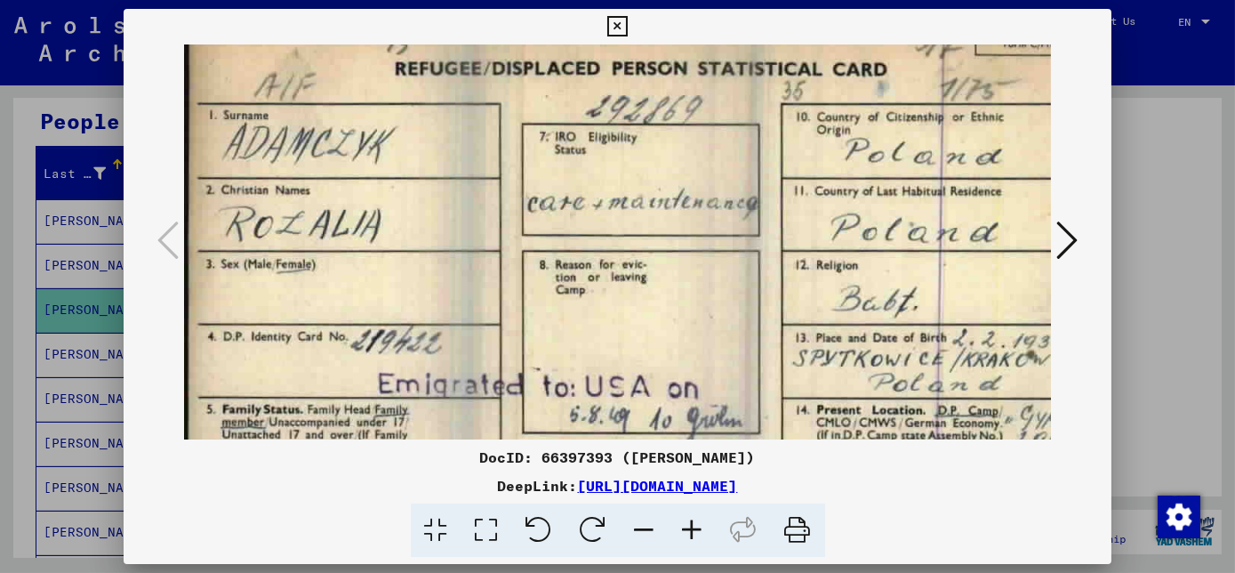
drag, startPoint x: 405, startPoint y: 307, endPoint x: 415, endPoint y: 437, distance: 130.2
click at [414, 437] on img at bounding box center [639, 297] width 910 height 573
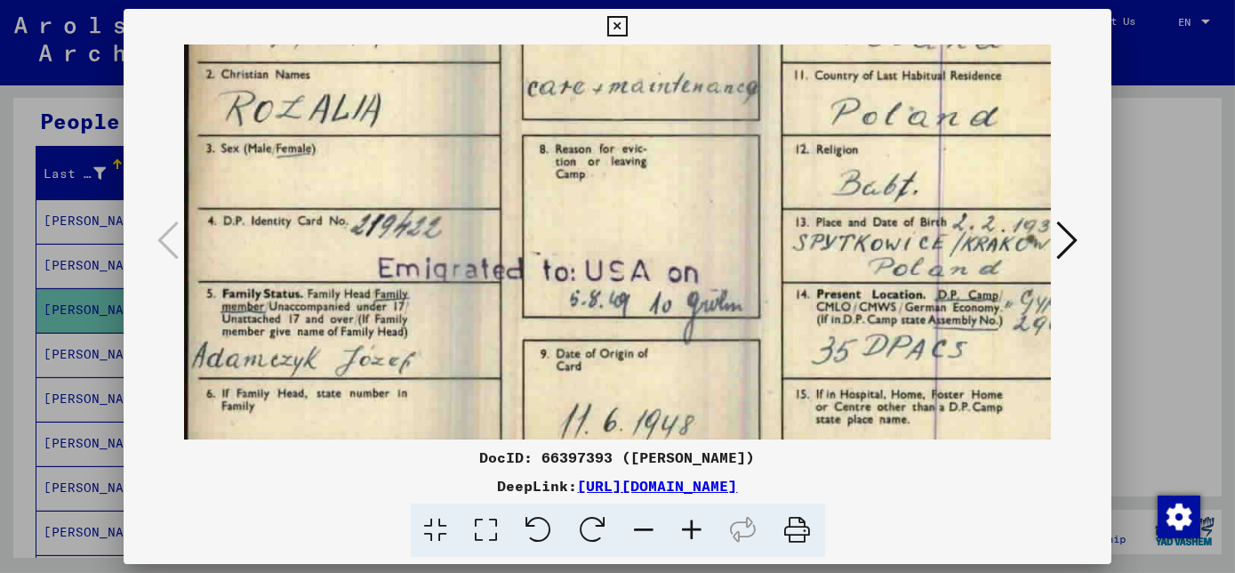
scroll to position [164, 0]
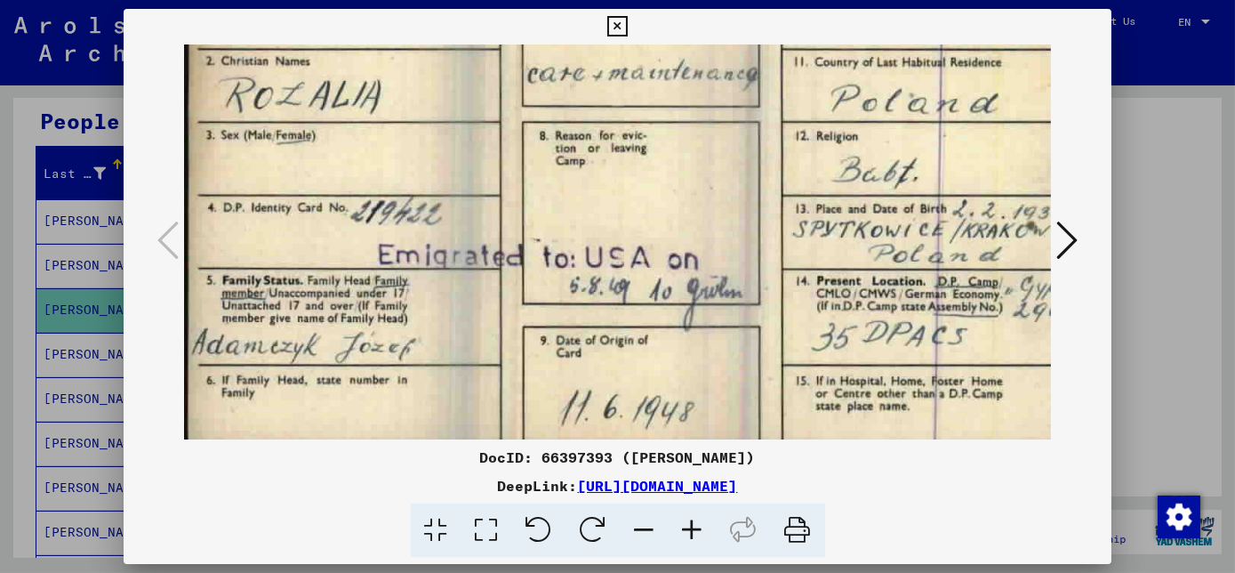
drag, startPoint x: 355, startPoint y: 330, endPoint x: 400, endPoint y: 204, distance: 134.1
click at [400, 204] on img at bounding box center [639, 168] width 910 height 573
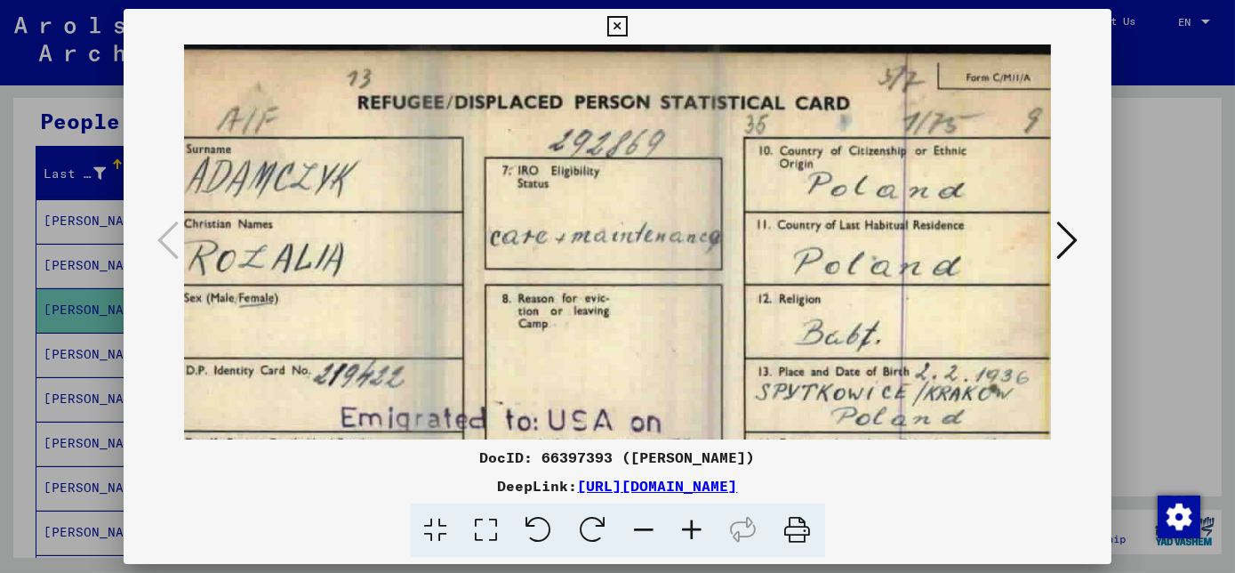
scroll to position [0, 36]
drag, startPoint x: 640, startPoint y: 160, endPoint x: 477, endPoint y: 374, distance: 269.0
click at [477, 374] on img at bounding box center [603, 330] width 910 height 573
click at [623, 25] on icon at bounding box center [617, 26] width 20 height 21
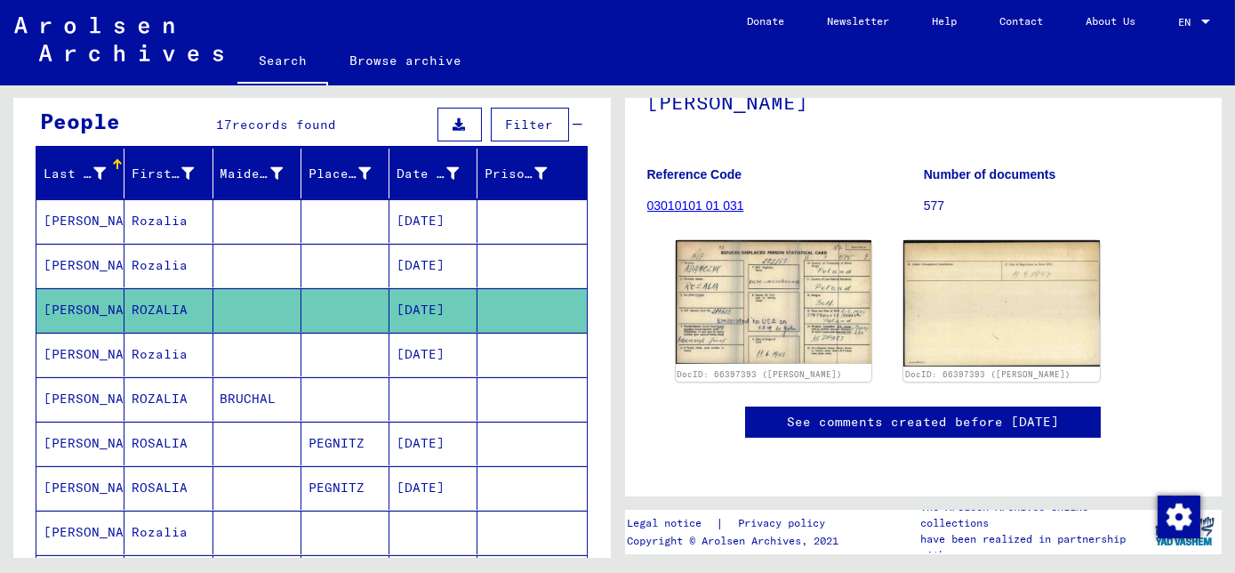
click at [154, 348] on mat-cell "Rozalia" at bounding box center [168, 354] width 88 height 44
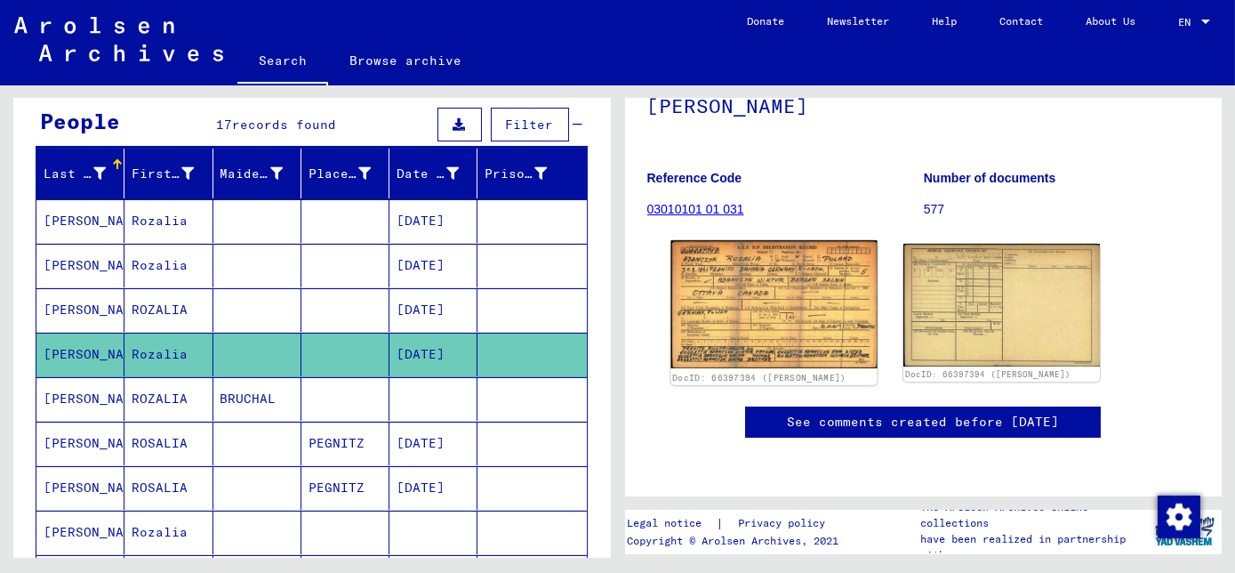
scroll to position [242, 0]
click at [768, 272] on img at bounding box center [773, 304] width 206 height 128
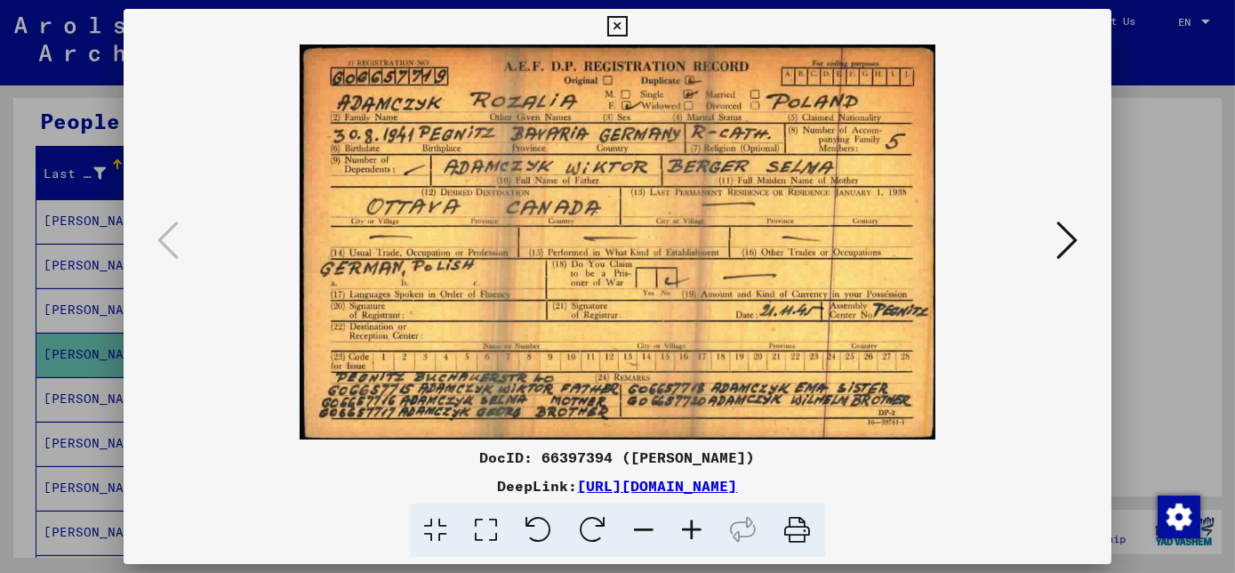
click at [619, 23] on icon at bounding box center [617, 26] width 20 height 21
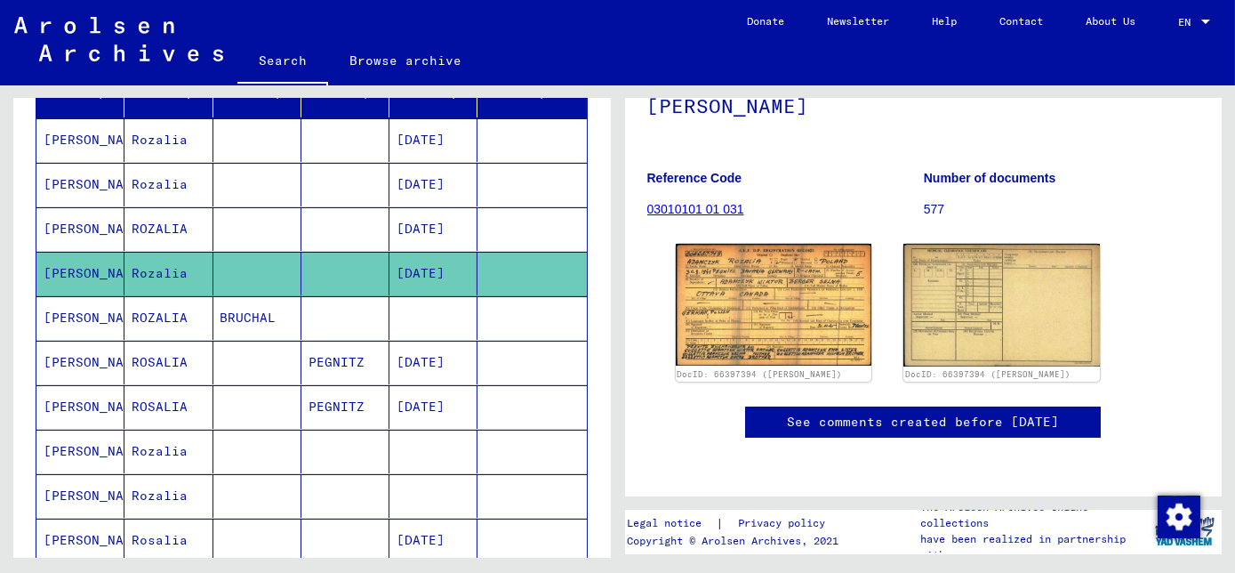
click at [174, 359] on mat-cell "ROSALIA" at bounding box center [168, 362] width 88 height 44
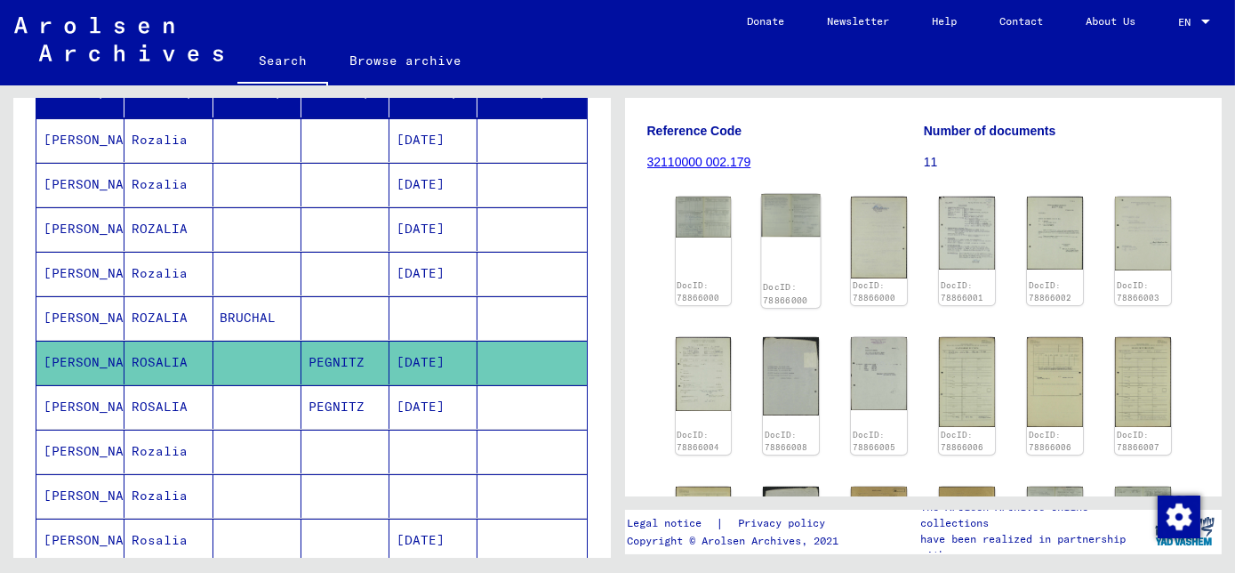
scroll to position [161, 0]
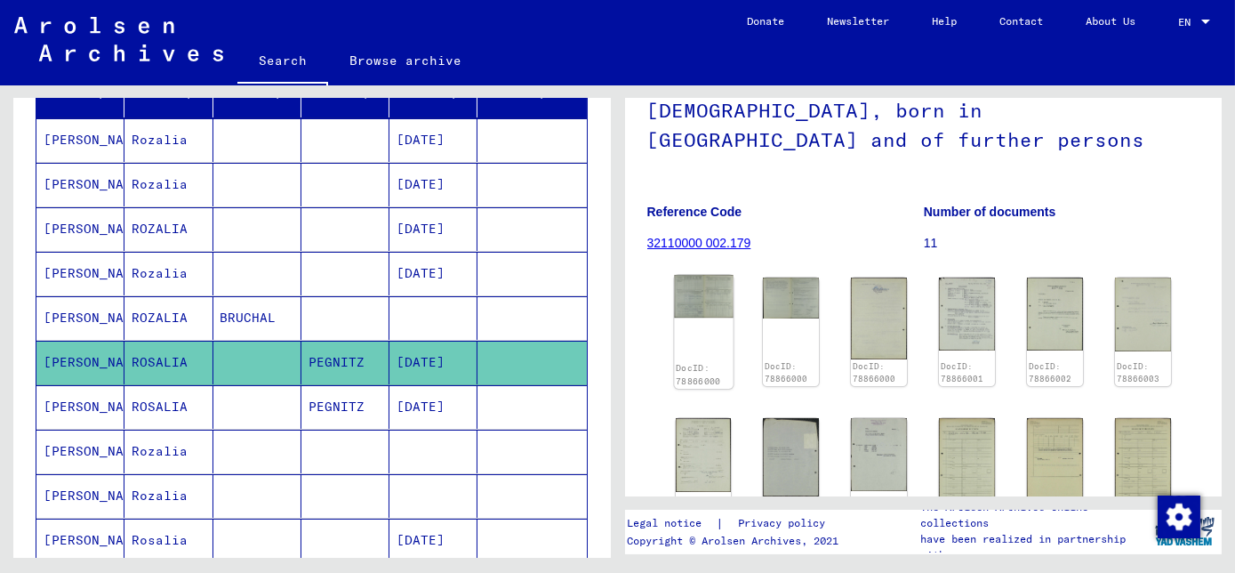
click at [700, 317] on img at bounding box center [703, 296] width 59 height 43
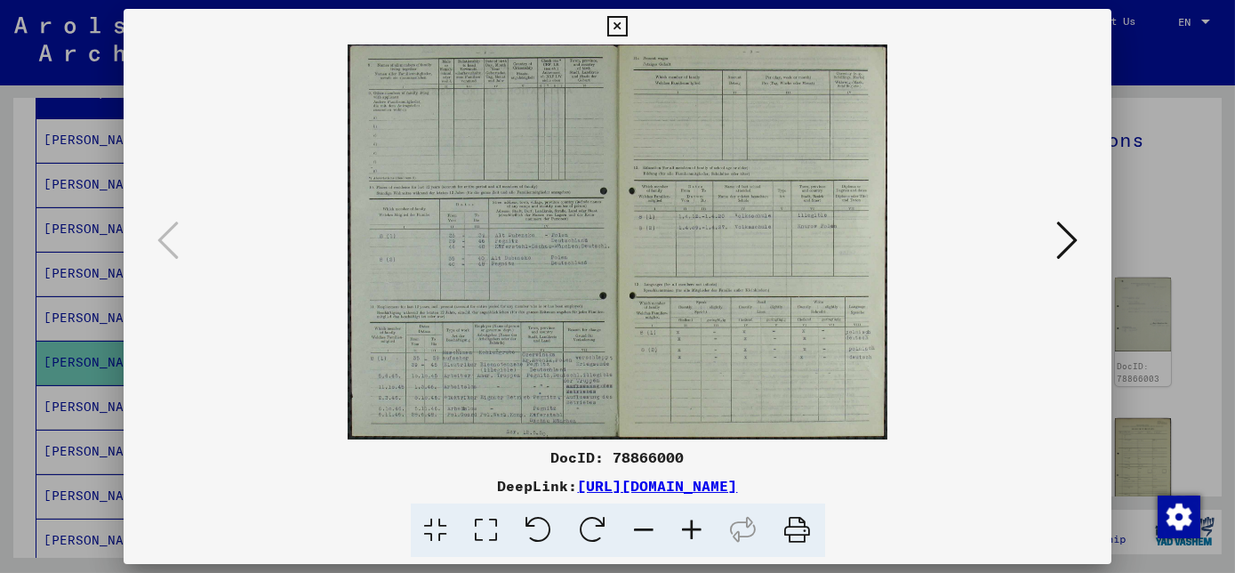
click at [555, 253] on img at bounding box center [617, 241] width 867 height 395
click at [688, 528] on icon at bounding box center [693, 530] width 48 height 54
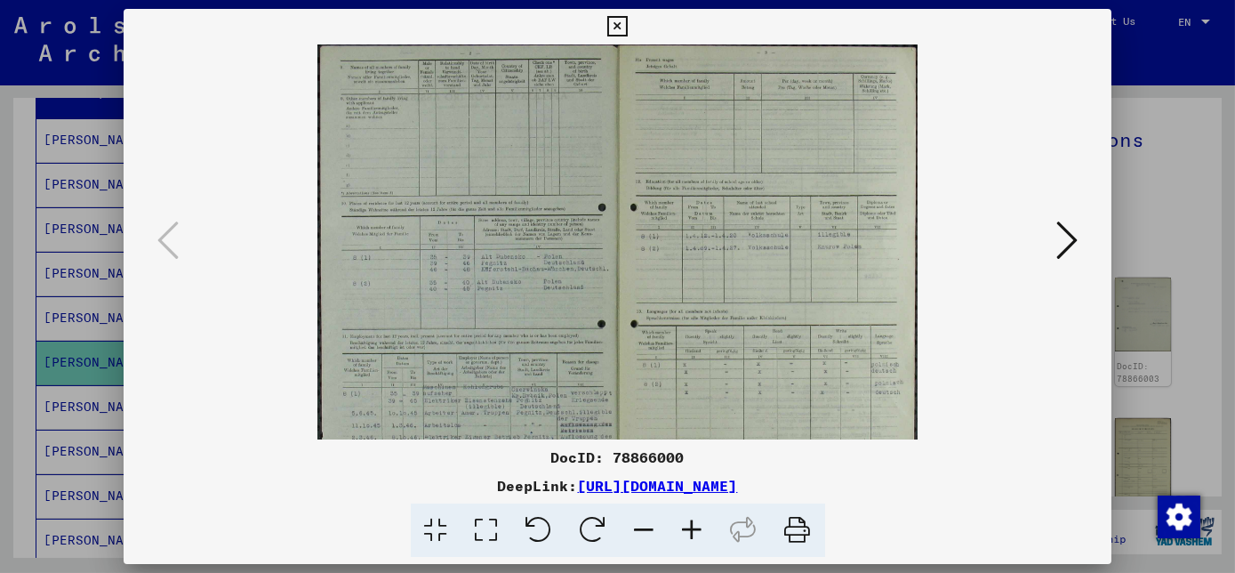
click at [688, 528] on icon at bounding box center [693, 530] width 48 height 54
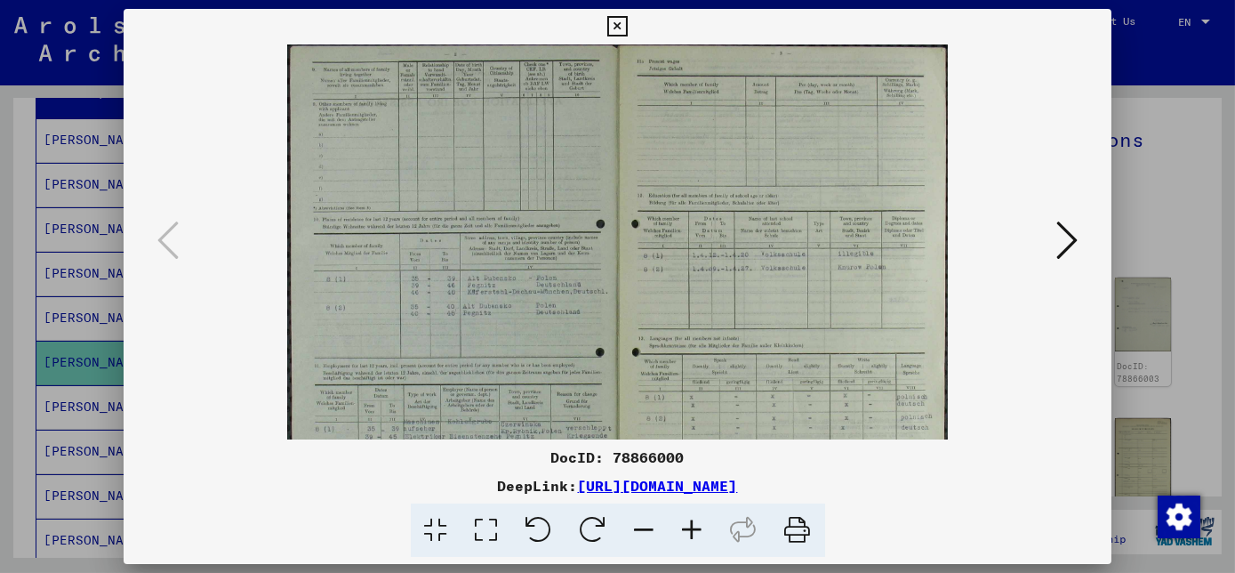
click at [688, 529] on icon at bounding box center [693, 530] width 48 height 54
click at [688, 531] on icon at bounding box center [693, 530] width 48 height 54
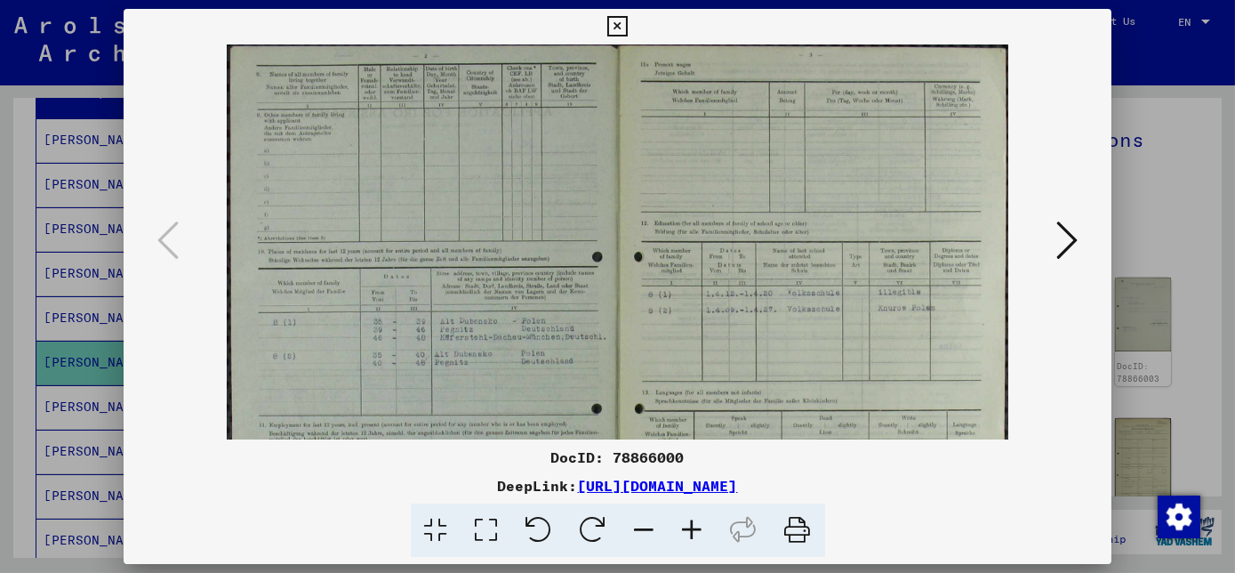
click at [688, 531] on icon at bounding box center [693, 530] width 48 height 54
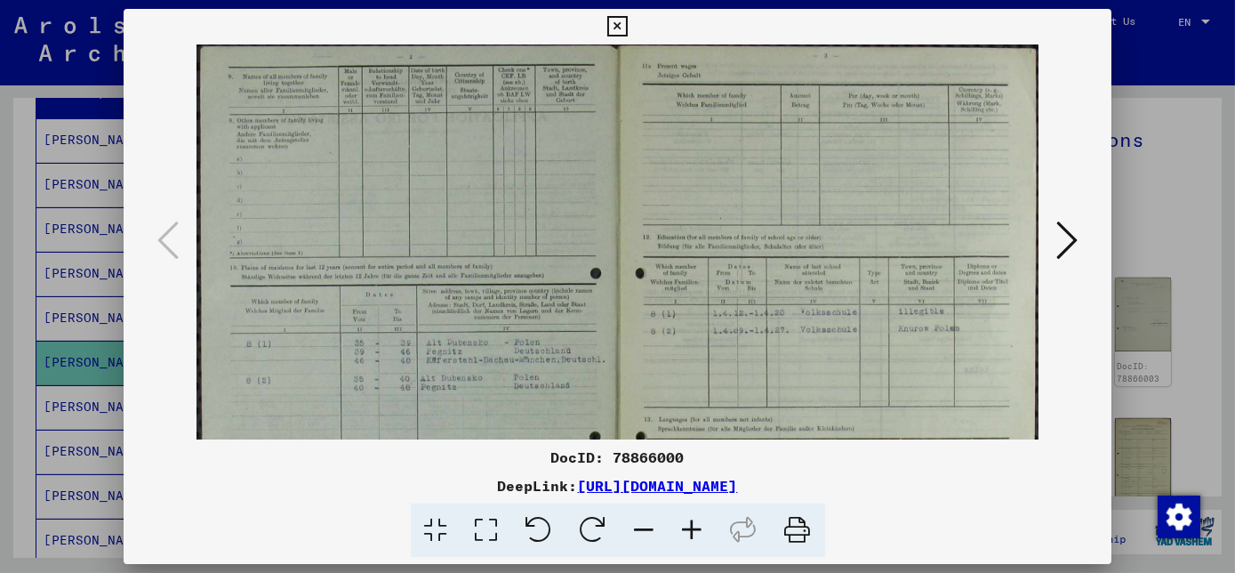
click at [688, 532] on icon at bounding box center [693, 530] width 48 height 54
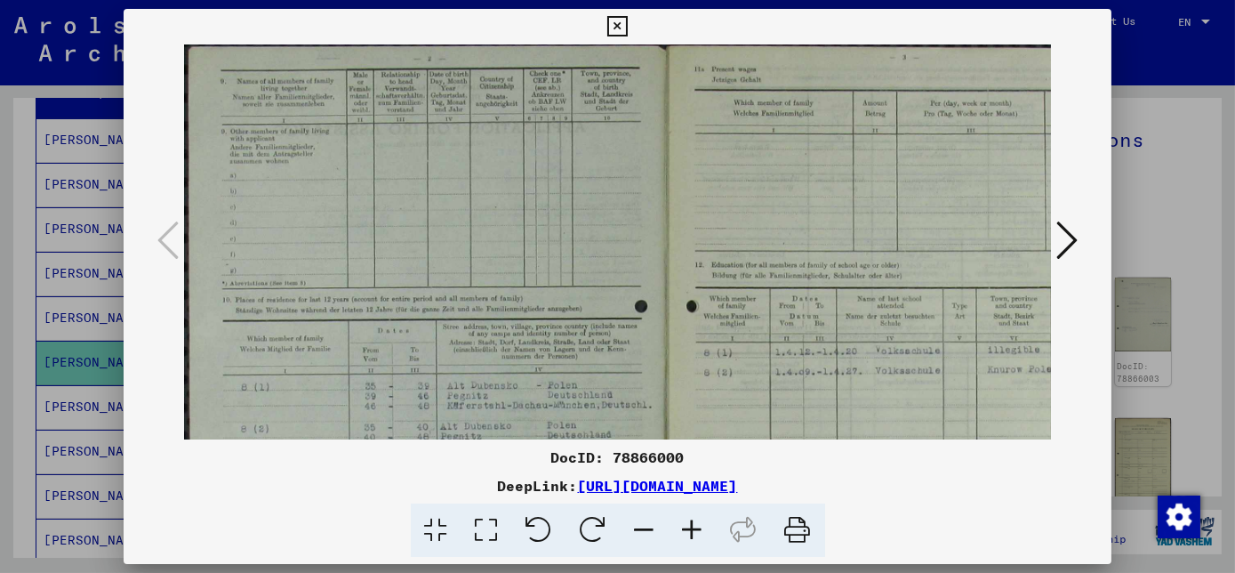
click at [688, 532] on icon at bounding box center [693, 530] width 48 height 54
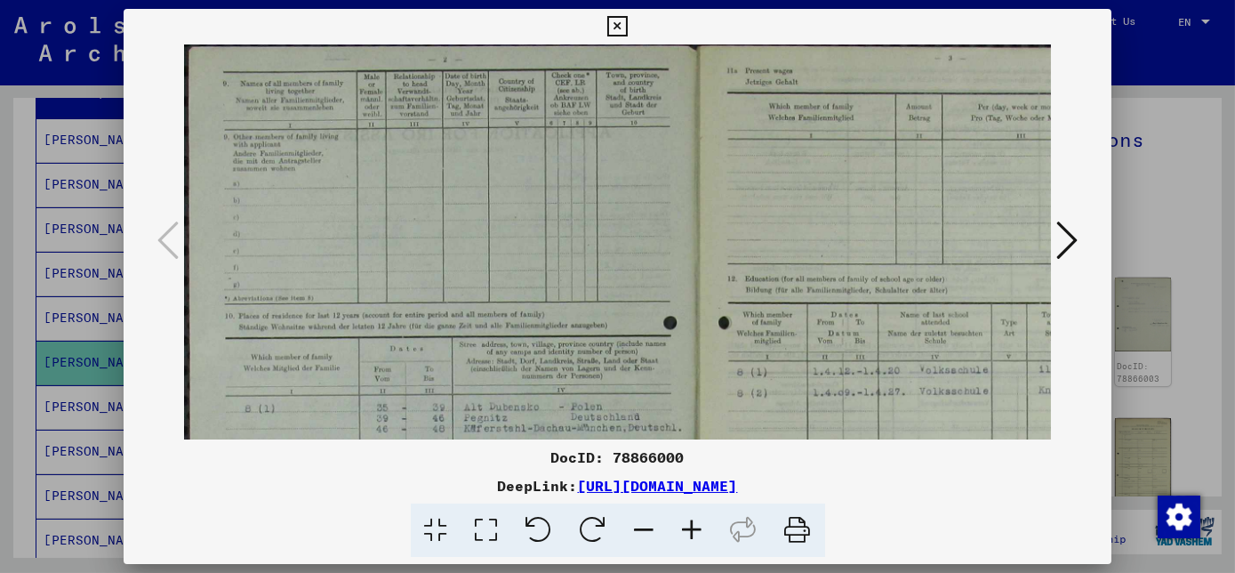
drag, startPoint x: 608, startPoint y: 453, endPoint x: 562, endPoint y: 272, distance: 187.2
click at [562, 272] on div "DocID: 78866000 DeepLink: [URL][DOMAIN_NAME]" at bounding box center [618, 283] width 988 height 549
drag, startPoint x: 562, startPoint y: 272, endPoint x: 567, endPoint y: 296, distance: 24.6
click at [567, 296] on img at bounding box center [696, 419] width 1025 height 750
click at [701, 457] on div "DocID: 78866000" at bounding box center [618, 456] width 988 height 21
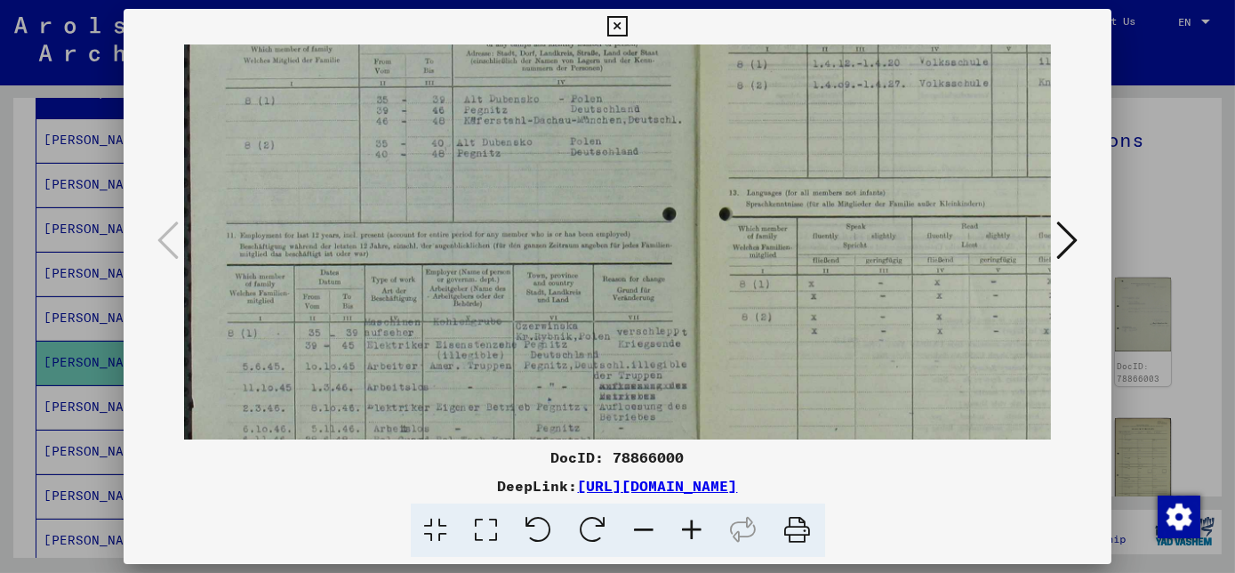
scroll to position [315, 0]
drag, startPoint x: 553, startPoint y: 377, endPoint x: 575, endPoint y: 62, distance: 315.5
click at [575, 62] on img at bounding box center [696, 105] width 1025 height 750
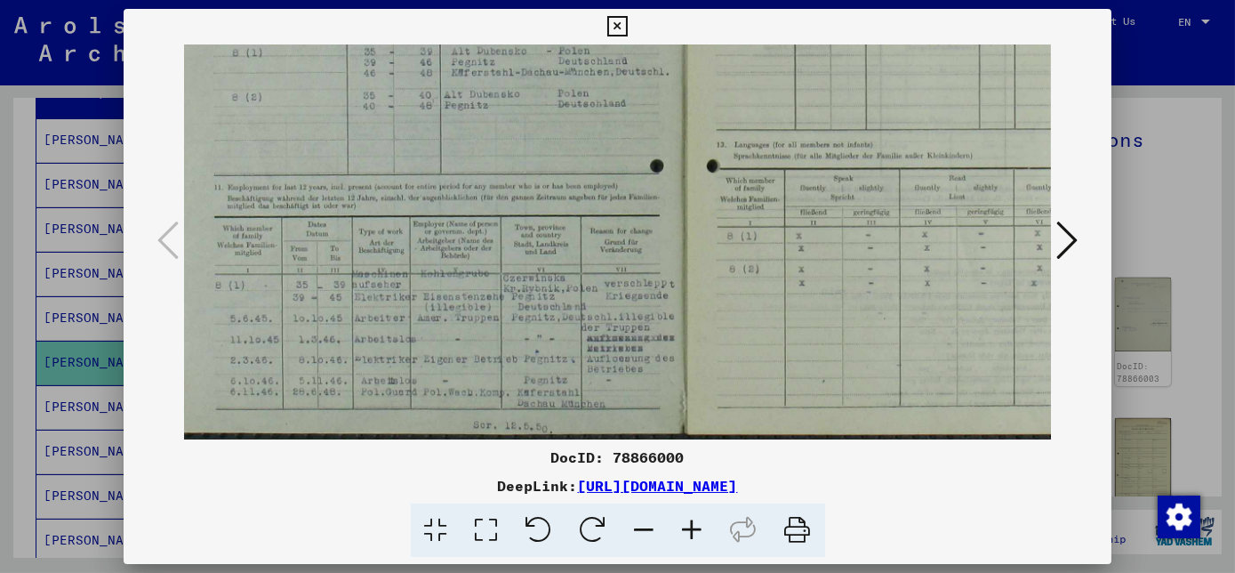
scroll to position [356, 12]
drag, startPoint x: 548, startPoint y: 308, endPoint x: 540, endPoint y: 155, distance: 154.0
click at [540, 155] on img at bounding box center [684, 64] width 1025 height 750
click at [493, 384] on img at bounding box center [684, 64] width 1025 height 750
click at [690, 532] on icon at bounding box center [693, 530] width 48 height 54
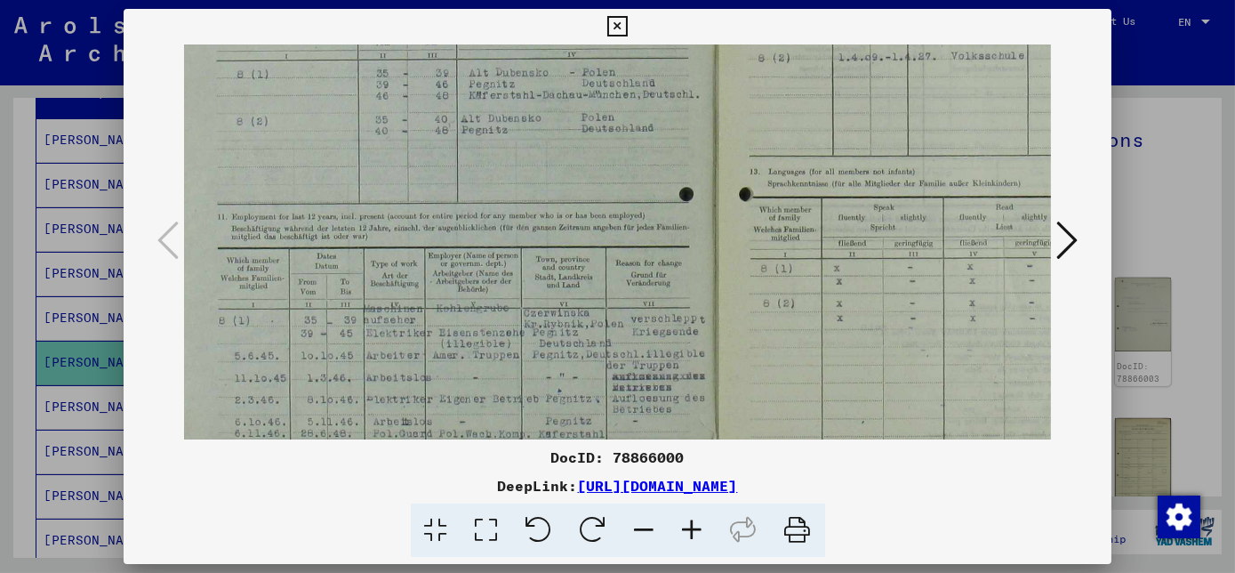
click at [690, 532] on icon at bounding box center [693, 530] width 48 height 54
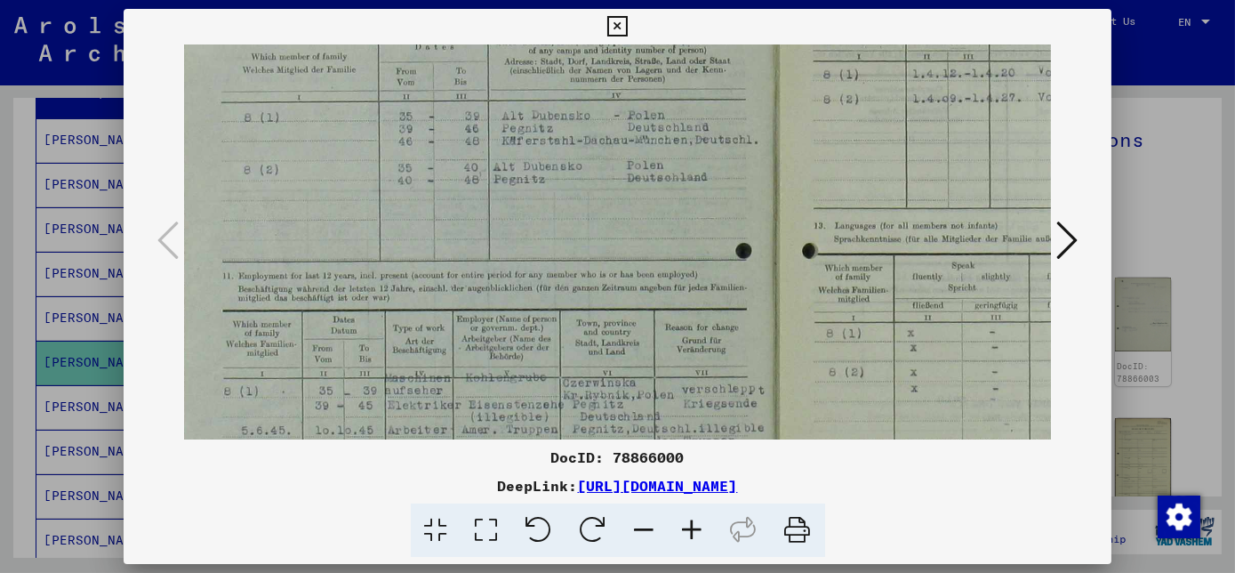
click at [690, 532] on icon at bounding box center [693, 530] width 48 height 54
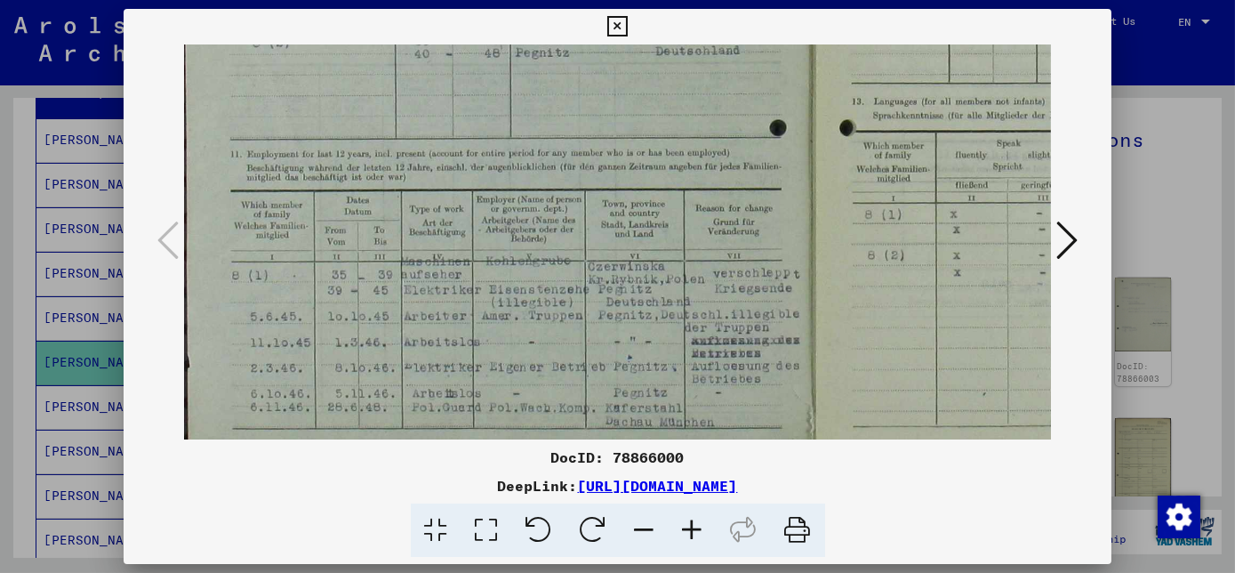
scroll to position [533, 9]
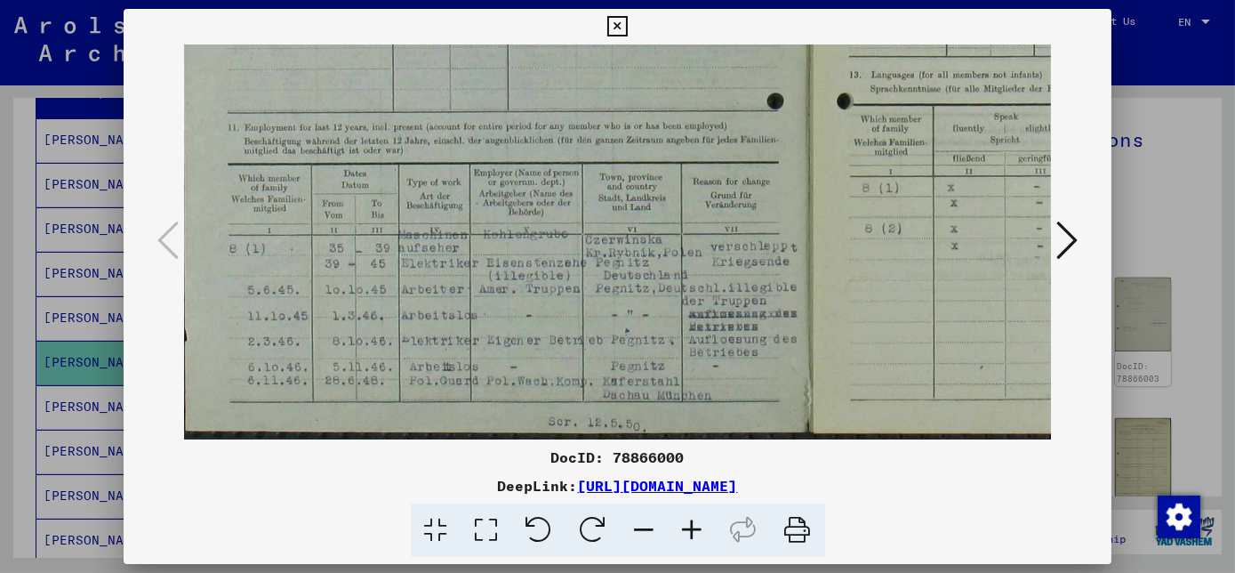
drag, startPoint x: 592, startPoint y: 397, endPoint x: 595, endPoint y: 178, distance: 218.7
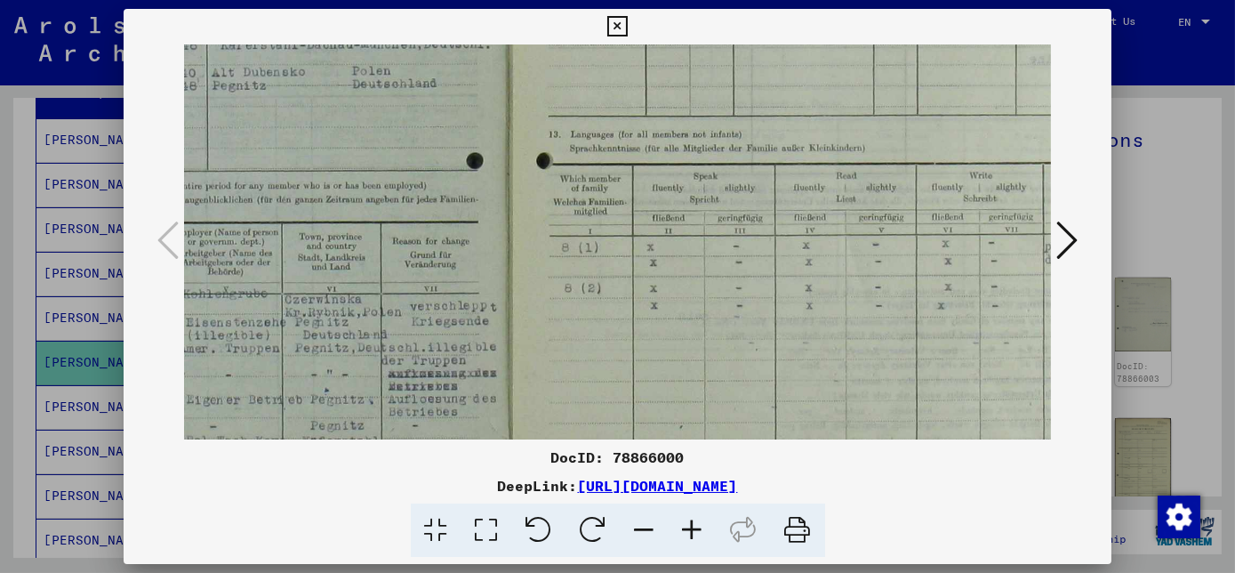
drag, startPoint x: 567, startPoint y: 298, endPoint x: 265, endPoint y: 360, distance: 308.6
click at [265, 363] on img at bounding box center [509, 35] width 1268 height 928
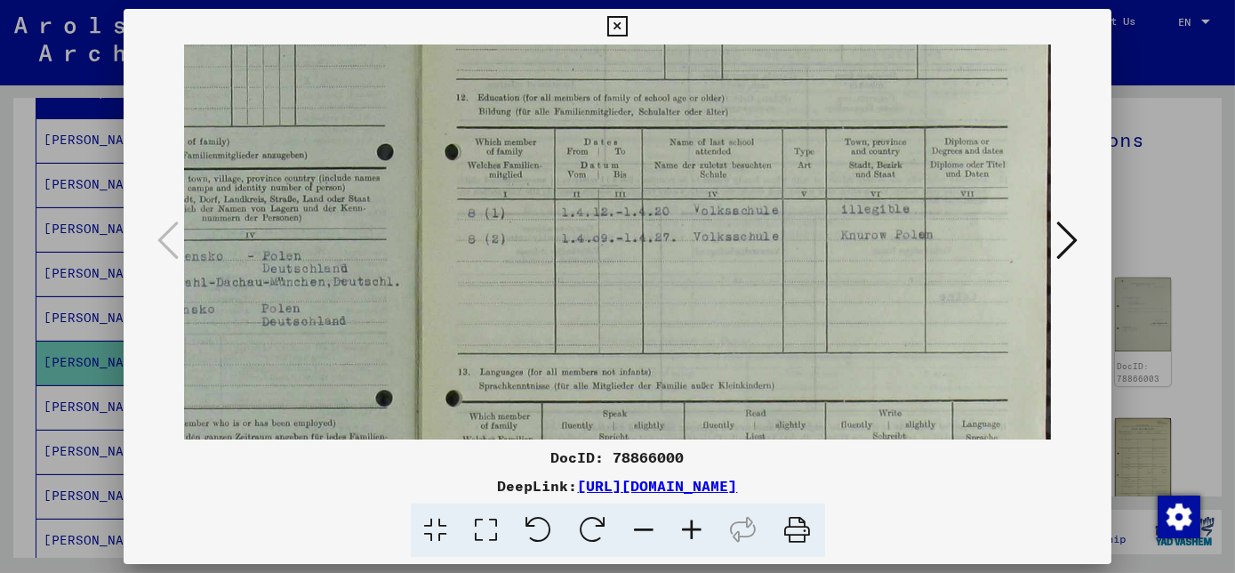
scroll to position [235, 400]
drag, startPoint x: 472, startPoint y: 377, endPoint x: 391, endPoint y: 465, distance: 119.5
click at [391, 465] on div "DocID: 78866000 DeepLink: [URL][DOMAIN_NAME]" at bounding box center [618, 283] width 988 height 549
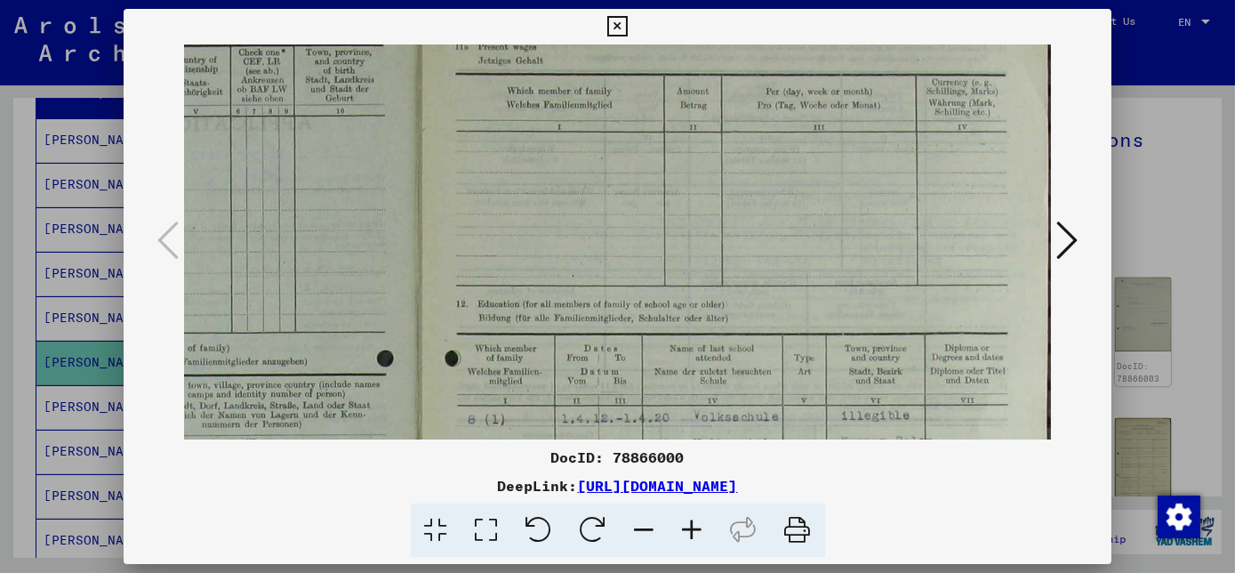
drag, startPoint x: 524, startPoint y: 213, endPoint x: 457, endPoint y: 424, distance: 221.0
click at [461, 429] on img at bounding box center [418, 478] width 1268 height 928
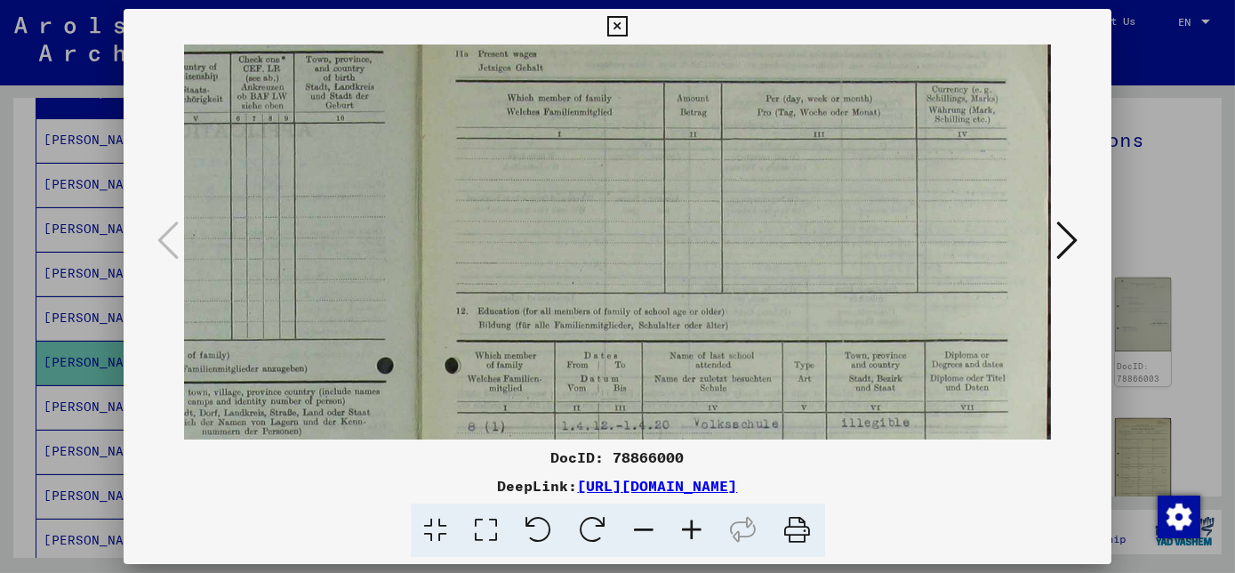
click at [620, 29] on icon at bounding box center [617, 26] width 20 height 21
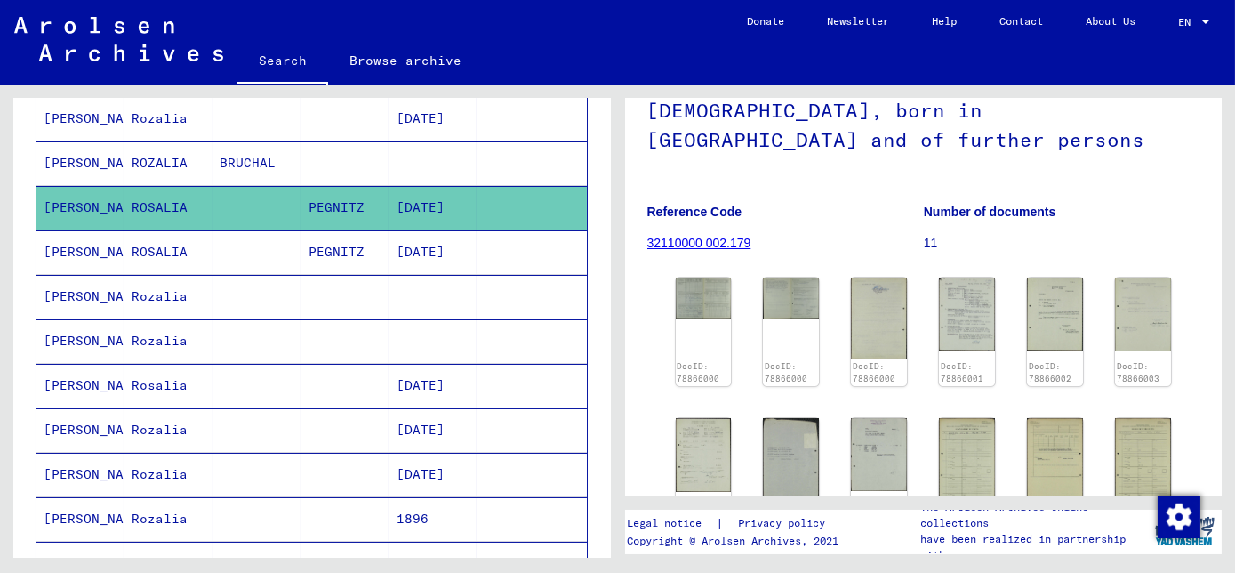
scroll to position [404, 0]
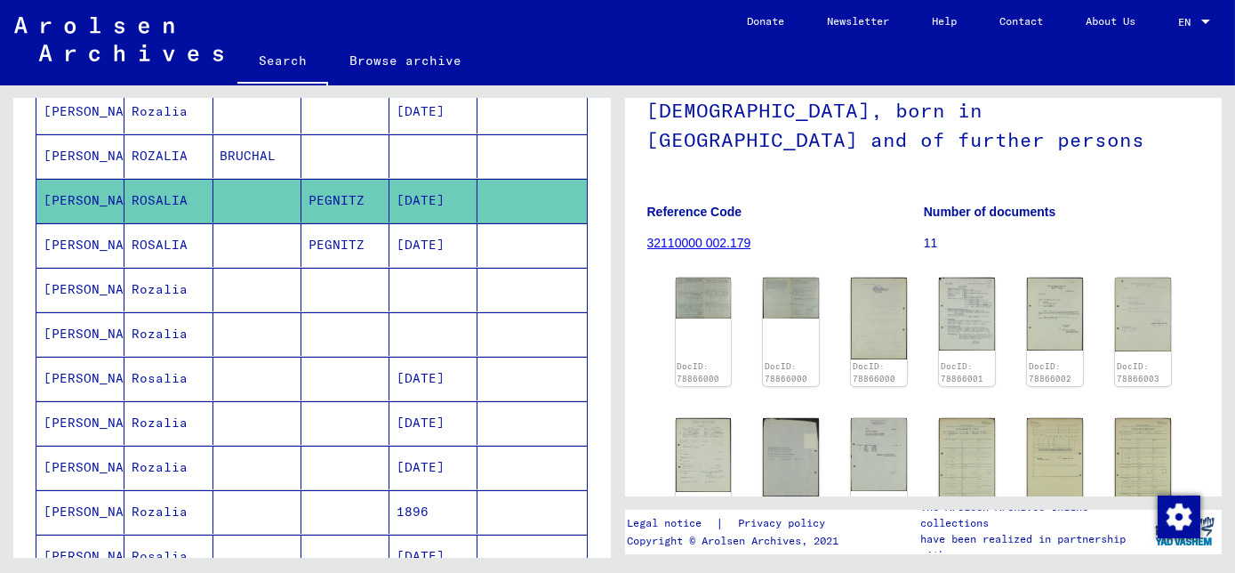
click at [283, 285] on mat-cell at bounding box center [257, 290] width 88 height 44
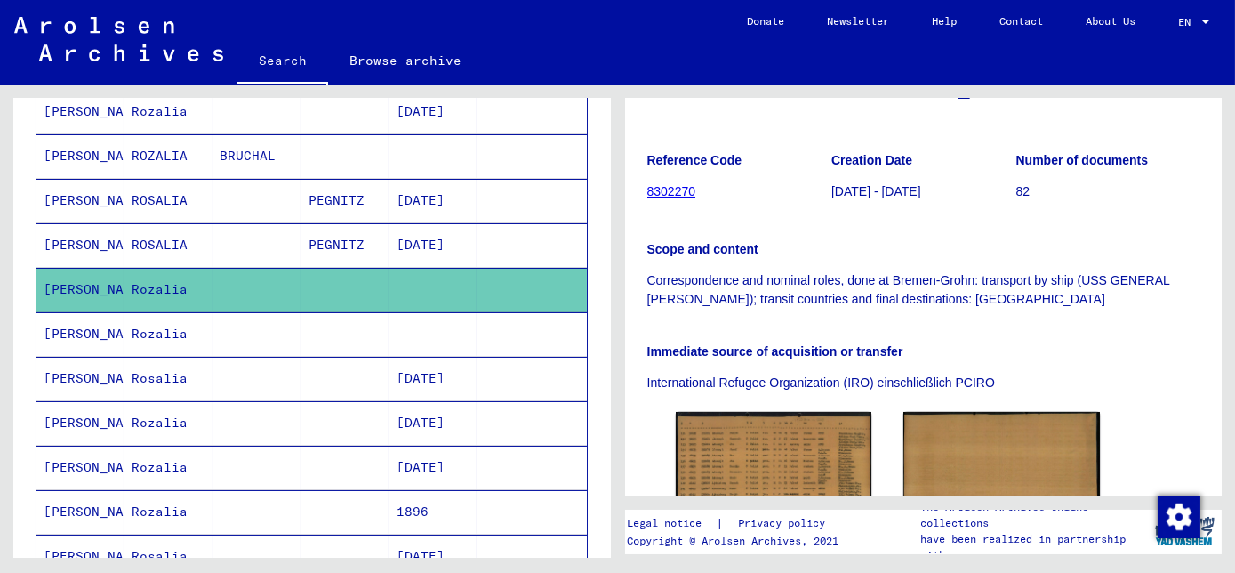
scroll to position [485, 0]
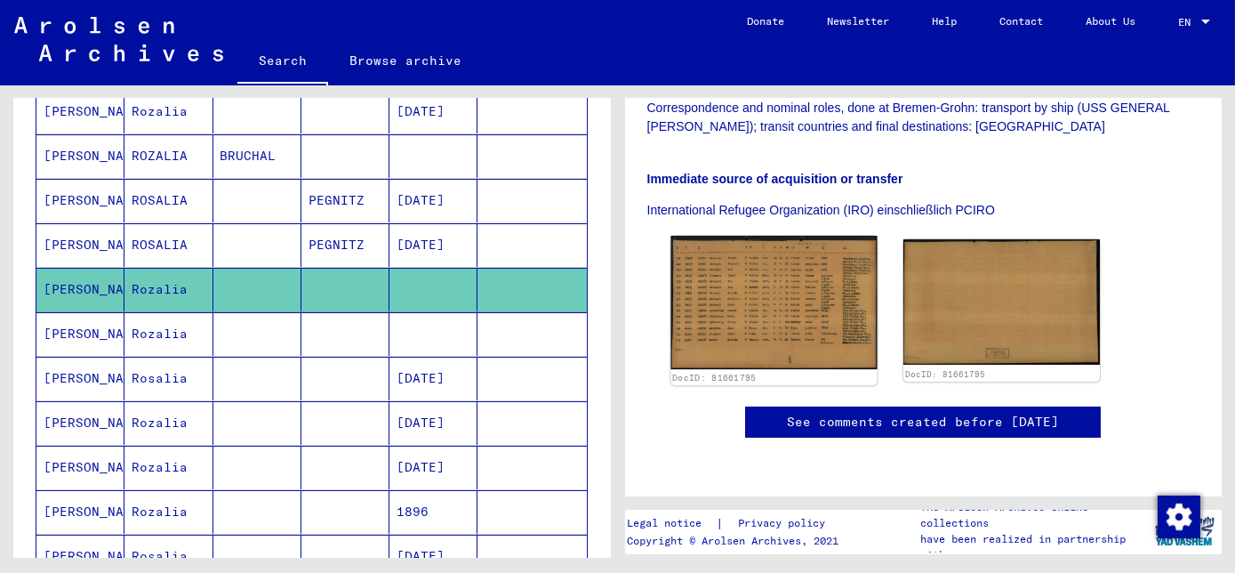
click at [807, 238] on img at bounding box center [773, 302] width 206 height 133
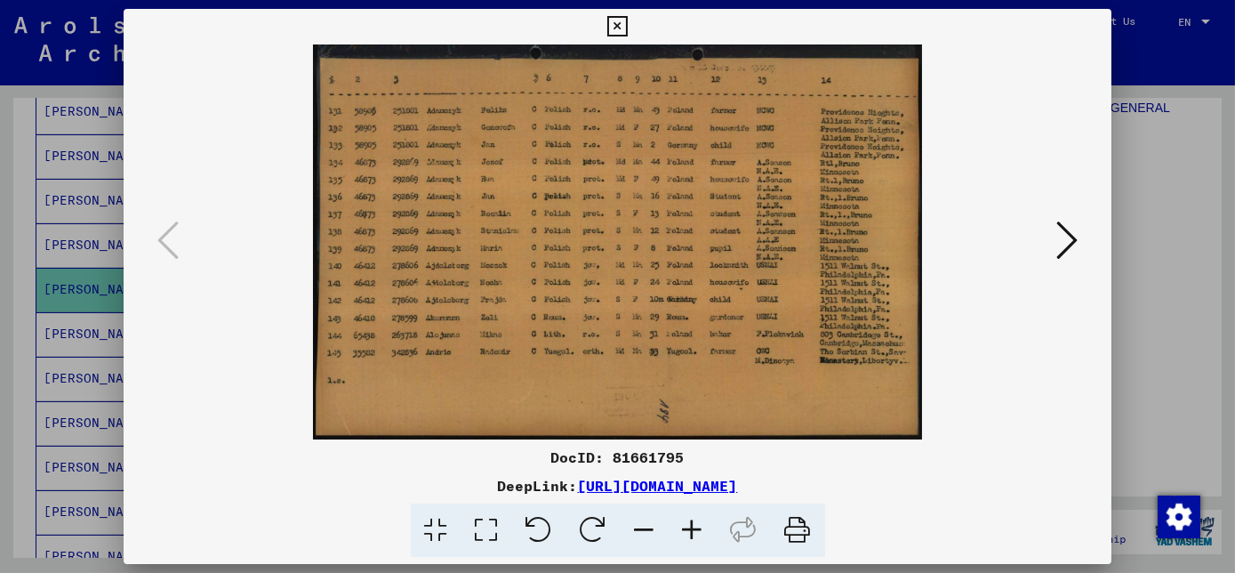
click at [573, 268] on img at bounding box center [617, 241] width 867 height 395
click at [553, 268] on img at bounding box center [617, 241] width 867 height 395
click at [693, 533] on icon at bounding box center [693, 530] width 48 height 54
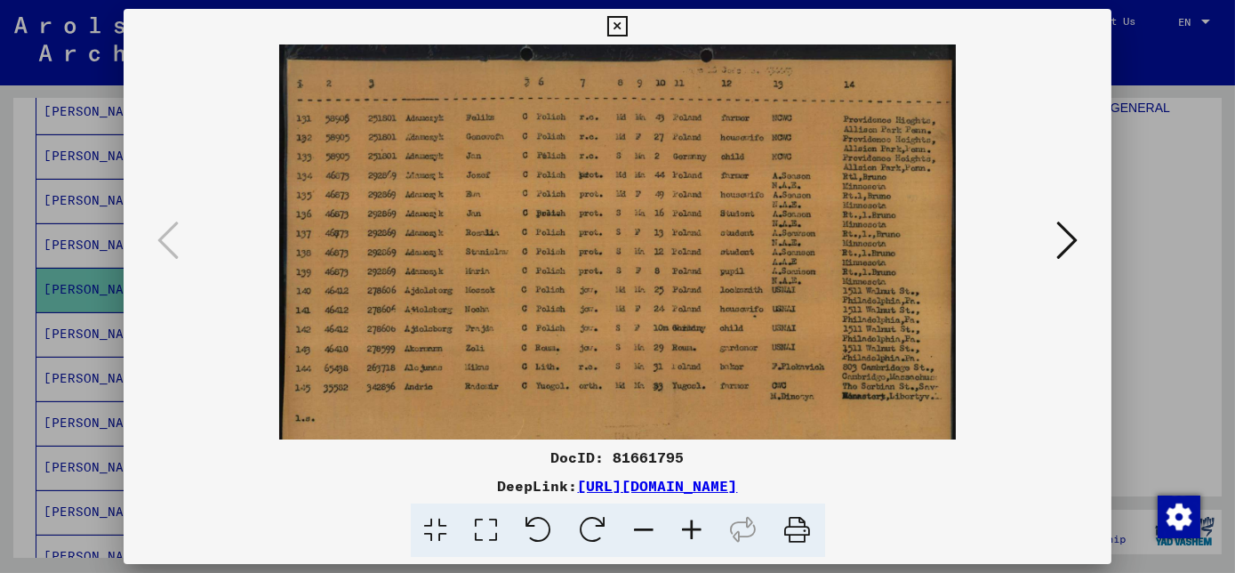
click at [693, 531] on icon at bounding box center [693, 530] width 48 height 54
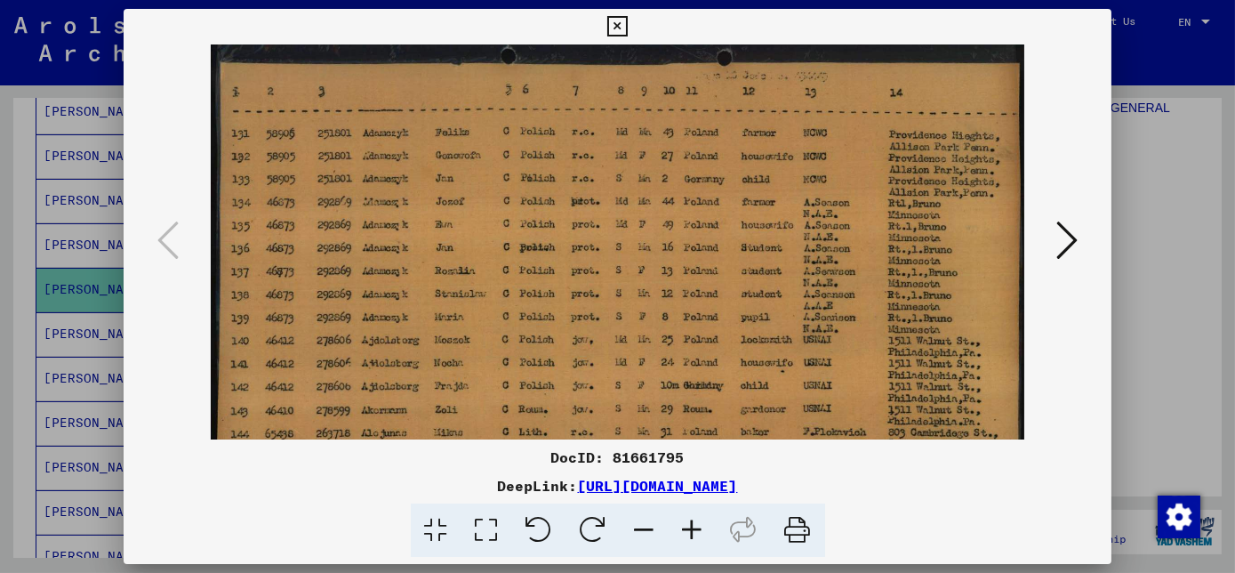
click at [693, 530] on icon at bounding box center [693, 530] width 48 height 54
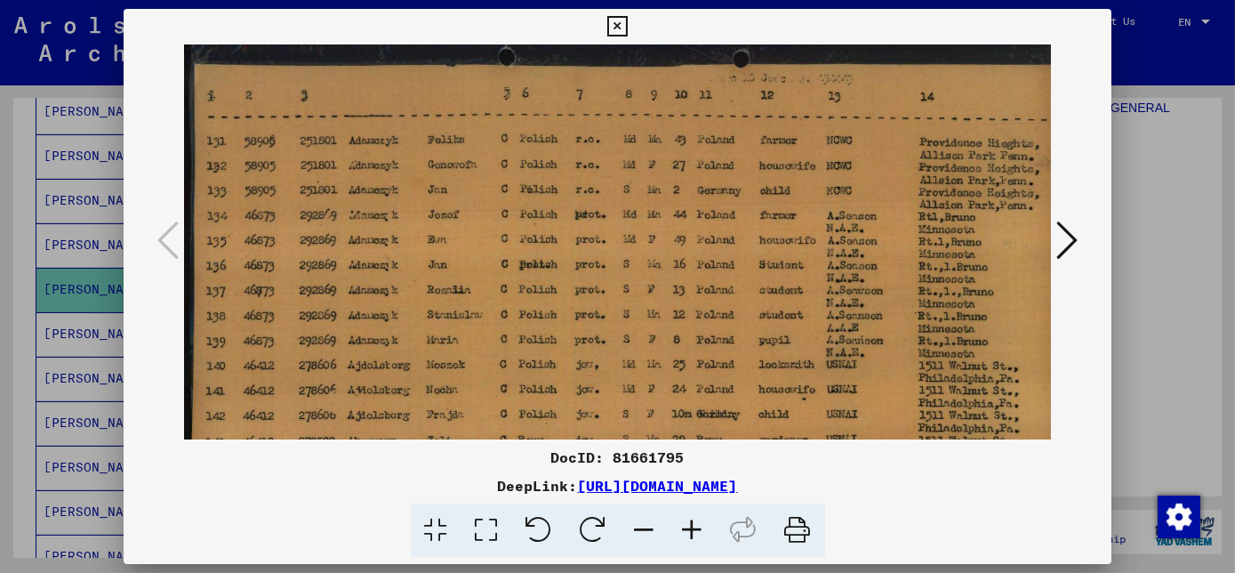
click at [692, 529] on icon at bounding box center [693, 530] width 48 height 54
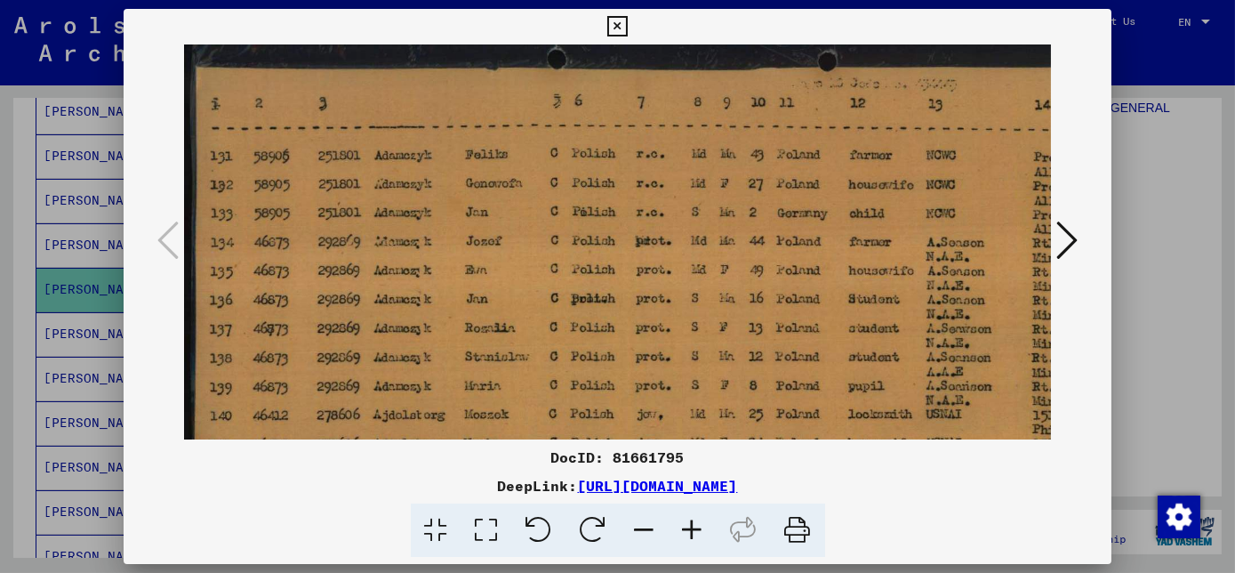
click at [691, 530] on icon at bounding box center [693, 530] width 48 height 54
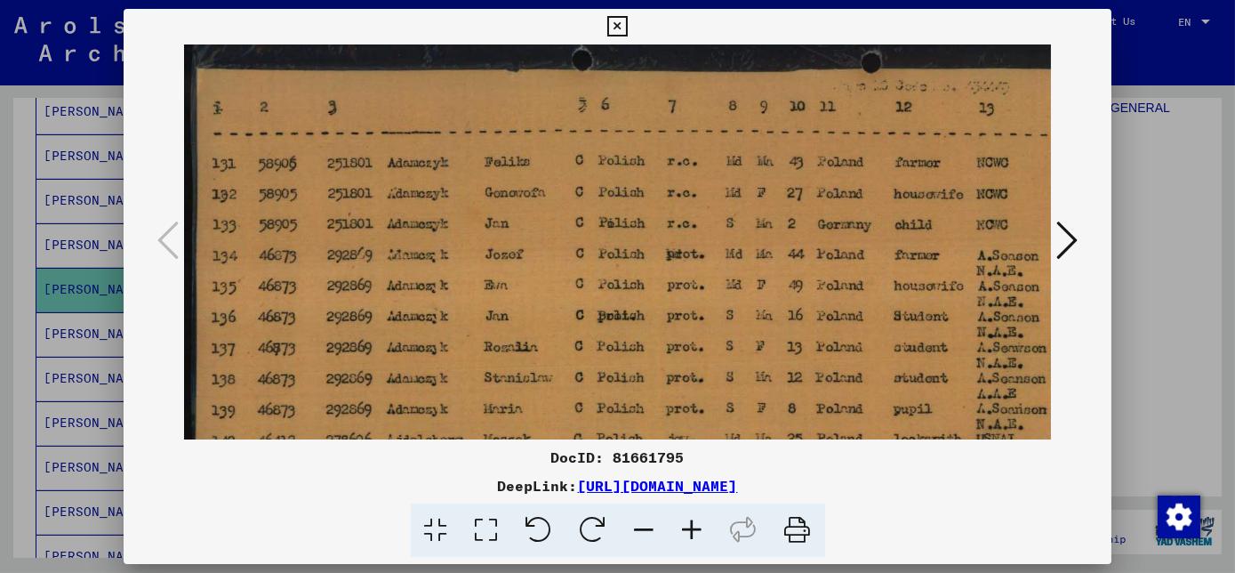
click at [687, 532] on icon at bounding box center [693, 530] width 48 height 54
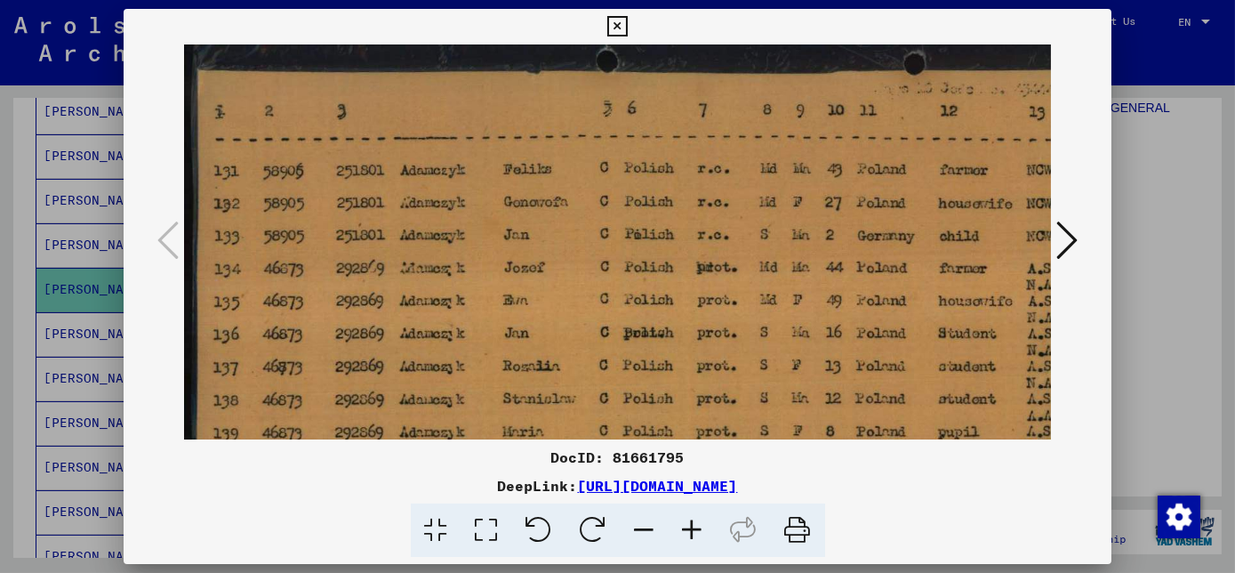
click at [614, 28] on icon at bounding box center [617, 26] width 20 height 21
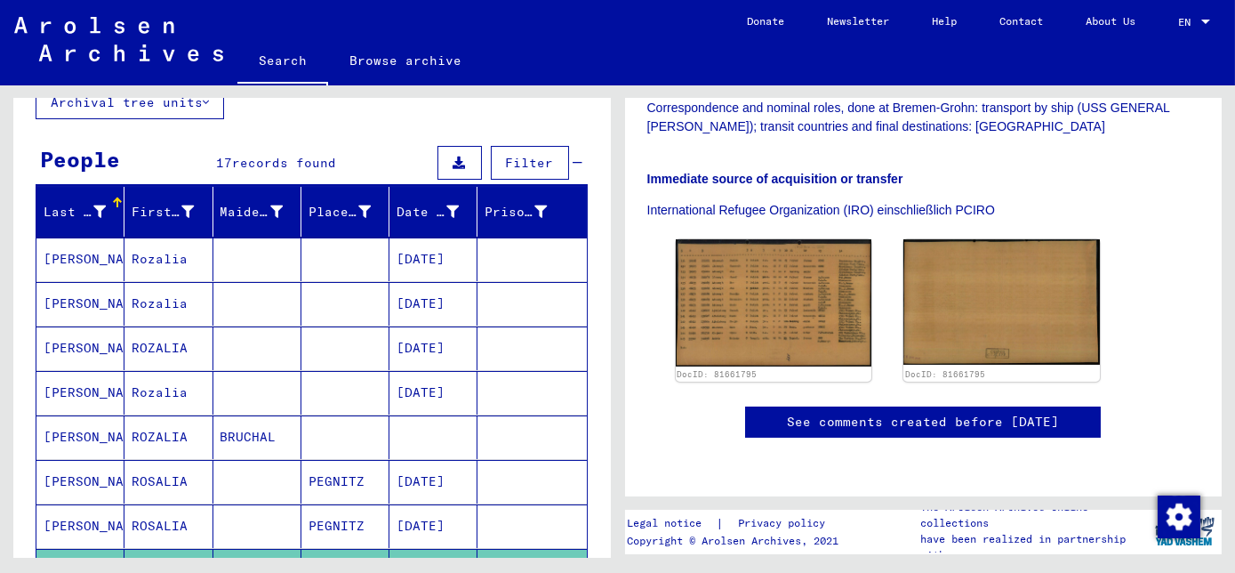
scroll to position [0, 0]
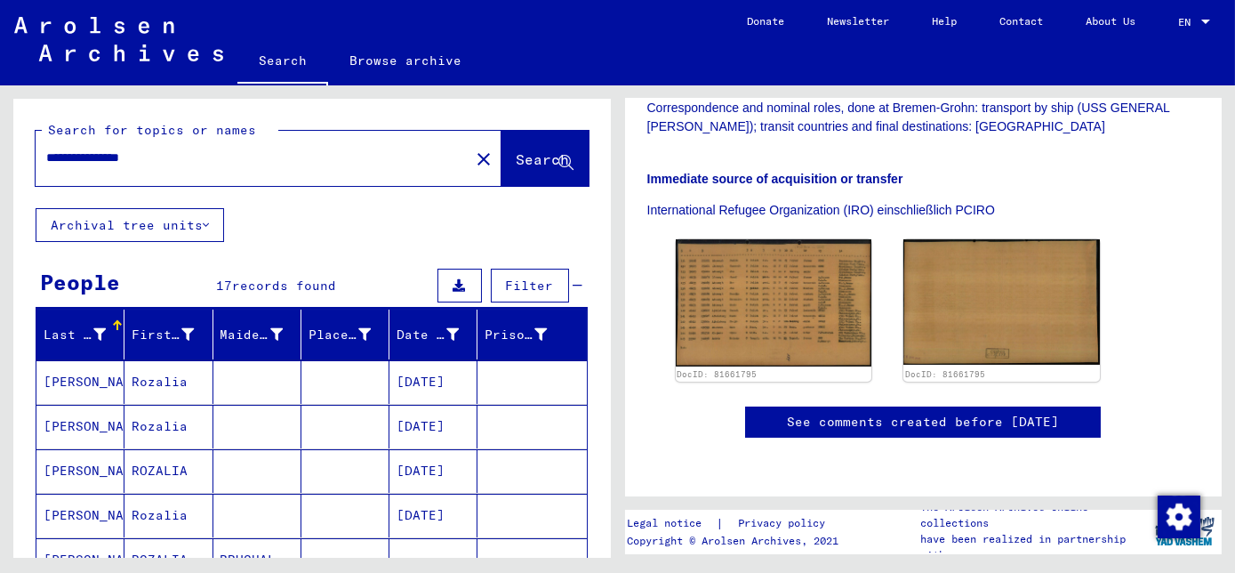
drag, startPoint x: 117, startPoint y: 156, endPoint x: 192, endPoint y: 156, distance: 74.7
click at [192, 156] on input "**********" at bounding box center [252, 157] width 413 height 19
click at [208, 147] on div "**********" at bounding box center [247, 158] width 423 height 40
drag, startPoint x: 188, startPoint y: 156, endPoint x: 169, endPoint y: 155, distance: 19.6
click at [187, 156] on input "**********" at bounding box center [252, 157] width 413 height 19
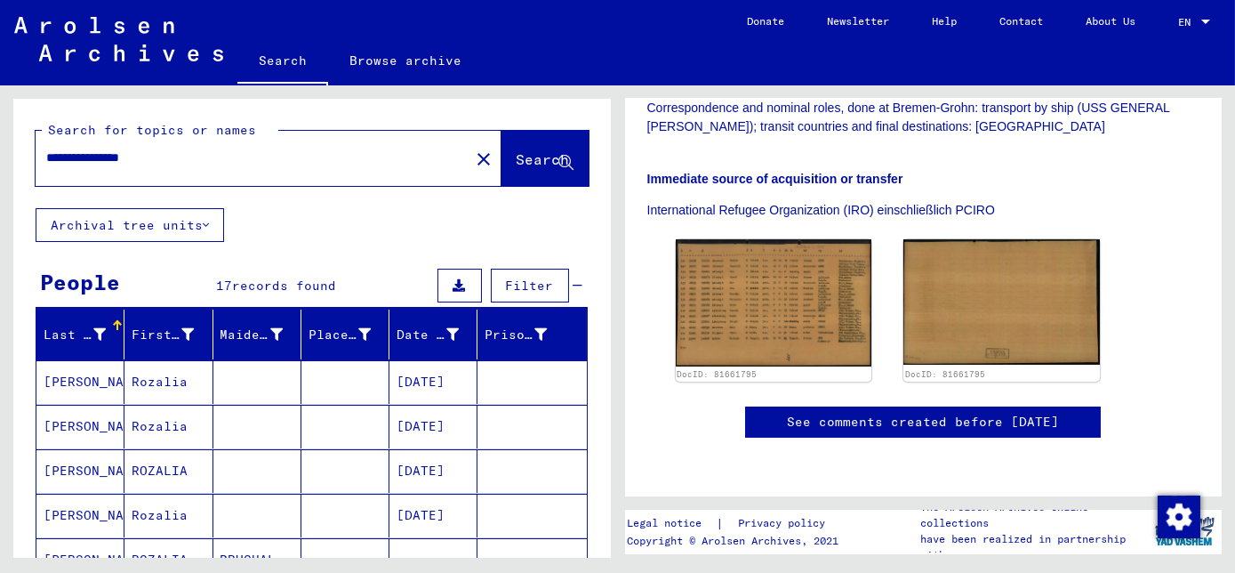
drag, startPoint x: 119, startPoint y: 156, endPoint x: 18, endPoint y: 164, distance: 101.6
click at [18, 164] on div "**********" at bounding box center [311, 153] width 597 height 109
click at [228, 168] on div "*******" at bounding box center [247, 158] width 423 height 40
click at [239, 149] on input "*******" at bounding box center [252, 157] width 413 height 19
type input "**********"
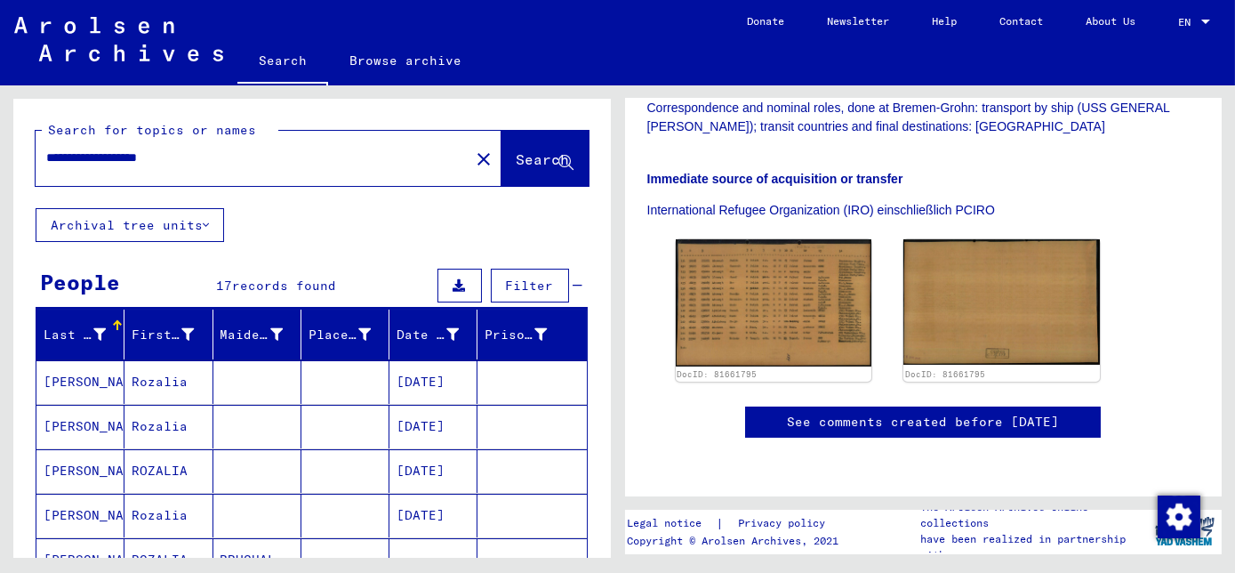
click at [517, 160] on span "Search" at bounding box center [543, 159] width 53 height 18
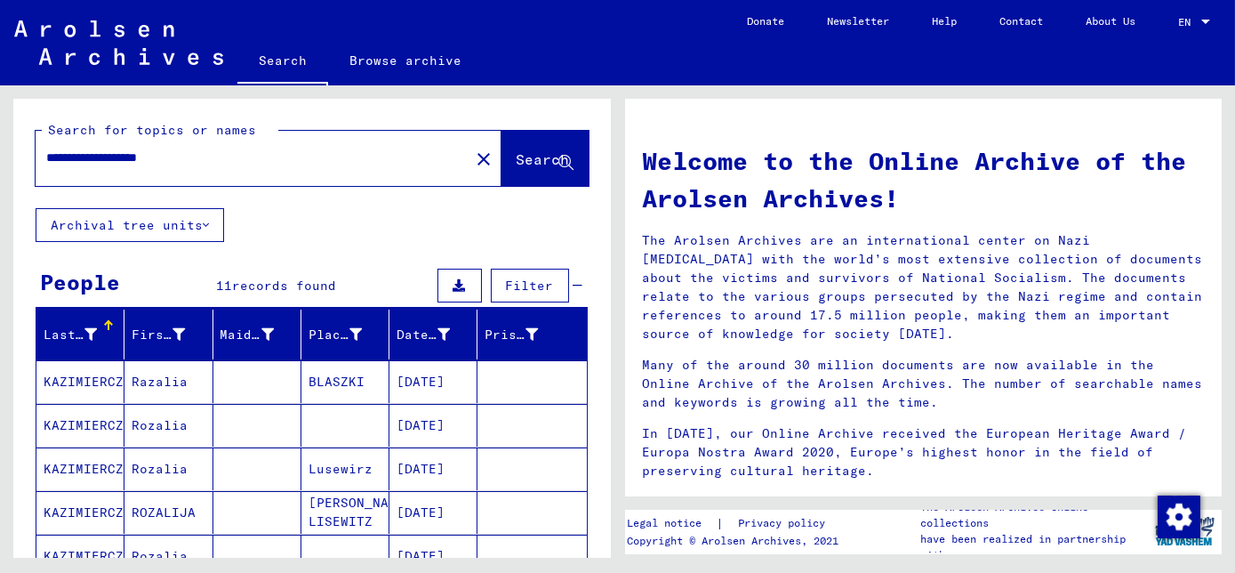
scroll to position [161, 0]
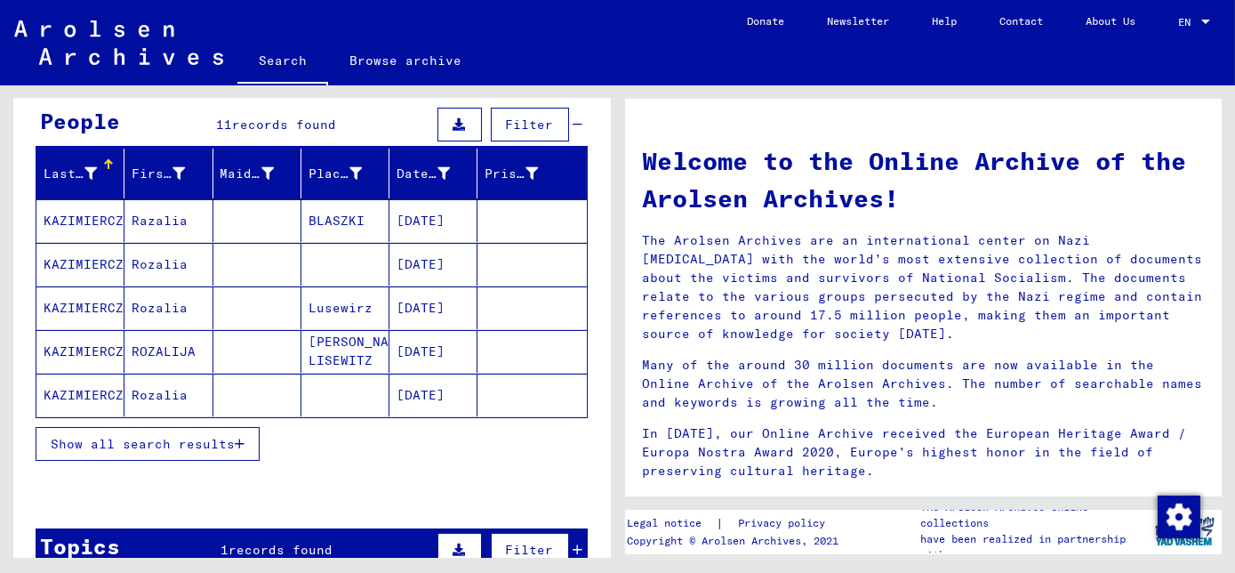
click at [236, 229] on mat-cell at bounding box center [257, 220] width 88 height 43
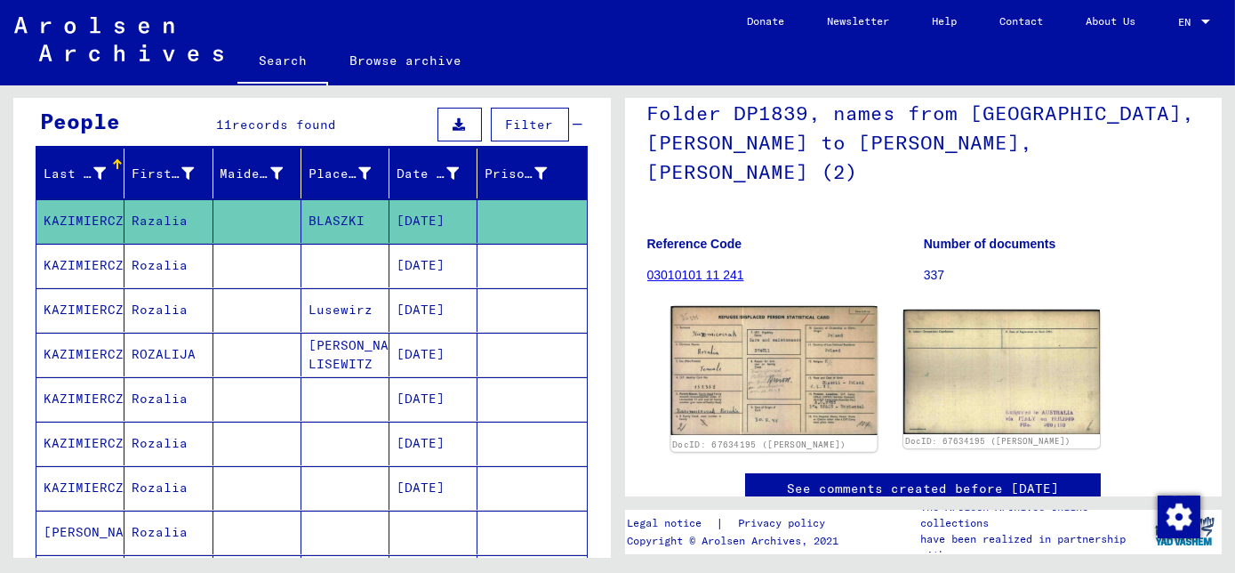
scroll to position [161, 0]
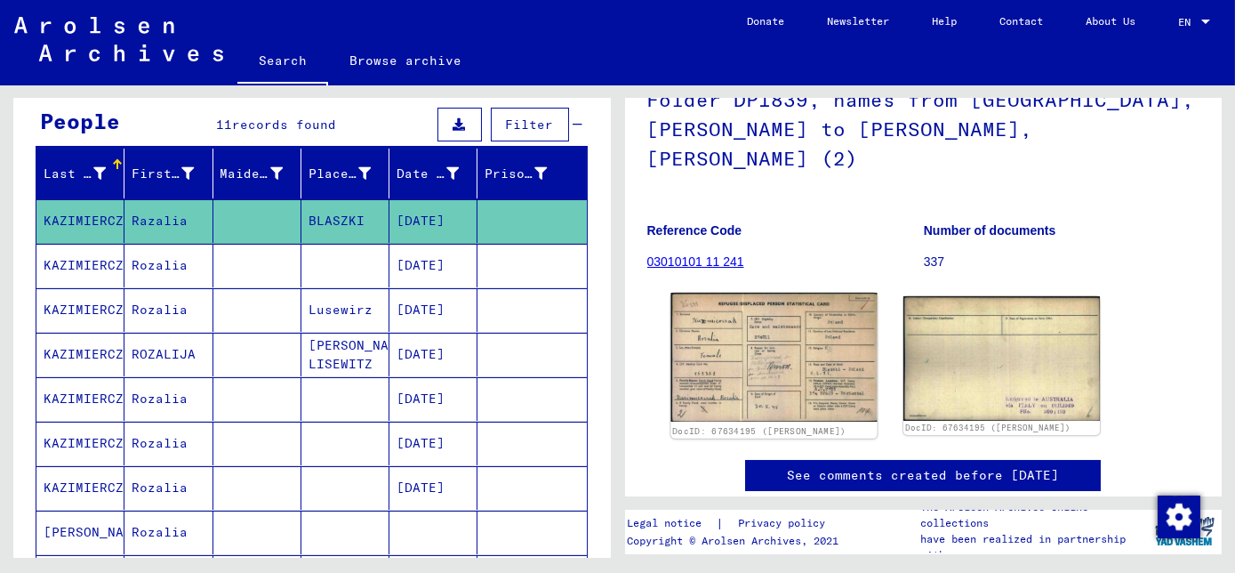
click at [766, 300] on img at bounding box center [773, 356] width 206 height 129
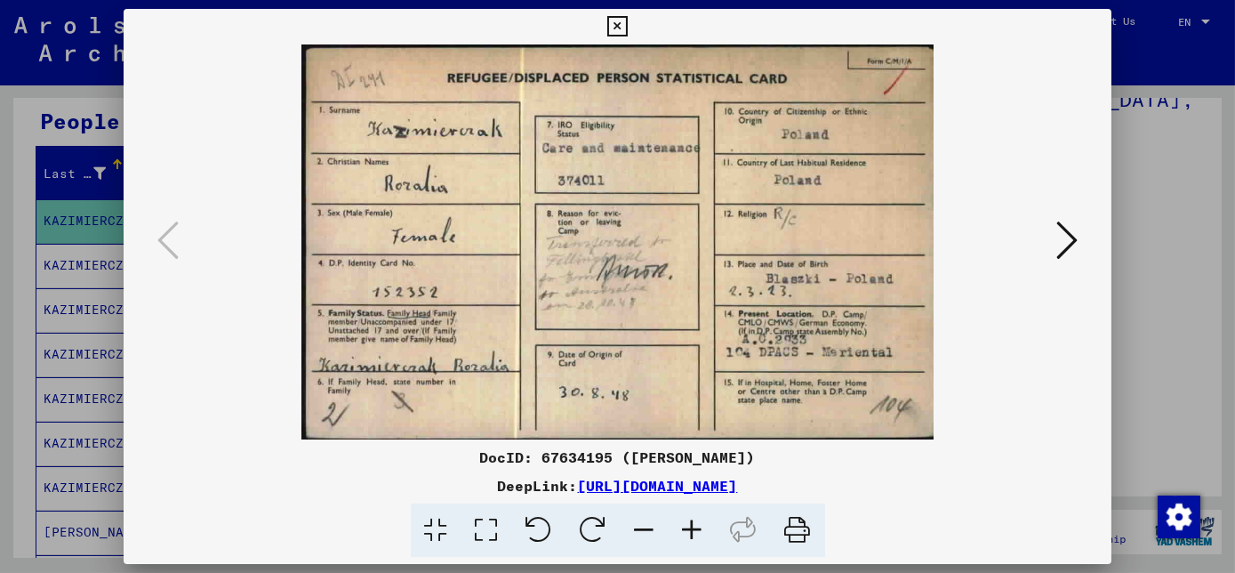
click at [694, 531] on icon at bounding box center [693, 530] width 48 height 54
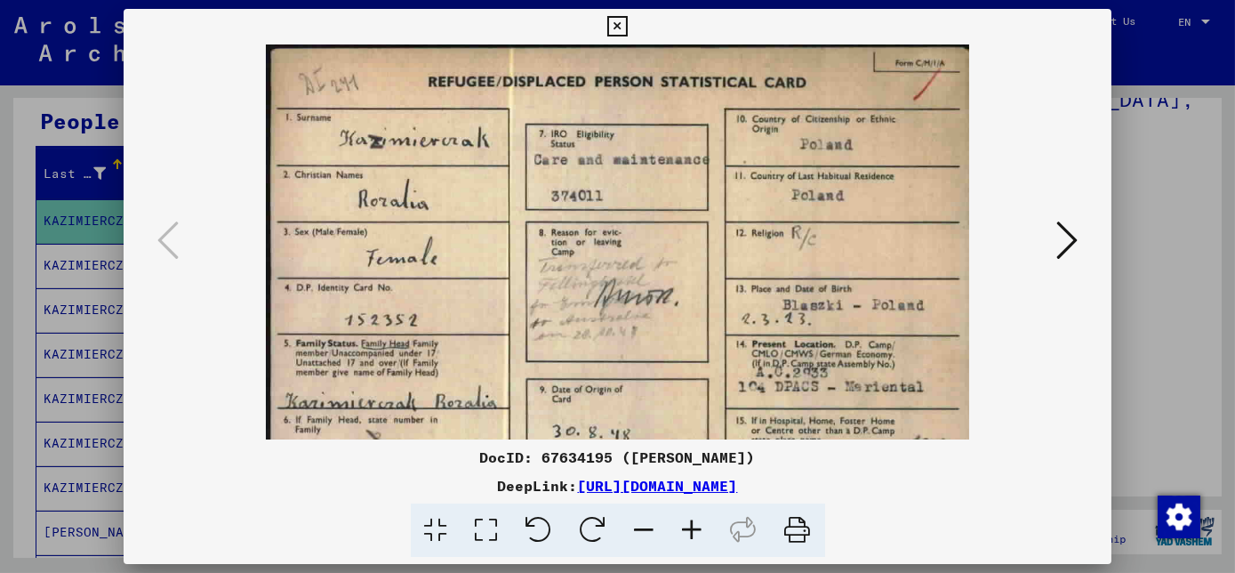
click at [694, 531] on icon at bounding box center [693, 530] width 48 height 54
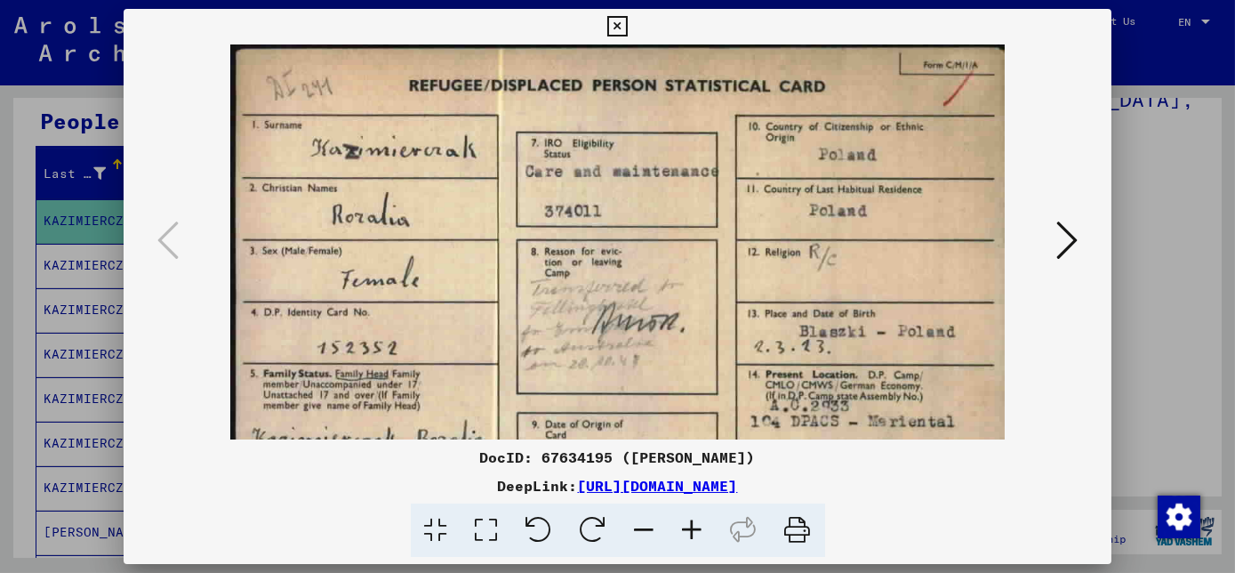
click at [694, 531] on icon at bounding box center [693, 530] width 48 height 54
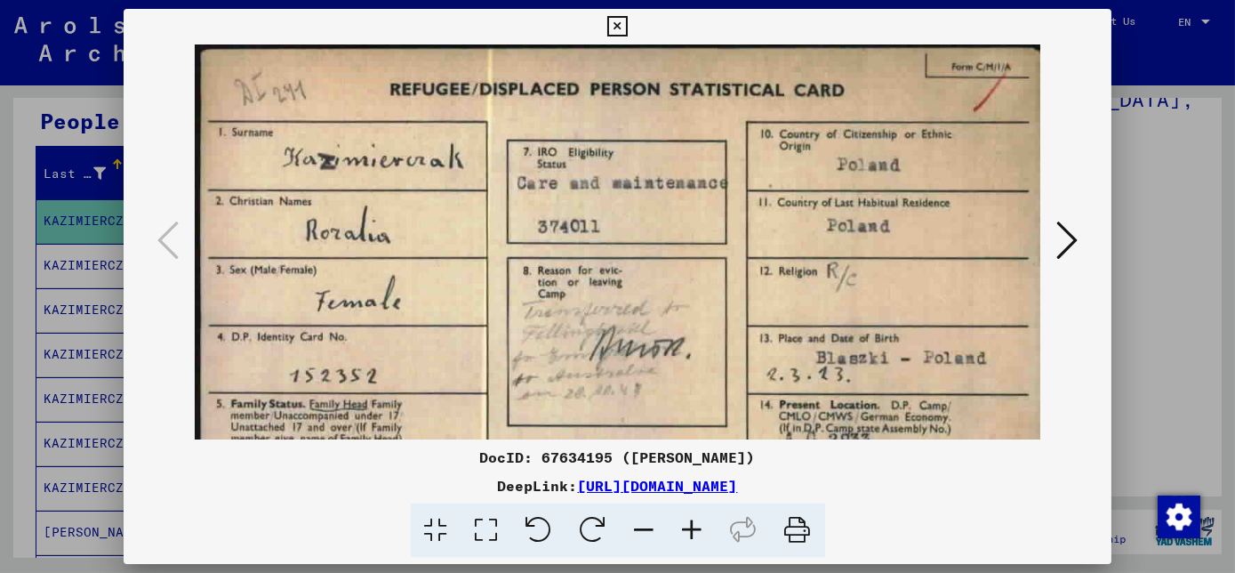
click at [694, 531] on icon at bounding box center [693, 530] width 48 height 54
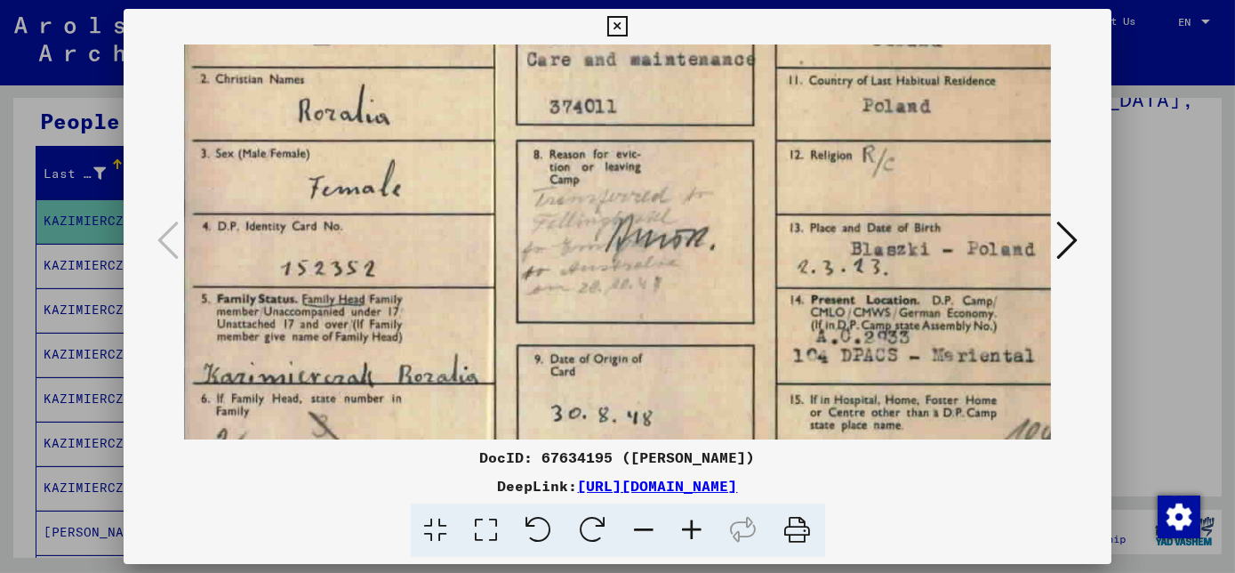
drag, startPoint x: 669, startPoint y: 397, endPoint x: 671, endPoint y: 253, distance: 143.2
click at [671, 253] on img at bounding box center [636, 195] width 916 height 573
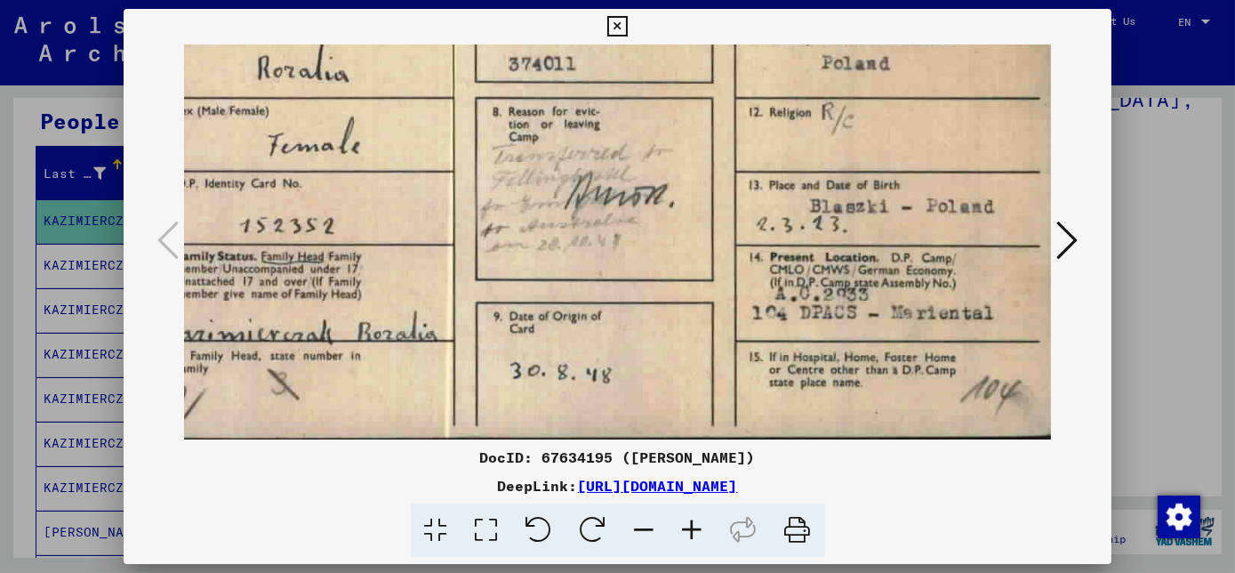
scroll to position [178, 49]
drag, startPoint x: 819, startPoint y: 245, endPoint x: 752, endPoint y: 178, distance: 94.9
click at [752, 178] on img at bounding box center [593, 153] width 916 height 573
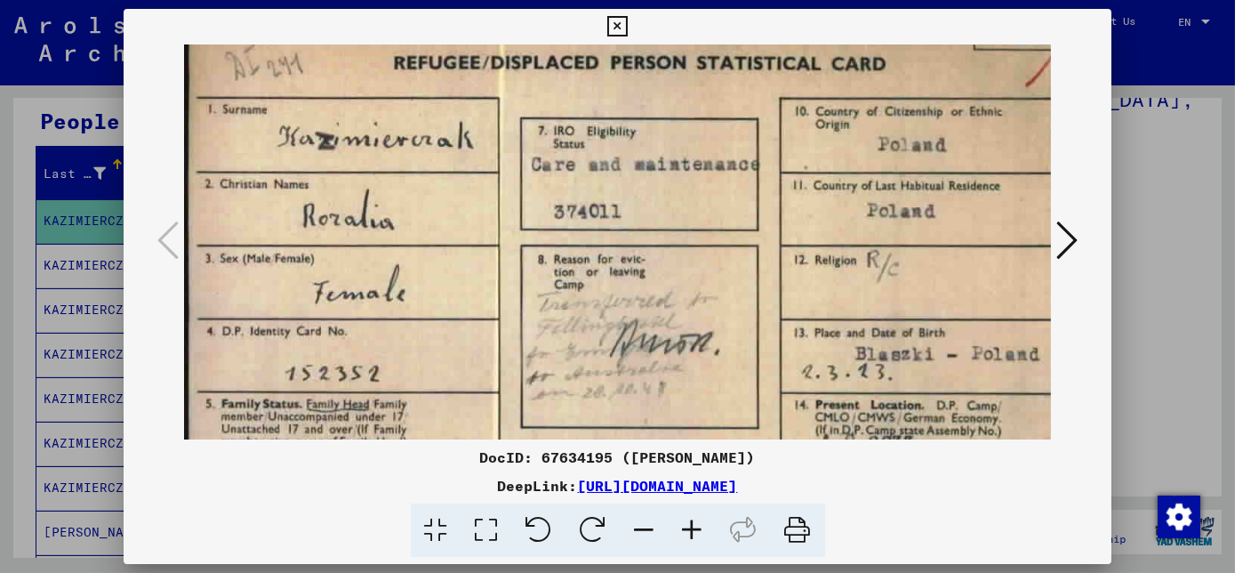
scroll to position [56, 9]
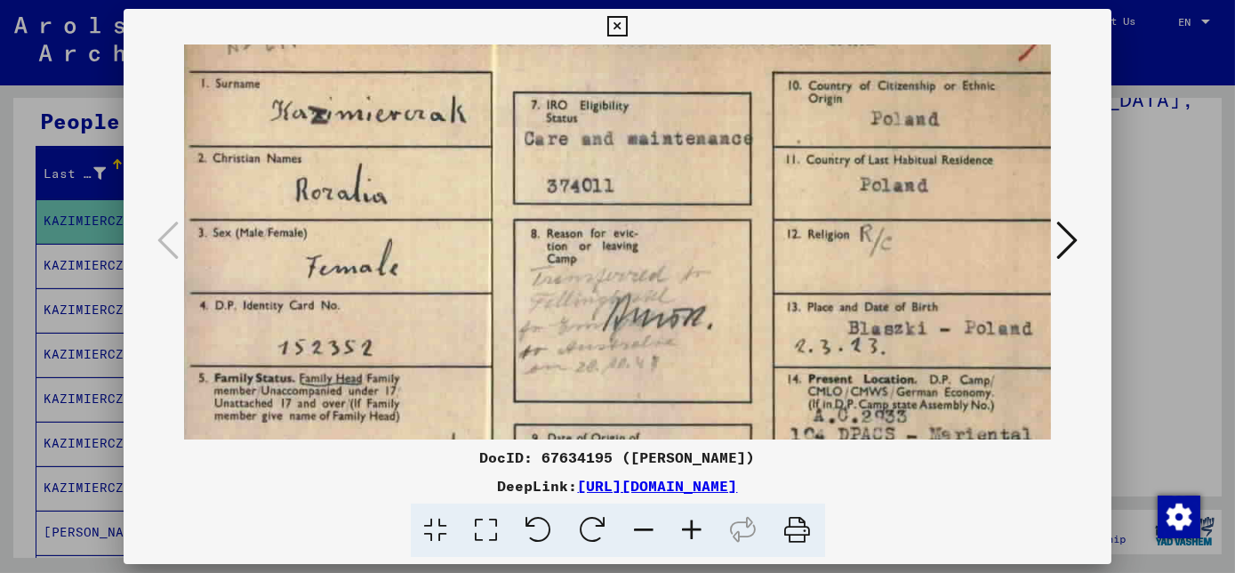
drag, startPoint x: 606, startPoint y: 165, endPoint x: 710, endPoint y: 276, distance: 151.6
click at [711, 278] on img at bounding box center [633, 274] width 916 height 573
click at [1070, 242] on icon at bounding box center [1066, 240] width 21 height 43
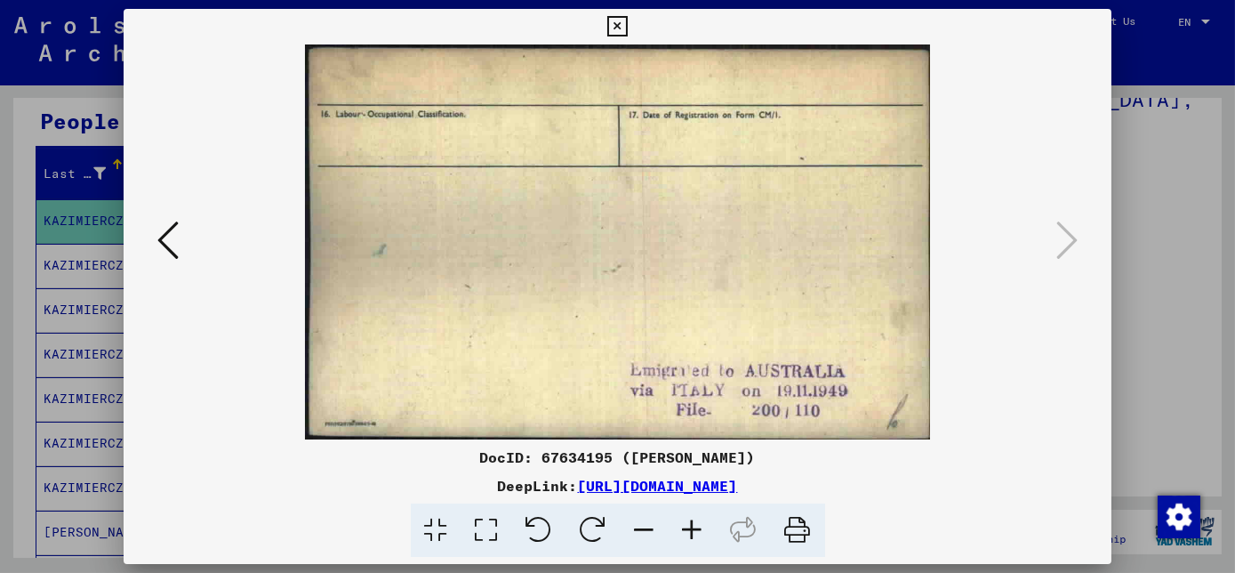
click at [618, 26] on icon at bounding box center [617, 26] width 20 height 21
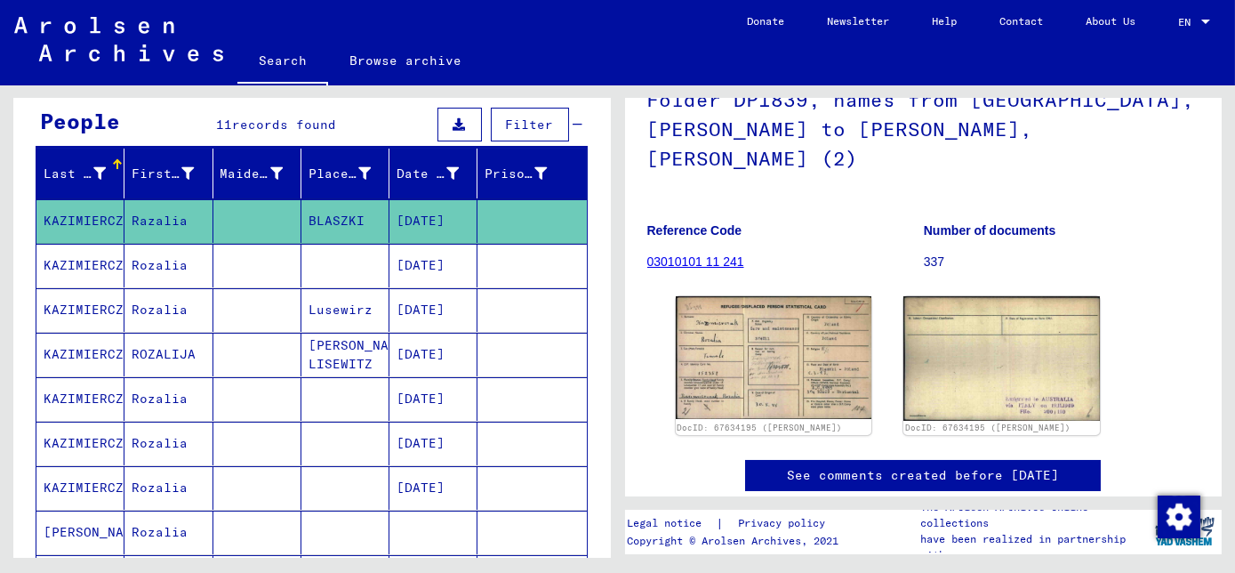
click at [172, 260] on mat-cell "Rozalia" at bounding box center [168, 266] width 88 height 44
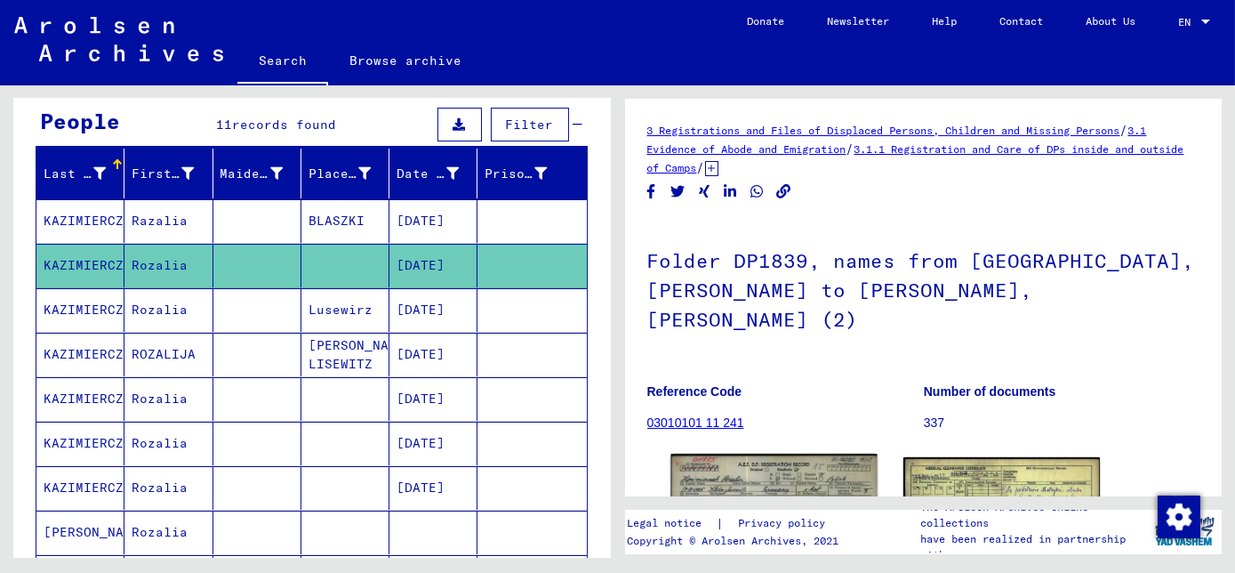
click at [789, 461] on img at bounding box center [773, 518] width 206 height 130
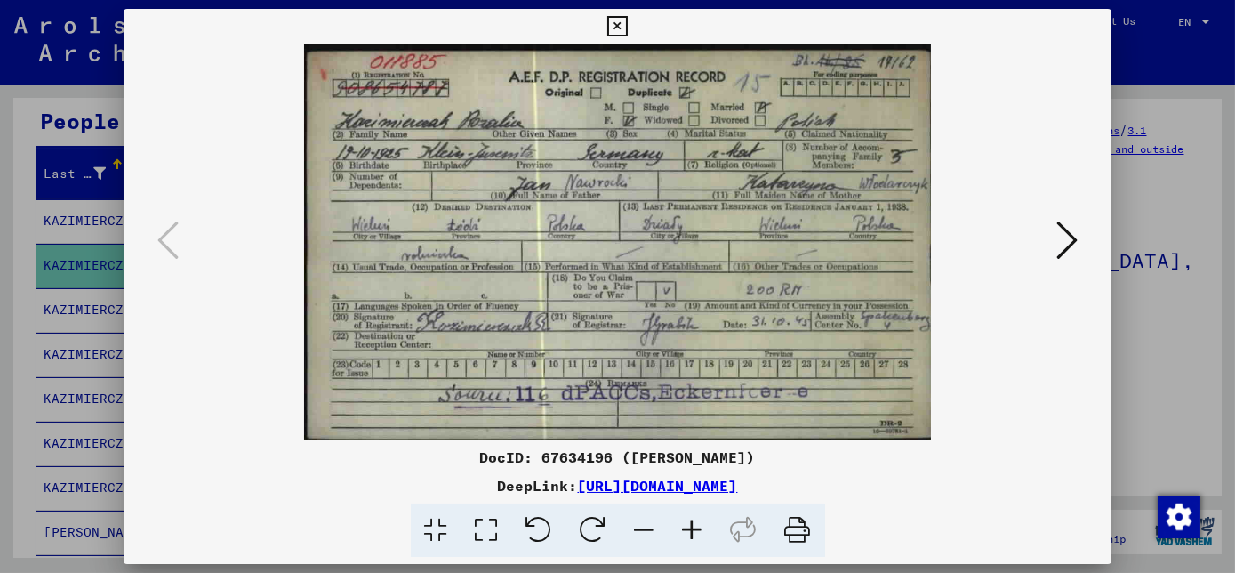
click at [697, 528] on icon at bounding box center [693, 530] width 48 height 54
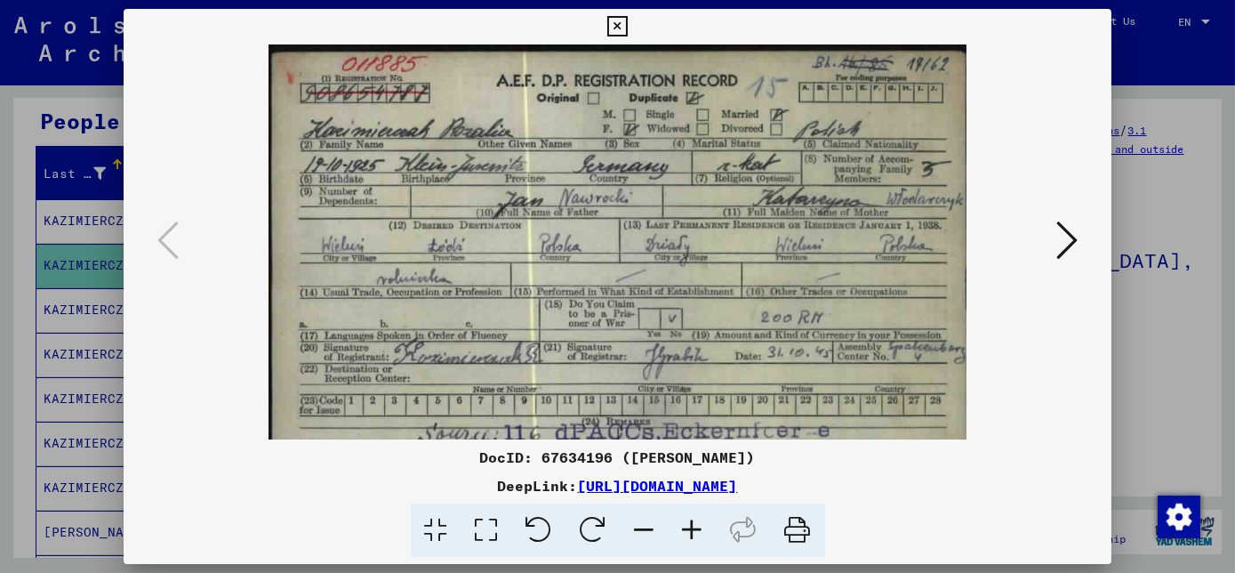
click at [697, 528] on icon at bounding box center [693, 530] width 48 height 54
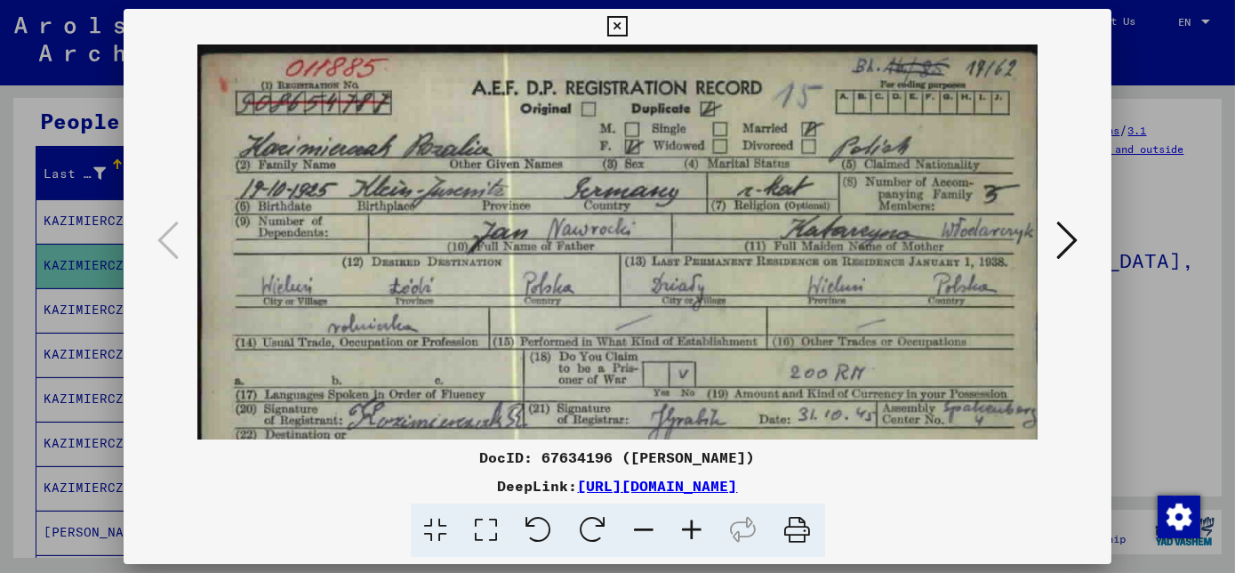
click at [697, 528] on icon at bounding box center [693, 530] width 48 height 54
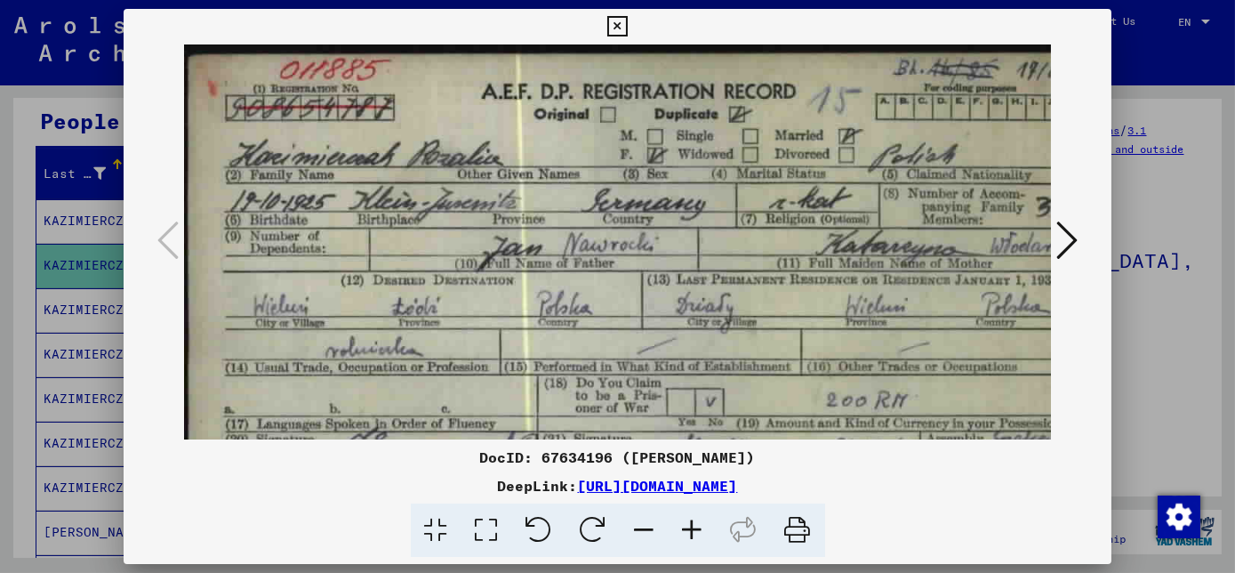
click at [697, 528] on icon at bounding box center [693, 530] width 48 height 54
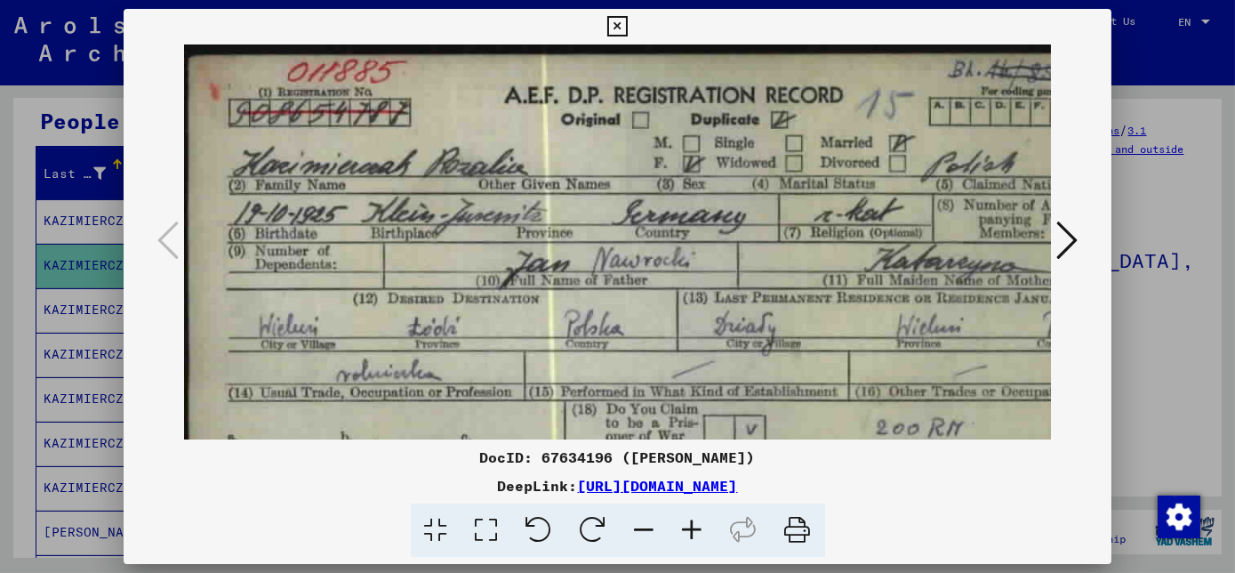
scroll to position [2, 0]
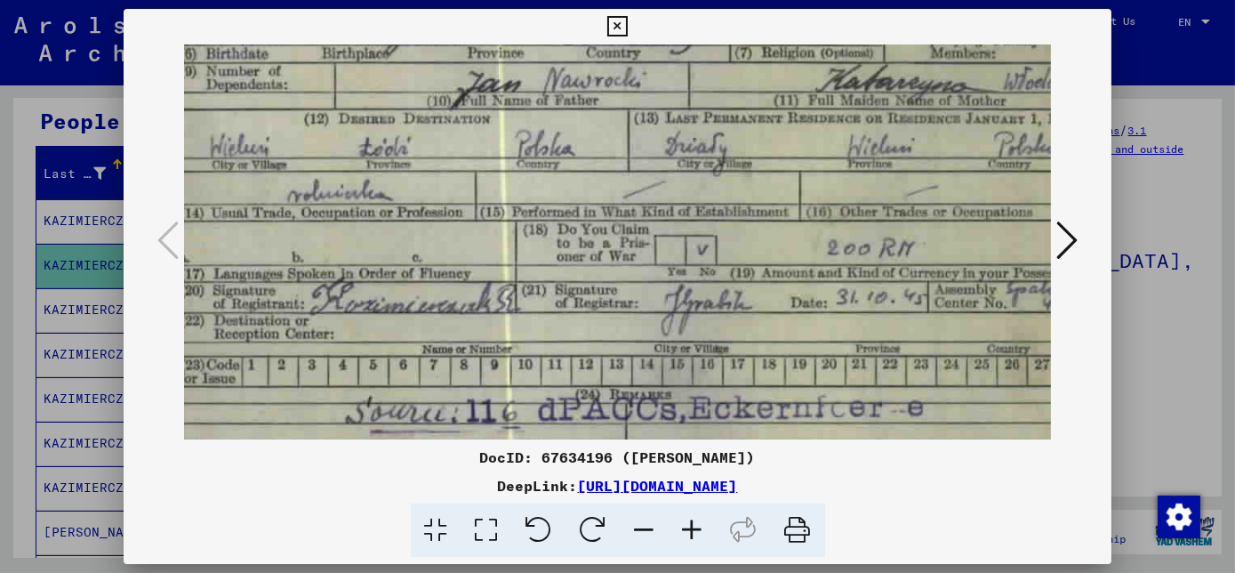
drag, startPoint x: 661, startPoint y: 381, endPoint x: 605, endPoint y: 183, distance: 206.0
click at [605, 183] on img at bounding box center [625, 173] width 981 height 617
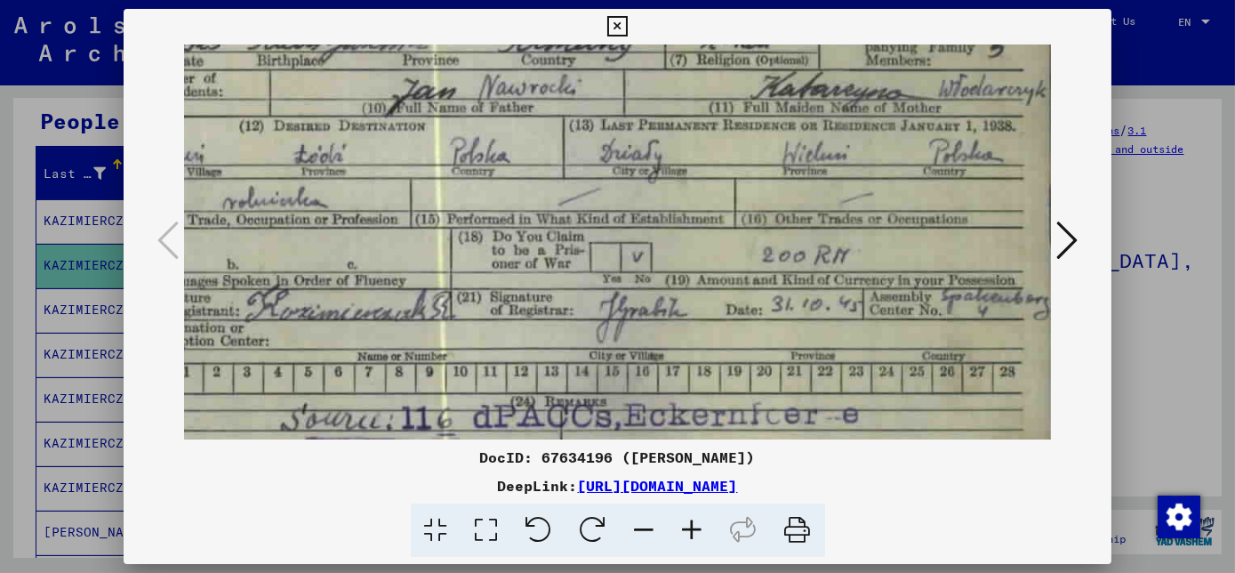
drag, startPoint x: 569, startPoint y: 354, endPoint x: 453, endPoint y: 327, distance: 119.5
click at [453, 327] on img at bounding box center [560, 180] width 981 height 617
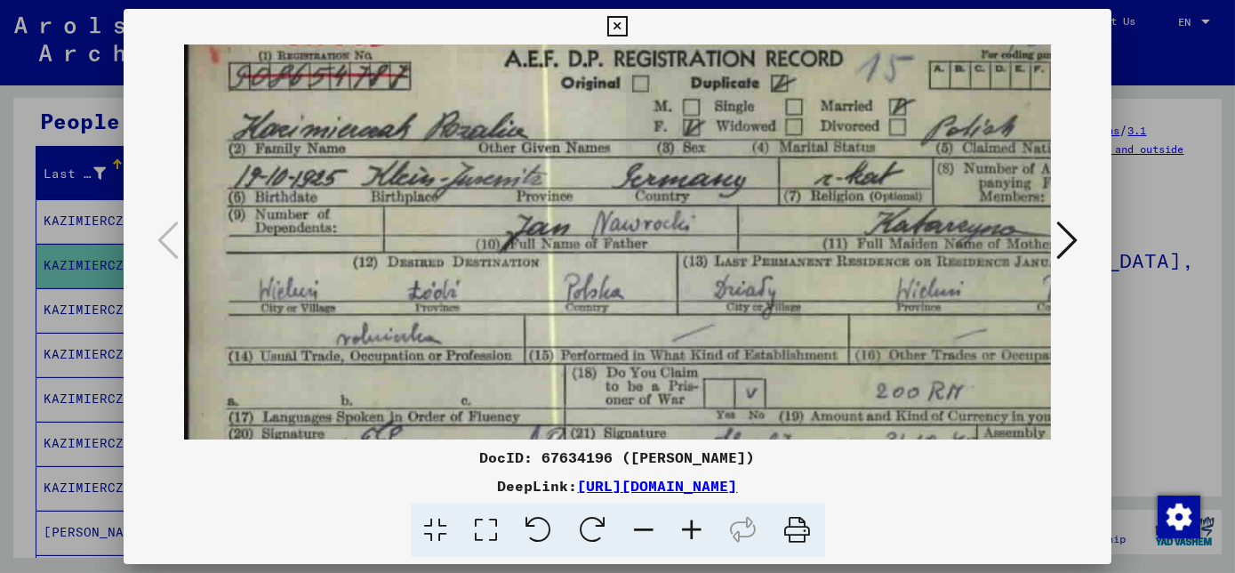
scroll to position [36, 0]
drag, startPoint x: 517, startPoint y: 239, endPoint x: 626, endPoint y: 404, distance: 197.5
click at [626, 404] on img at bounding box center [674, 317] width 981 height 617
click at [619, 27] on icon at bounding box center [617, 26] width 20 height 21
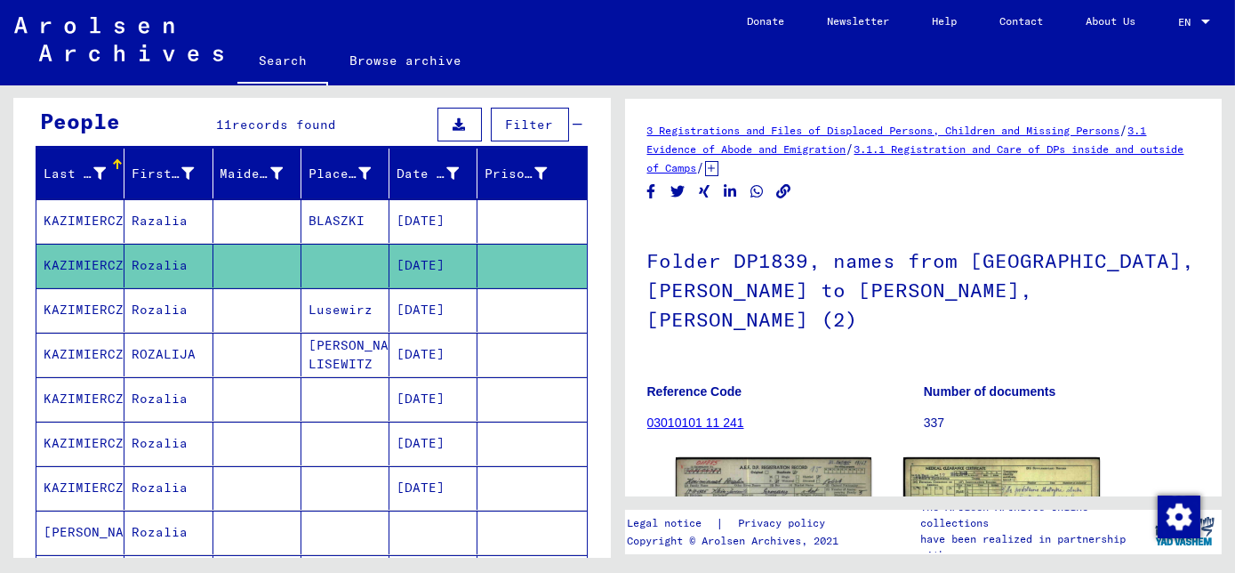
click at [431, 303] on mat-cell "[DATE]" at bounding box center [433, 310] width 88 height 44
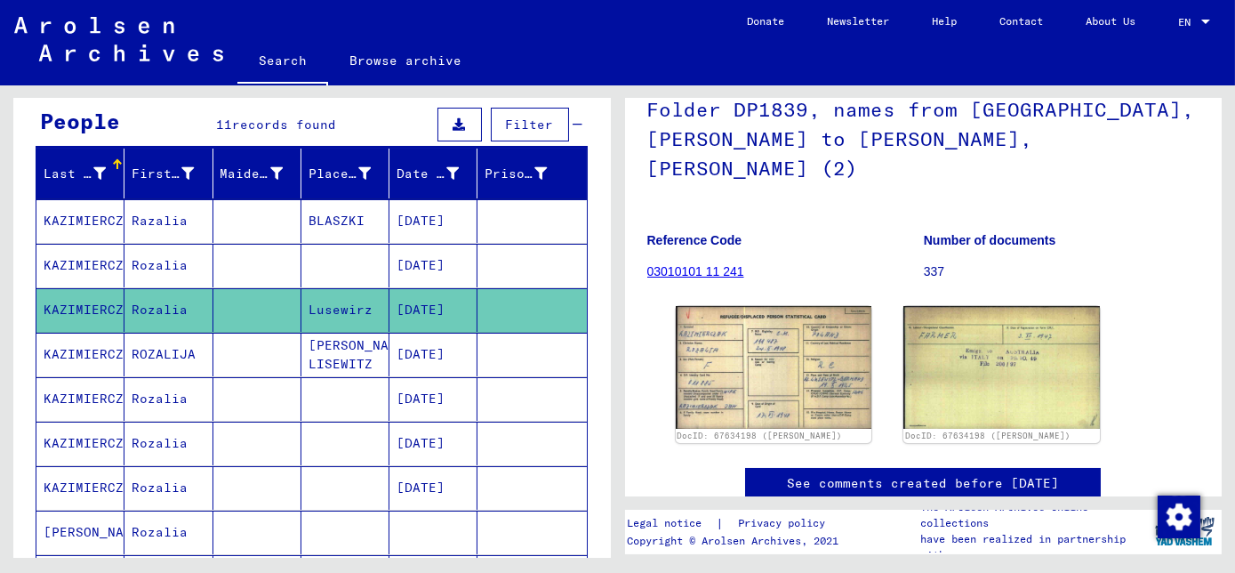
scroll to position [161, 0]
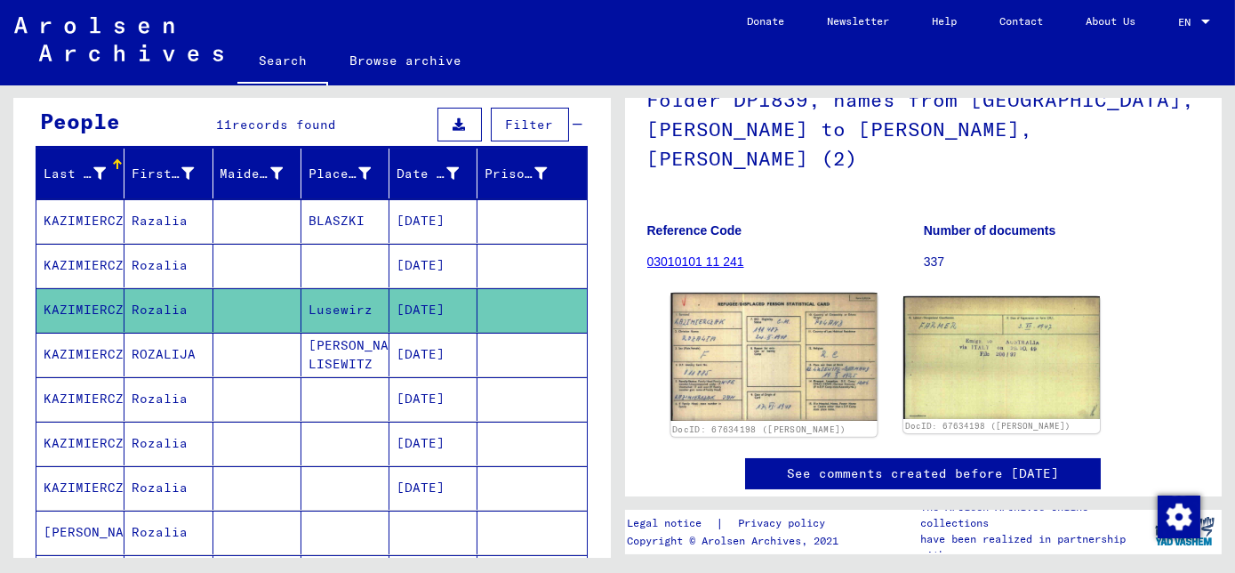
click at [822, 300] on img at bounding box center [773, 356] width 206 height 128
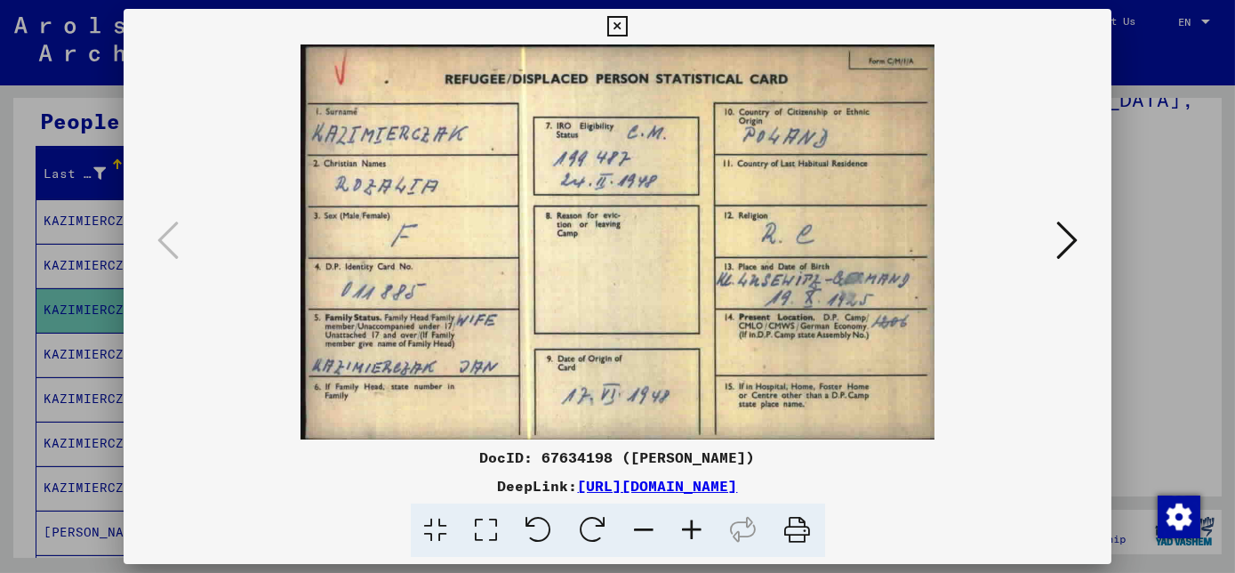
click at [619, 30] on icon at bounding box center [617, 26] width 20 height 21
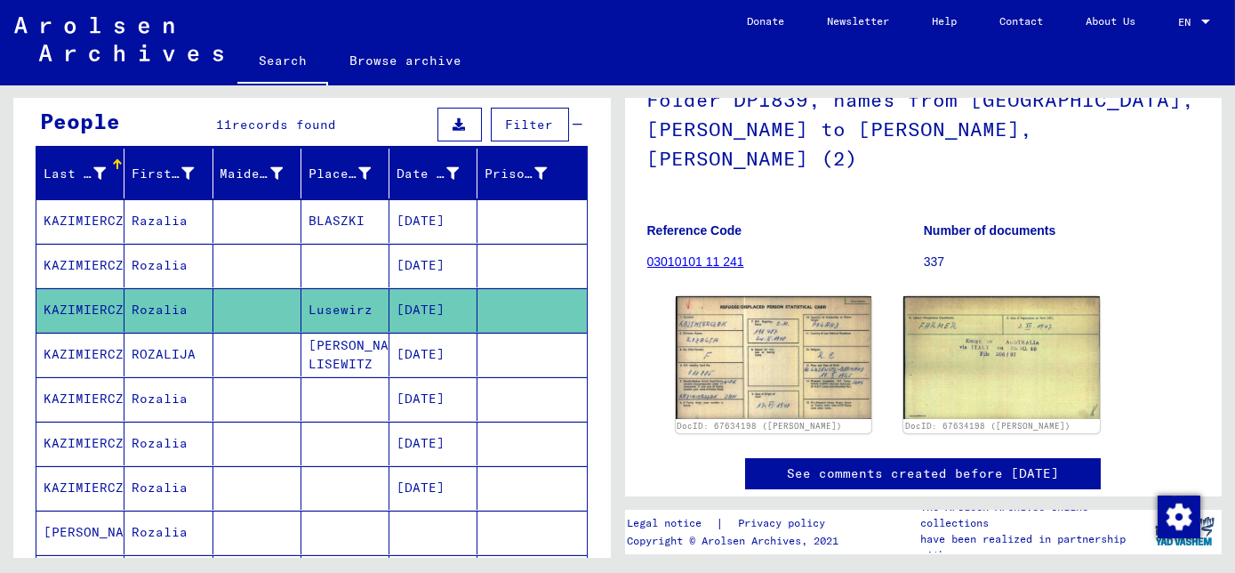
click at [365, 350] on mat-cell "[PERSON_NAME] LISEWITZ" at bounding box center [345, 354] width 88 height 44
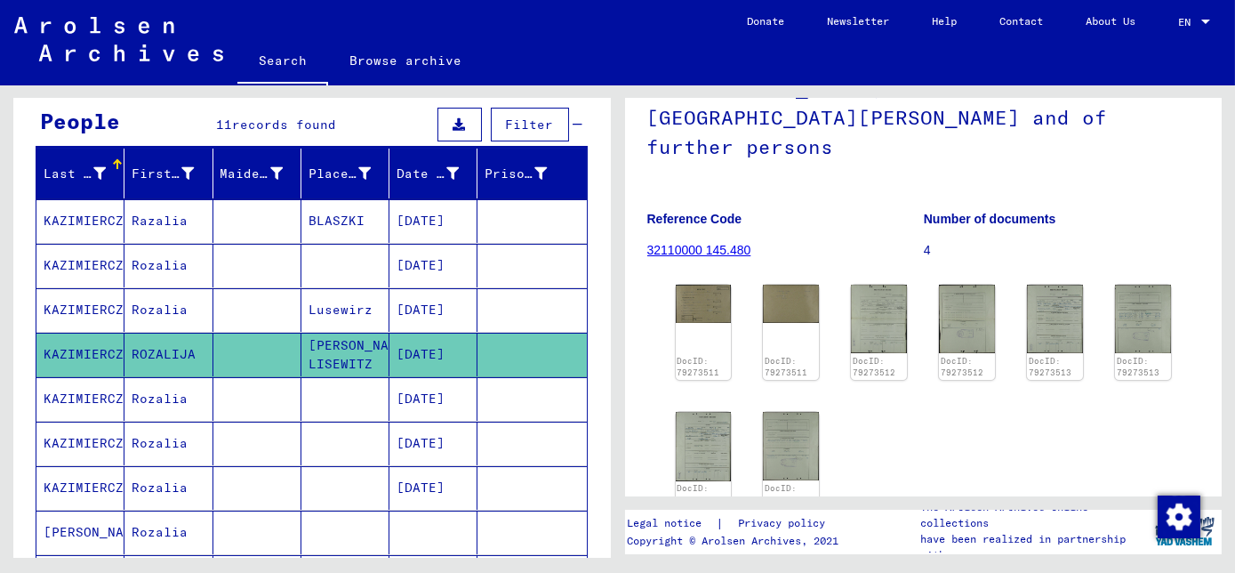
scroll to position [161, 0]
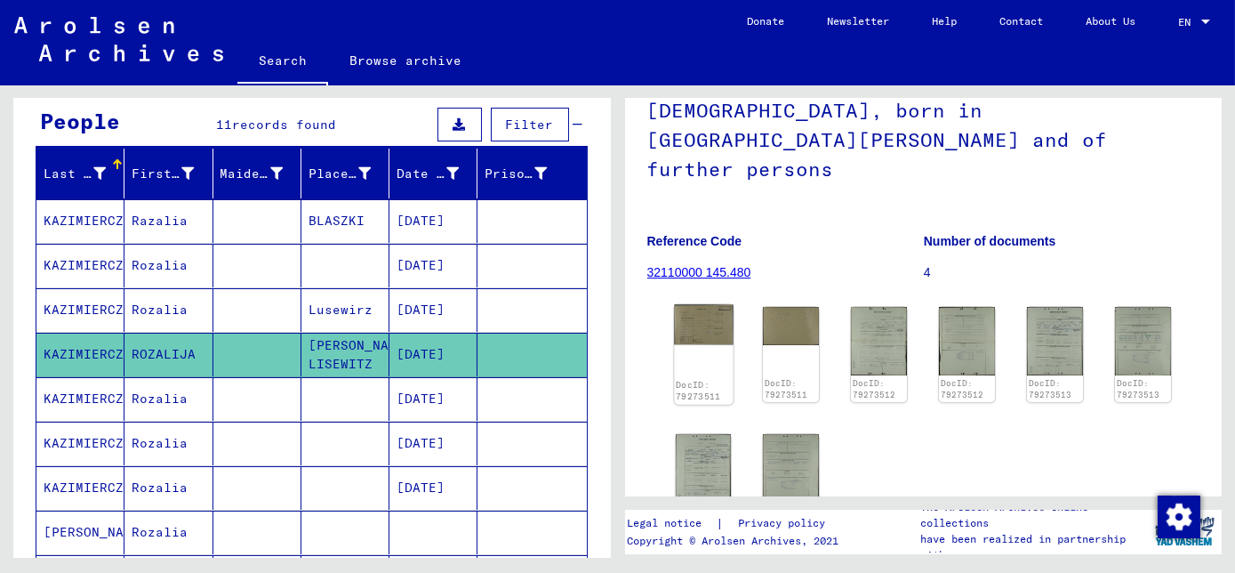
click at [708, 322] on img at bounding box center [703, 325] width 59 height 40
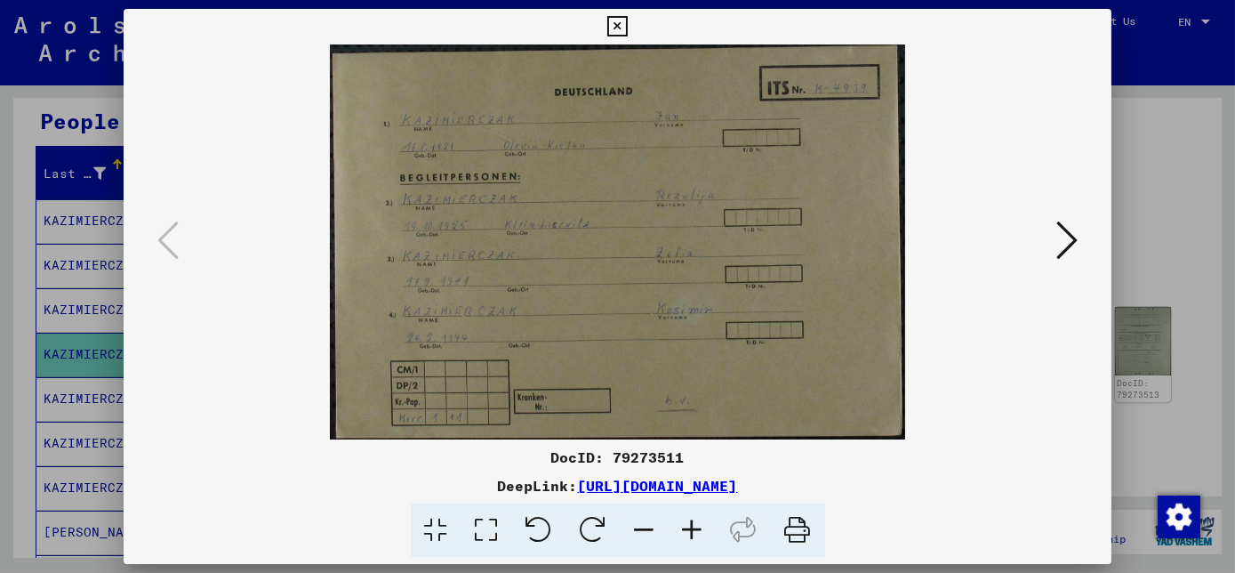
click at [1053, 245] on button at bounding box center [1067, 241] width 32 height 51
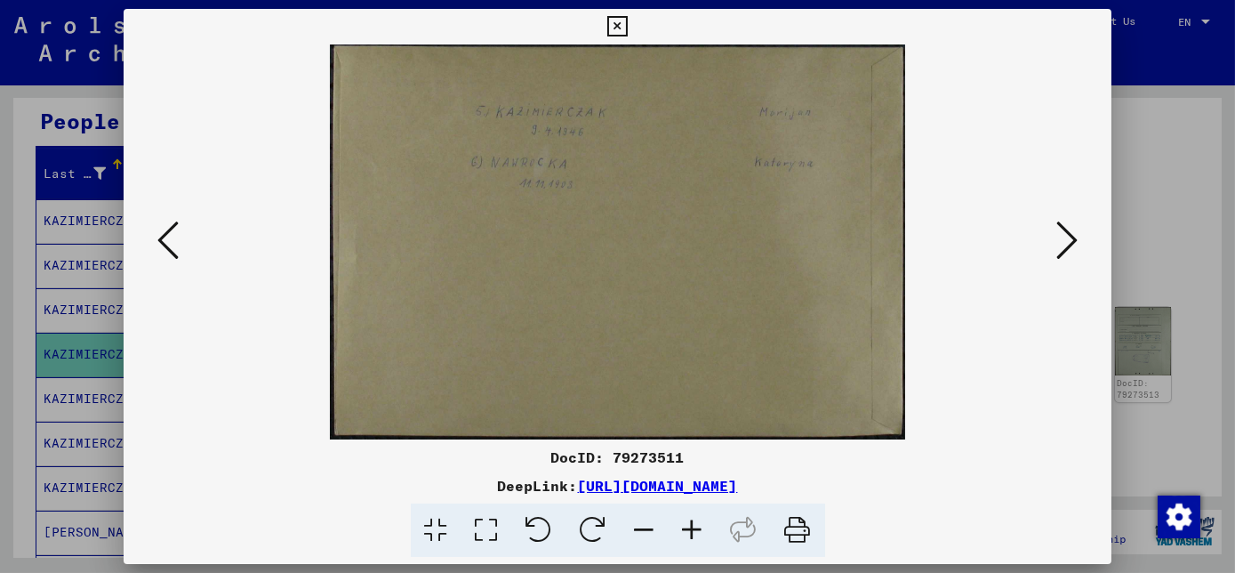
click at [1061, 249] on icon at bounding box center [1066, 240] width 21 height 43
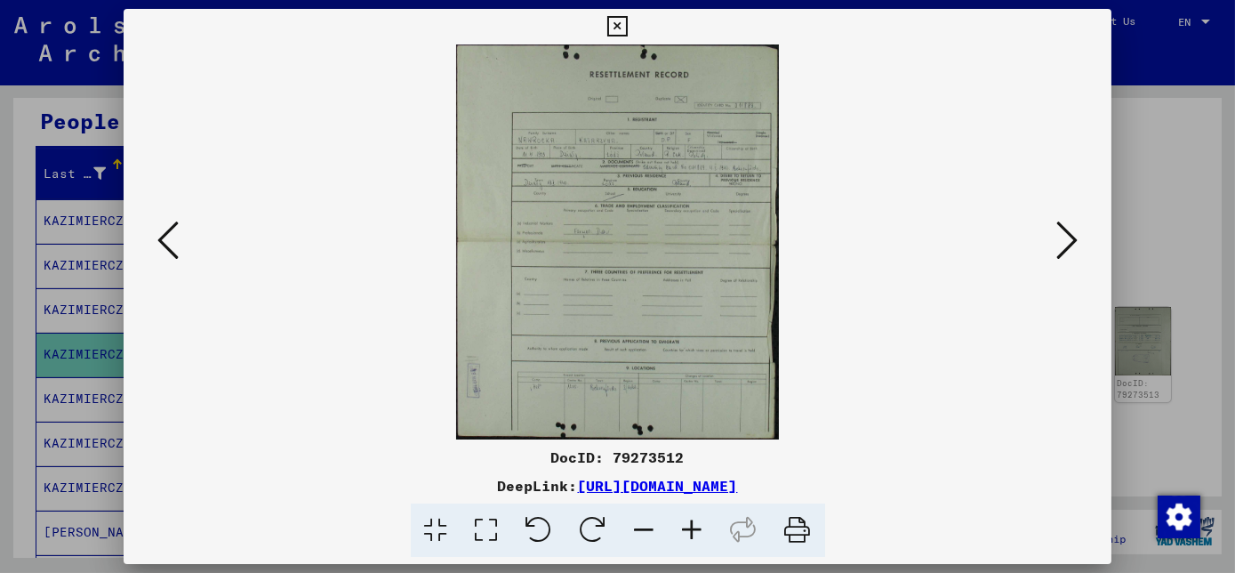
click at [692, 532] on icon at bounding box center [693, 530] width 48 height 54
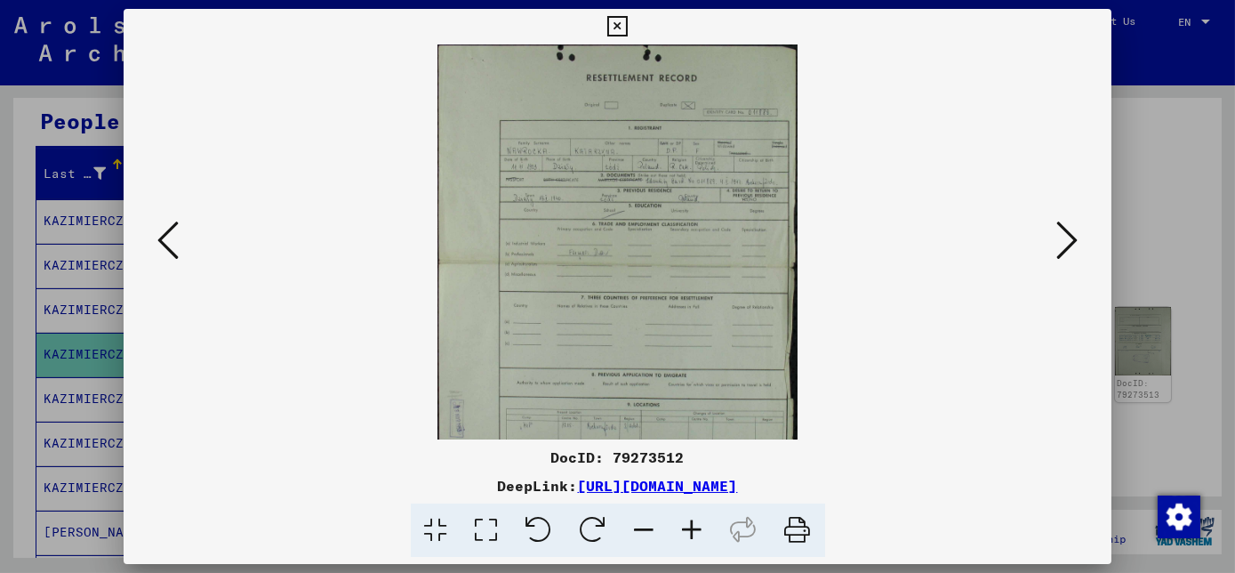
click at [690, 533] on icon at bounding box center [693, 530] width 48 height 54
click at [688, 532] on icon at bounding box center [693, 530] width 48 height 54
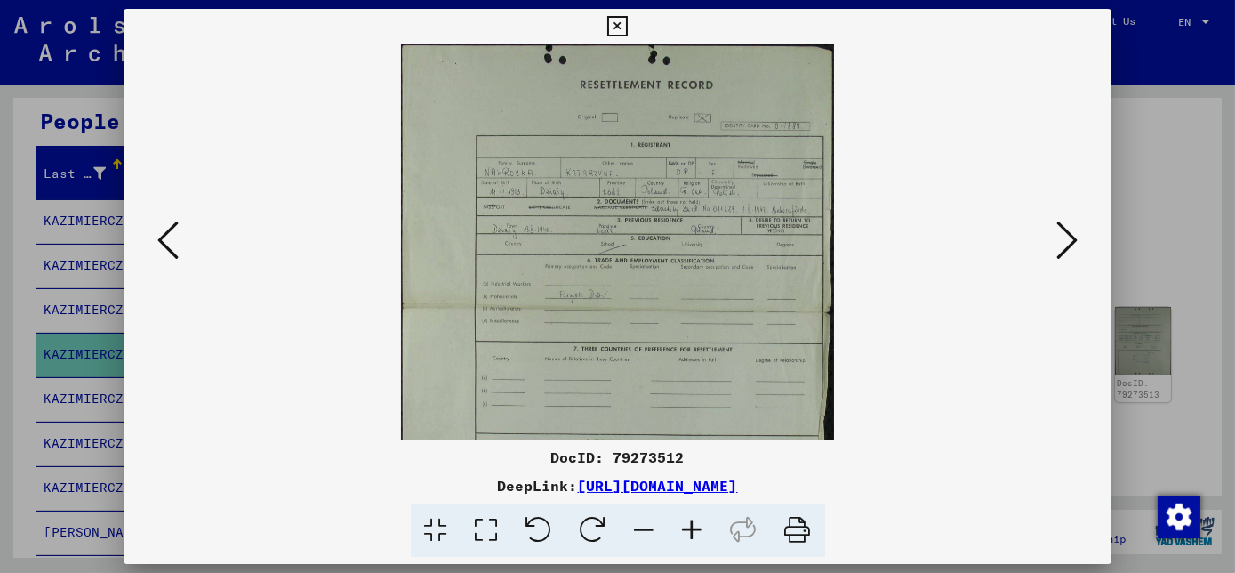
click at [687, 533] on icon at bounding box center [693, 530] width 48 height 54
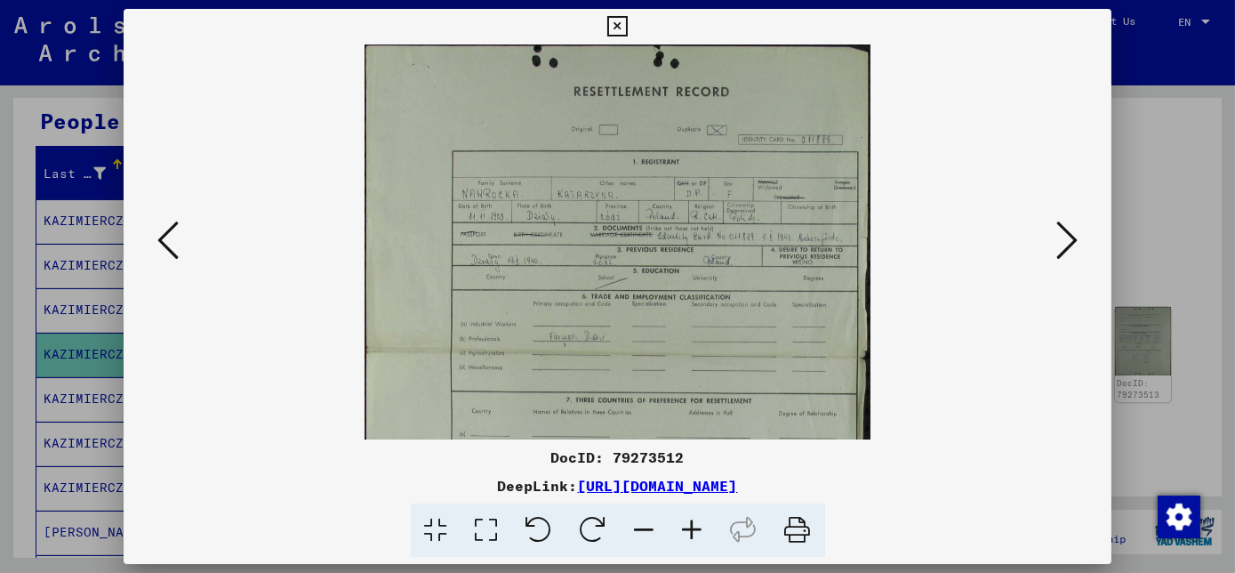
click at [685, 533] on icon at bounding box center [693, 530] width 48 height 54
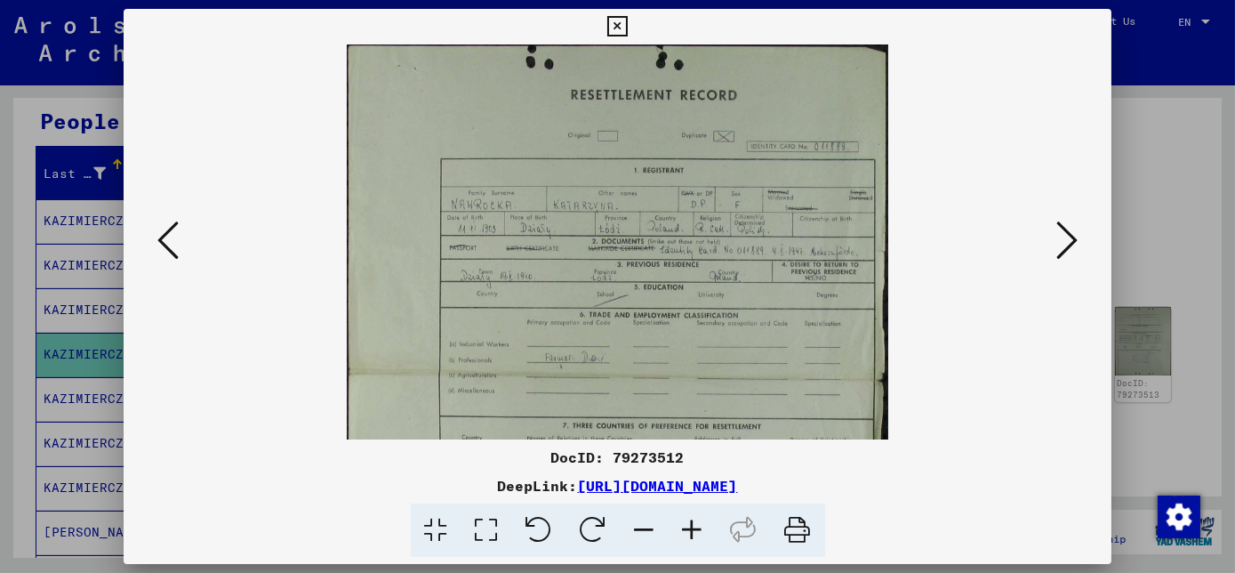
click at [683, 534] on icon at bounding box center [693, 530] width 48 height 54
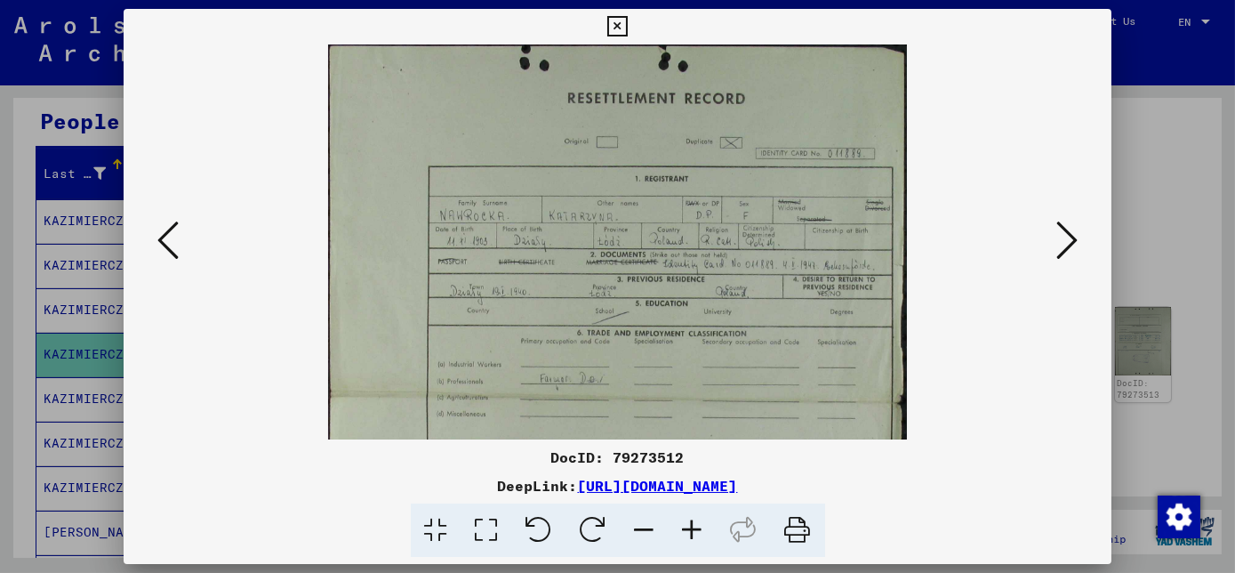
click at [677, 533] on icon at bounding box center [693, 530] width 48 height 54
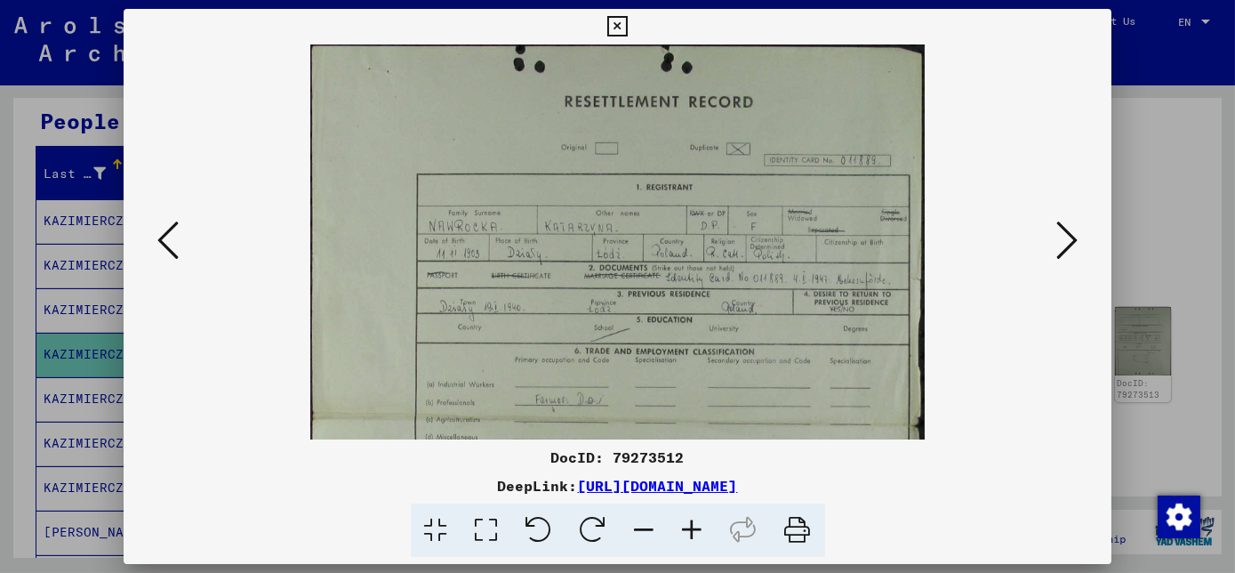
click at [677, 533] on icon at bounding box center [693, 530] width 48 height 54
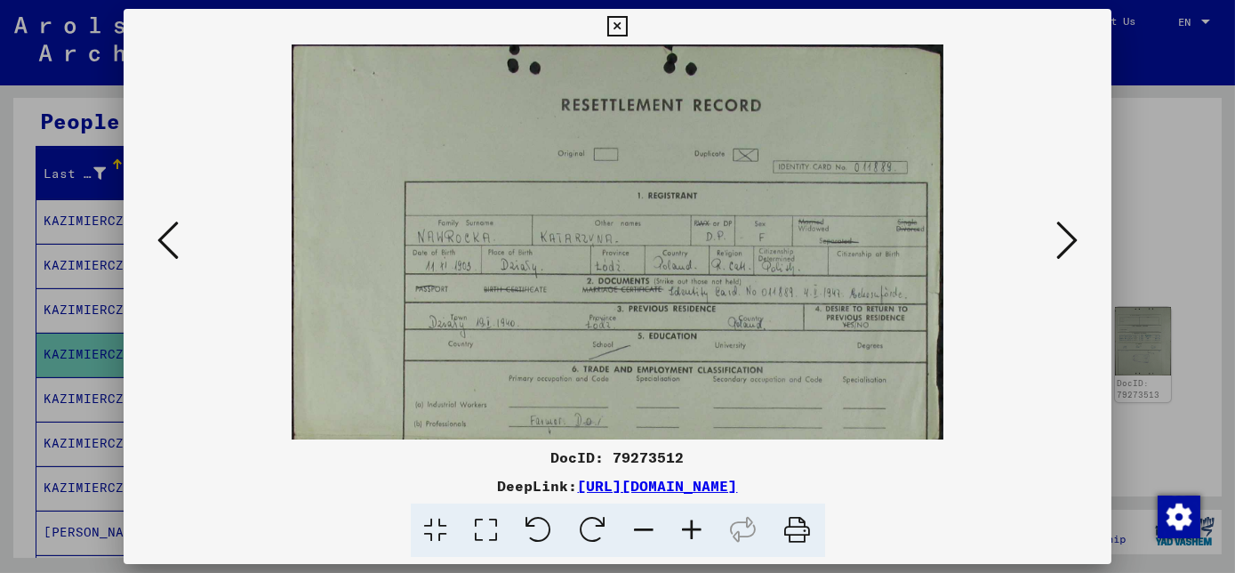
click at [677, 533] on icon at bounding box center [693, 530] width 48 height 54
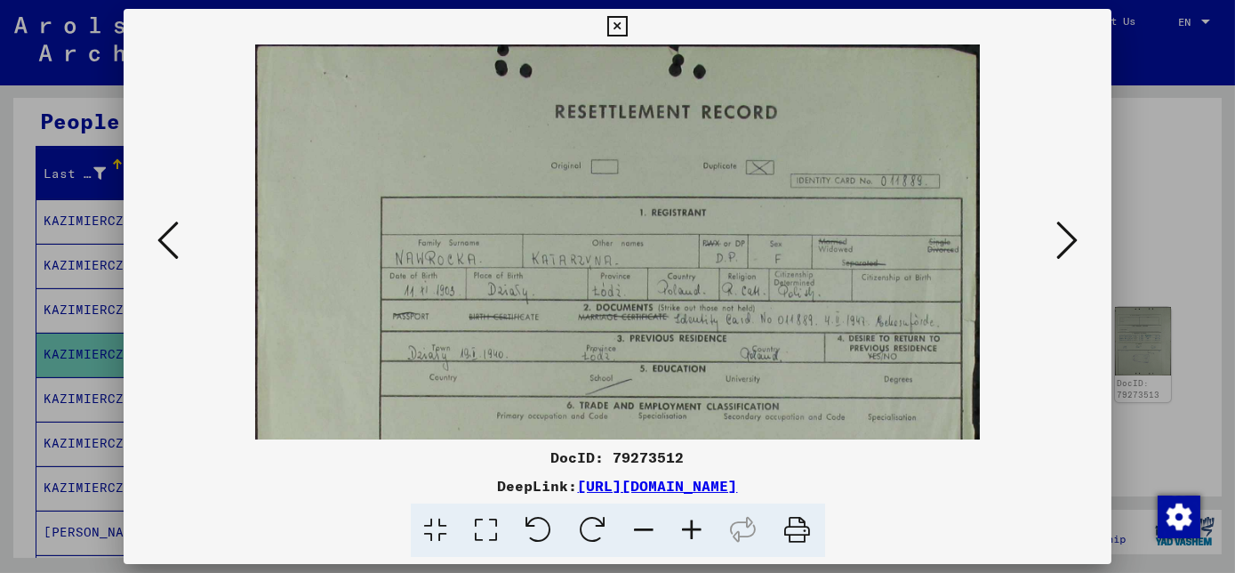
click at [677, 533] on icon at bounding box center [693, 530] width 48 height 54
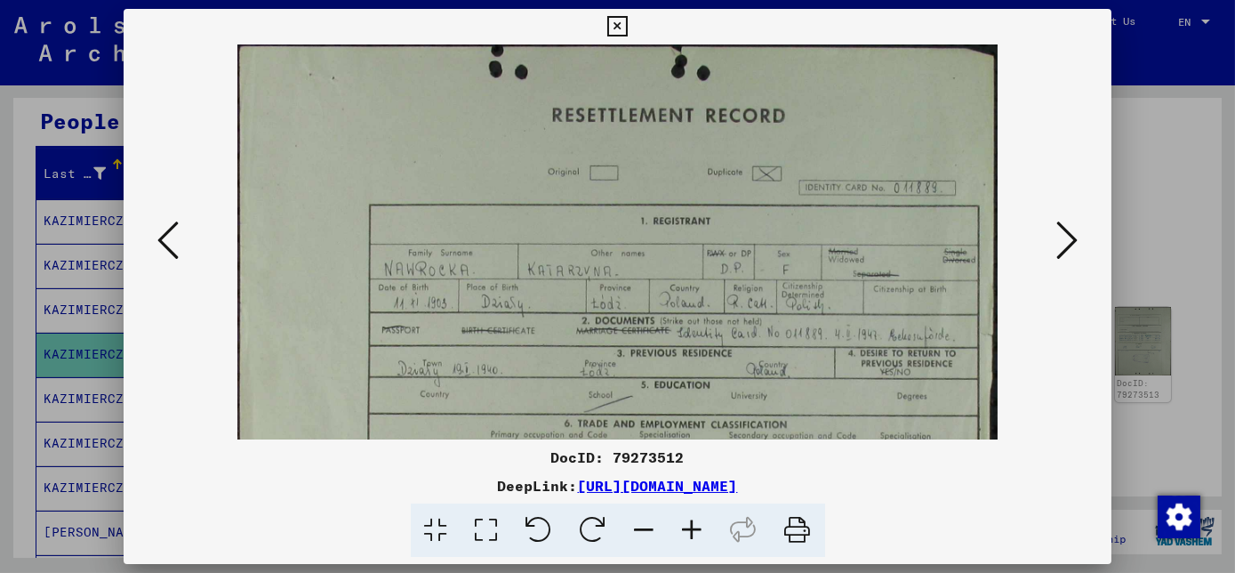
click at [677, 533] on icon at bounding box center [693, 530] width 48 height 54
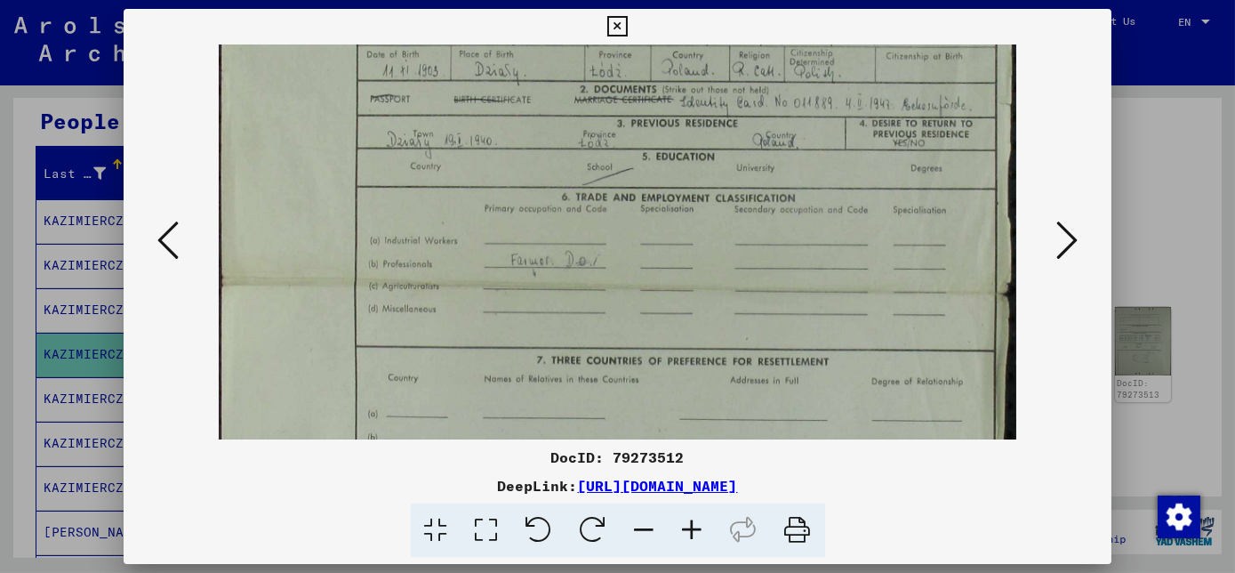
drag, startPoint x: 733, startPoint y: 371, endPoint x: 697, endPoint y: 129, distance: 244.5
click at [697, 129] on img at bounding box center [617, 286] width 797 height 973
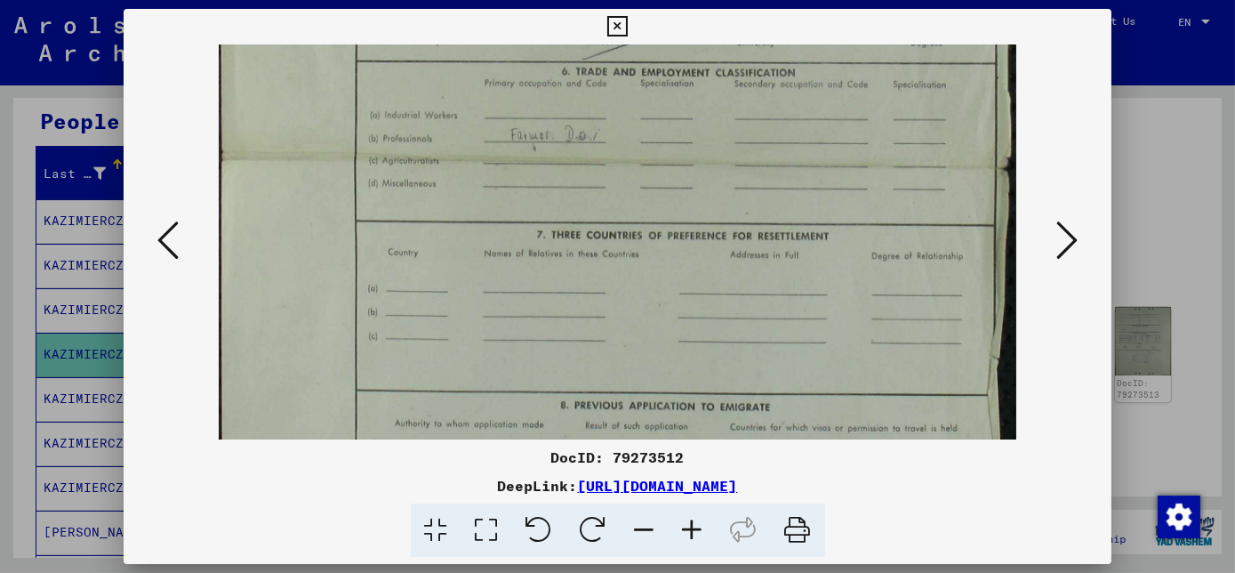
scroll to position [437, 0]
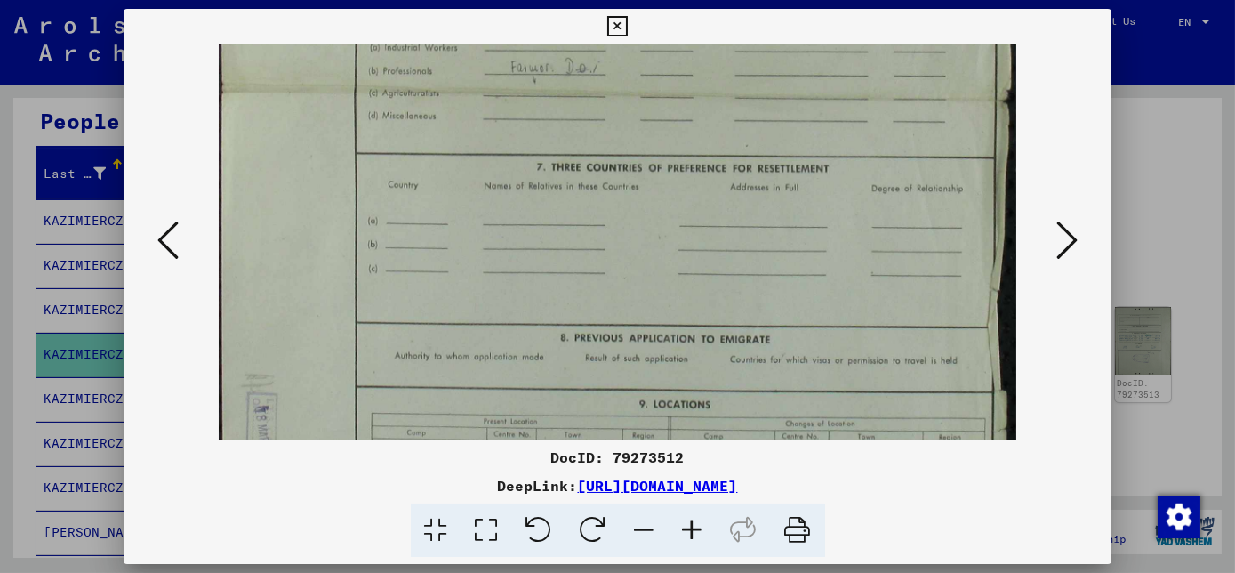
drag, startPoint x: 687, startPoint y: 350, endPoint x: 654, endPoint y: 160, distance: 193.1
click at [654, 160] on img at bounding box center [617, 93] width 797 height 973
click at [1071, 240] on icon at bounding box center [1066, 240] width 21 height 43
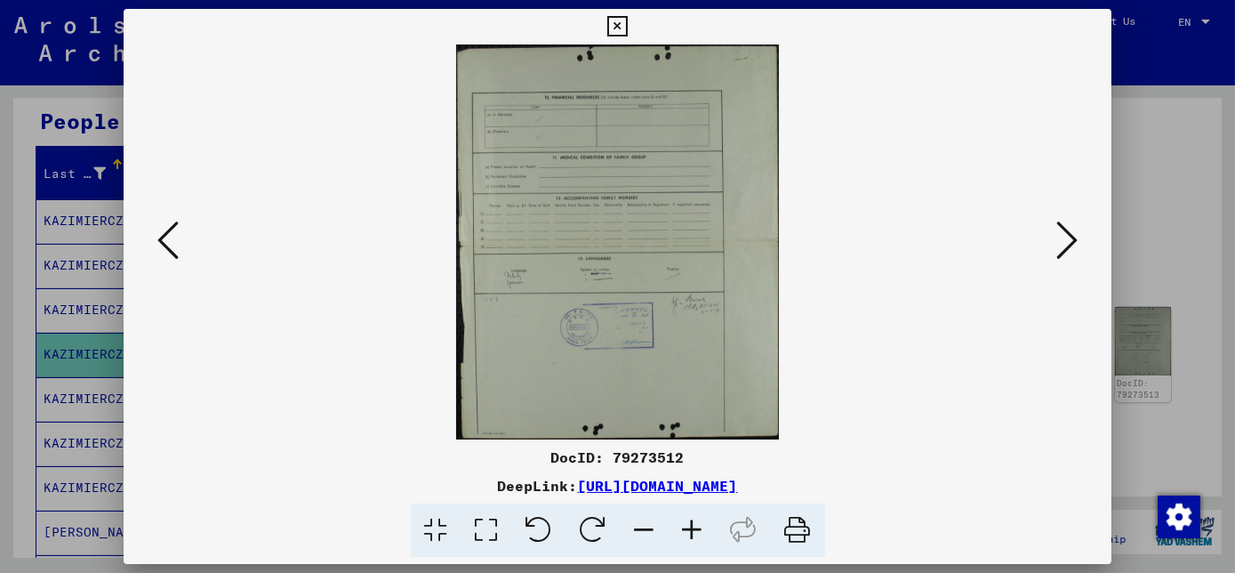
scroll to position [0, 0]
click at [688, 529] on icon at bounding box center [693, 530] width 48 height 54
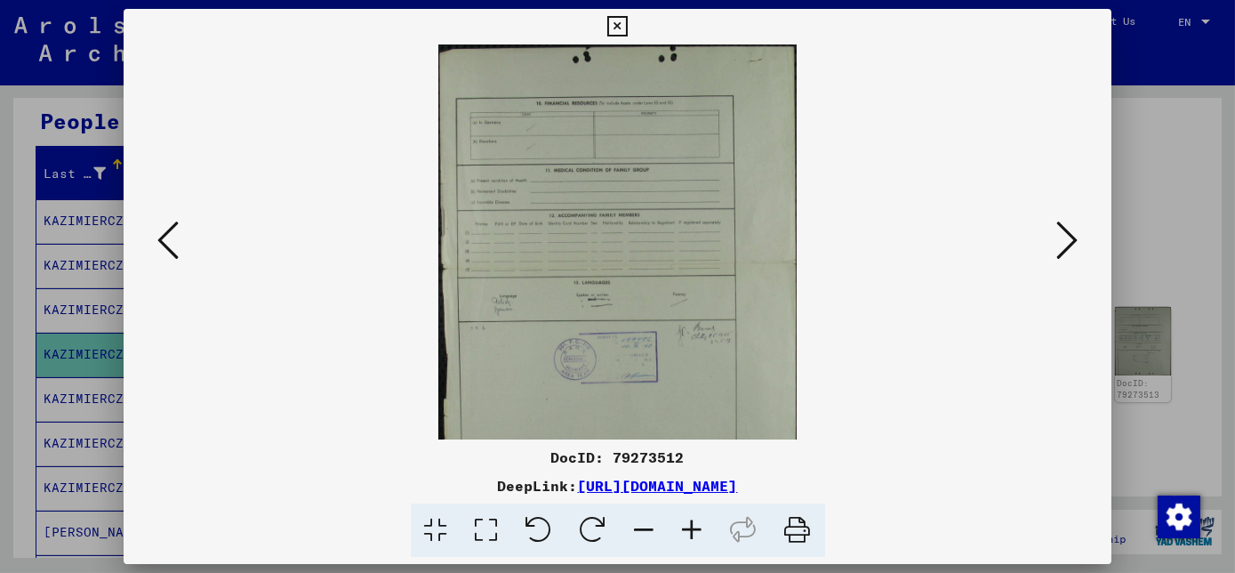
click at [685, 529] on icon at bounding box center [693, 530] width 48 height 54
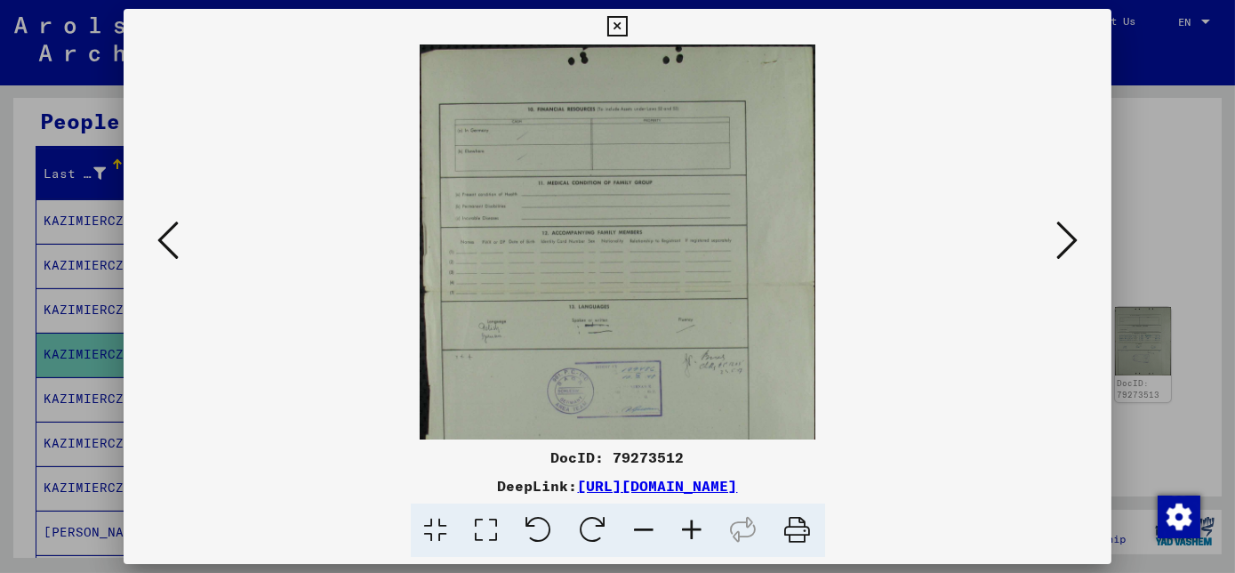
click at [685, 531] on icon at bounding box center [693, 530] width 48 height 54
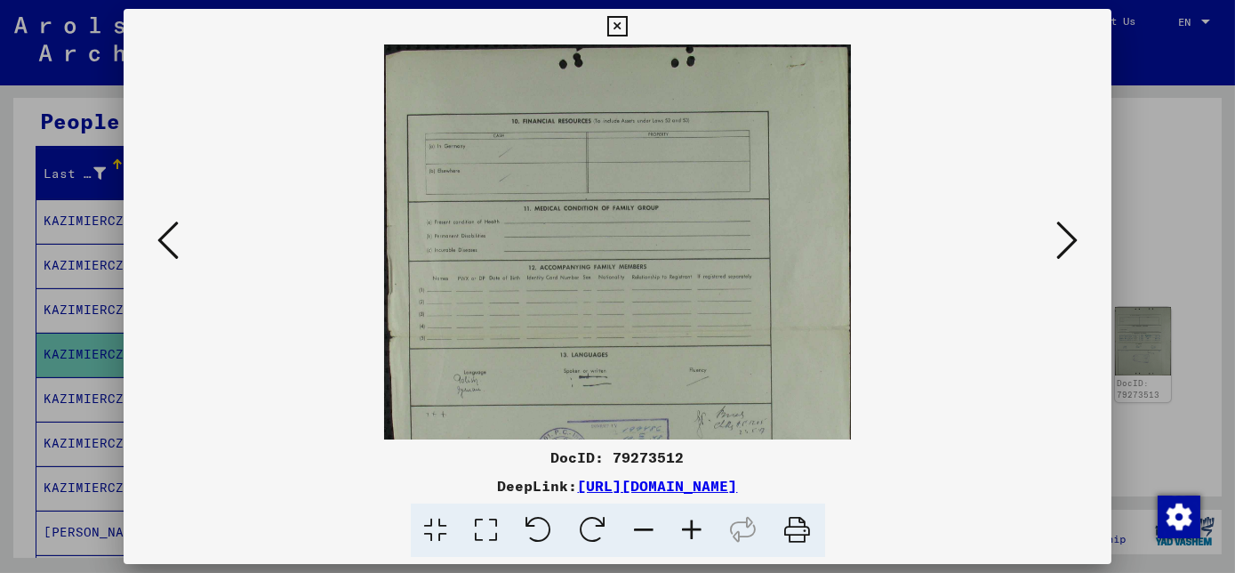
click at [685, 531] on icon at bounding box center [693, 530] width 48 height 54
click at [685, 533] on icon at bounding box center [693, 530] width 48 height 54
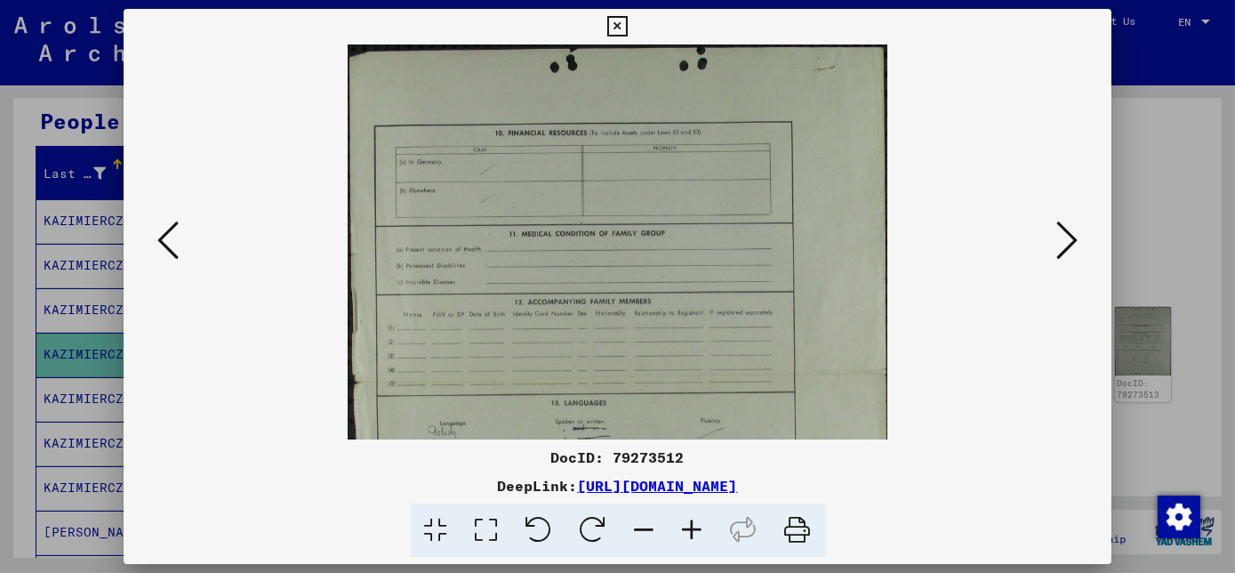
click at [685, 533] on icon at bounding box center [693, 530] width 48 height 54
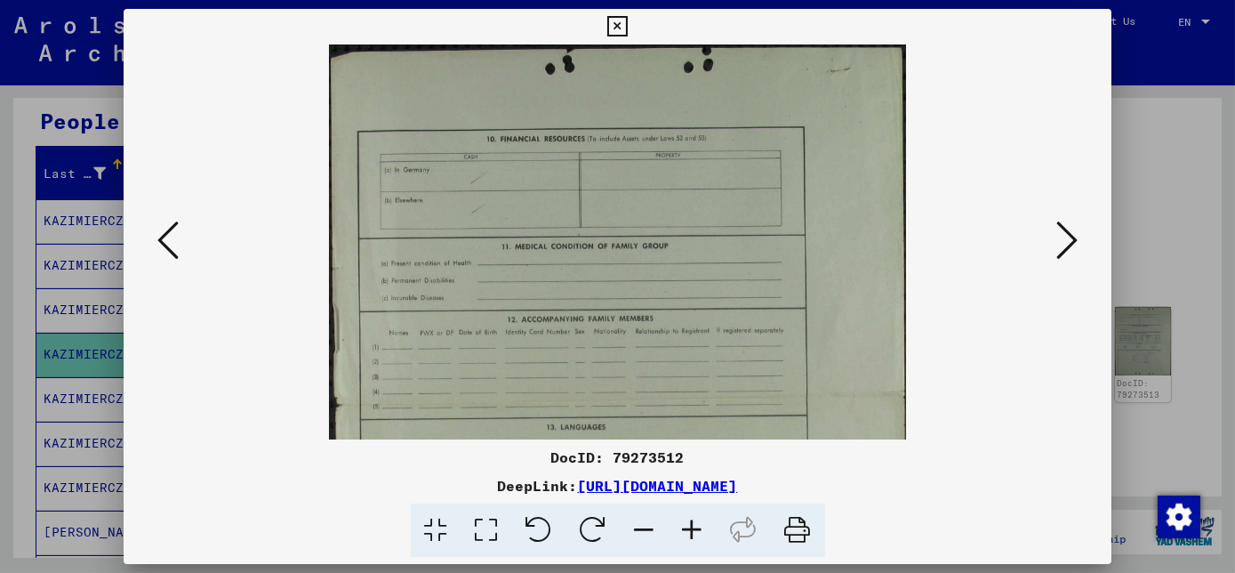
click at [685, 535] on icon at bounding box center [693, 530] width 48 height 54
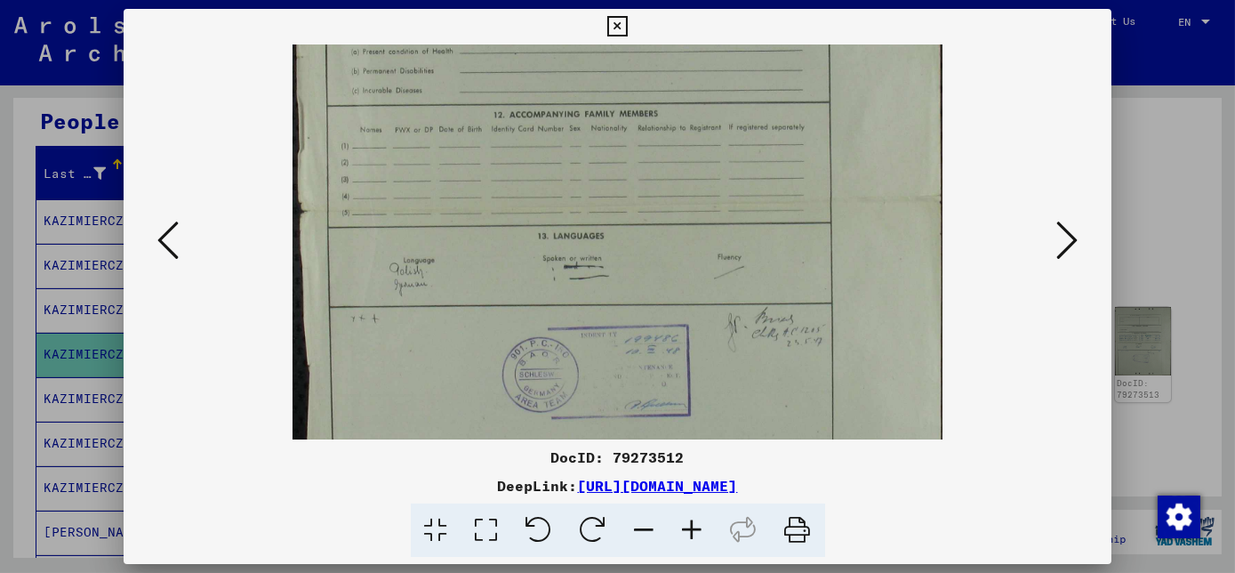
drag, startPoint x: 649, startPoint y: 410, endPoint x: 640, endPoint y: 172, distance: 237.5
click at [640, 172] on img at bounding box center [616, 201] width 649 height 795
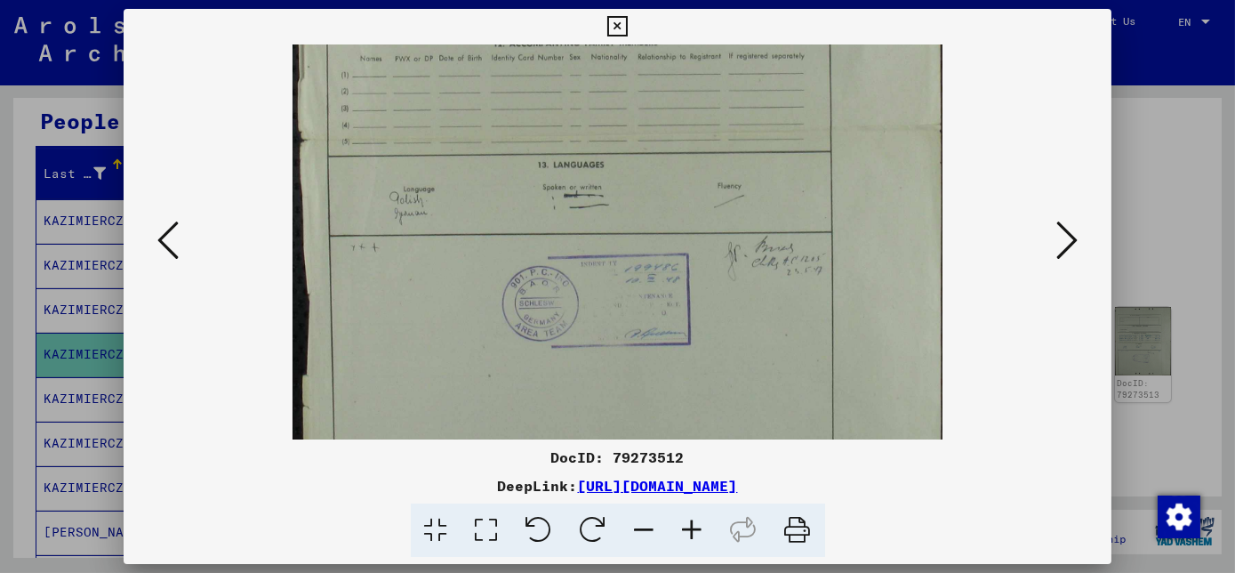
drag, startPoint x: 645, startPoint y: 341, endPoint x: 645, endPoint y: 269, distance: 72.0
click at [635, 275] on img at bounding box center [616, 131] width 649 height 795
click at [1057, 238] on icon at bounding box center [1066, 240] width 21 height 43
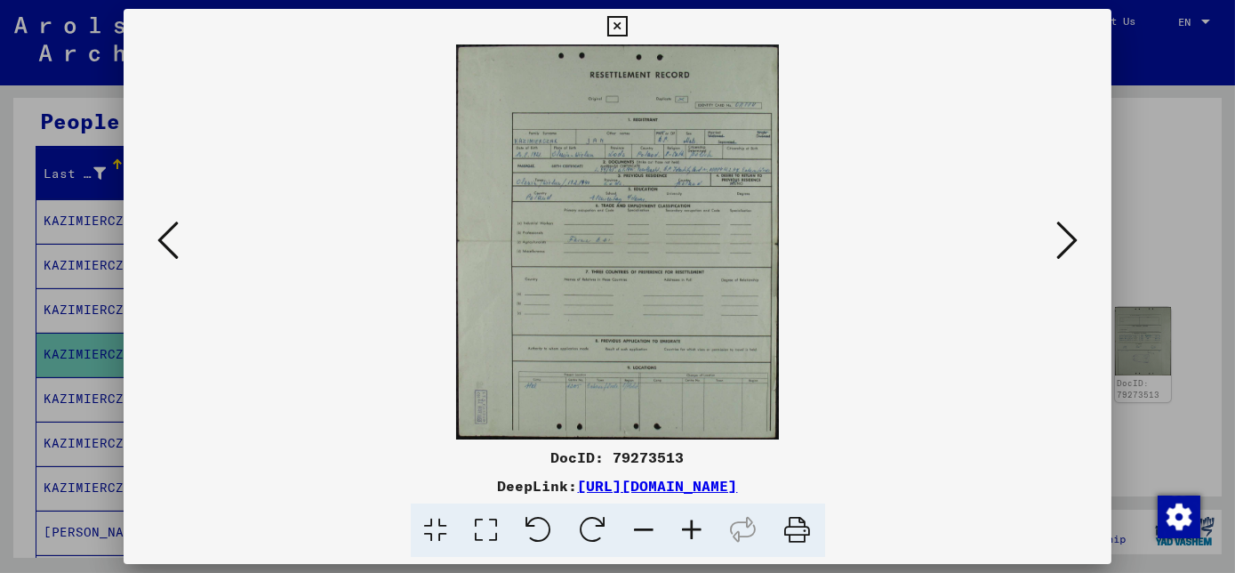
scroll to position [0, 0]
click at [694, 528] on icon at bounding box center [693, 530] width 48 height 54
click at [693, 529] on icon at bounding box center [693, 530] width 48 height 54
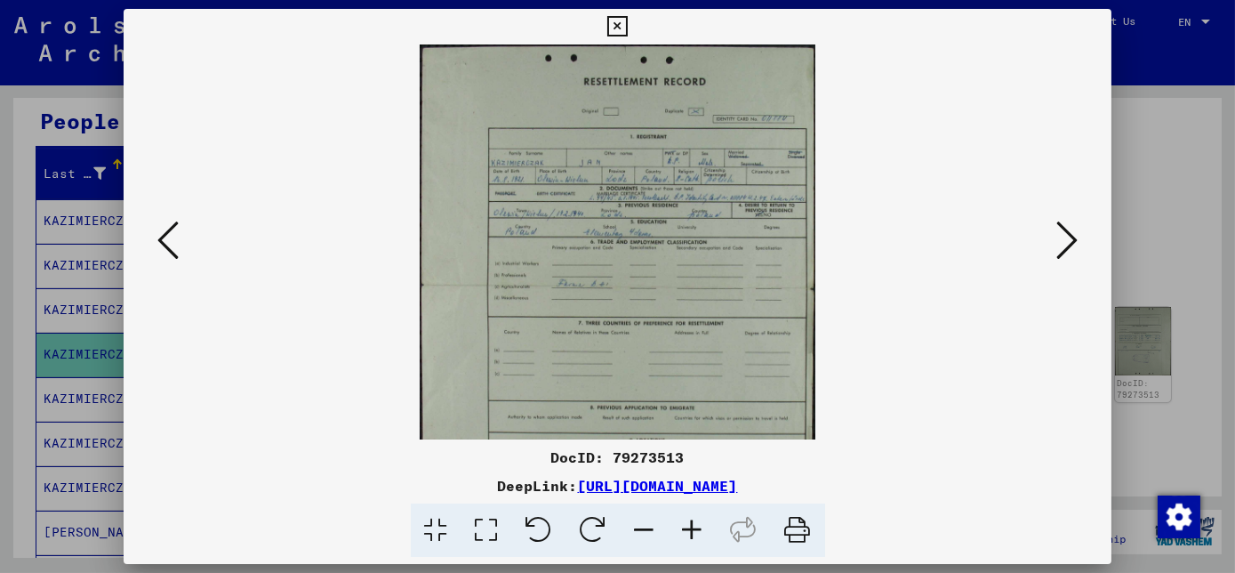
click at [692, 530] on icon at bounding box center [693, 530] width 48 height 54
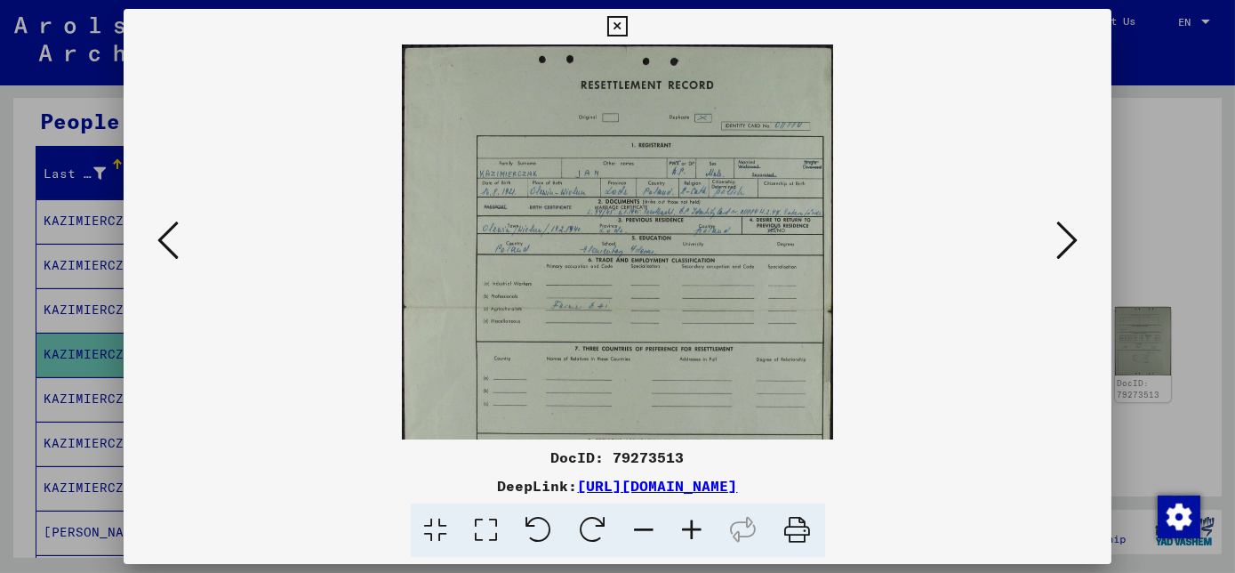
click at [692, 531] on icon at bounding box center [693, 530] width 48 height 54
click at [690, 531] on icon at bounding box center [693, 530] width 48 height 54
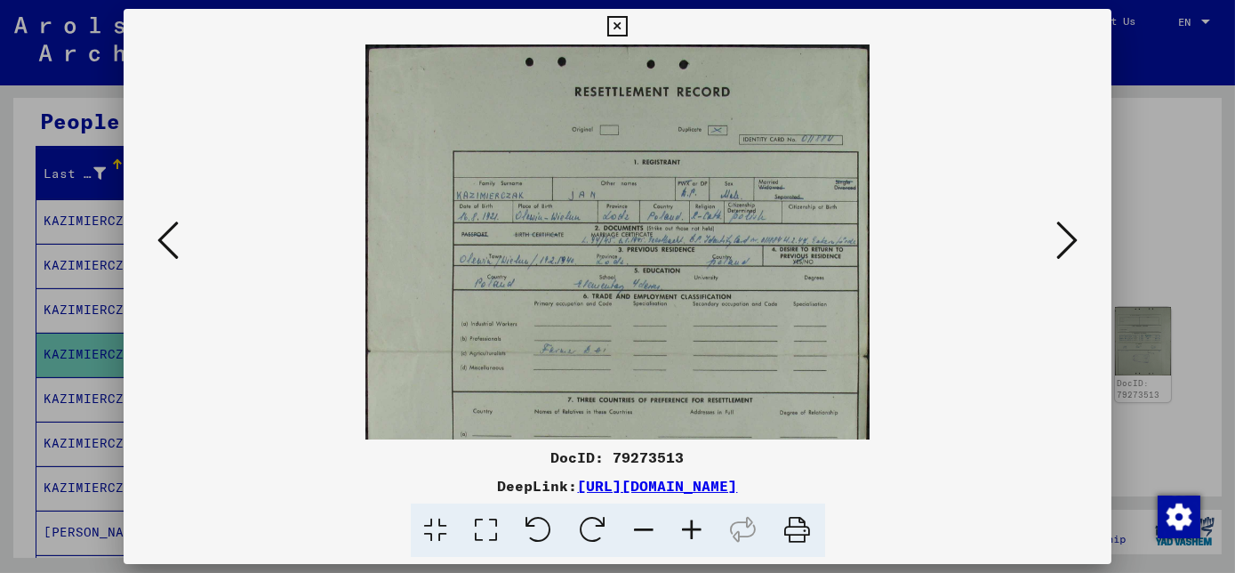
click at [690, 533] on icon at bounding box center [693, 530] width 48 height 54
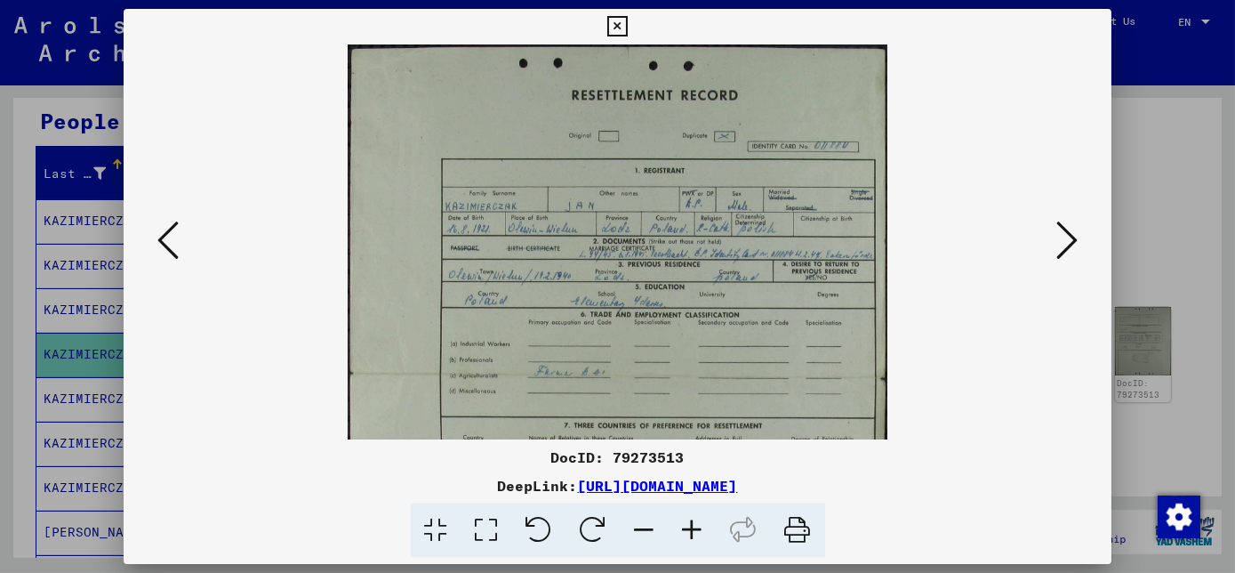
click at [689, 533] on icon at bounding box center [693, 530] width 48 height 54
click at [687, 533] on icon at bounding box center [693, 530] width 48 height 54
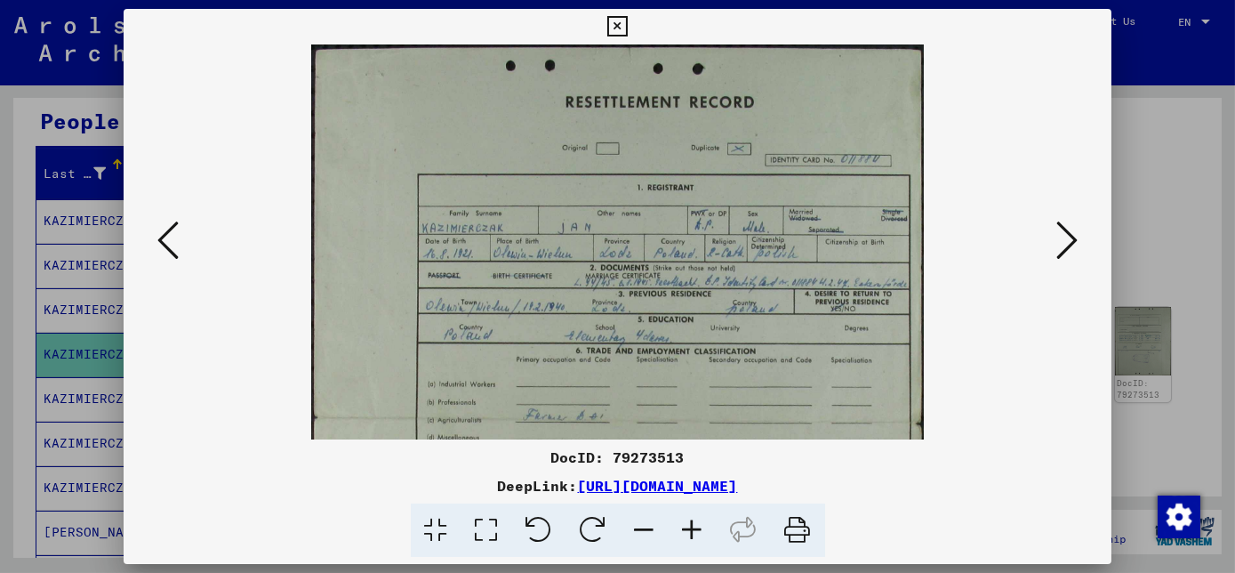
click at [685, 533] on icon at bounding box center [693, 530] width 48 height 54
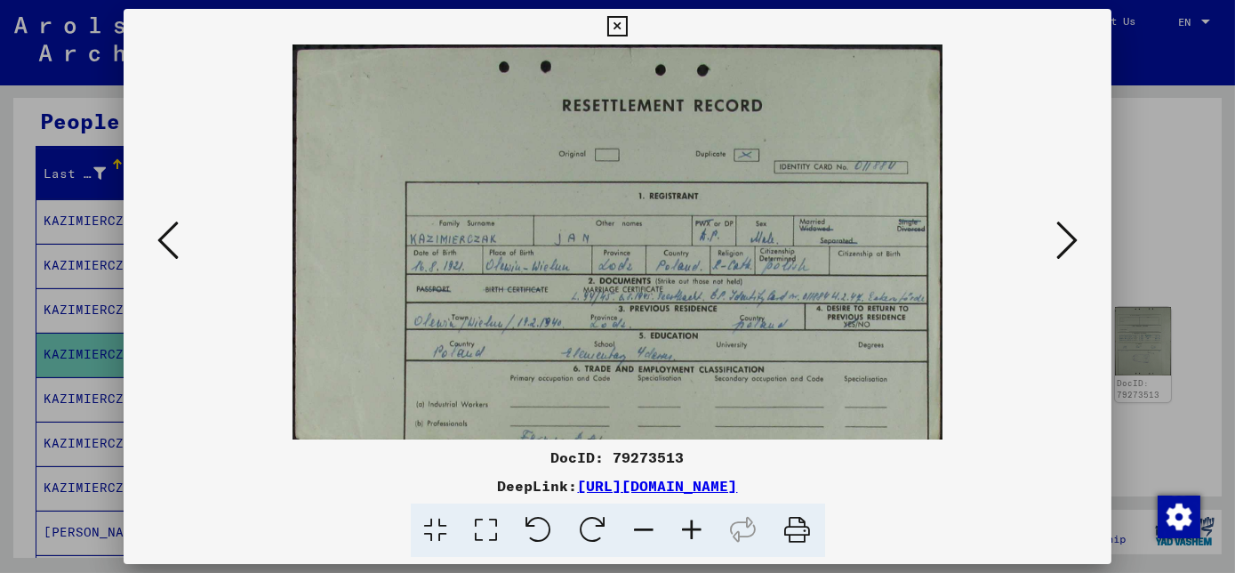
click at [685, 533] on icon at bounding box center [693, 530] width 48 height 54
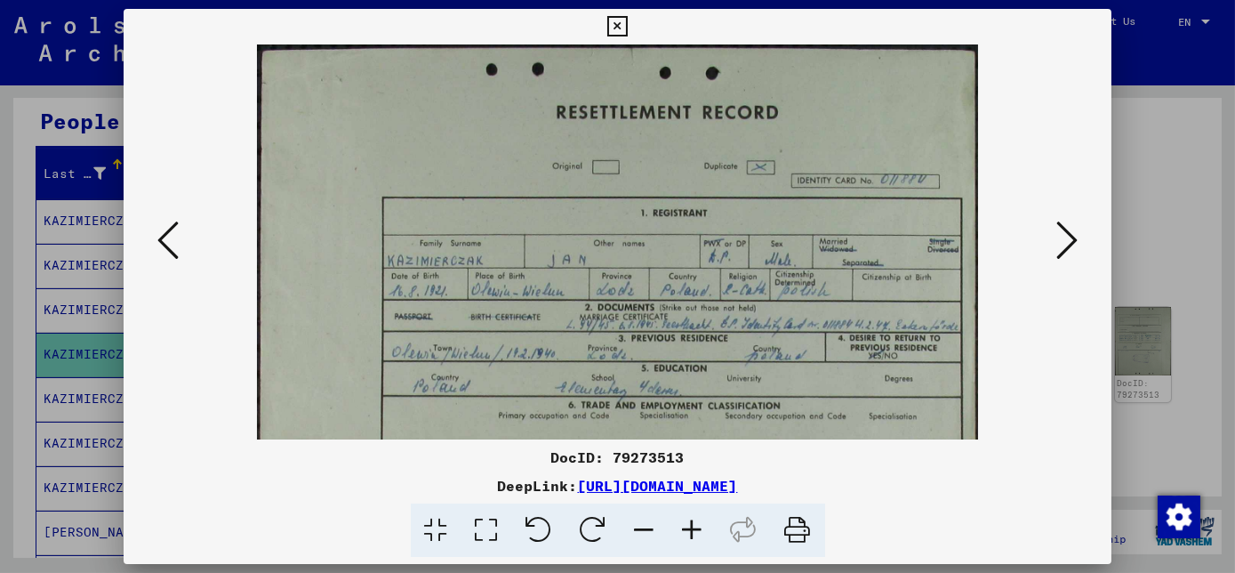
click at [684, 533] on icon at bounding box center [693, 530] width 48 height 54
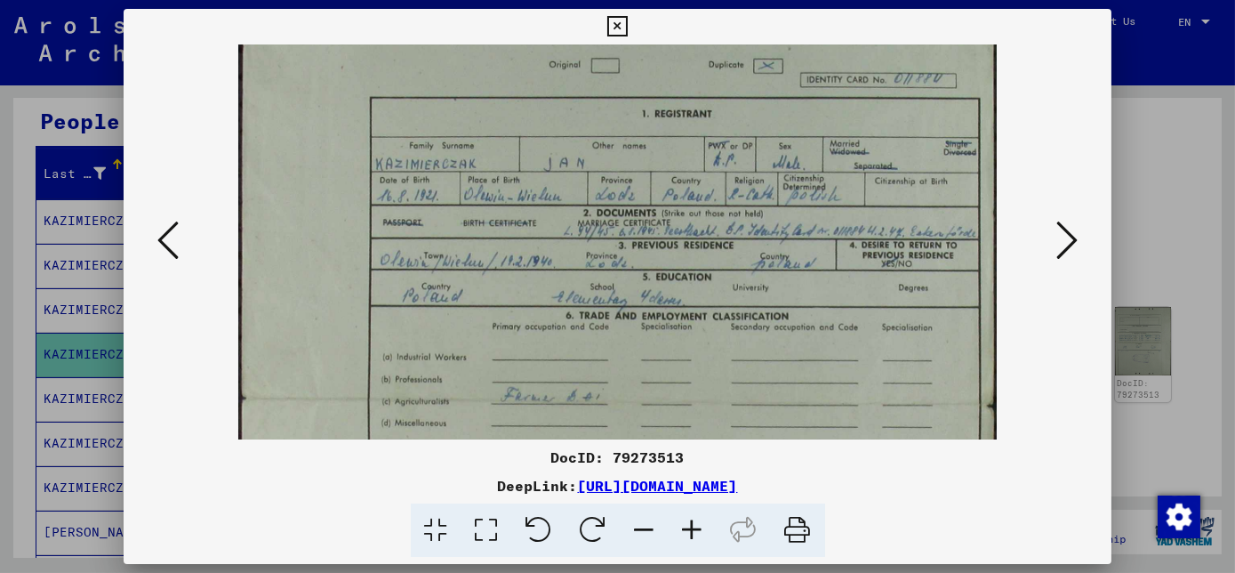
scroll to position [108, 0]
drag, startPoint x: 670, startPoint y: 435, endPoint x: 622, endPoint y: 328, distance: 117.0
click at [622, 328] on img at bounding box center [617, 400] width 758 height 928
click at [694, 526] on icon at bounding box center [693, 530] width 48 height 54
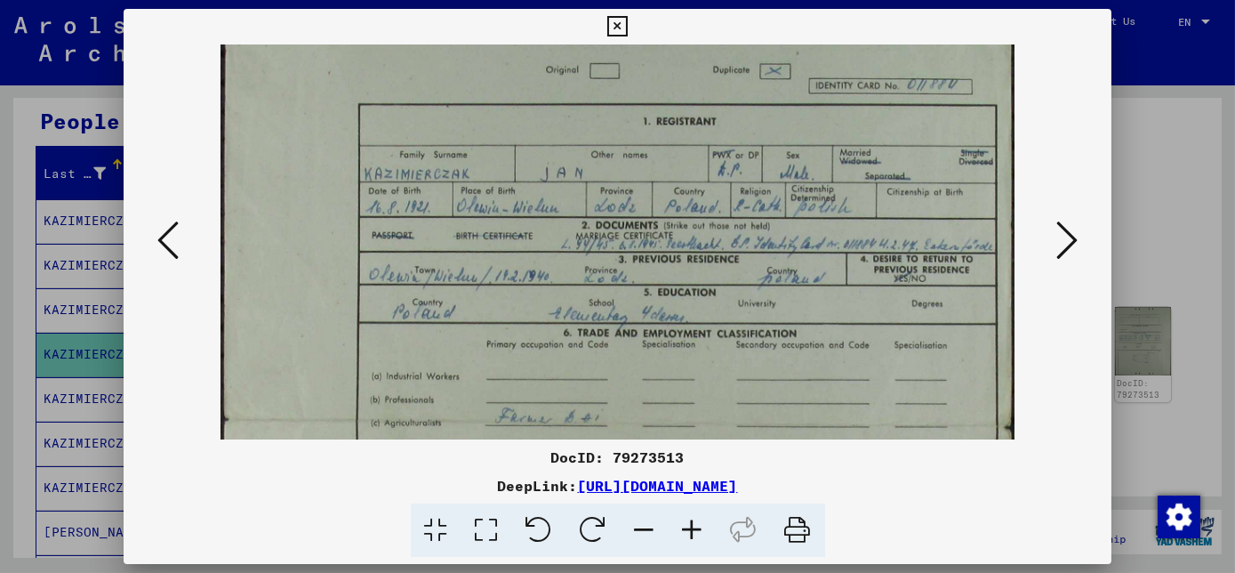
click at [1071, 246] on icon at bounding box center [1066, 240] width 21 height 43
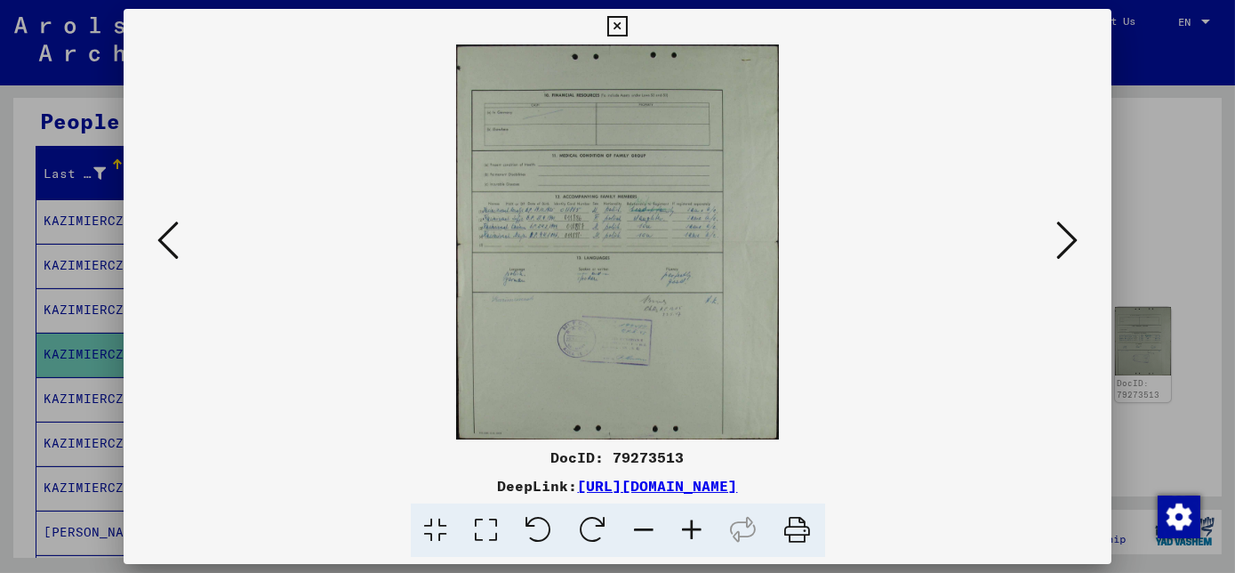
scroll to position [0, 0]
click at [1069, 244] on icon at bounding box center [1066, 240] width 21 height 43
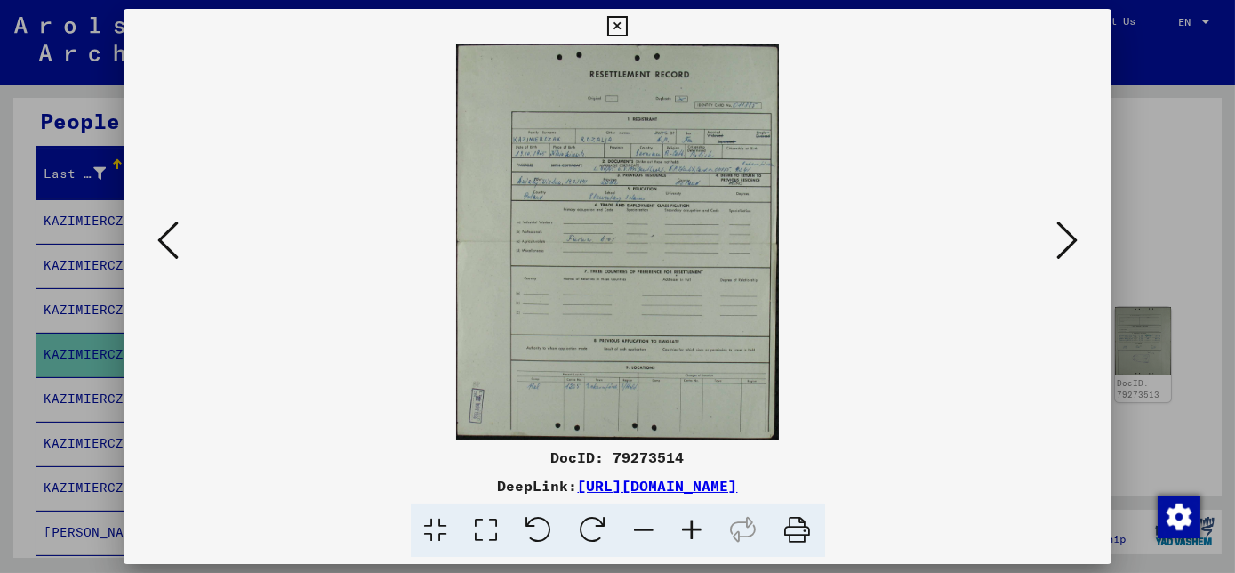
click at [1067, 244] on icon at bounding box center [1066, 240] width 21 height 43
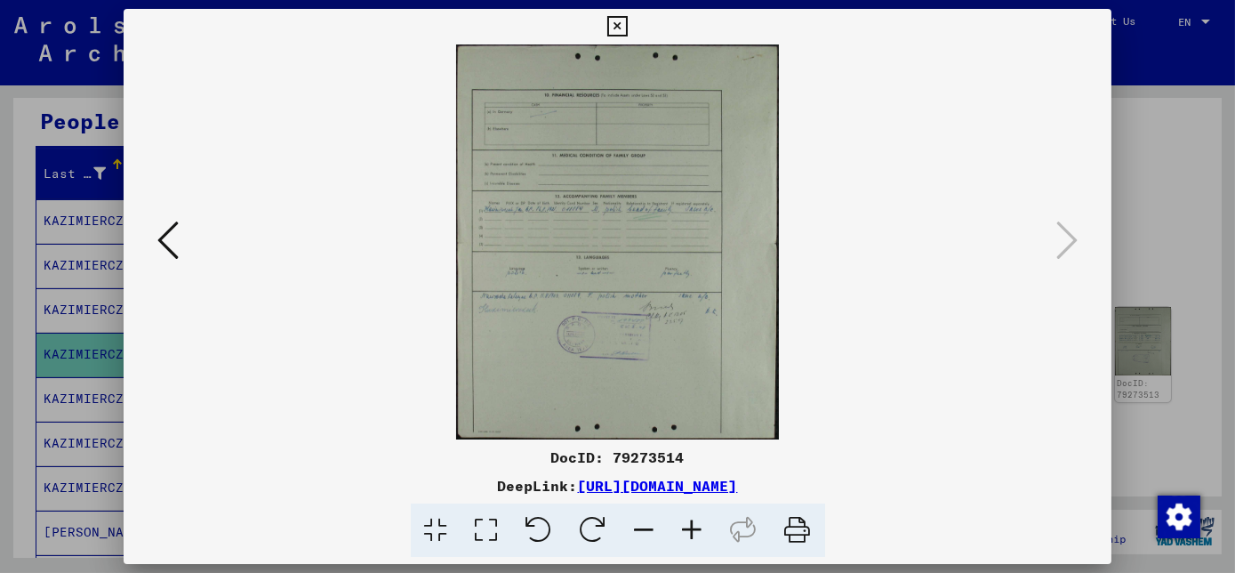
click at [624, 22] on icon at bounding box center [617, 26] width 20 height 21
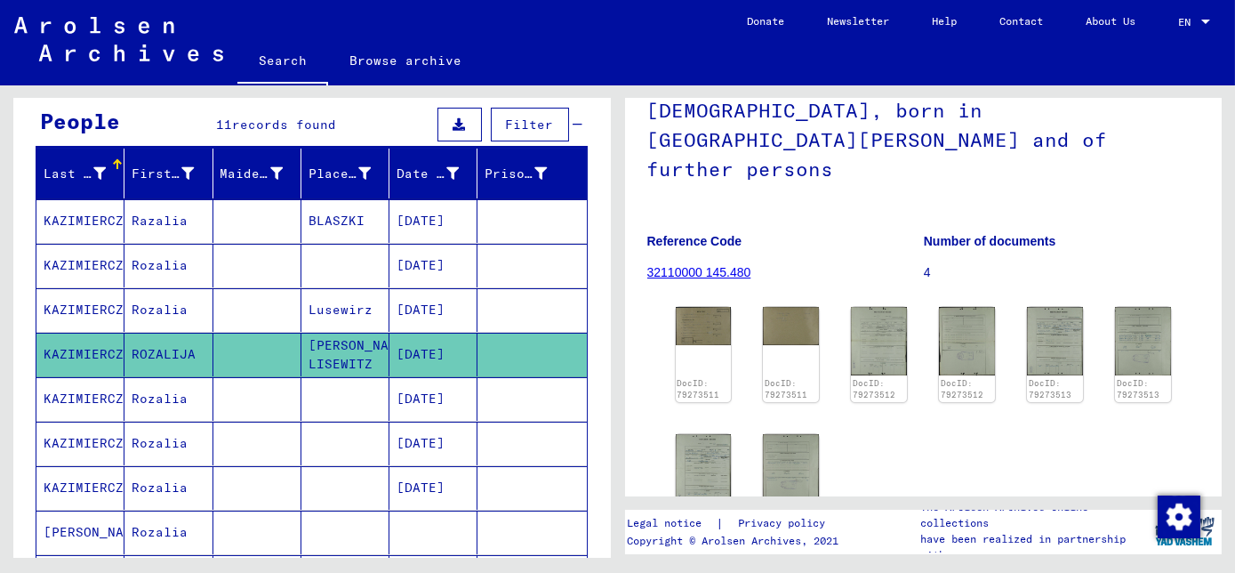
click at [389, 393] on mat-cell "[DATE]" at bounding box center [433, 399] width 88 height 44
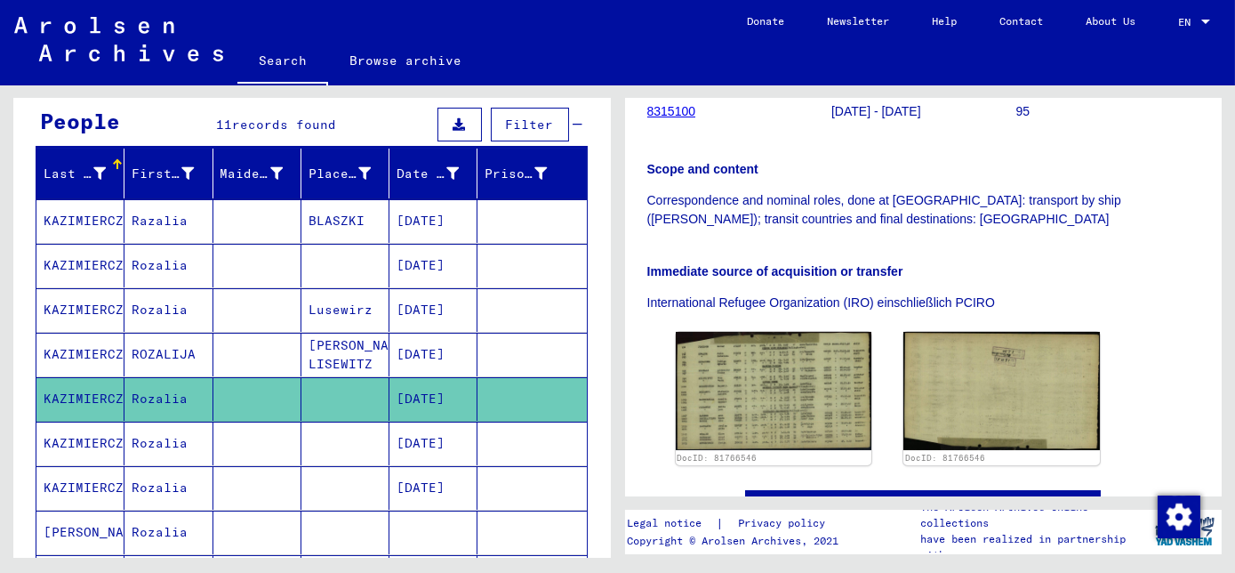
scroll to position [323, 0]
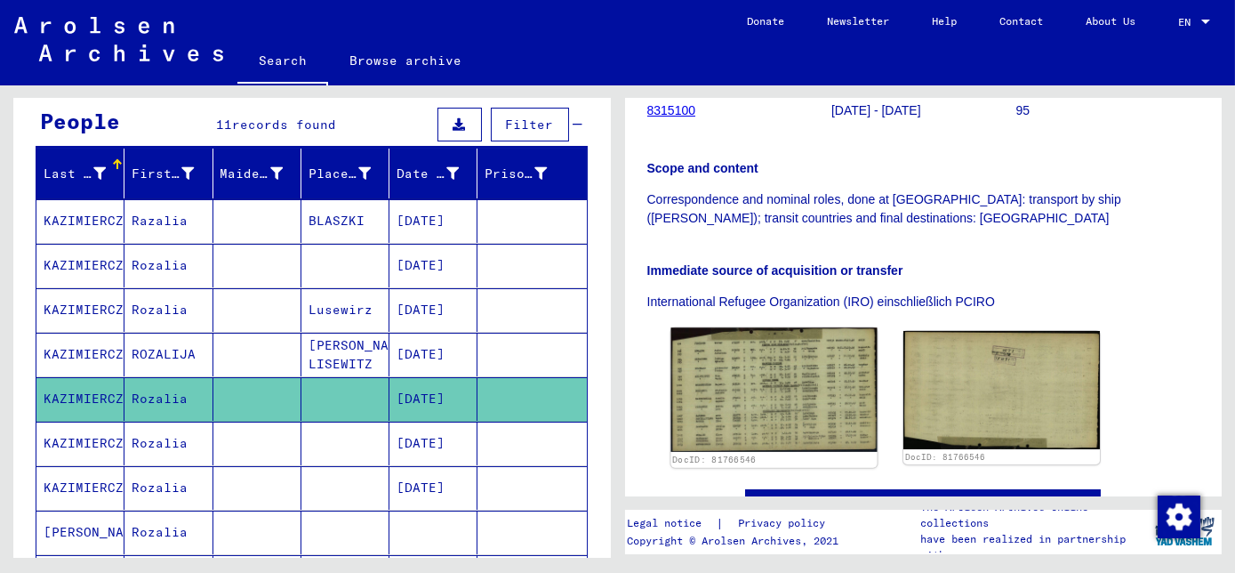
click at [789, 352] on img at bounding box center [773, 389] width 206 height 124
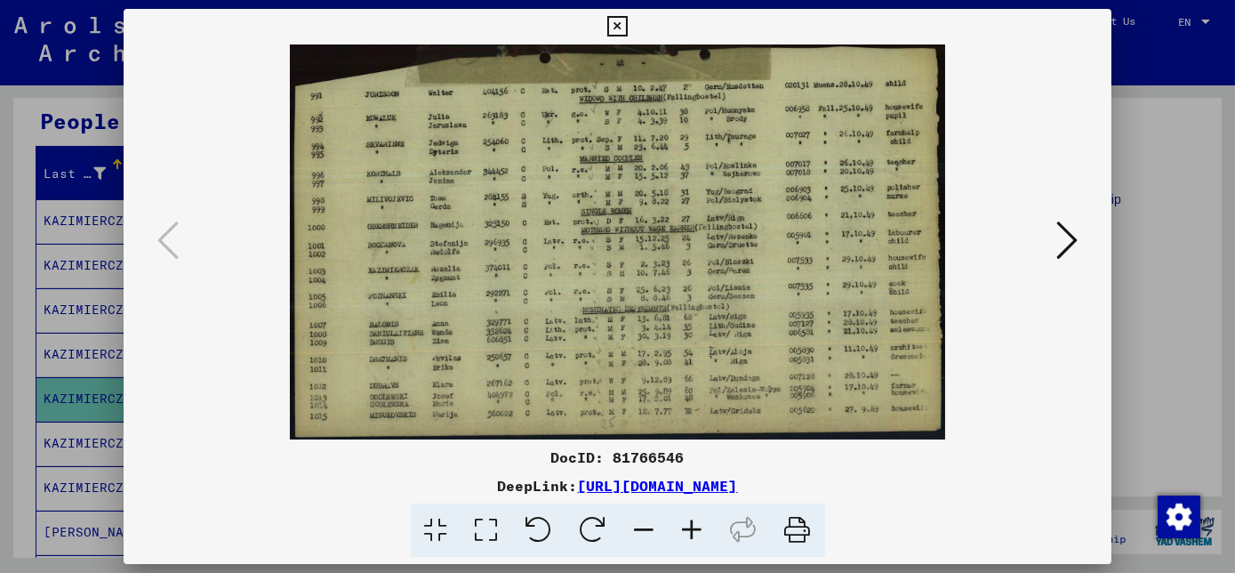
click at [698, 532] on icon at bounding box center [693, 530] width 48 height 54
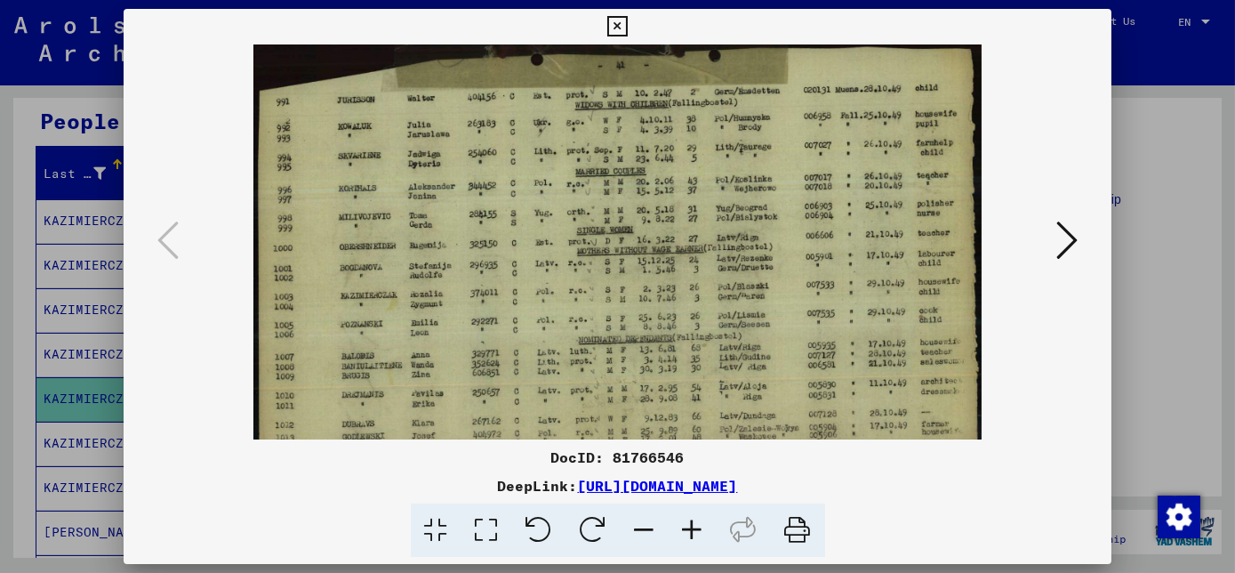
click at [697, 531] on icon at bounding box center [693, 530] width 48 height 54
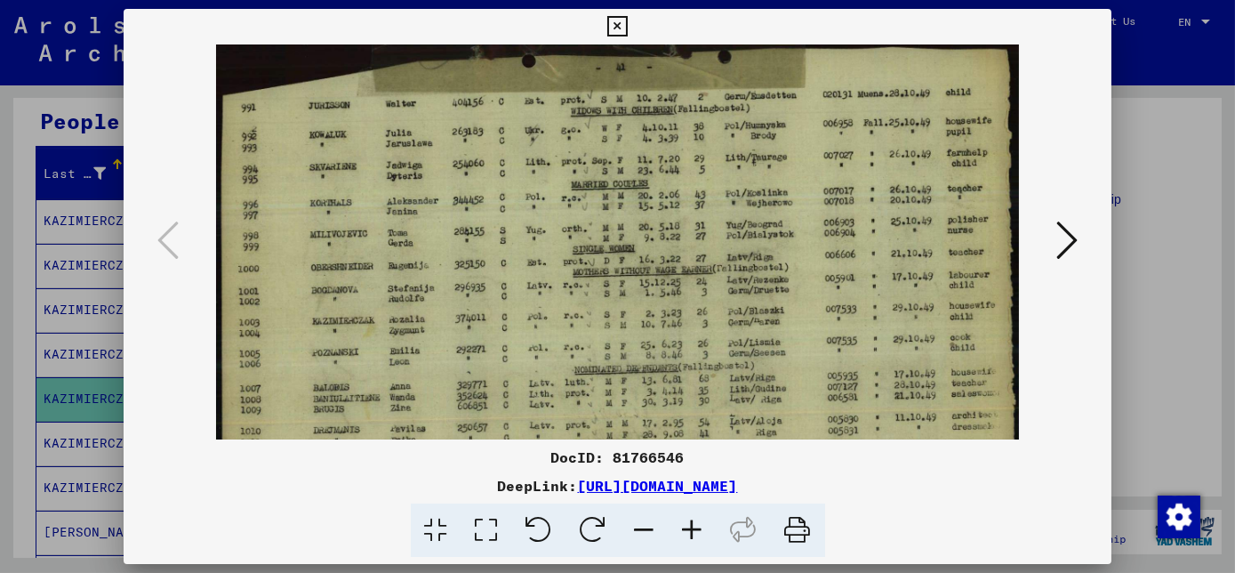
click at [695, 531] on icon at bounding box center [693, 530] width 48 height 54
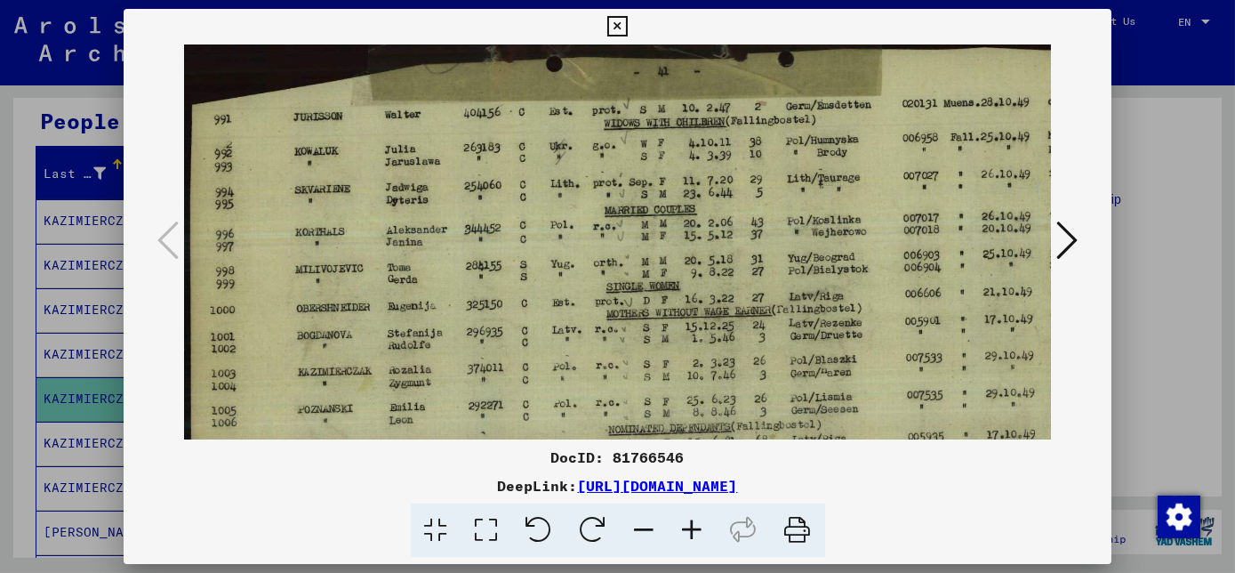
click at [694, 531] on icon at bounding box center [693, 530] width 48 height 54
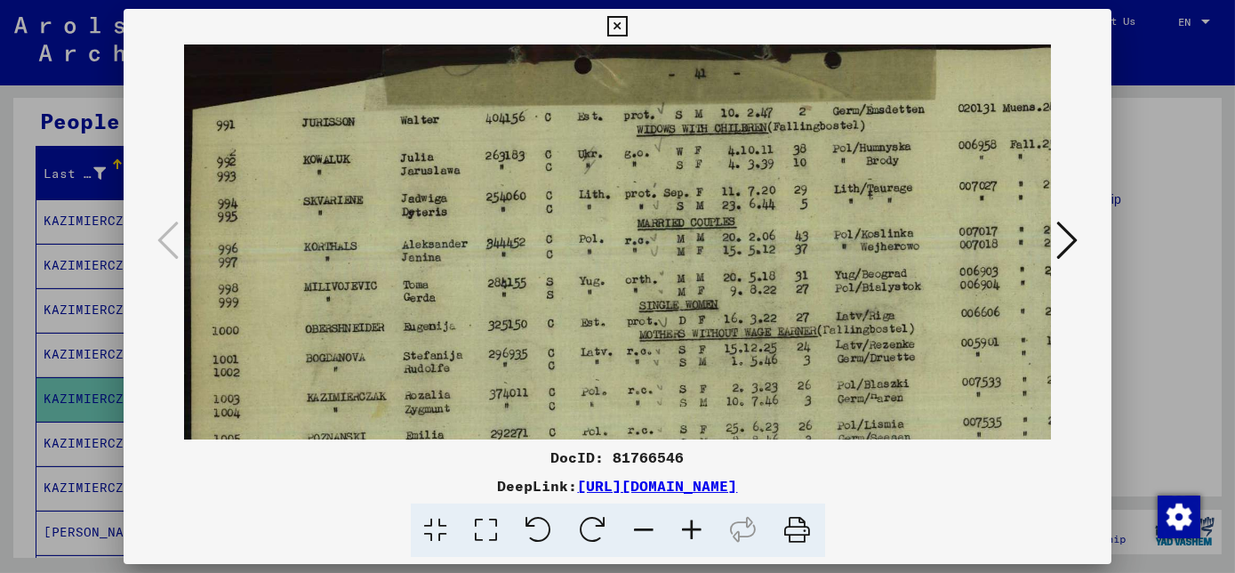
click at [694, 531] on icon at bounding box center [693, 530] width 48 height 54
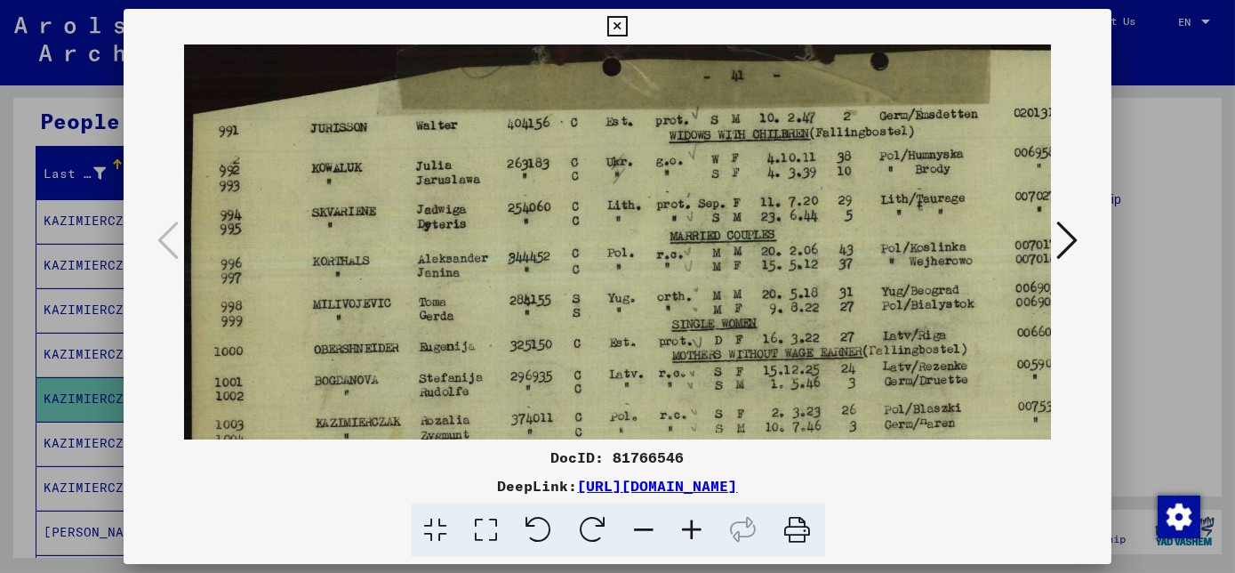
click at [694, 531] on icon at bounding box center [693, 530] width 48 height 54
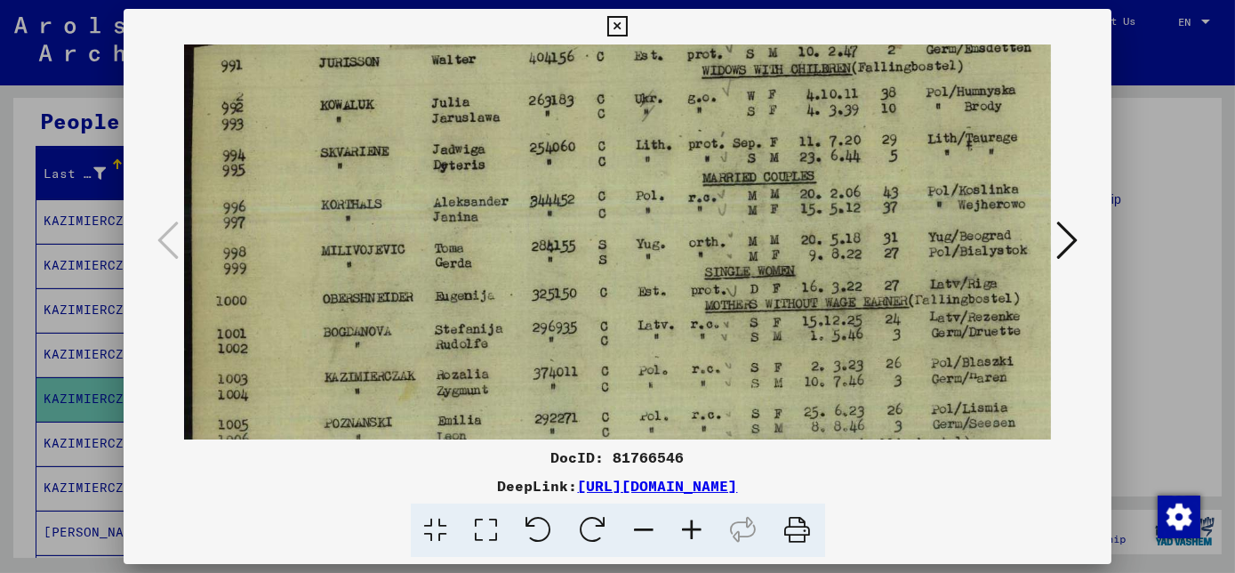
scroll to position [76, 0]
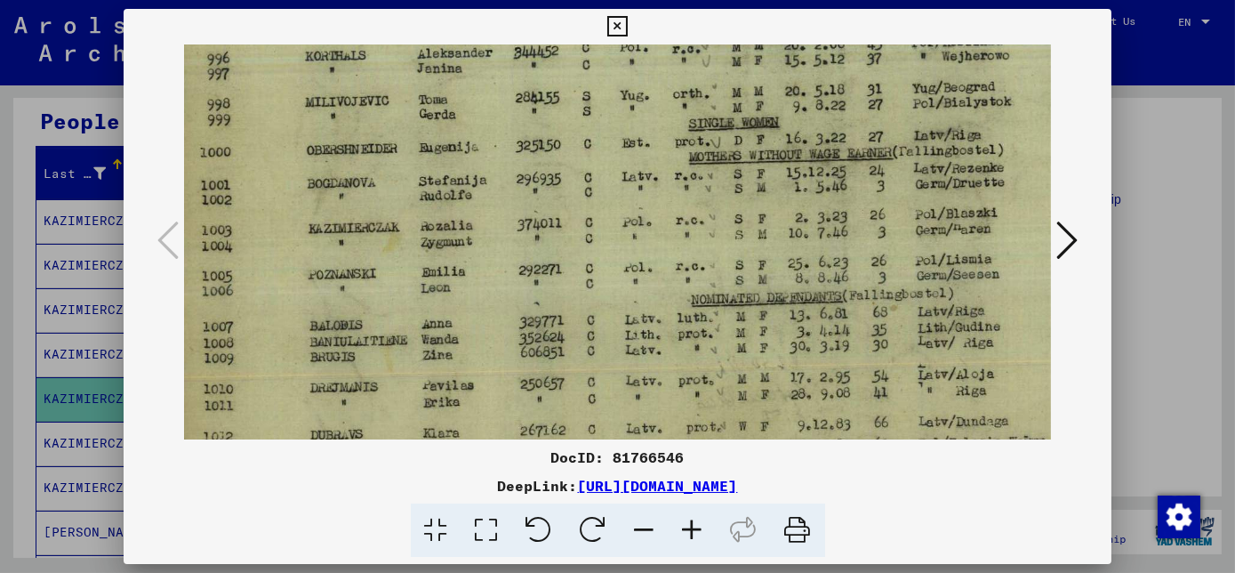
drag, startPoint x: 665, startPoint y: 395, endPoint x: 667, endPoint y: 165, distance: 229.4
click at [667, 165] on img at bounding box center [754, 178] width 1172 height 706
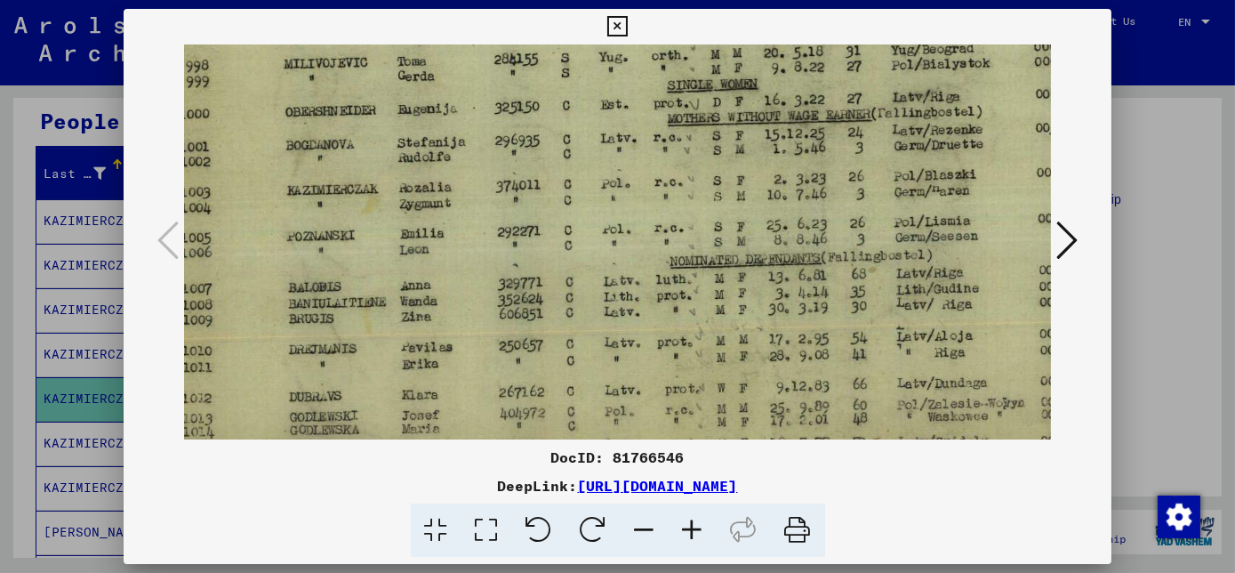
scroll to position [257, 40]
drag, startPoint x: 571, startPoint y: 355, endPoint x: 545, endPoint y: 310, distance: 51.4
click at [545, 310] on img at bounding box center [730, 141] width 1172 height 706
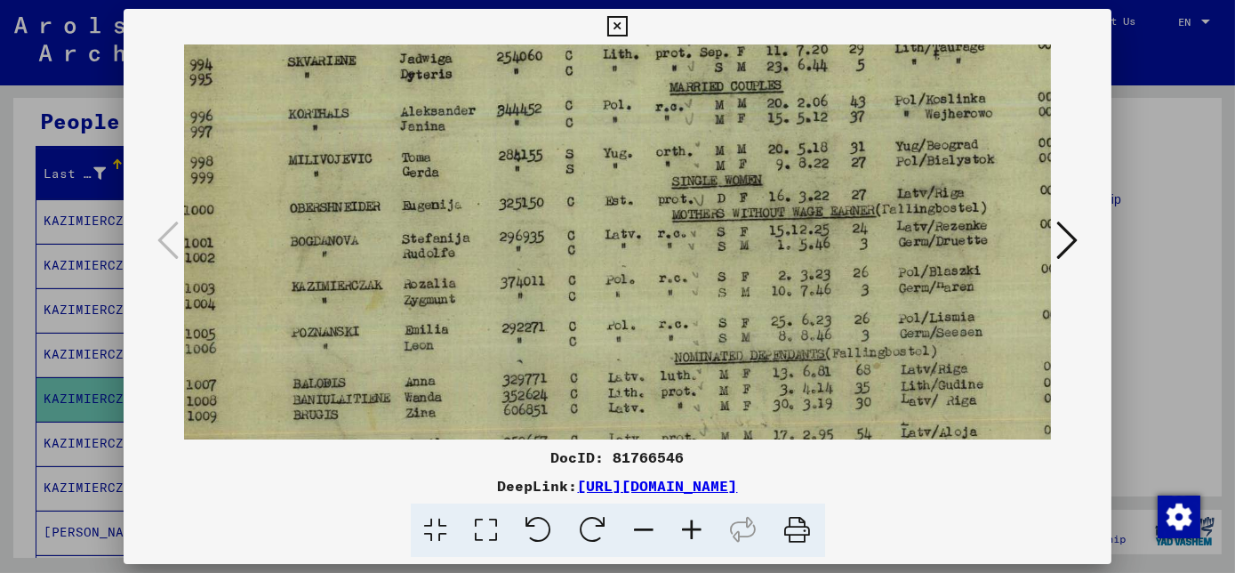
scroll to position [165, 34]
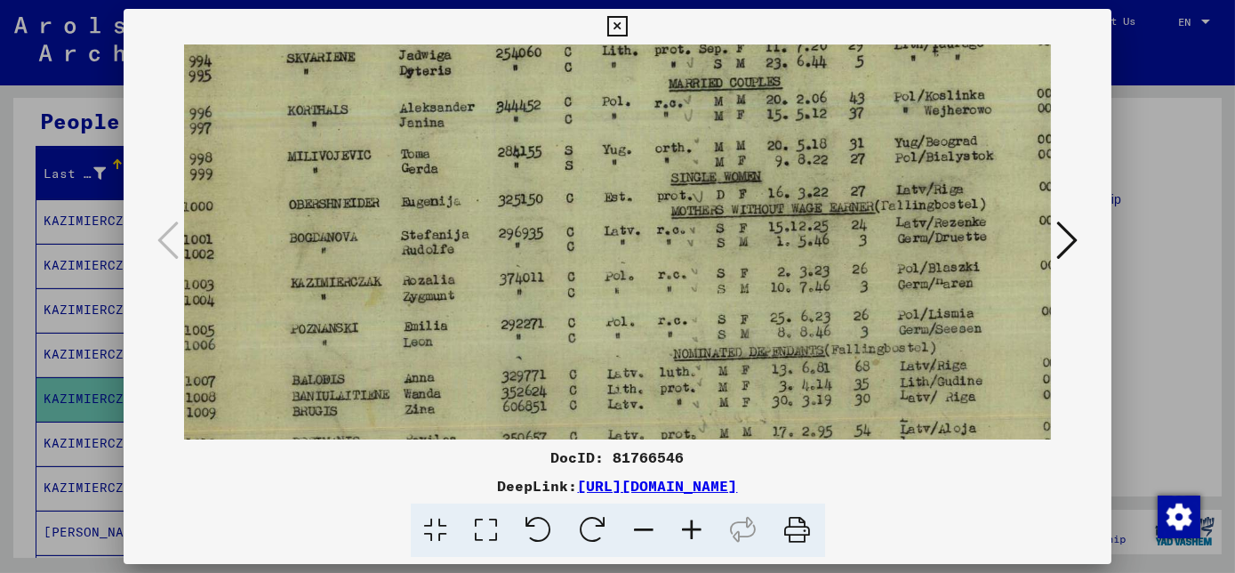
drag, startPoint x: 424, startPoint y: 203, endPoint x: 428, endPoint y: 312, distance: 109.4
click at [428, 312] on img at bounding box center [736, 232] width 1172 height 706
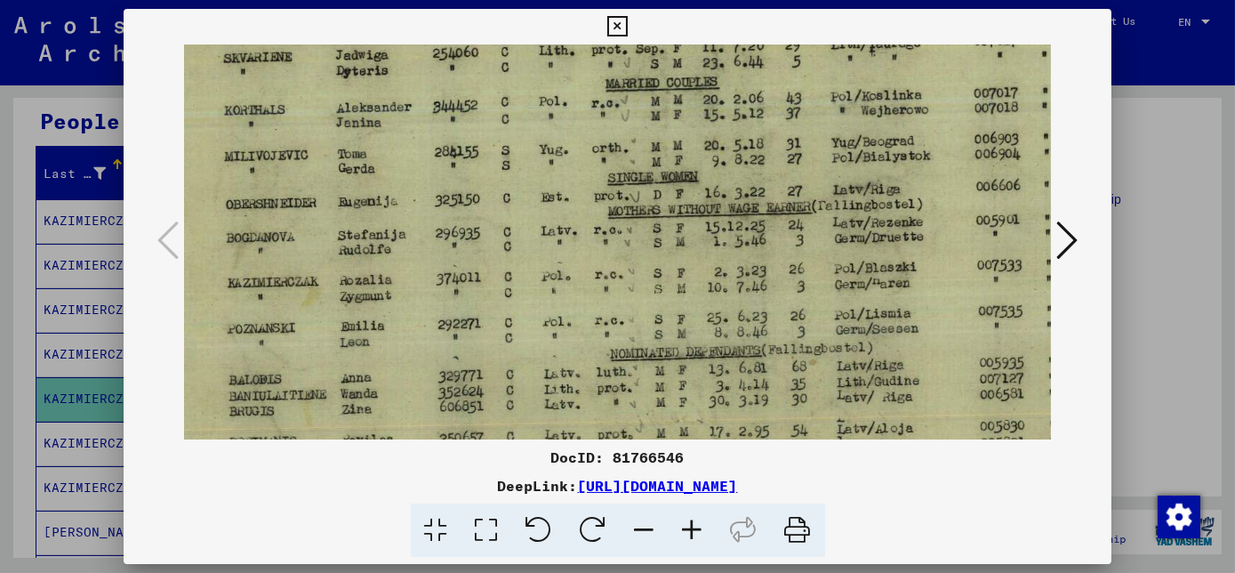
scroll to position [166, 100]
drag, startPoint x: 532, startPoint y: 289, endPoint x: 467, endPoint y: 288, distance: 64.9
click at [467, 288] on img at bounding box center [670, 231] width 1172 height 706
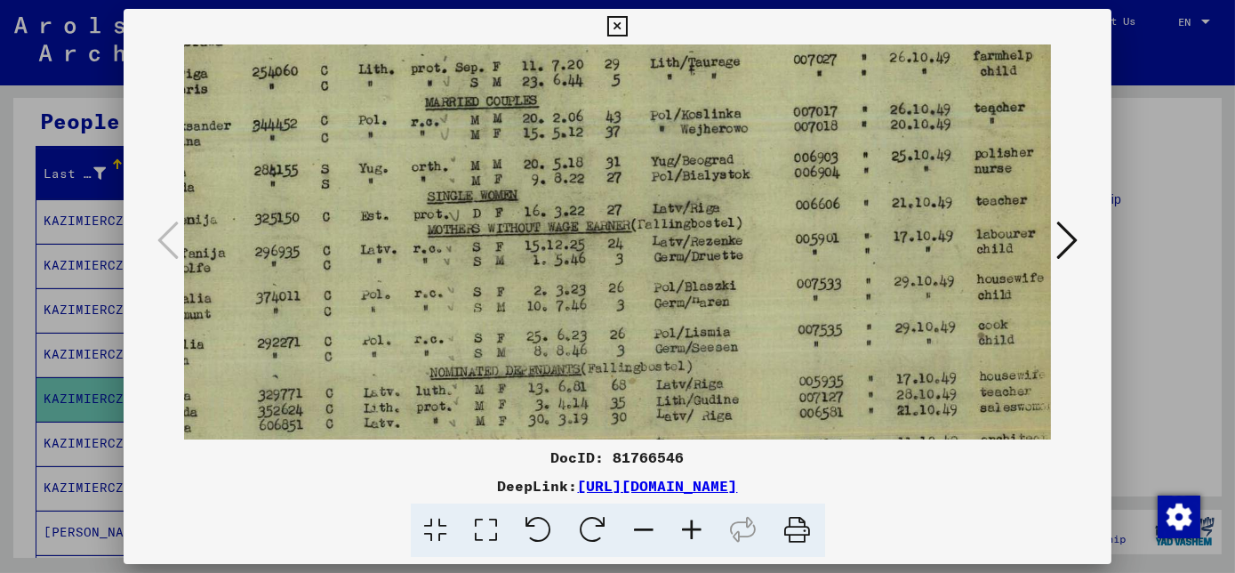
scroll to position [147, 276]
drag, startPoint x: 837, startPoint y: 283, endPoint x: 619, endPoint y: 296, distance: 218.2
click at [619, 296] on img at bounding box center [494, 251] width 1172 height 706
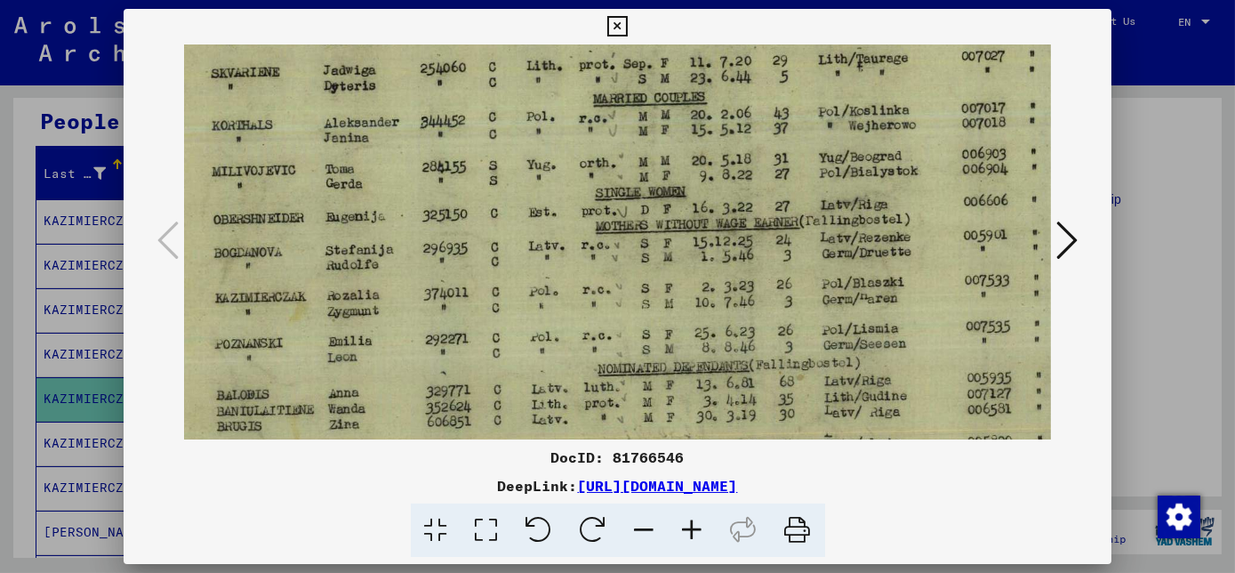
scroll to position [151, 109]
drag, startPoint x: 485, startPoint y: 284, endPoint x: 661, endPoint y: 279, distance: 176.1
click at [661, 279] on img at bounding box center [661, 246] width 1172 height 706
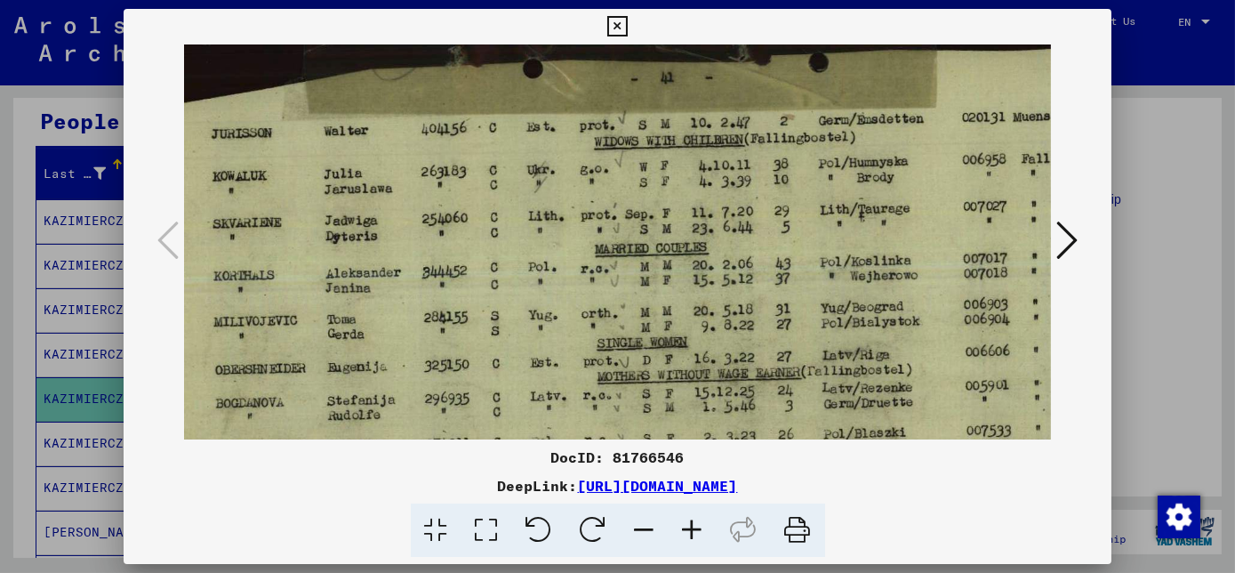
scroll to position [0, 107]
drag, startPoint x: 370, startPoint y: 219, endPoint x: 377, endPoint y: 446, distance: 227.7
click at [377, 446] on div "DocID: 81766546 DeepLink: [URL][DOMAIN_NAME]" at bounding box center [618, 283] width 988 height 549
click at [1072, 243] on icon at bounding box center [1066, 240] width 21 height 43
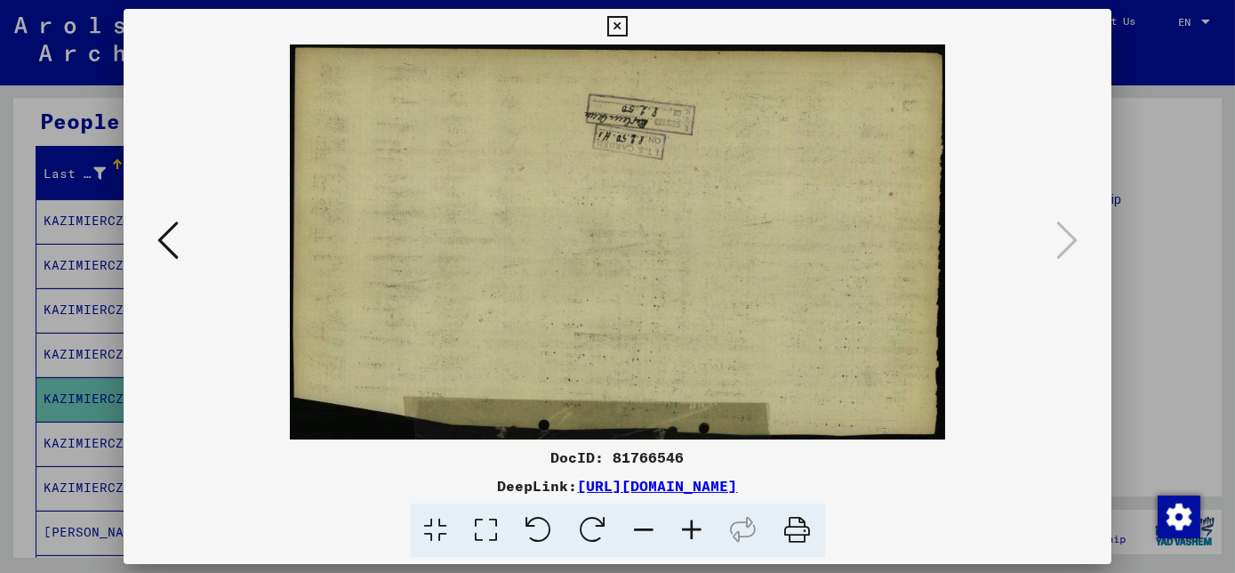
scroll to position [0, 0]
click at [172, 252] on icon at bounding box center [167, 240] width 21 height 43
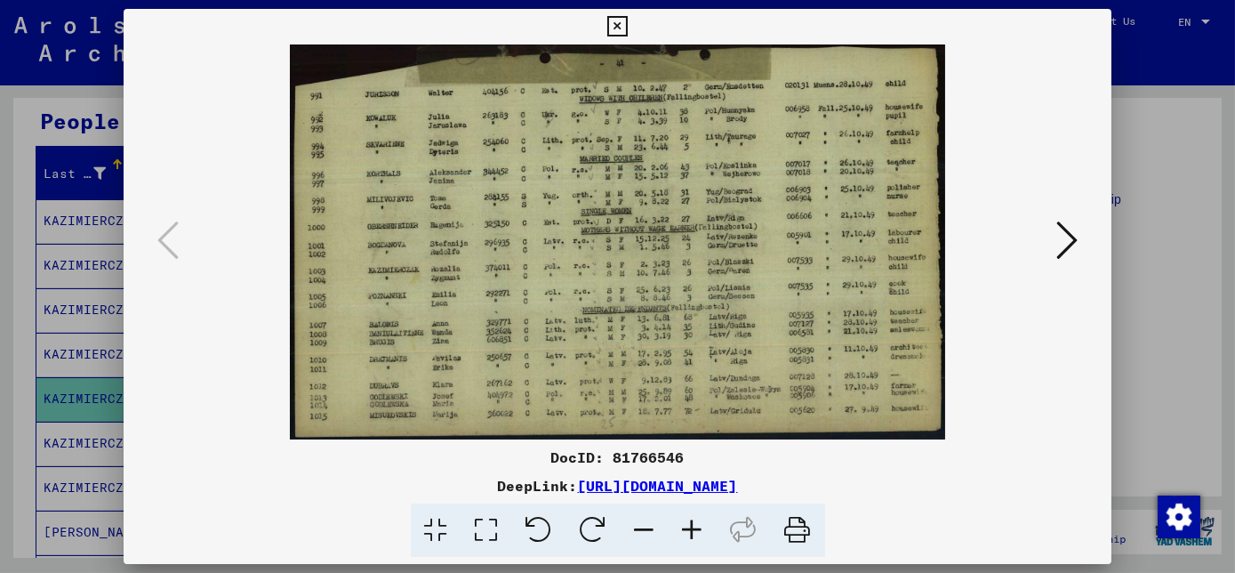
click at [692, 531] on icon at bounding box center [693, 530] width 48 height 54
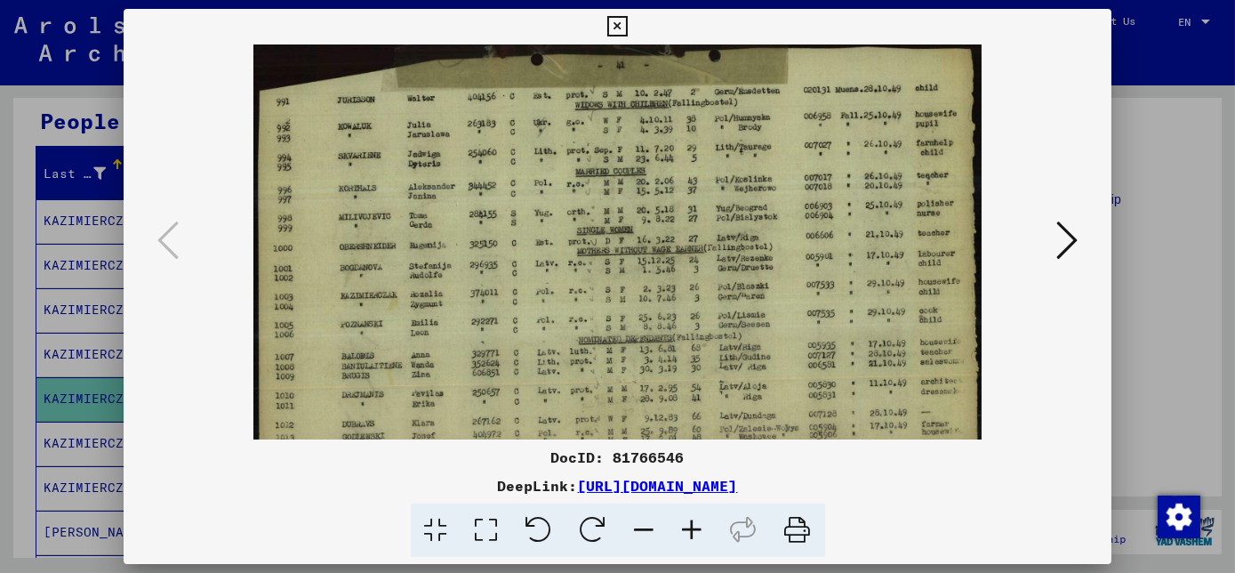
click at [691, 533] on icon at bounding box center [693, 530] width 48 height 54
click at [690, 533] on icon at bounding box center [693, 530] width 48 height 54
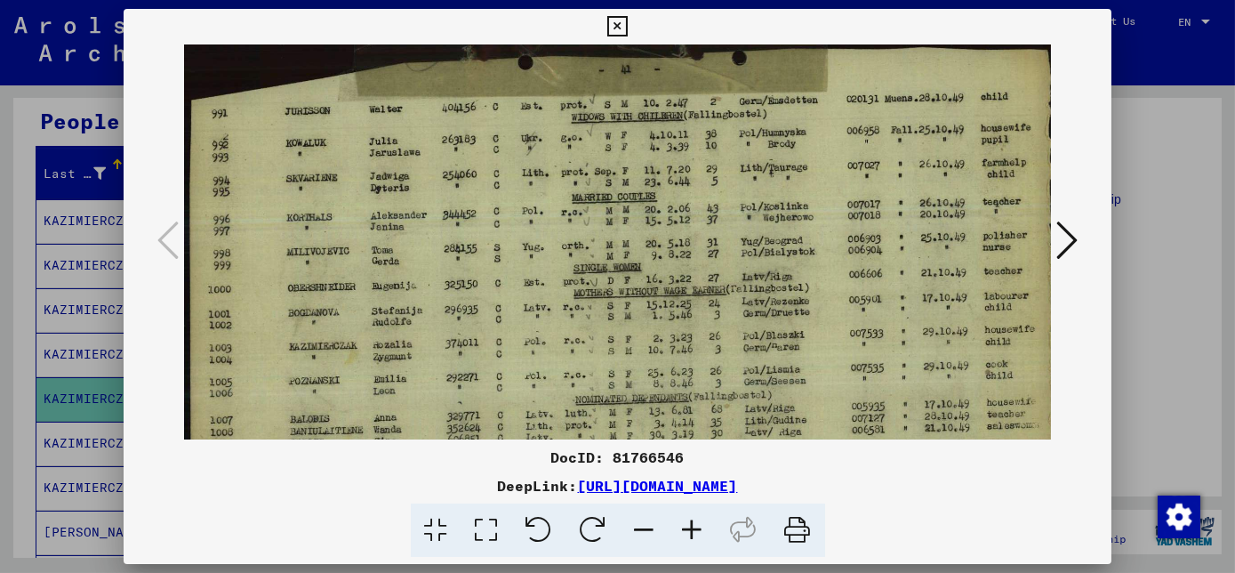
click at [690, 533] on icon at bounding box center [693, 530] width 48 height 54
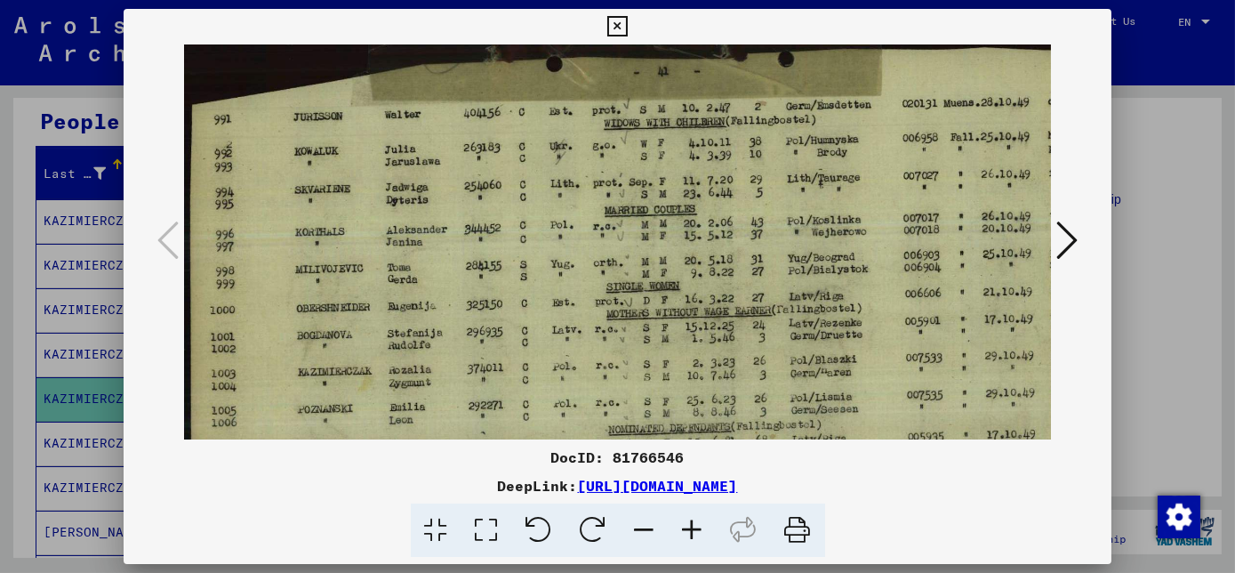
click at [690, 533] on icon at bounding box center [693, 530] width 48 height 54
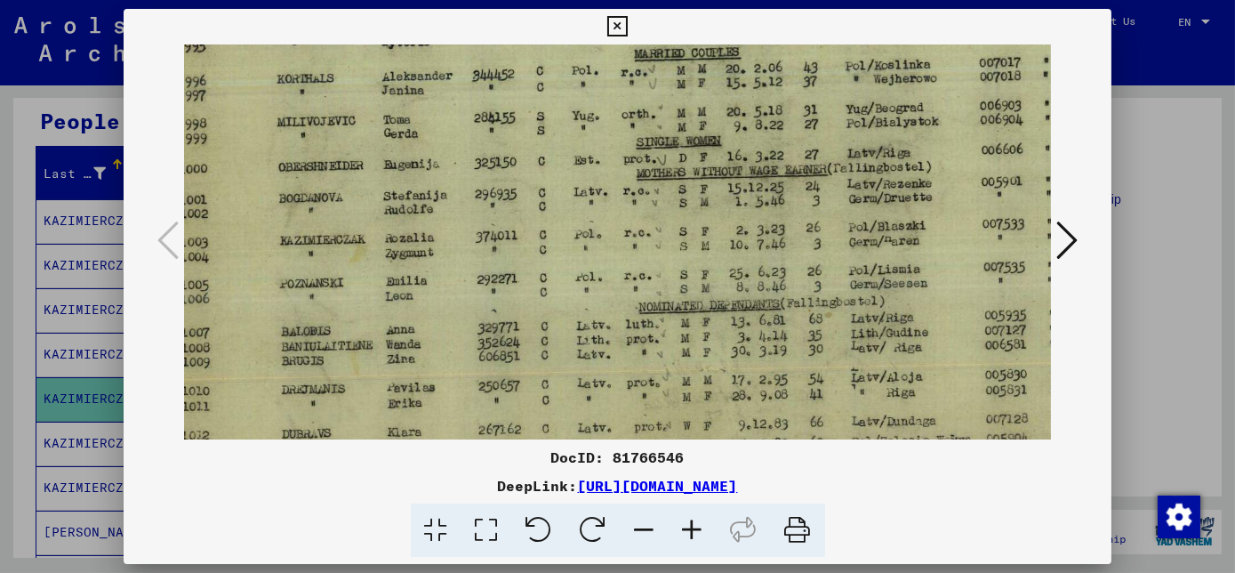
scroll to position [183, 36]
drag, startPoint x: 540, startPoint y: 364, endPoint x: 506, endPoint y: 180, distance: 188.0
click at [506, 180] on img at bounding box center [697, 191] width 1098 height 661
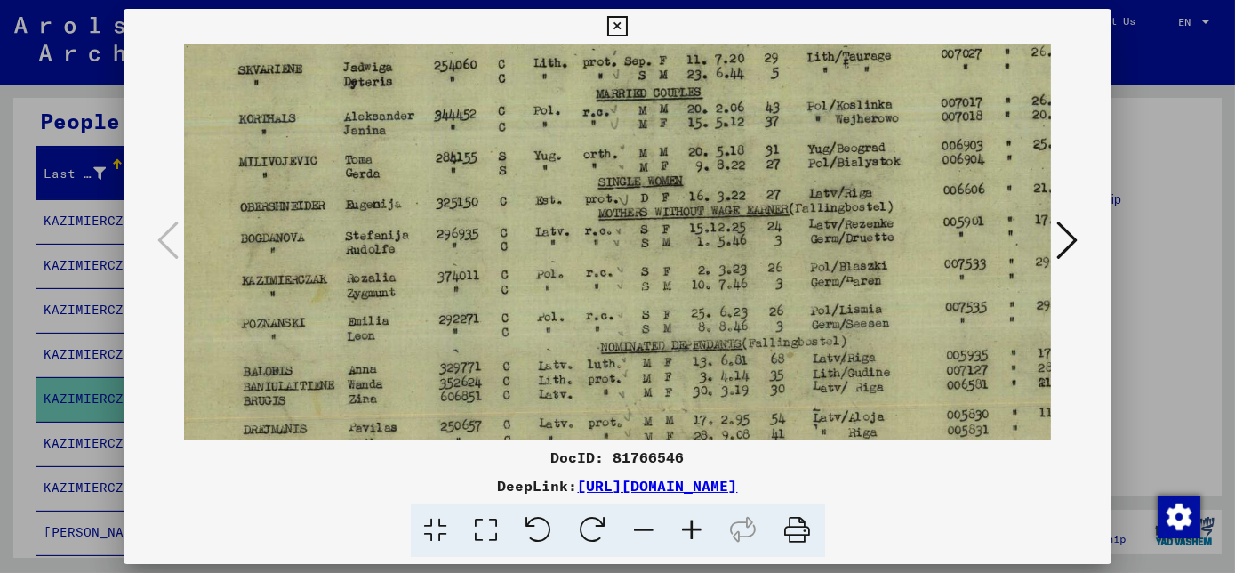
scroll to position [142, 73]
drag, startPoint x: 609, startPoint y: 268, endPoint x: 541, endPoint y: 315, distance: 82.4
click at [541, 315] on img at bounding box center [660, 232] width 1098 height 661
click at [614, 28] on icon at bounding box center [617, 26] width 20 height 21
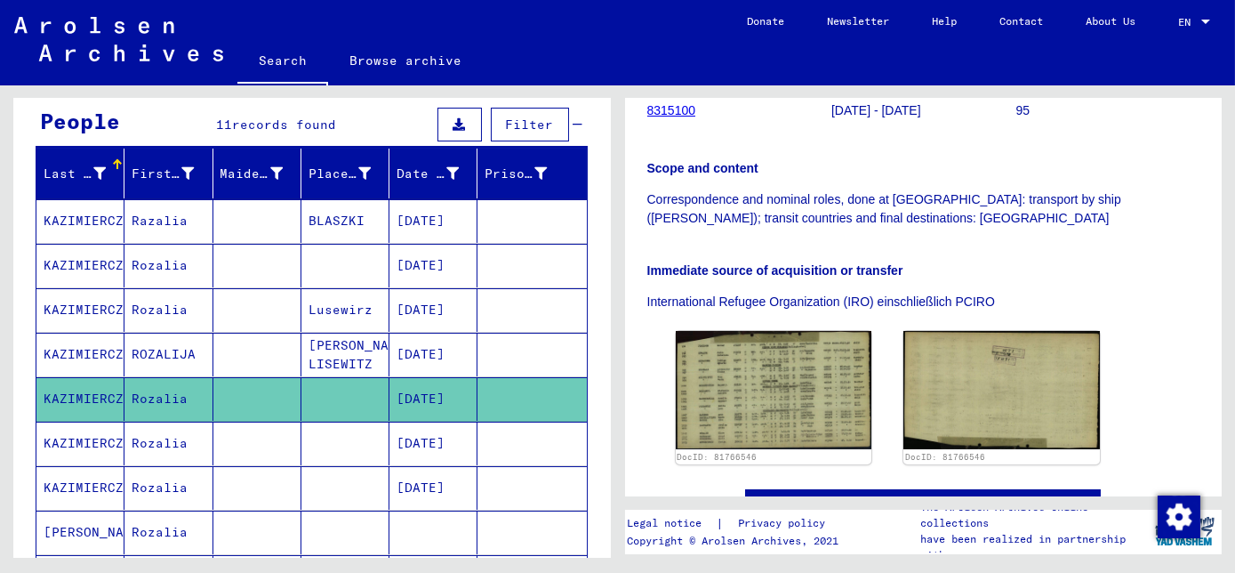
click at [153, 429] on mat-cell "Rozalia" at bounding box center [168, 443] width 88 height 44
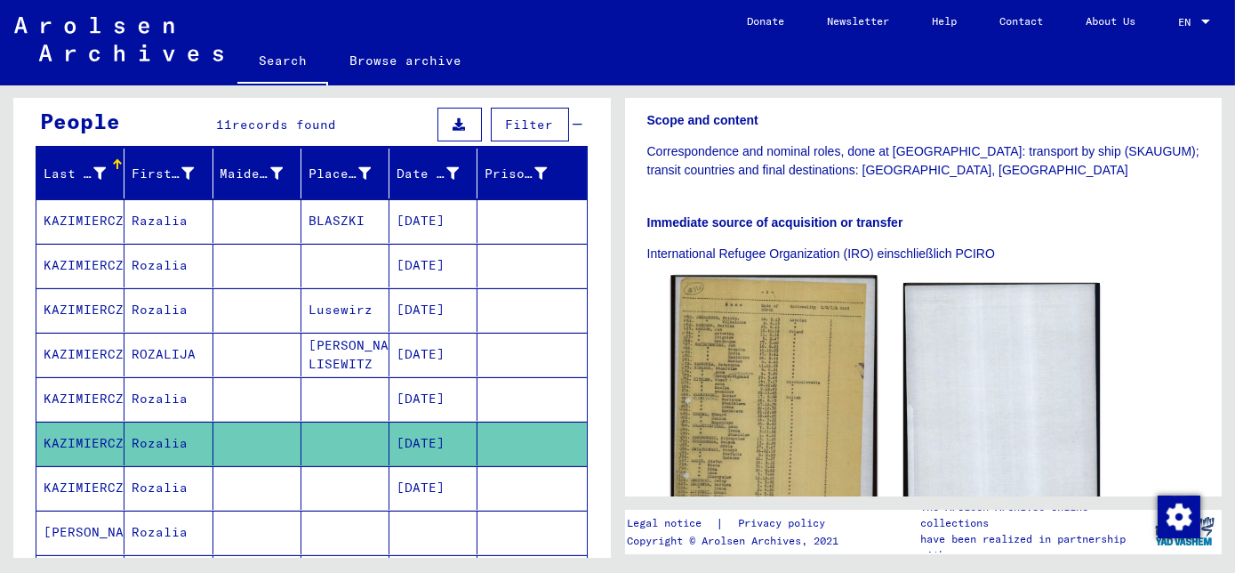
scroll to position [404, 0]
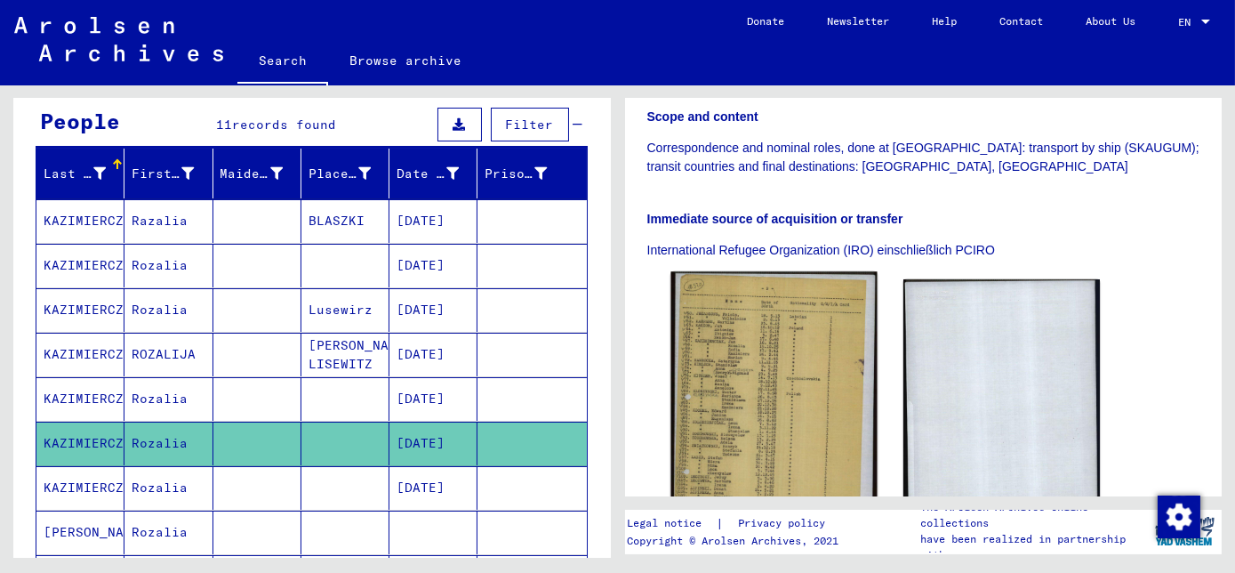
click at [767, 356] on img at bounding box center [773, 426] width 206 height 310
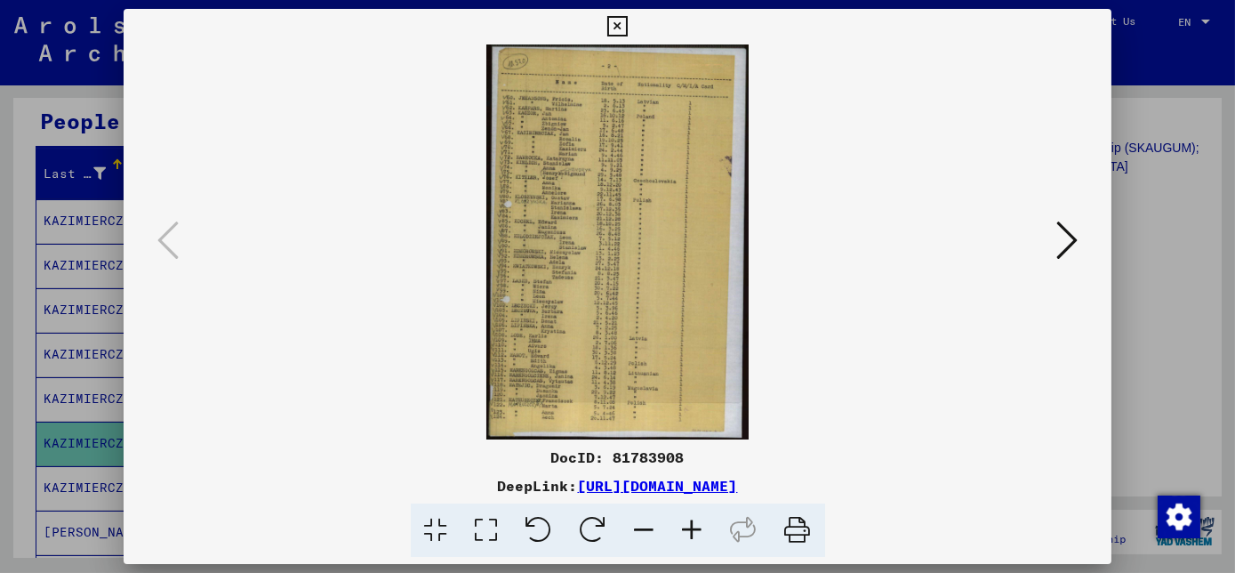
click at [698, 534] on icon at bounding box center [693, 530] width 48 height 54
click at [699, 533] on icon at bounding box center [693, 530] width 48 height 54
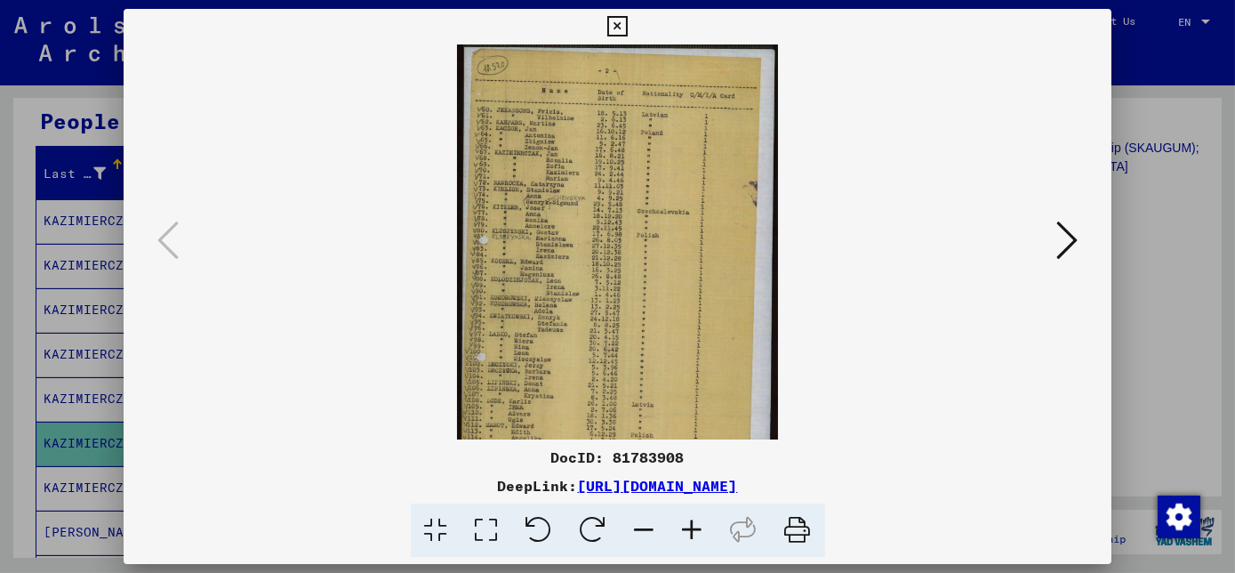
click at [699, 533] on icon at bounding box center [693, 530] width 48 height 54
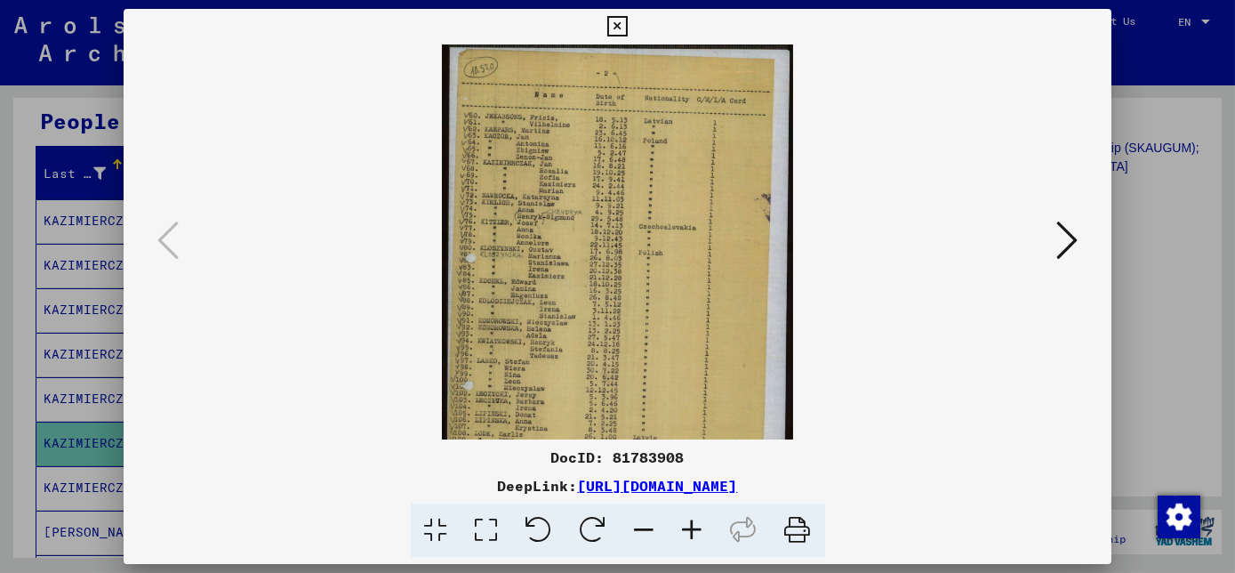
click at [701, 533] on icon at bounding box center [693, 530] width 48 height 54
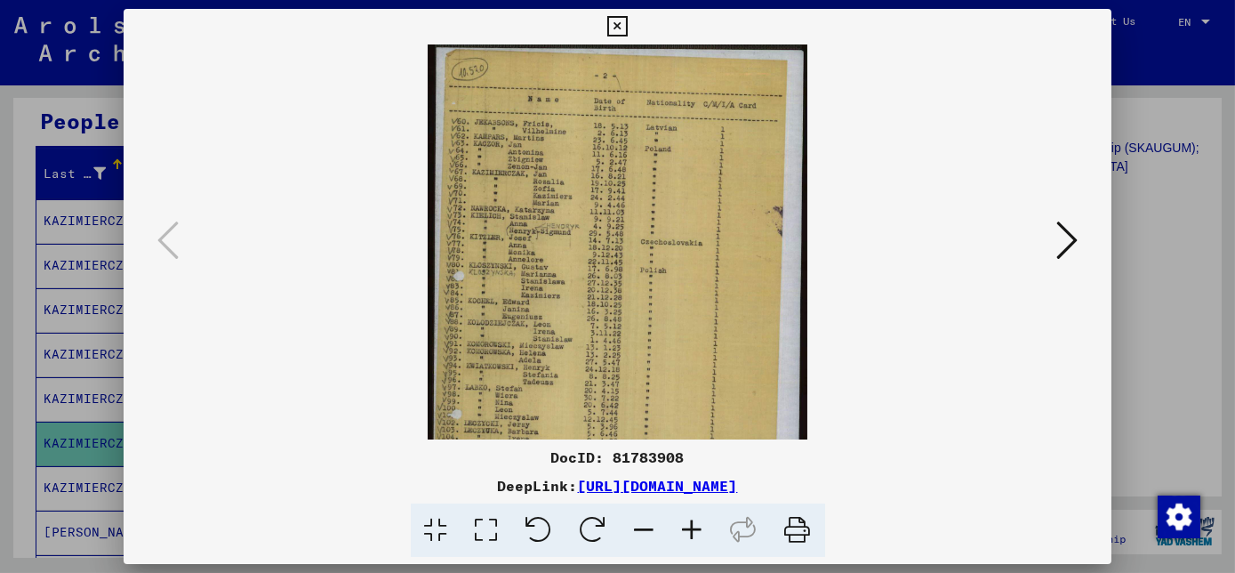
click at [701, 533] on icon at bounding box center [693, 530] width 48 height 54
click at [701, 532] on icon at bounding box center [693, 530] width 48 height 54
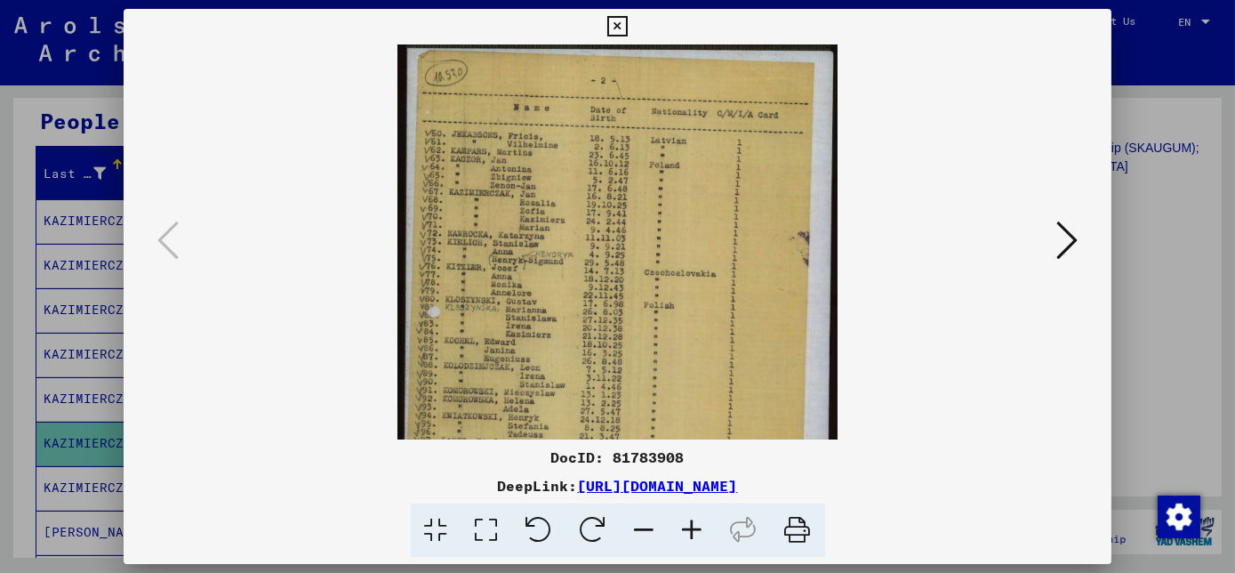
click at [702, 532] on icon at bounding box center [693, 530] width 48 height 54
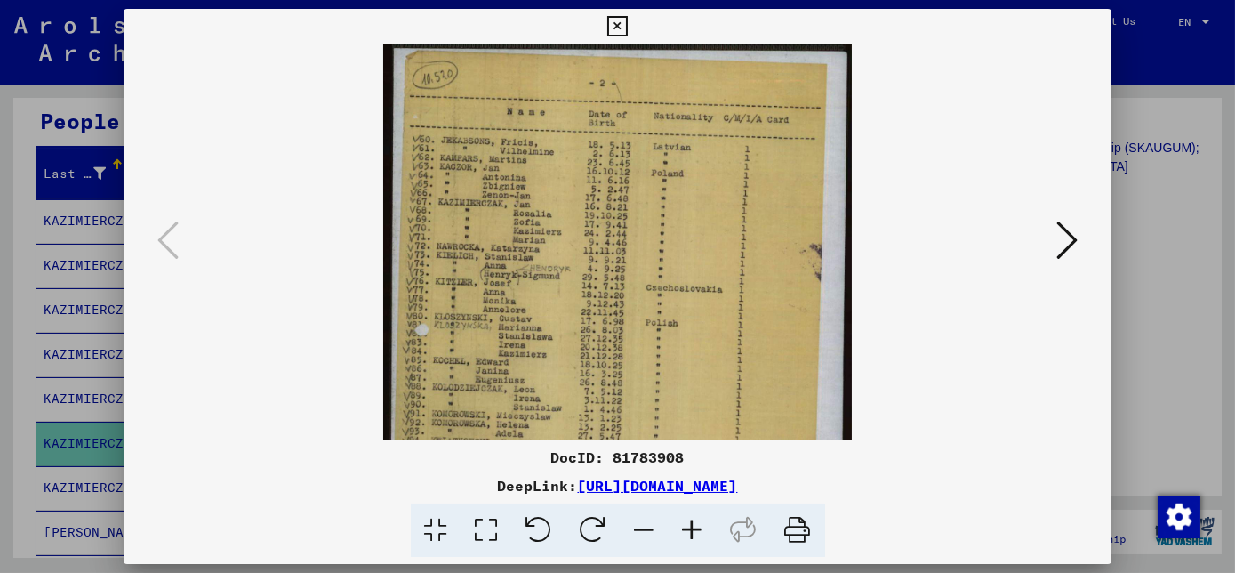
click at [702, 533] on icon at bounding box center [693, 530] width 48 height 54
click at [705, 533] on icon at bounding box center [693, 530] width 48 height 54
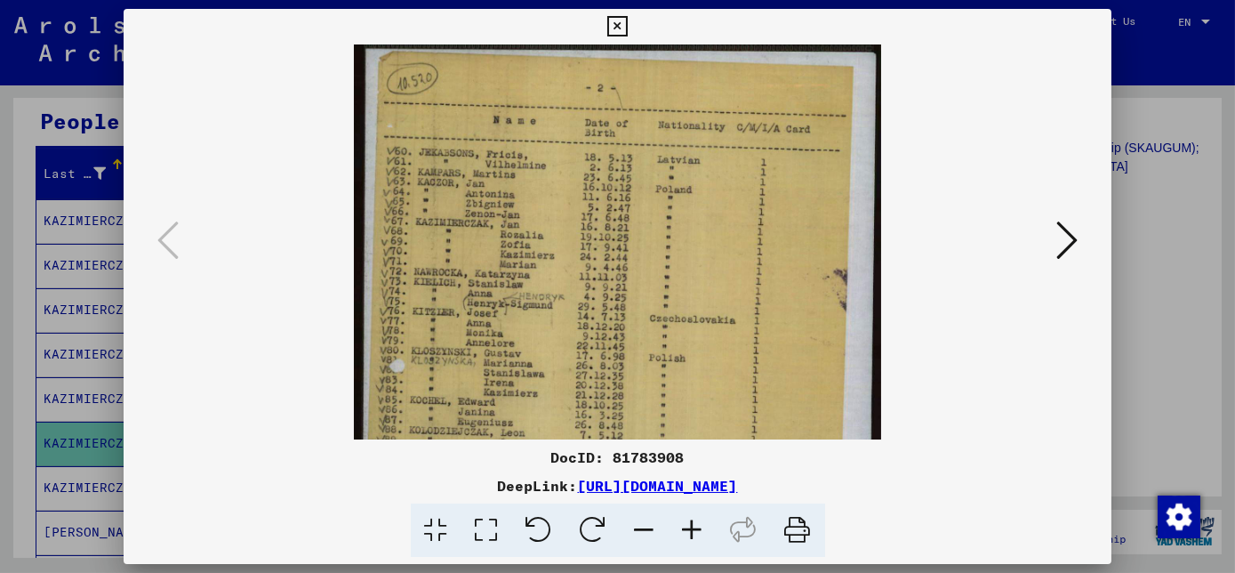
click at [706, 533] on icon at bounding box center [693, 530] width 48 height 54
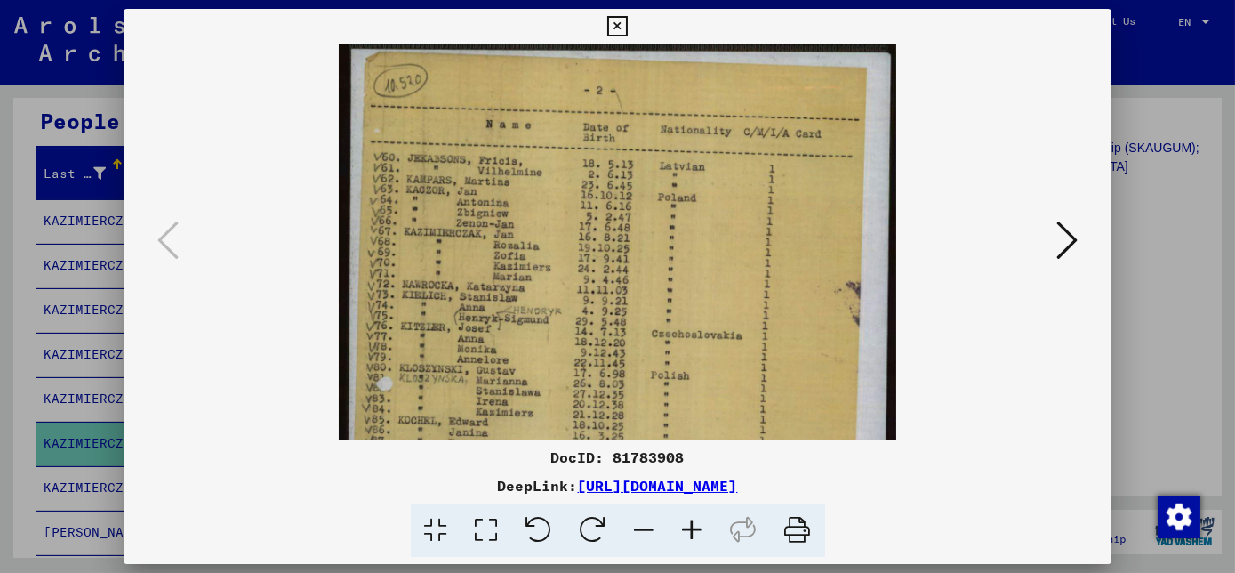
click at [709, 533] on icon at bounding box center [693, 530] width 48 height 54
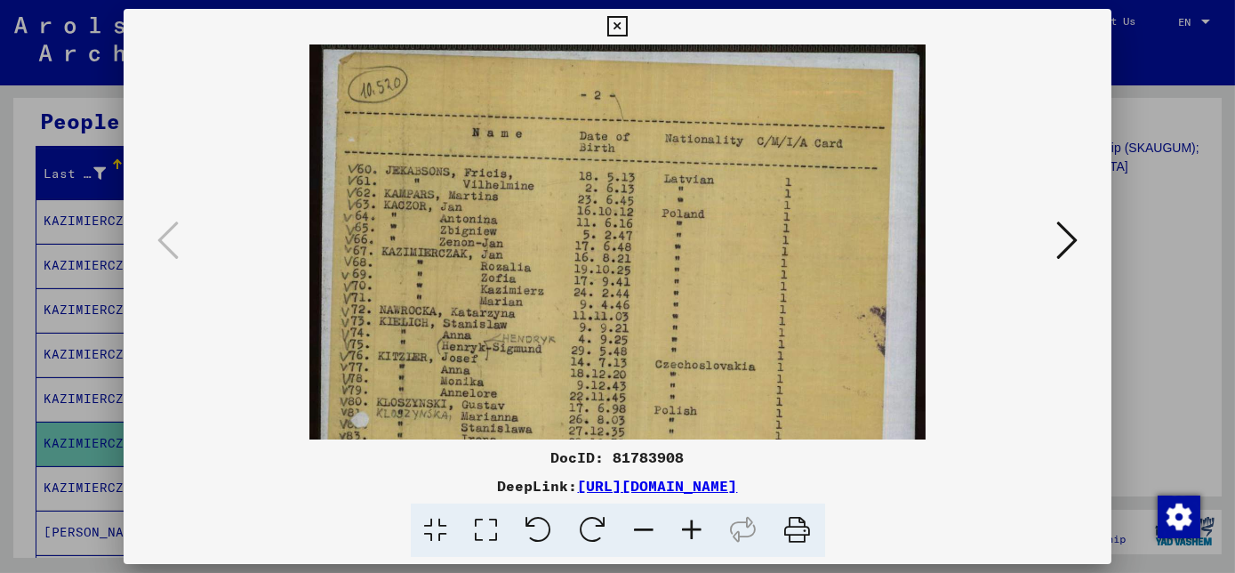
click at [709, 533] on icon at bounding box center [693, 530] width 48 height 54
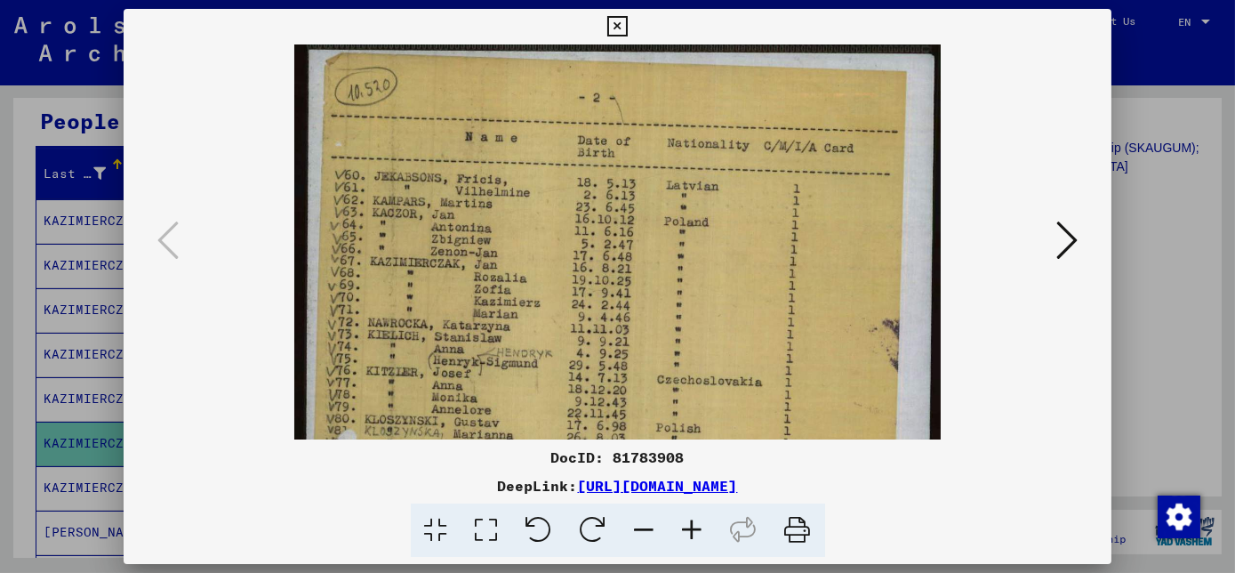
click at [709, 533] on icon at bounding box center [693, 530] width 48 height 54
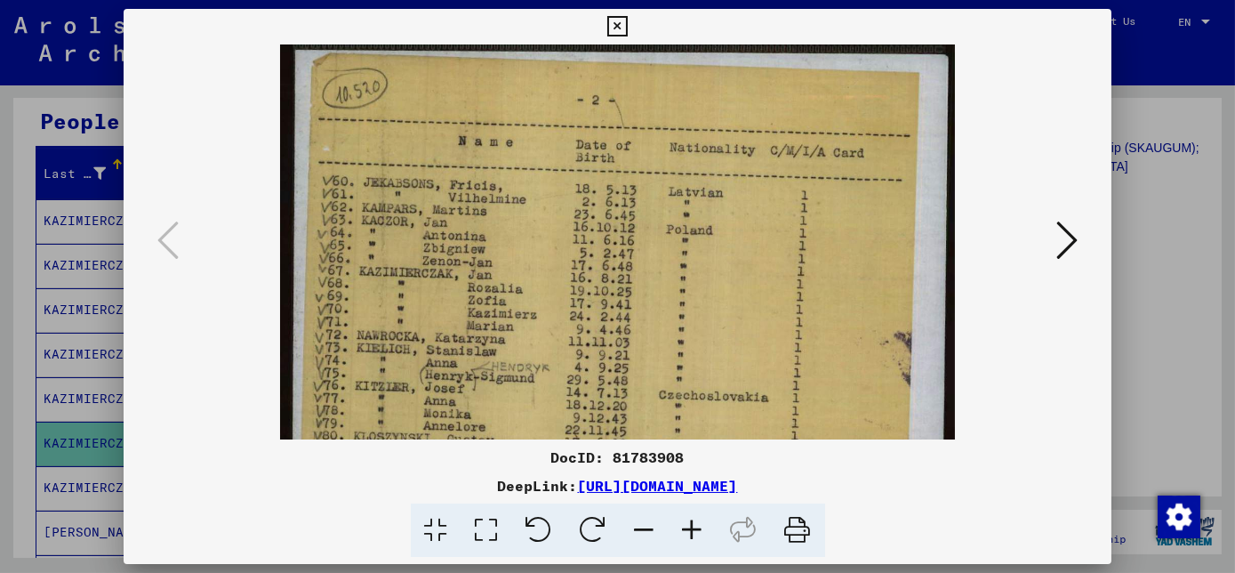
click at [709, 533] on icon at bounding box center [693, 530] width 48 height 54
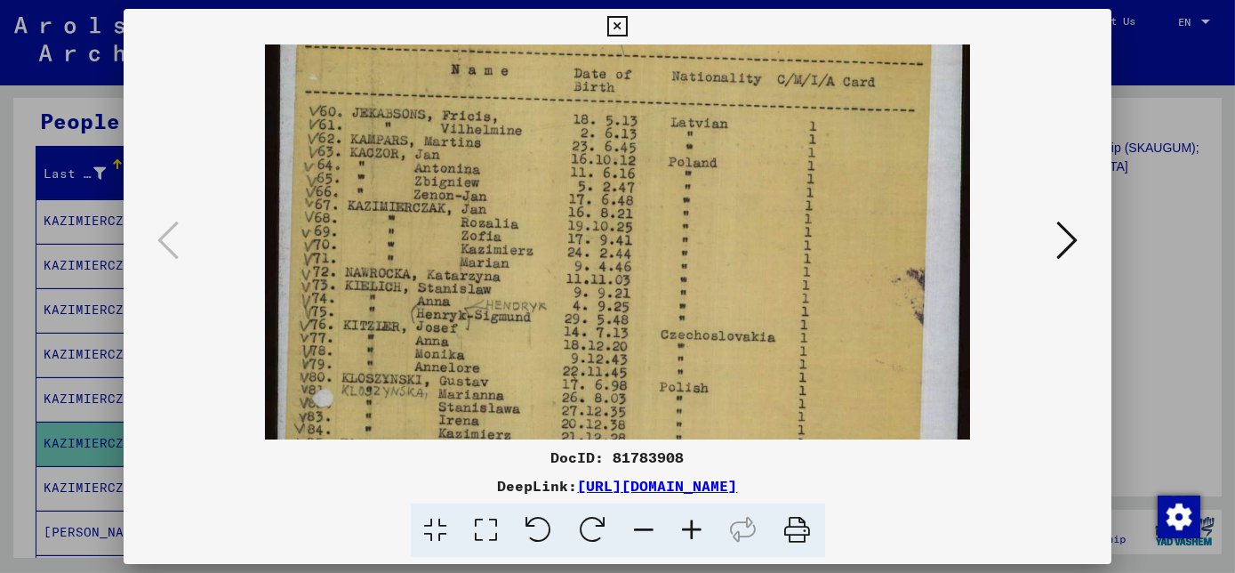
scroll to position [78, 0]
drag, startPoint x: 565, startPoint y: 343, endPoint x: 577, endPoint y: 260, distance: 83.6
click at [577, 260] on img at bounding box center [617, 496] width 705 height 1061
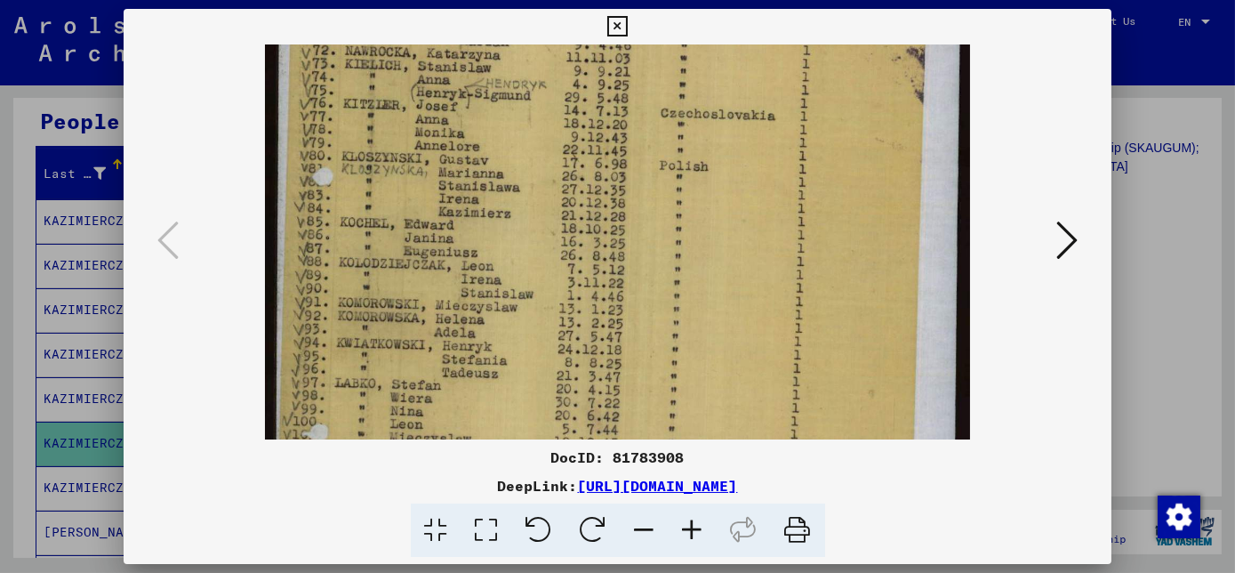
scroll to position [292, 0]
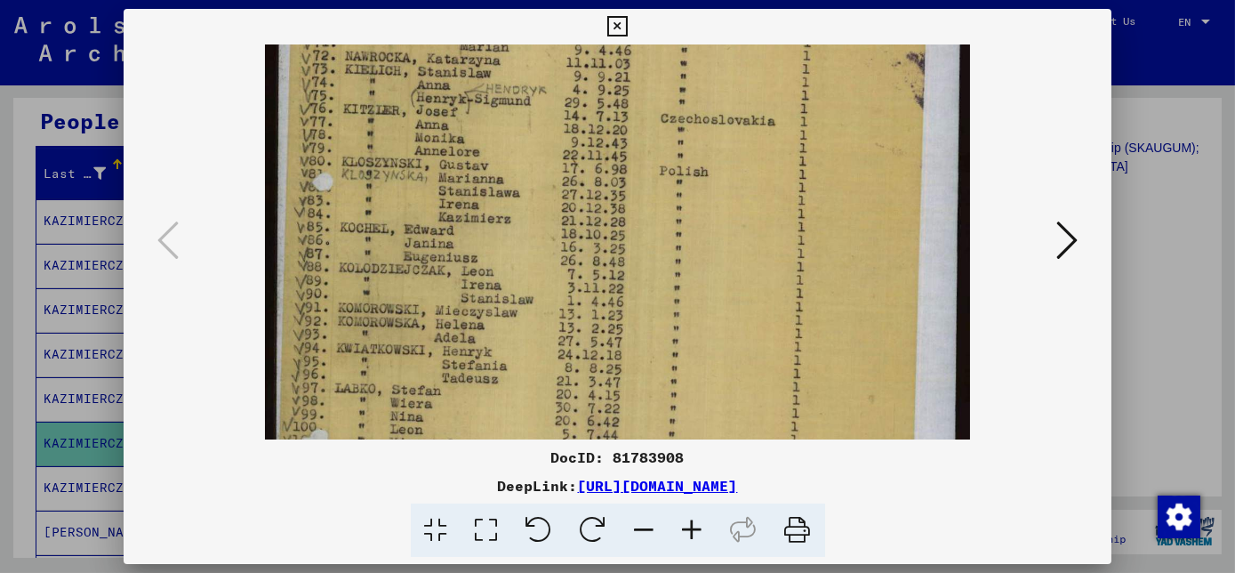
drag, startPoint x: 526, startPoint y: 344, endPoint x: 517, endPoint y: 135, distance: 209.1
click at [517, 135] on img at bounding box center [617, 283] width 705 height 1061
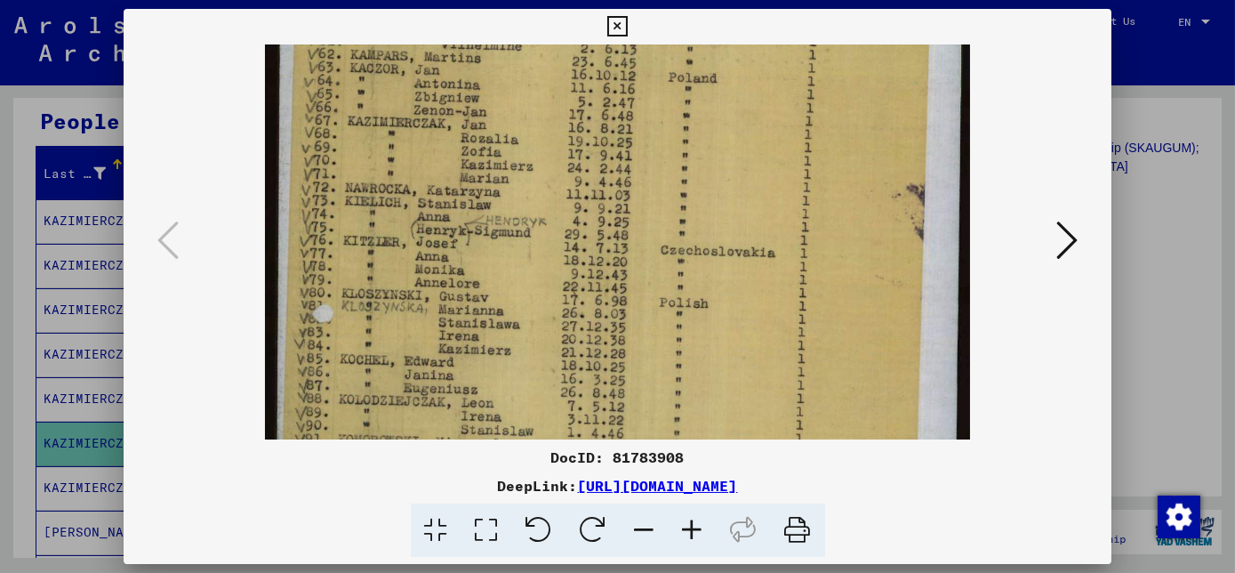
scroll to position [159, 0]
drag, startPoint x: 433, startPoint y: 149, endPoint x: 432, endPoint y: 292, distance: 142.2
click at [432, 292] on img at bounding box center [617, 415] width 705 height 1061
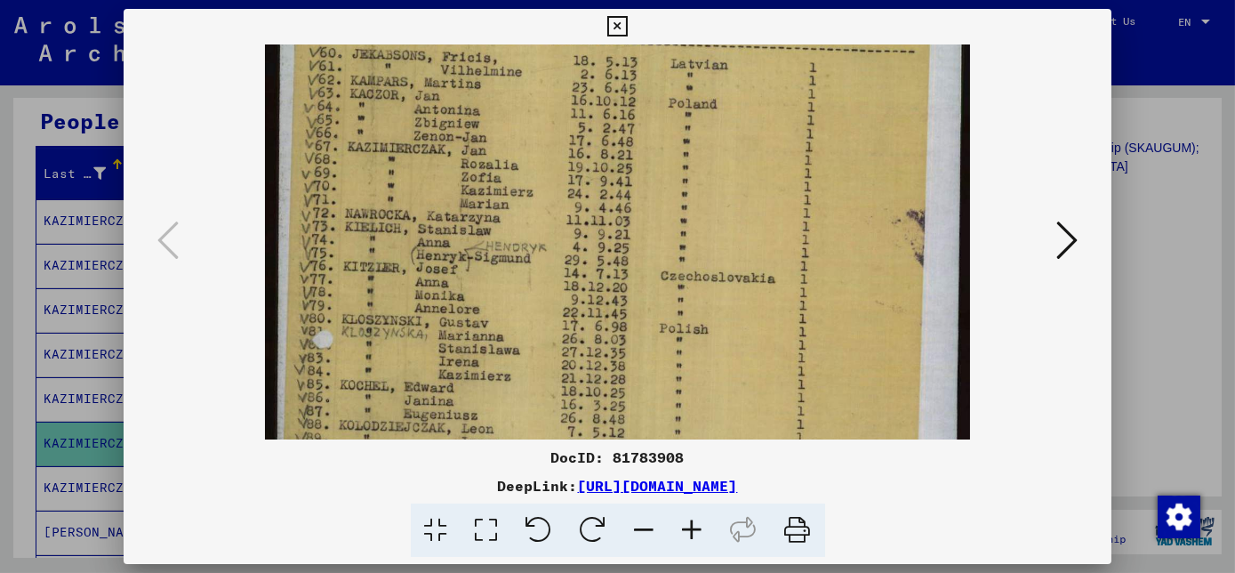
scroll to position [144, 0]
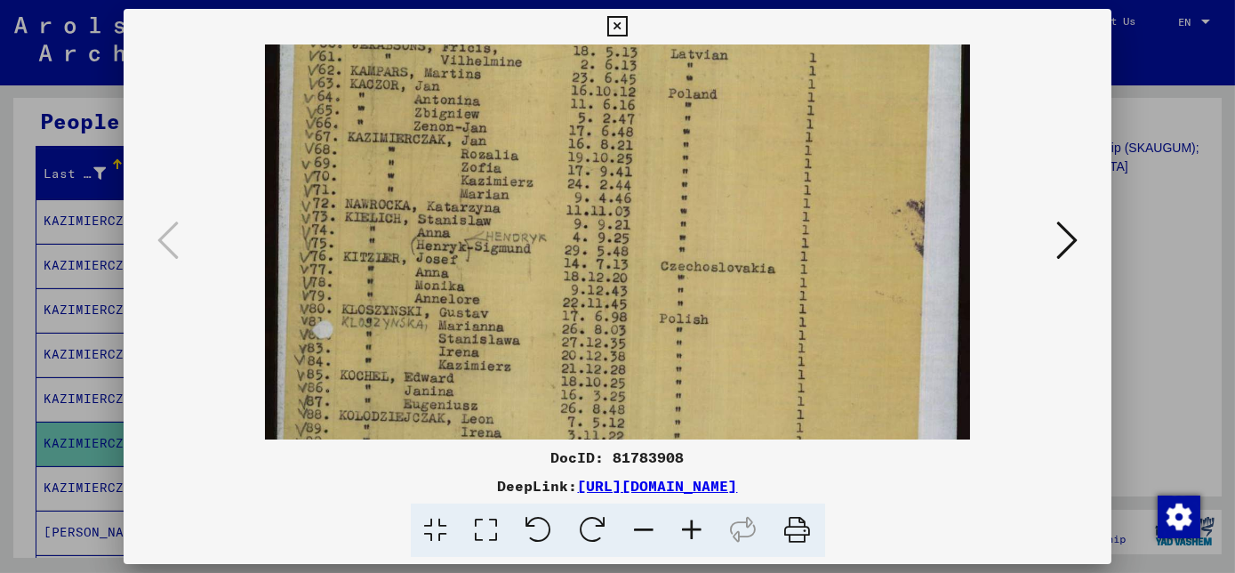
drag, startPoint x: 555, startPoint y: 201, endPoint x: 521, endPoint y: 219, distance: 38.2
click at [521, 219] on img at bounding box center [617, 430] width 705 height 1061
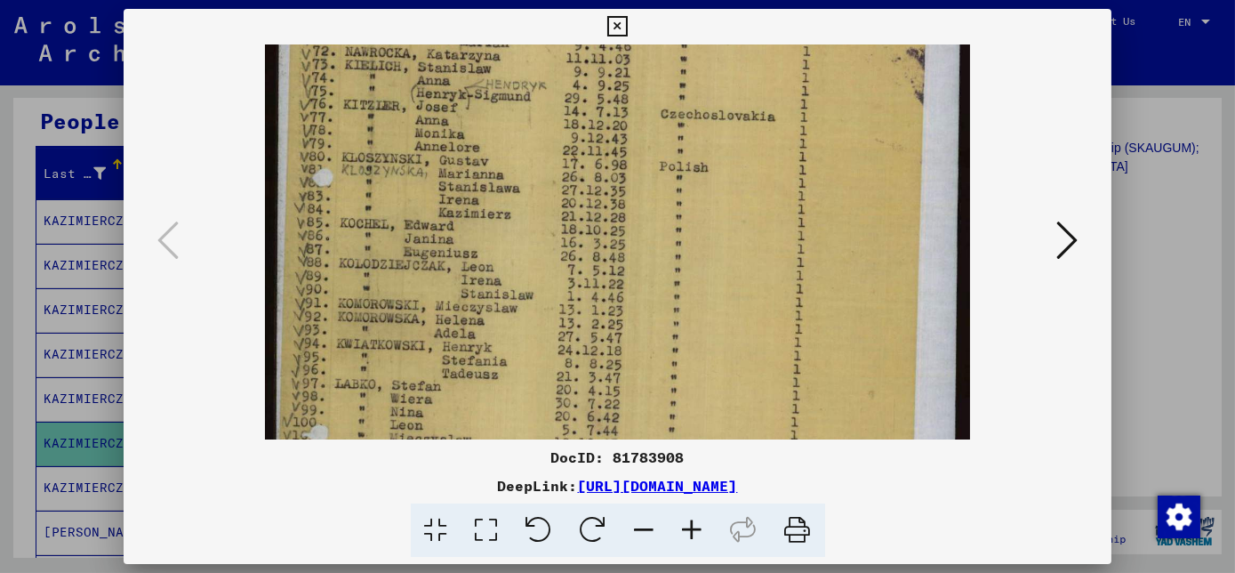
scroll to position [299, 0]
drag, startPoint x: 507, startPoint y: 293, endPoint x: 484, endPoint y: 130, distance: 165.2
click at [484, 130] on img at bounding box center [617, 276] width 705 height 1061
click at [618, 30] on icon at bounding box center [617, 26] width 20 height 21
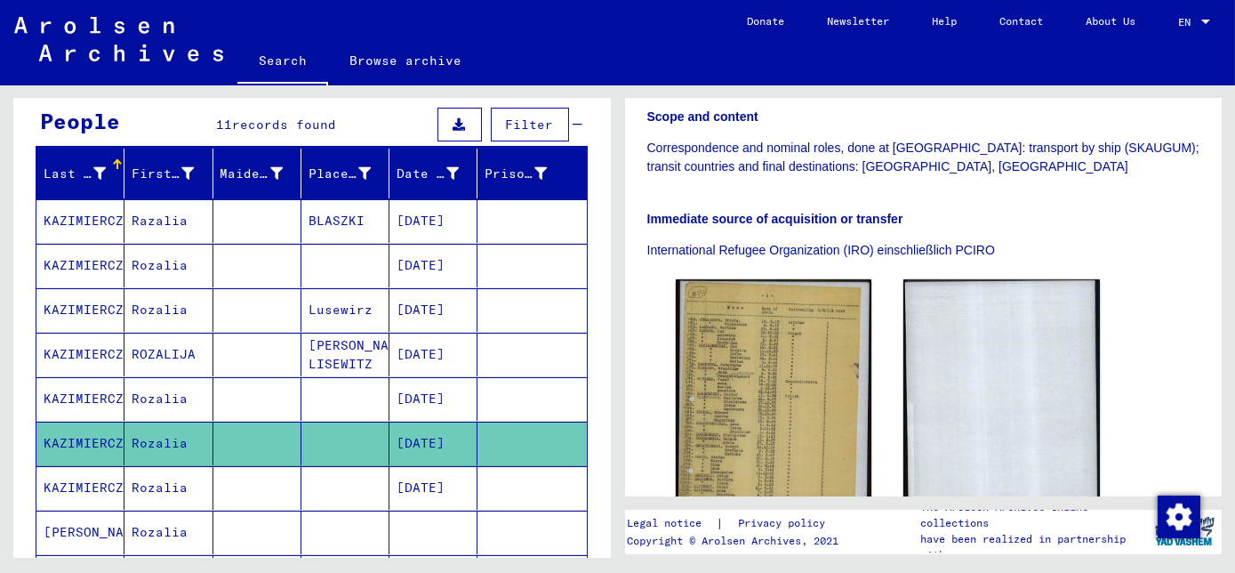
click at [439, 483] on mat-cell "[DATE]" at bounding box center [433, 488] width 88 height 44
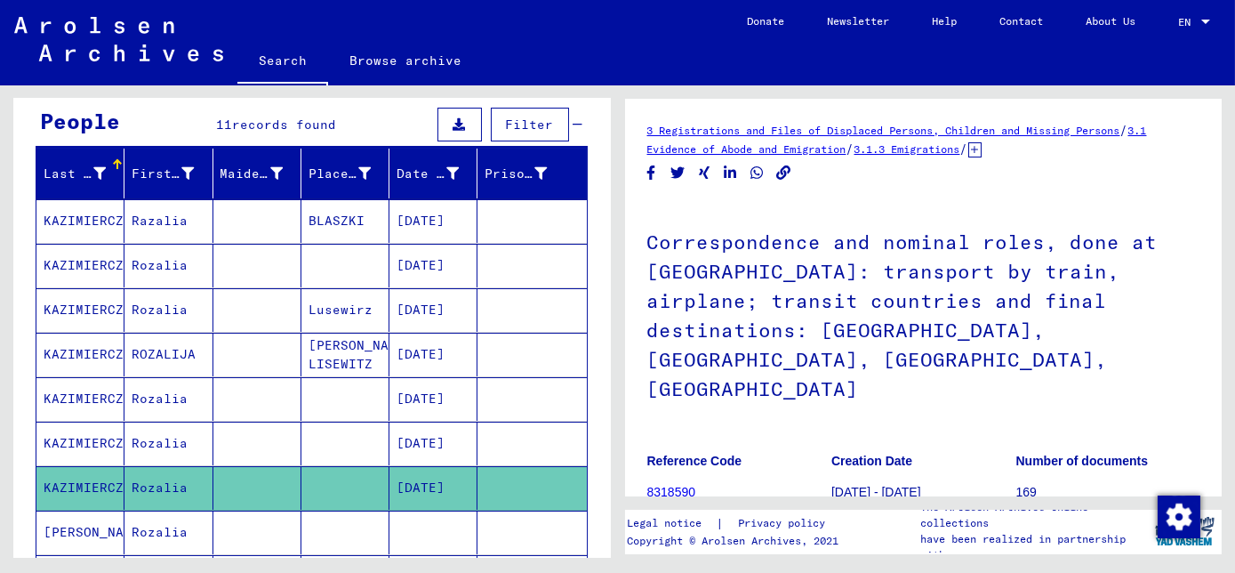
drag, startPoint x: 729, startPoint y: 445, endPoint x: 725, endPoint y: 378, distance: 67.7
click at [725, 378] on div "Correspondence and nominal roles, done at [GEOGRAPHIC_DATA]: transport by train…" at bounding box center [923, 456] width 553 height 510
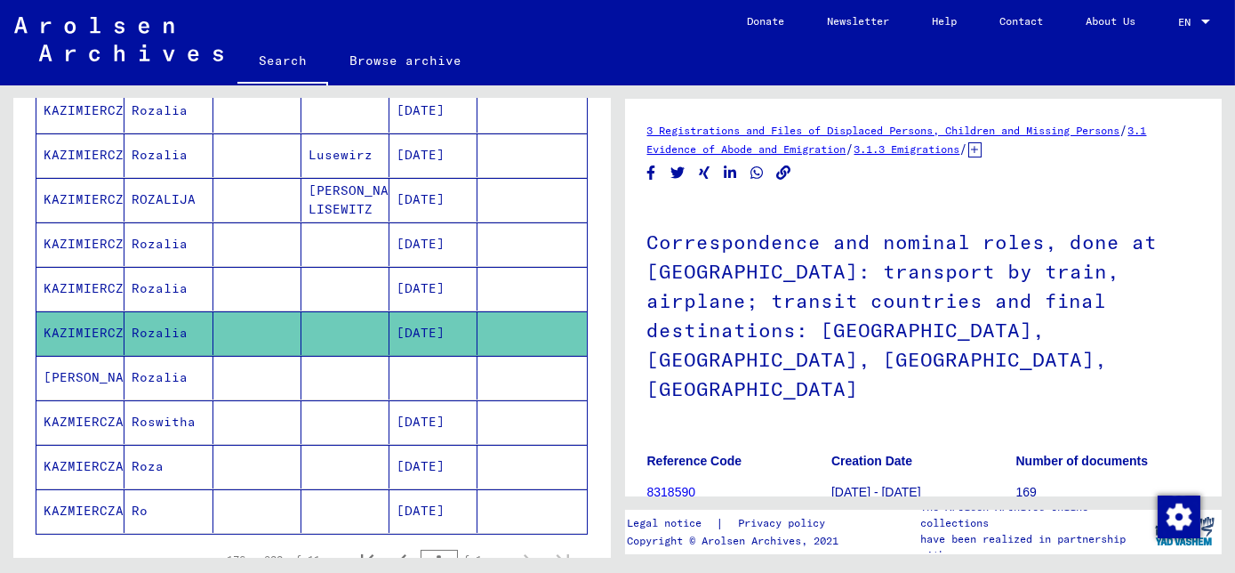
scroll to position [323, 0]
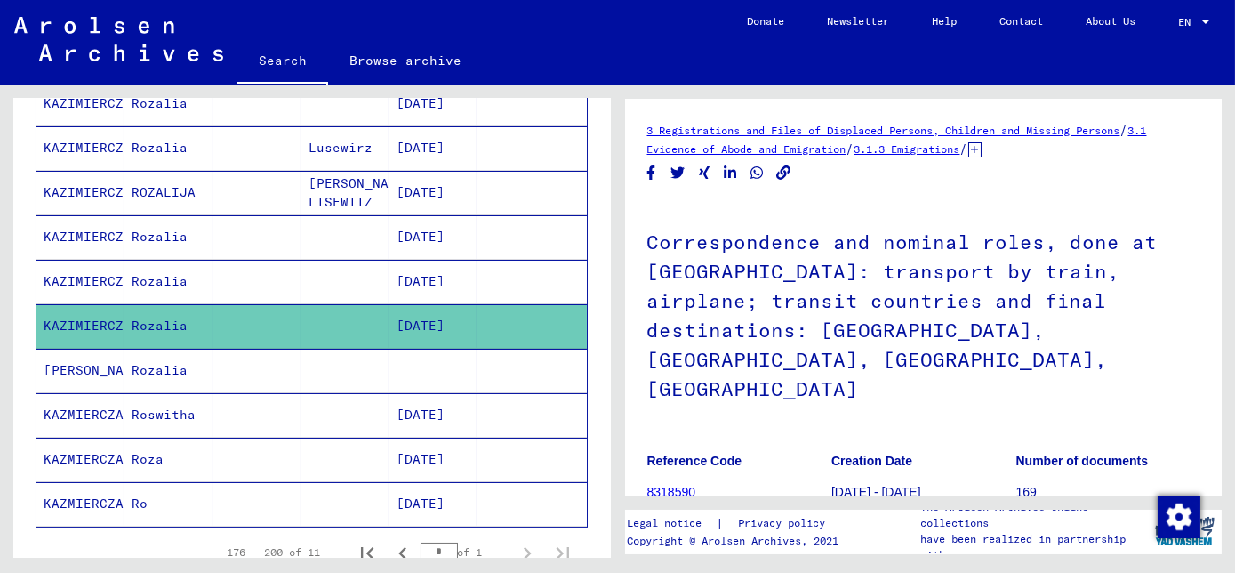
click at [164, 367] on mat-cell "Rozalia" at bounding box center [168, 370] width 88 height 44
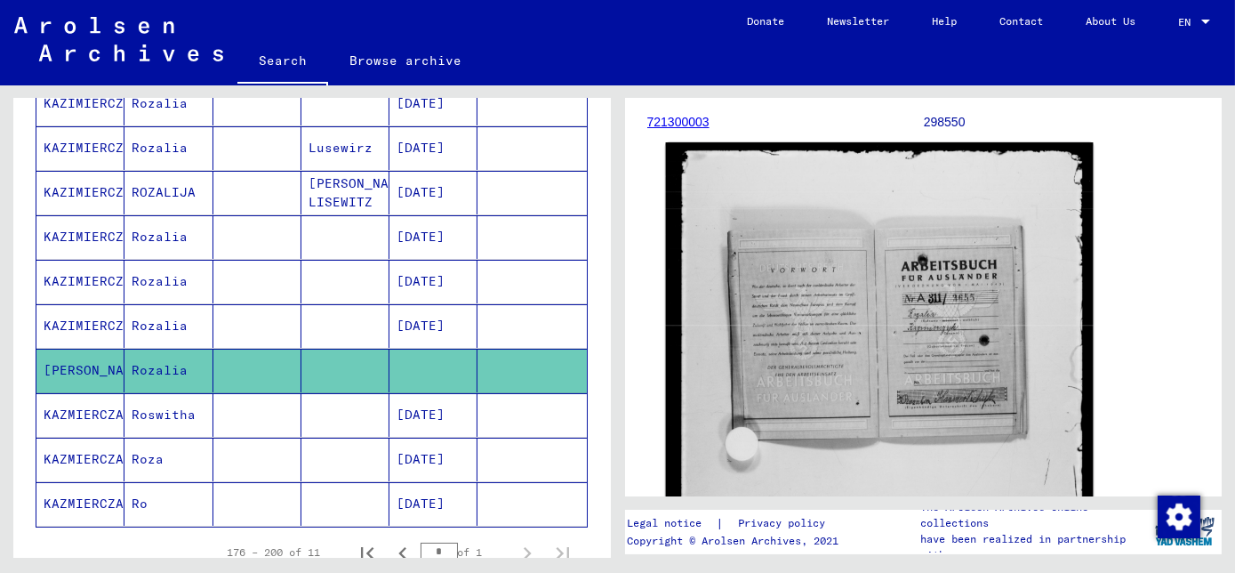
scroll to position [242, 0]
click at [870, 326] on img at bounding box center [878, 432] width 427 height 580
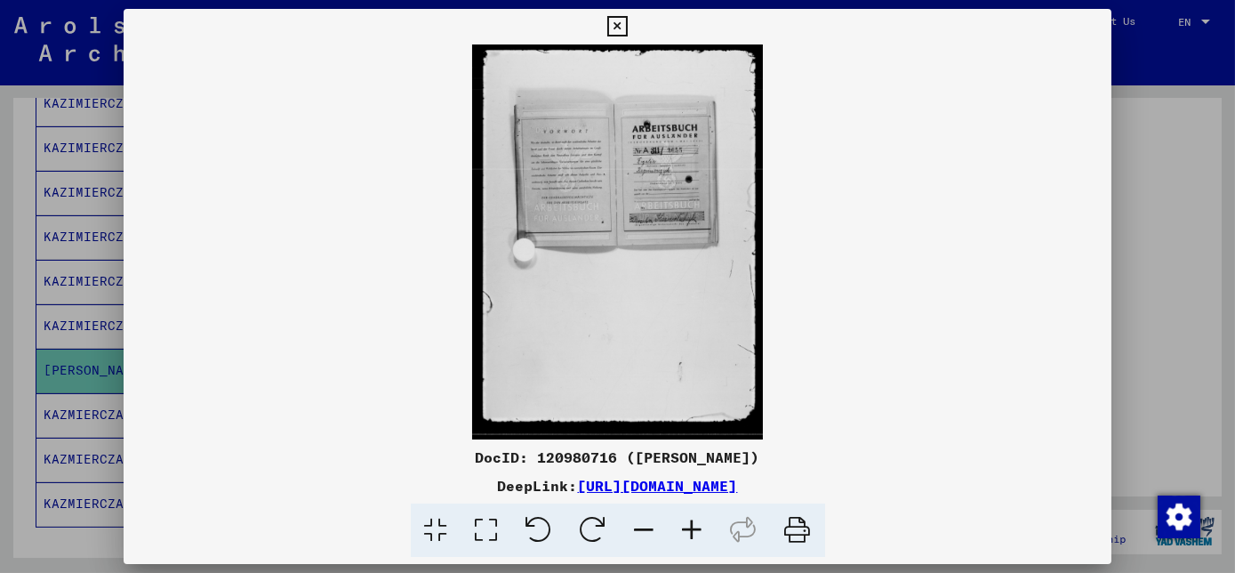
click at [621, 190] on img at bounding box center [618, 241] width 988 height 395
click at [620, 189] on img at bounding box center [618, 241] width 988 height 395
click at [695, 531] on icon at bounding box center [693, 530] width 48 height 54
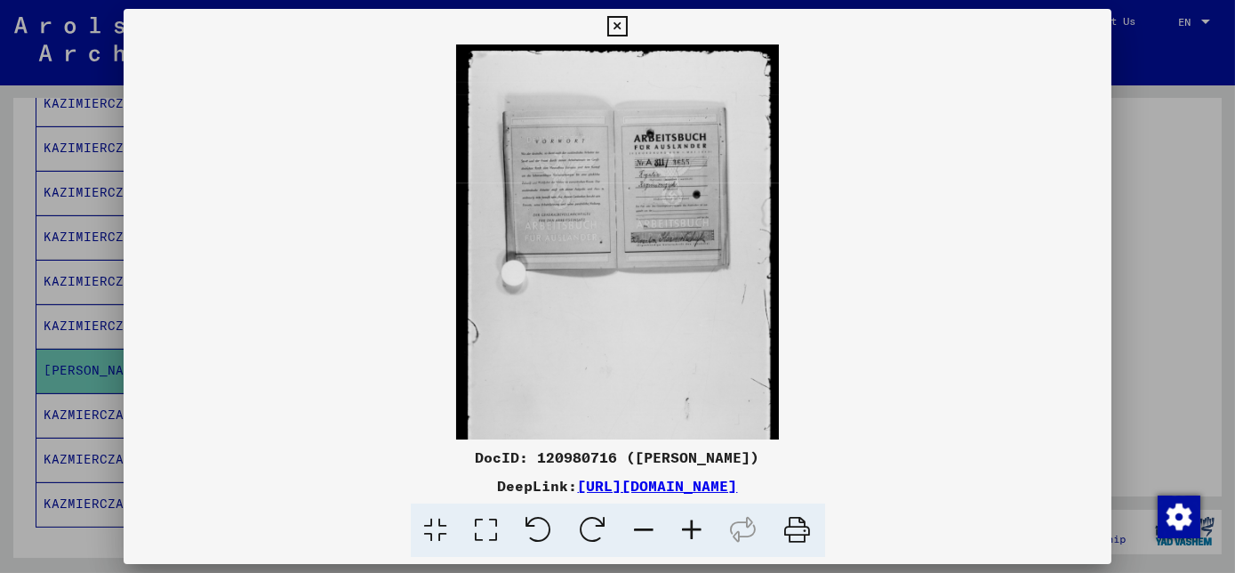
click at [694, 531] on icon at bounding box center [693, 530] width 48 height 54
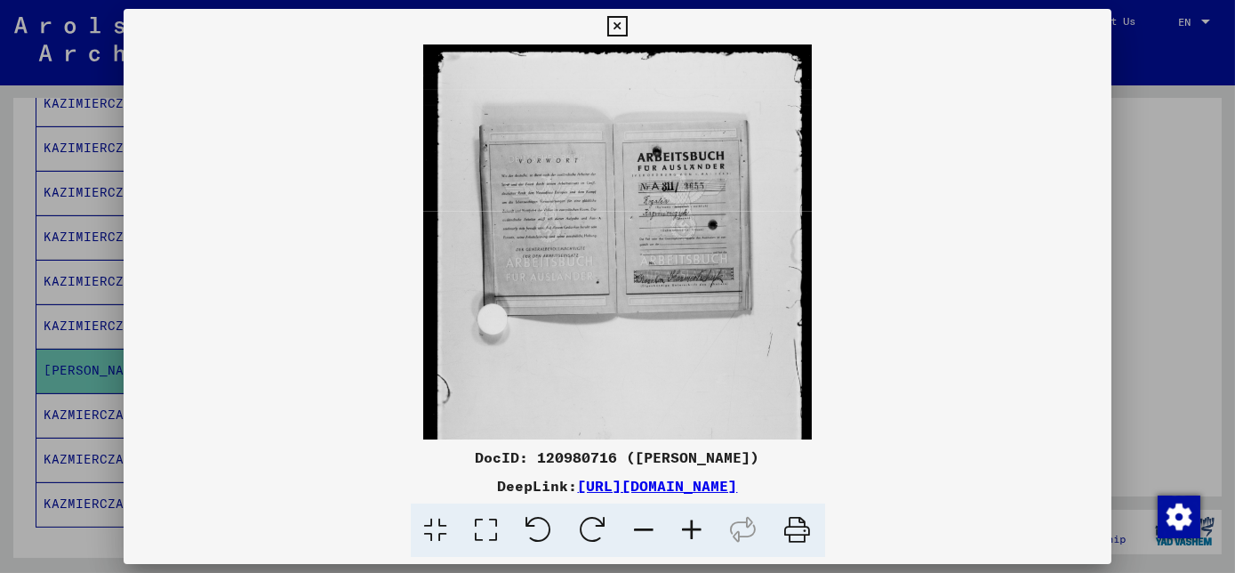
click at [694, 531] on icon at bounding box center [693, 530] width 48 height 54
click at [694, 533] on icon at bounding box center [693, 530] width 48 height 54
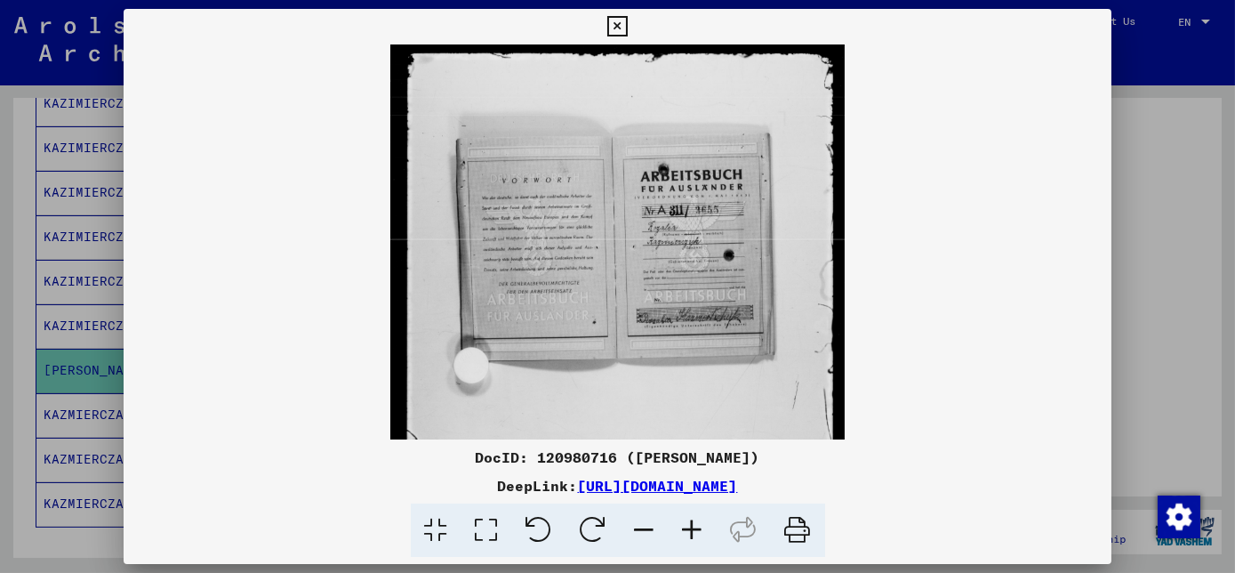
click at [694, 533] on icon at bounding box center [693, 530] width 48 height 54
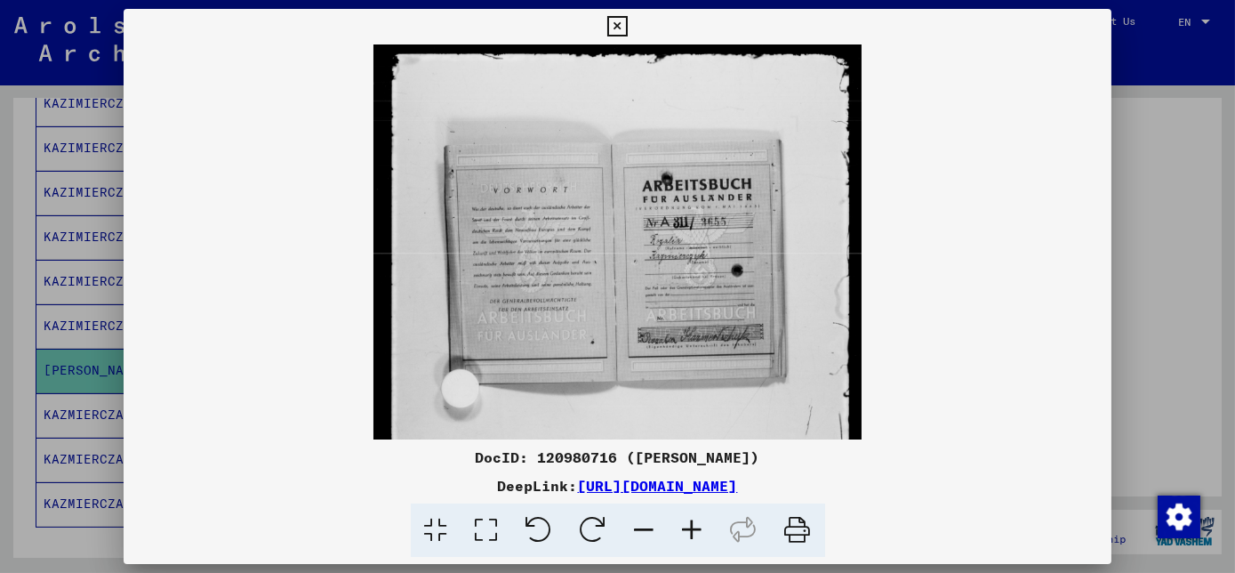
click at [694, 533] on icon at bounding box center [693, 530] width 48 height 54
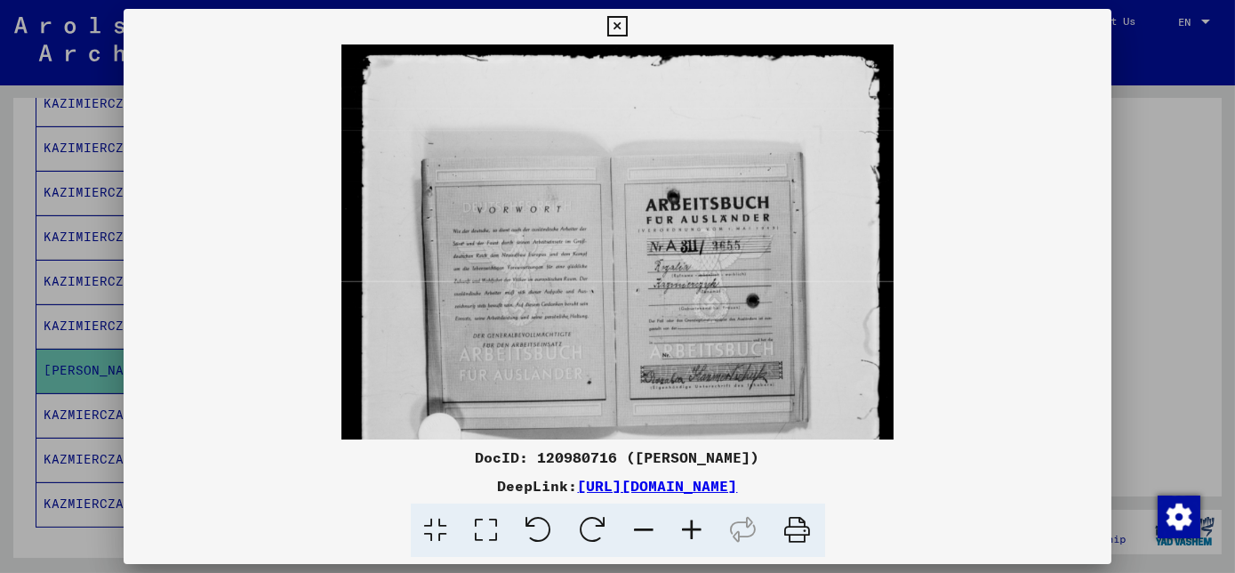
click at [694, 533] on icon at bounding box center [693, 530] width 48 height 54
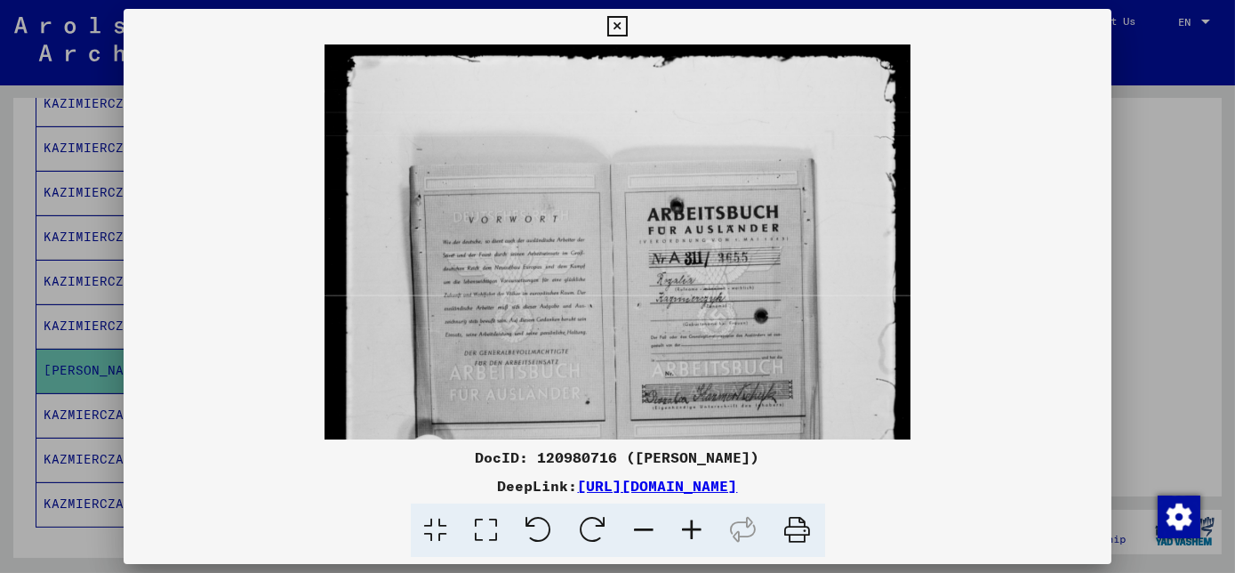
click at [694, 533] on icon at bounding box center [693, 530] width 48 height 54
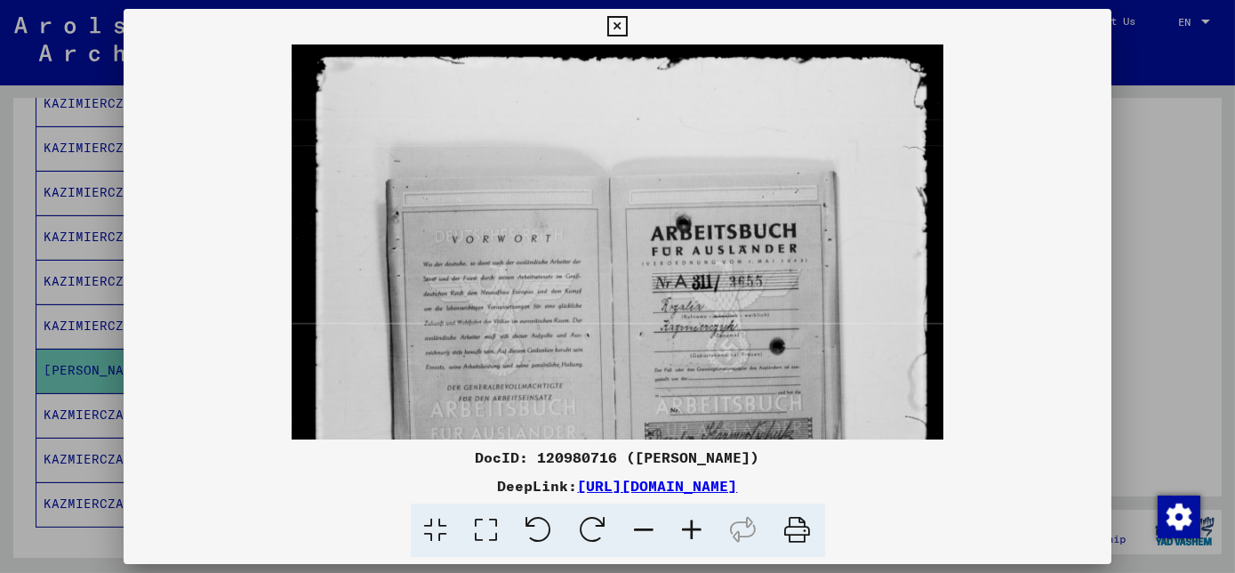
click at [694, 534] on icon at bounding box center [693, 530] width 48 height 54
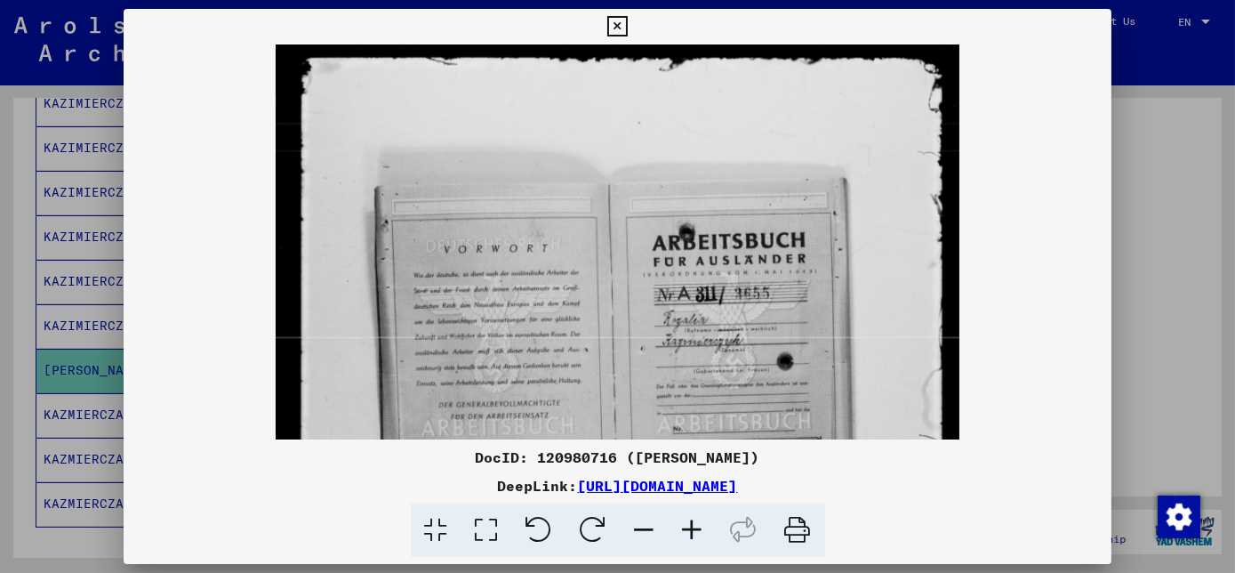
click at [694, 535] on icon at bounding box center [693, 530] width 48 height 54
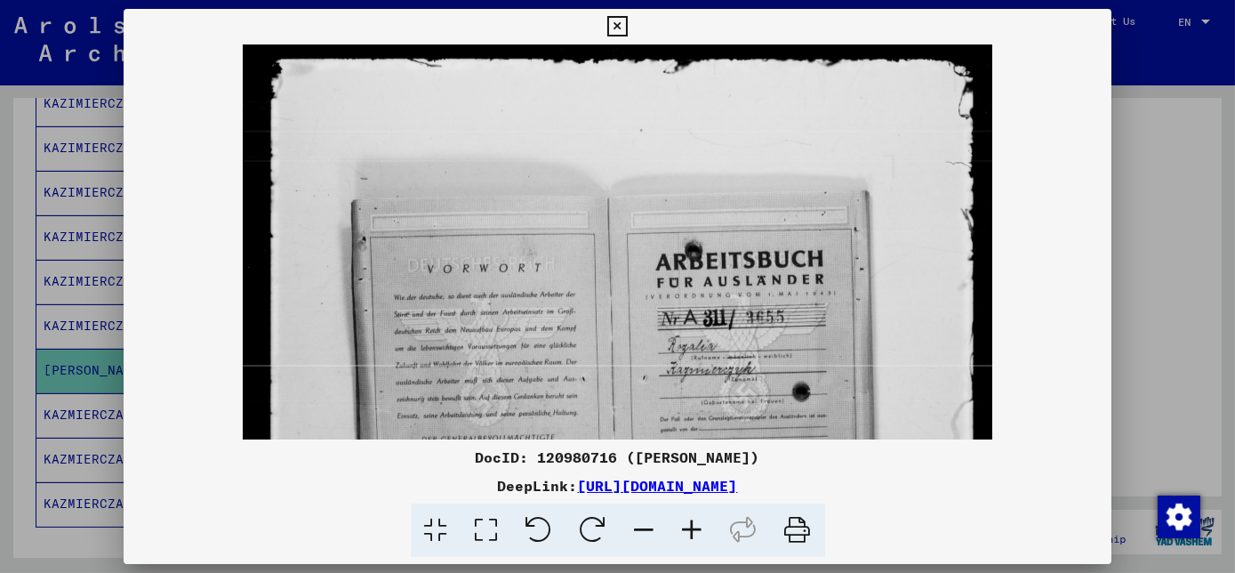
click at [694, 535] on icon at bounding box center [693, 530] width 48 height 54
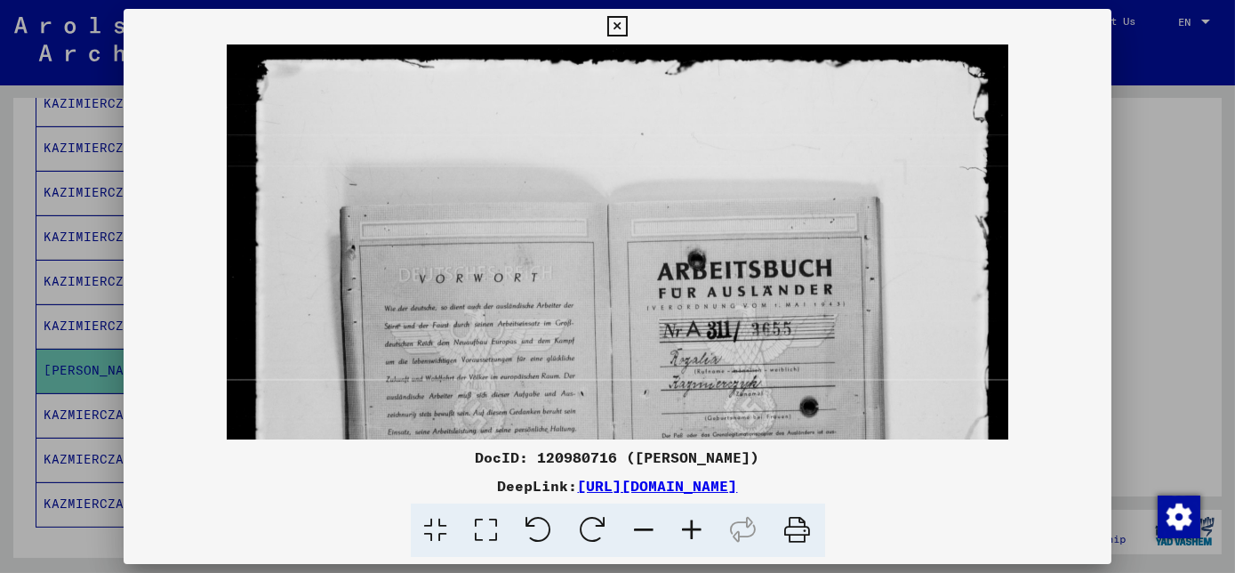
click at [694, 535] on icon at bounding box center [693, 530] width 48 height 54
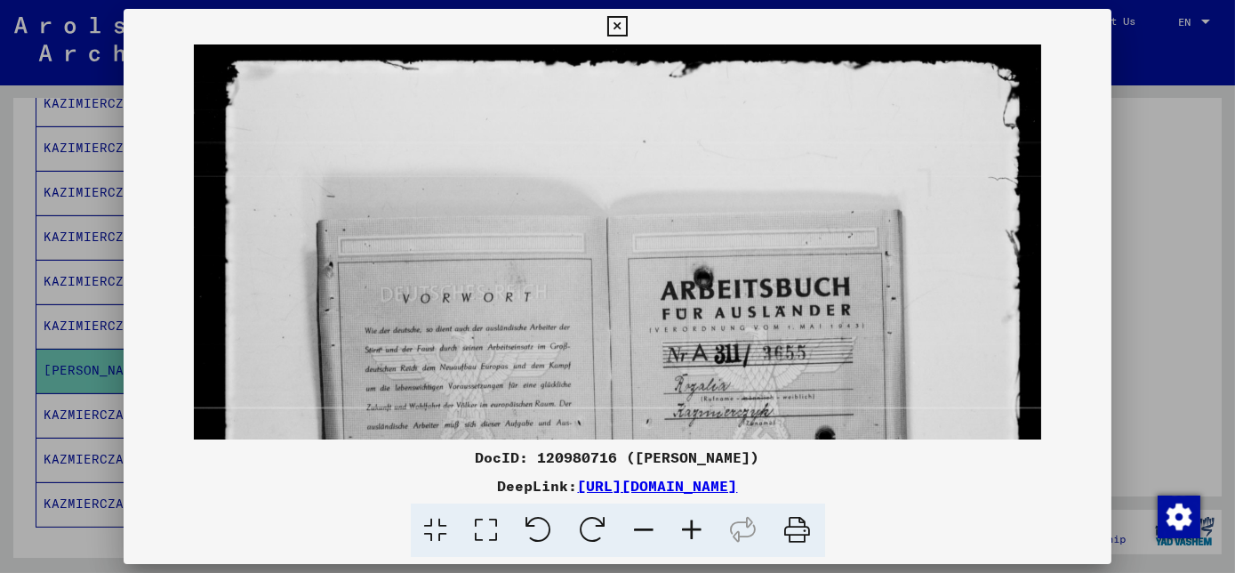
click at [694, 536] on icon at bounding box center [693, 530] width 48 height 54
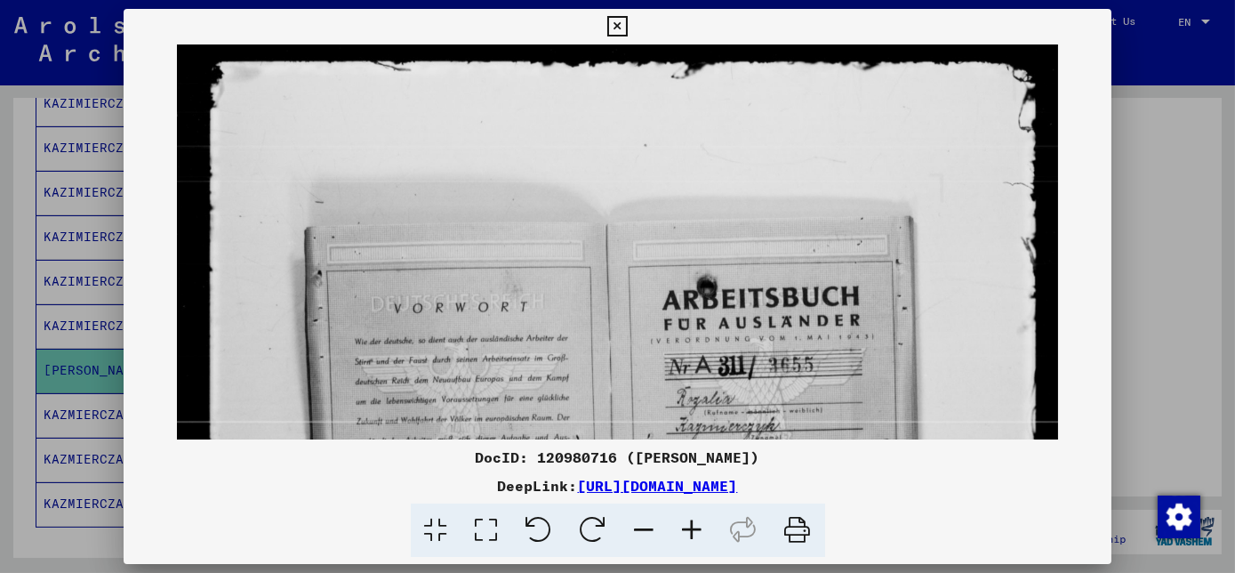
click at [694, 536] on icon at bounding box center [693, 530] width 48 height 54
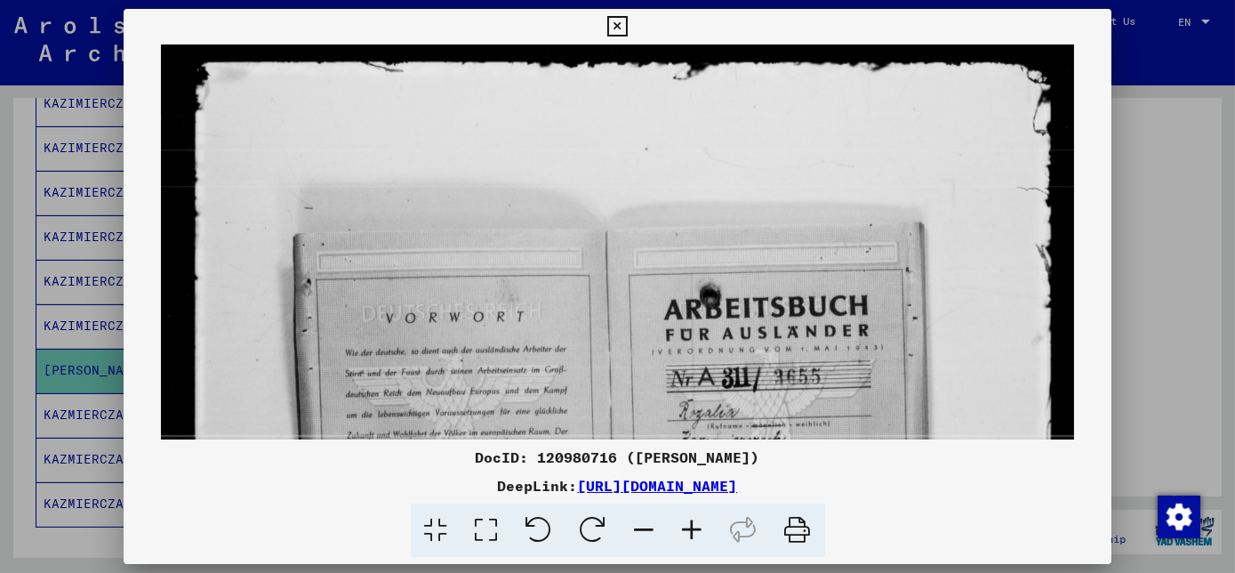
click at [694, 536] on icon at bounding box center [693, 530] width 48 height 54
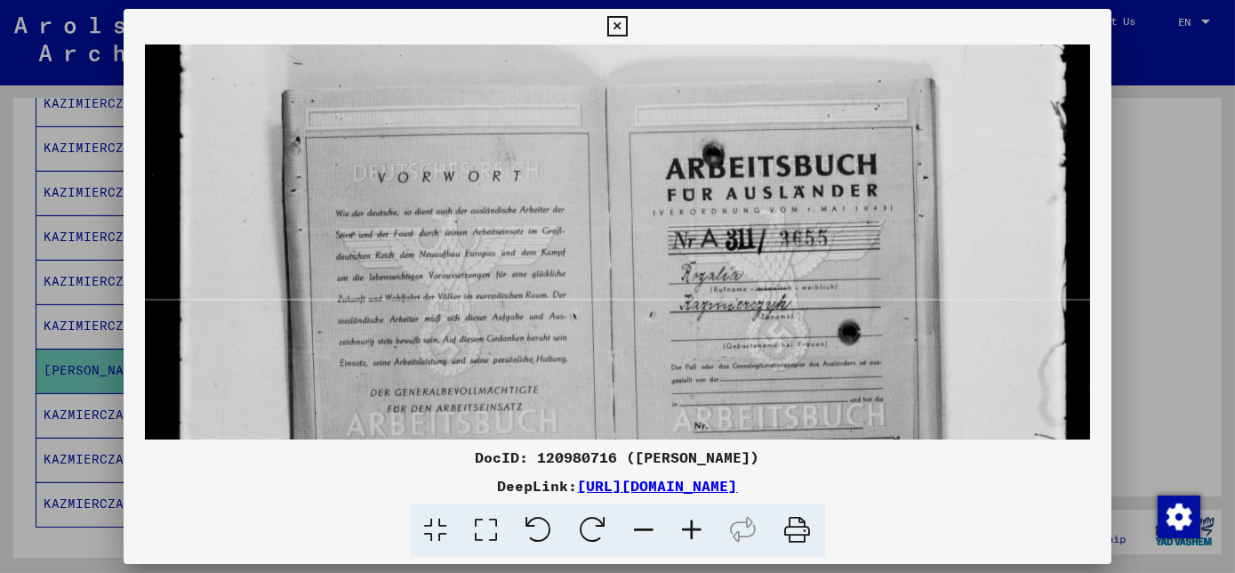
drag, startPoint x: 569, startPoint y: 364, endPoint x: 502, endPoint y: 211, distance: 167.6
click at [501, 213] on img at bounding box center [618, 536] width 946 height 1284
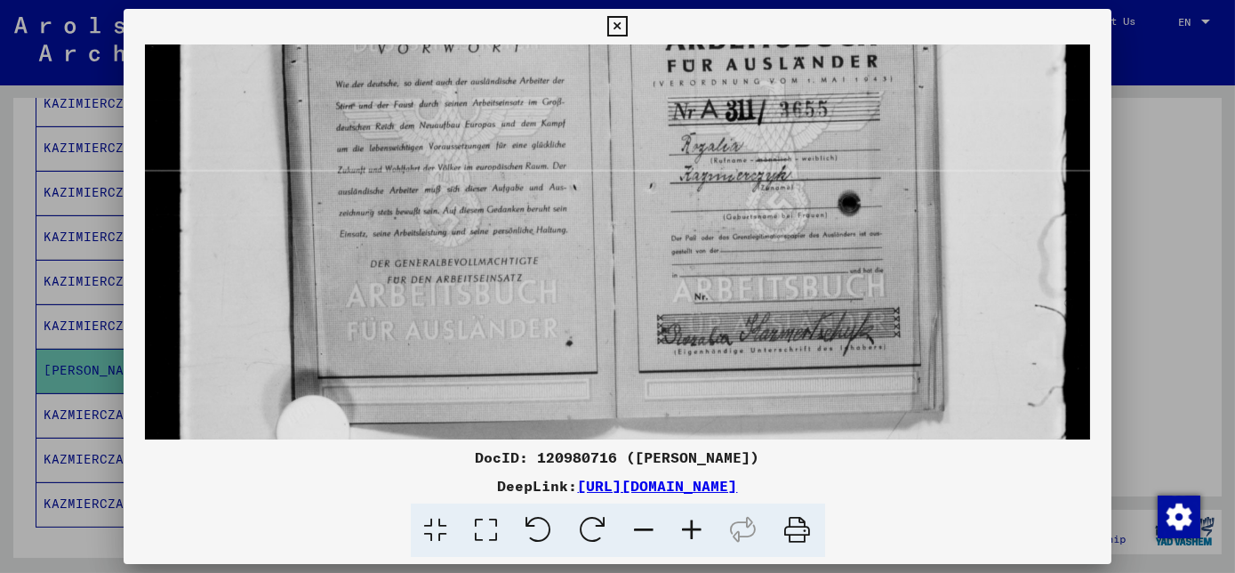
scroll to position [268, 0]
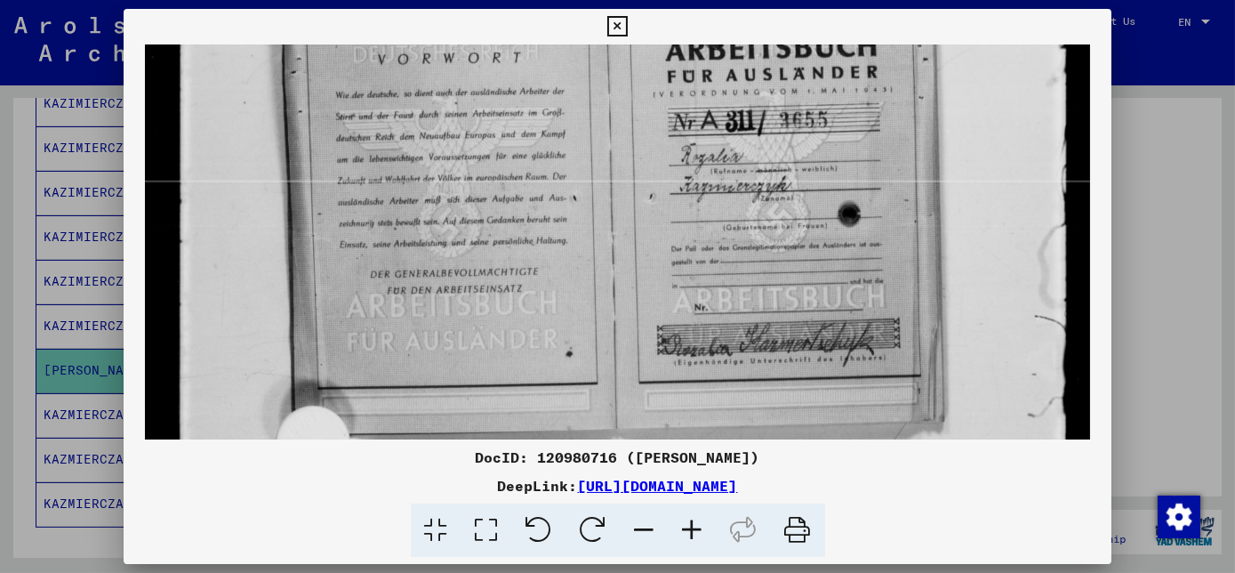
drag, startPoint x: 542, startPoint y: 381, endPoint x: 394, endPoint y: 270, distance: 185.4
click at [394, 270] on img at bounding box center [618, 418] width 946 height 1284
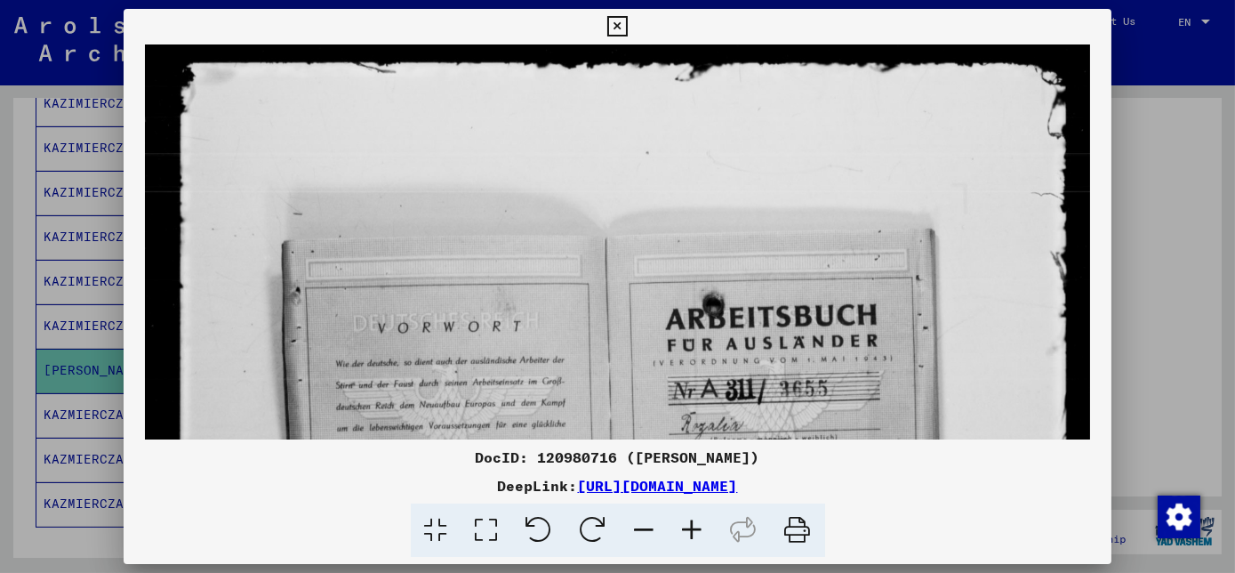
scroll to position [0, 0]
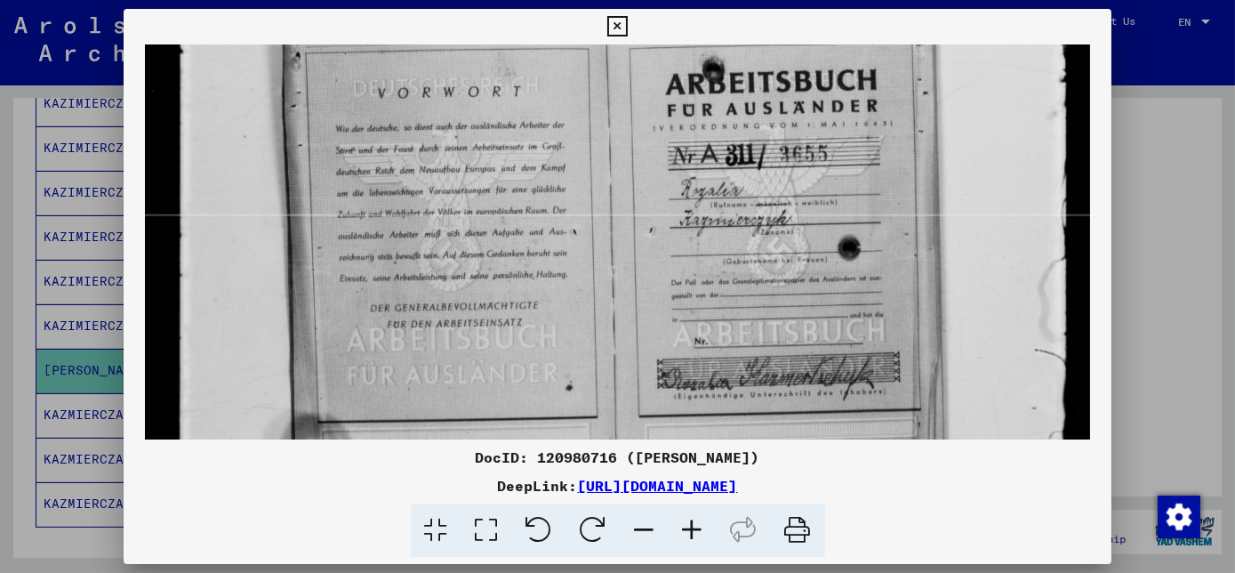
drag, startPoint x: 531, startPoint y: 154, endPoint x: 450, endPoint y: 174, distance: 83.4
click at [439, 188] on img at bounding box center [618, 452] width 946 height 1284
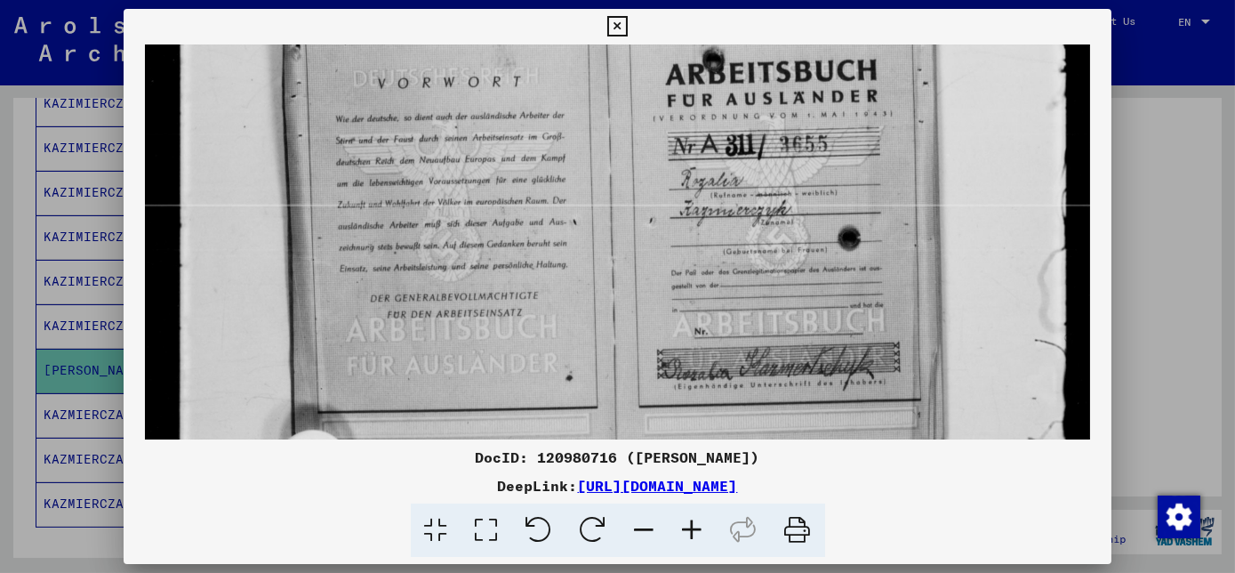
click at [616, 28] on icon at bounding box center [617, 26] width 20 height 21
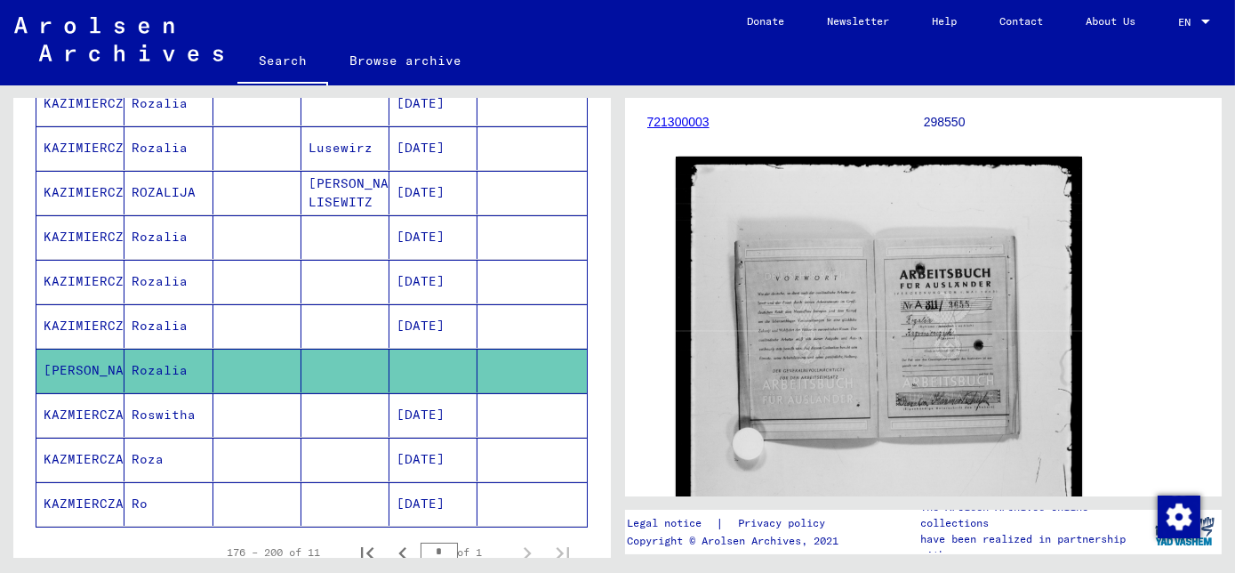
click at [222, 401] on mat-cell at bounding box center [257, 415] width 88 height 44
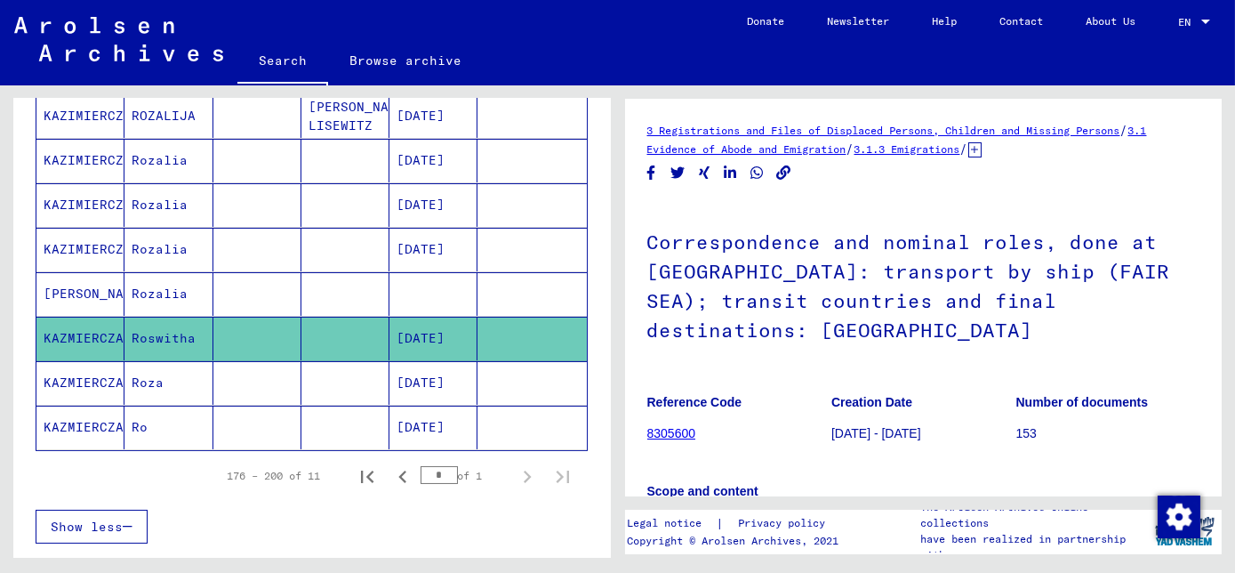
scroll to position [365, 0]
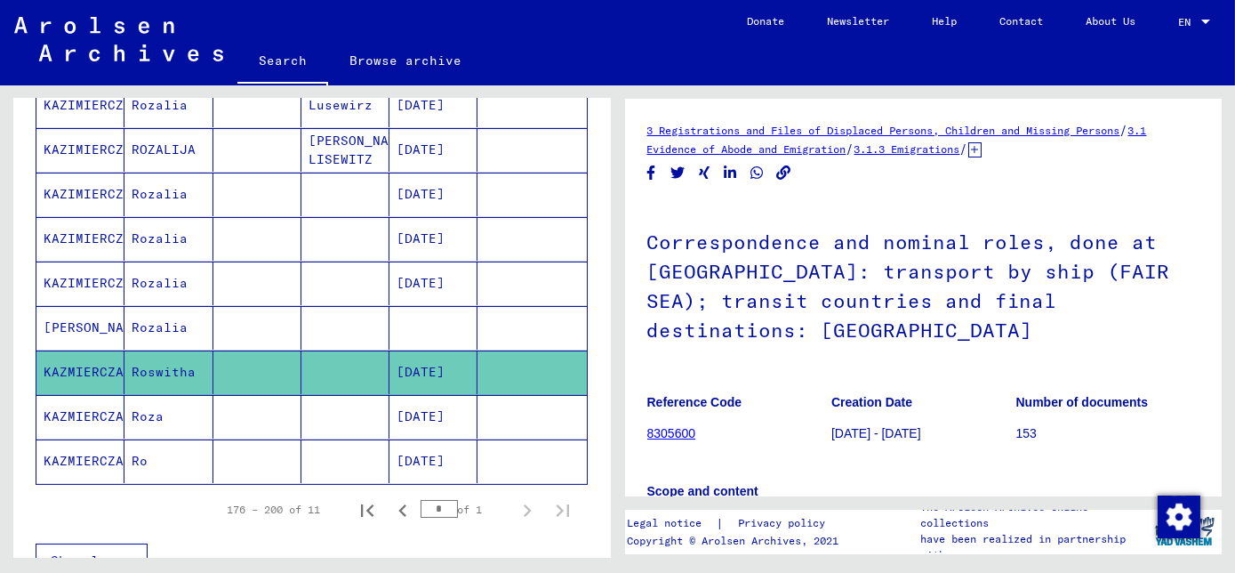
click at [174, 418] on mat-cell "Roza" at bounding box center [168, 417] width 88 height 44
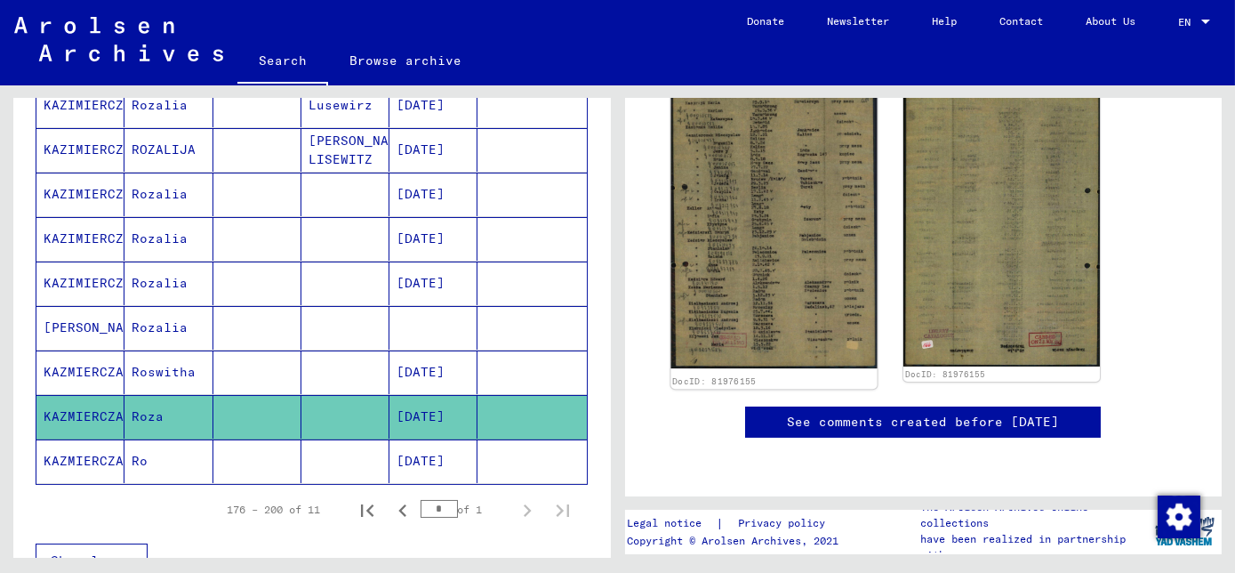
click at [761, 218] on img at bounding box center [773, 224] width 206 height 287
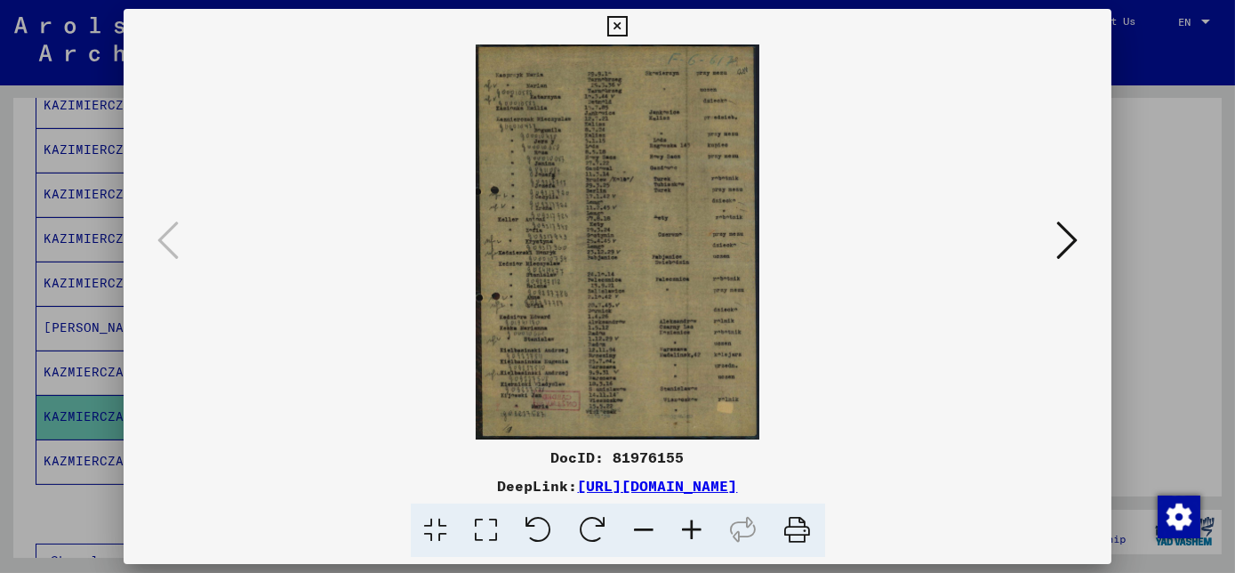
click at [697, 533] on icon at bounding box center [693, 530] width 48 height 54
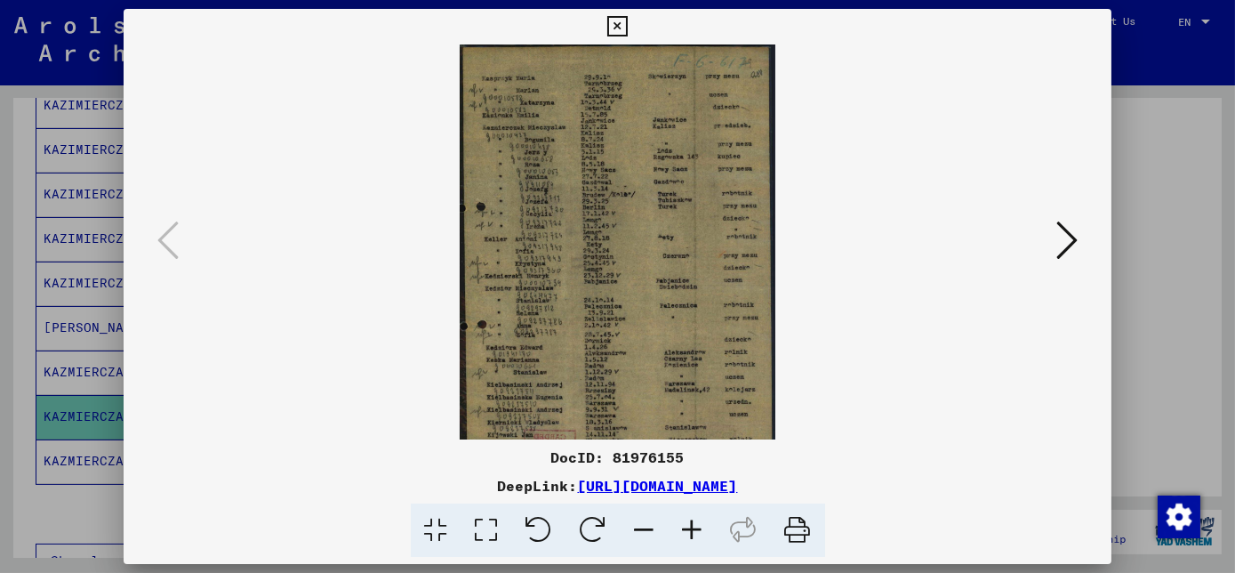
click at [697, 533] on icon at bounding box center [693, 530] width 48 height 54
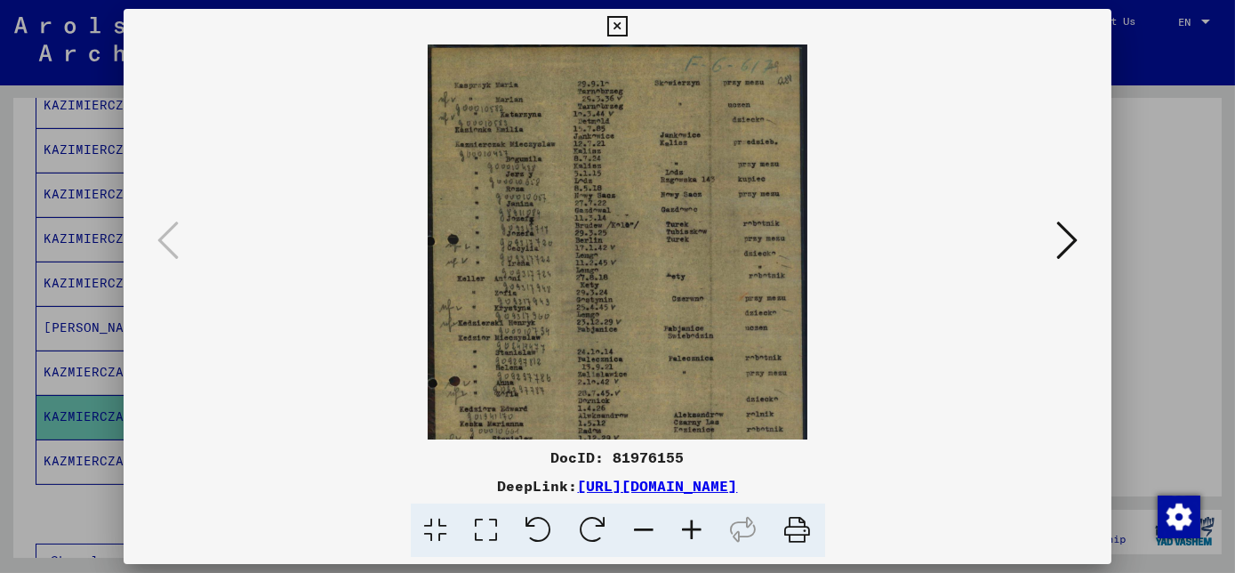
click at [697, 533] on icon at bounding box center [693, 530] width 48 height 54
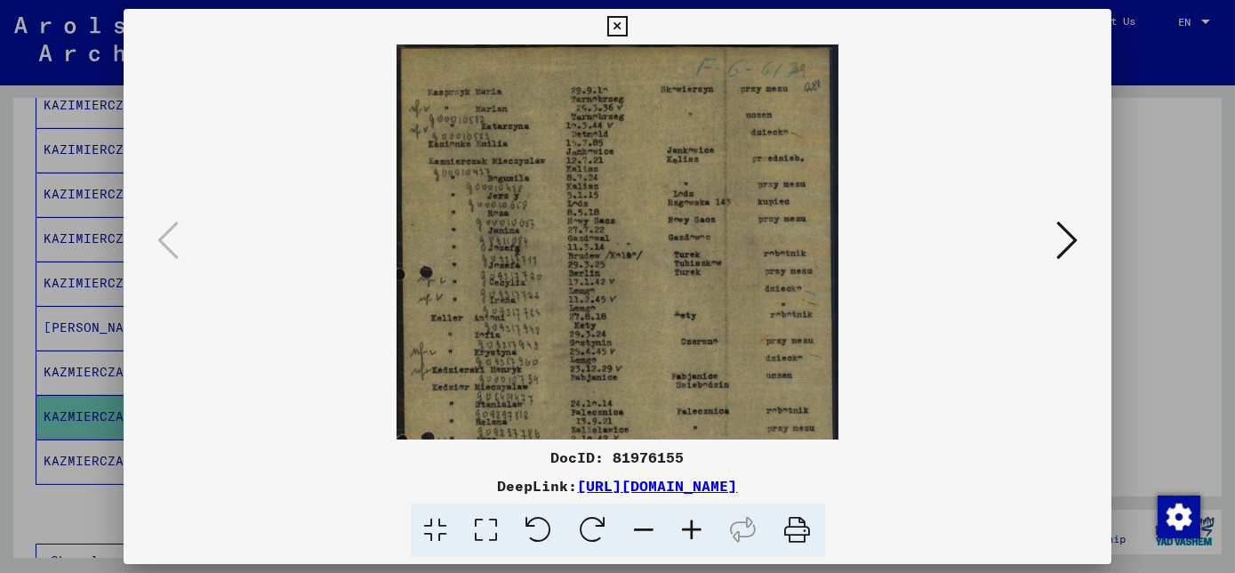
click at [697, 533] on icon at bounding box center [693, 530] width 48 height 54
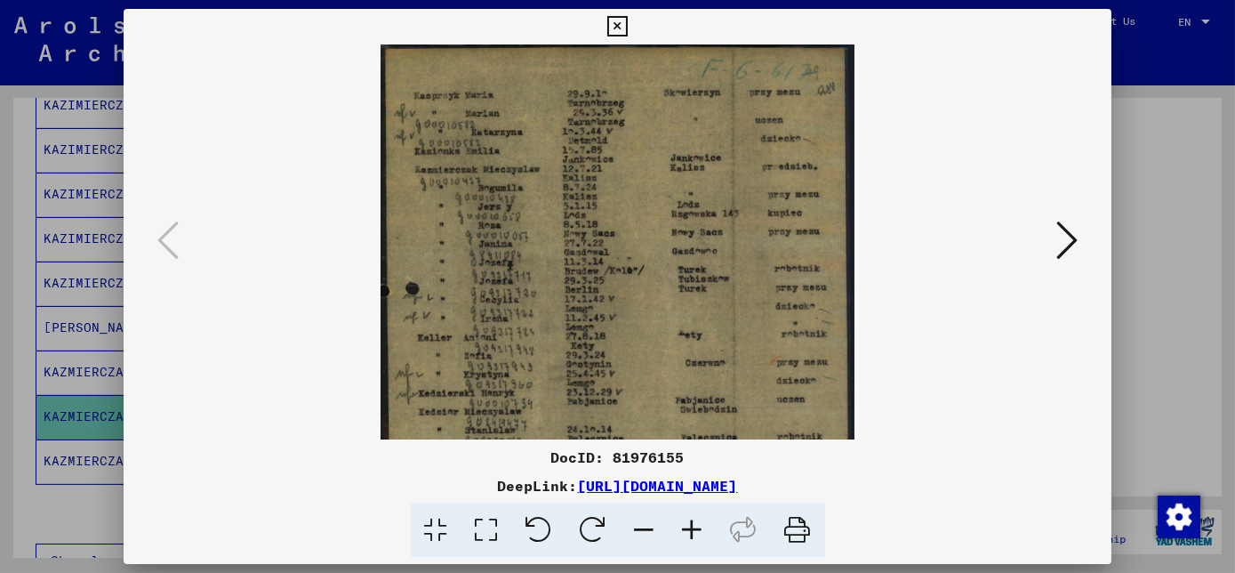
click at [697, 533] on icon at bounding box center [693, 530] width 48 height 54
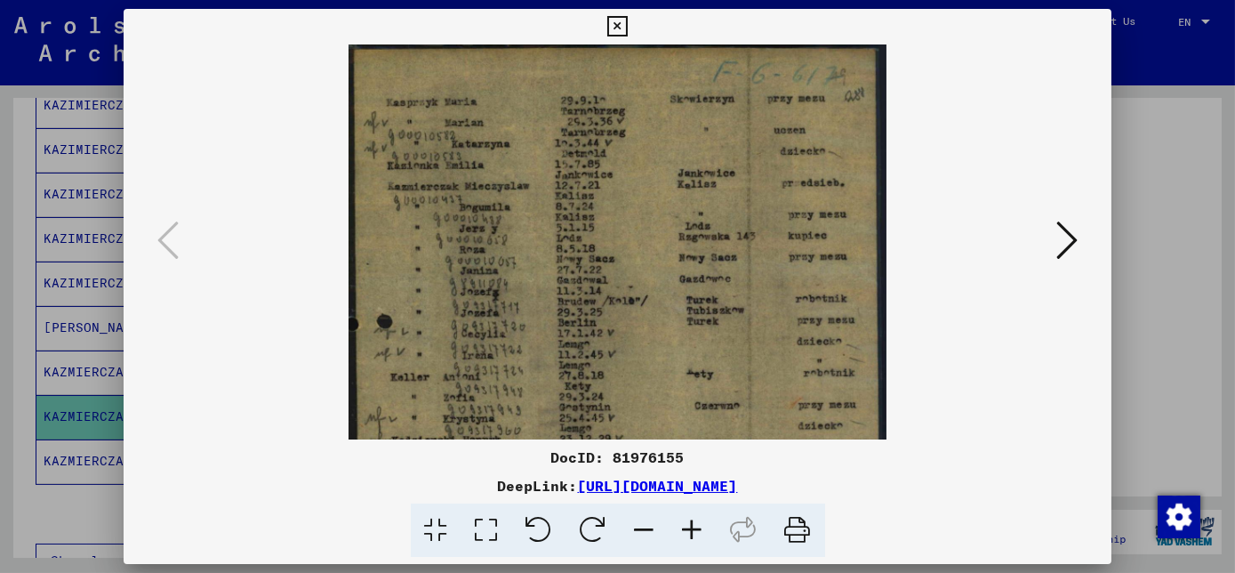
click at [697, 533] on icon at bounding box center [693, 530] width 48 height 54
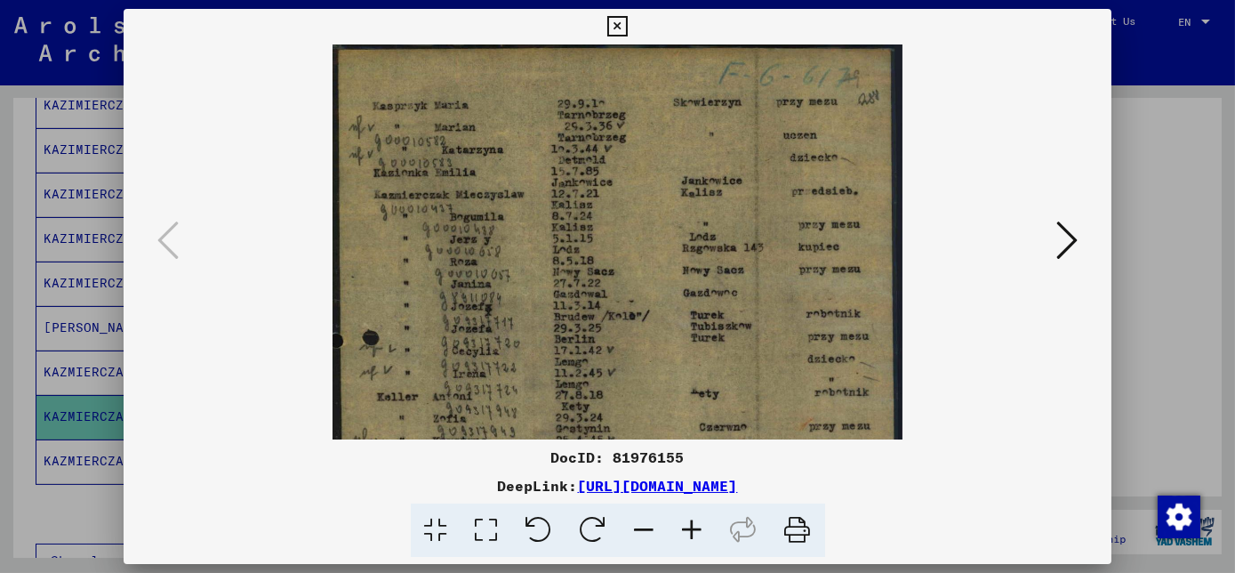
click at [697, 533] on icon at bounding box center [693, 530] width 48 height 54
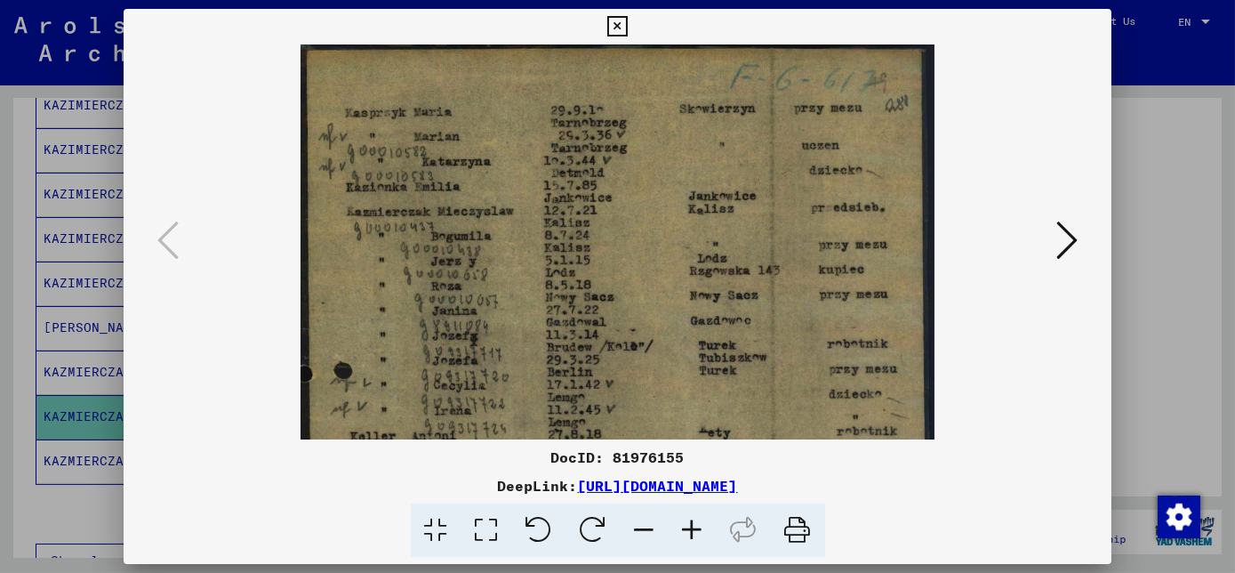
click at [697, 533] on icon at bounding box center [693, 530] width 48 height 54
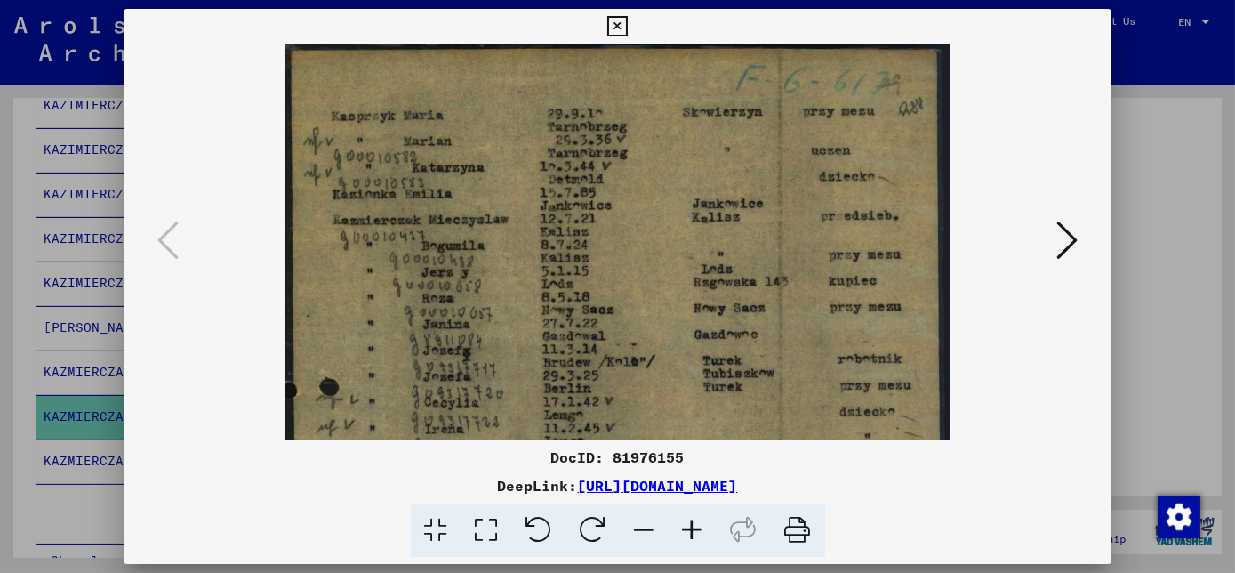
click at [697, 533] on icon at bounding box center [693, 530] width 48 height 54
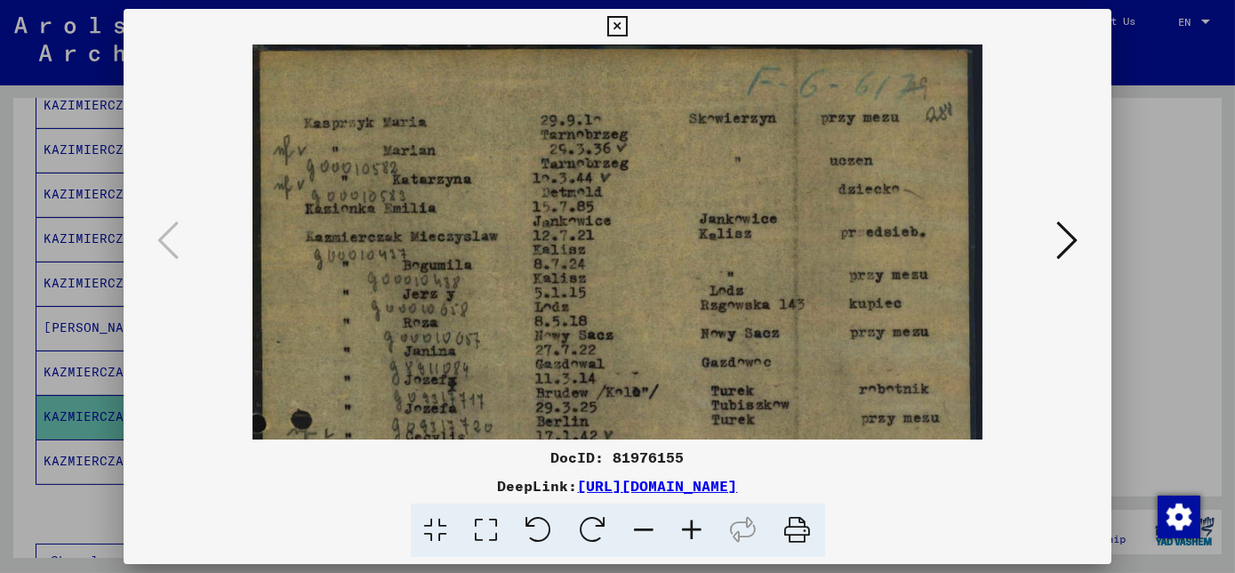
click at [697, 533] on icon at bounding box center [693, 530] width 48 height 54
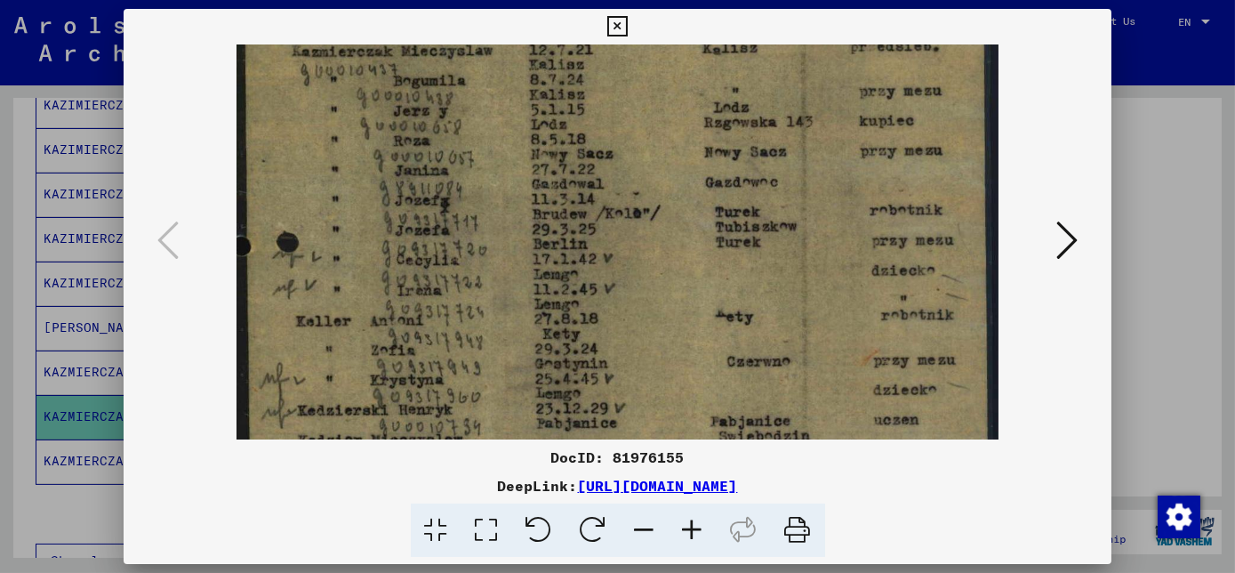
drag, startPoint x: 541, startPoint y: 380, endPoint x: 514, endPoint y: 189, distance: 192.1
click at [515, 189] on img at bounding box center [617, 381] width 762 height 1061
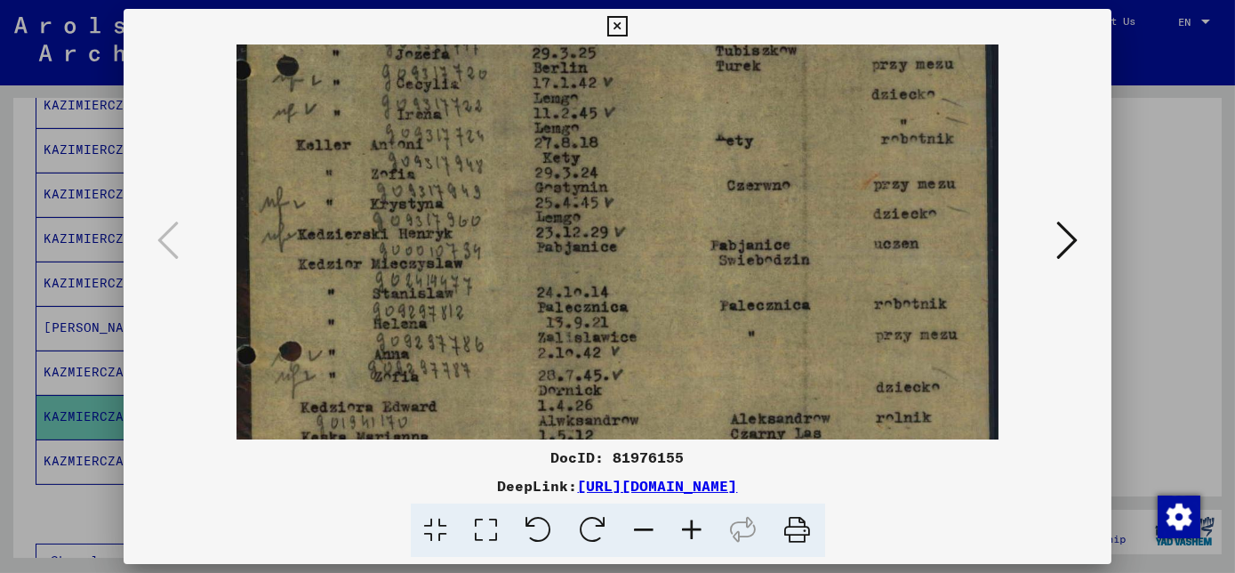
scroll to position [373, 0]
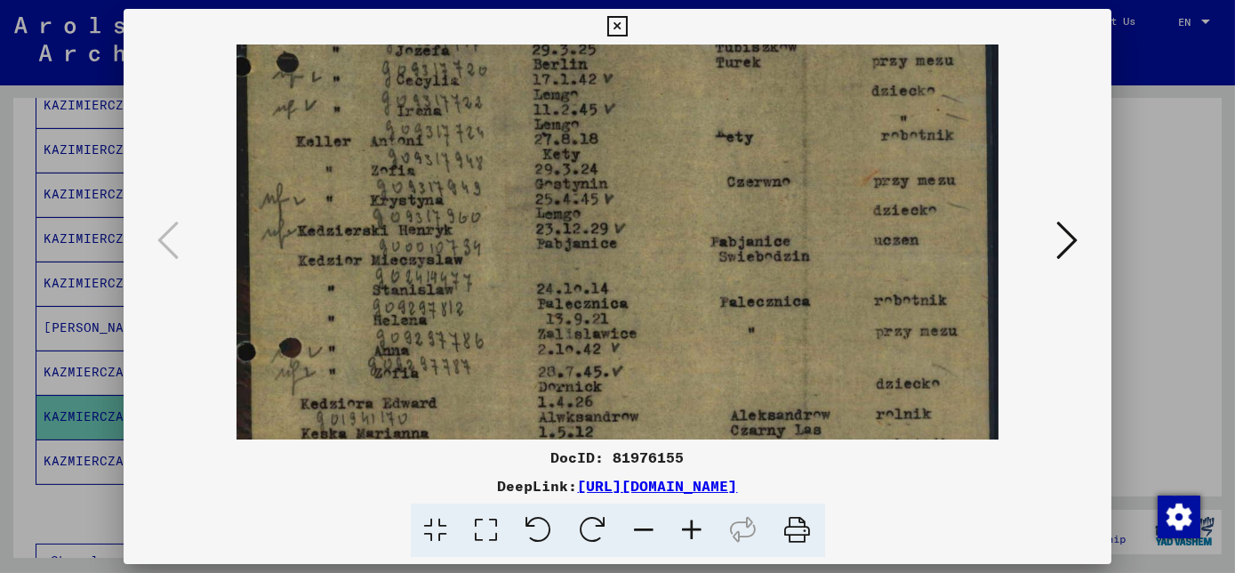
drag, startPoint x: 526, startPoint y: 400, endPoint x: 493, endPoint y: 228, distance: 174.9
click at [493, 228] on img at bounding box center [617, 201] width 762 height 1061
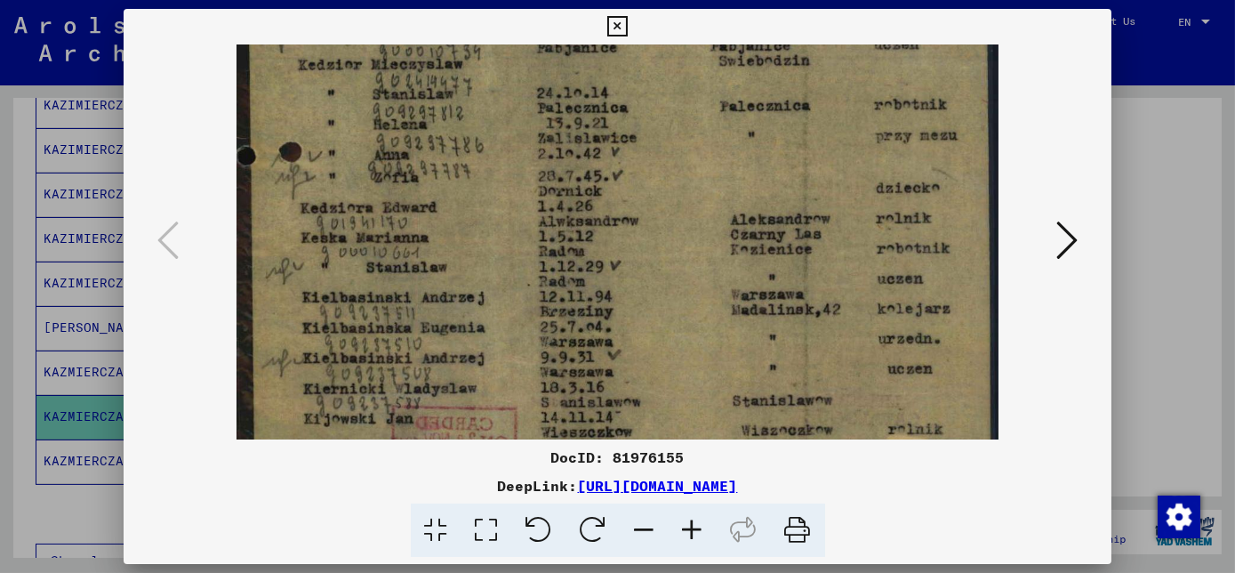
scroll to position [585, 0]
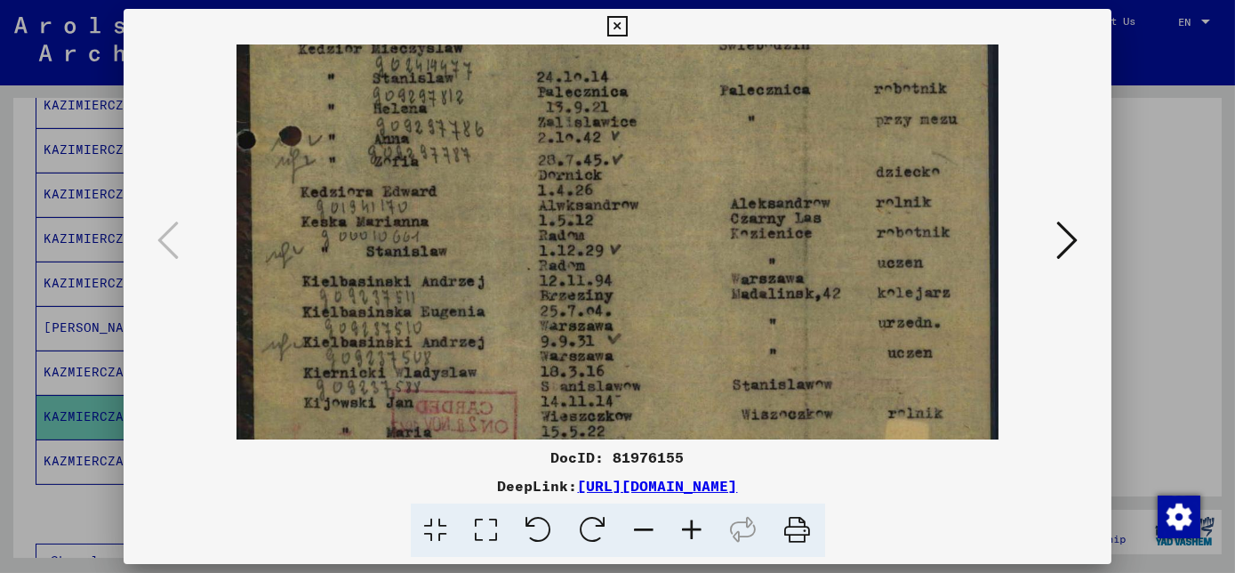
drag, startPoint x: 530, startPoint y: 400, endPoint x: 510, endPoint y: 185, distance: 216.0
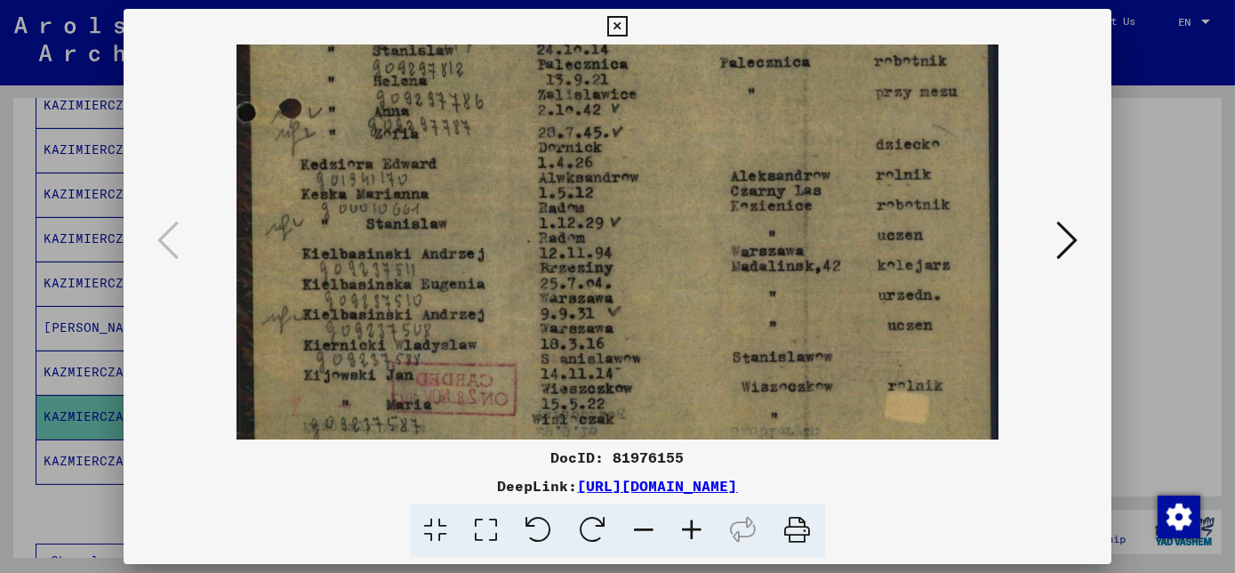
scroll to position [666, 0]
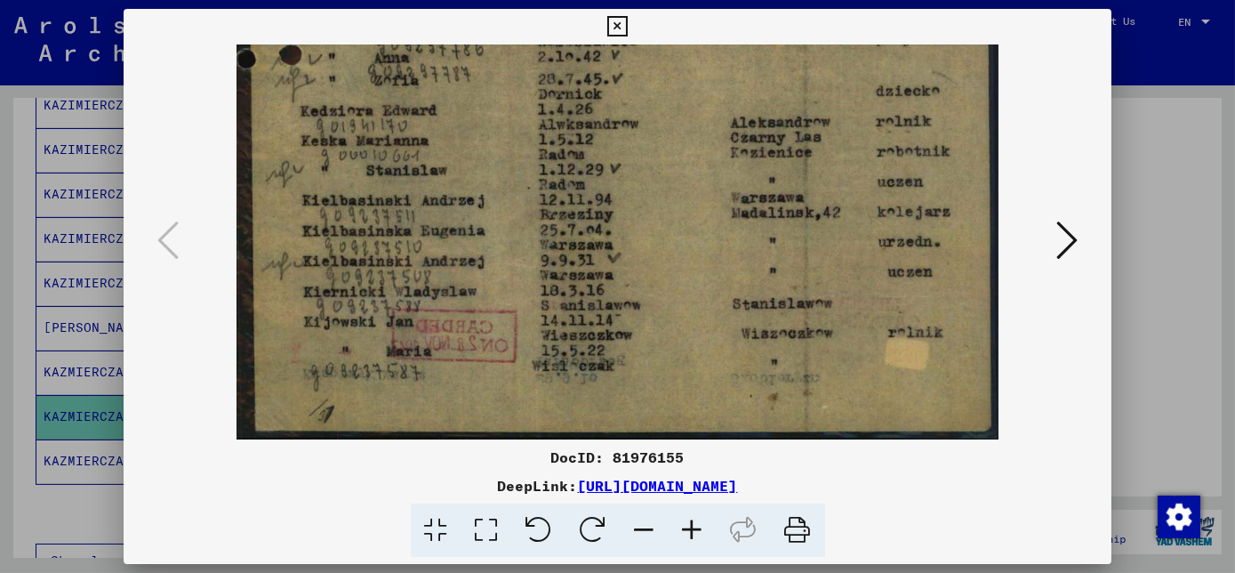
drag, startPoint x: 541, startPoint y: 337, endPoint x: 520, endPoint y: 130, distance: 208.1
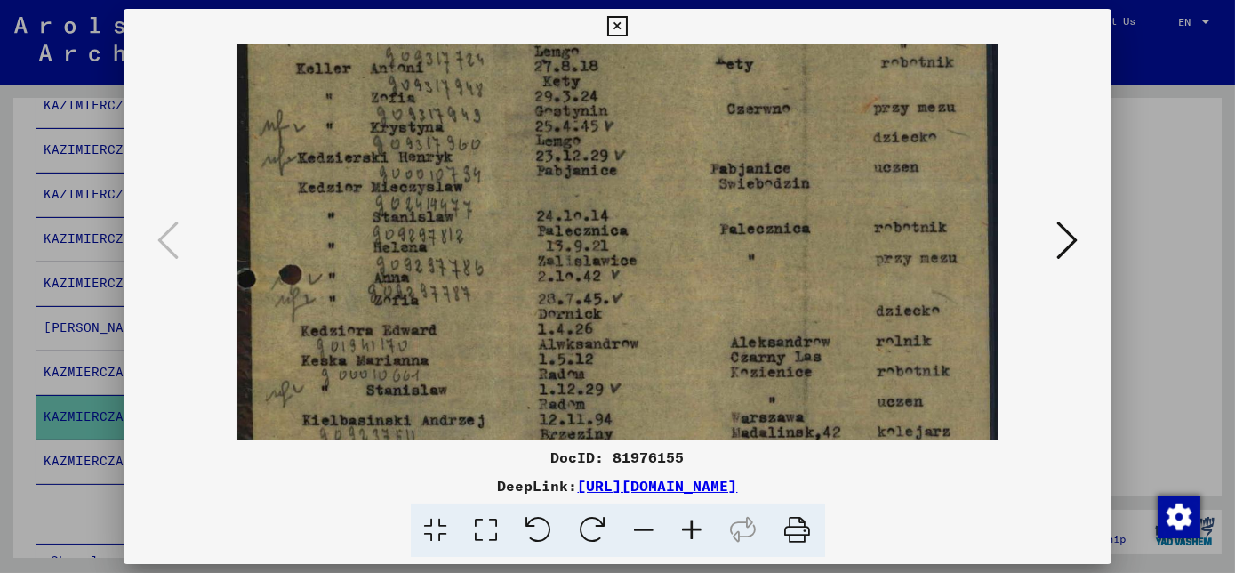
drag, startPoint x: 542, startPoint y: 102, endPoint x: 473, endPoint y: 325, distance: 233.7
click at [473, 325] on img at bounding box center [617, 128] width 762 height 1061
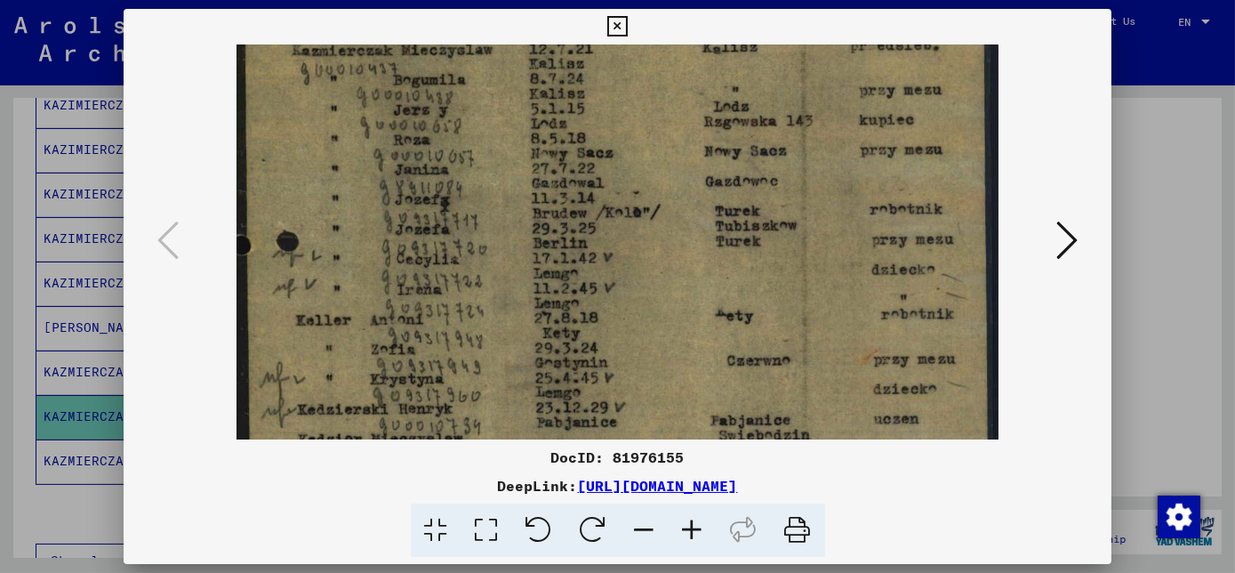
drag, startPoint x: 517, startPoint y: 137, endPoint x: 471, endPoint y: 407, distance: 274.0
click at [471, 407] on img at bounding box center [617, 380] width 762 height 1061
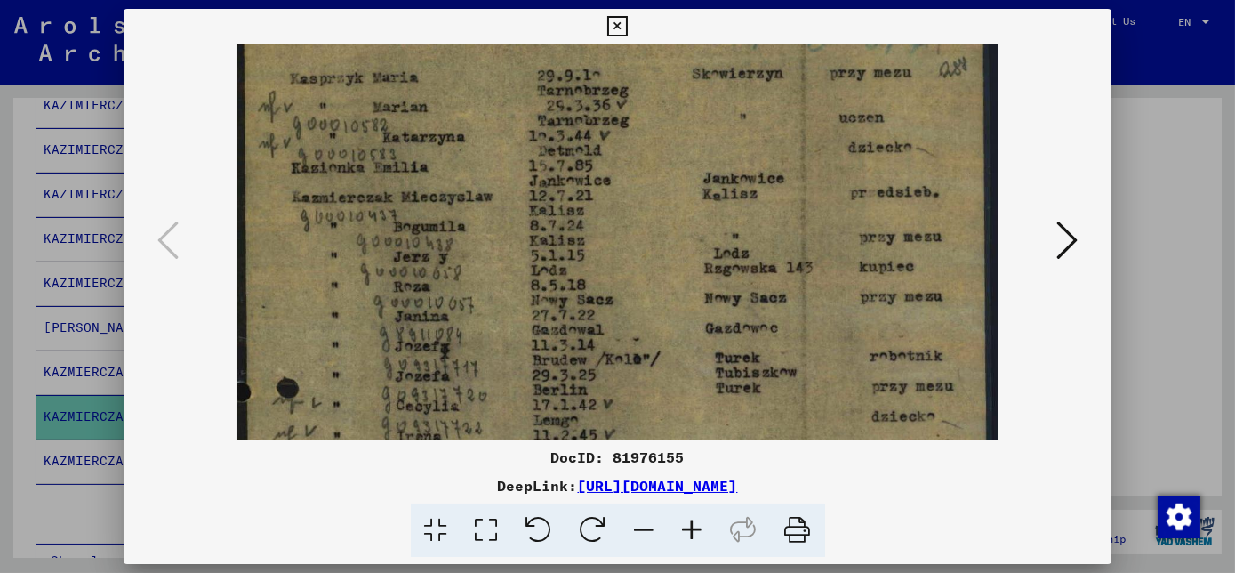
scroll to position [0, 0]
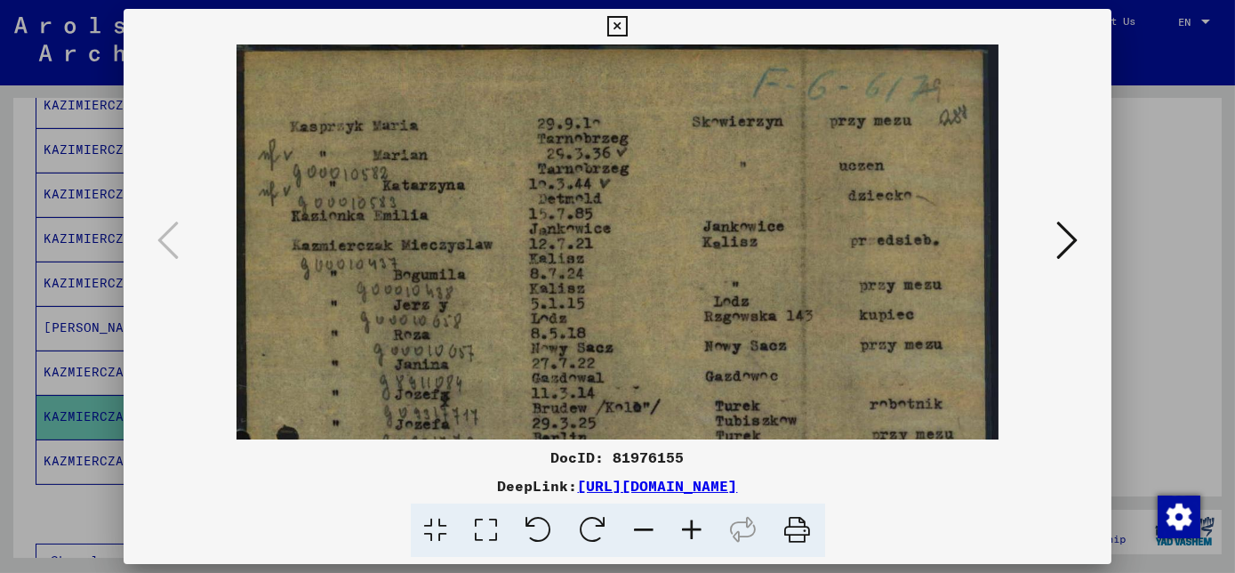
drag, startPoint x: 508, startPoint y: 177, endPoint x: 467, endPoint y: 441, distance: 267.2
click at [467, 441] on div "DocID: 81976155 DeepLink: [URL][DOMAIN_NAME]" at bounding box center [618, 283] width 988 height 549
click at [624, 29] on icon at bounding box center [617, 26] width 20 height 21
